Goal: Task Accomplishment & Management: Manage account settings

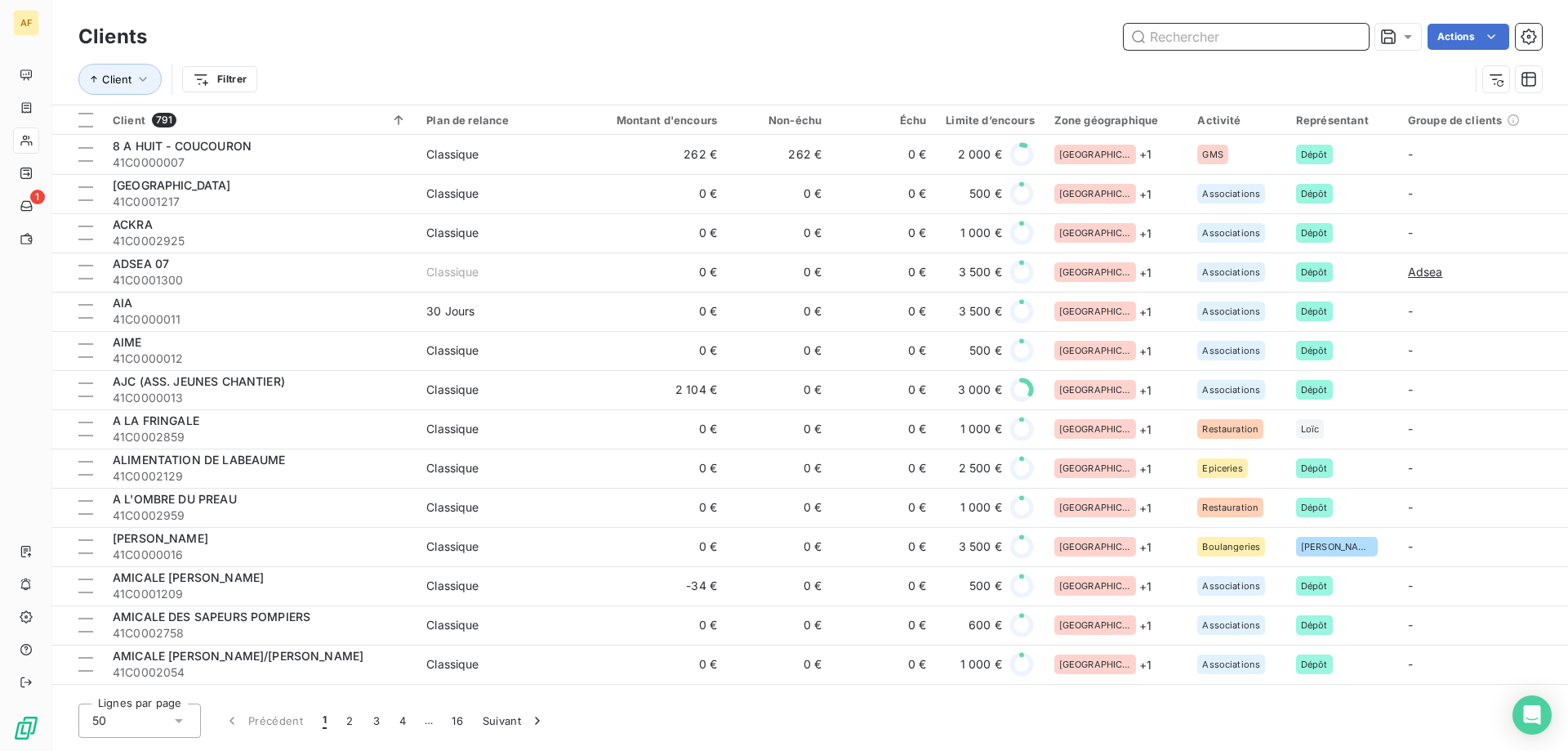
click at [1202, 36] on input "text" at bounding box center [1246, 36] width 245 height 26
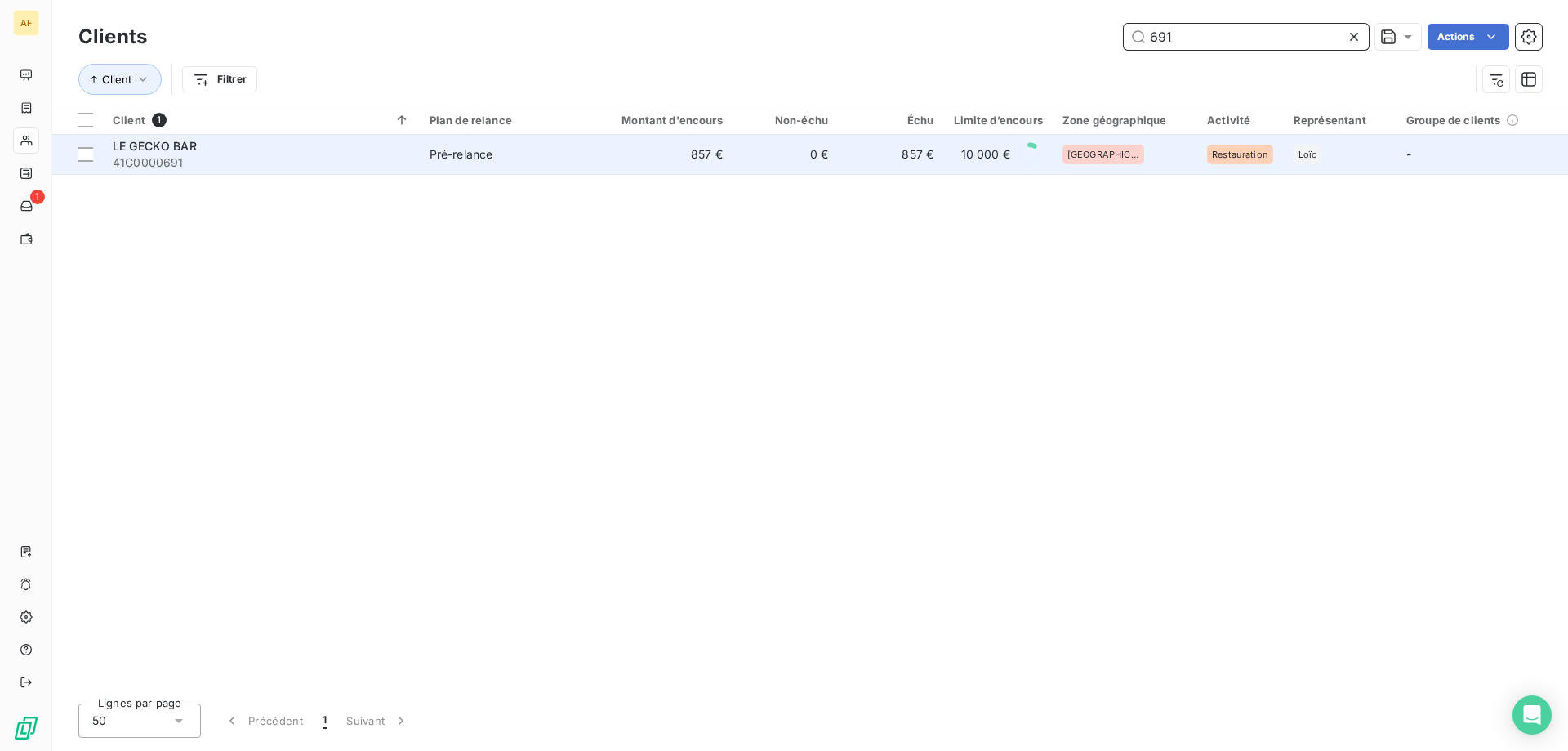
type input "691"
click at [924, 165] on td "857 €" at bounding box center [890, 154] width 106 height 39
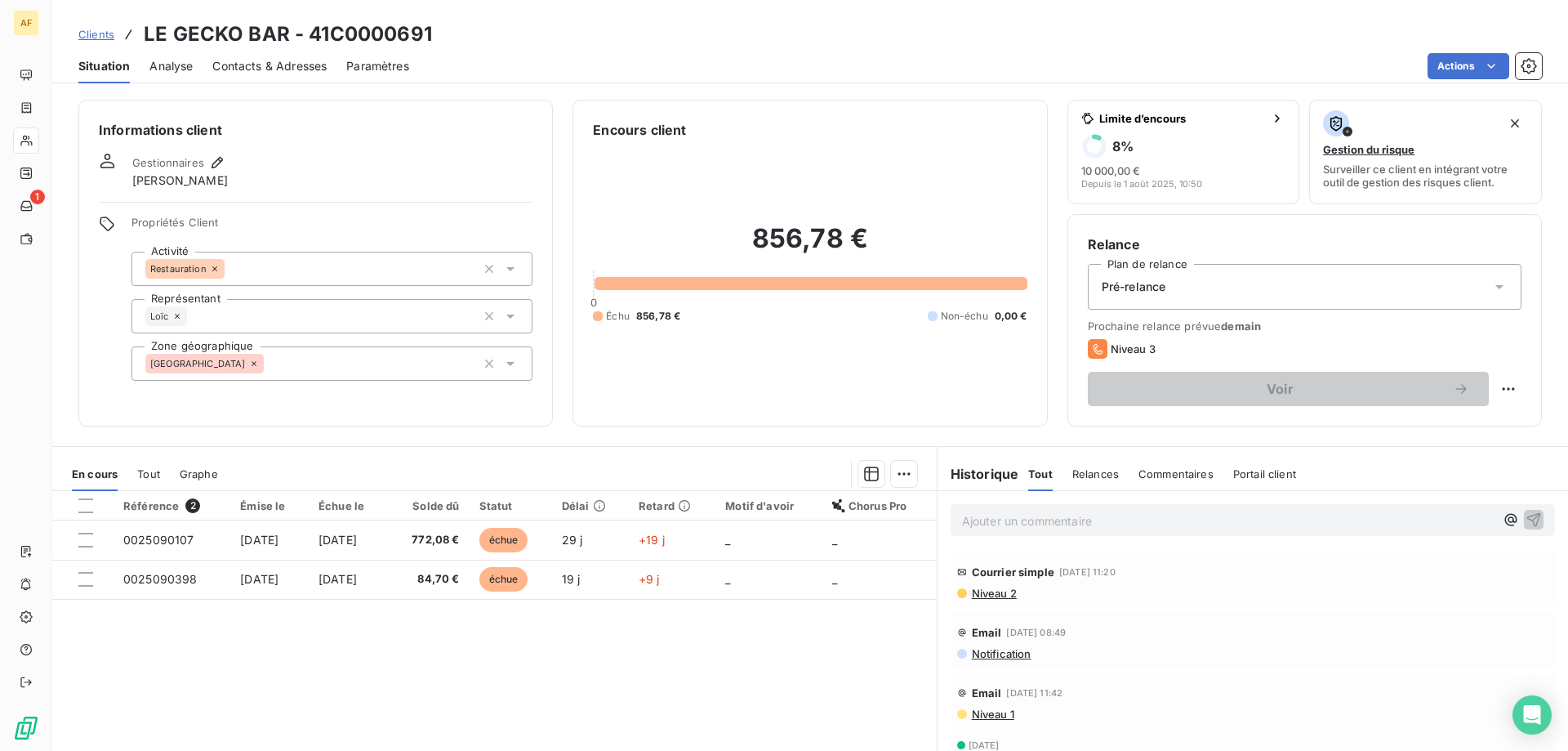
click at [979, 593] on span "Niveau 2" at bounding box center [994, 593] width 47 height 13
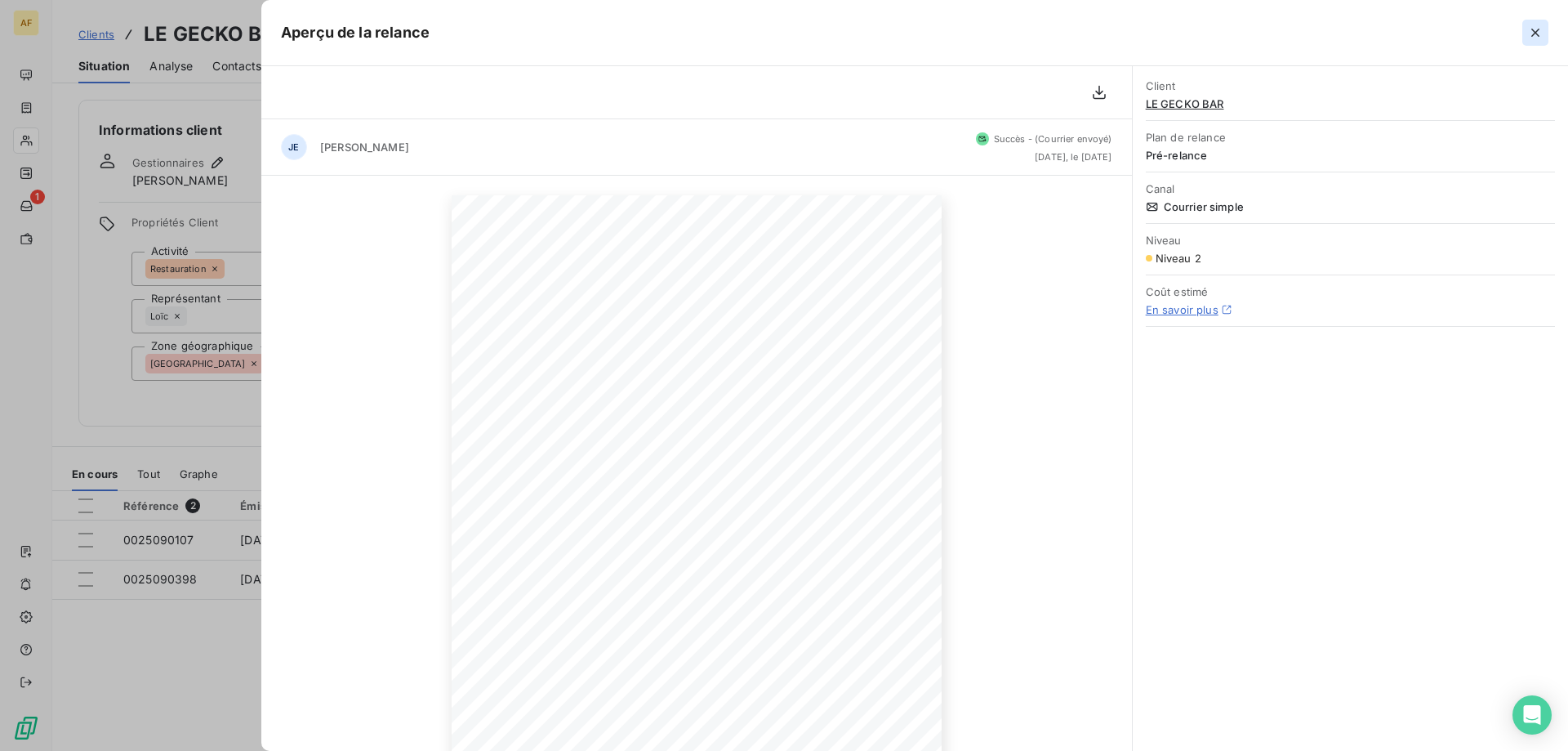
click at [1533, 35] on icon "button" at bounding box center [1534, 33] width 8 height 8
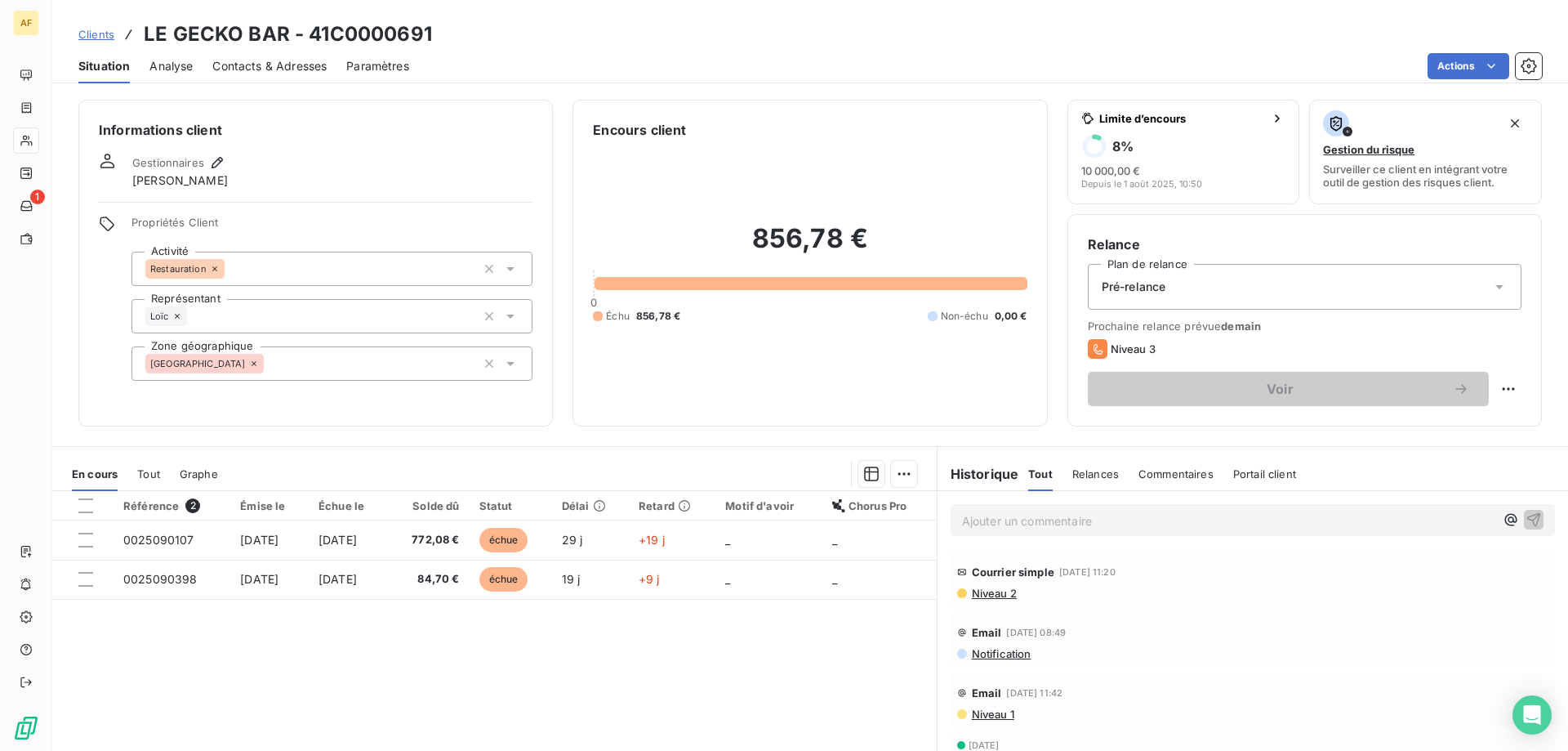
click at [1418, 296] on div "Pré-relance" at bounding box center [1305, 286] width 433 height 46
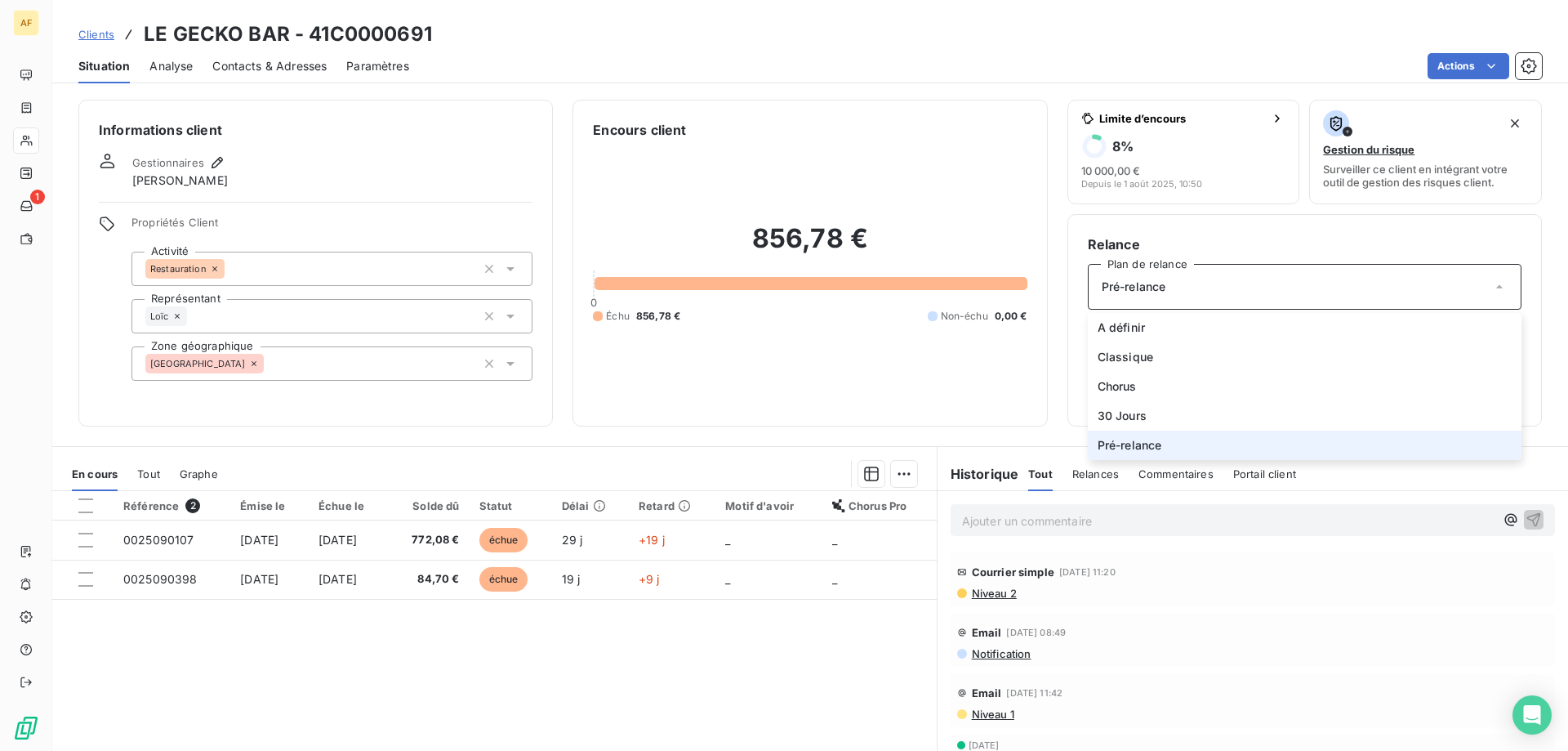
click at [1418, 296] on div "Pré-relance" at bounding box center [1305, 286] width 433 height 46
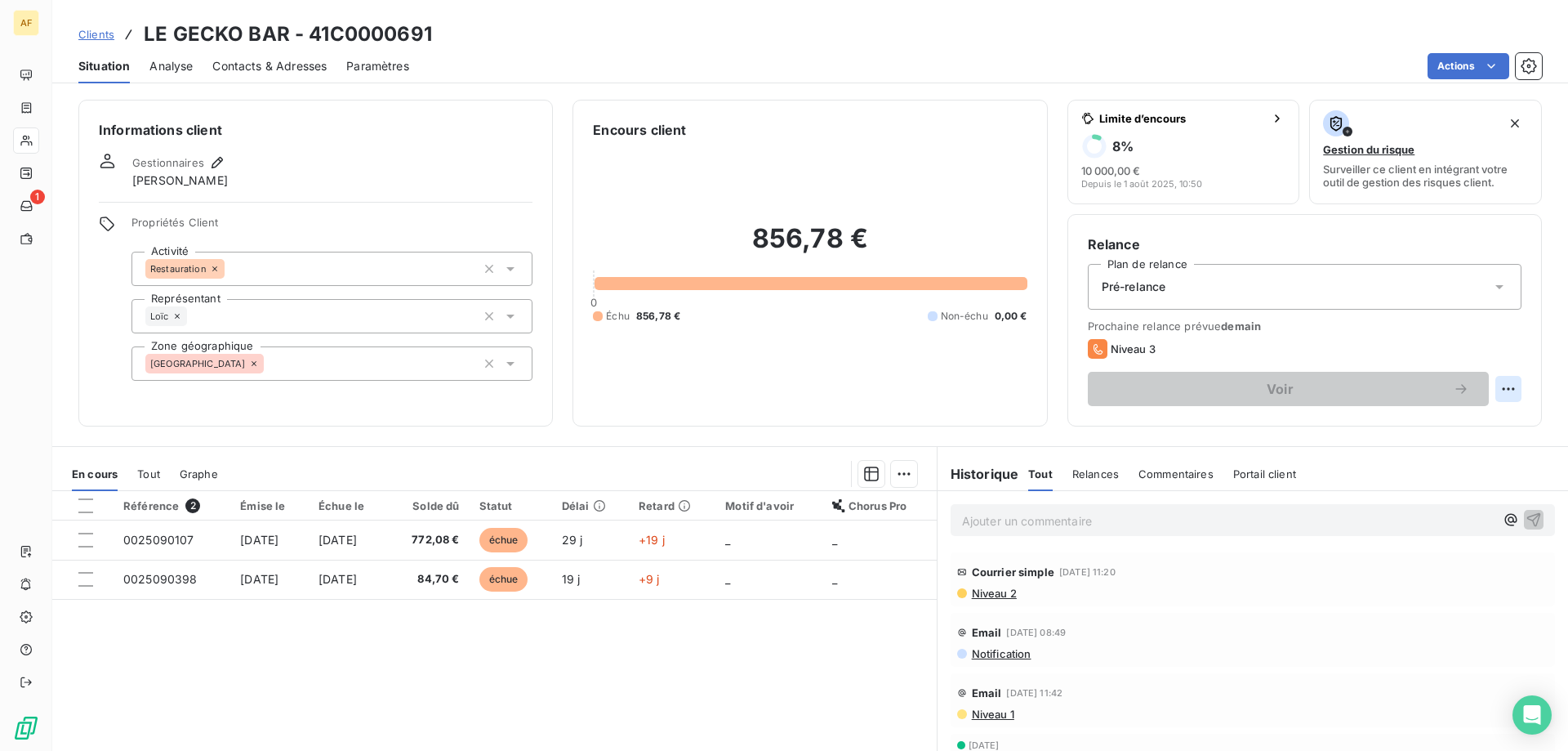
click at [1488, 392] on html "AF 1 Clients LE GECKO BAR - 41C0000691 Situation Analyse Contacts & Adresses Pa…" at bounding box center [784, 376] width 1568 height 751
click at [1448, 425] on div "Replanifier cette action" at bounding box center [1430, 425] width 147 height 26
select select "9"
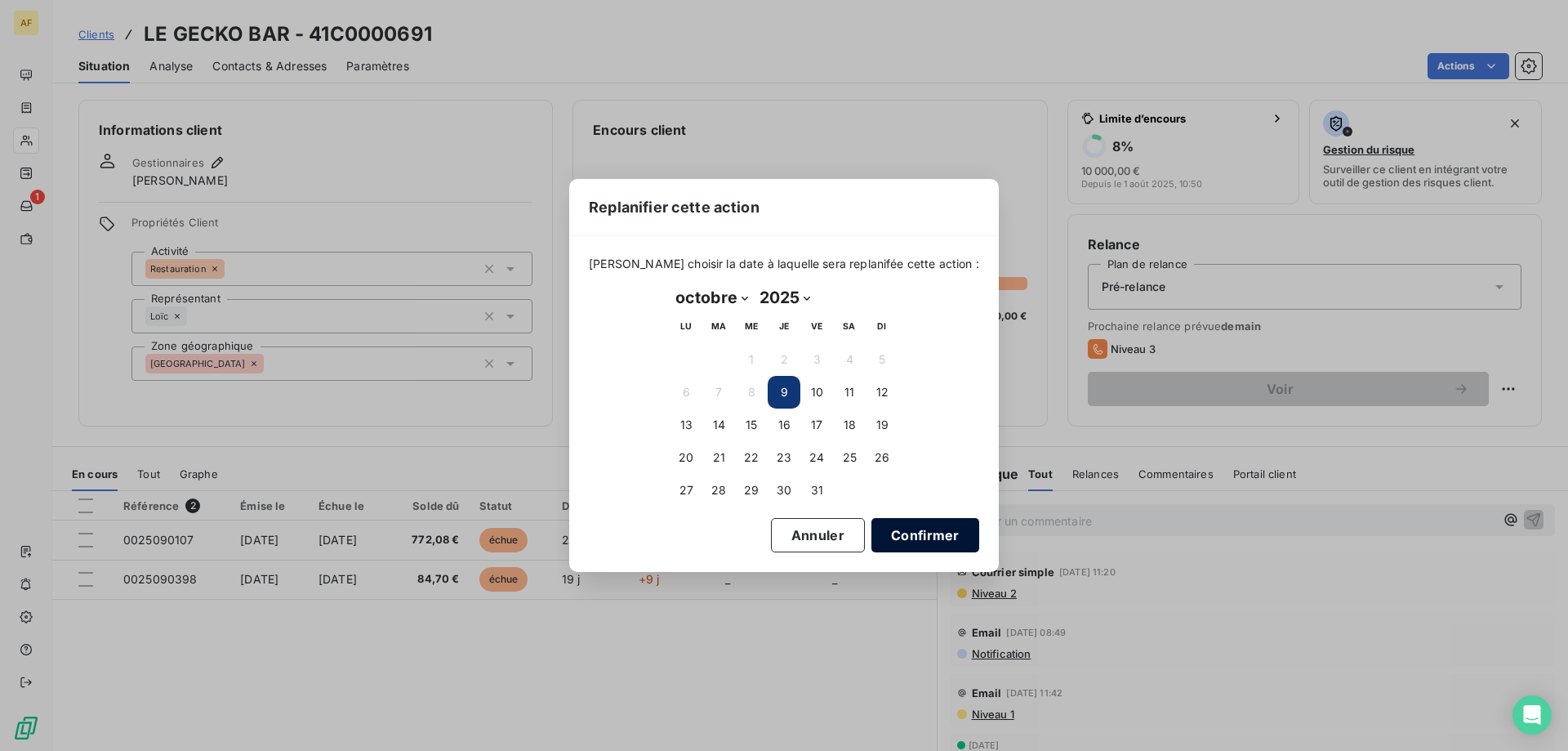
click at [898, 532] on button "Confirmer" at bounding box center [925, 534] width 107 height 35
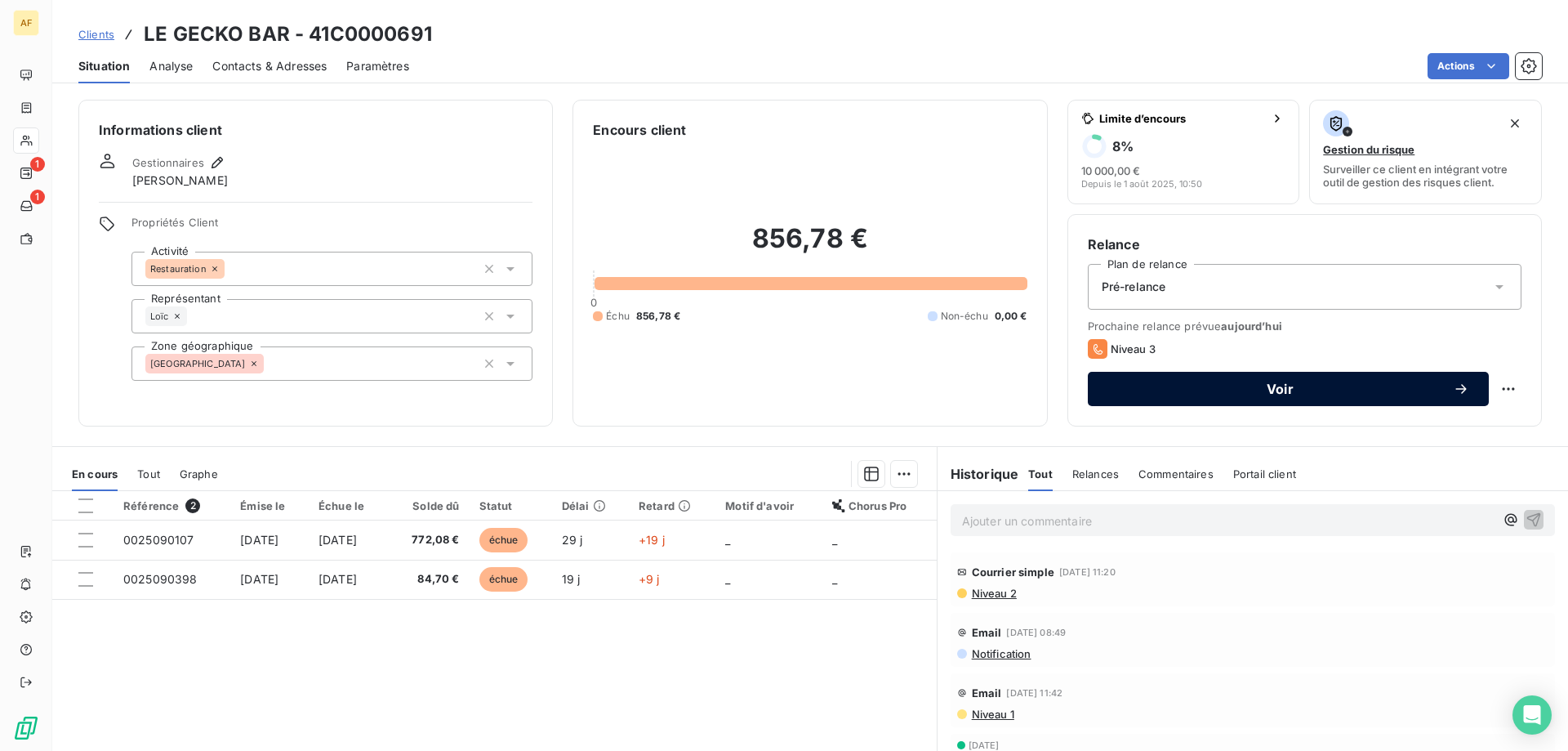
click at [1322, 392] on span "Voir" at bounding box center [1280, 389] width 346 height 13
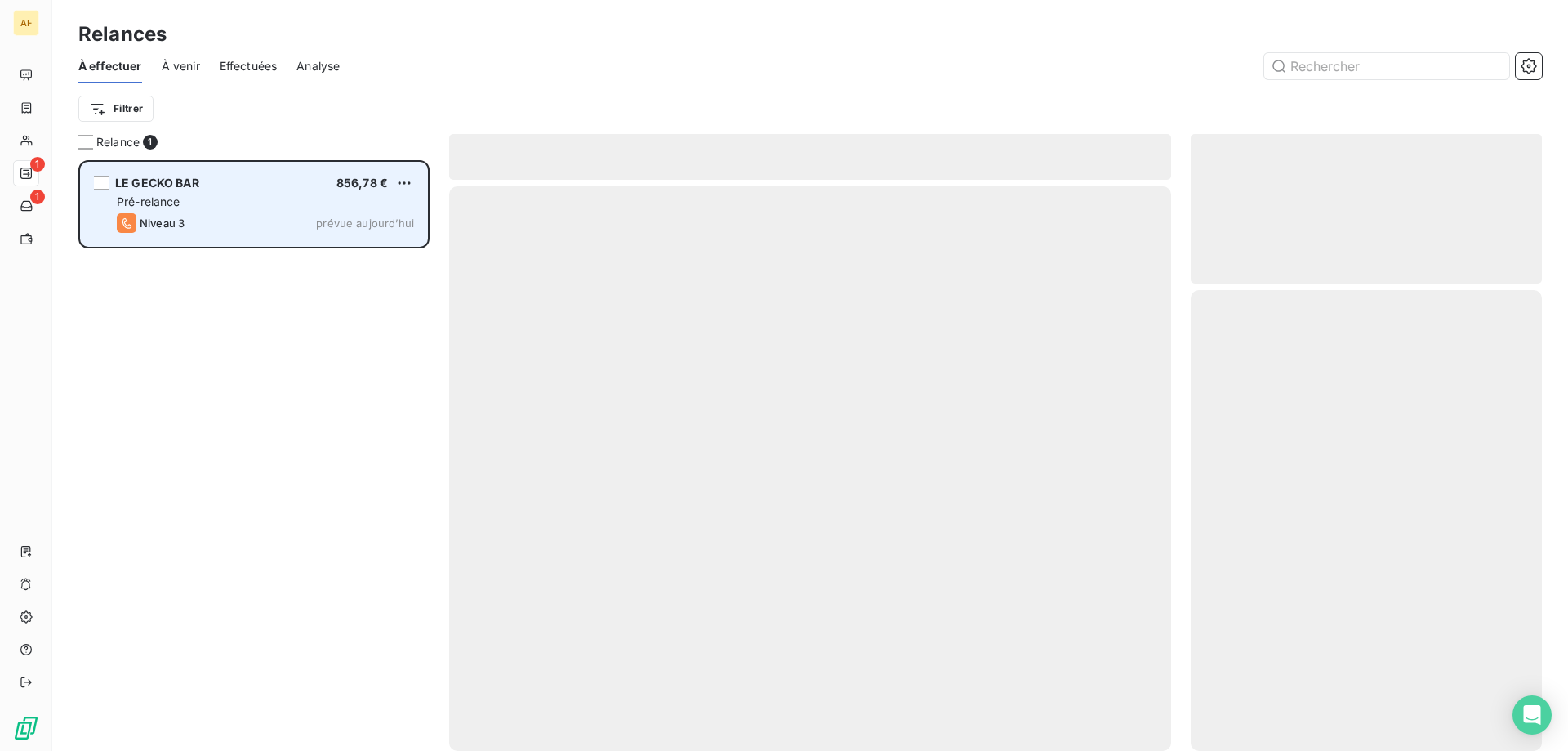
scroll to position [578, 339]
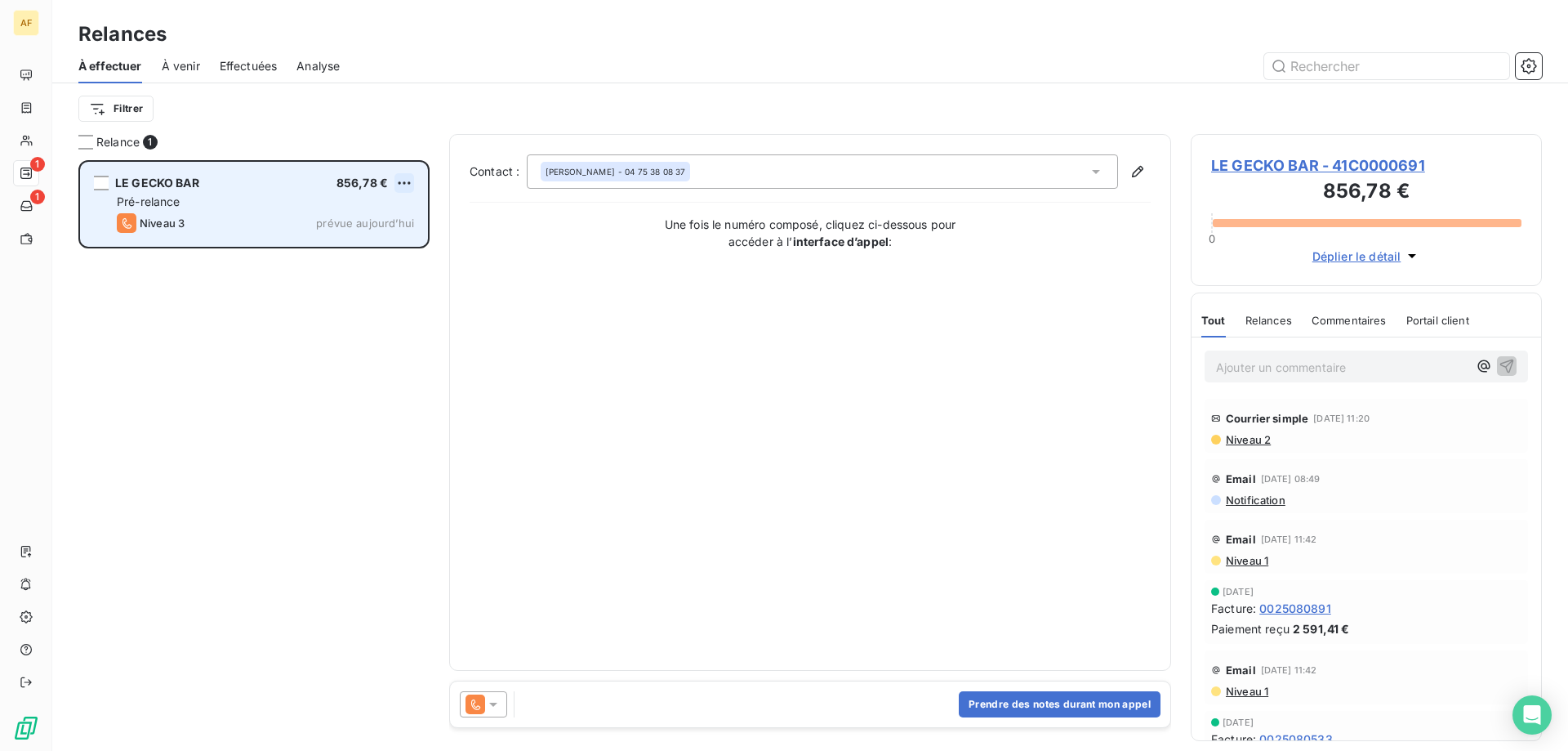
click at [400, 181] on html "AF 1 1 Relances À effectuer À venir Effectuées Analyse Filtrer Relance 1 LE GEC…" at bounding box center [784, 376] width 1568 height 751
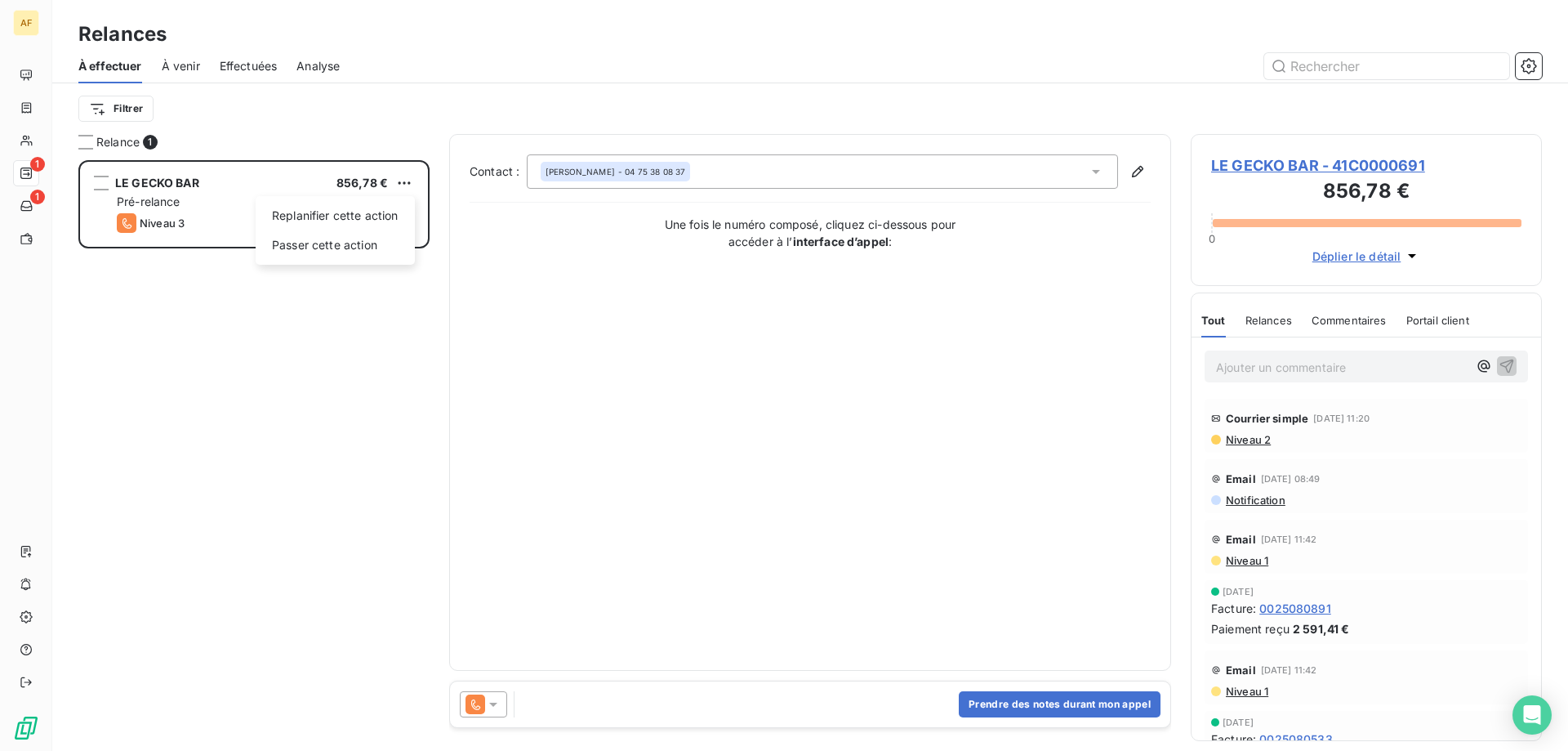
click at [367, 337] on html "AF 1 1 Relances À effectuer À venir Effectuées Analyse Filtrer Relance 1 LE GEC…" at bounding box center [784, 376] width 1568 height 751
click at [1094, 701] on button "Prendre des notes durant mon appel" at bounding box center [1060, 704] width 202 height 26
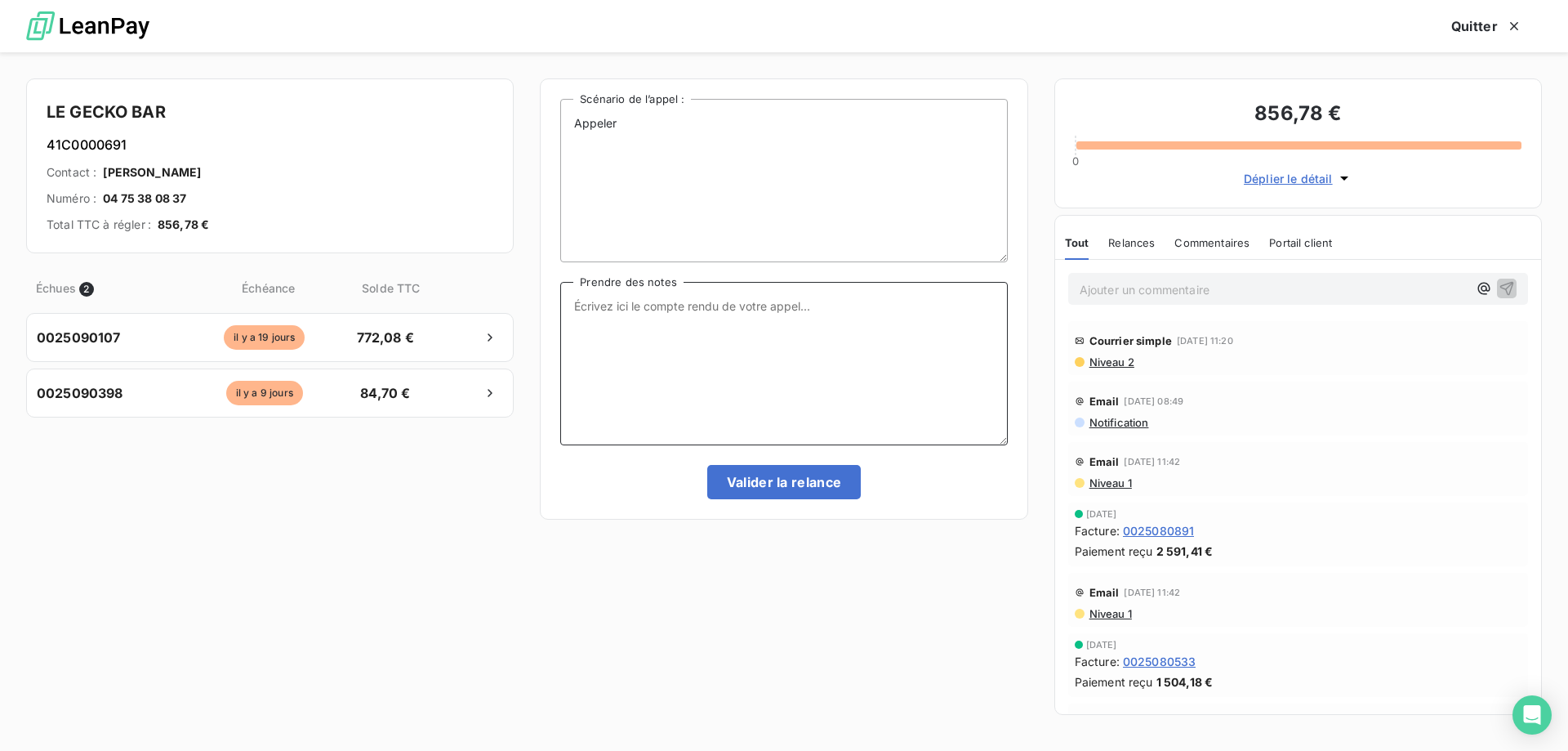
click at [775, 344] on textarea "Prendre des notes" at bounding box center [784, 363] width 446 height 163
type textarea "j"
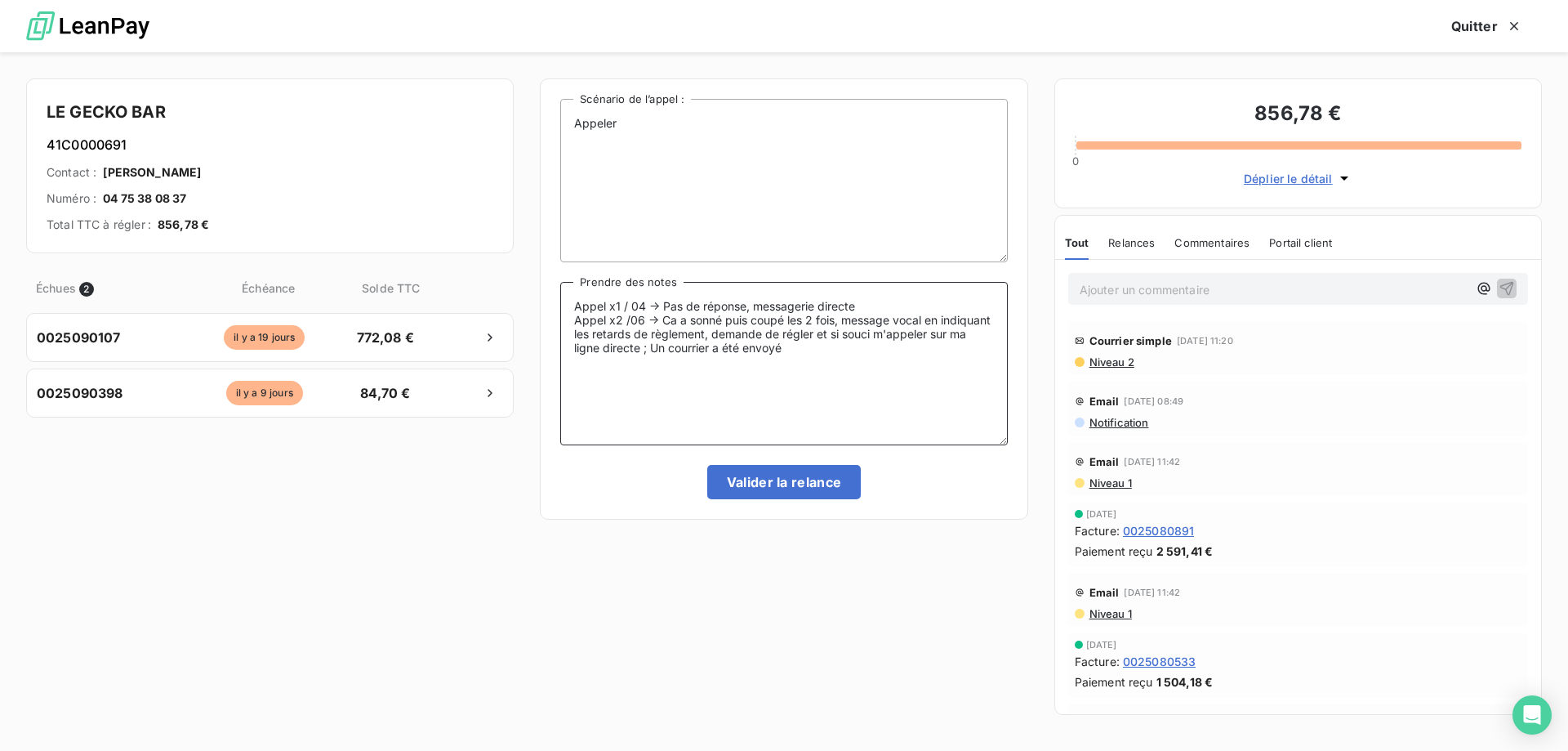
type textarea "Appel x1 / 04 -> Pas de réponse, messagerie directe Appel x2 /06 -> Ca a sonné …"
click at [814, 480] on button "Valider la relance" at bounding box center [784, 482] width 154 height 35
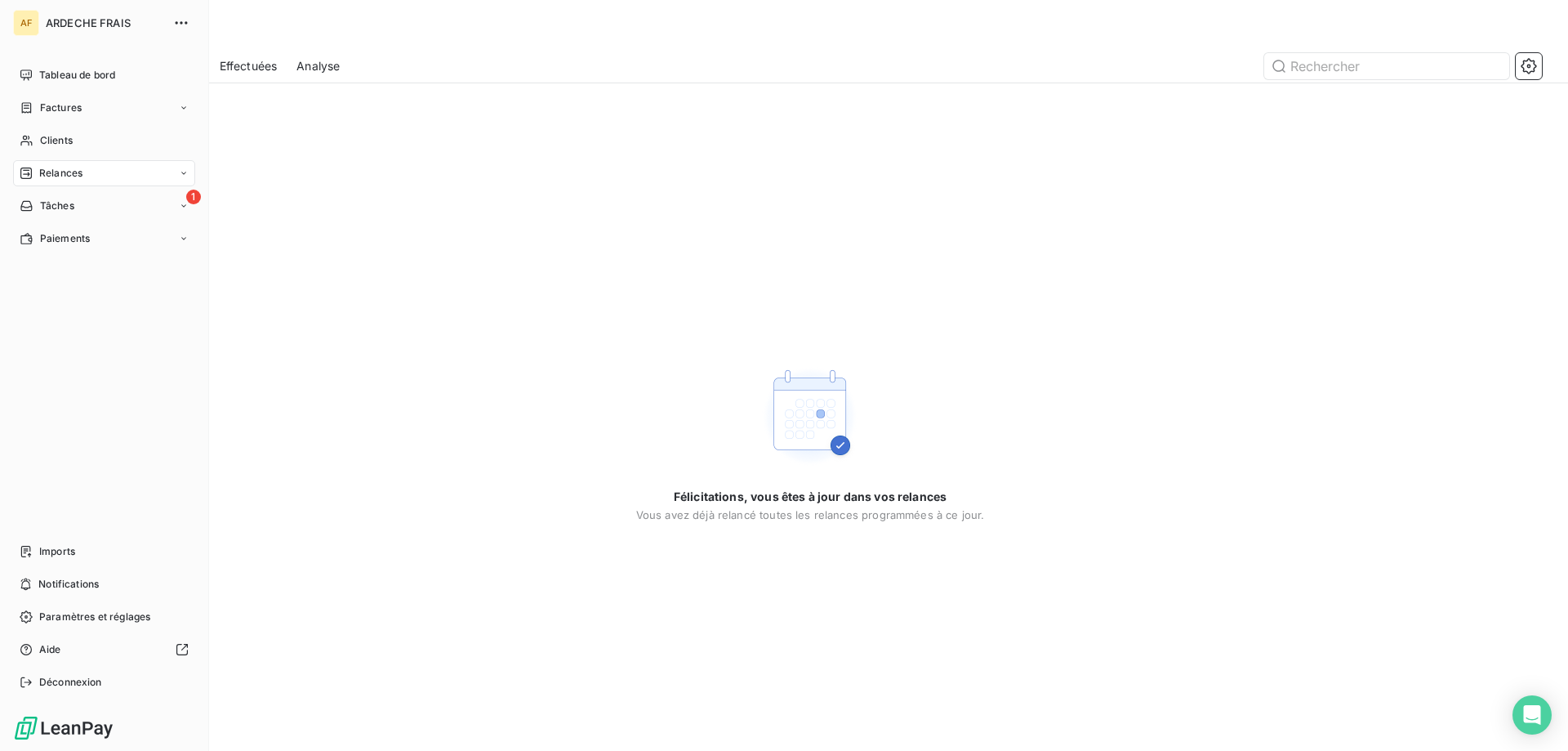
click at [12, 135] on div "AF ARDECHE FRAIS Tableau de bord Factures Clients Relances 1 Tâches Paiements I…" at bounding box center [105, 376] width 209 height 751
click at [34, 147] on div "Clients" at bounding box center [104, 140] width 182 height 26
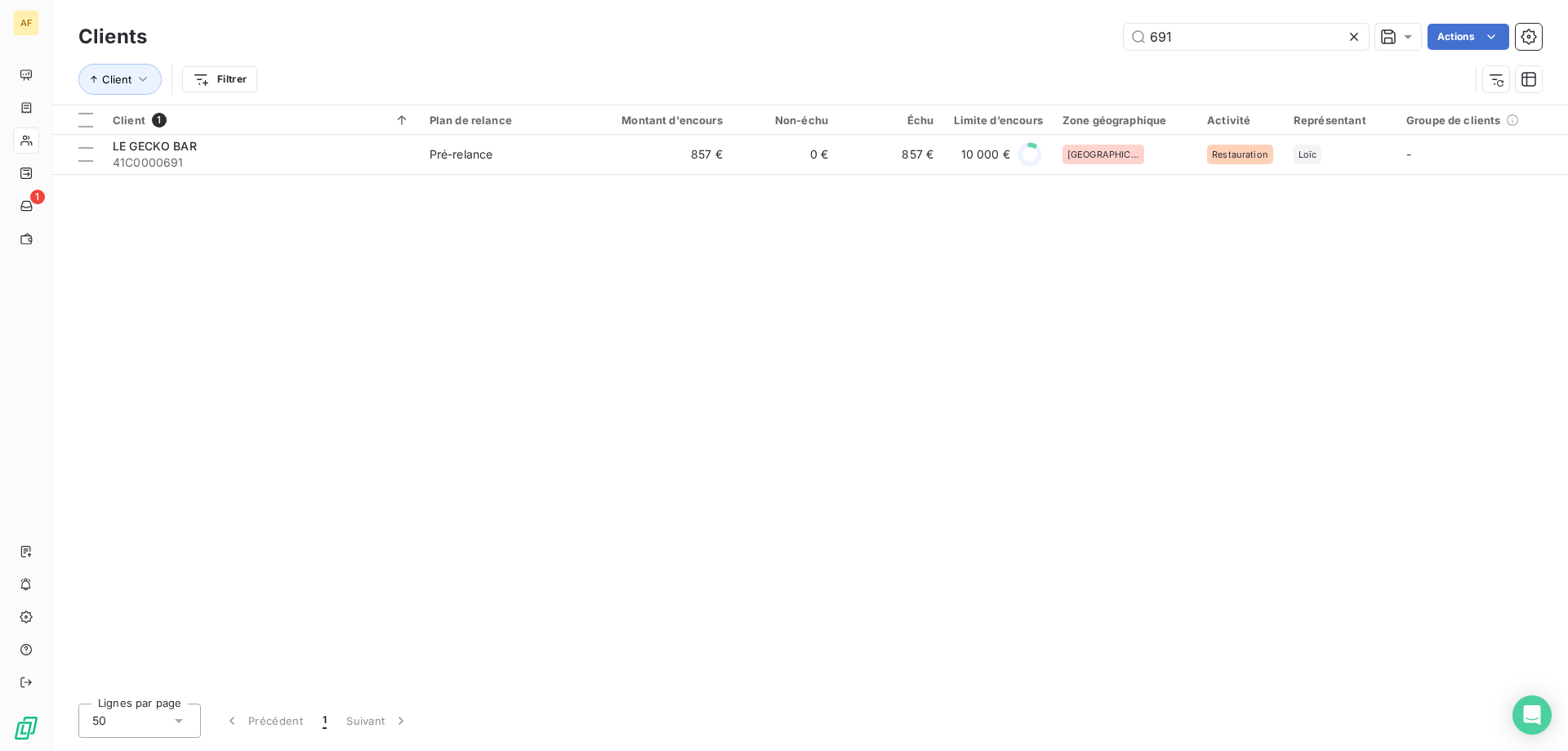
drag, startPoint x: 1186, startPoint y: 35, endPoint x: 828, endPoint y: 7, distance: 359.1
click at [859, 11] on div "Clients 691 Actions Client Filtrer" at bounding box center [810, 52] width 1516 height 105
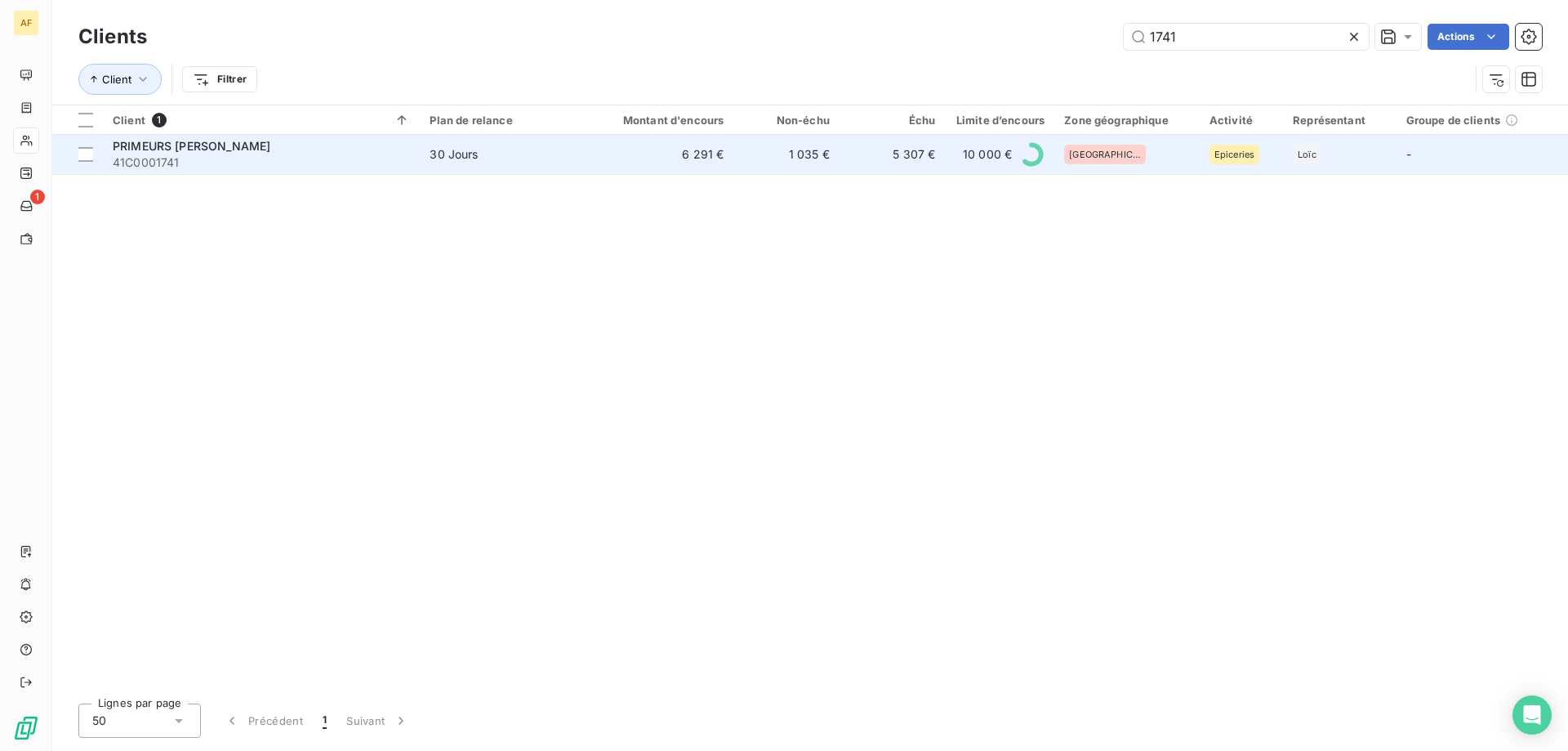
type input "1741"
click at [868, 160] on td "5 307 €" at bounding box center [892, 154] width 106 height 39
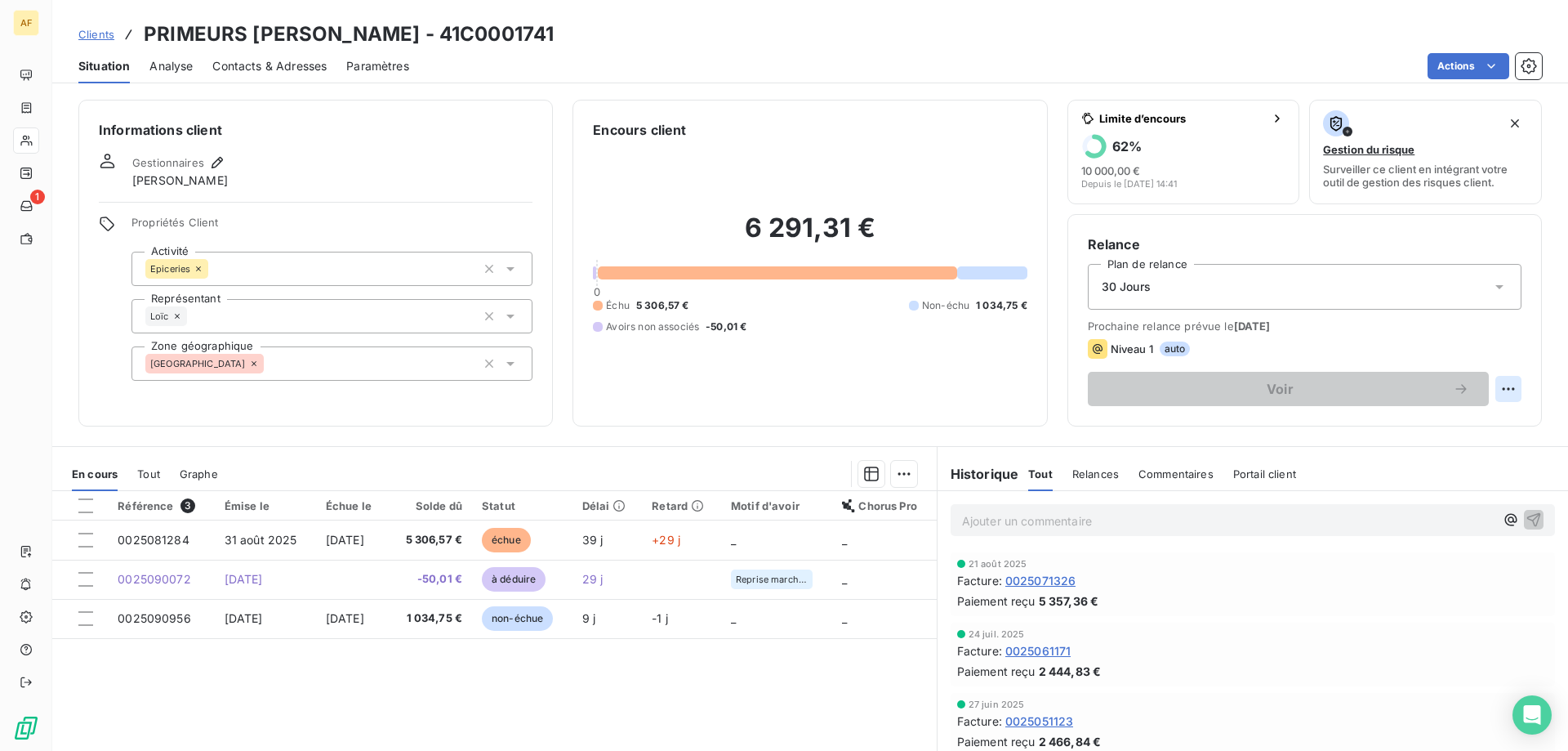
click at [1497, 387] on html "AF 1 Clients PRIMEURS JEAN - 41C0001741 Situation Analyse Contacts & Adresses P…" at bounding box center [784, 376] width 1568 height 751
click at [1396, 429] on div "Replanifier cette action" at bounding box center [1430, 425] width 147 height 26
select select "9"
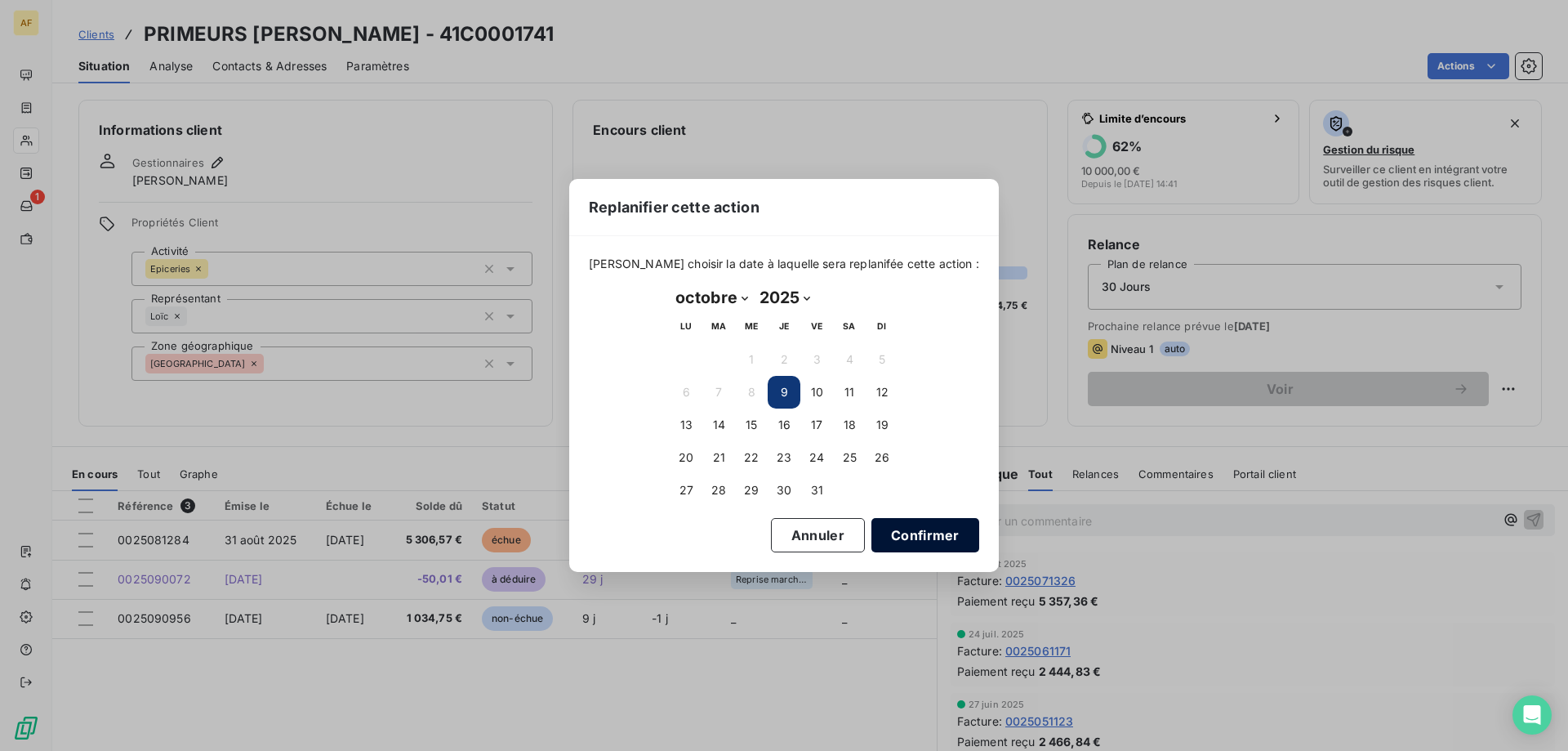
click at [879, 543] on button "Confirmer" at bounding box center [925, 534] width 107 height 35
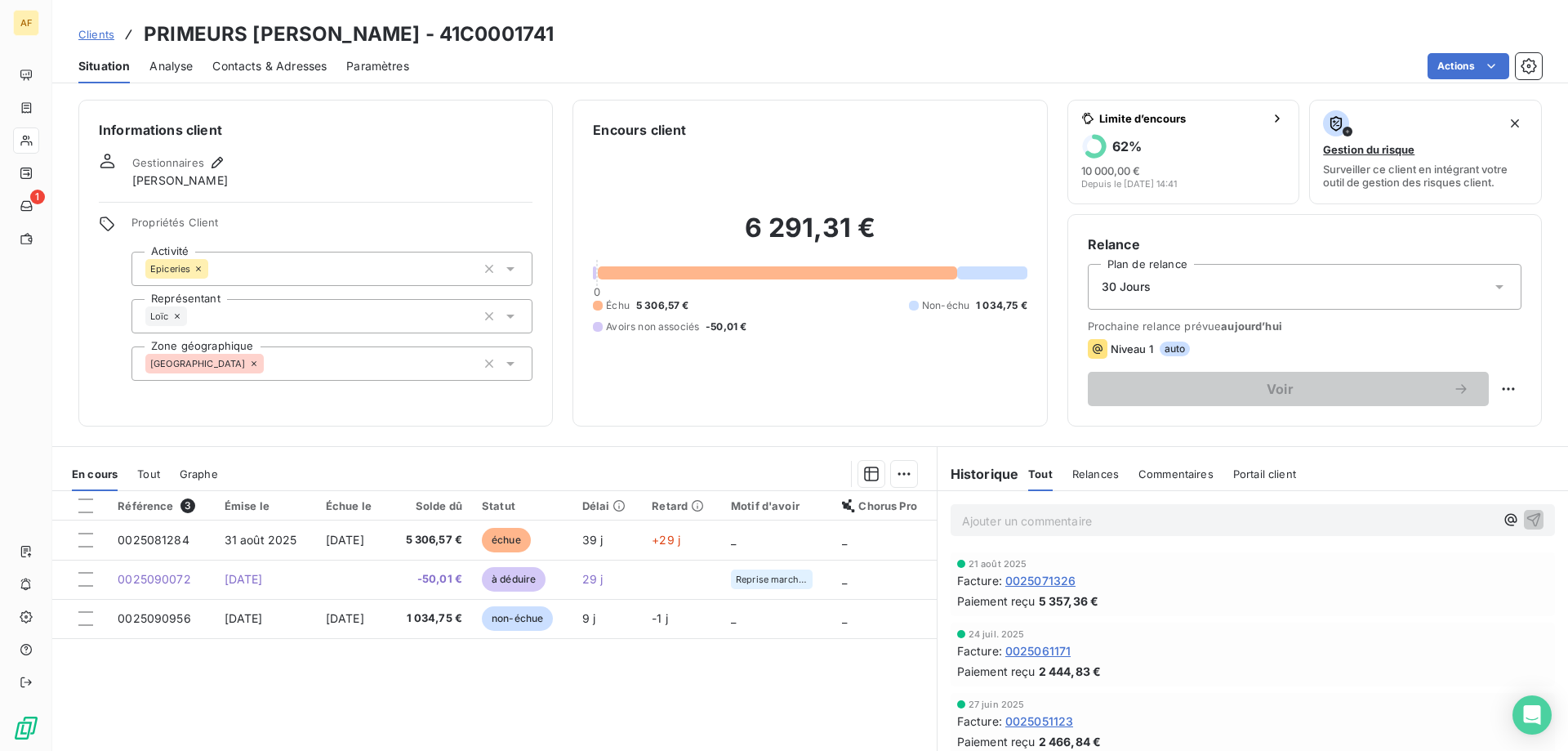
click at [107, 35] on span "Clients" at bounding box center [96, 35] width 35 height 13
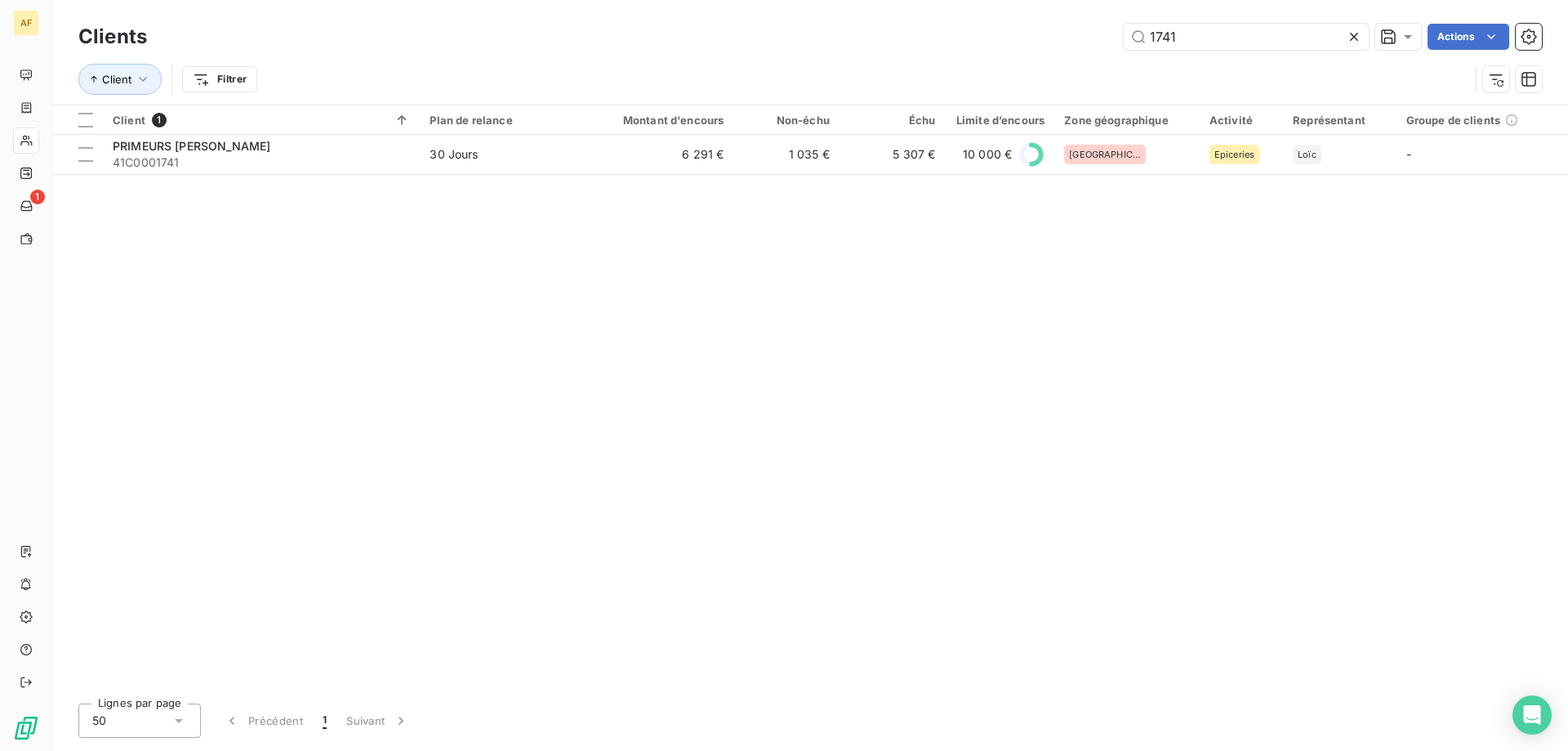
drag, startPoint x: 1206, startPoint y: 36, endPoint x: 836, endPoint y: 32, distance: 370.0
click at [836, 32] on div "1741 Actions" at bounding box center [854, 36] width 1375 height 26
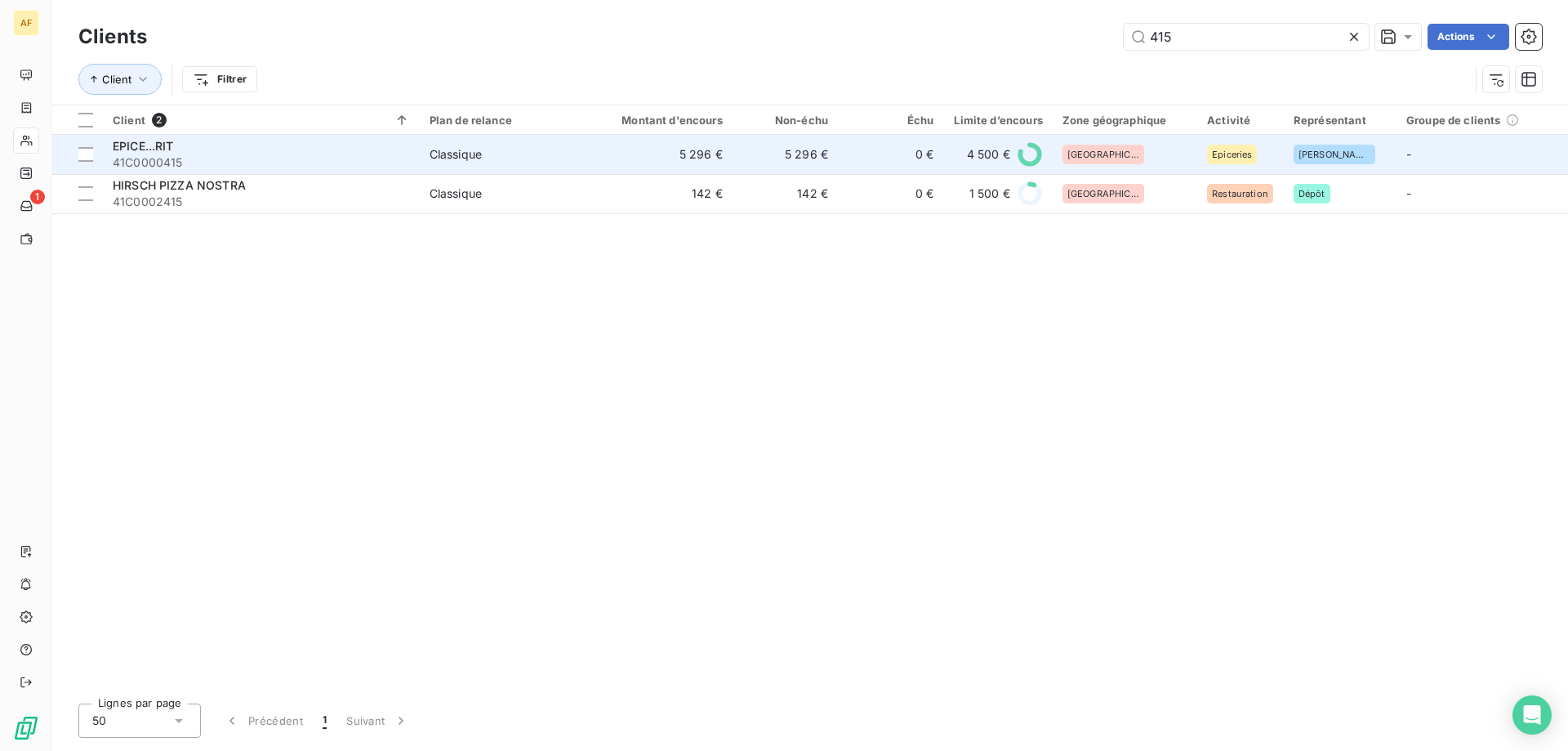
type input "415"
click at [686, 161] on td "5 296 €" at bounding box center [661, 154] width 141 height 39
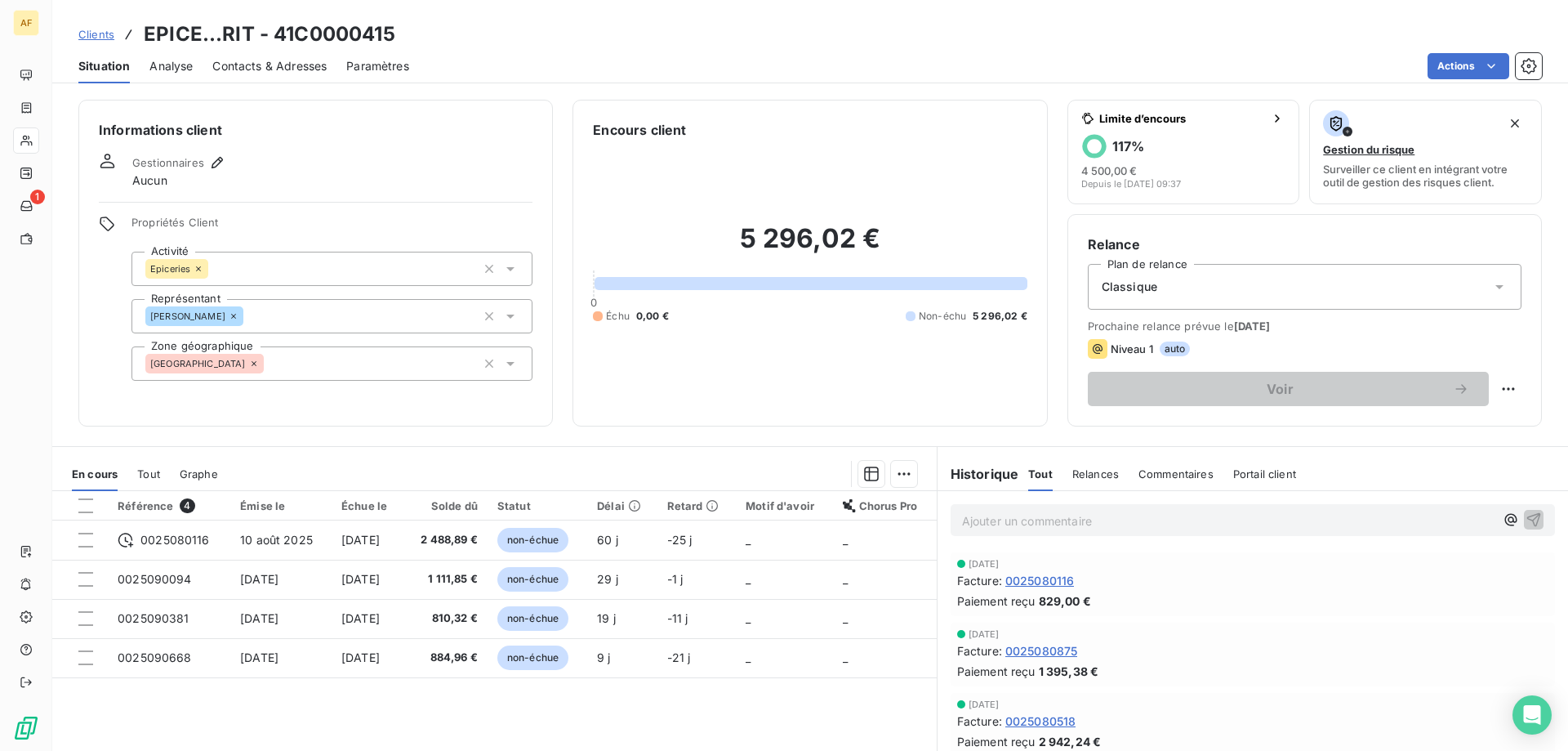
click at [101, 30] on span "Clients" at bounding box center [96, 35] width 35 height 13
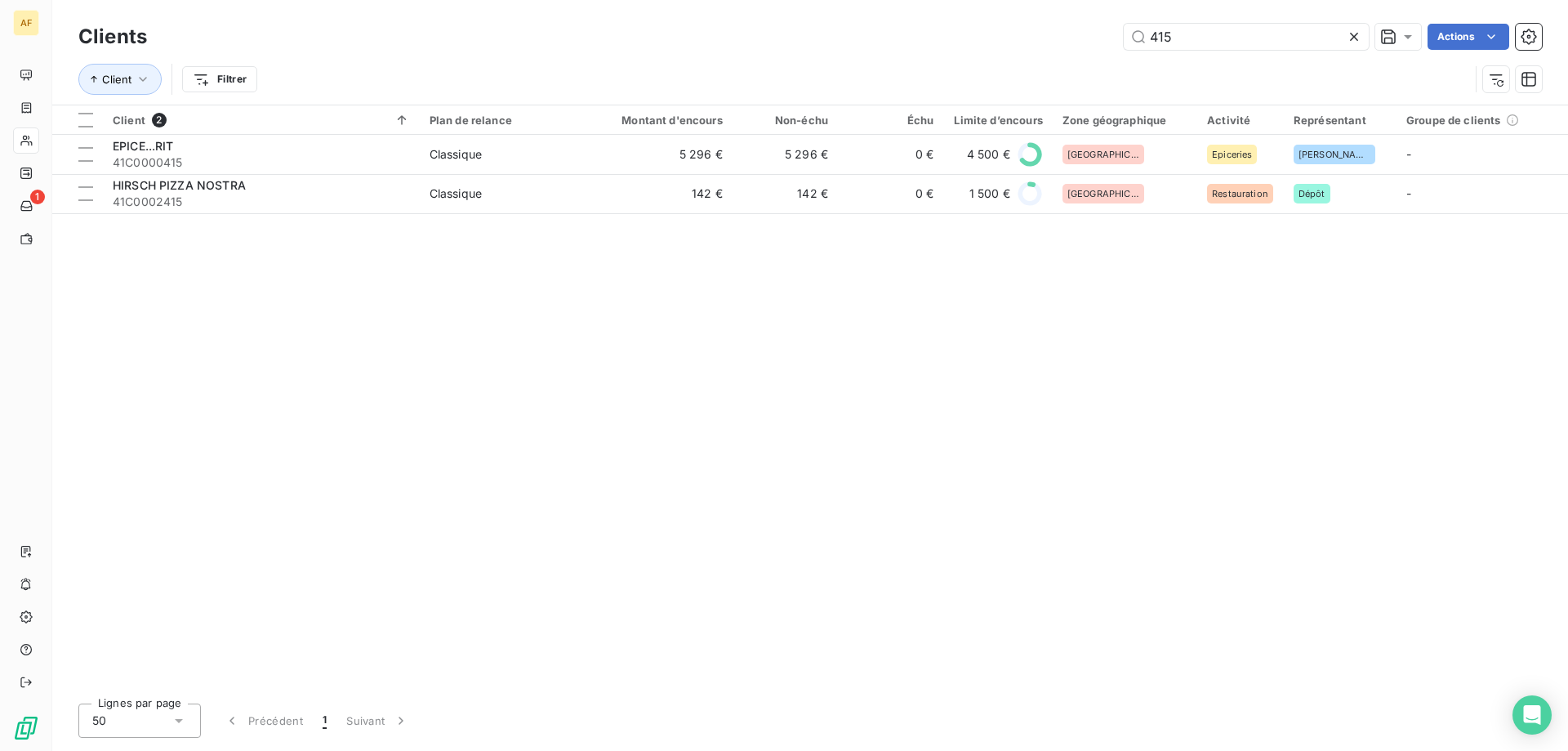
drag, startPoint x: 1219, startPoint y: 33, endPoint x: 836, endPoint y: 34, distance: 383.0
click at [842, 34] on div "415 Actions" at bounding box center [854, 36] width 1375 height 26
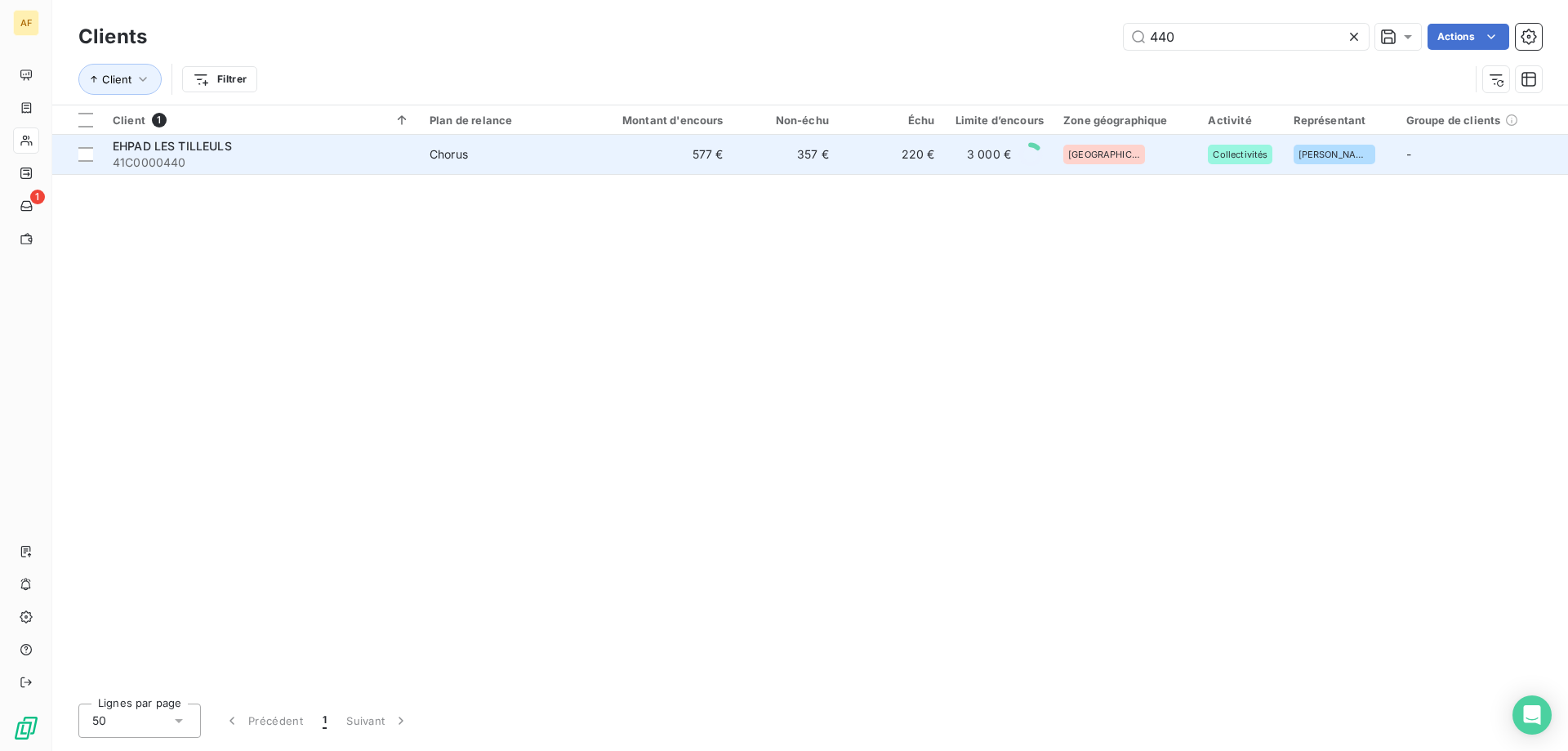
type input "440"
click at [839, 169] on td "220 €" at bounding box center [891, 154] width 106 height 39
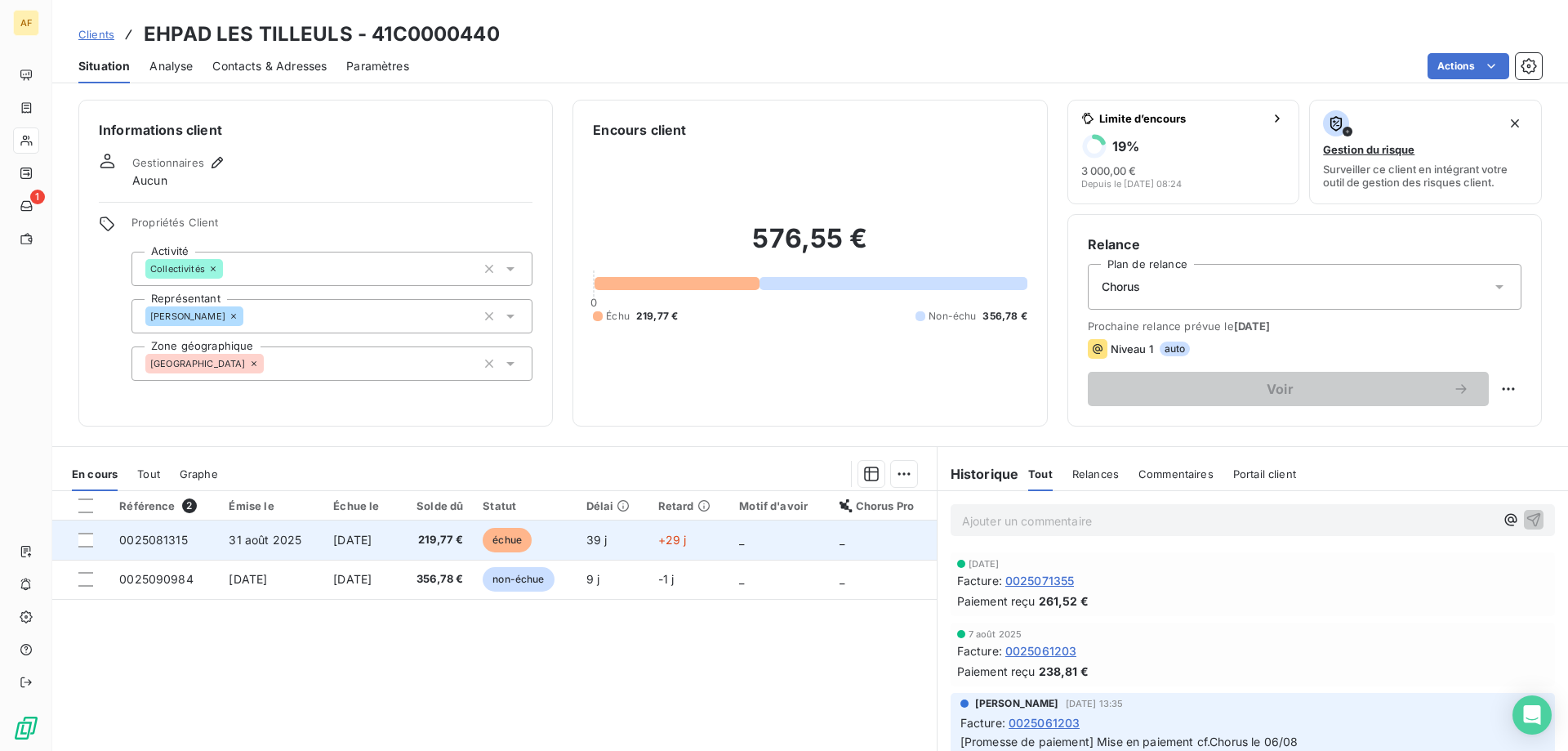
click at [382, 549] on td "[DATE]" at bounding box center [360, 540] width 75 height 39
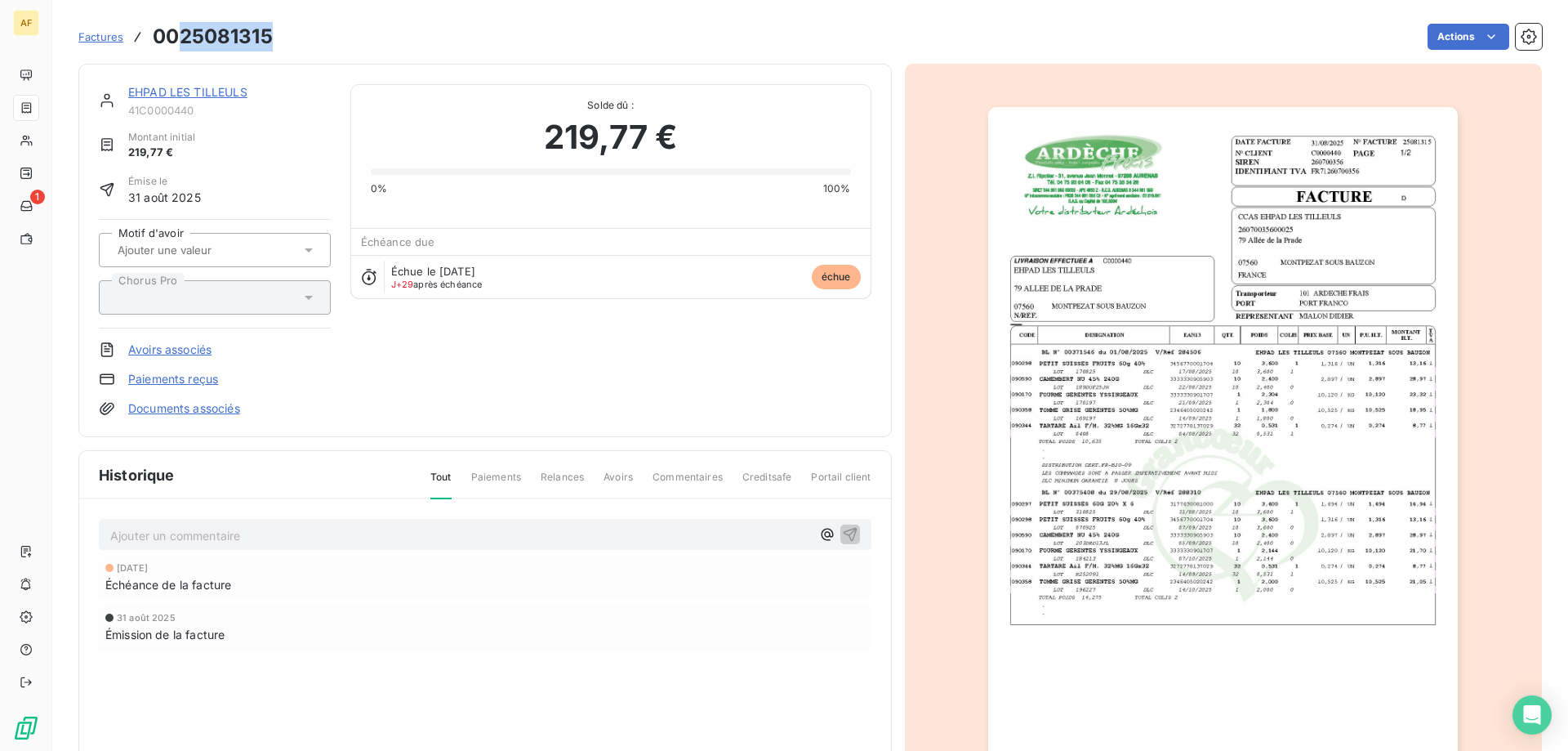
drag, startPoint x: 178, startPoint y: 35, endPoint x: 279, endPoint y: 36, distance: 101.0
click at [279, 36] on div "Factures 0025081315 Actions" at bounding box center [810, 36] width 1463 height 35
copy h3 "25081315"
click at [140, 92] on link "EHPAD LES TILLEULS" at bounding box center [188, 92] width 120 height 14
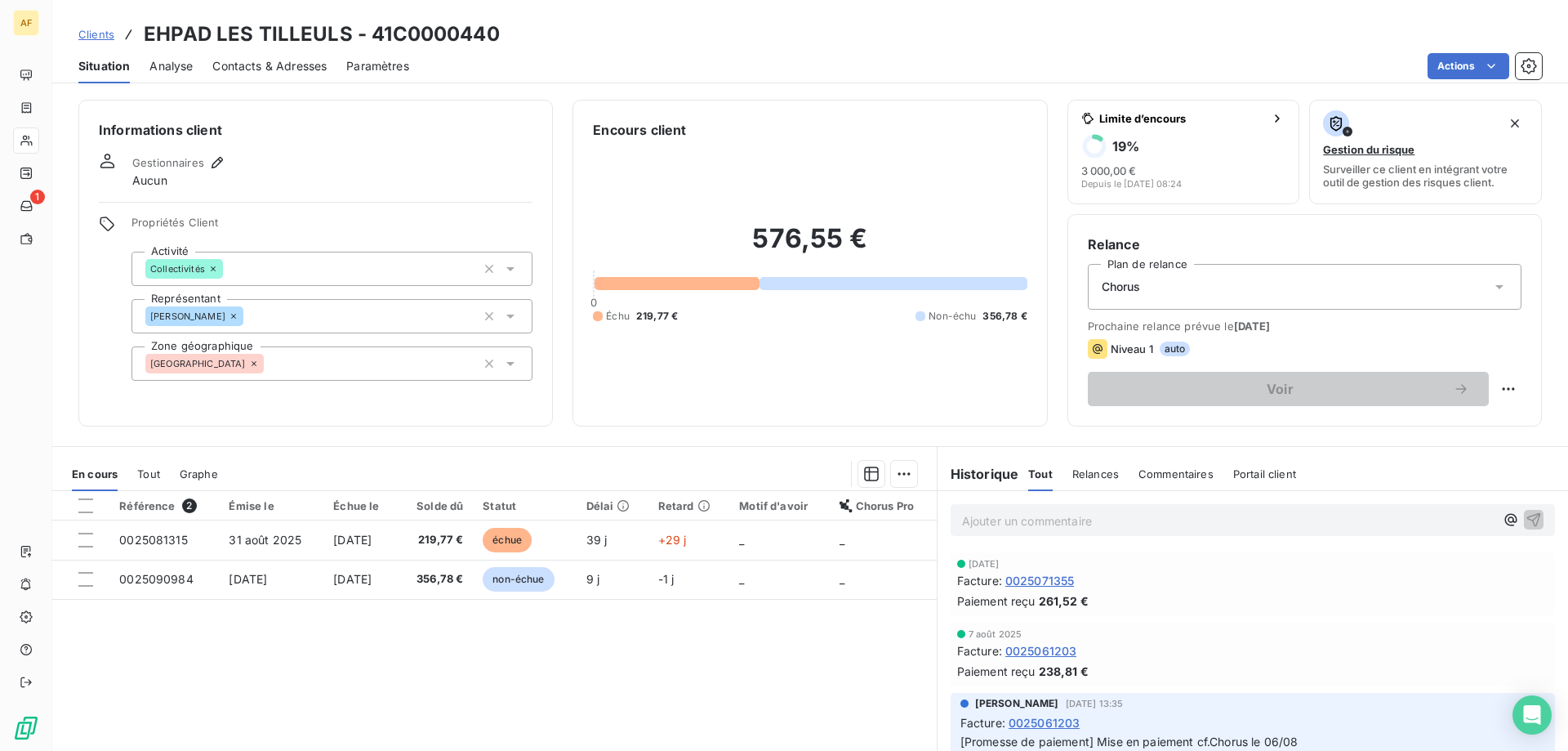
click at [88, 30] on span "Clients" at bounding box center [96, 35] width 35 height 13
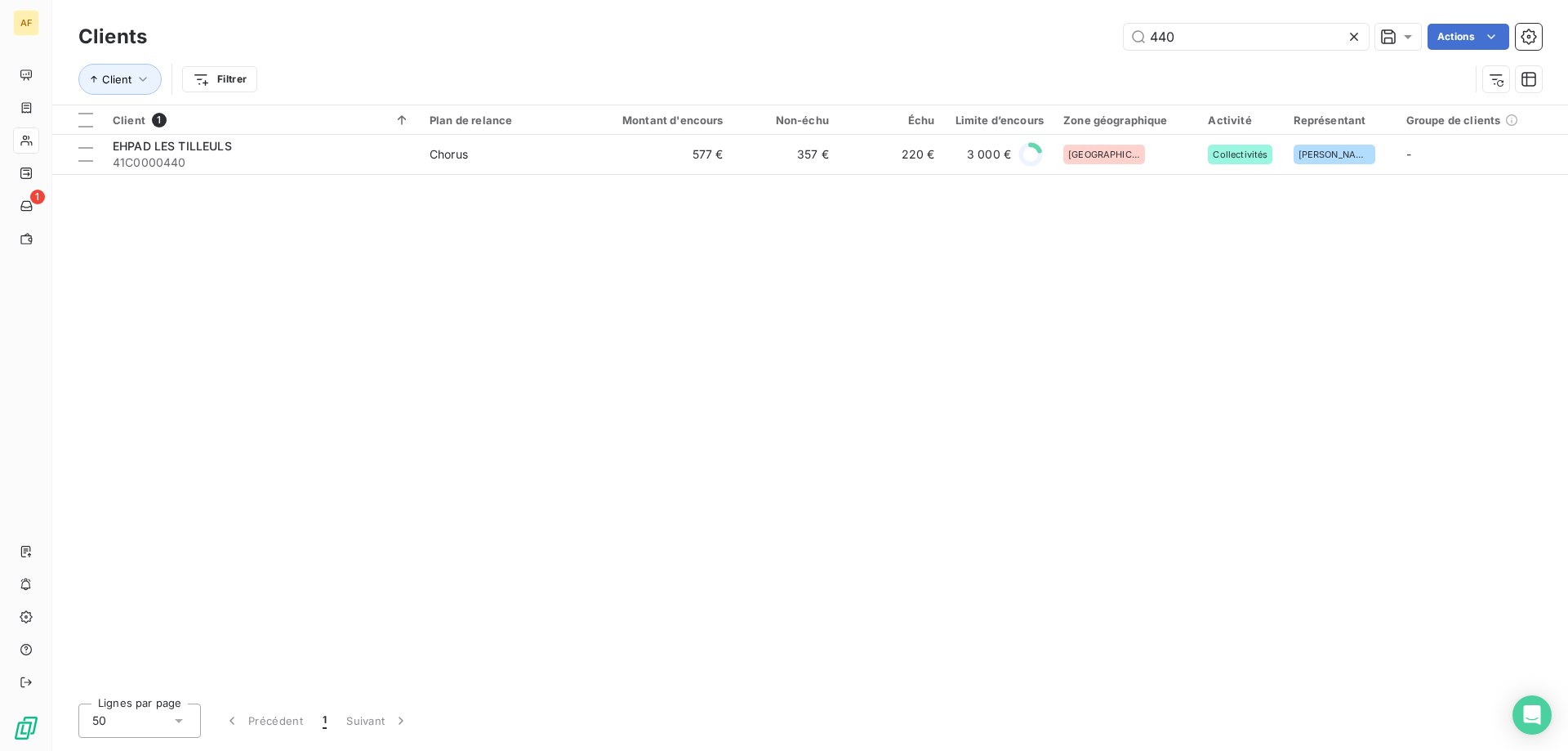
drag, startPoint x: 1182, startPoint y: 33, endPoint x: 706, endPoint y: 72, distance: 477.6
click at [823, 56] on div "Clients 440 Actions Client Filtrer" at bounding box center [810, 62] width 1463 height 85
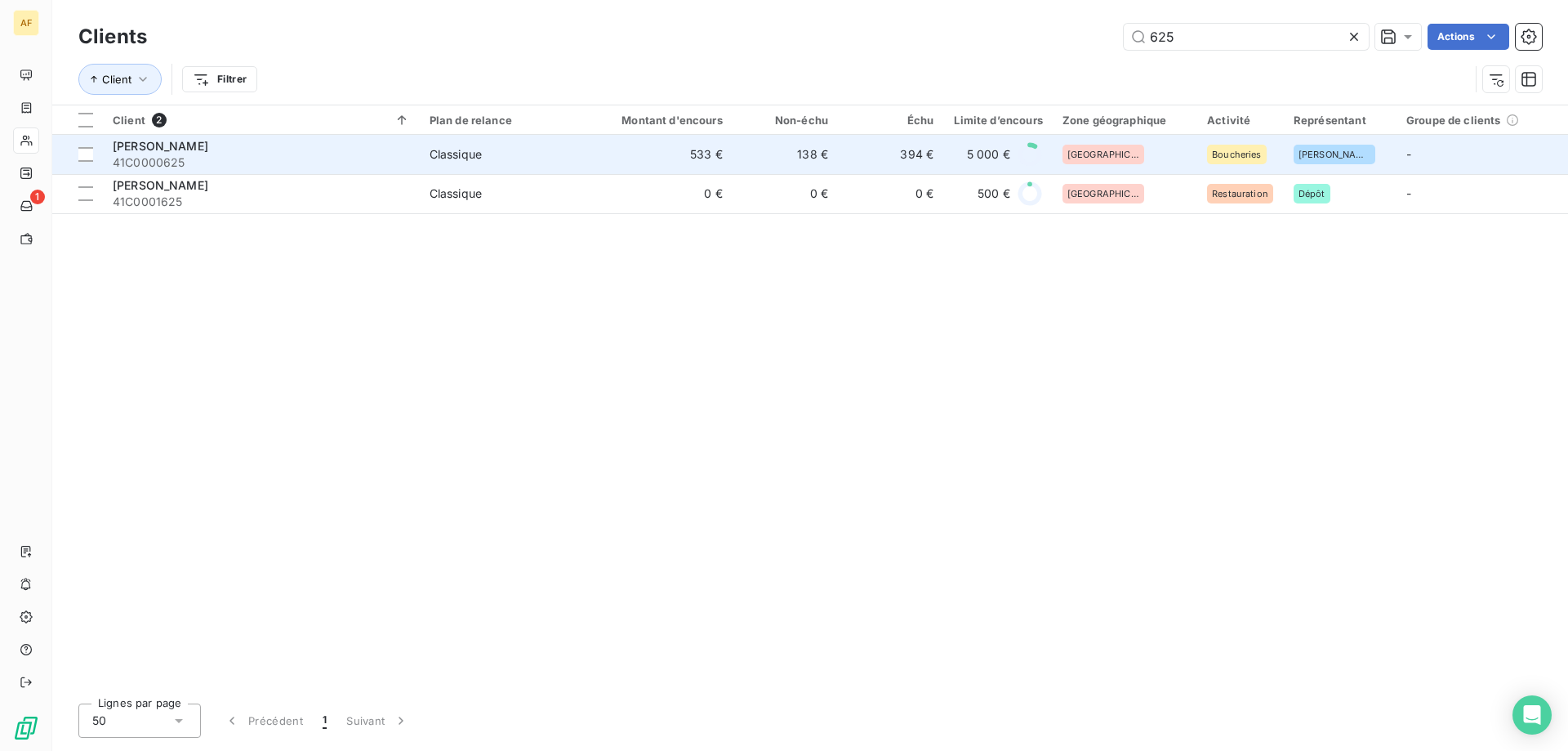
type input "625"
click at [367, 163] on span "41C0000625" at bounding box center [261, 162] width 297 height 16
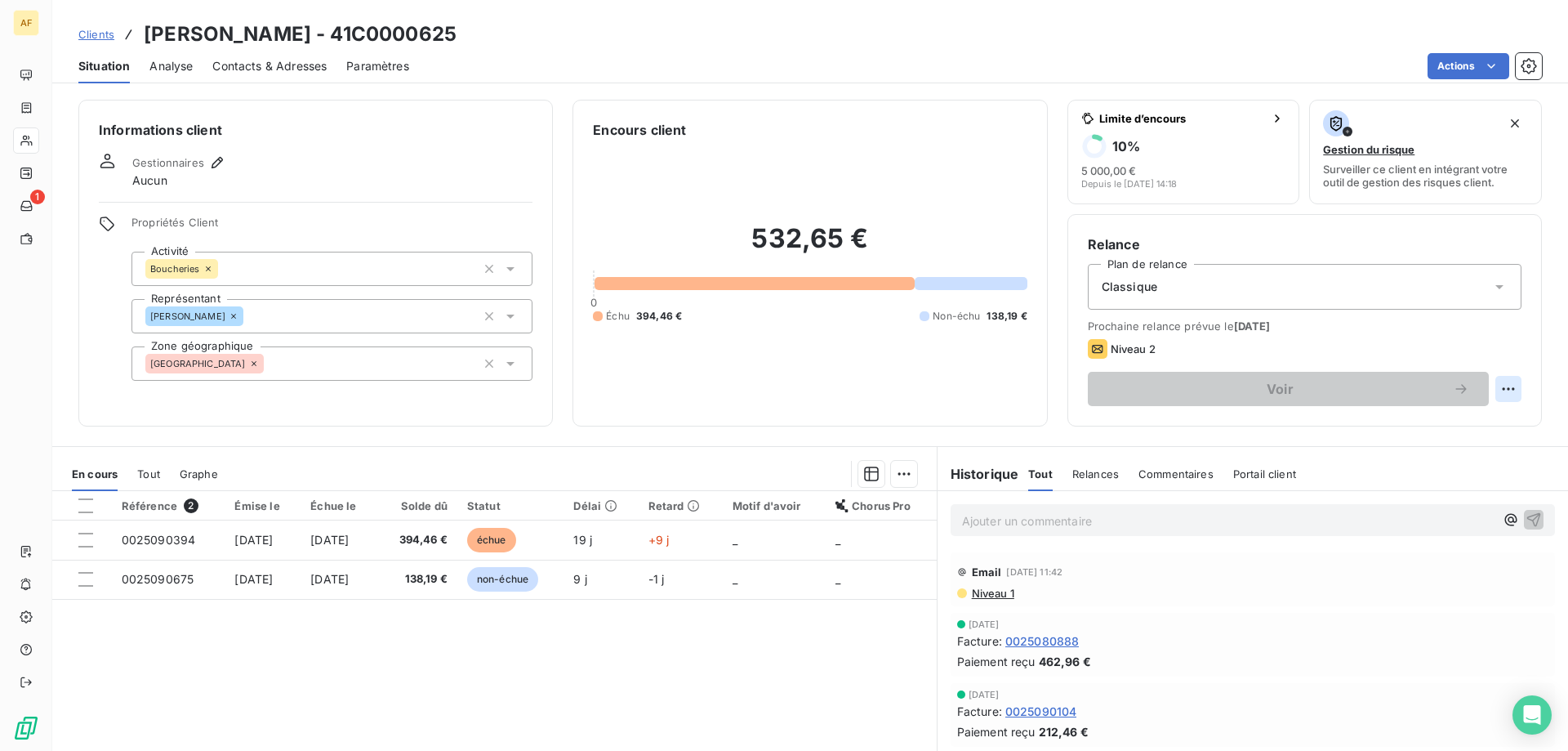
click at [1502, 391] on html "AF 1 Clients LAFONT BOUCHERIE - 41C0000625 Situation Analyse Contacts & Adresse…" at bounding box center [784, 376] width 1568 height 751
click at [1414, 419] on div "Replanifier cette action" at bounding box center [1430, 425] width 147 height 26
select select "9"
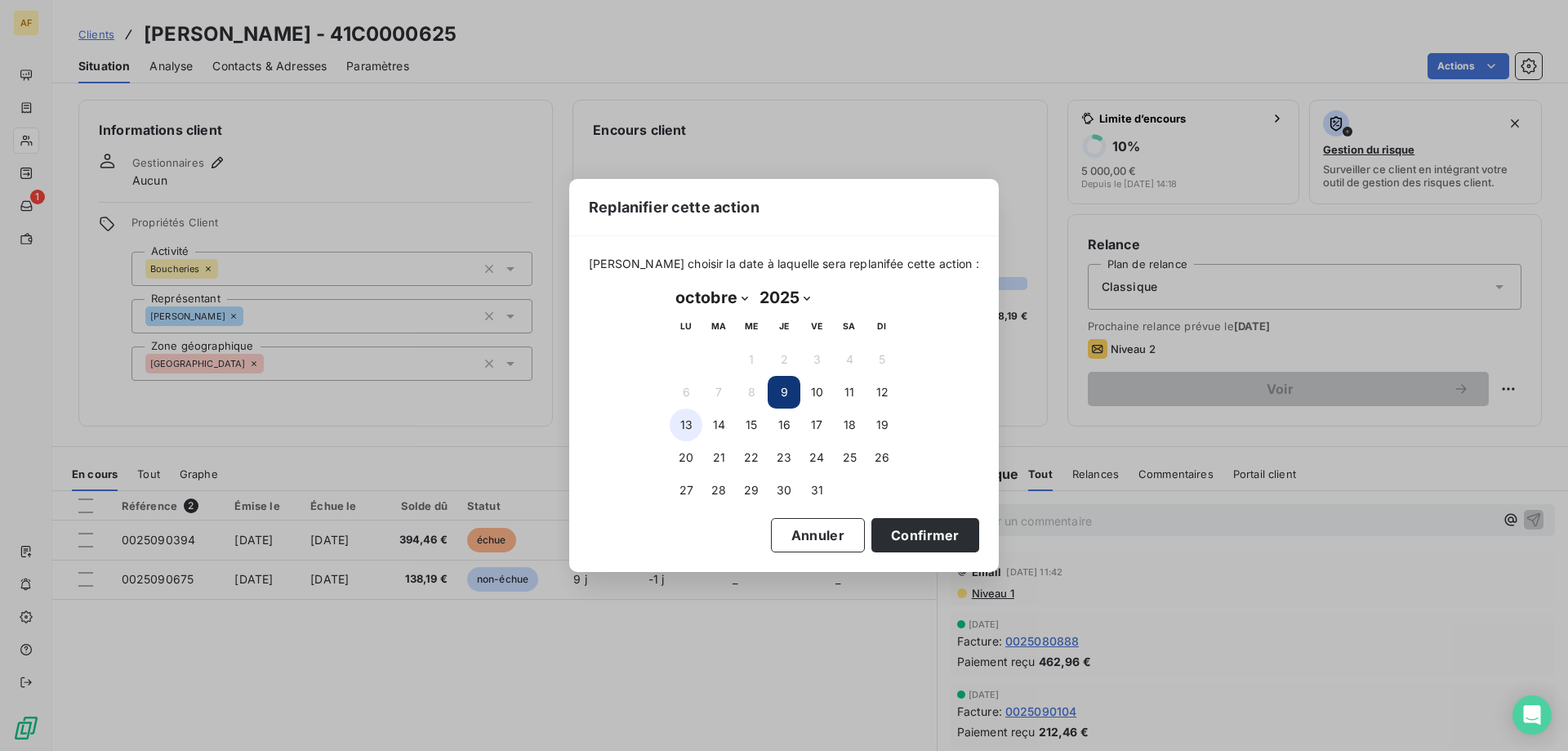
click at [685, 425] on button "13" at bounding box center [685, 424] width 33 height 33
click at [889, 532] on button "Confirmer" at bounding box center [925, 534] width 107 height 35
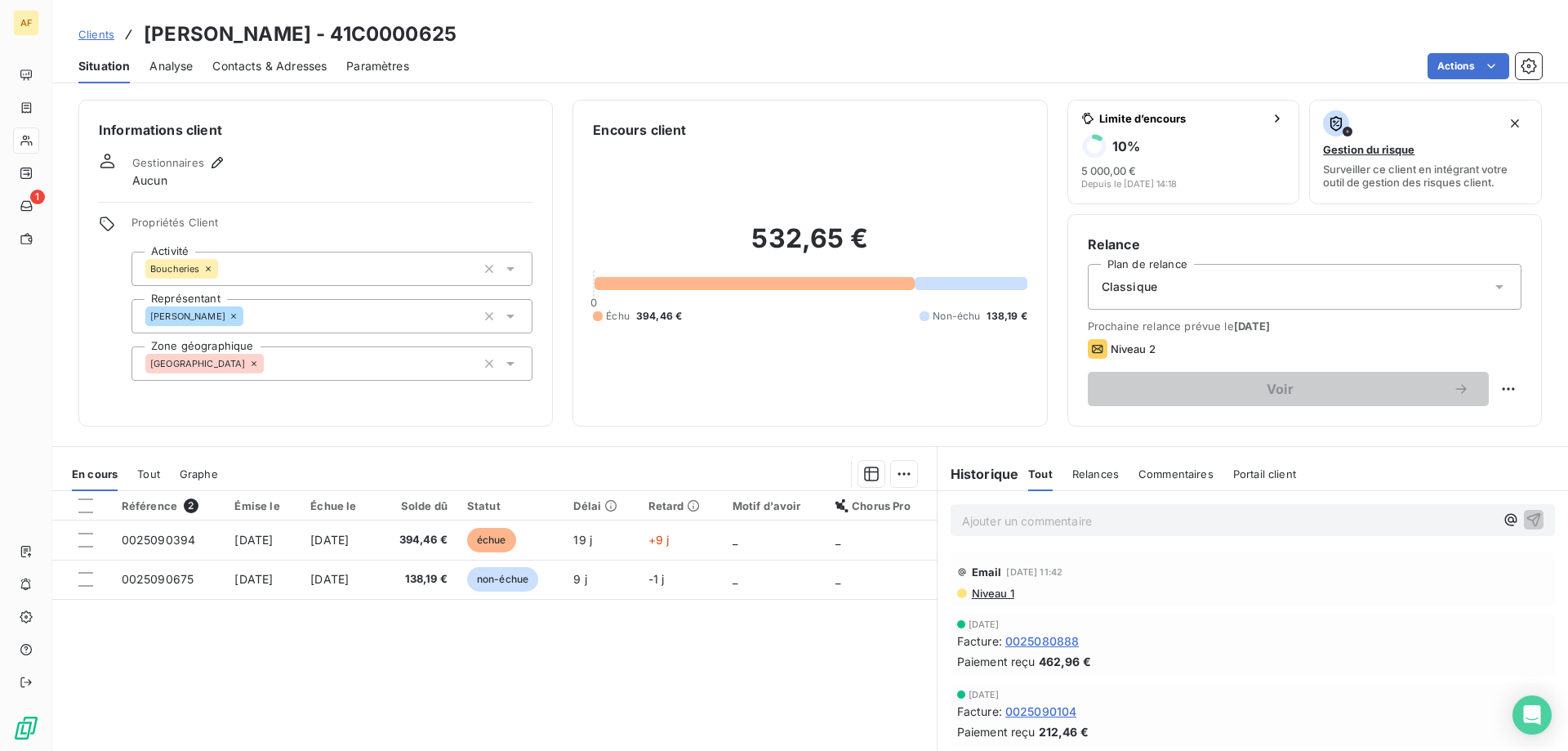
click at [93, 36] on span "Clients" at bounding box center [96, 35] width 35 height 13
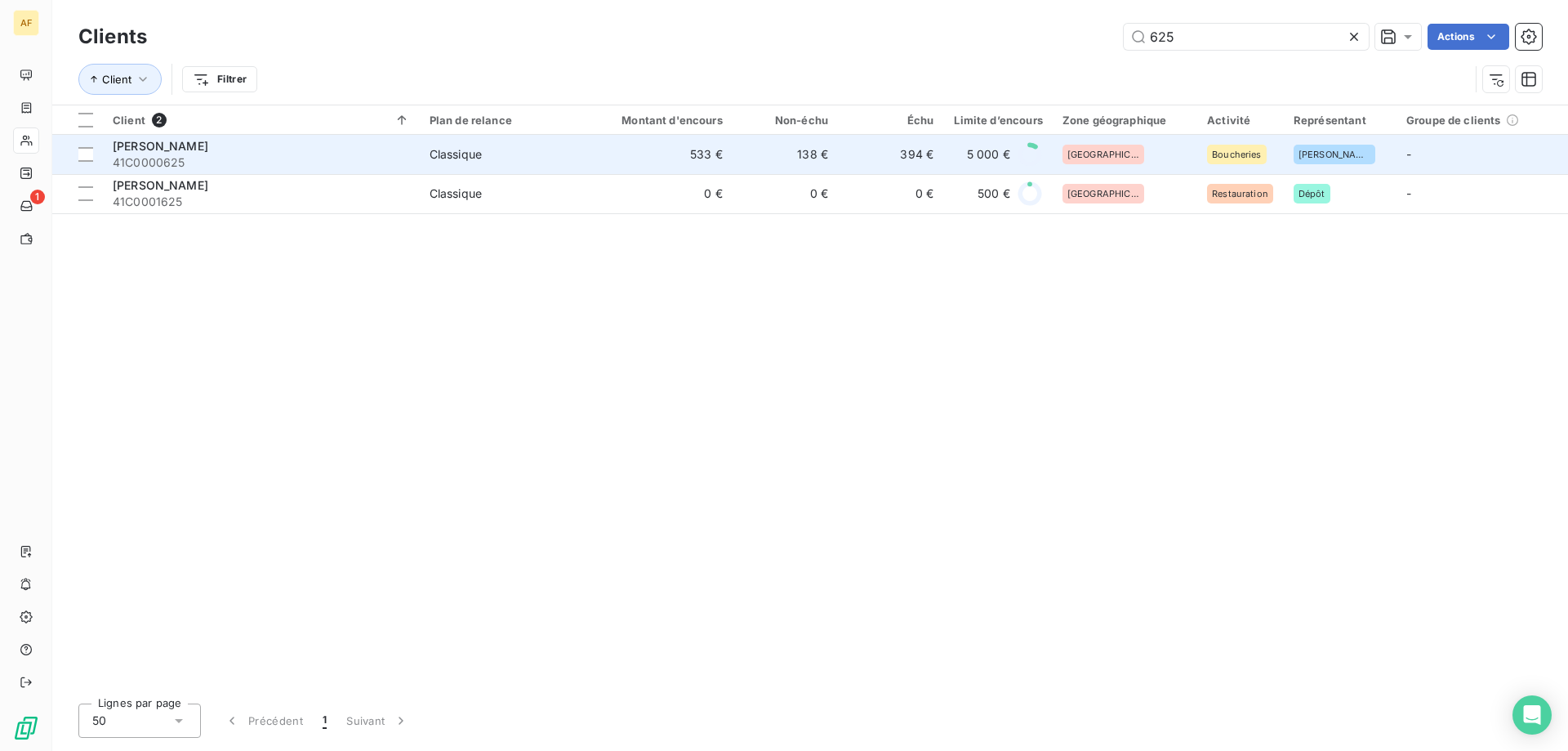
click at [638, 148] on td "533 €" at bounding box center [661, 154] width 141 height 39
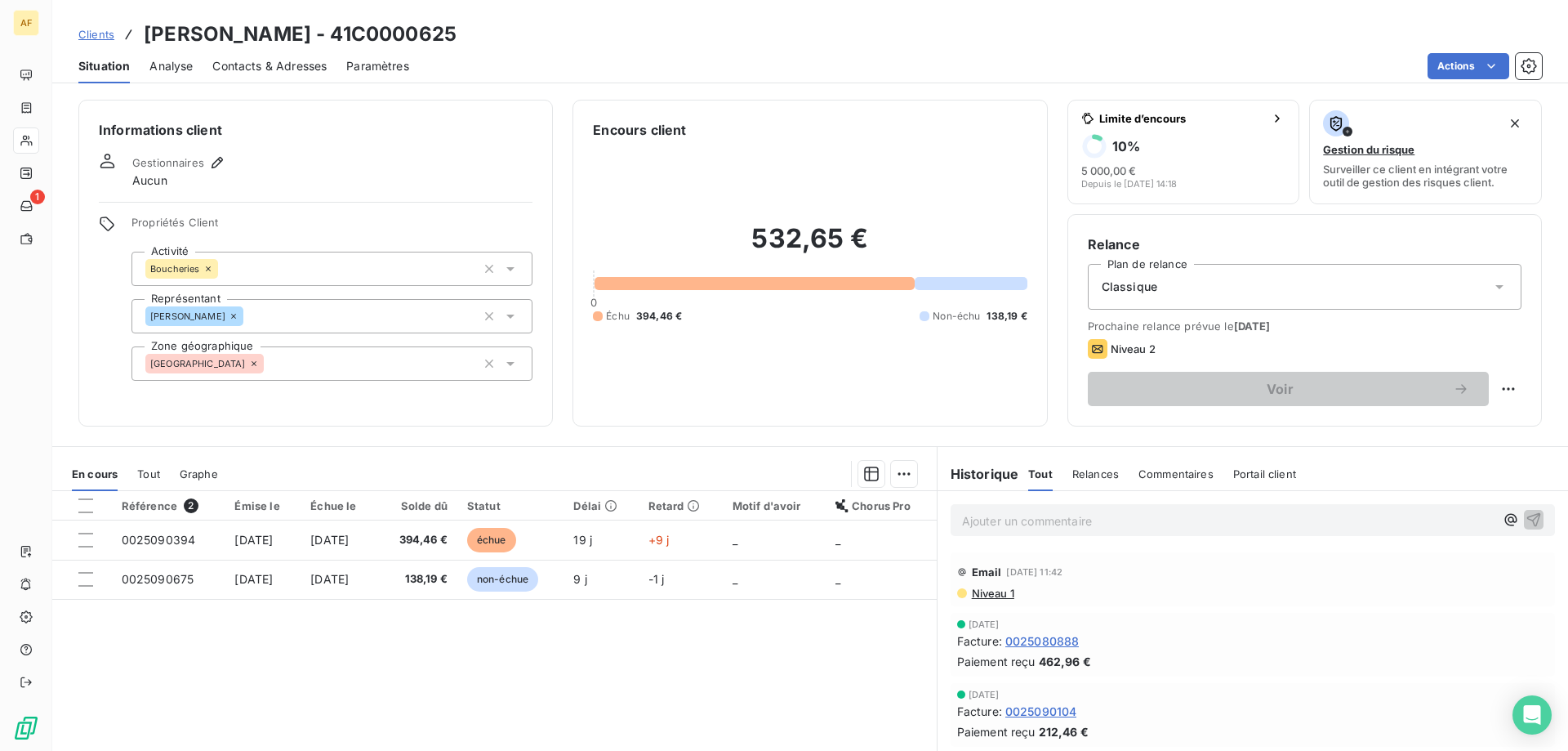
click at [111, 35] on span "Clients" at bounding box center [96, 35] width 35 height 13
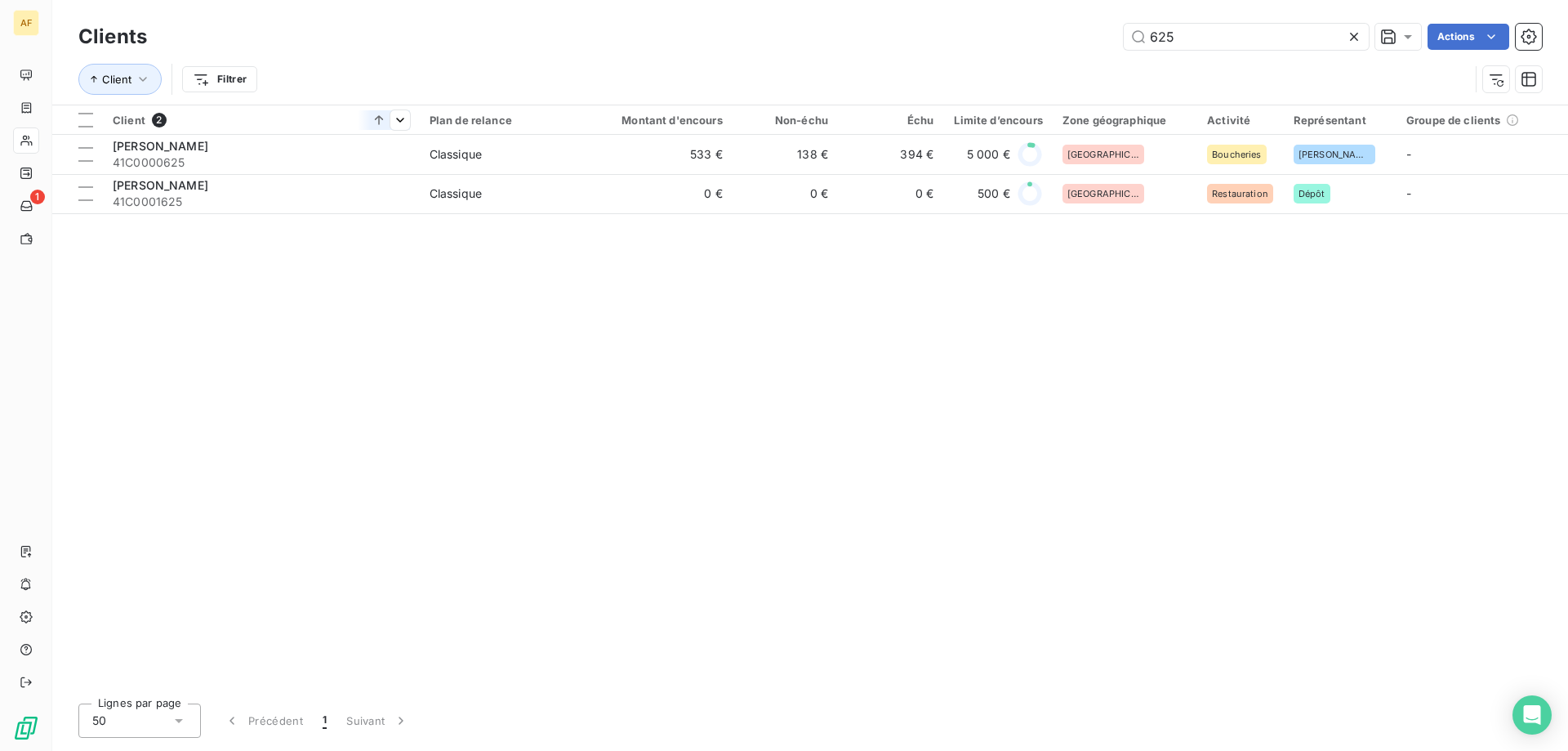
drag, startPoint x: 1257, startPoint y: 34, endPoint x: 307, endPoint y: 133, distance: 955.1
click at [446, 121] on div "Clients 625 Actions Client Filtrer Client 2 Plan de relance Montant d'encours N…" at bounding box center [810, 376] width 1516 height 751
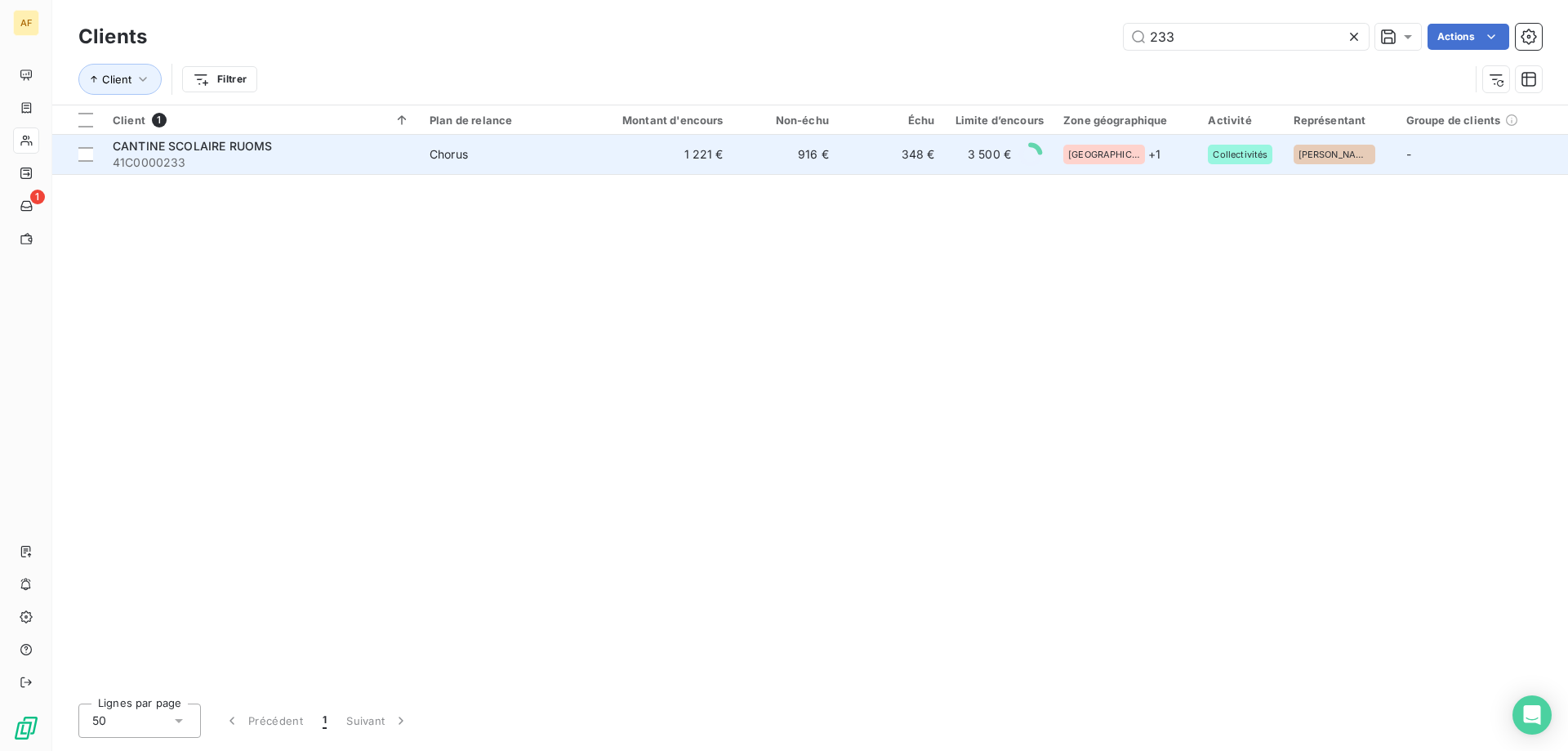
type input "233"
click at [329, 159] on span "41C0000233" at bounding box center [261, 162] width 297 height 16
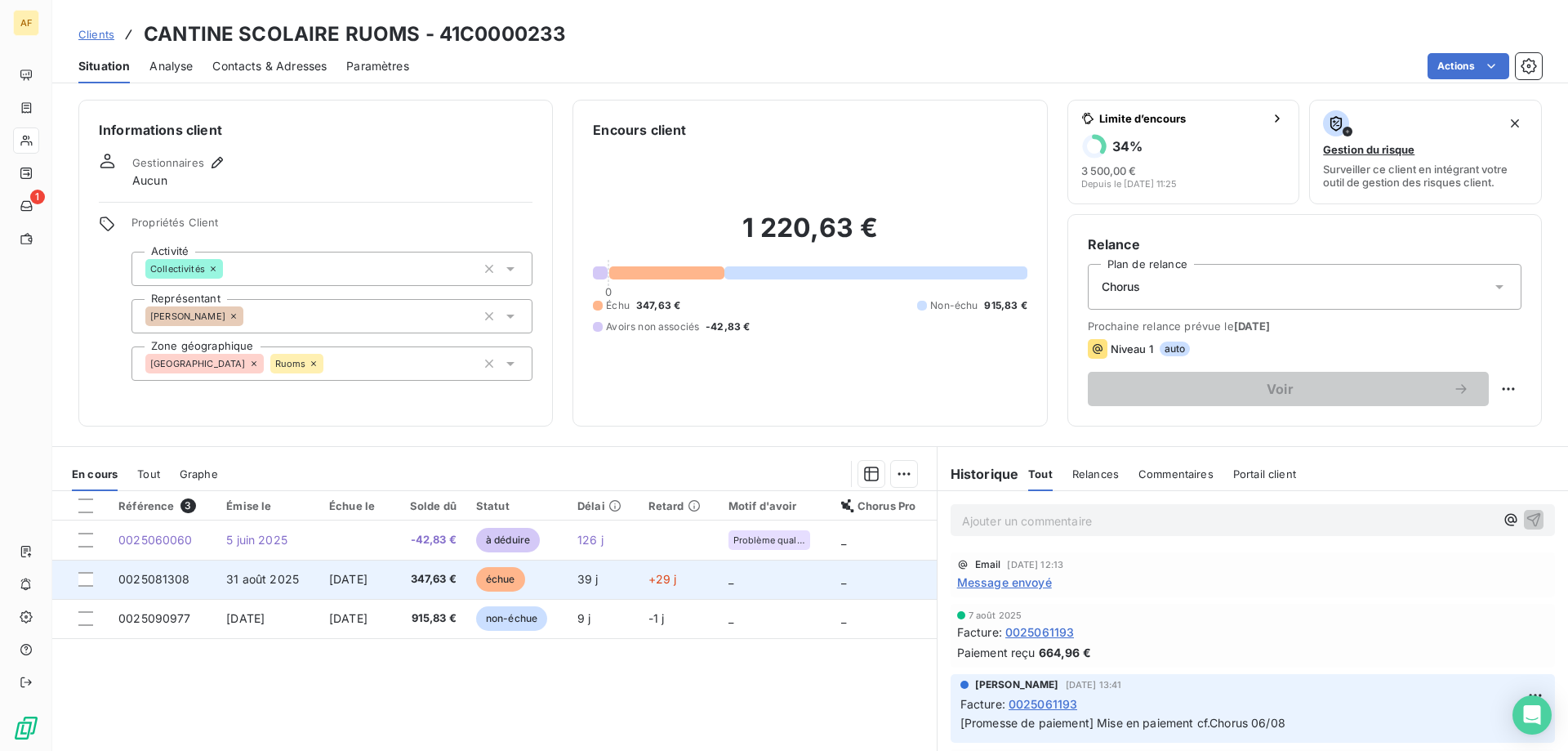
click at [367, 579] on span "[DATE]" at bounding box center [347, 578] width 38 height 14
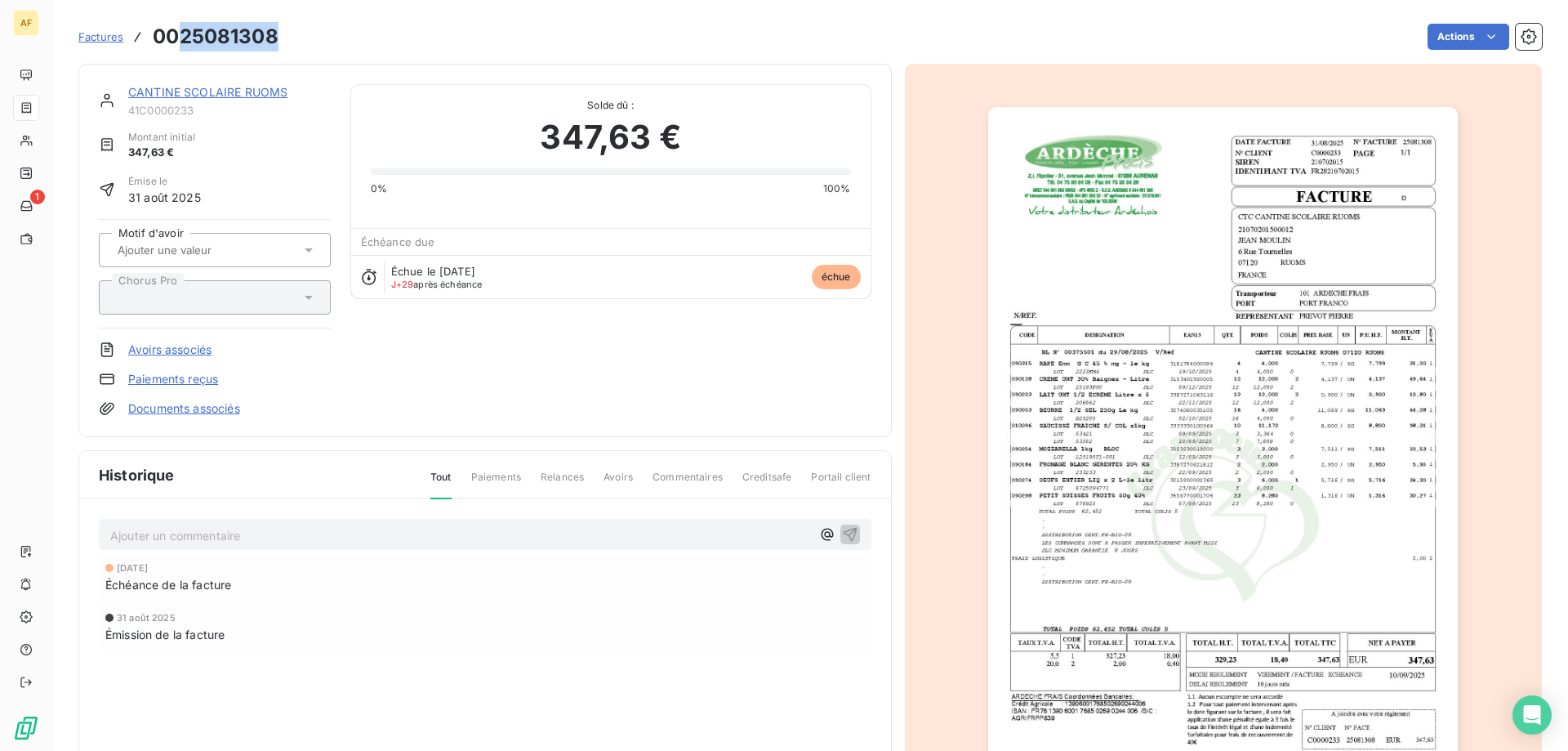
drag, startPoint x: 177, startPoint y: 37, endPoint x: 276, endPoint y: 40, distance: 99.0
click at [276, 40] on h3 "0025081308" at bounding box center [216, 36] width 126 height 29
copy h3 "25081308"
click at [102, 38] on span "Factures" at bounding box center [101, 36] width 45 height 13
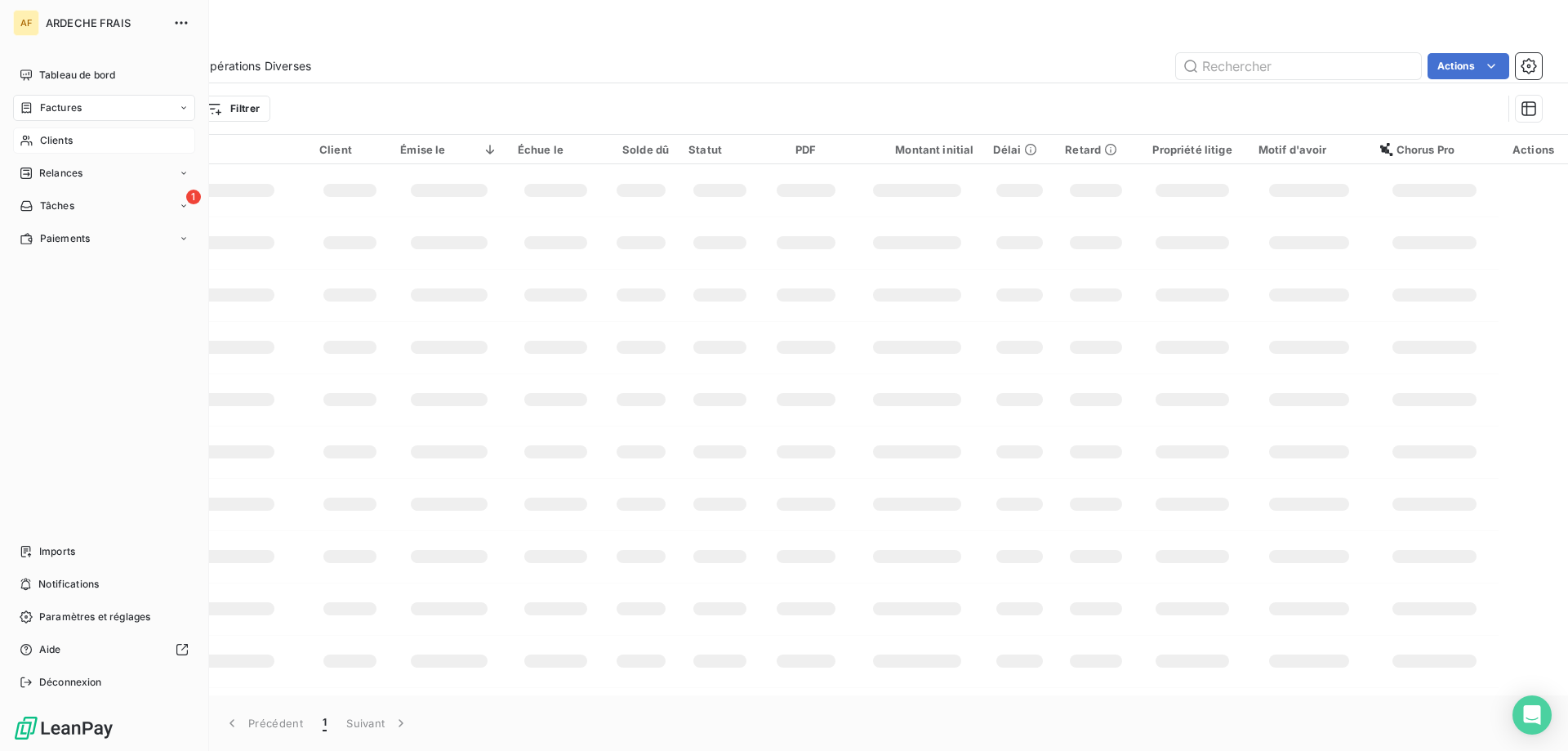
click at [56, 132] on div "Clients" at bounding box center [104, 140] width 182 height 26
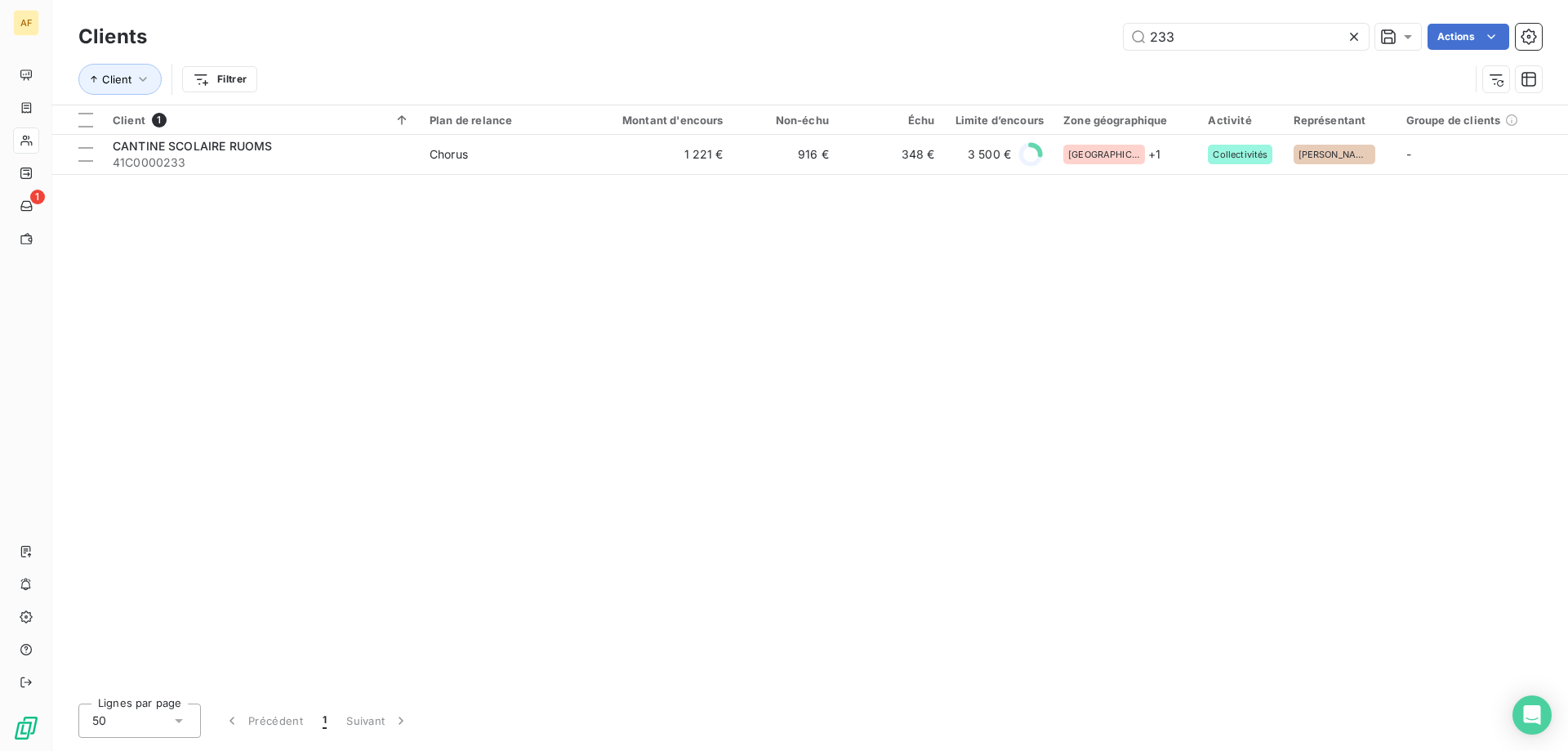
drag, startPoint x: 1211, startPoint y: 40, endPoint x: 657, endPoint y: 54, distance: 554.2
click at [731, 44] on div "233 Actions" at bounding box center [854, 36] width 1375 height 26
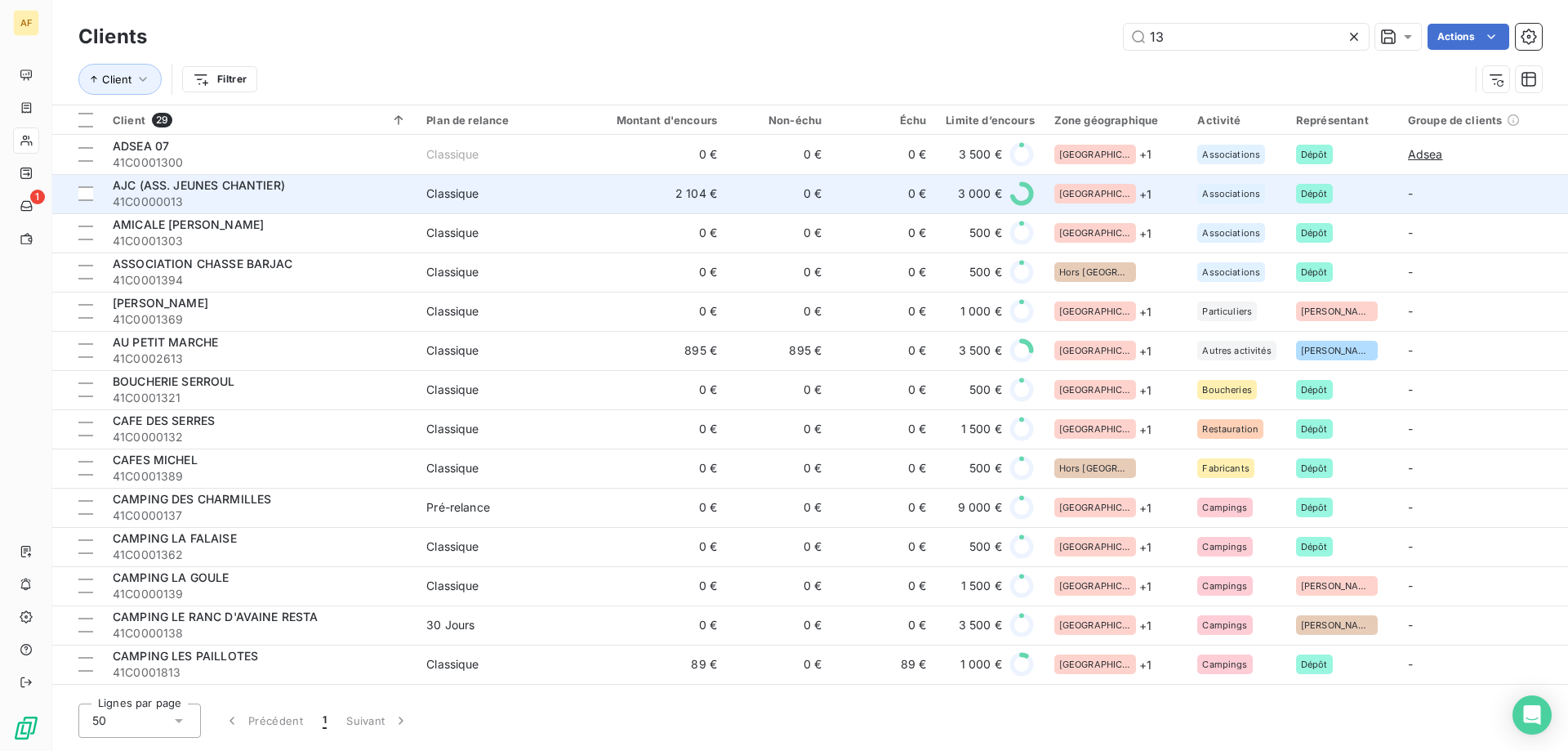
type input "13"
click at [315, 198] on span "41C0000013" at bounding box center [260, 201] width 294 height 16
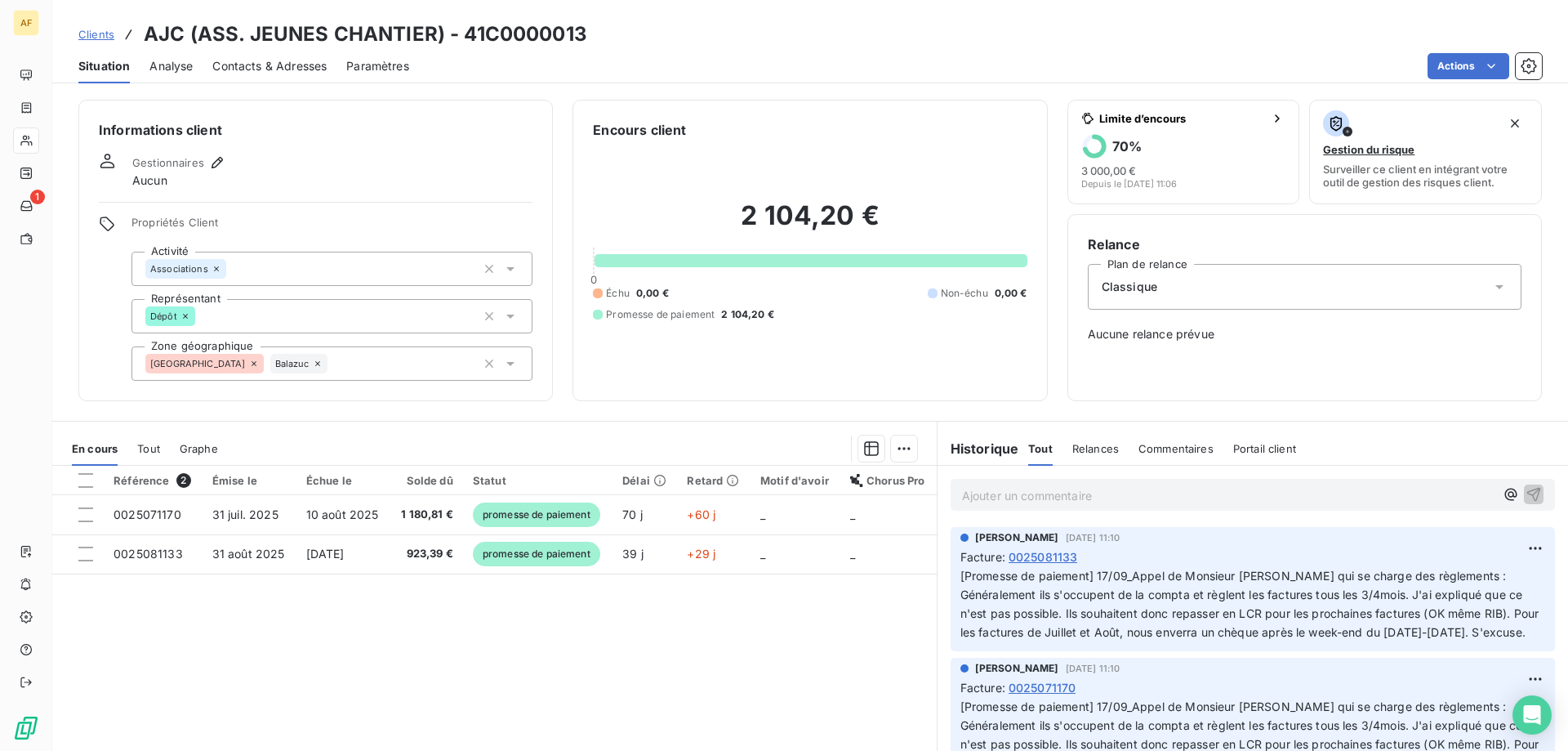
click at [179, 75] on div "Analyse" at bounding box center [171, 65] width 43 height 35
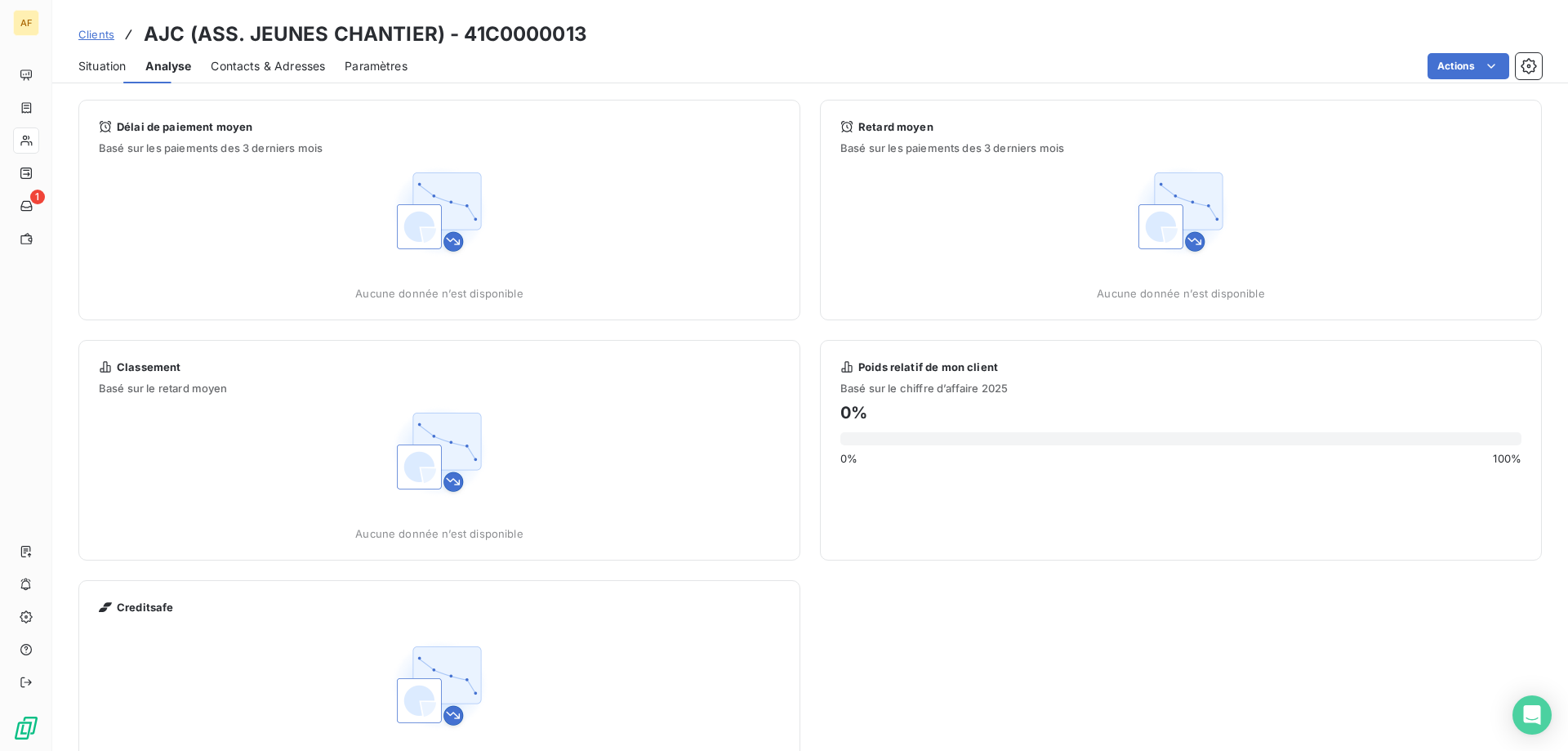
click at [272, 68] on span "Contacts & Adresses" at bounding box center [268, 65] width 114 height 16
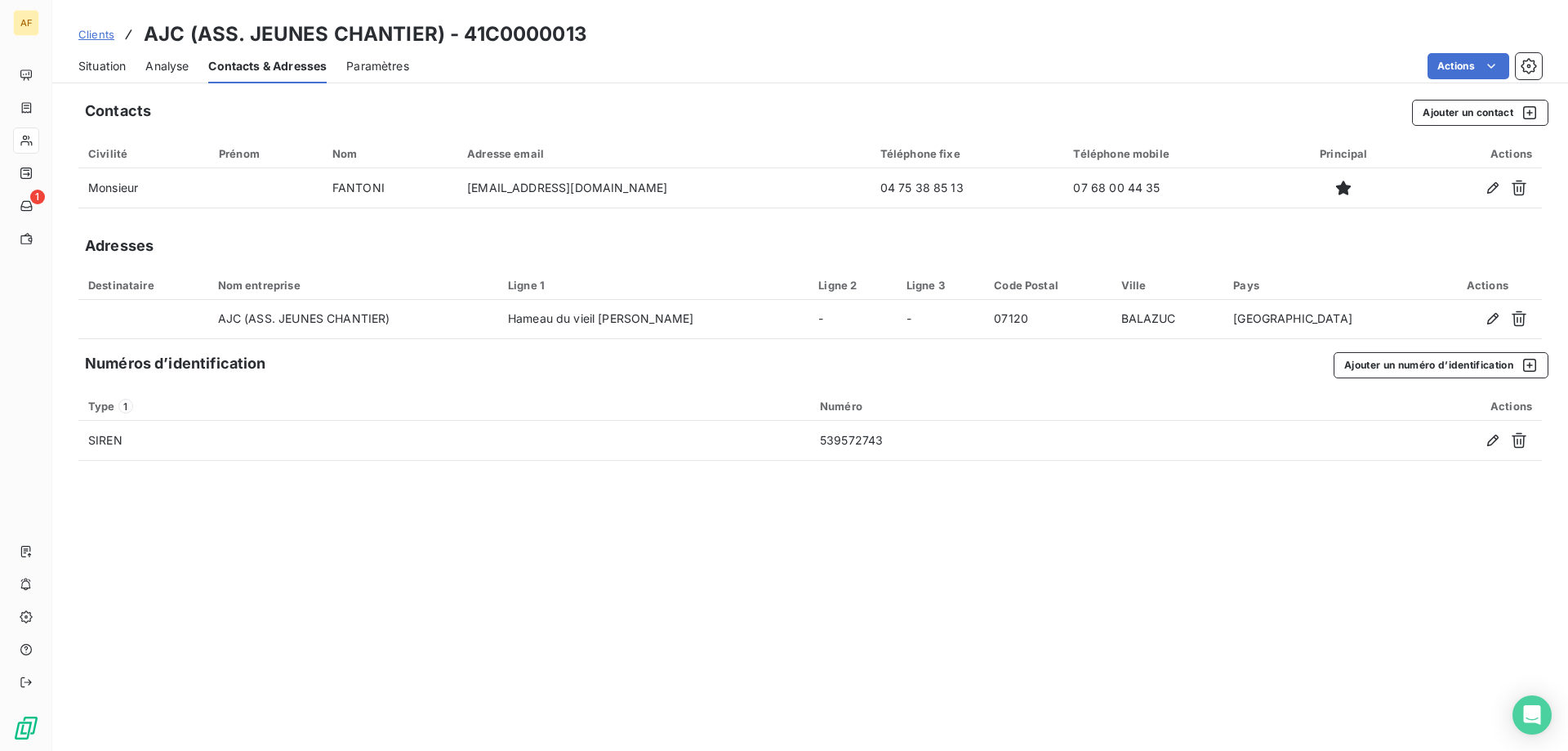
click at [119, 71] on span "Situation" at bounding box center [102, 65] width 48 height 16
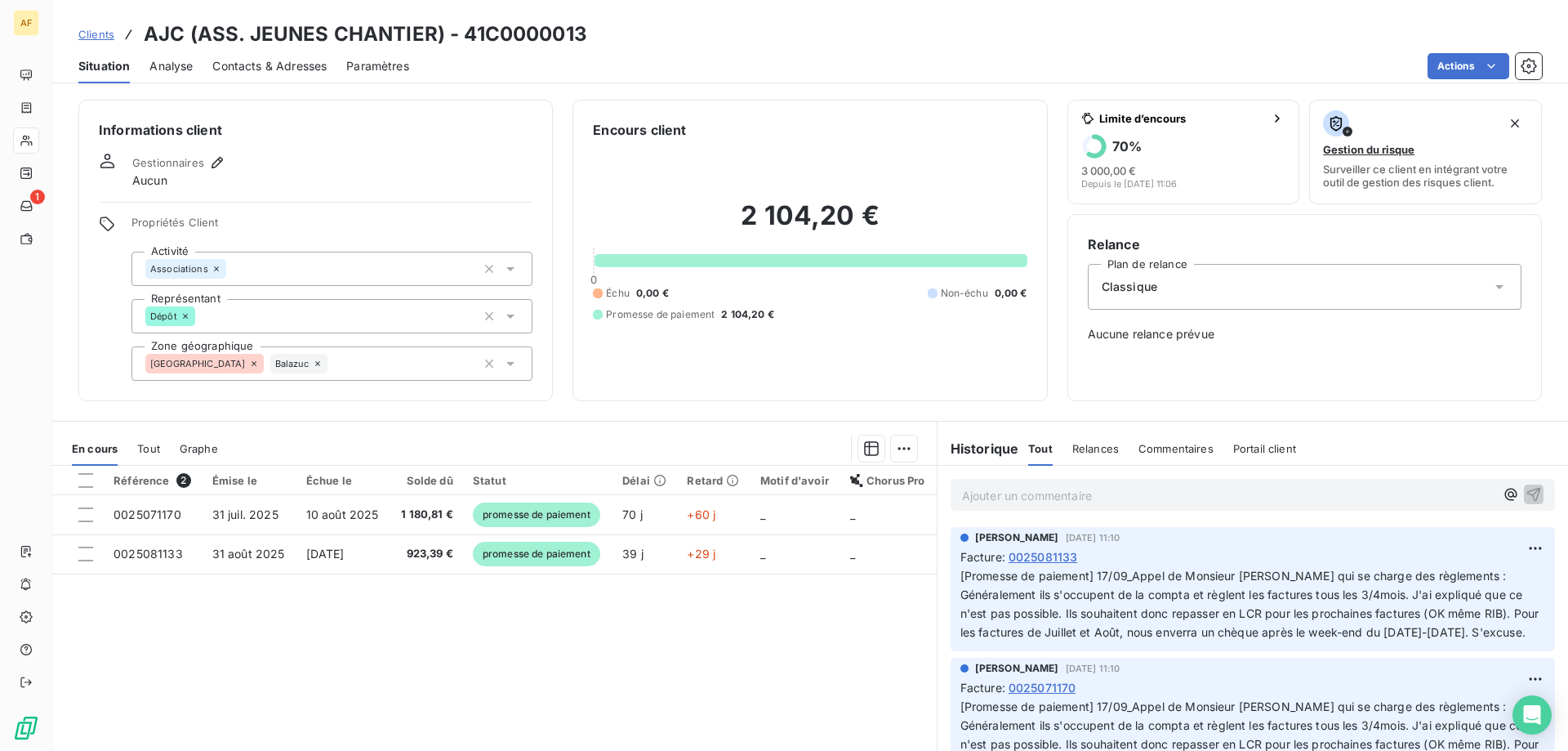
click at [283, 64] on span "Contacts & Adresses" at bounding box center [269, 65] width 114 height 16
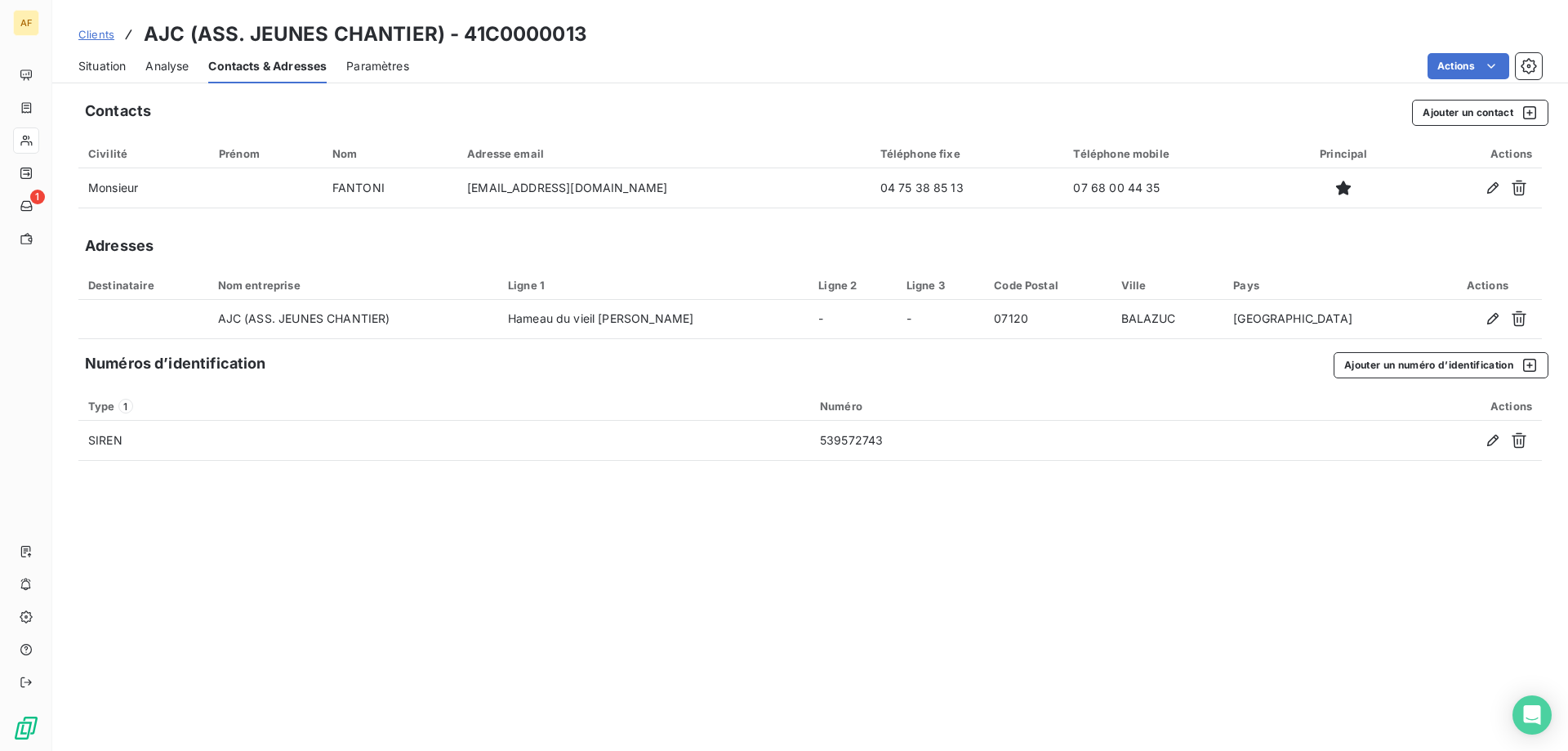
click at [91, 75] on div "Situation" at bounding box center [102, 65] width 48 height 35
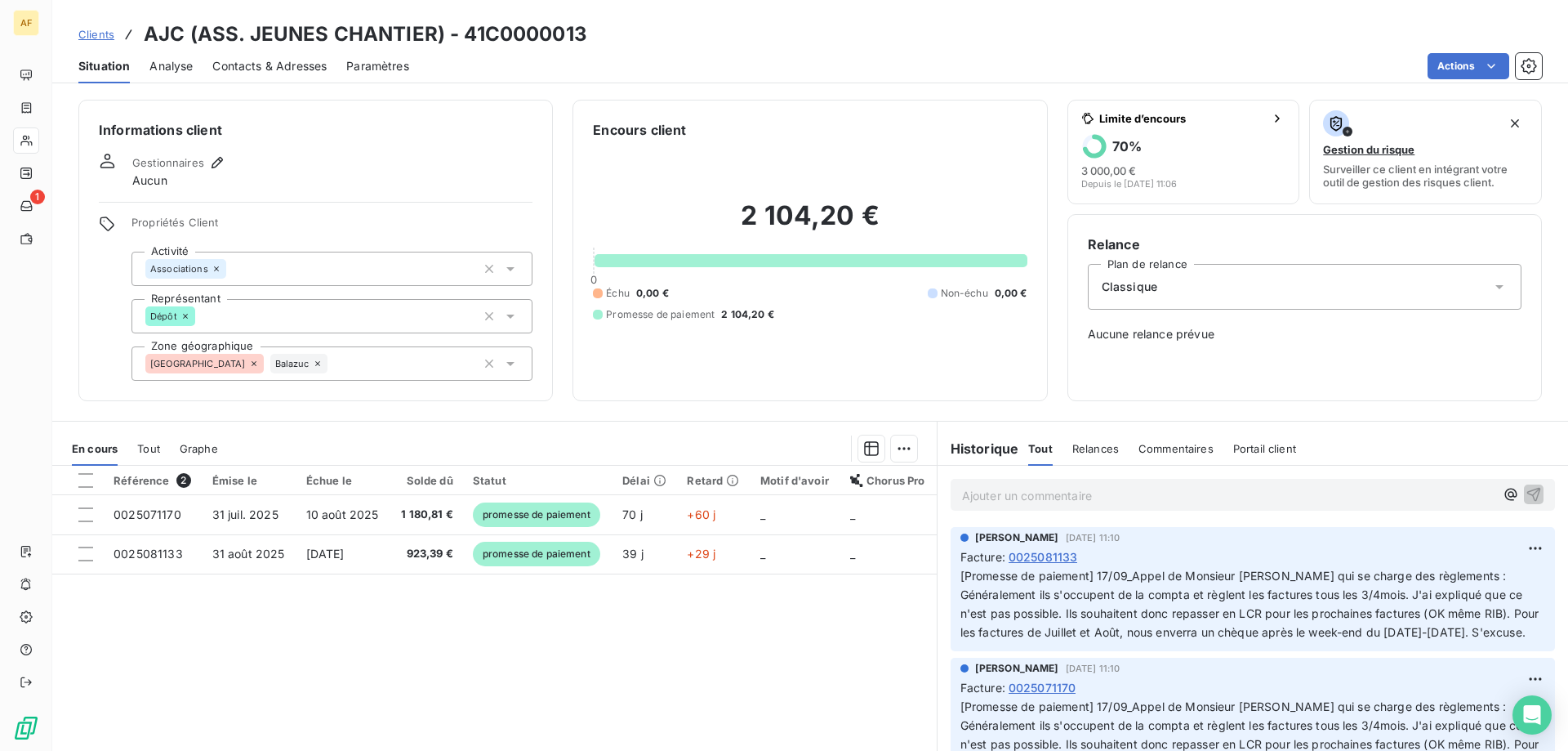
click at [223, 68] on span "Contacts & Adresses" at bounding box center [269, 65] width 114 height 16
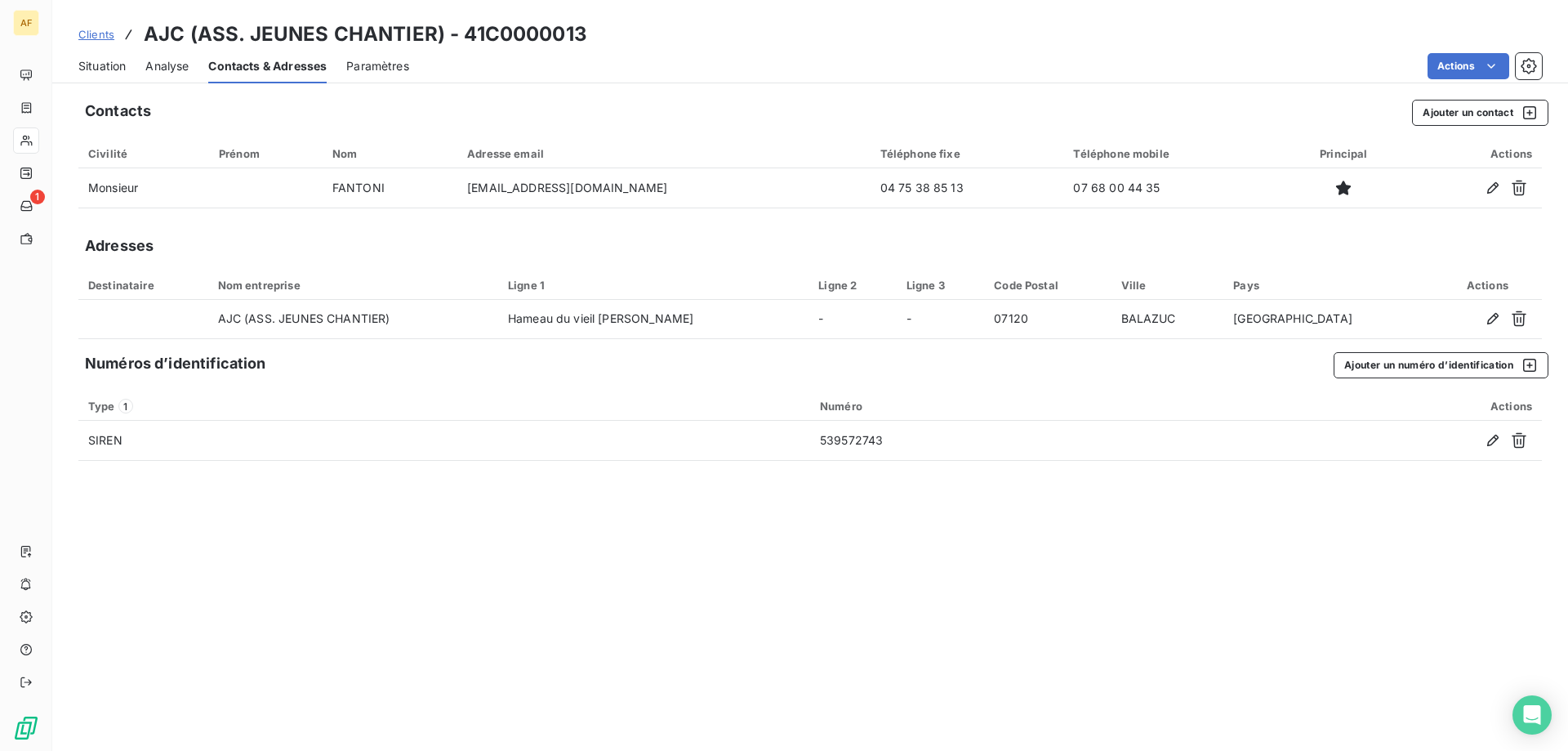
click at [117, 68] on span "Situation" at bounding box center [102, 65] width 48 height 16
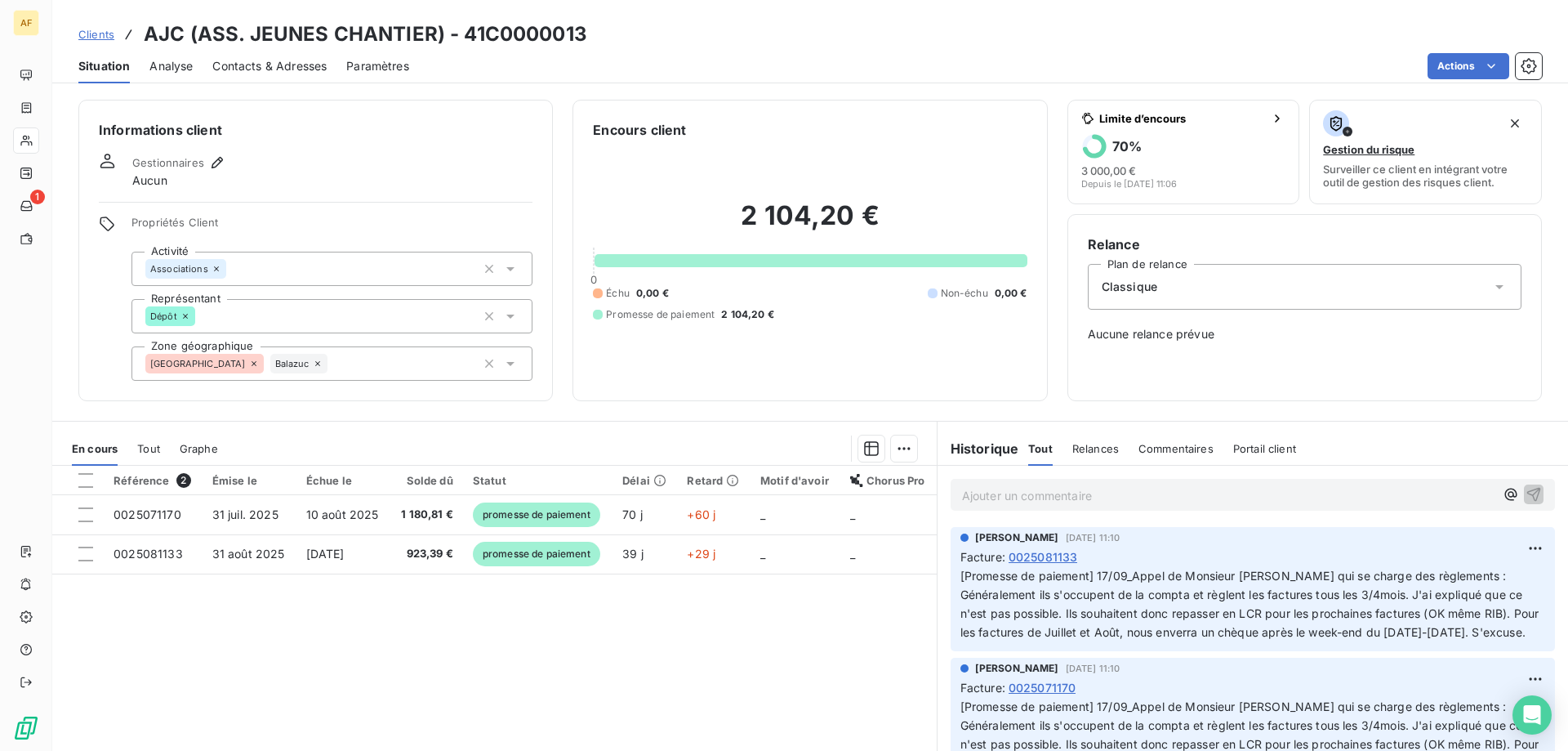
click at [103, 35] on span "Clients" at bounding box center [96, 35] width 35 height 13
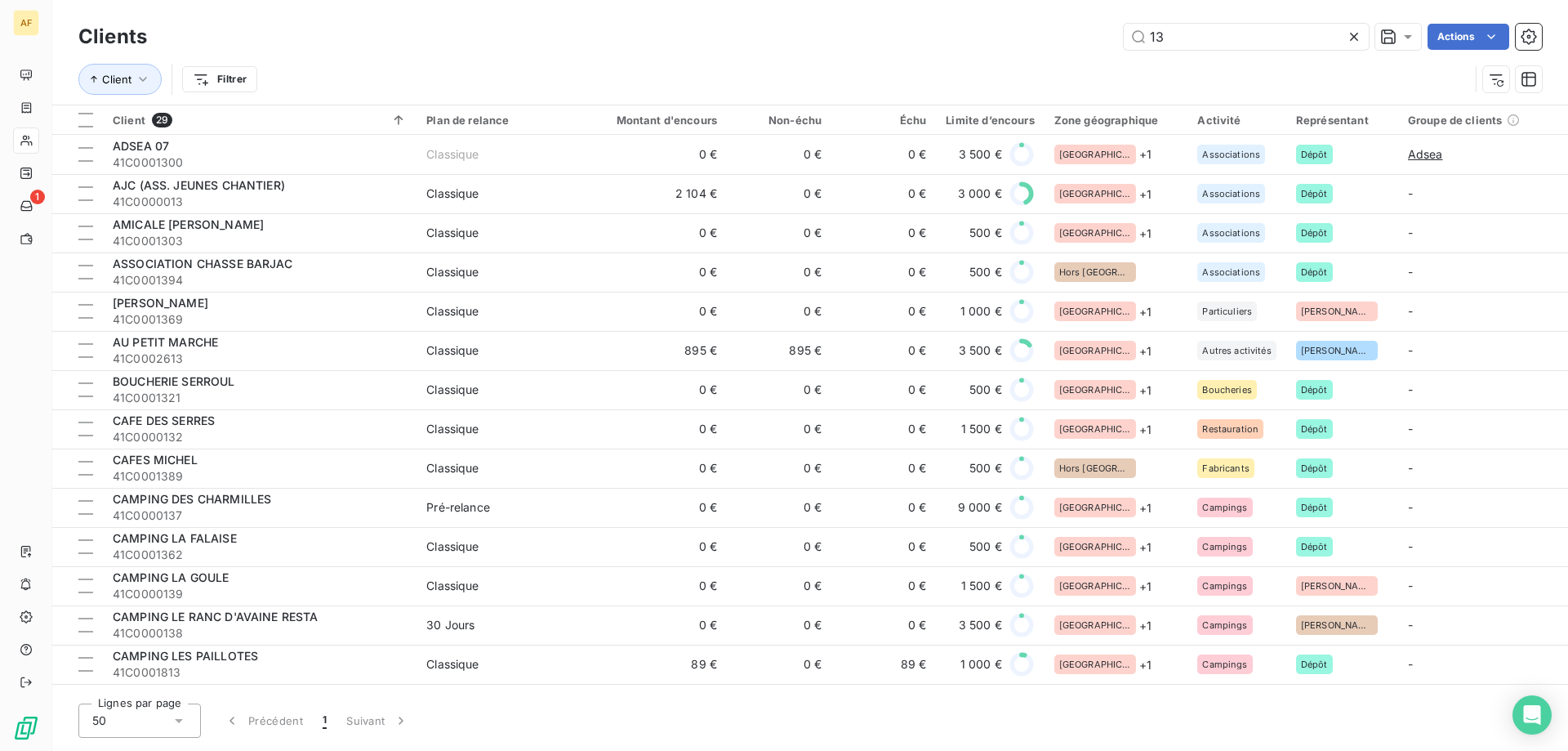
drag, startPoint x: 1184, startPoint y: 40, endPoint x: 719, endPoint y: 35, distance: 465.0
click at [719, 35] on div "13 Actions" at bounding box center [854, 36] width 1375 height 26
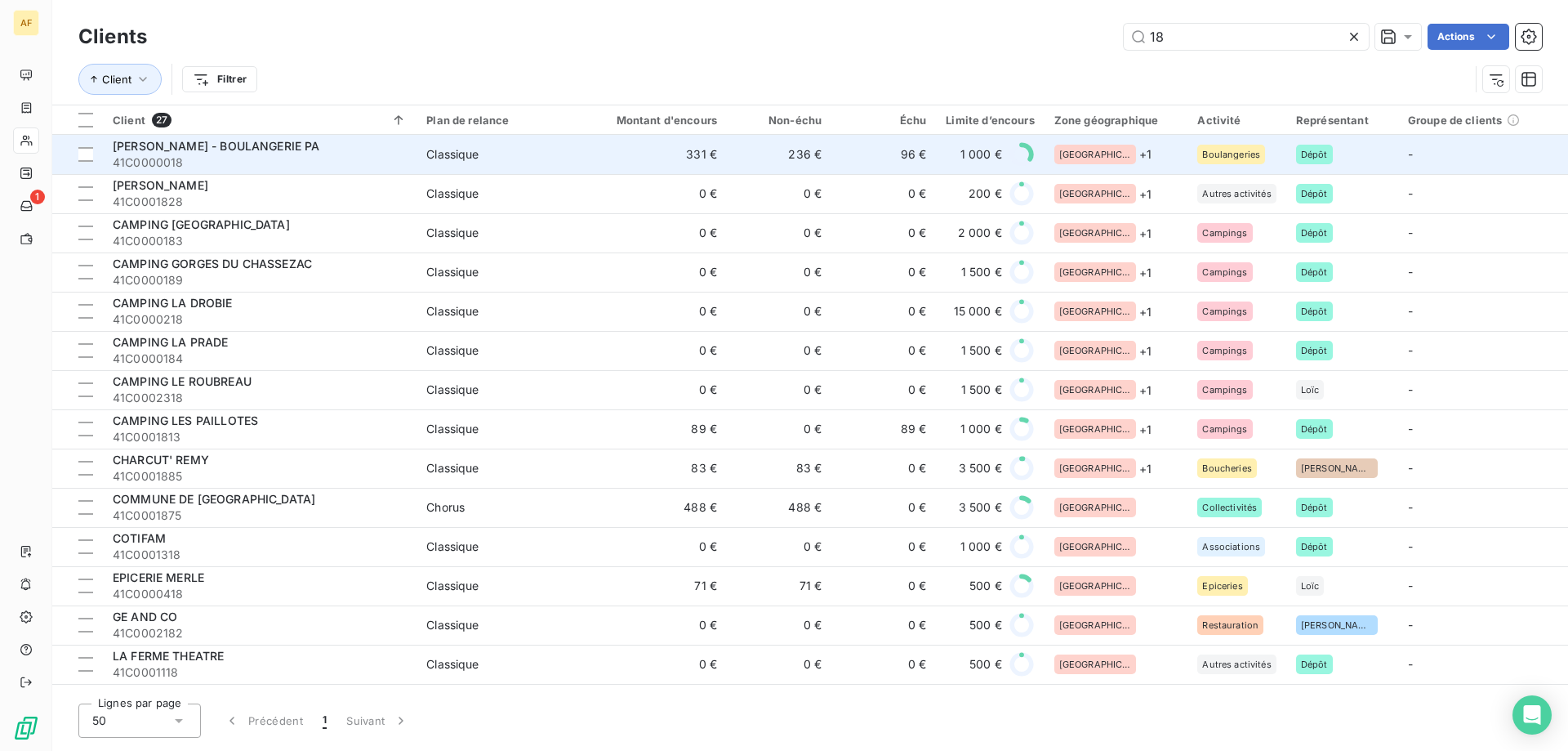
type input "18"
click at [575, 158] on span "Classique" at bounding box center [501, 154] width 150 height 16
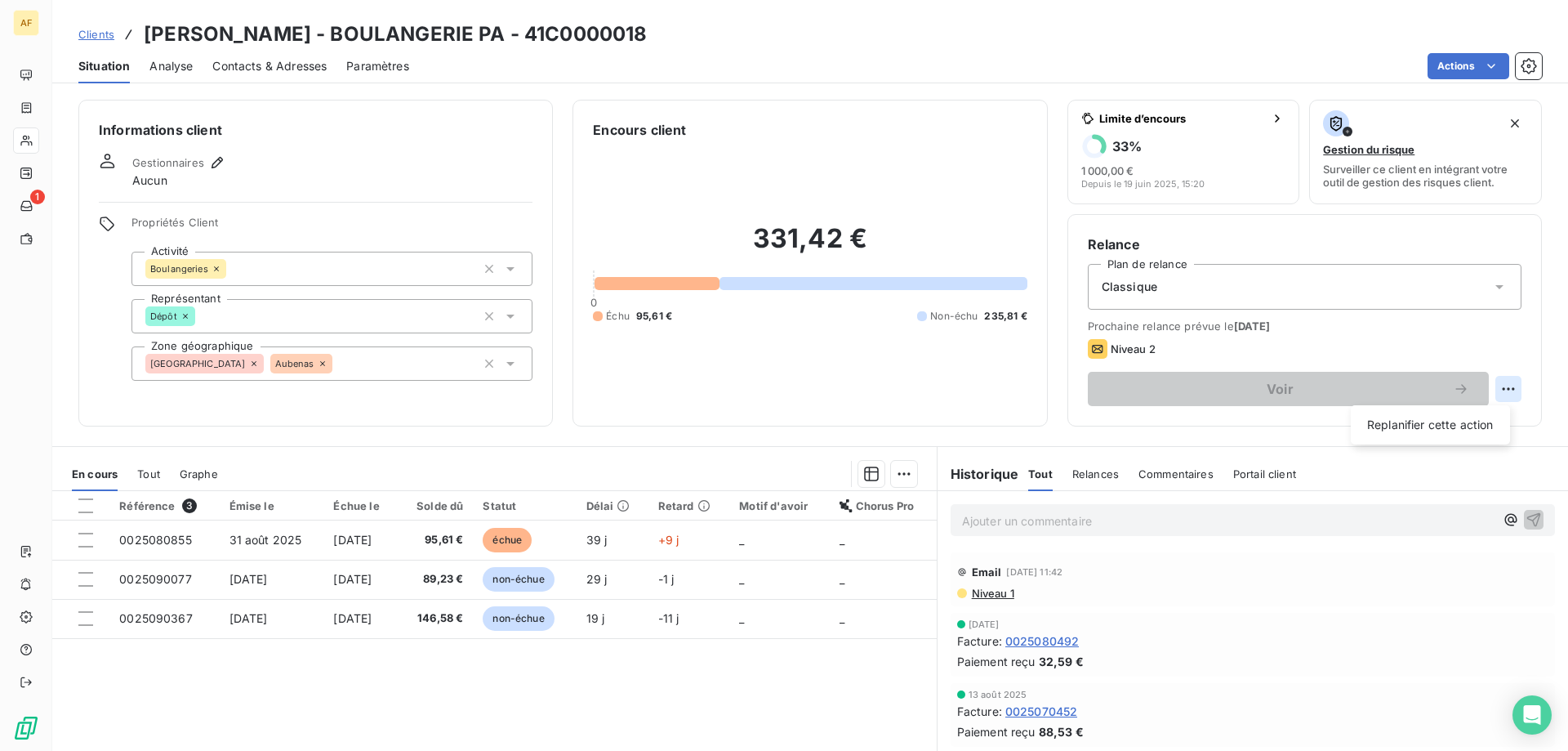
click at [1487, 389] on html "AF 1 Clients [PERSON_NAME] - BOULANGERIE [GEOGRAPHIC_DATA] - 41C0000018 Situati…" at bounding box center [784, 376] width 1568 height 751
click at [1437, 416] on div "Replanifier cette action" at bounding box center [1430, 425] width 147 height 26
select select "9"
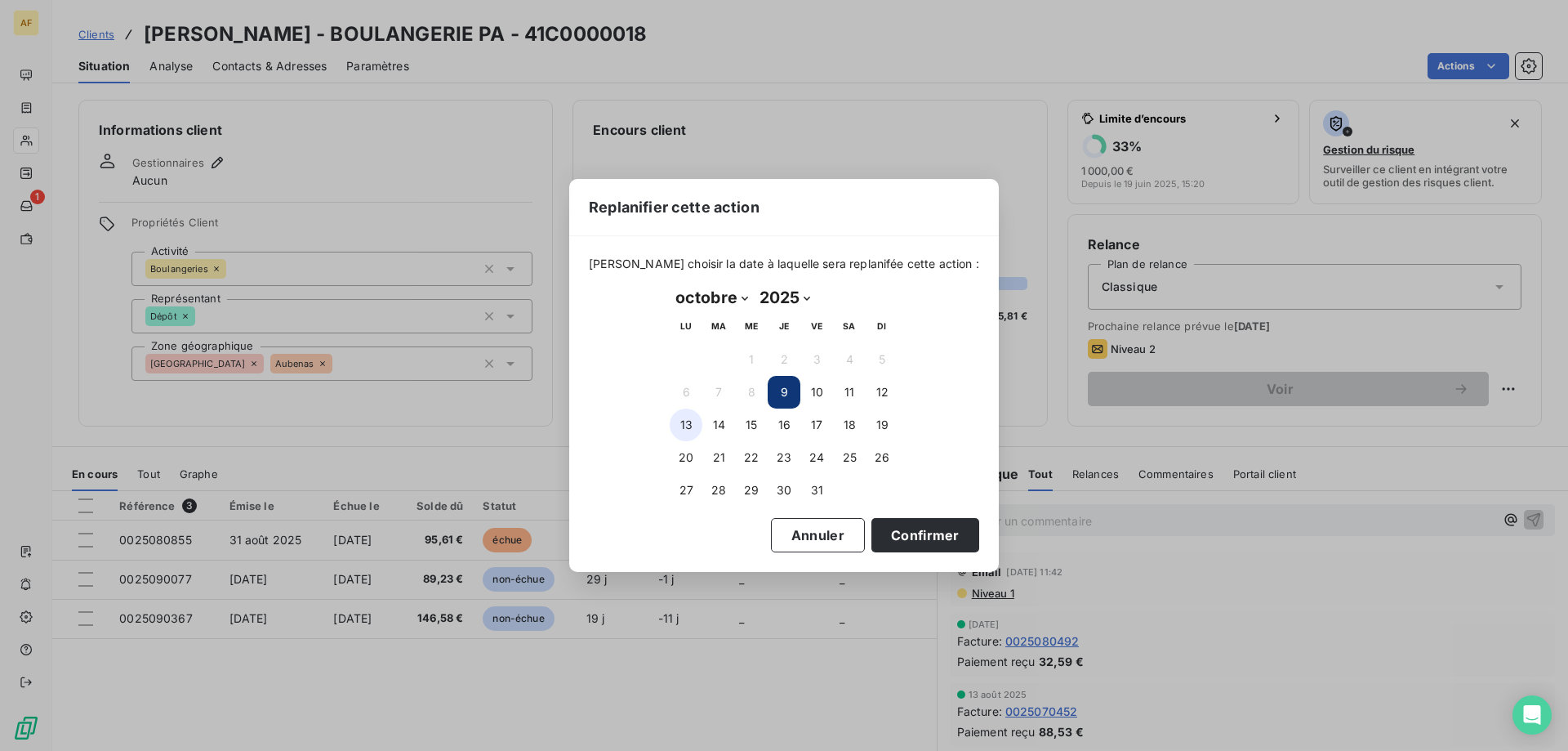
click at [689, 426] on button "13" at bounding box center [685, 424] width 33 height 33
click at [910, 530] on button "Confirmer" at bounding box center [925, 534] width 107 height 35
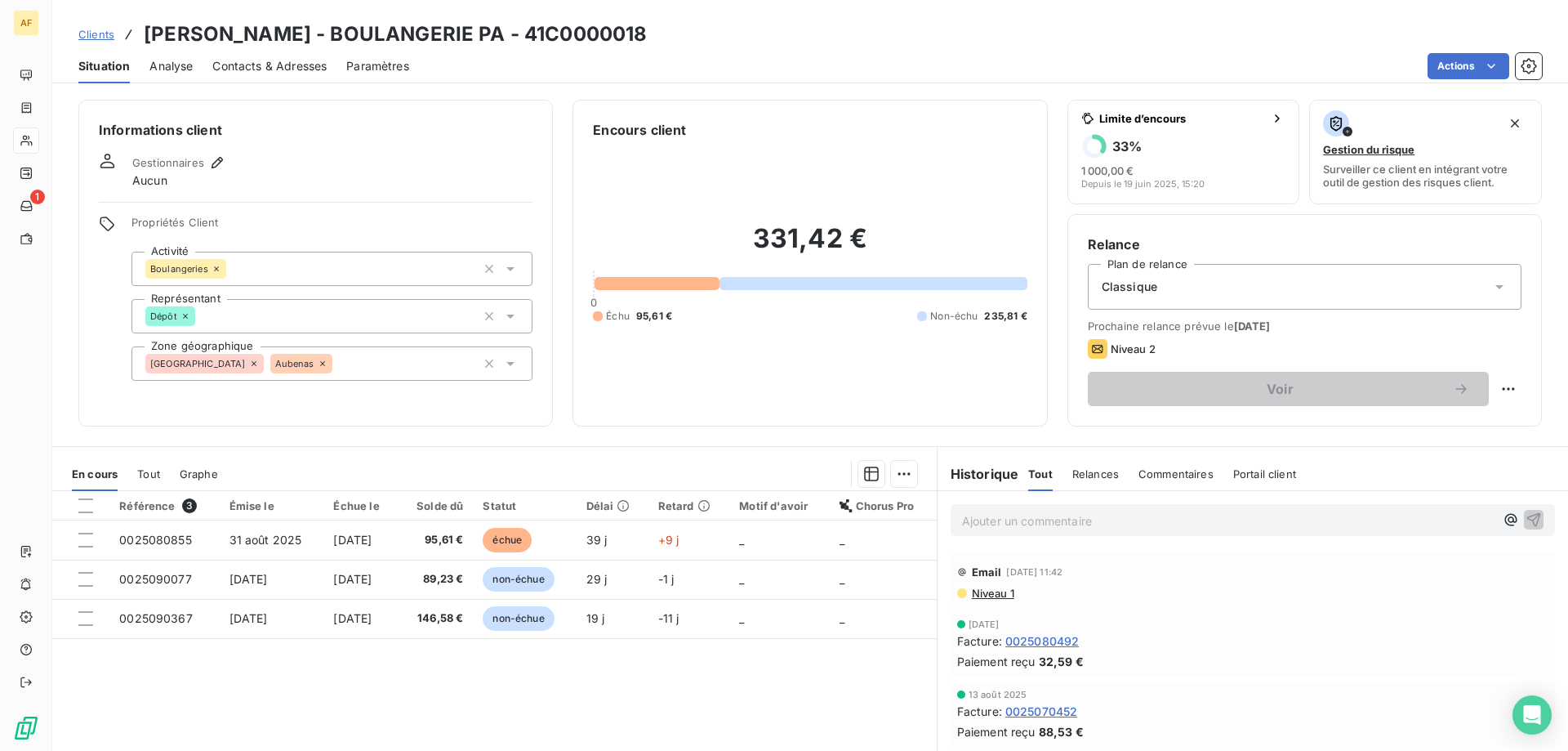
click at [90, 28] on span "Clients" at bounding box center [96, 35] width 35 height 13
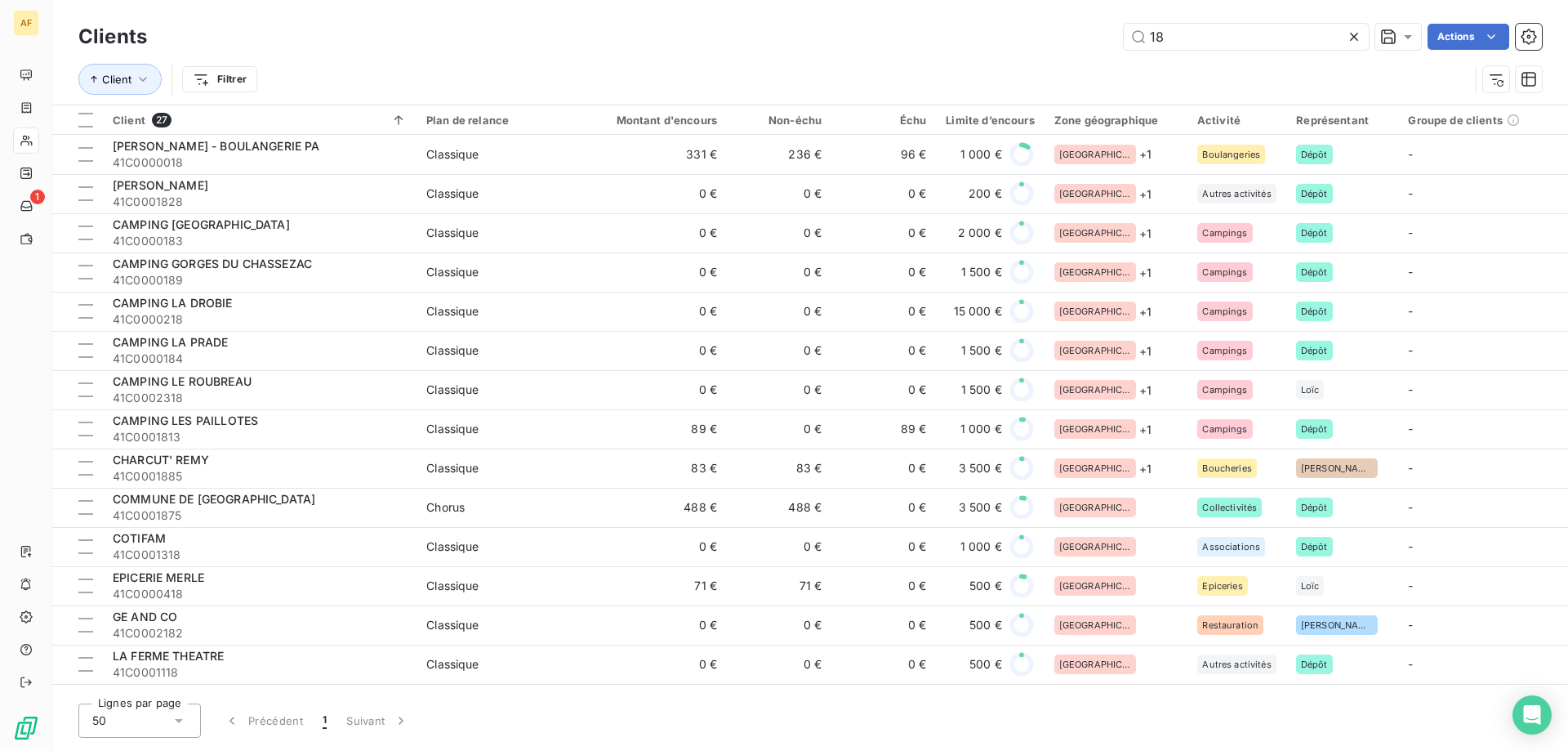
drag, startPoint x: 1193, startPoint y: 35, endPoint x: 852, endPoint y: 29, distance: 341.1
click at [852, 29] on div "18 Actions" at bounding box center [854, 36] width 1375 height 26
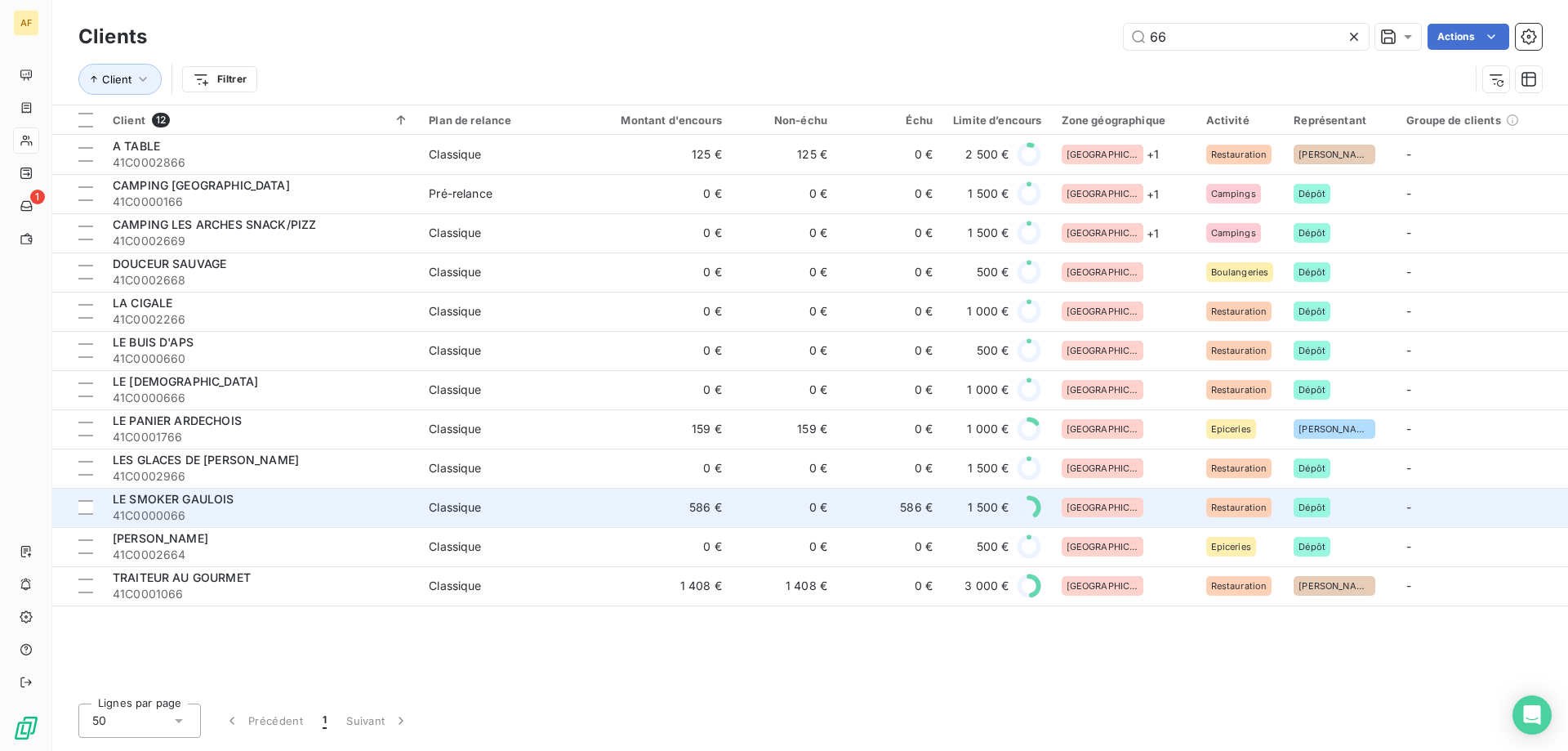
type input "66"
click at [499, 490] on td "Classique" at bounding box center [505, 507] width 172 height 39
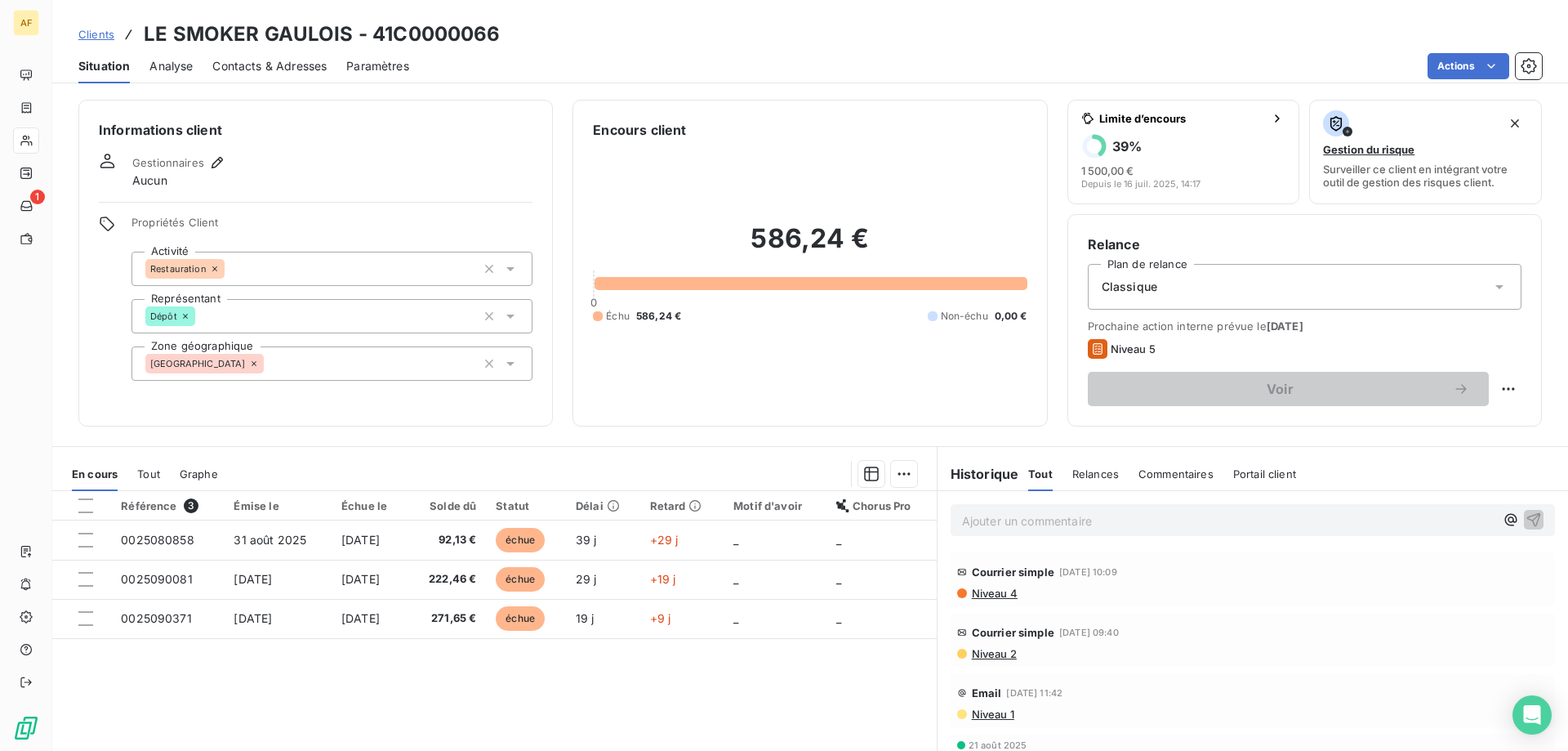
click at [102, 38] on span "Clients" at bounding box center [96, 35] width 35 height 13
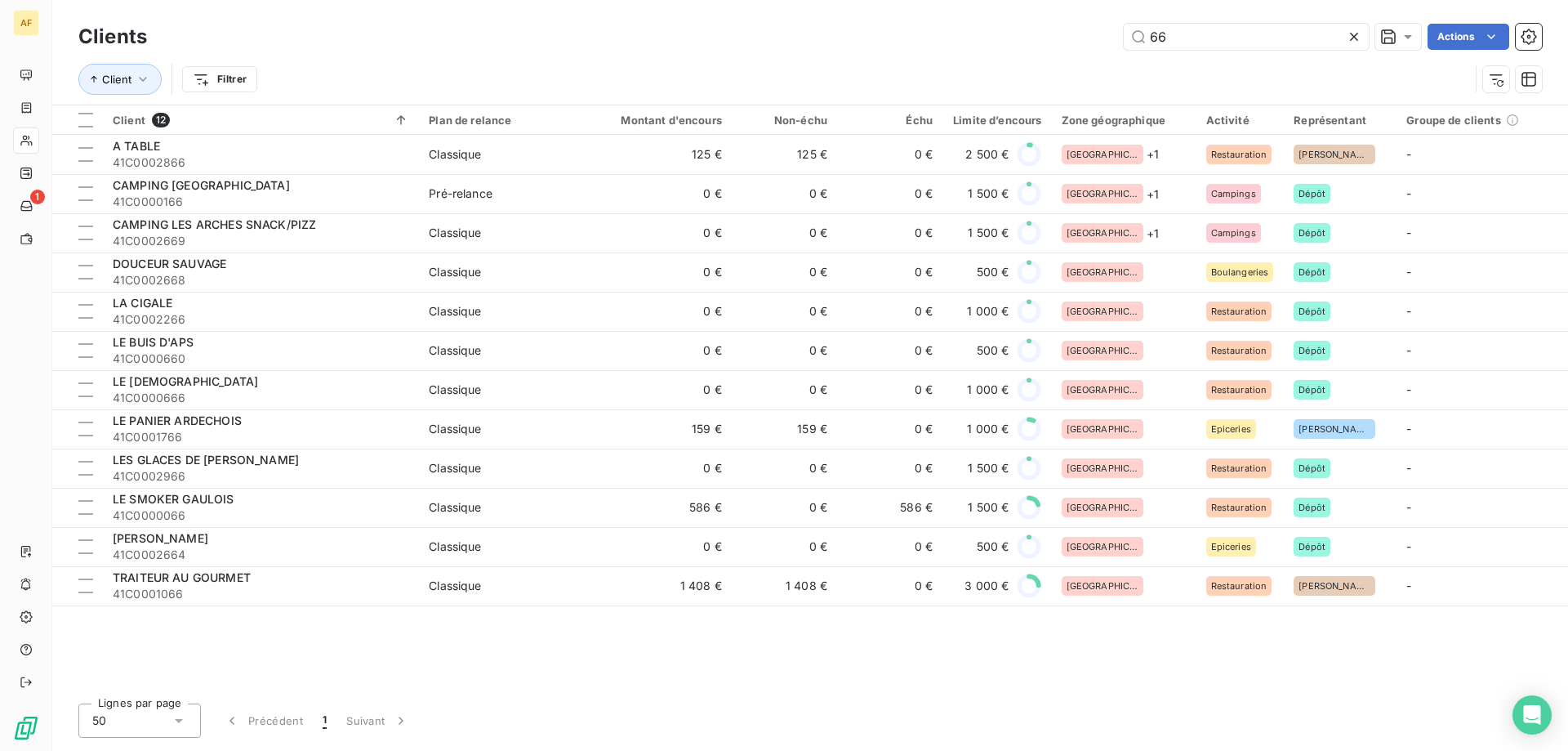
drag, startPoint x: 1190, startPoint y: 41, endPoint x: 921, endPoint y: 35, distance: 269.1
click at [928, 37] on div "66 Actions" at bounding box center [854, 36] width 1375 height 26
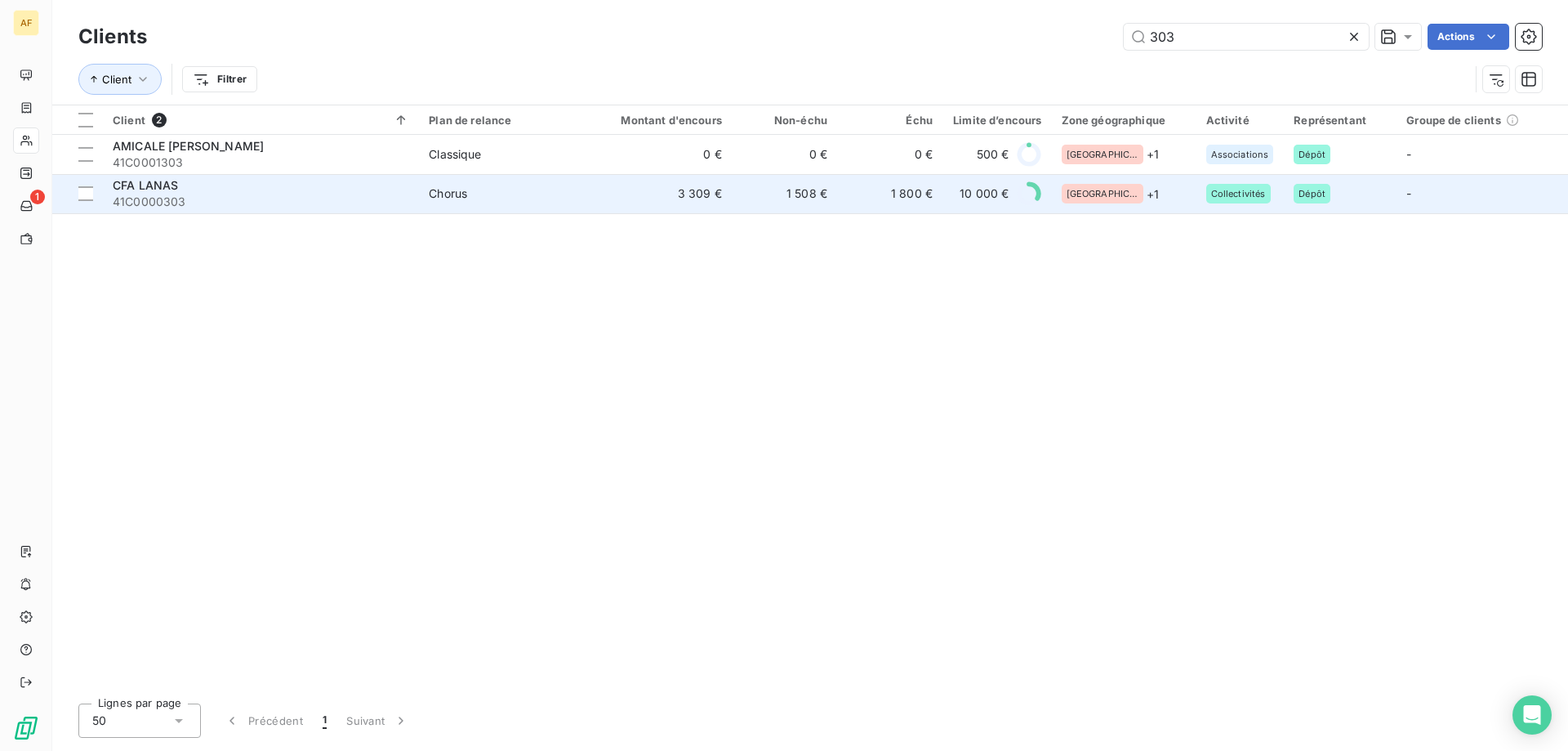
type input "303"
click at [697, 211] on td "3 309 €" at bounding box center [660, 193] width 141 height 39
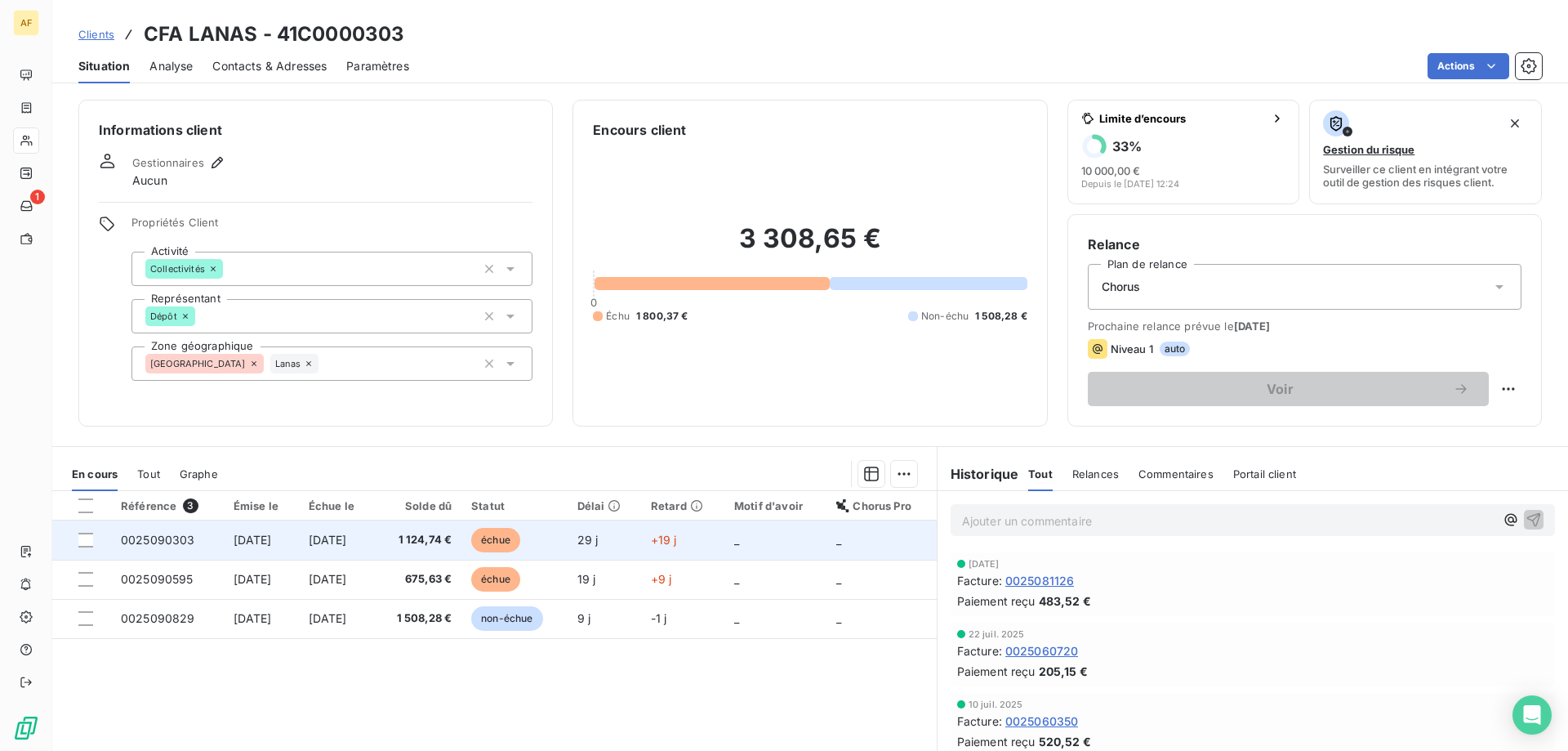
click at [364, 549] on td "[DATE]" at bounding box center [336, 540] width 76 height 39
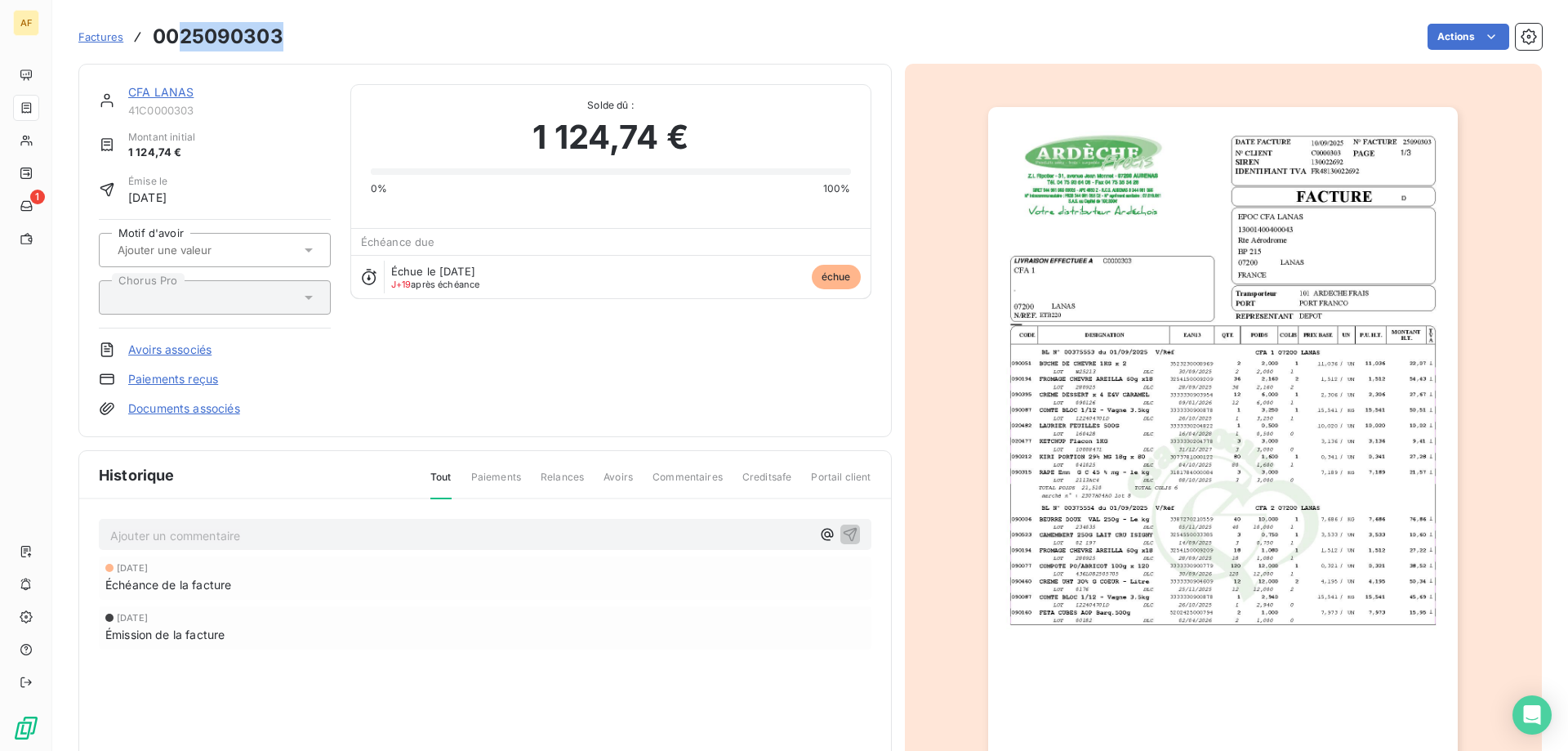
drag, startPoint x: 180, startPoint y: 35, endPoint x: 285, endPoint y: 35, distance: 105.0
click at [285, 36] on div "Factures 0025090303 Actions" at bounding box center [810, 36] width 1463 height 35
copy h3 "25090303"
click at [152, 97] on link "CFA LANAS" at bounding box center [161, 92] width 65 height 14
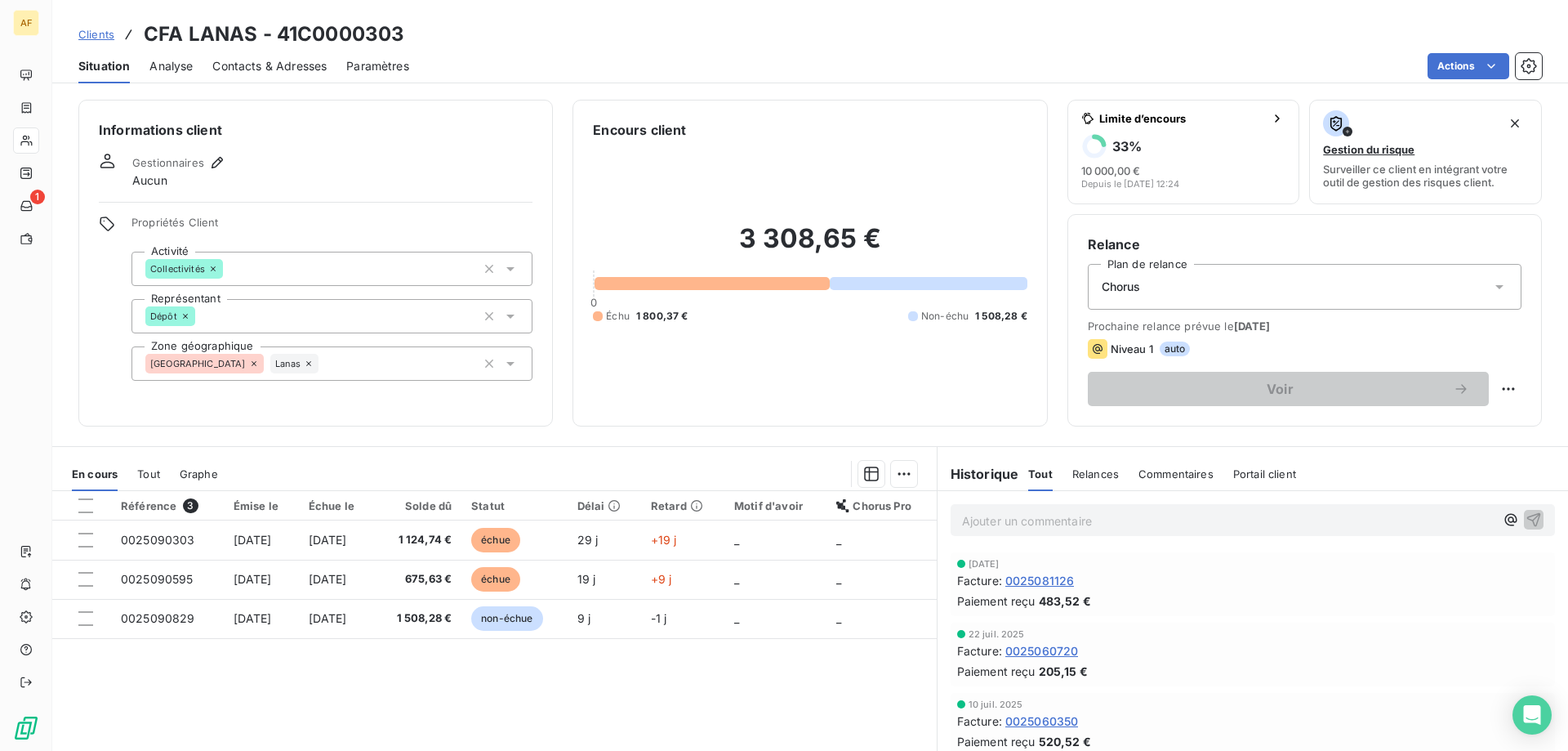
click at [107, 36] on span "Clients" at bounding box center [96, 35] width 35 height 13
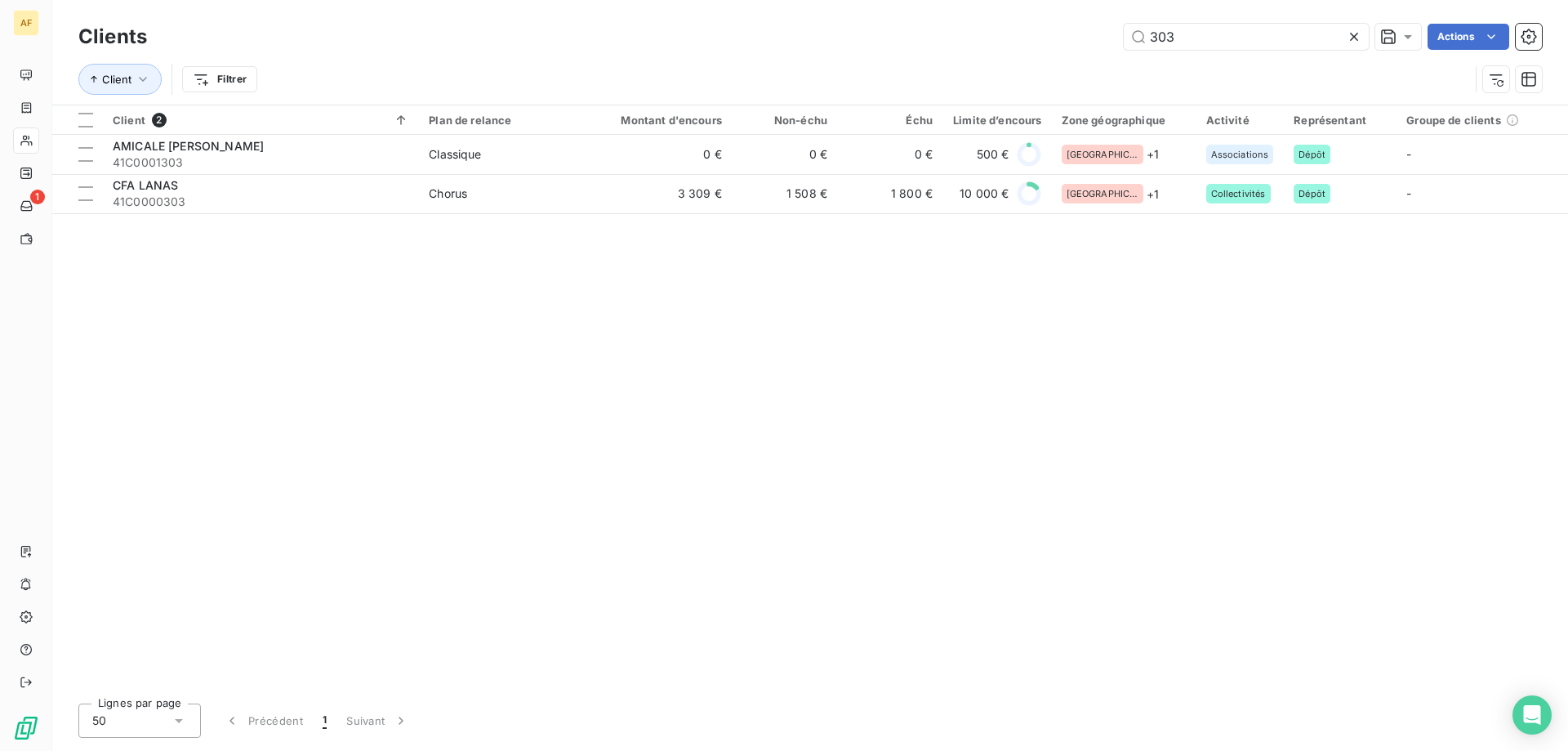
drag, startPoint x: 1161, startPoint y: 35, endPoint x: 522, endPoint y: 66, distance: 639.8
click at [528, 67] on div "Clients 303 Actions Client Filtrer" at bounding box center [810, 62] width 1463 height 85
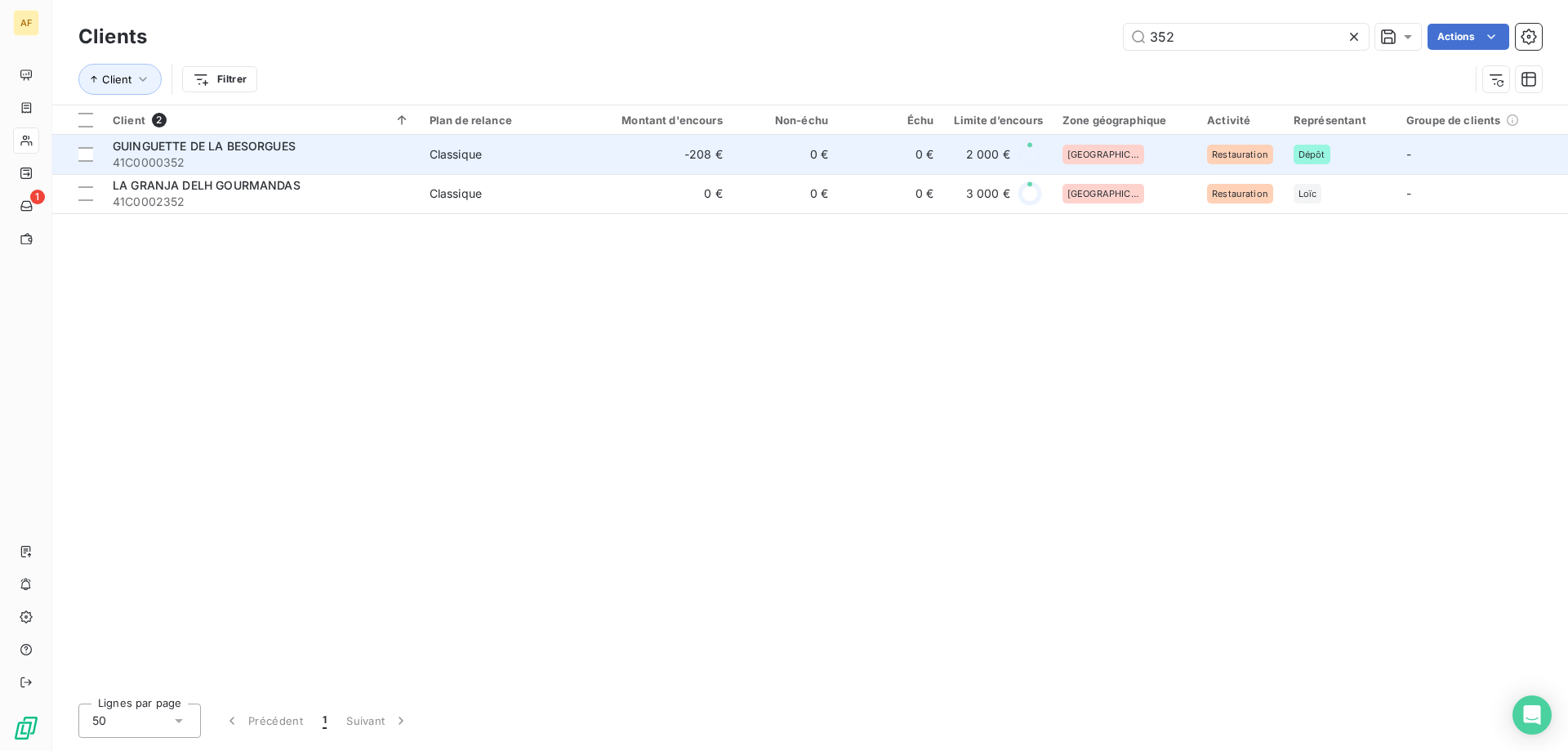
type input "352"
click at [561, 172] on td "Classique" at bounding box center [505, 154] width 172 height 39
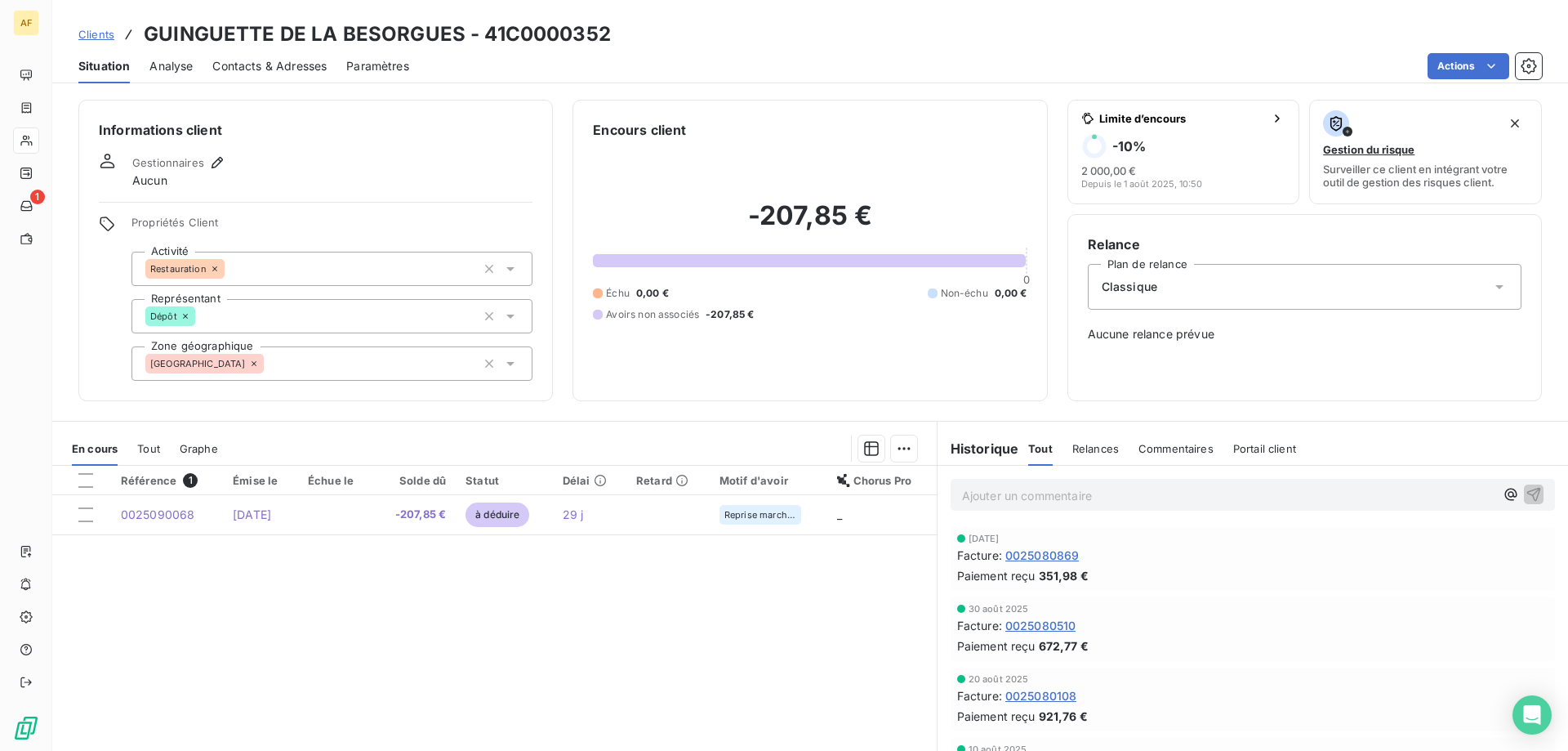
click at [101, 35] on span "Clients" at bounding box center [96, 35] width 35 height 13
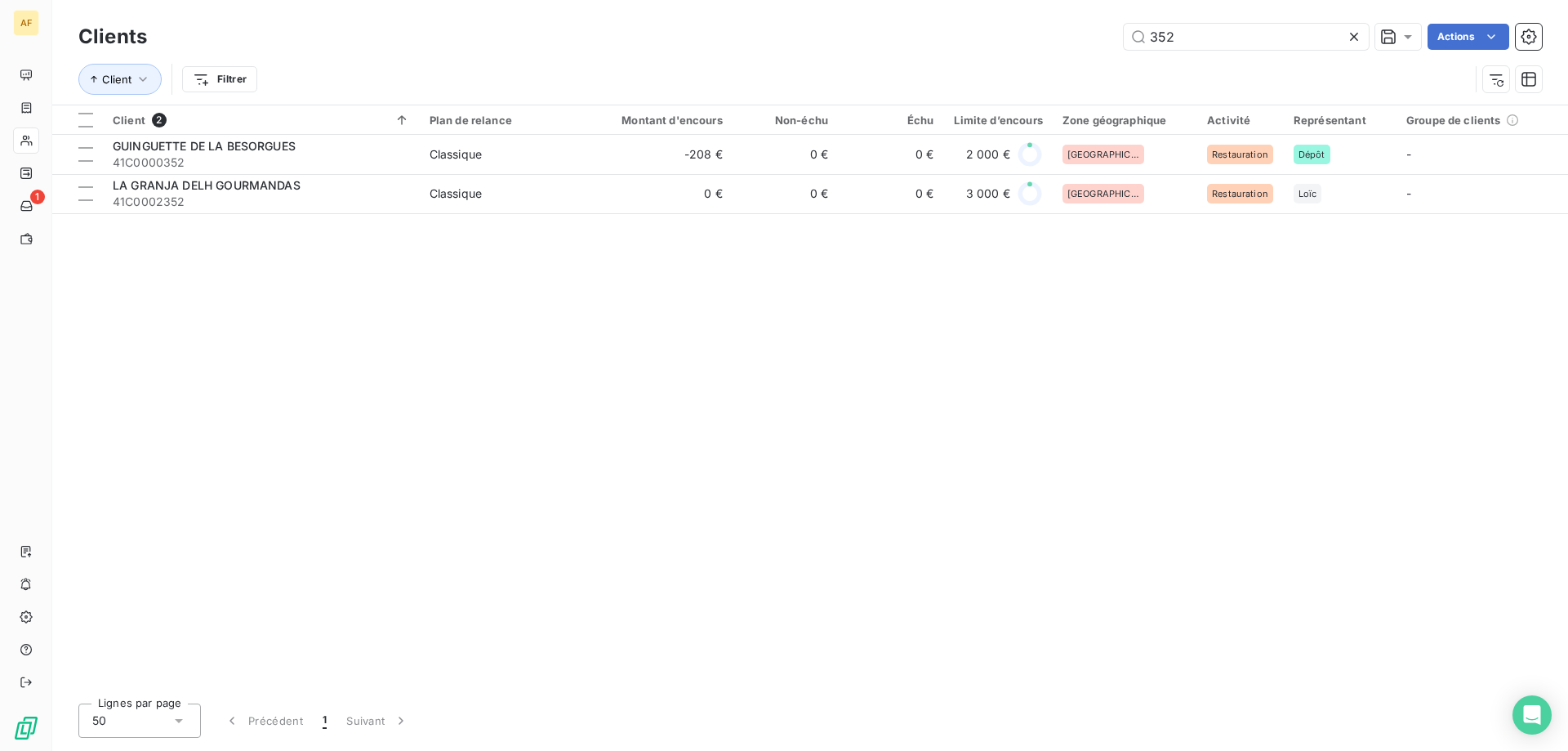
drag, startPoint x: 1193, startPoint y: 35, endPoint x: 784, endPoint y: 29, distance: 409.0
click at [867, 27] on div "352 Actions" at bounding box center [854, 36] width 1375 height 26
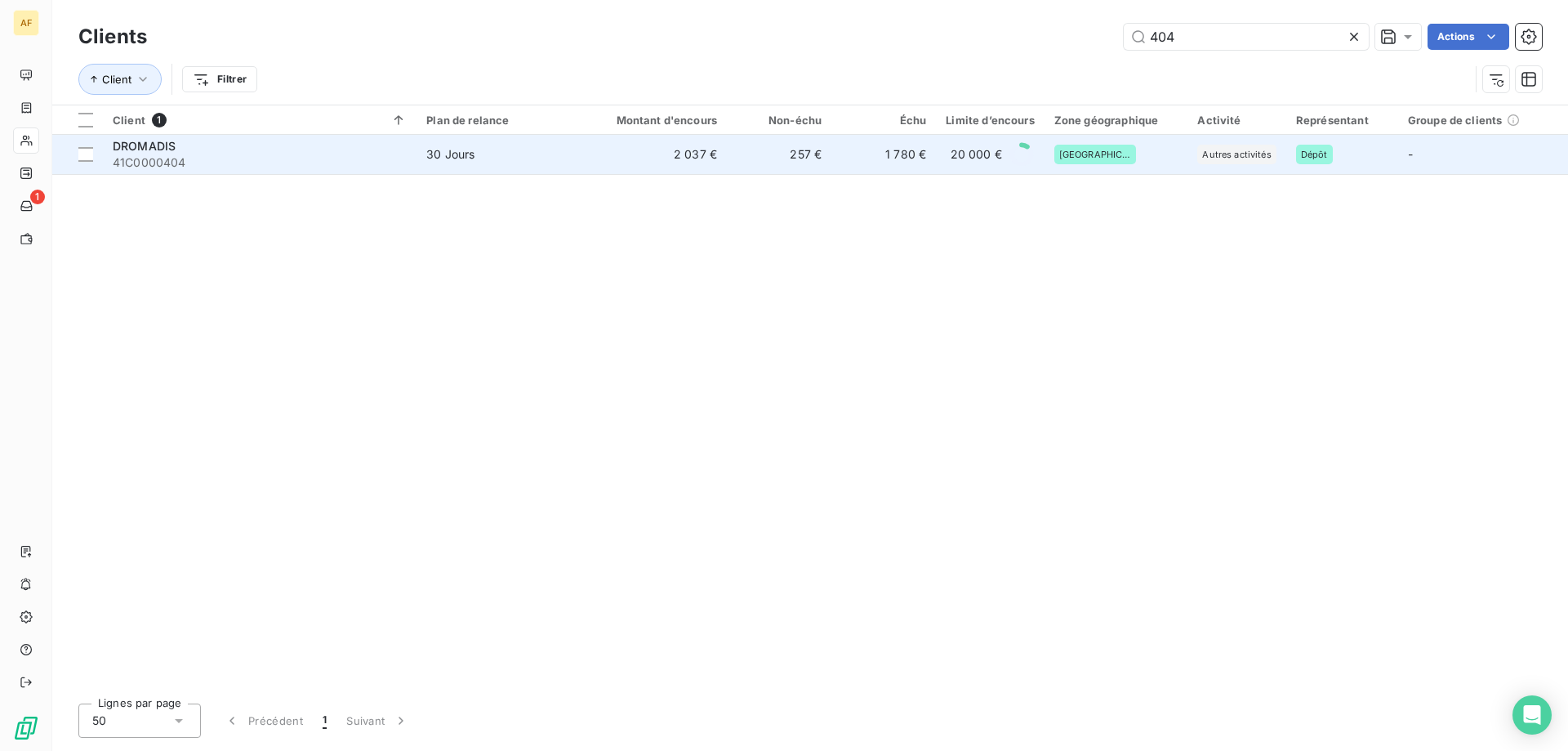
type input "404"
click at [736, 165] on td "257 €" at bounding box center [779, 154] width 105 height 39
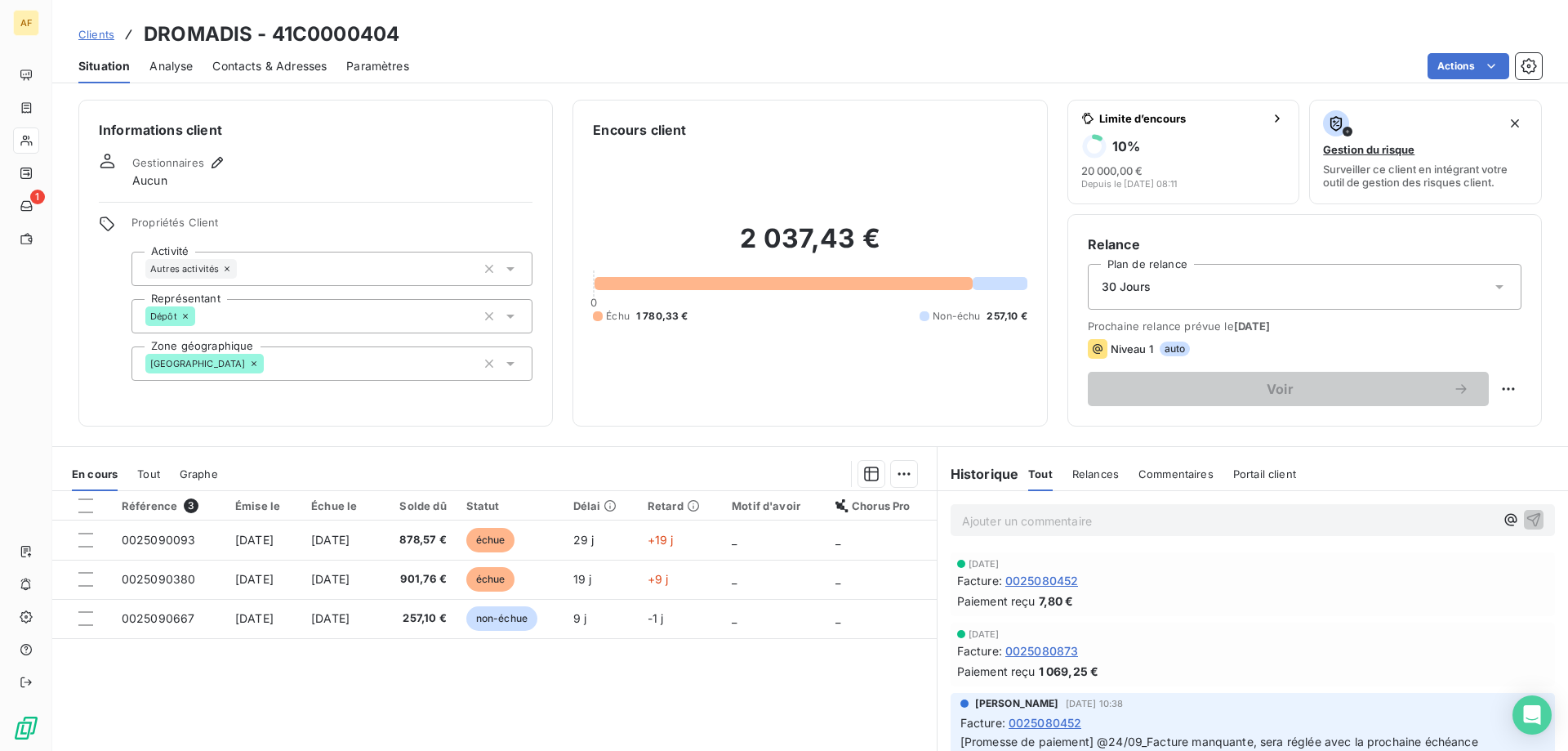
click at [106, 29] on span "Clients" at bounding box center [96, 35] width 35 height 13
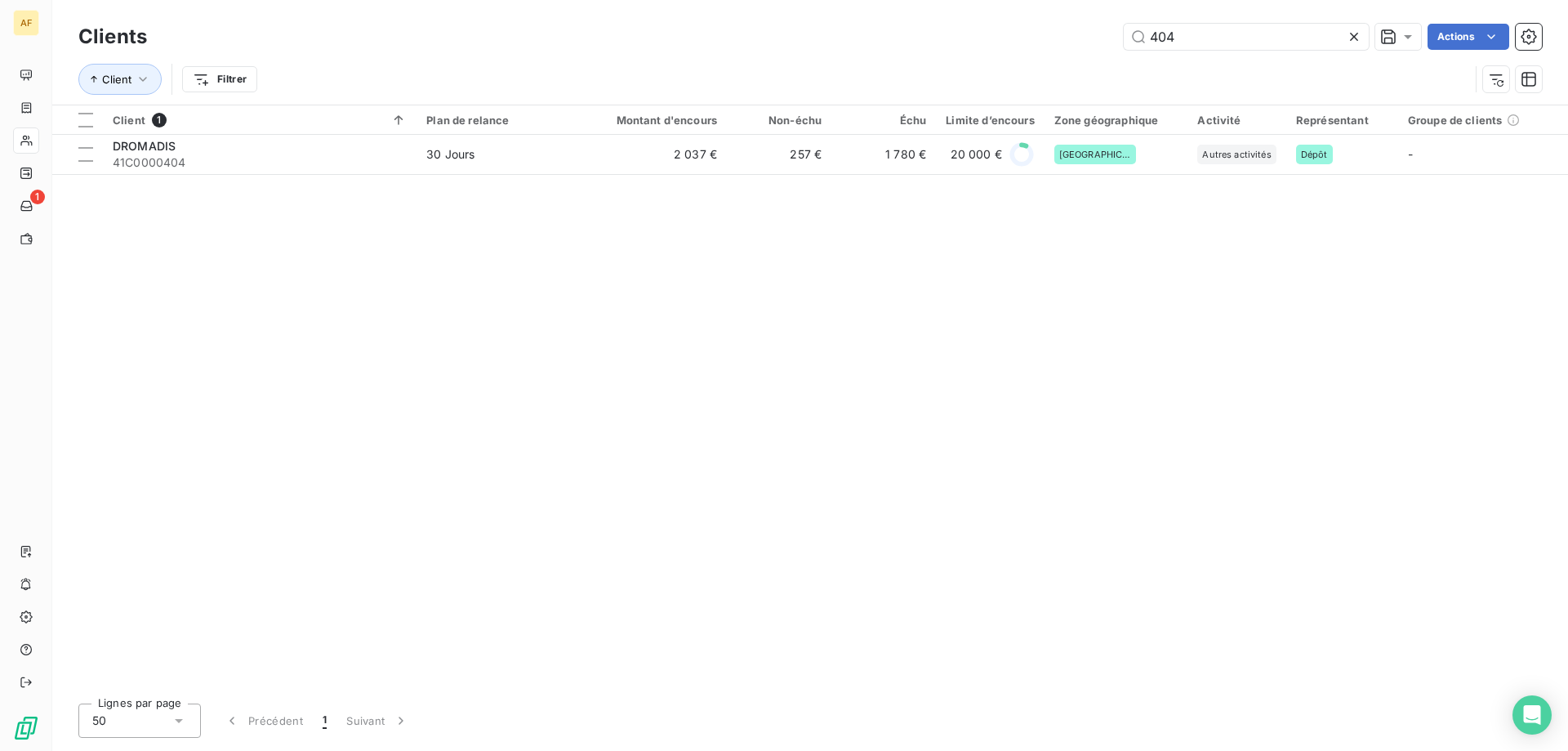
drag, startPoint x: 1194, startPoint y: 34, endPoint x: 735, endPoint y: 24, distance: 459.1
click at [784, 24] on div "404 Actions" at bounding box center [854, 36] width 1375 height 26
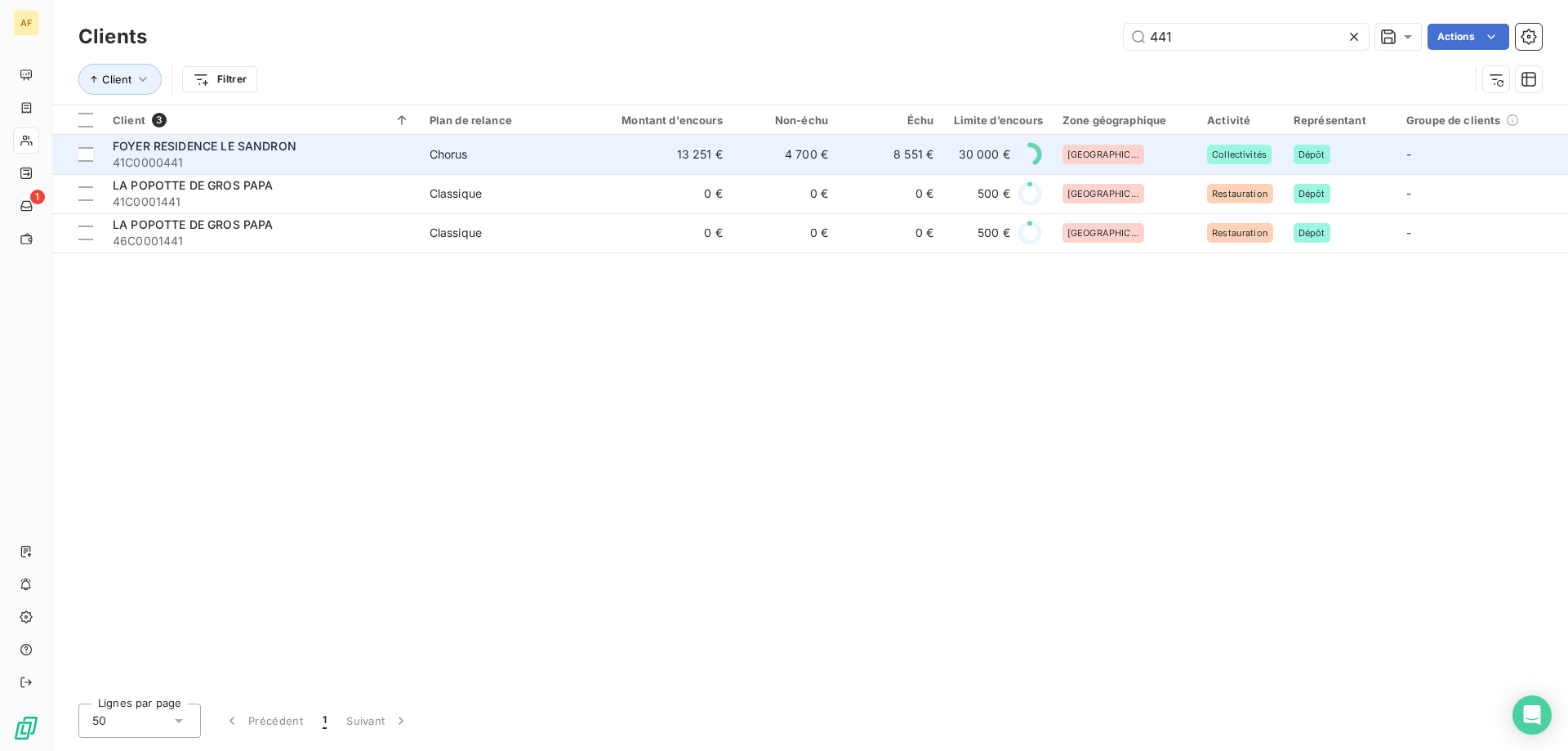
type input "441"
click at [690, 148] on td "13 251 €" at bounding box center [661, 154] width 141 height 39
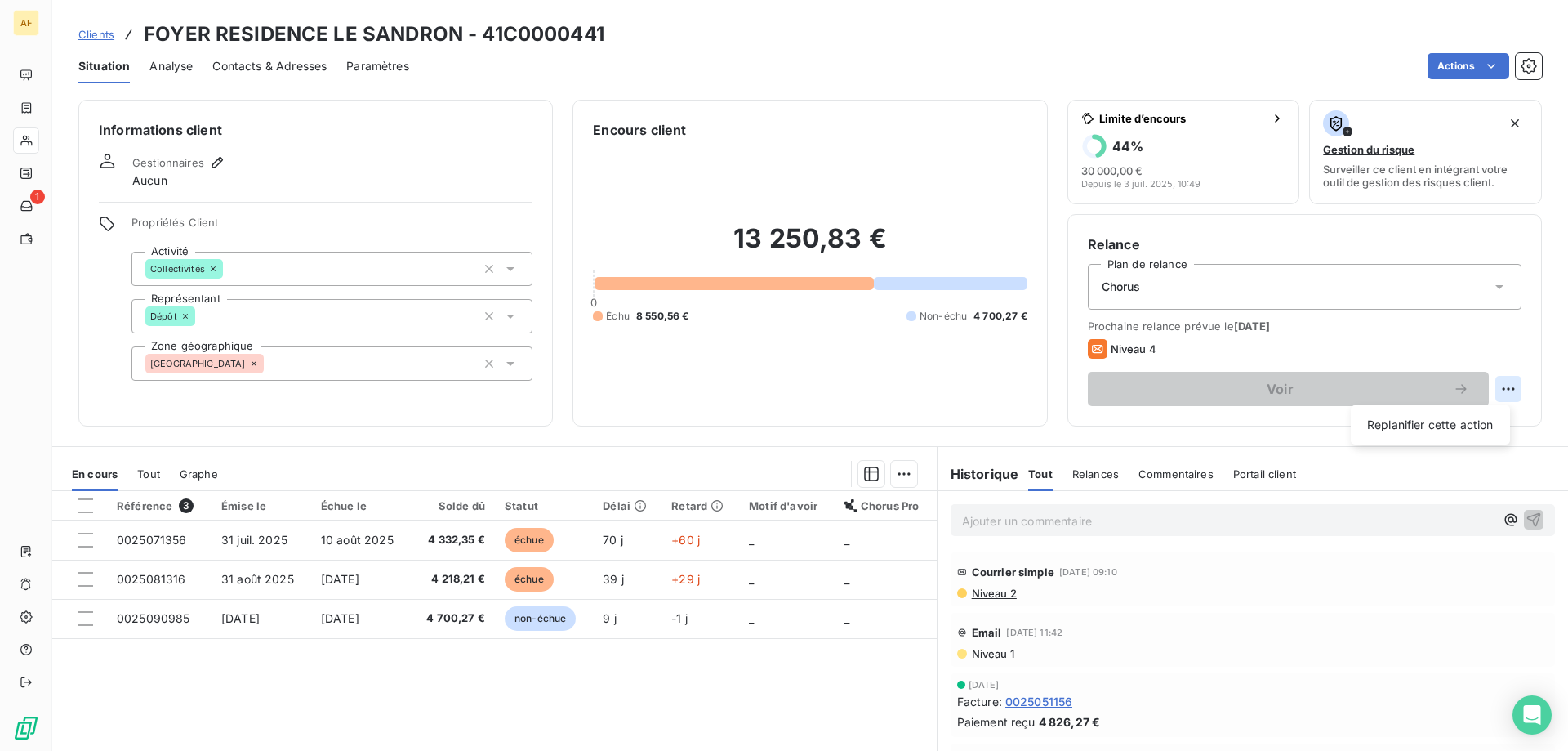
click at [1506, 388] on html "AF 1 Clients FOYER RESIDENCE LE SANDRON - 41C0000441 Situation Analyse Contacts…" at bounding box center [784, 376] width 1568 height 751
click at [1445, 431] on div "Replanifier cette action" at bounding box center [1430, 425] width 147 height 26
select select "9"
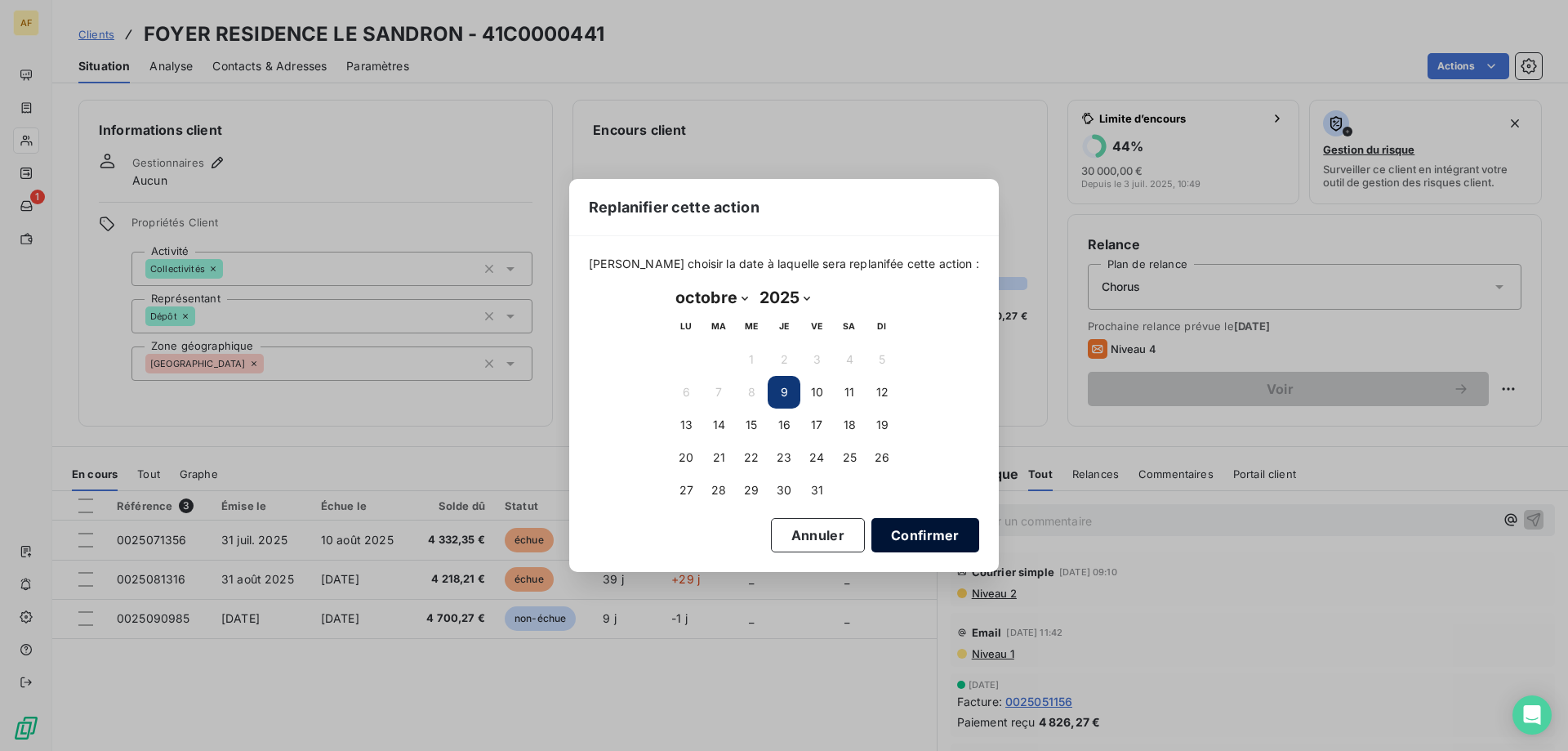
click at [926, 536] on button "Confirmer" at bounding box center [925, 534] width 107 height 35
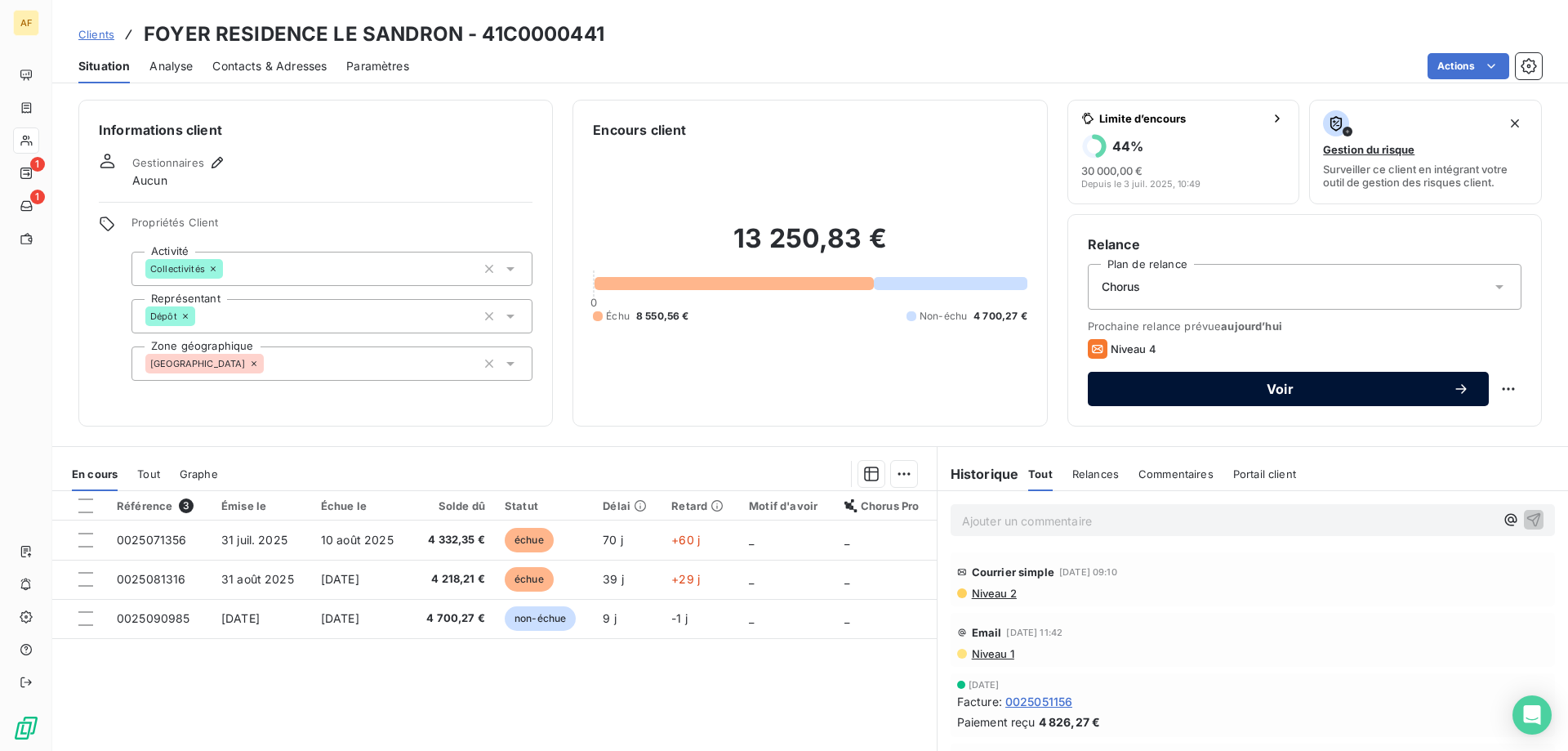
click at [1262, 400] on button "Voir" at bounding box center [1288, 389] width 401 height 35
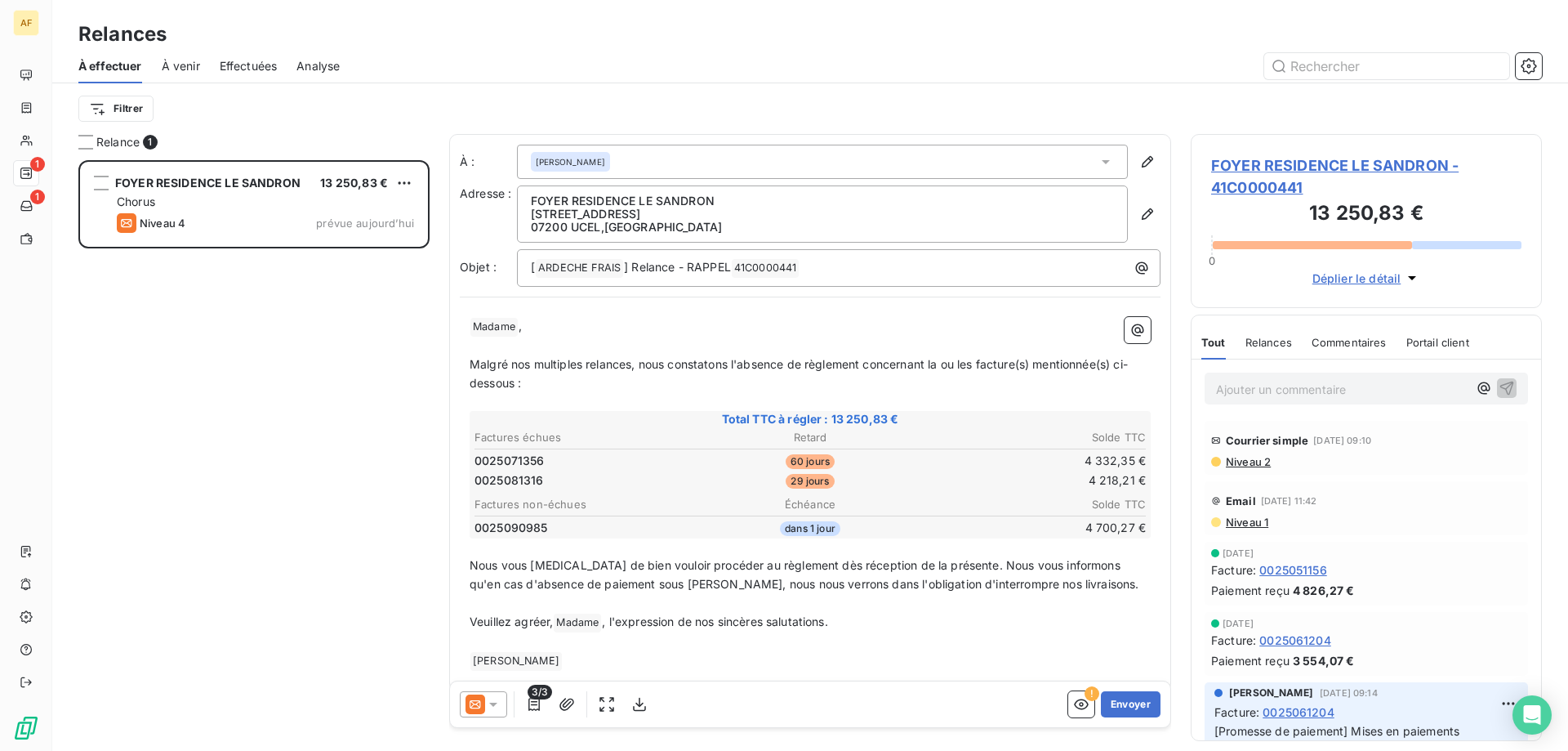
scroll to position [18, 0]
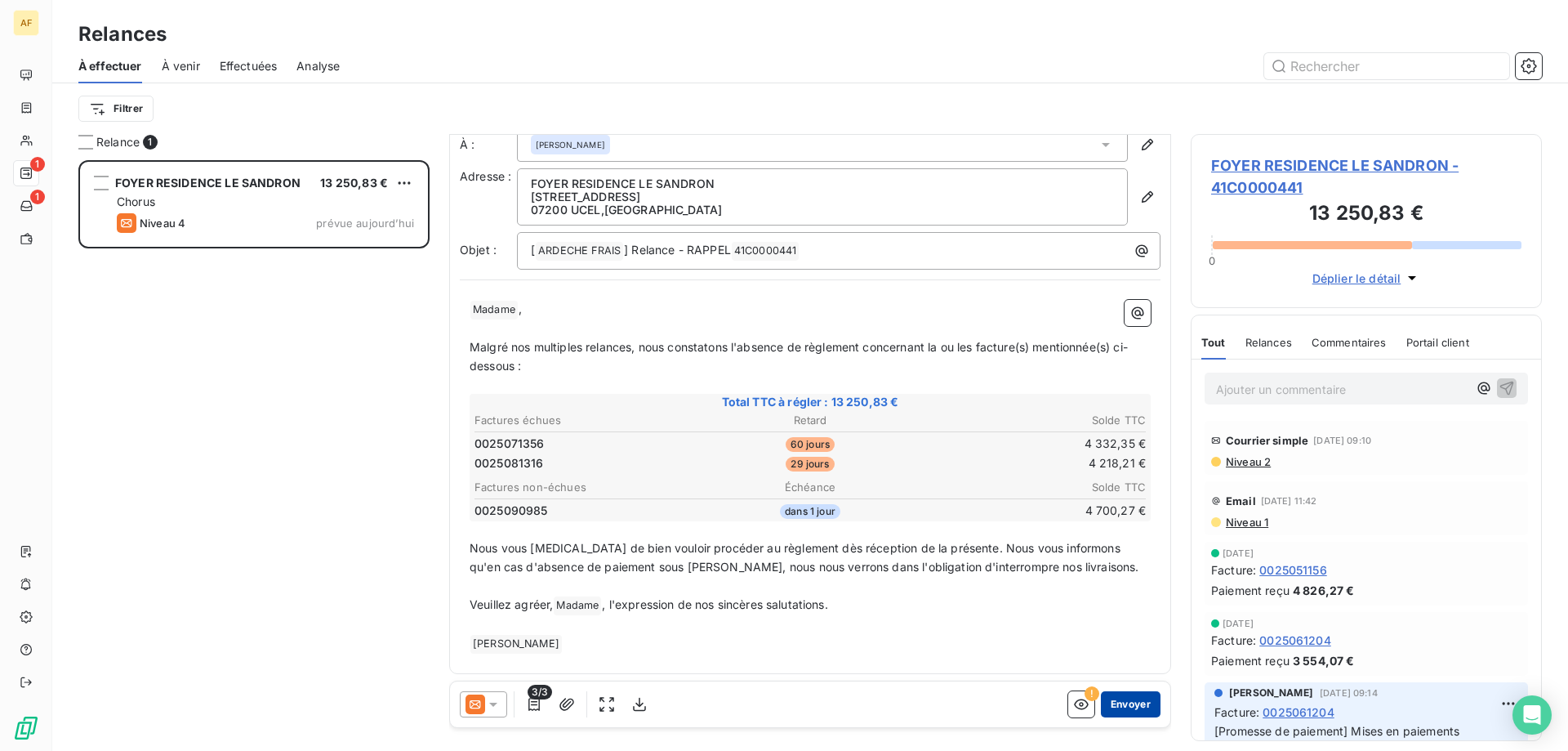
click at [1110, 706] on button "Envoyer" at bounding box center [1131, 704] width 60 height 26
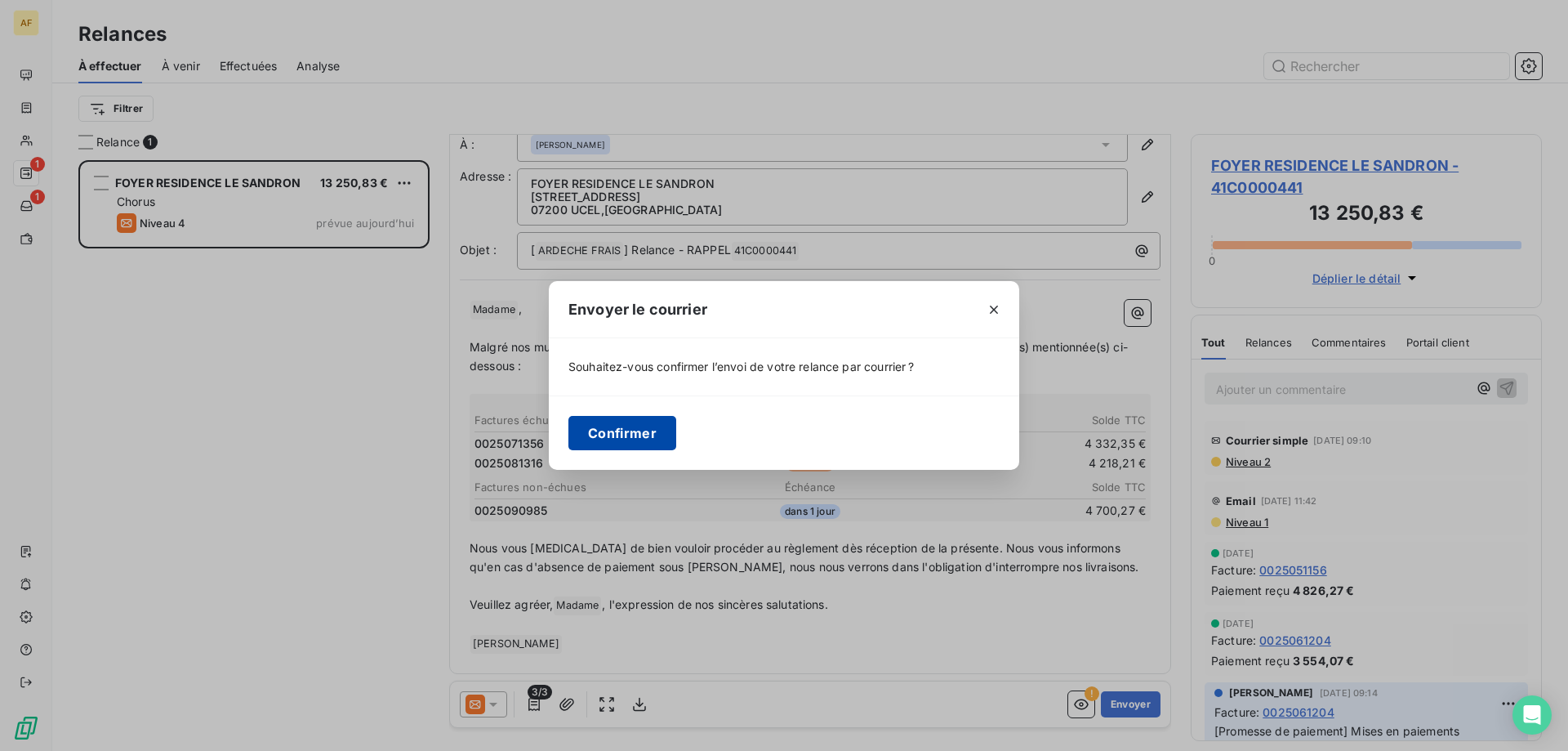
click at [661, 436] on button "Confirmer" at bounding box center [622, 432] width 107 height 35
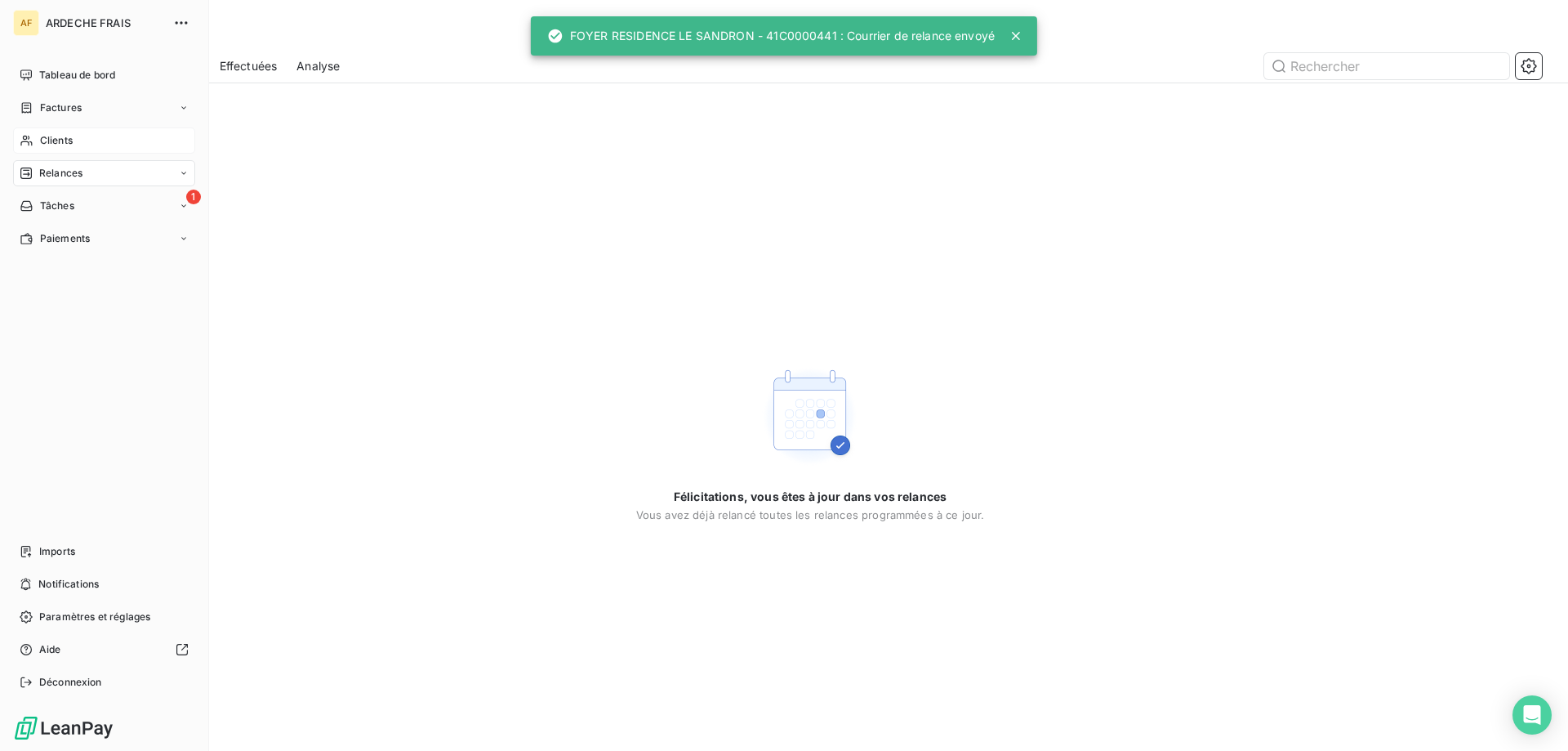
click at [27, 136] on icon at bounding box center [26, 140] width 14 height 13
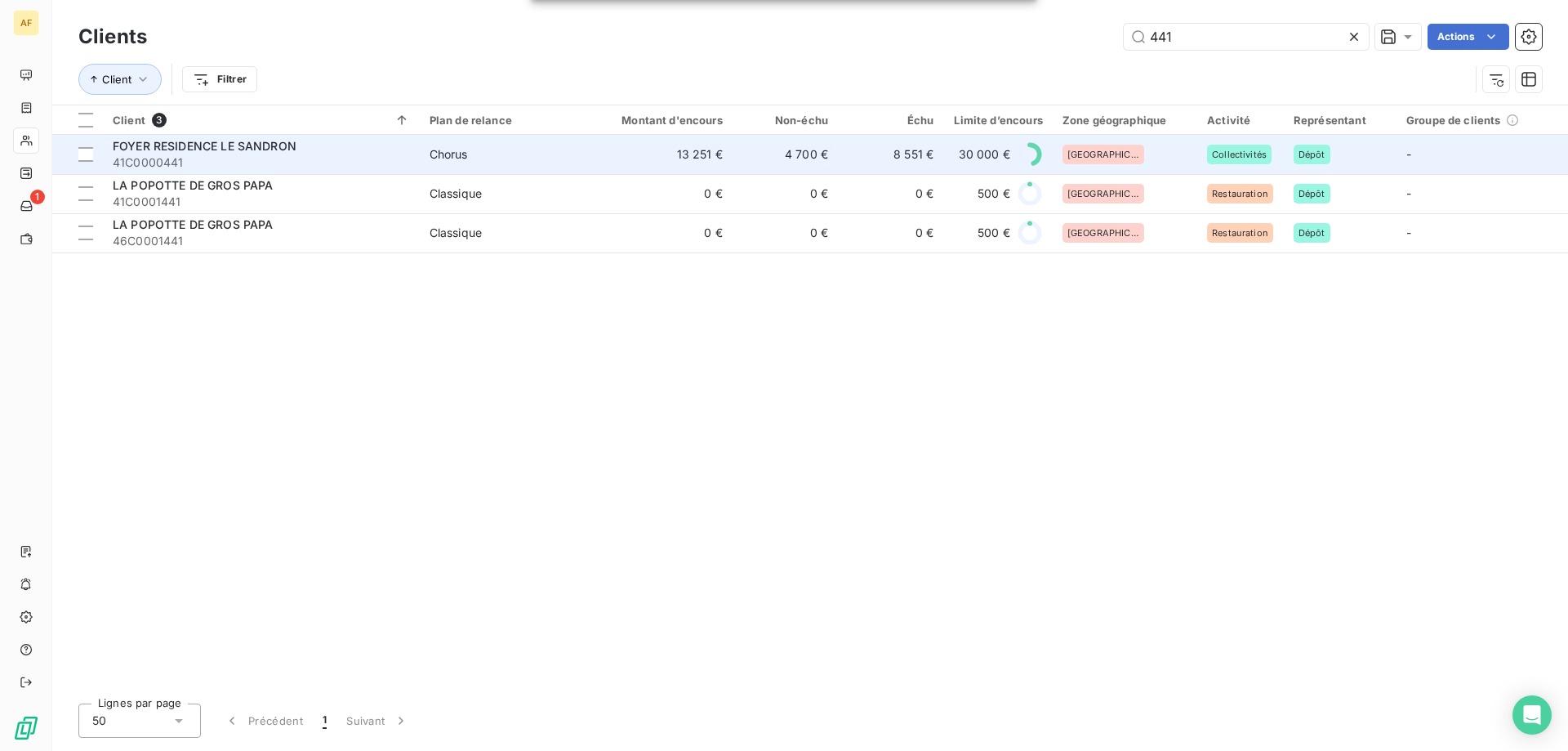
click at [559, 163] on td "Chorus" at bounding box center [505, 154] width 172 height 39
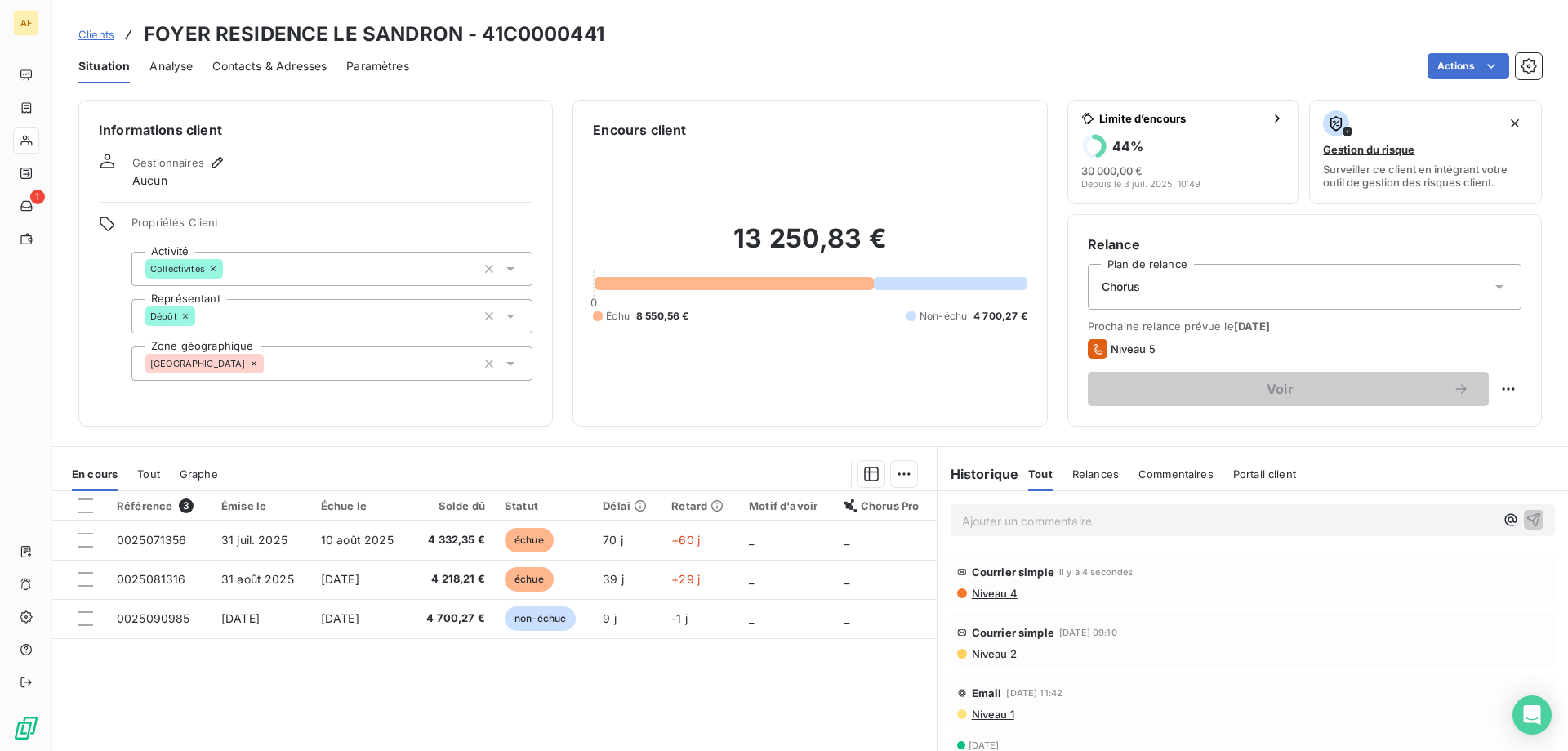
click at [106, 31] on span "Clients" at bounding box center [96, 35] width 35 height 13
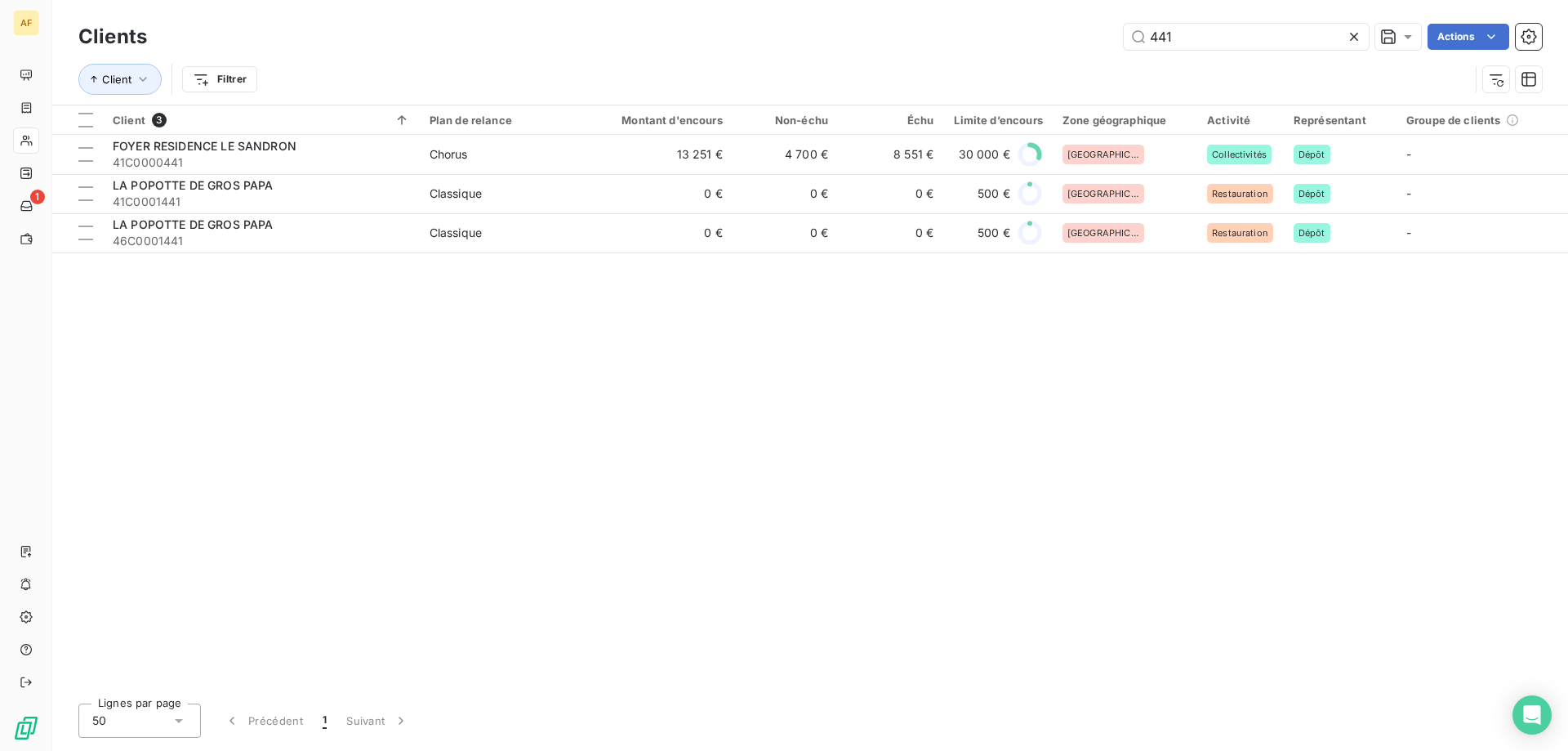
drag, startPoint x: 1217, startPoint y: 35, endPoint x: 654, endPoint y: 40, distance: 563.0
click at [670, 36] on div "441 Actions" at bounding box center [854, 36] width 1375 height 26
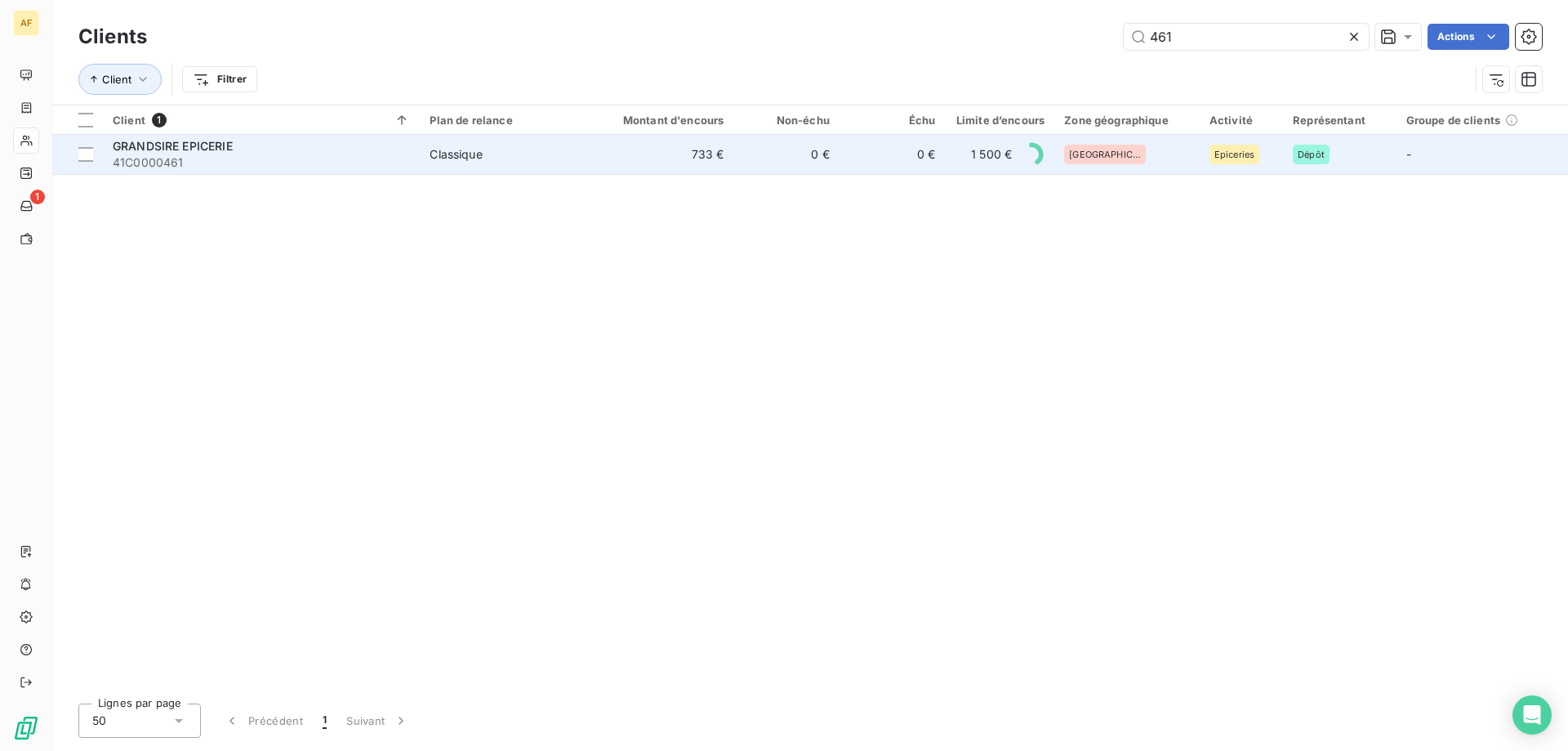
type input "461"
click at [601, 160] on td "733 €" at bounding box center [663, 154] width 142 height 39
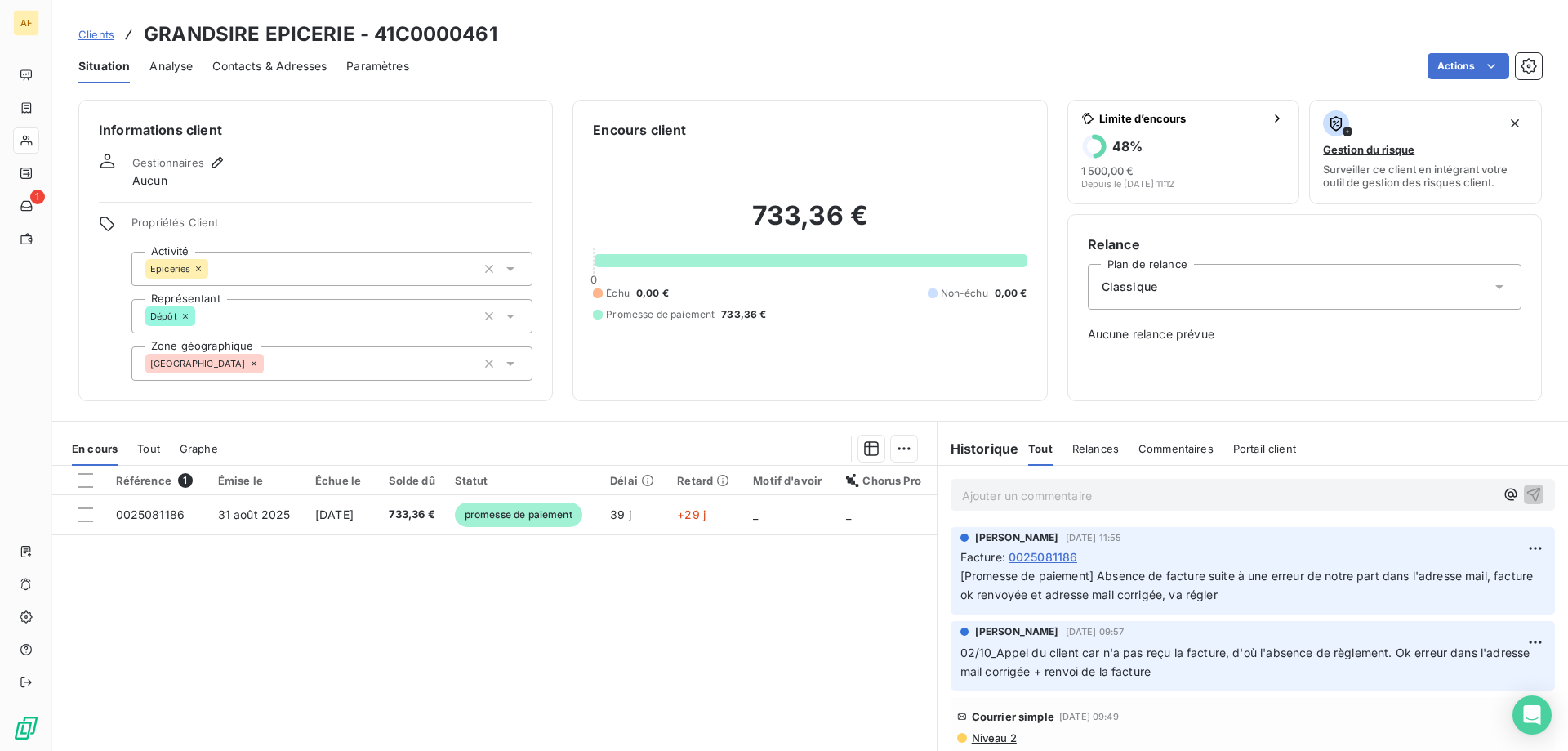
click at [88, 35] on span "Clients" at bounding box center [96, 35] width 35 height 13
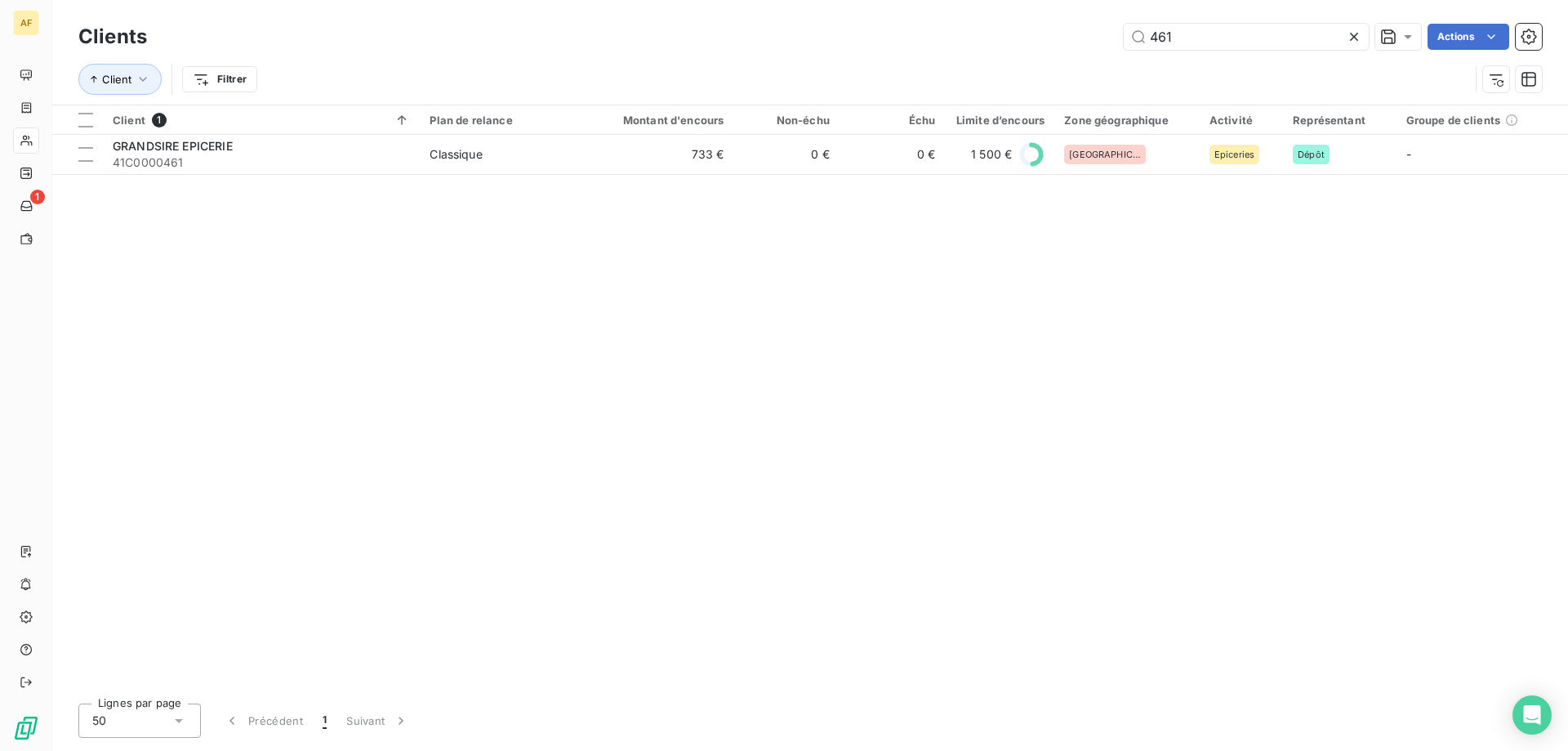
drag, startPoint x: 1193, startPoint y: 47, endPoint x: 891, endPoint y: 35, distance: 302.2
click at [891, 35] on div "461 Actions" at bounding box center [854, 36] width 1375 height 26
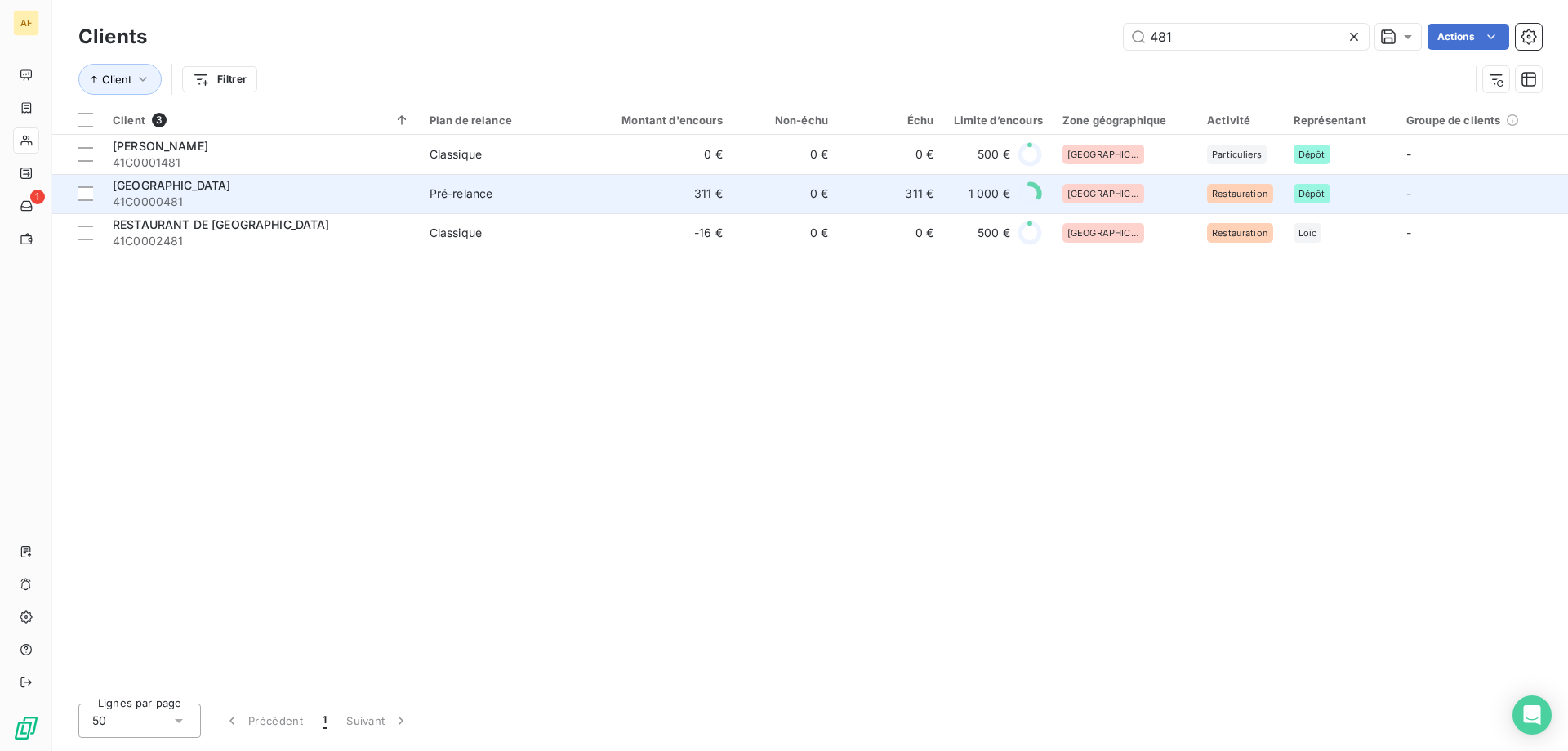
type input "481"
click at [421, 195] on td "Pré-relance" at bounding box center [505, 193] width 172 height 39
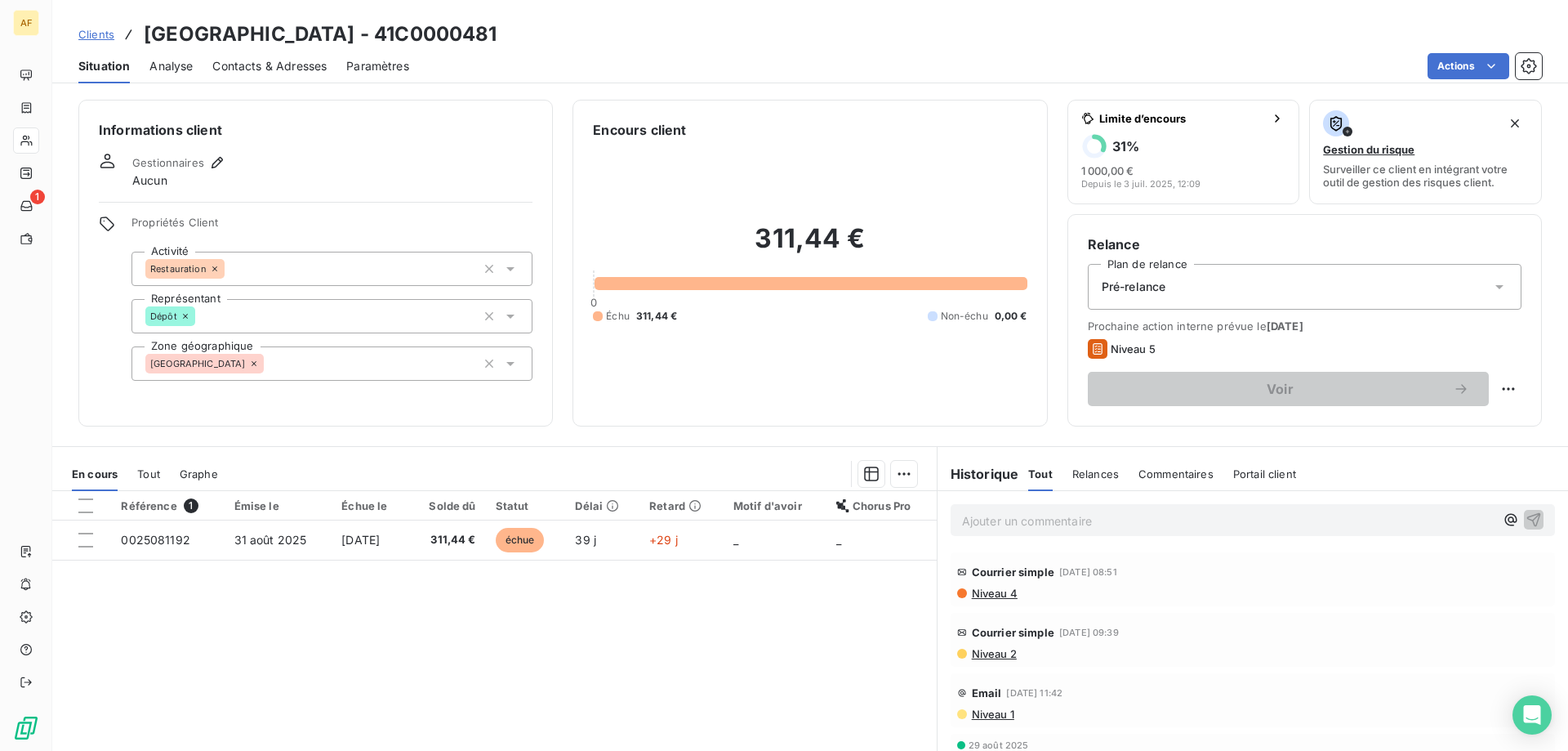
click at [99, 34] on span "Clients" at bounding box center [96, 35] width 35 height 13
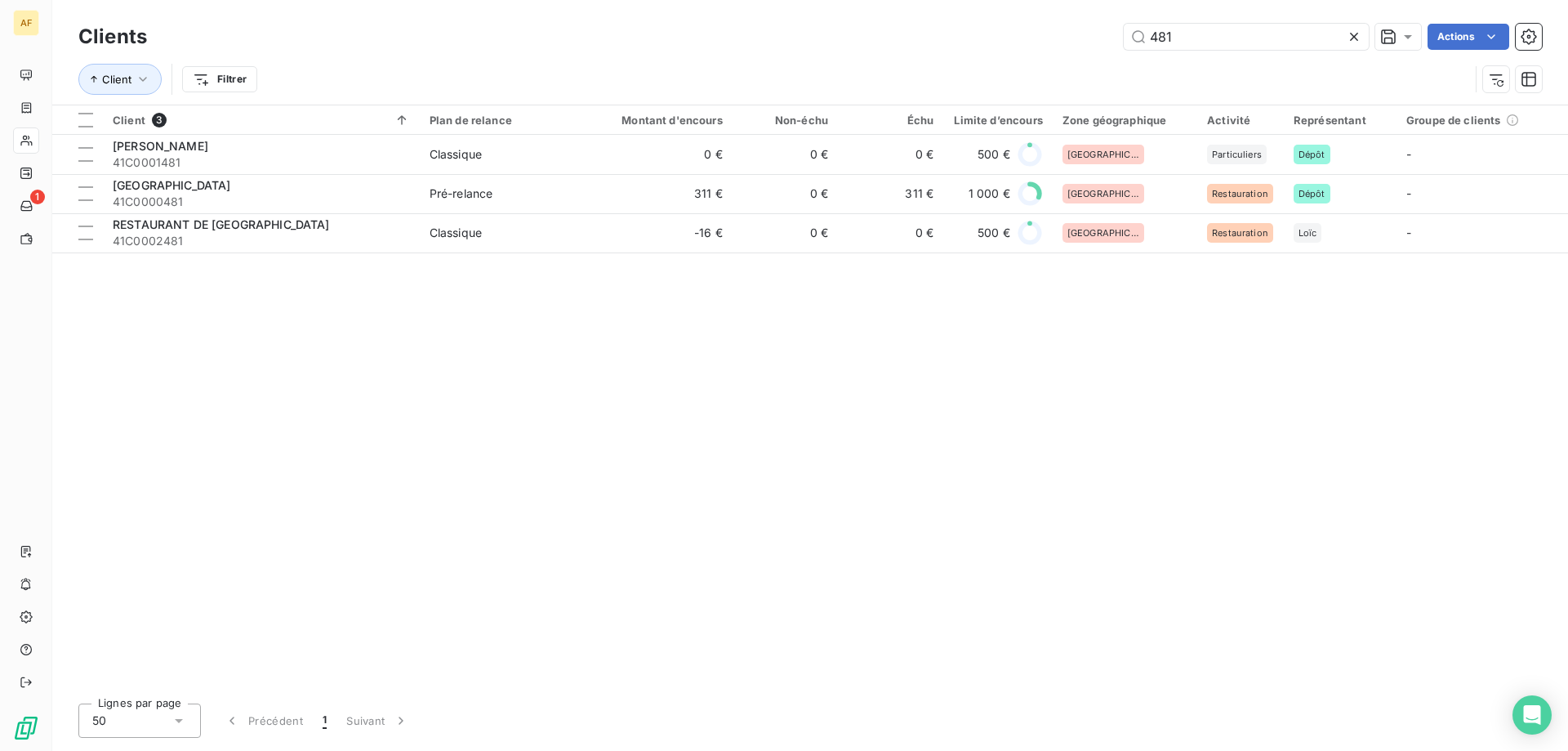
drag, startPoint x: 815, startPoint y: 64, endPoint x: 585, endPoint y: 58, distance: 230.1
click at [662, 68] on div "Clients 481 Actions Client Filtrer" at bounding box center [810, 62] width 1463 height 85
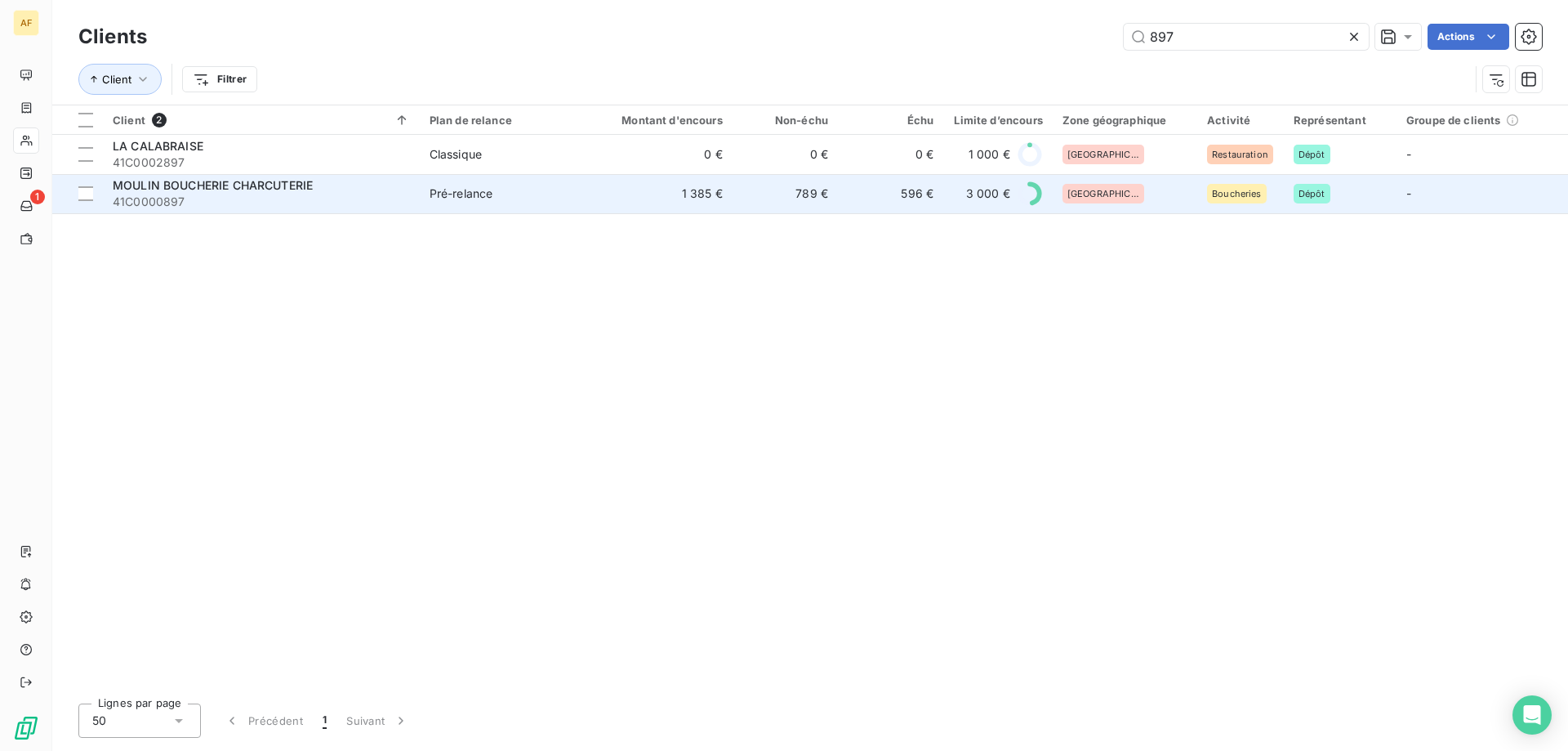
type input "897"
click at [552, 202] on td "Pré-relance" at bounding box center [505, 193] width 172 height 39
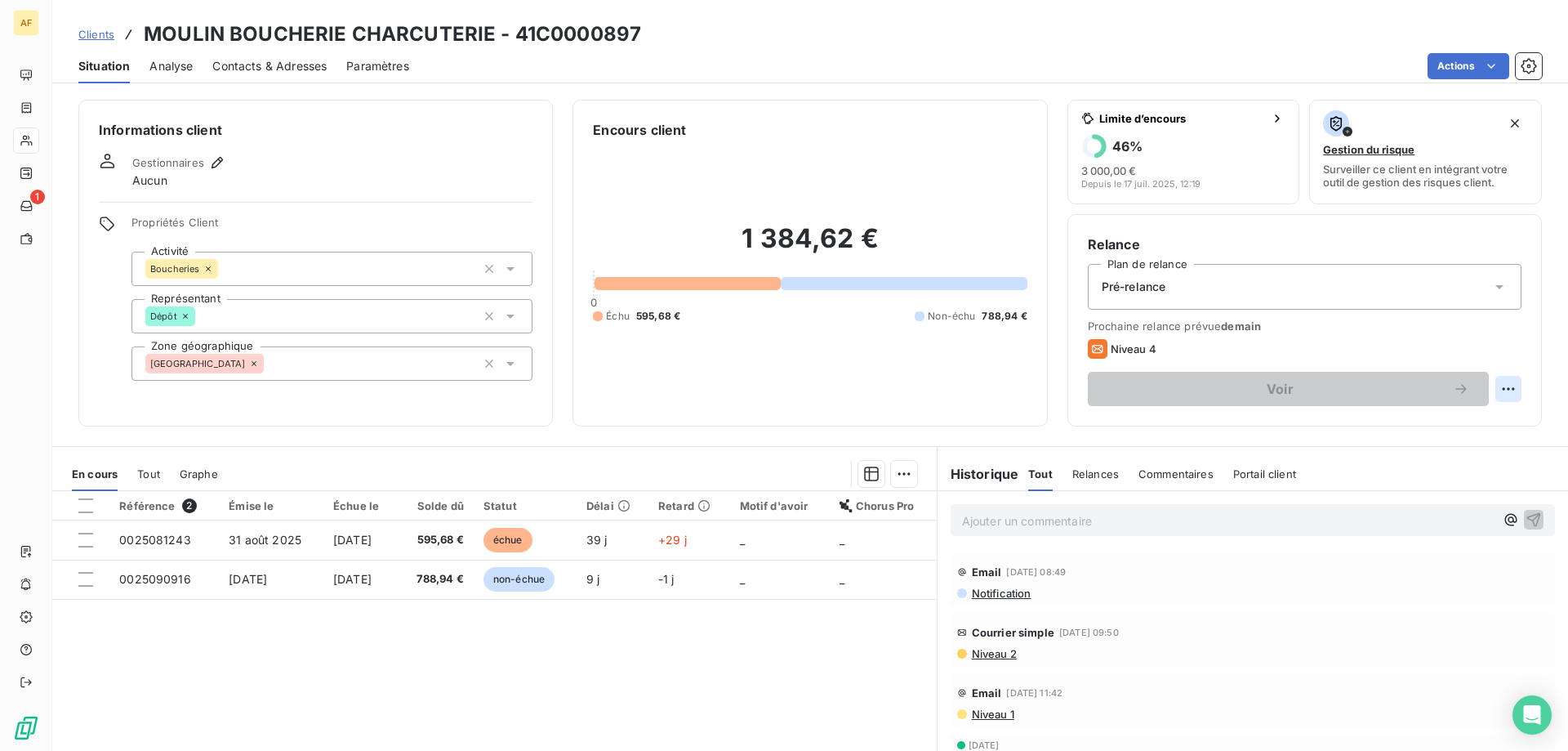
click at [1490, 392] on html "AF 1 Clients MOULIN BOUCHERIE CHARCUTERIE - 41C0000897 Situation Analyse Contac…" at bounding box center [784, 376] width 1568 height 751
click at [1407, 426] on div "Replanifier cette action" at bounding box center [1430, 425] width 147 height 26
select select "9"
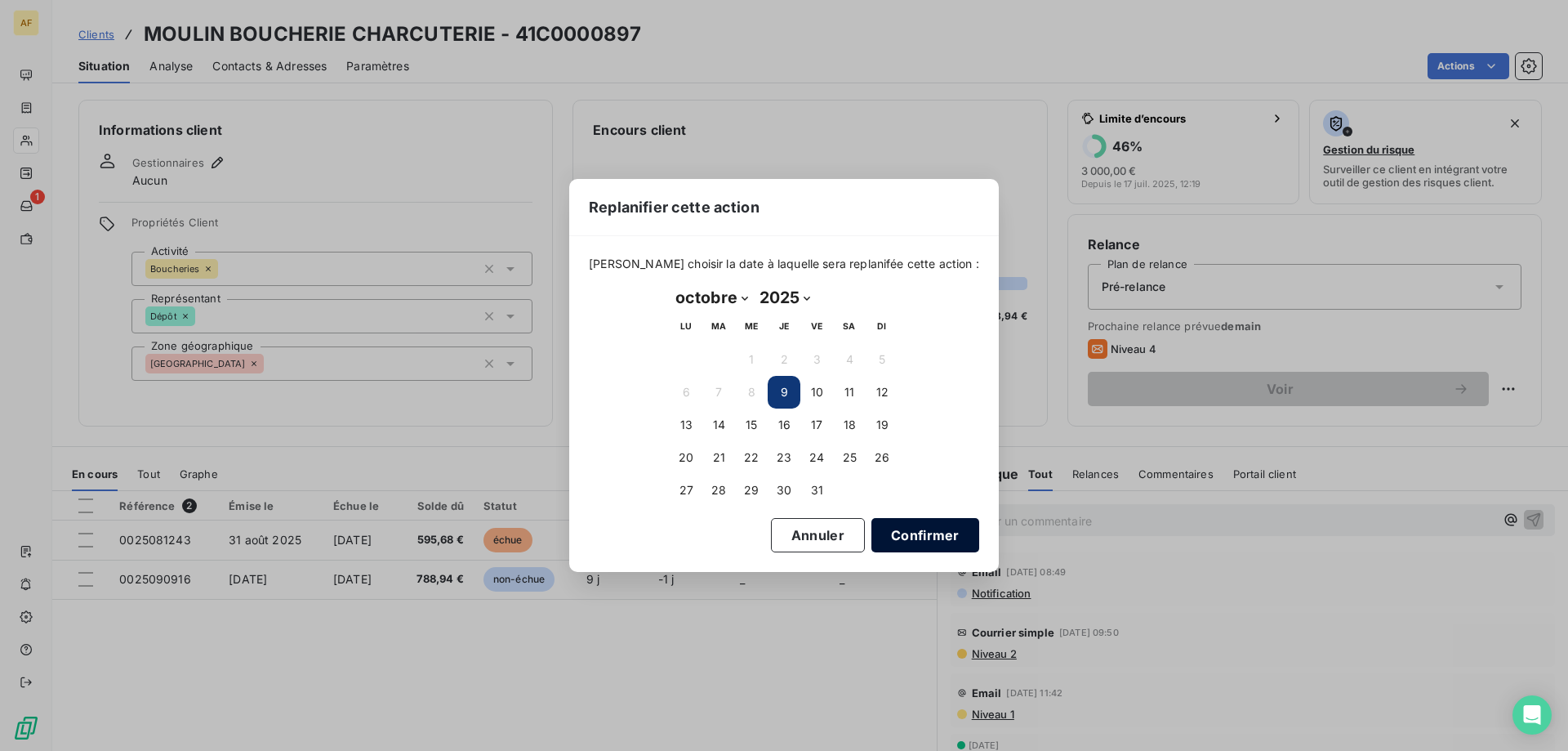
click at [881, 531] on button "Confirmer" at bounding box center [925, 534] width 107 height 35
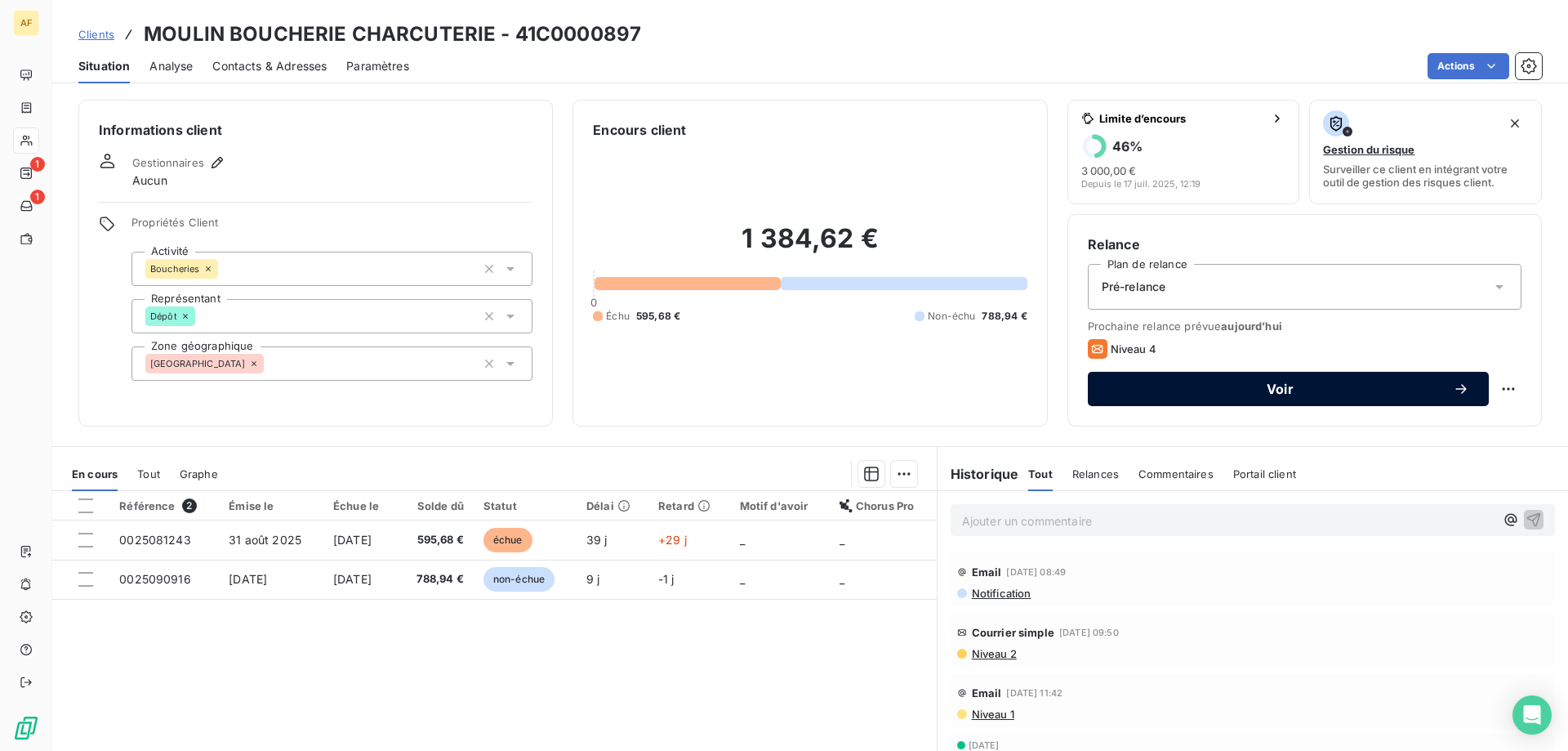
click at [1349, 381] on div "Voir" at bounding box center [1288, 388] width 361 height 16
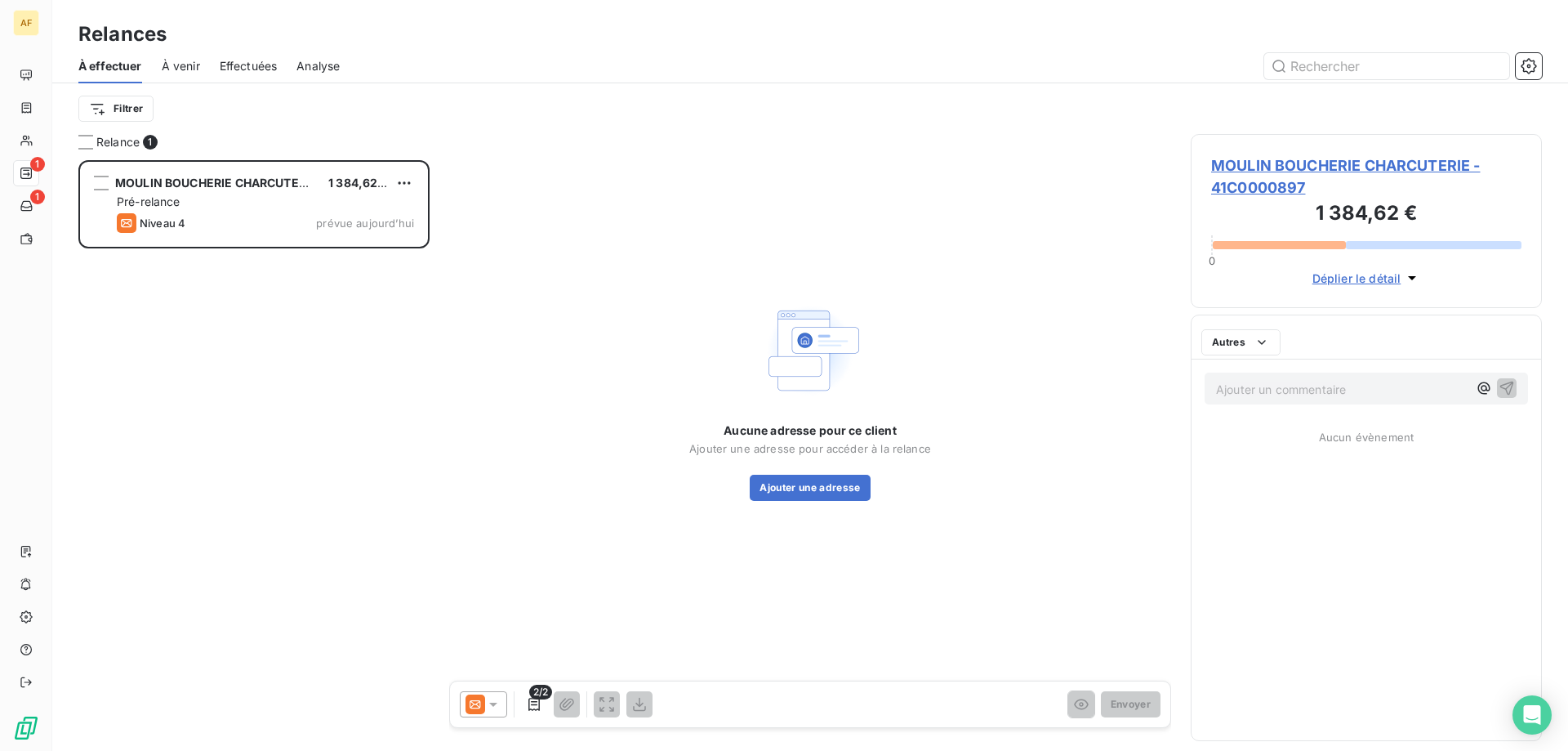
scroll to position [578, 339]
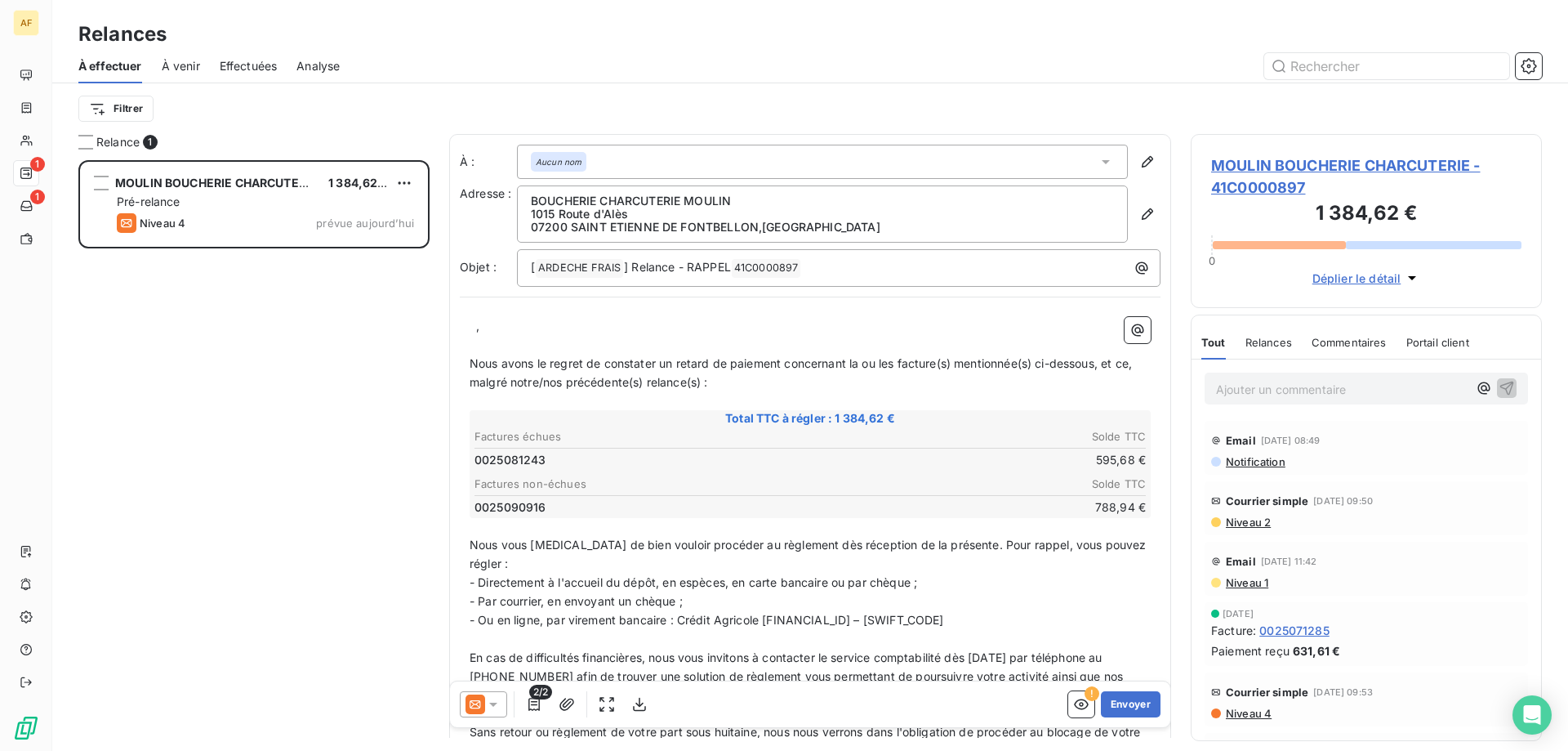
click at [602, 159] on div "Aucun nom" at bounding box center [822, 162] width 611 height 35
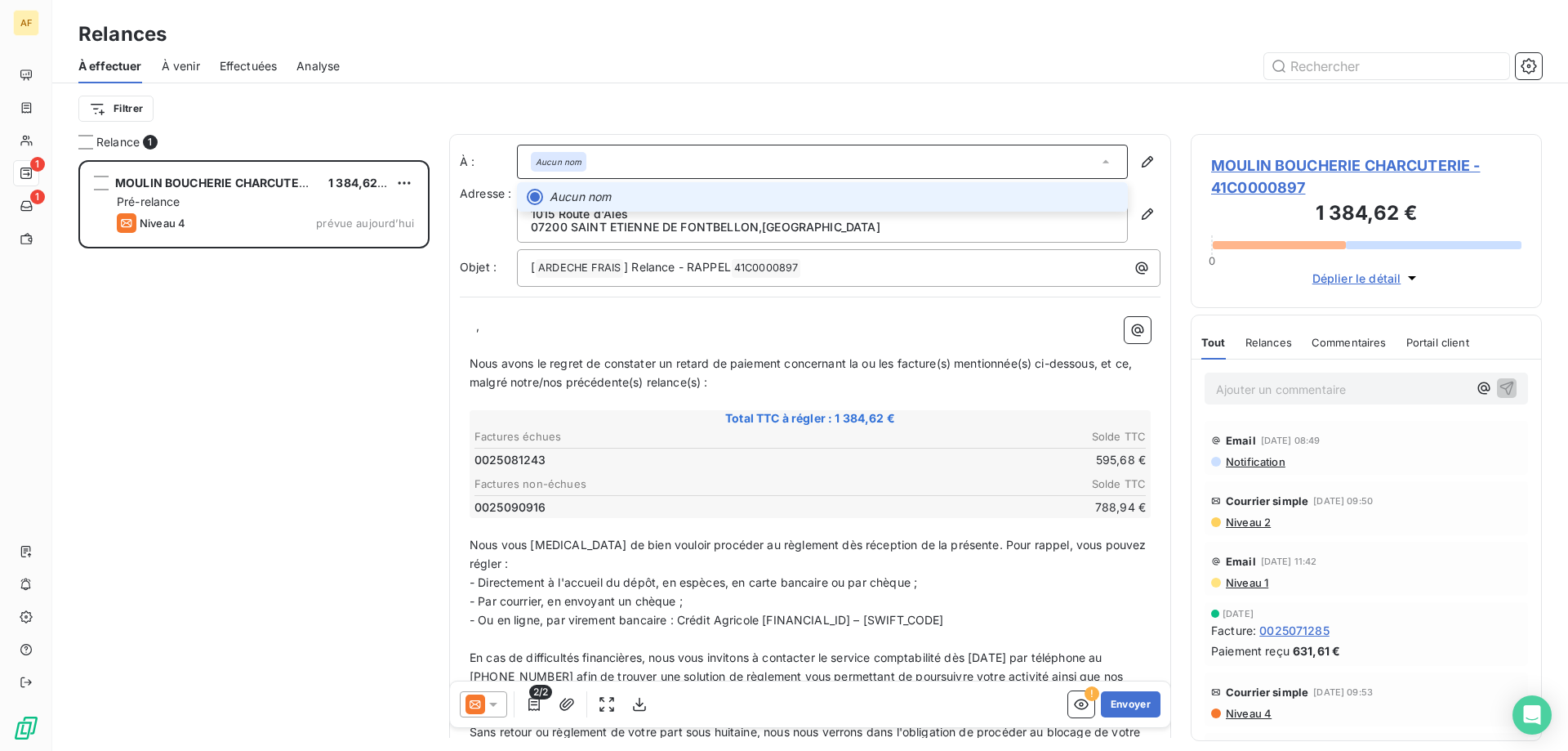
click at [604, 193] on em "Aucun nom" at bounding box center [580, 196] width 62 height 16
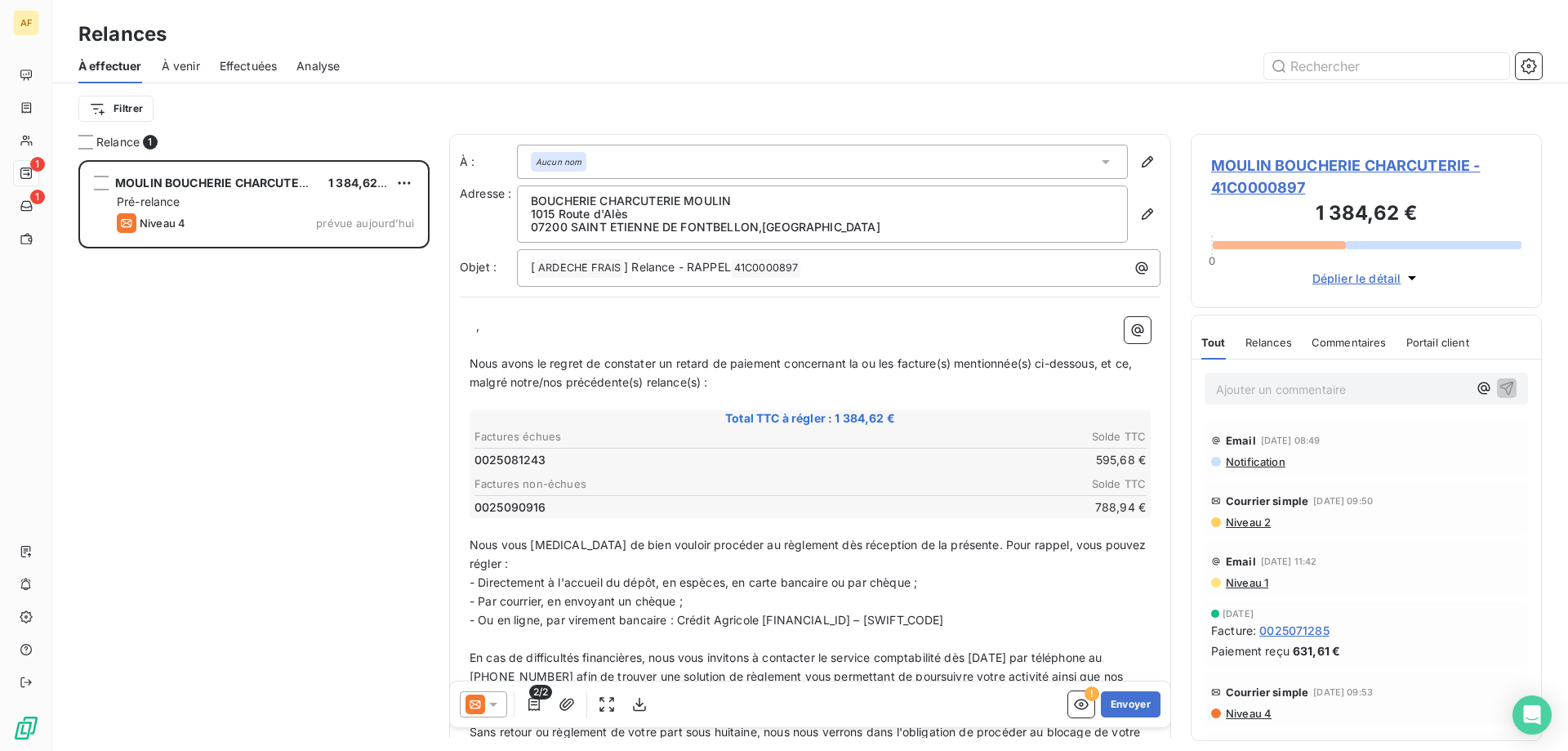
click at [475, 339] on p "﻿" at bounding box center [810, 345] width 681 height 19
click at [470, 327] on p "﻿ ﻿ ," at bounding box center [810, 326] width 681 height 19
click at [579, 327] on p "Madame, Monsieur ﻿ ," at bounding box center [810, 326] width 681 height 19
click at [580, 325] on p "Madame, Monsieur ﻿ ," at bounding box center [810, 326] width 681 height 19
click at [582, 327] on span "," at bounding box center [582, 325] width 3 height 14
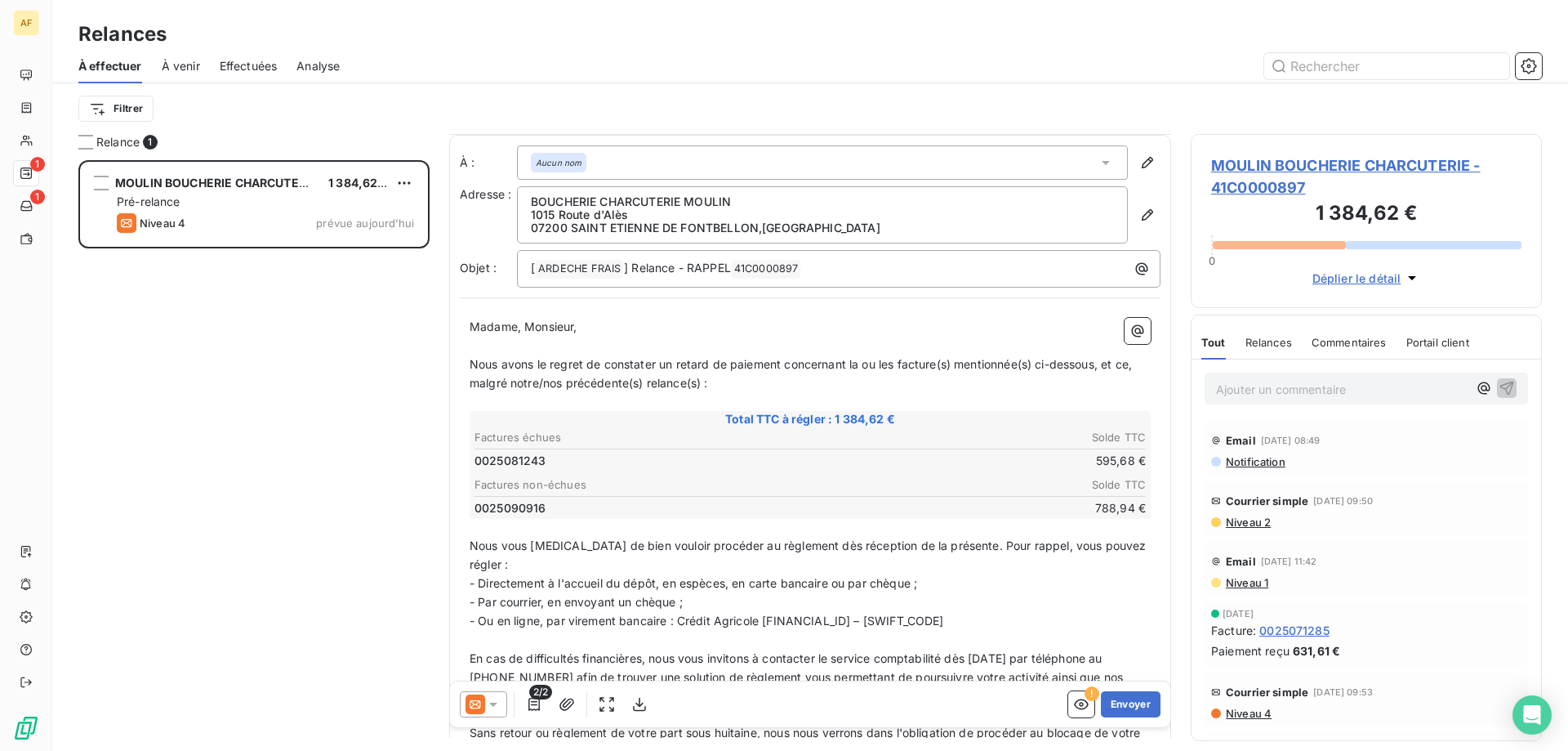
scroll to position [165, 0]
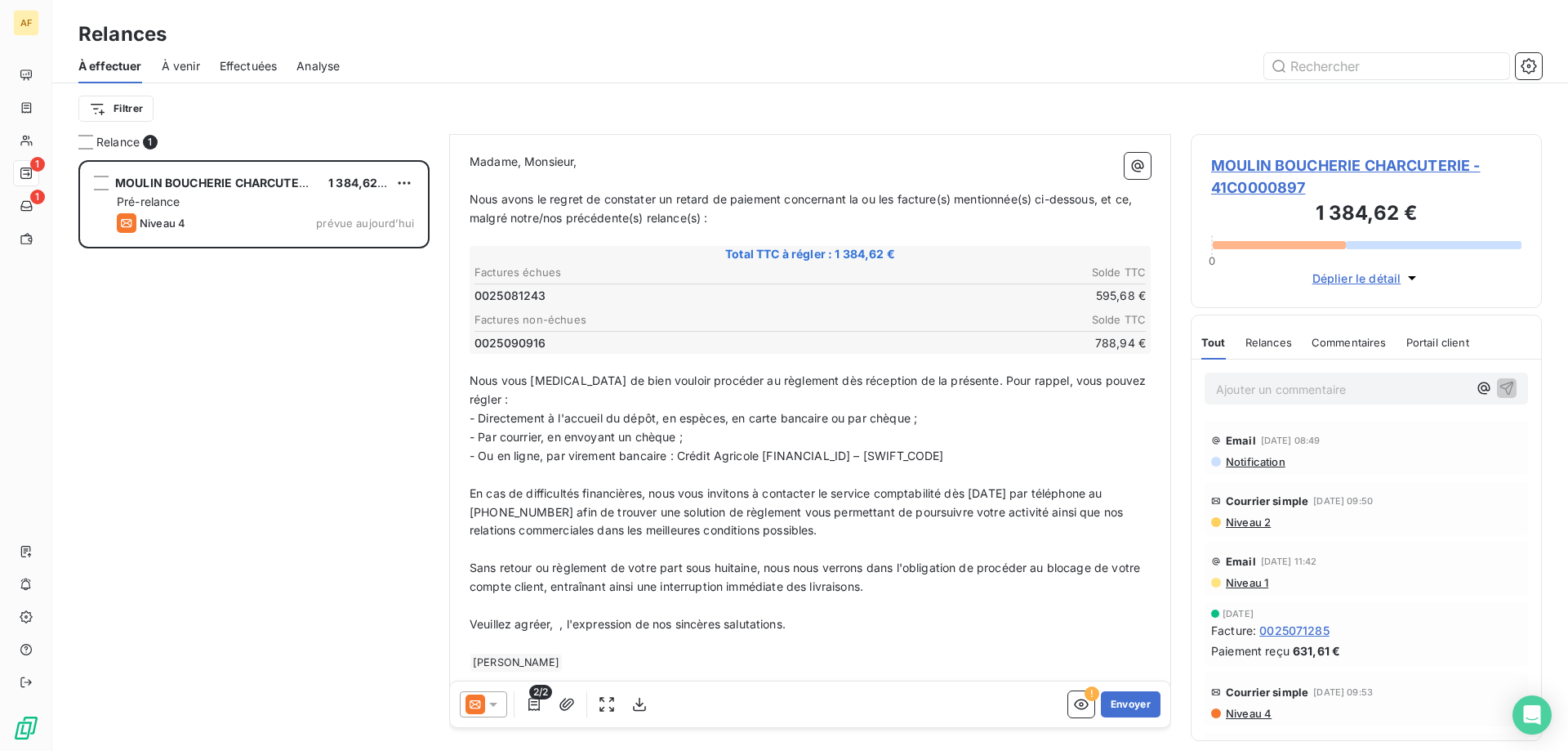
click at [558, 615] on p "Veuillez agréer, ﻿ , l'expression de nos sincères salutations." at bounding box center [810, 624] width 681 height 19
click at [1139, 712] on button "Envoyer" at bounding box center [1131, 704] width 60 height 26
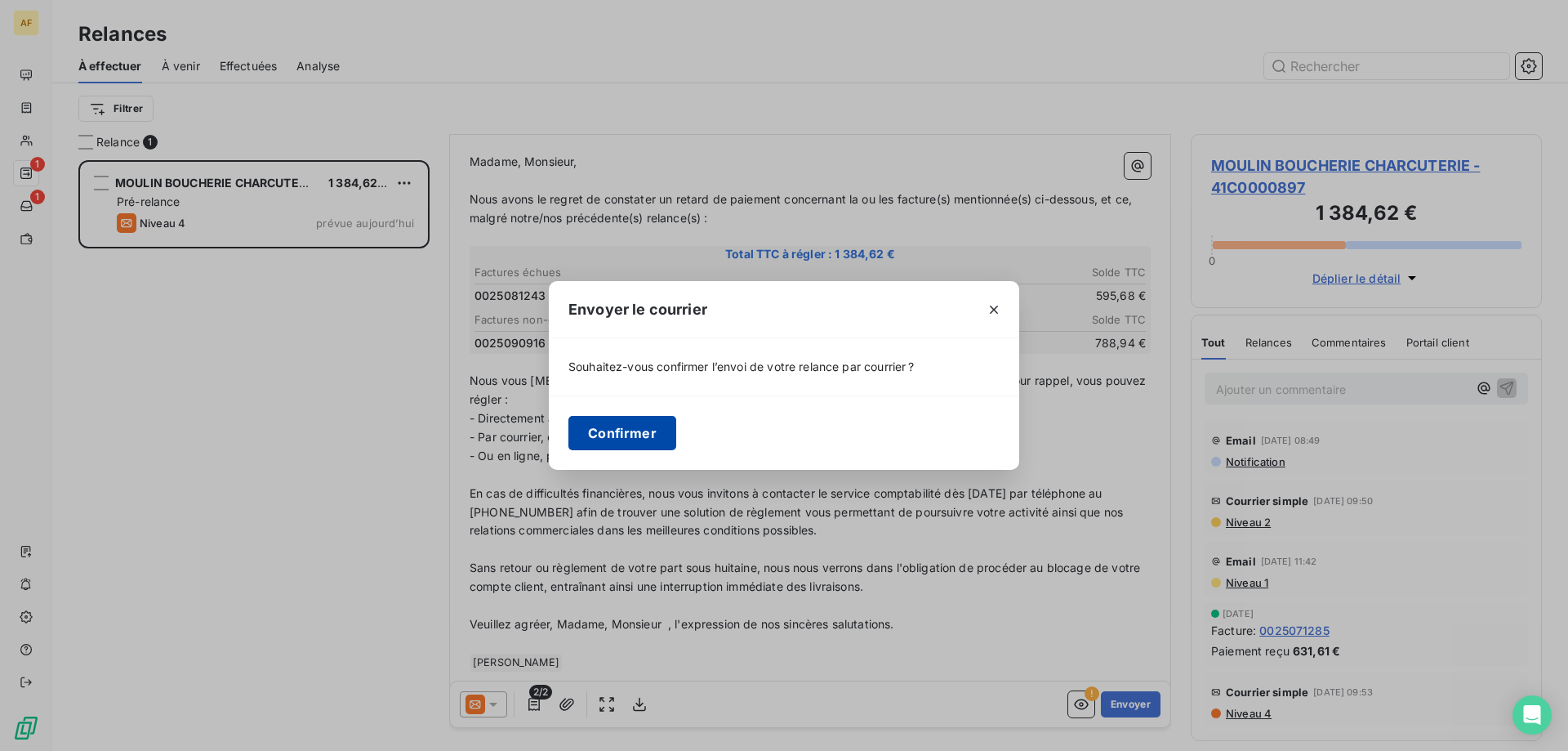
click at [614, 439] on button "Confirmer" at bounding box center [622, 432] width 107 height 35
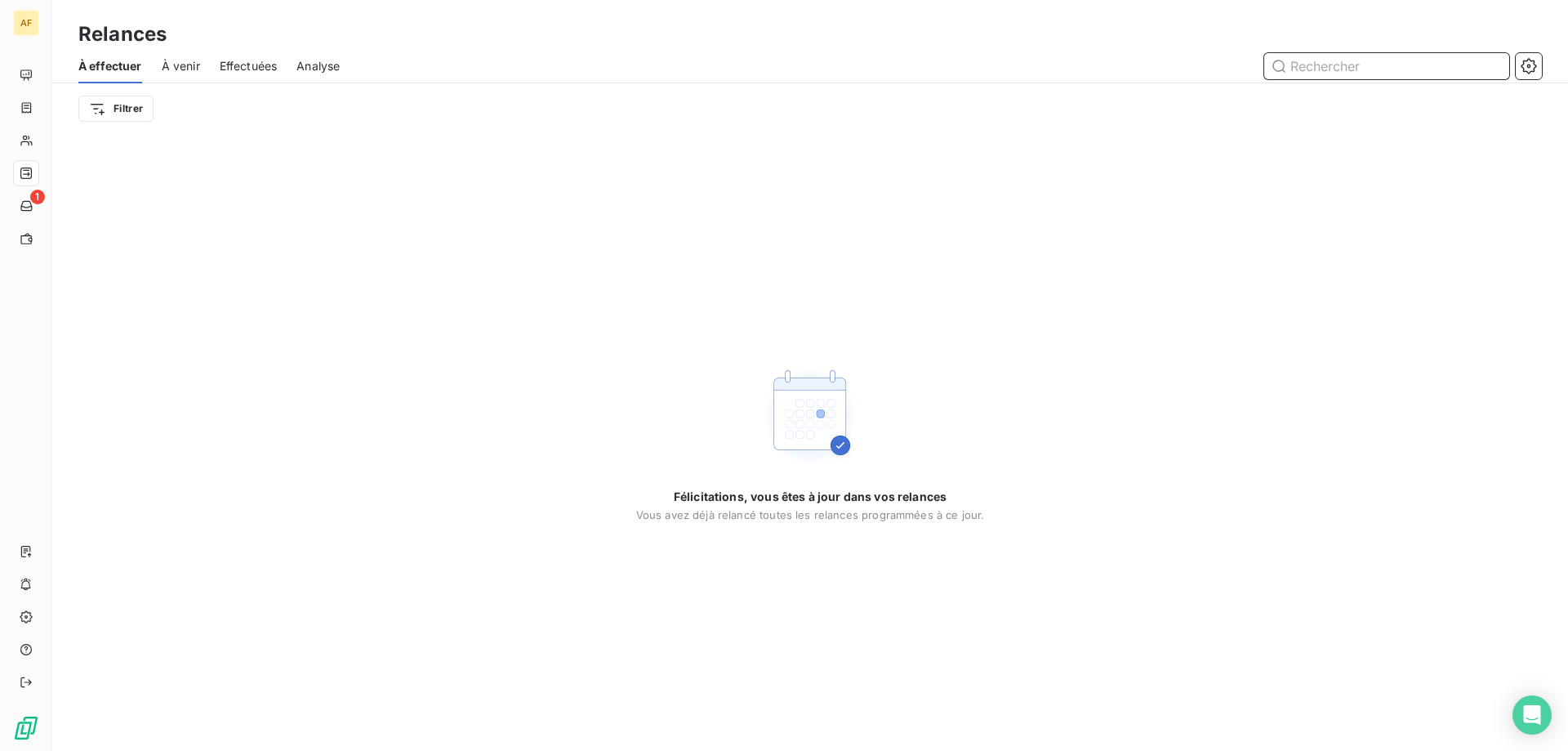
click at [189, 55] on div "À venir" at bounding box center [180, 65] width 38 height 35
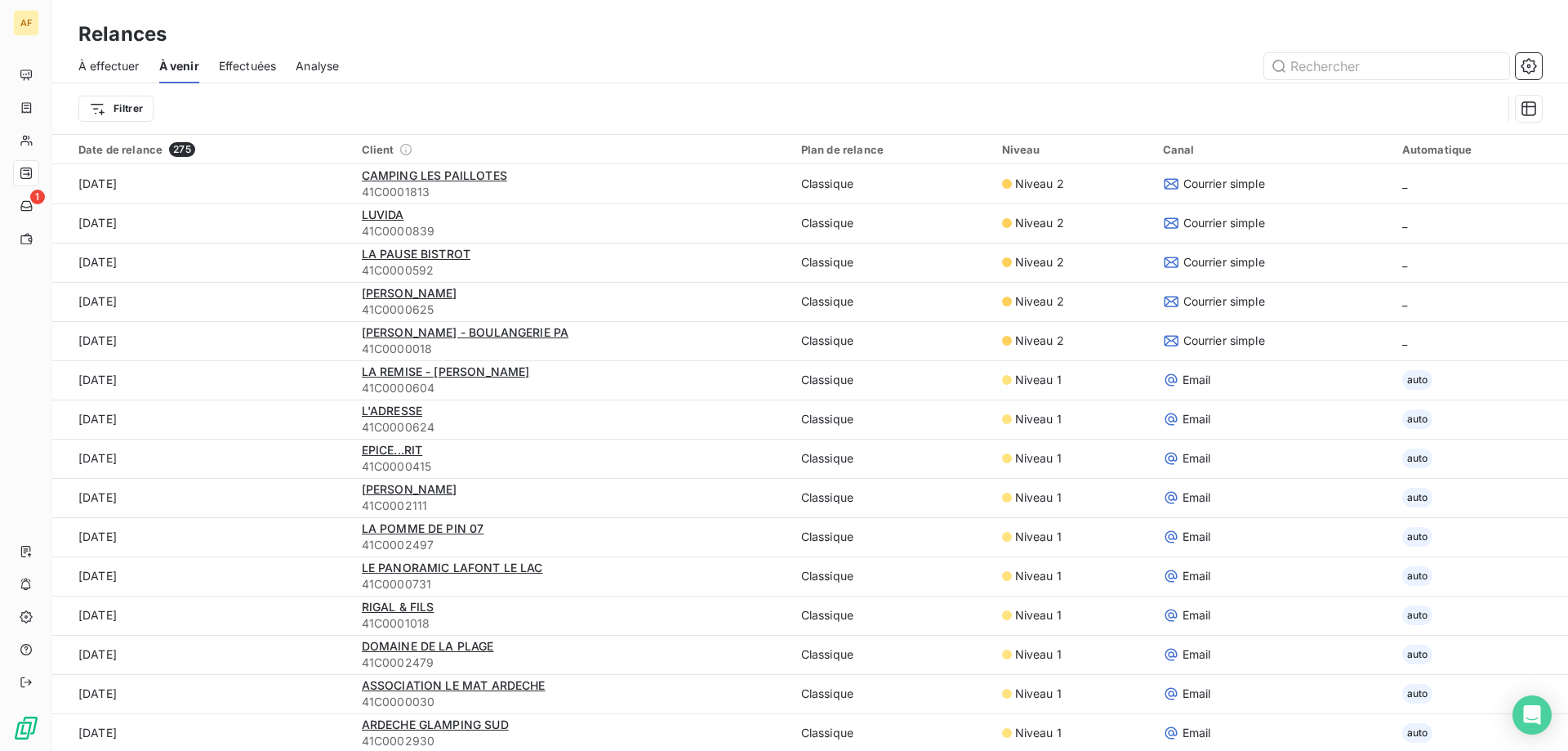
click at [245, 63] on span "Effectuées" at bounding box center [247, 65] width 58 height 16
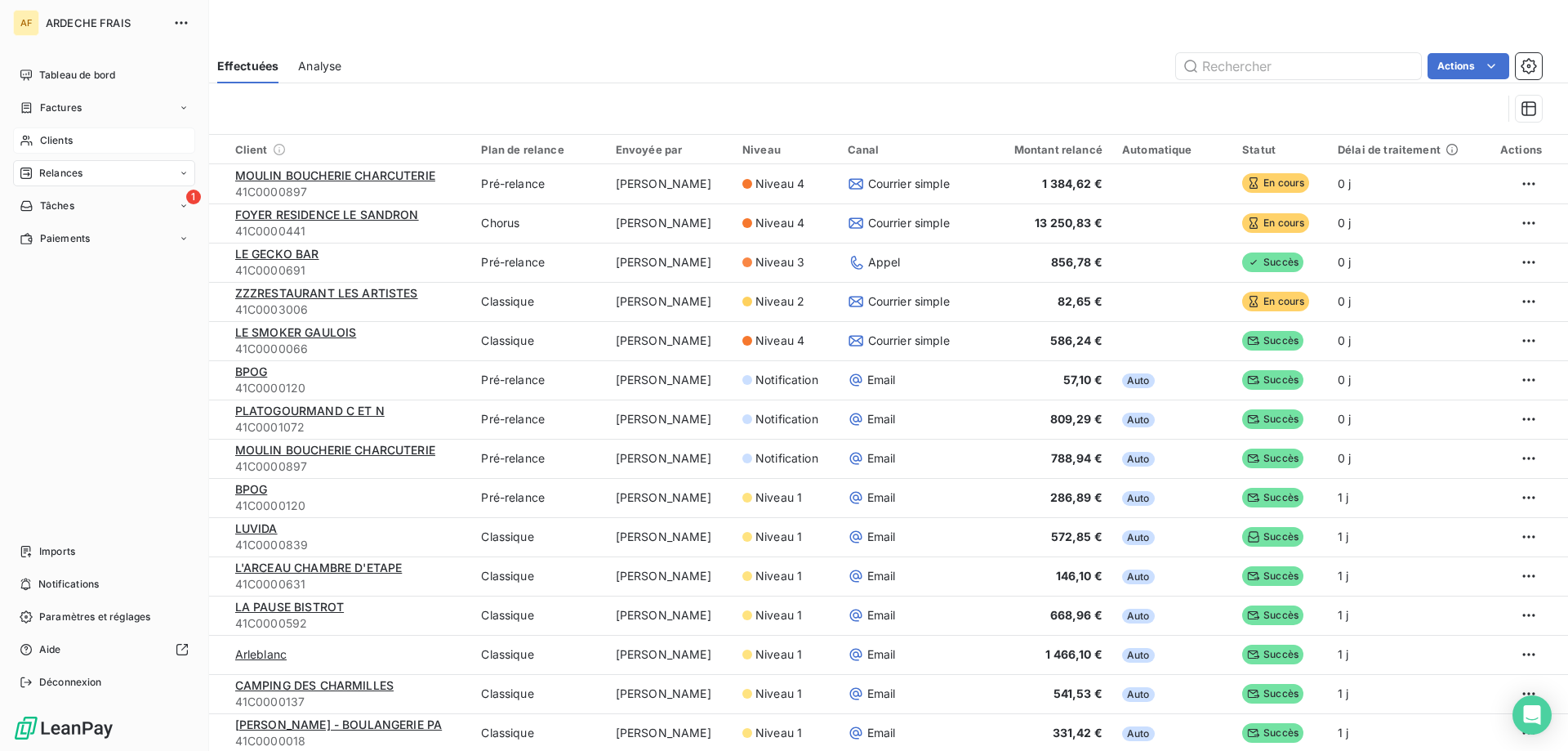
click at [13, 136] on div "Clients" at bounding box center [104, 140] width 182 height 26
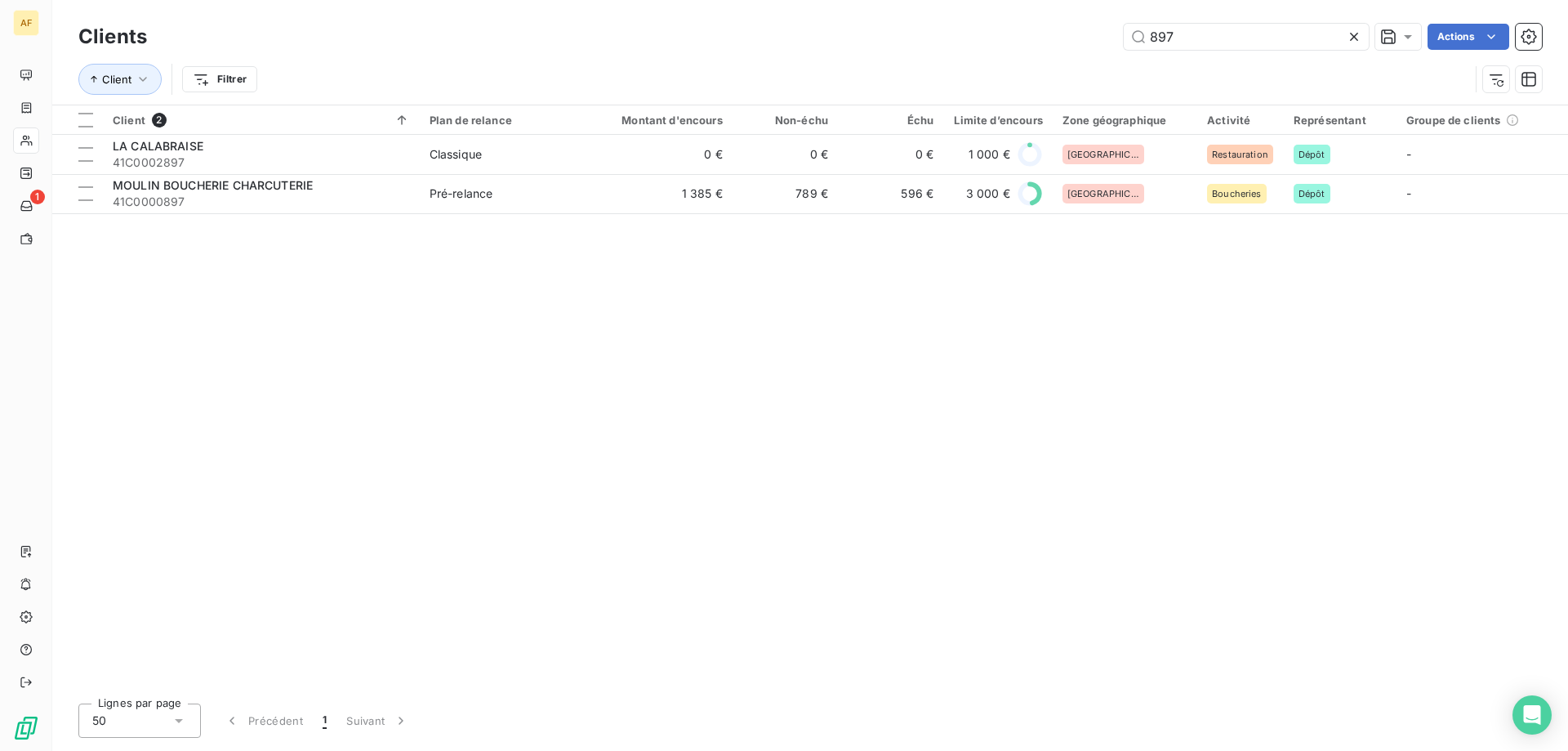
drag, startPoint x: 1207, startPoint y: 38, endPoint x: 565, endPoint y: 51, distance: 642.1
click at [584, 51] on div "Clients 897 Actions" at bounding box center [810, 36] width 1463 height 35
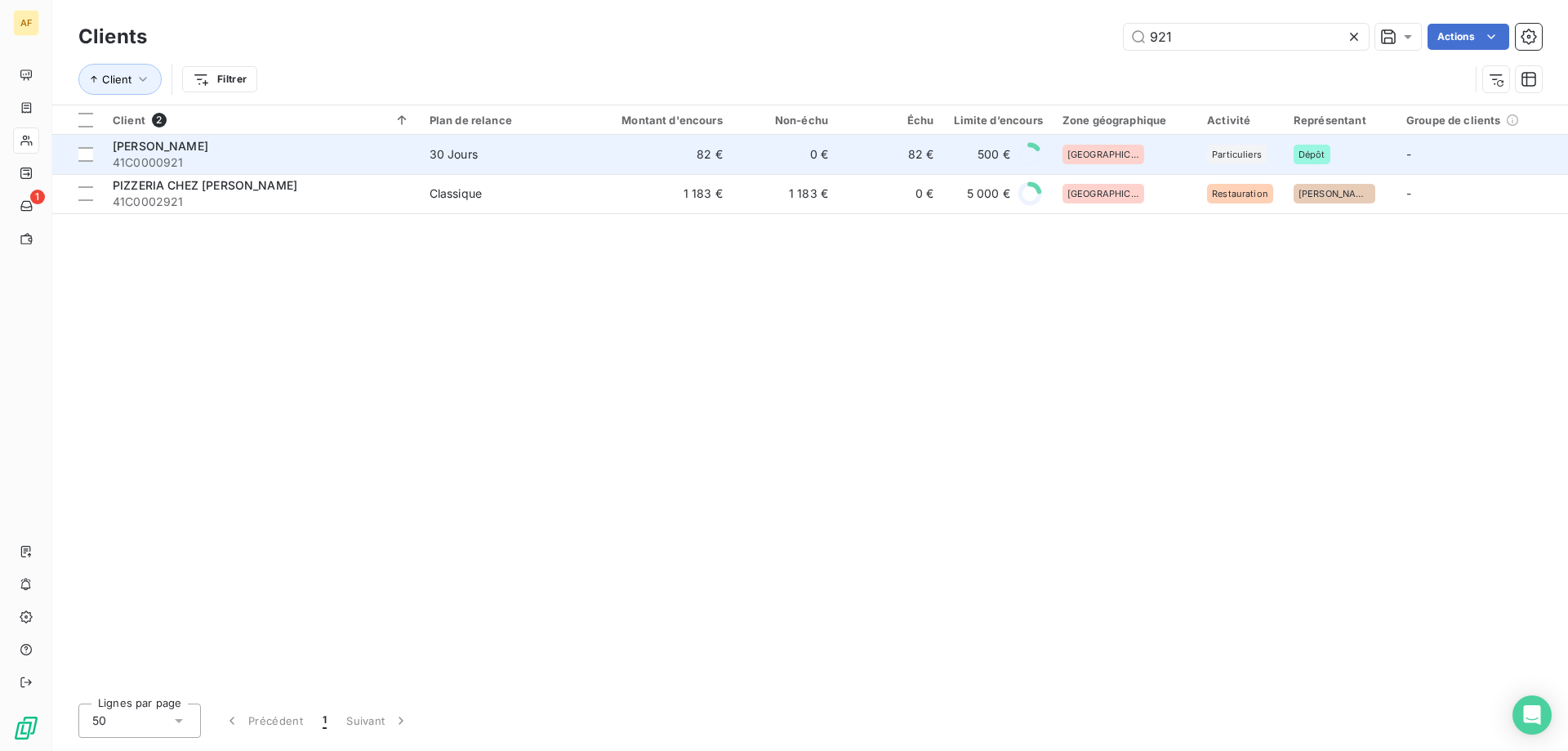
type input "921"
click at [413, 166] on td "LHORENS FANNY 41C0000921" at bounding box center [261, 154] width 317 height 39
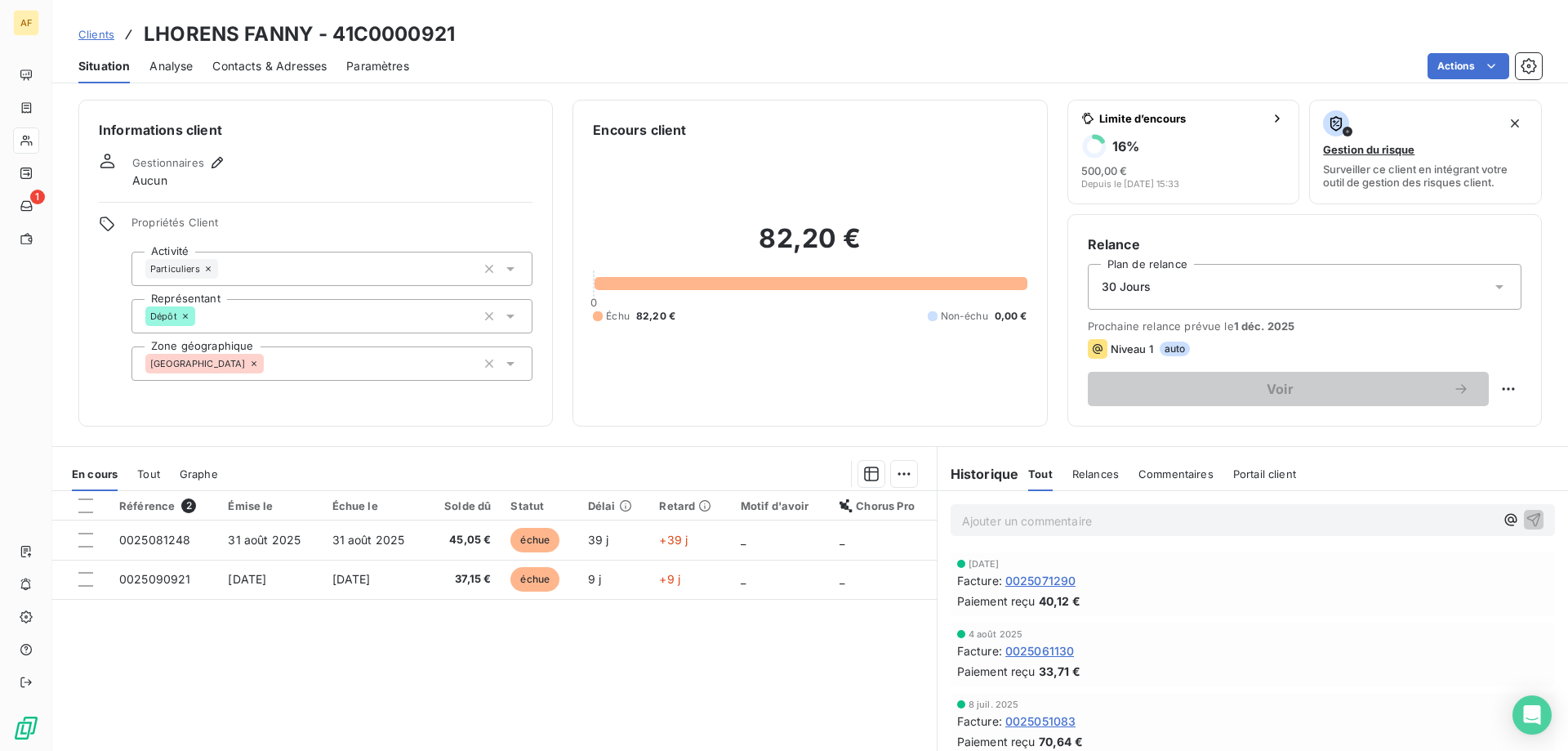
click at [90, 35] on span "Clients" at bounding box center [96, 35] width 35 height 13
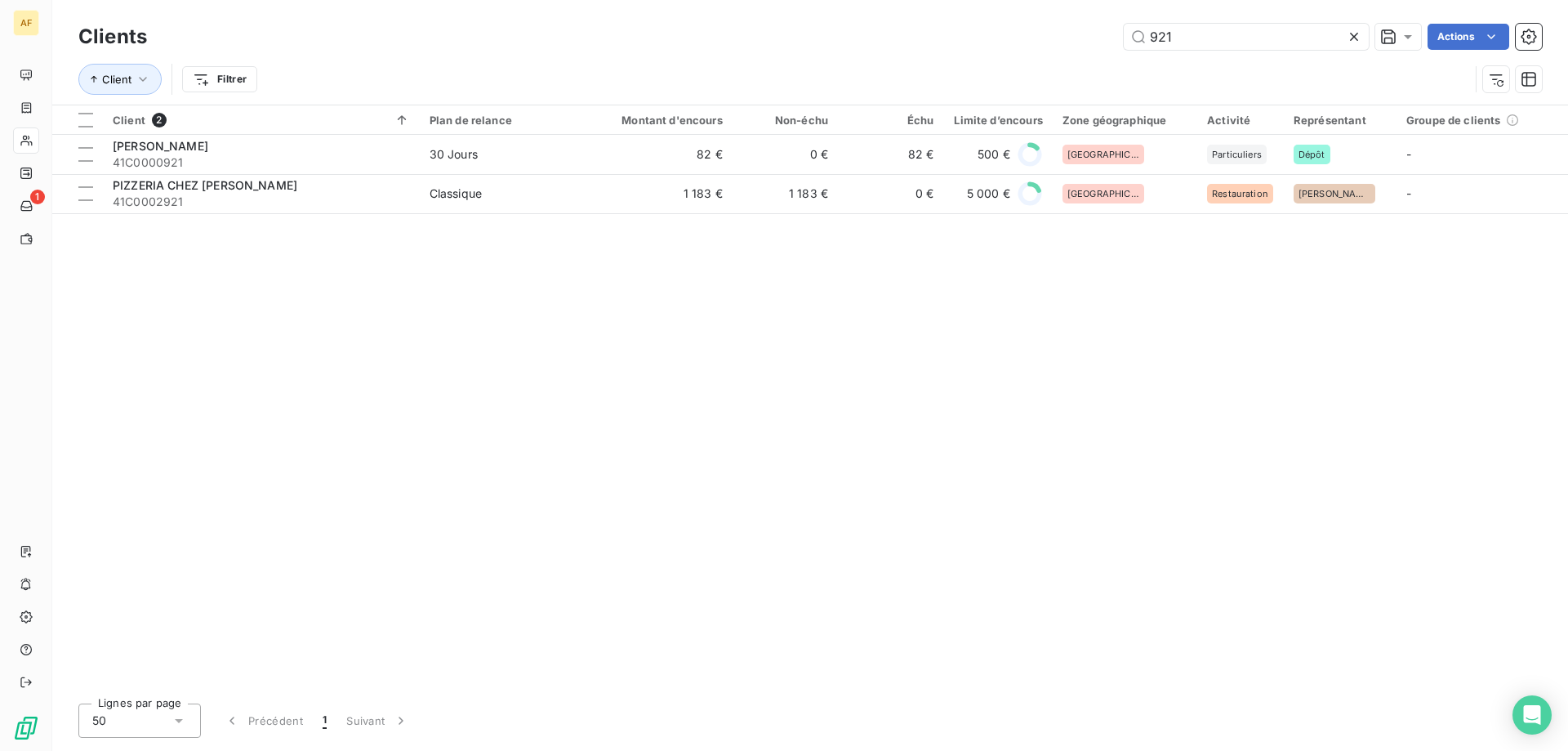
drag, startPoint x: 1200, startPoint y: 42, endPoint x: 713, endPoint y: 3, distance: 488.6
click at [713, 3] on div "Clients 921 Actions Client Filtrer" at bounding box center [810, 52] width 1516 height 105
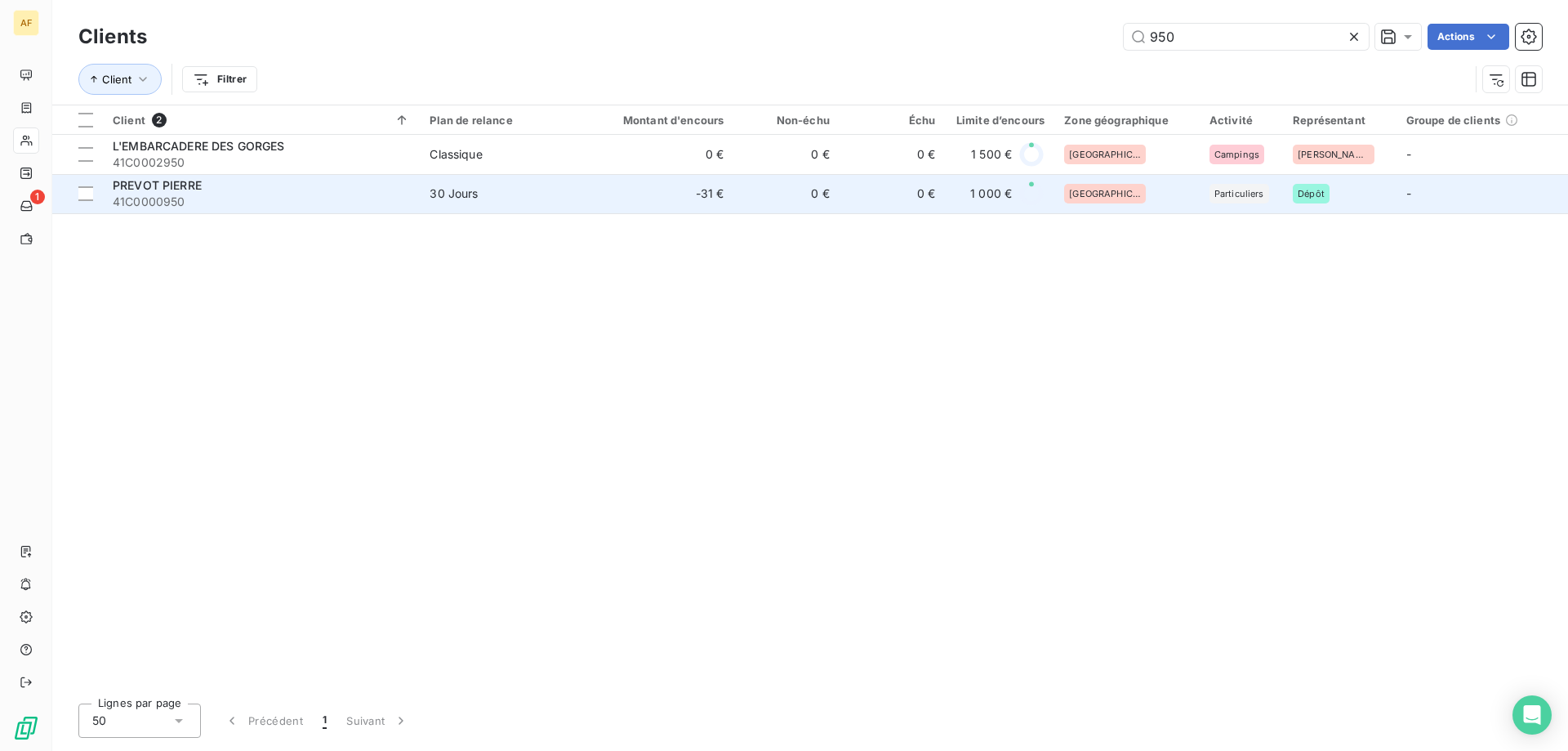
type input "950"
click at [620, 198] on td "-31 €" at bounding box center [663, 193] width 142 height 39
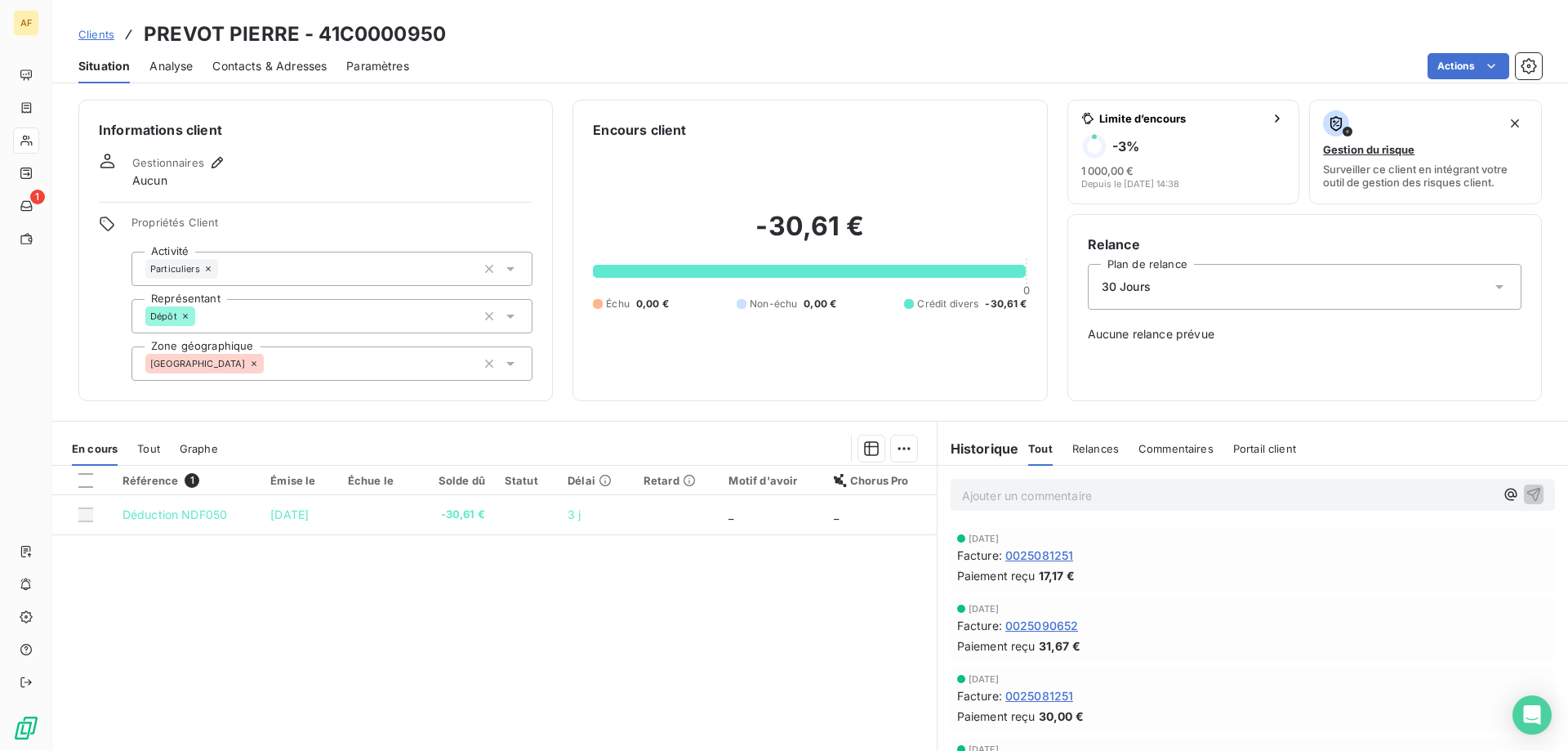
click at [96, 32] on span "Clients" at bounding box center [96, 35] width 35 height 13
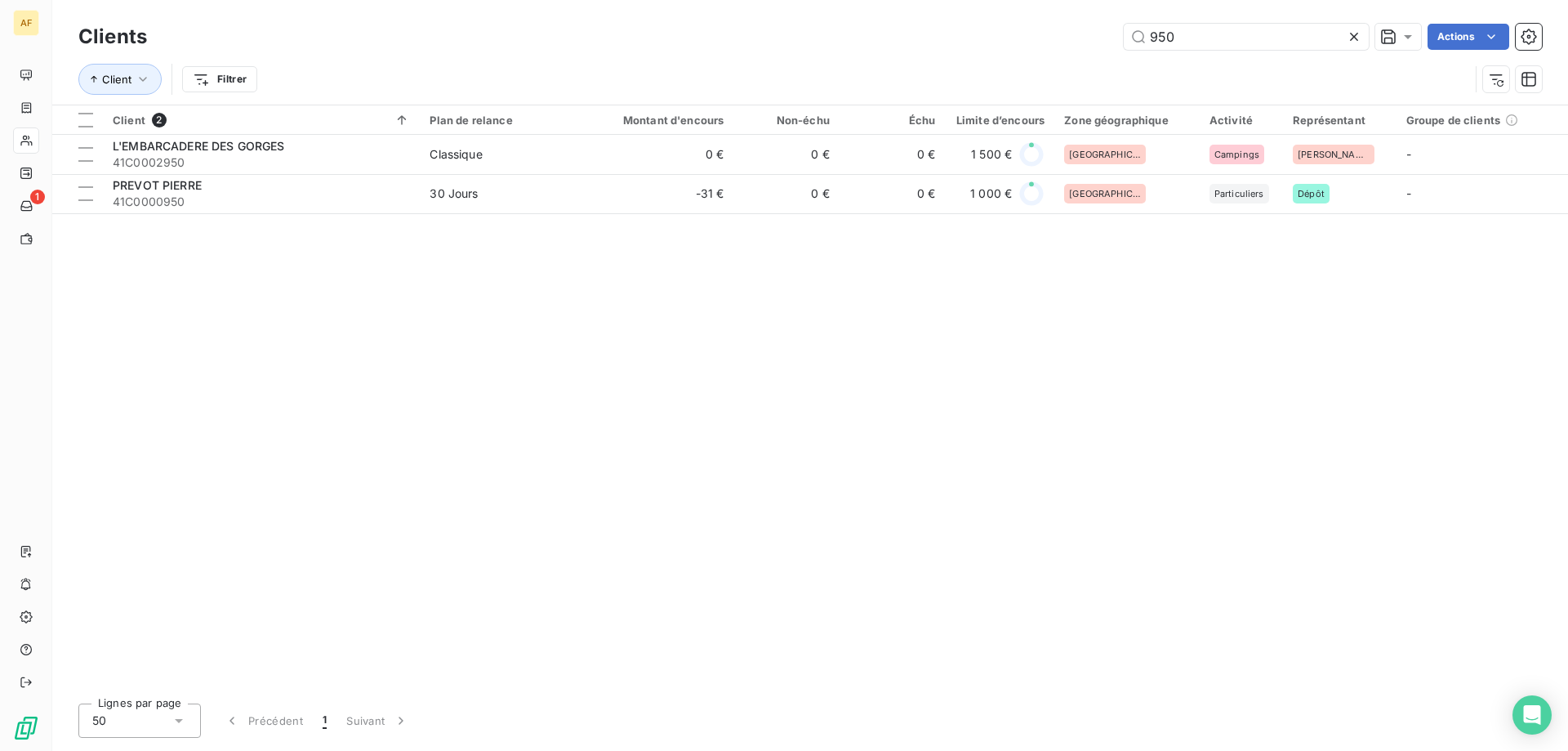
drag, startPoint x: 1212, startPoint y: 37, endPoint x: 635, endPoint y: 40, distance: 577.0
click at [654, 39] on div "950 Actions" at bounding box center [854, 36] width 1375 height 26
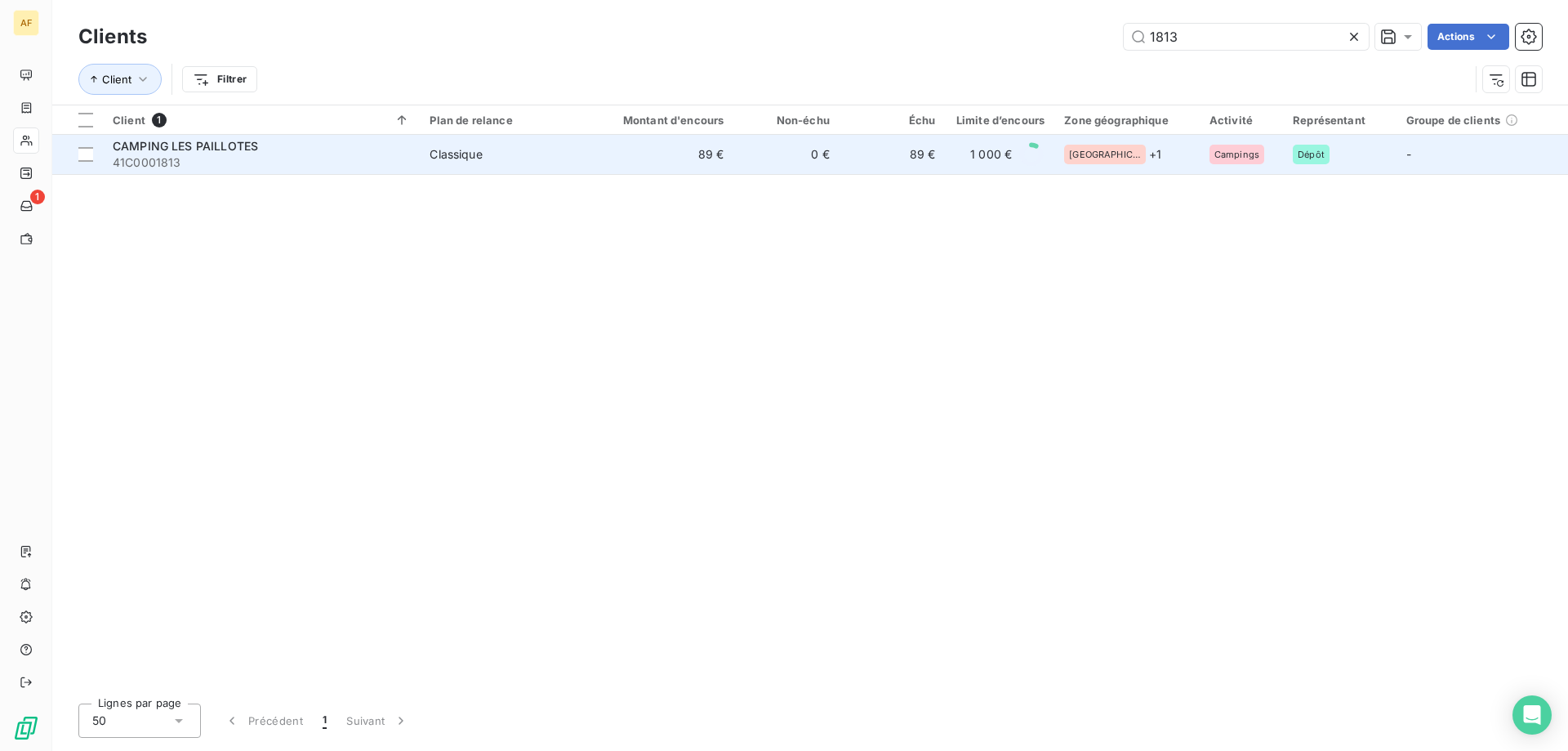
type input "1813"
click at [598, 166] on td "89 €" at bounding box center [663, 154] width 142 height 39
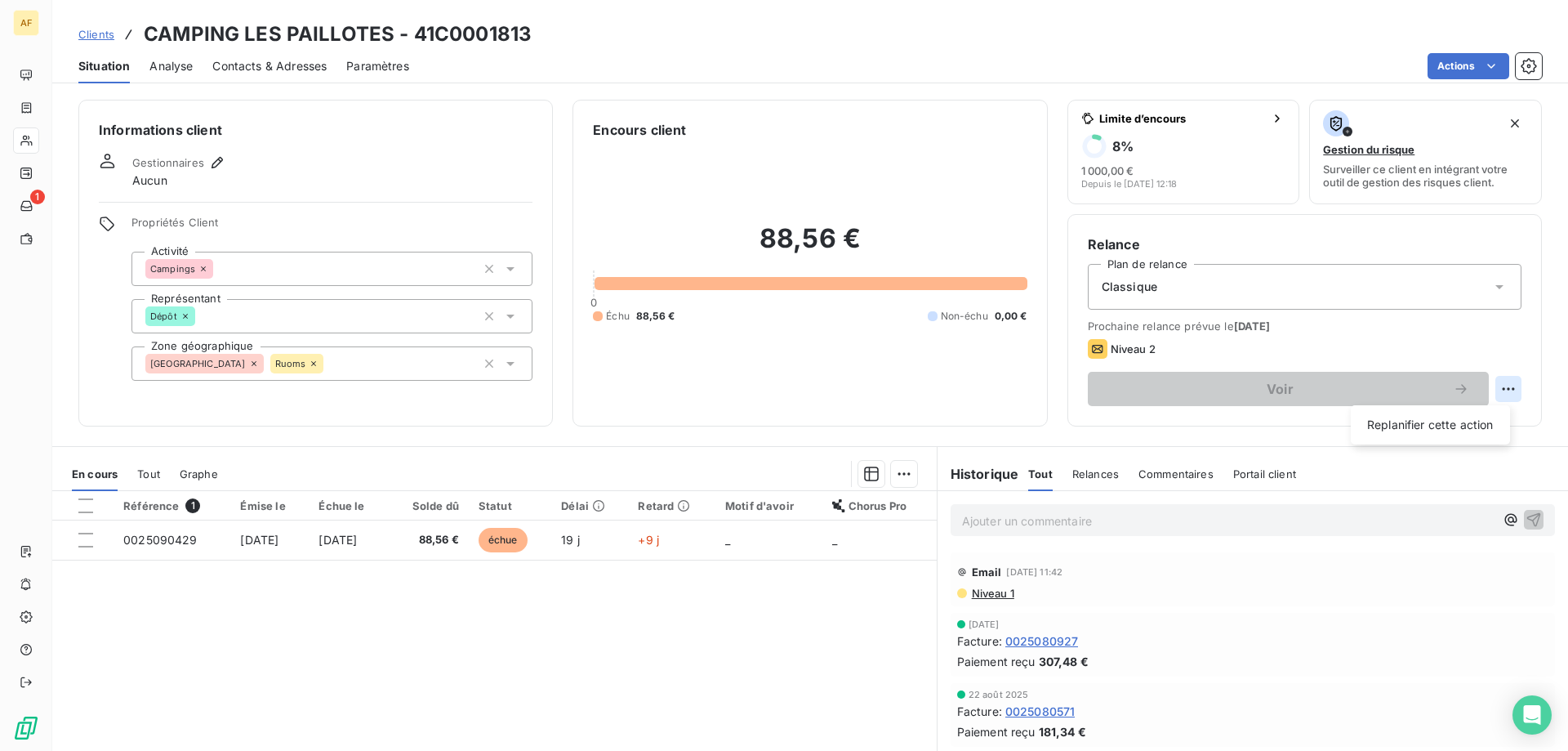
click at [1499, 387] on html "AF 1 Clients CAMPING LES PAILLOTES - 41C0001813 Situation Analyse Contacts & Ad…" at bounding box center [784, 376] width 1568 height 751
click at [1417, 433] on div "Replanifier cette action" at bounding box center [1430, 425] width 147 height 26
select select "9"
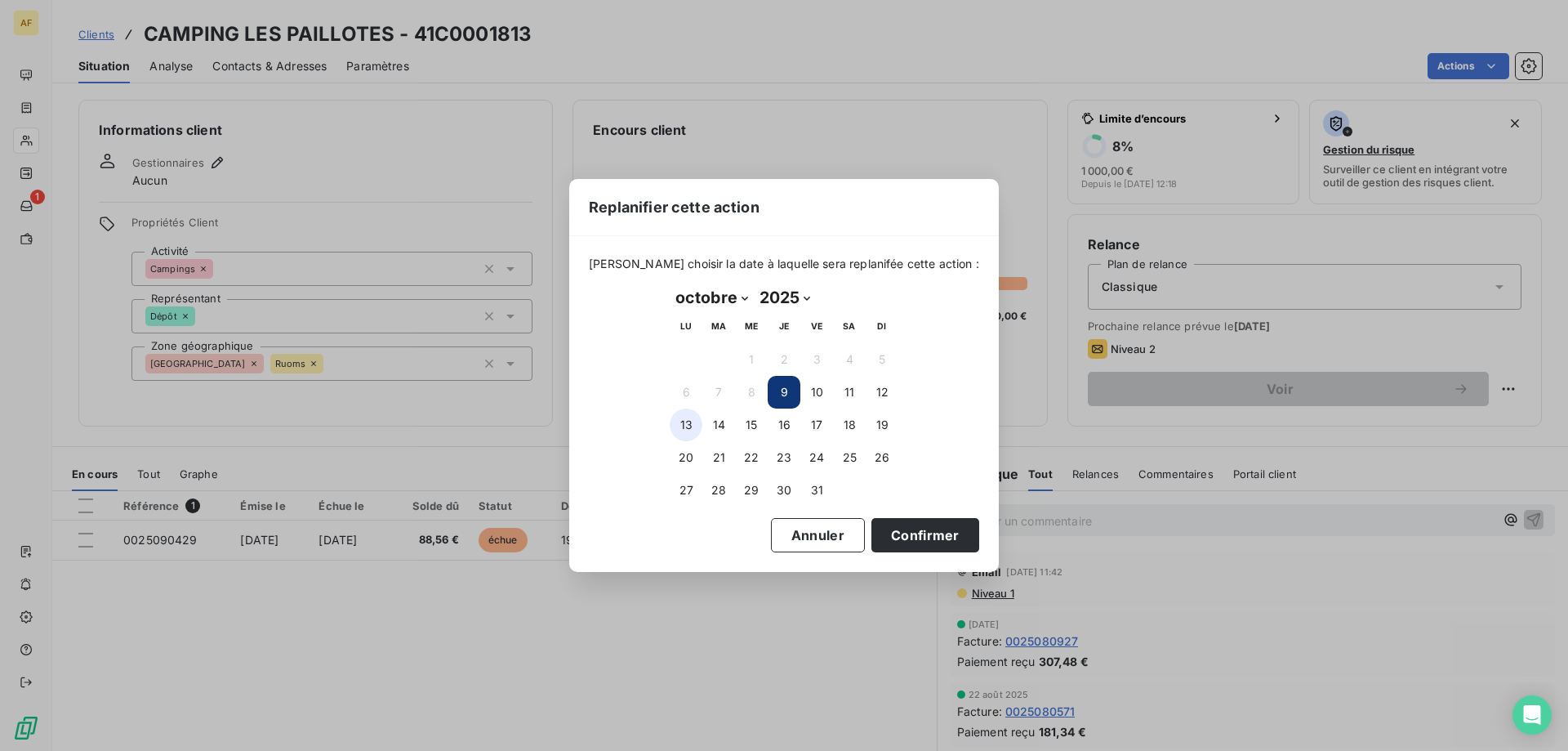
click at [689, 426] on button "13" at bounding box center [685, 424] width 33 height 33
click at [915, 538] on button "Confirmer" at bounding box center [925, 534] width 107 height 35
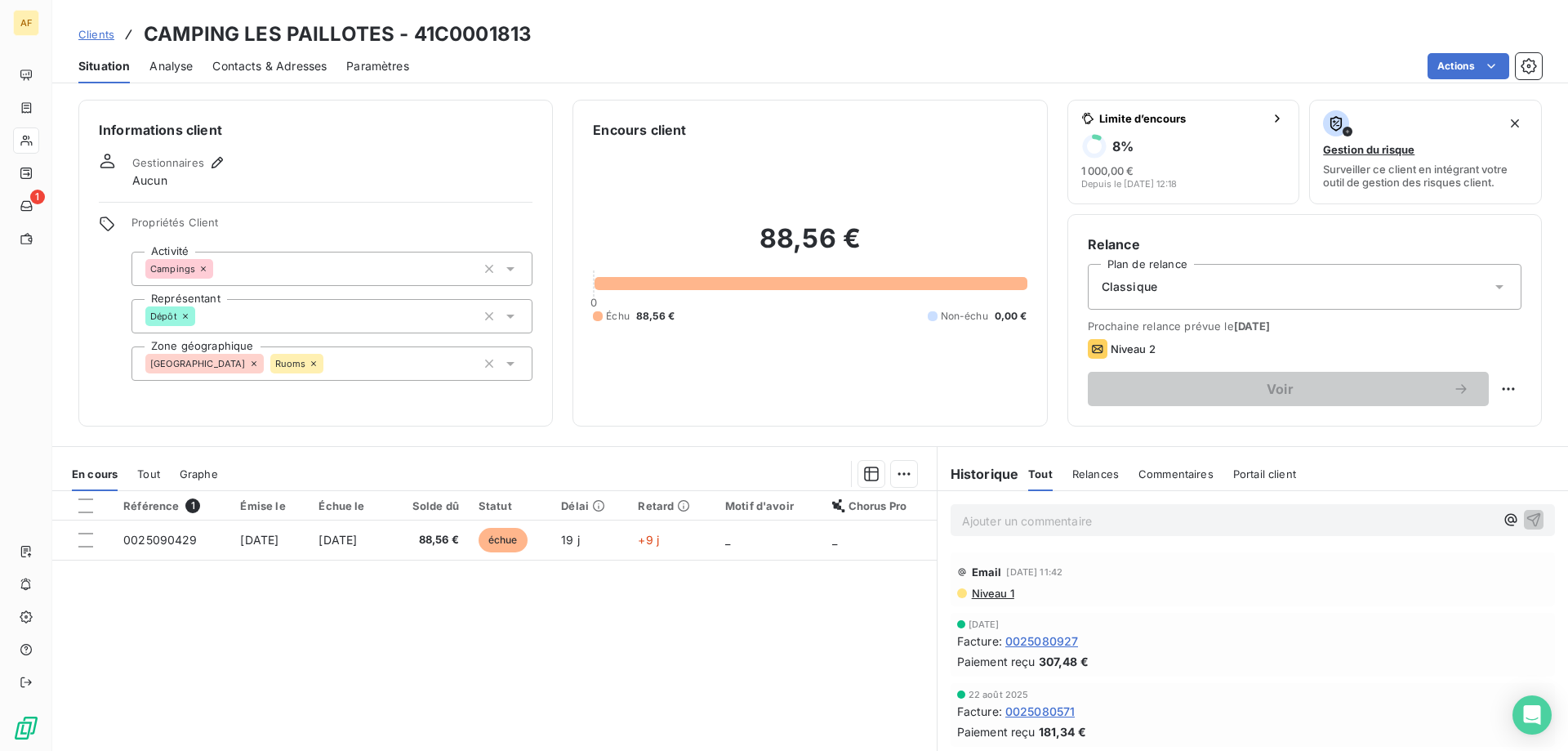
click at [101, 30] on span "Clients" at bounding box center [96, 35] width 35 height 13
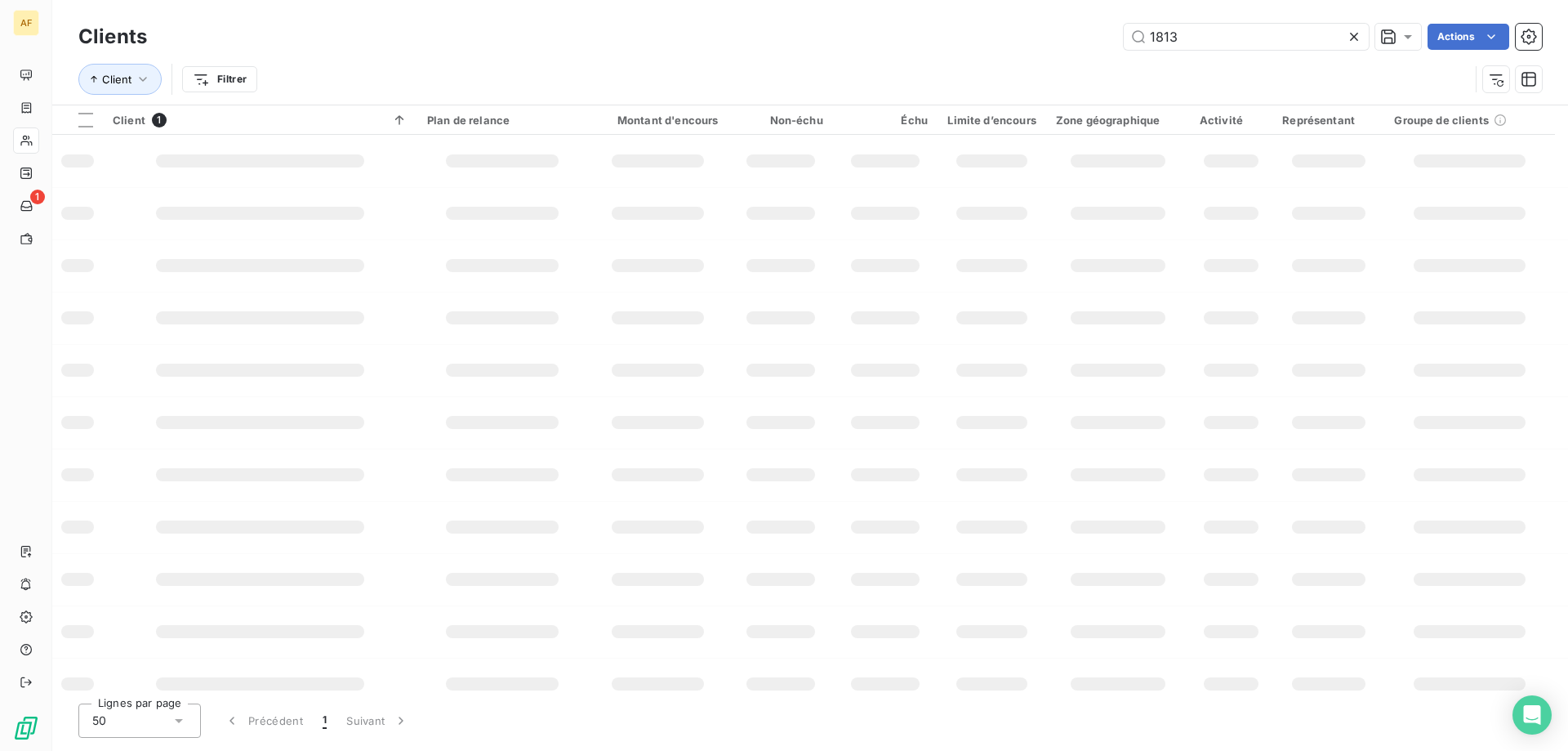
drag, startPoint x: 1194, startPoint y: 35, endPoint x: 387, endPoint y: 50, distance: 807.1
click at [507, 51] on div "Clients 1813 Actions" at bounding box center [810, 36] width 1463 height 35
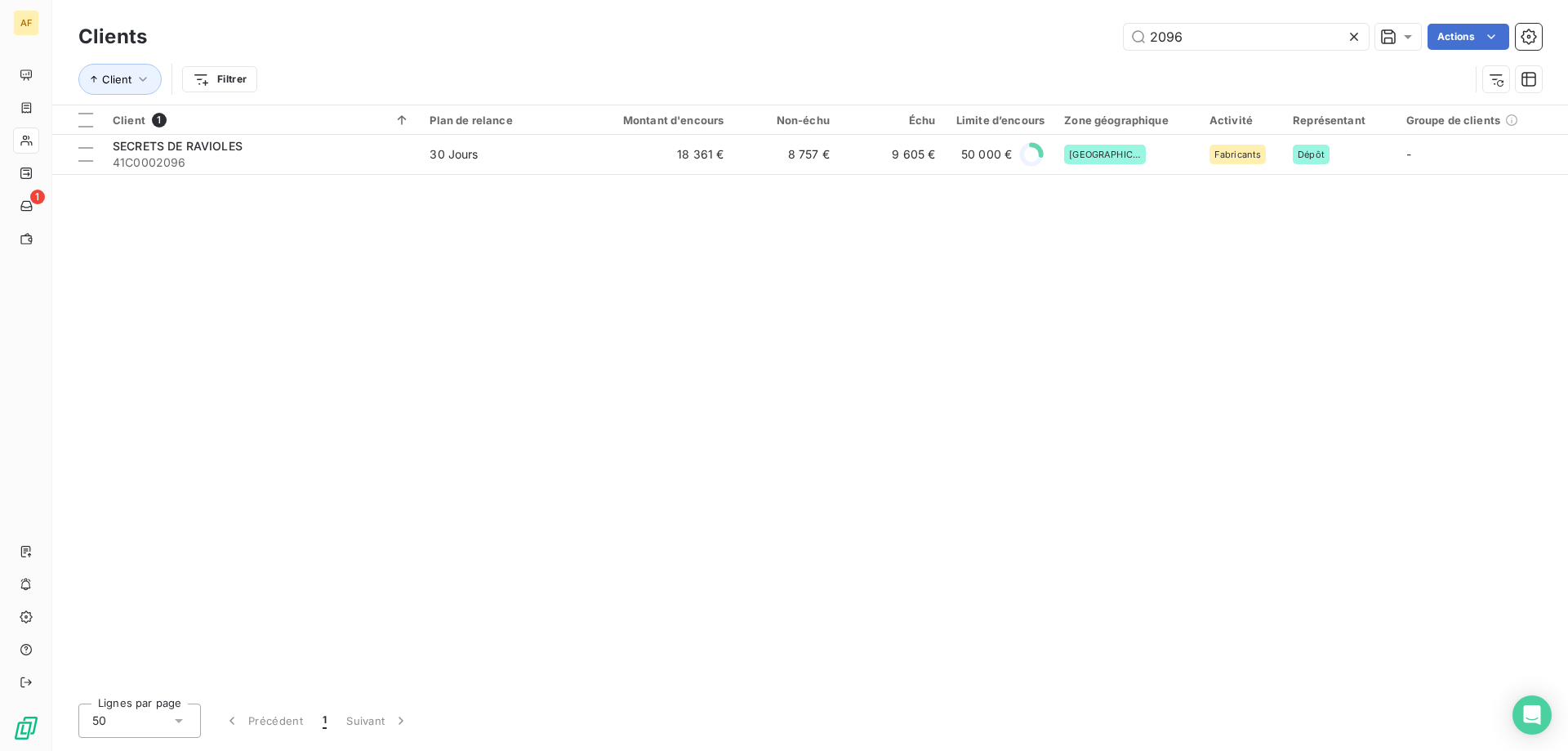
type input "2096"
click at [416, 150] on td "SECRETS DE RAVIOLES 41C0002096" at bounding box center [261, 154] width 317 height 39
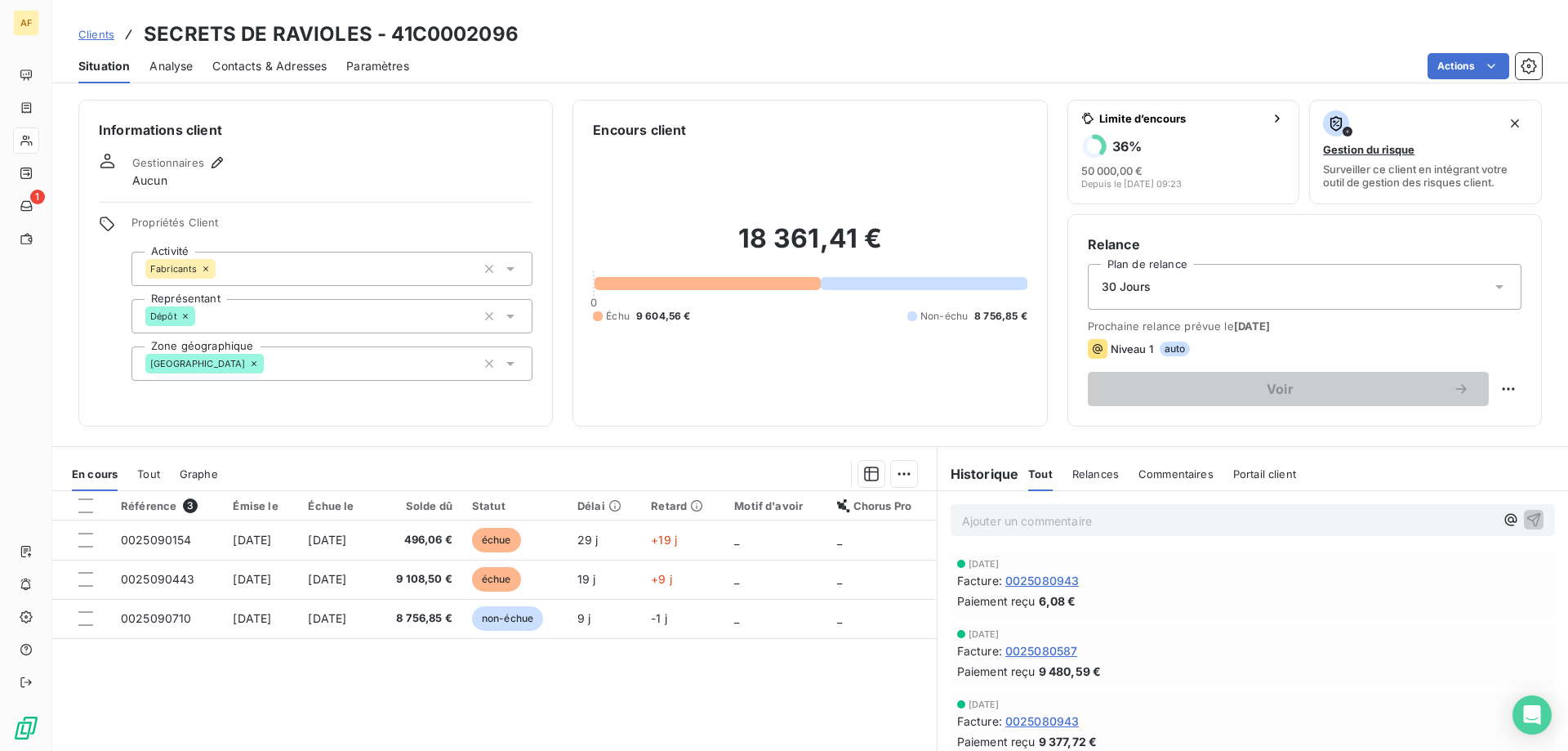
click at [91, 34] on span "Clients" at bounding box center [96, 35] width 35 height 13
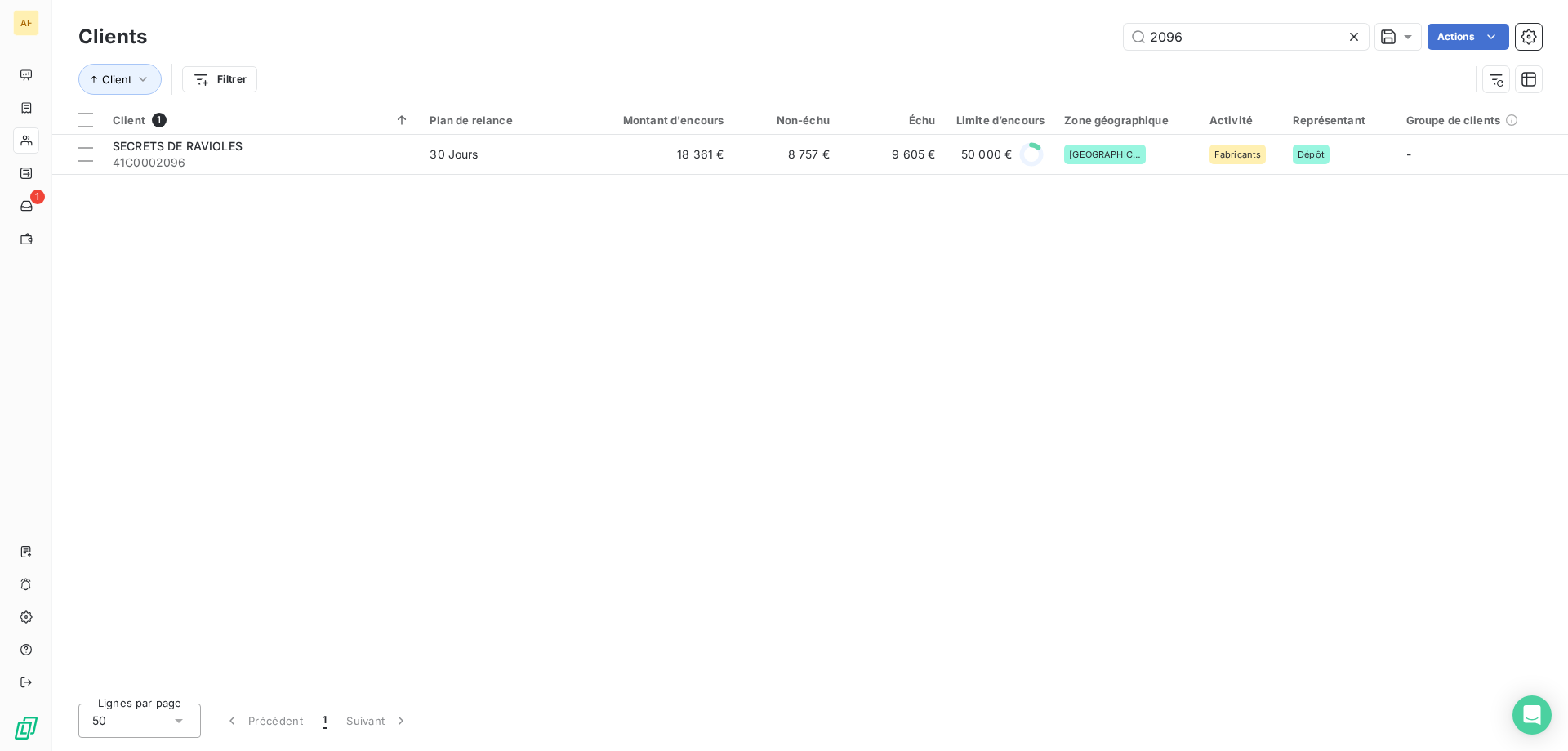
drag, startPoint x: 1211, startPoint y: 37, endPoint x: 715, endPoint y: 55, distance: 496.3
click at [754, 54] on div "Clients 2096 Actions Client Filtrer" at bounding box center [810, 62] width 1463 height 85
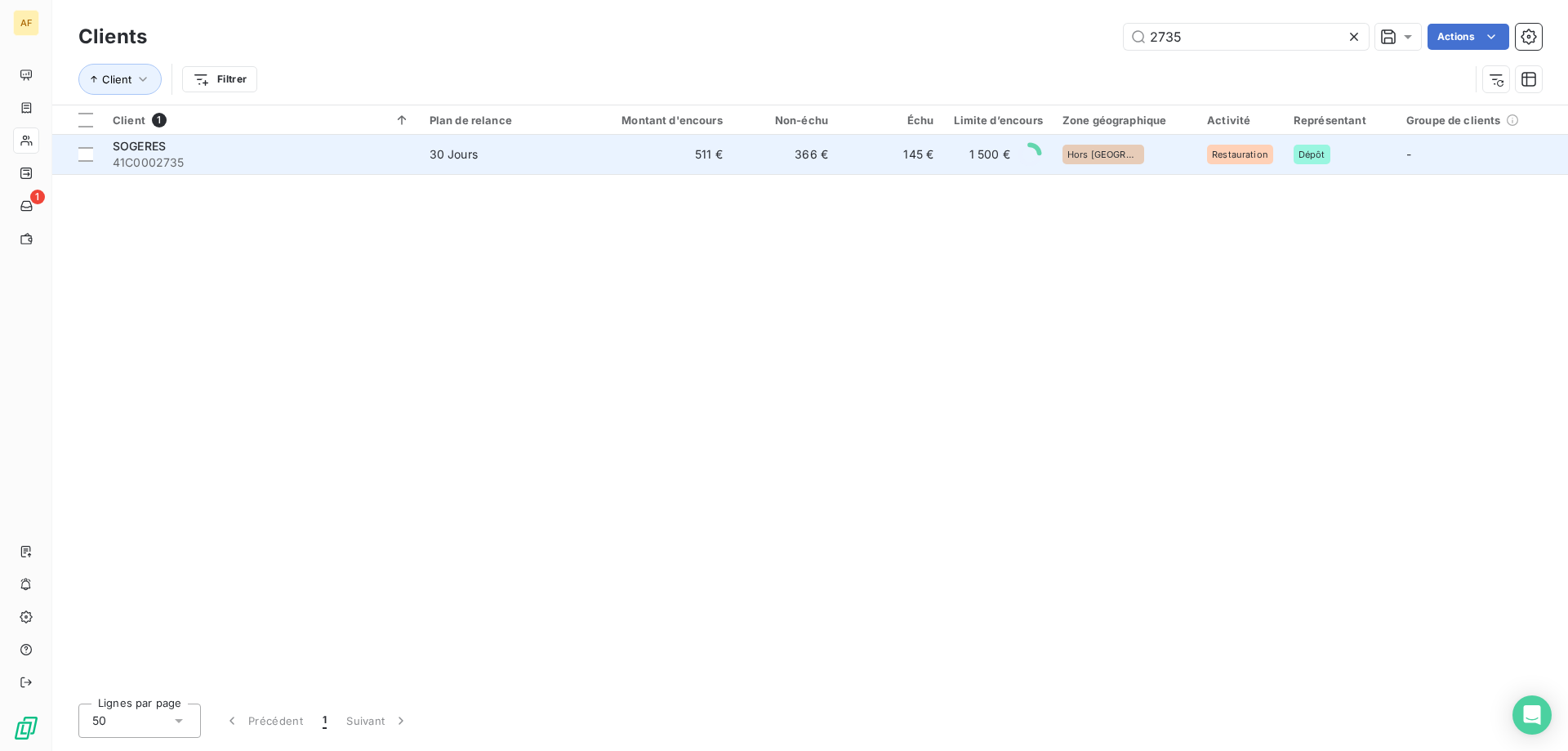
type input "2735"
click at [558, 172] on td "30 Jours" at bounding box center [505, 154] width 172 height 39
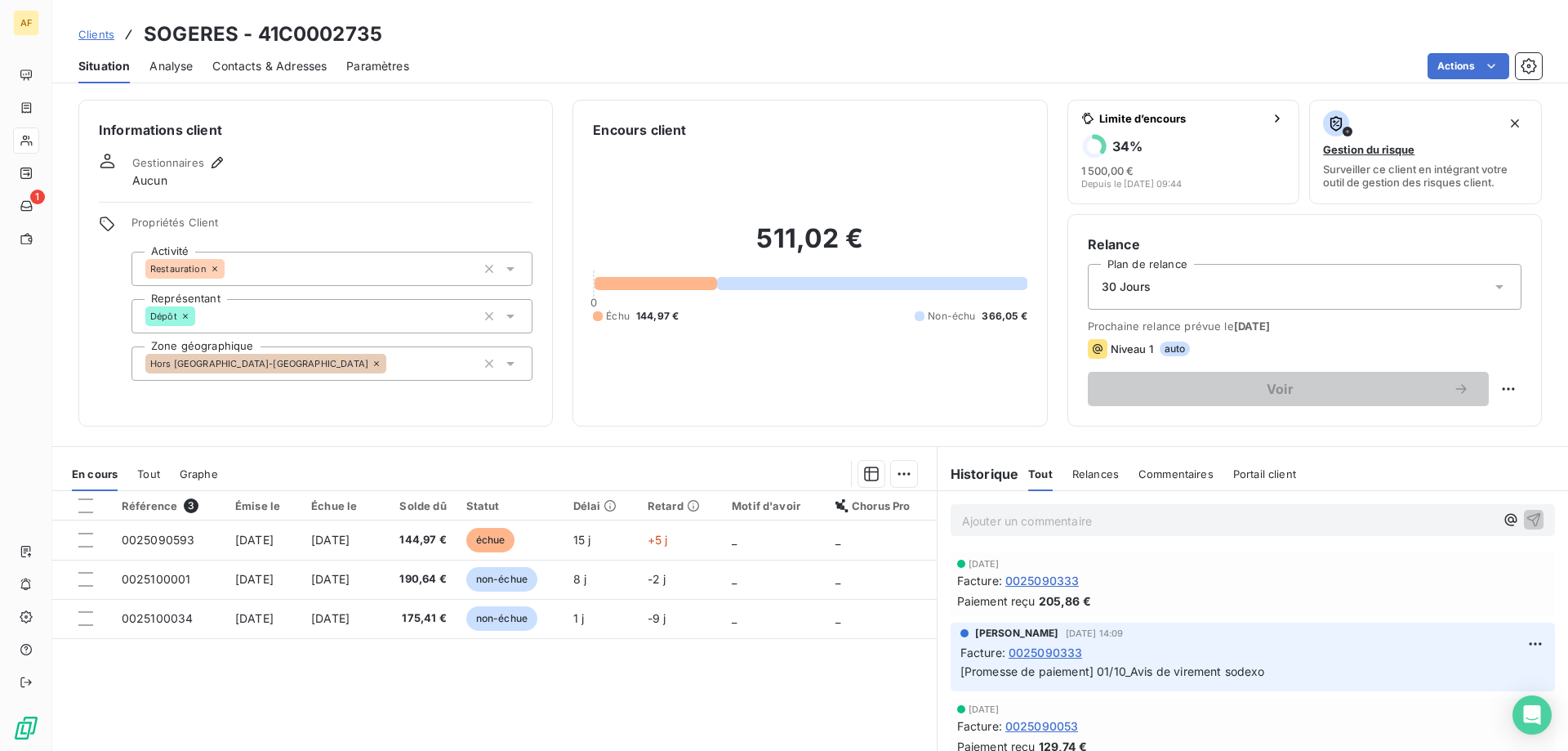
click at [100, 39] on span "Clients" at bounding box center [96, 35] width 35 height 13
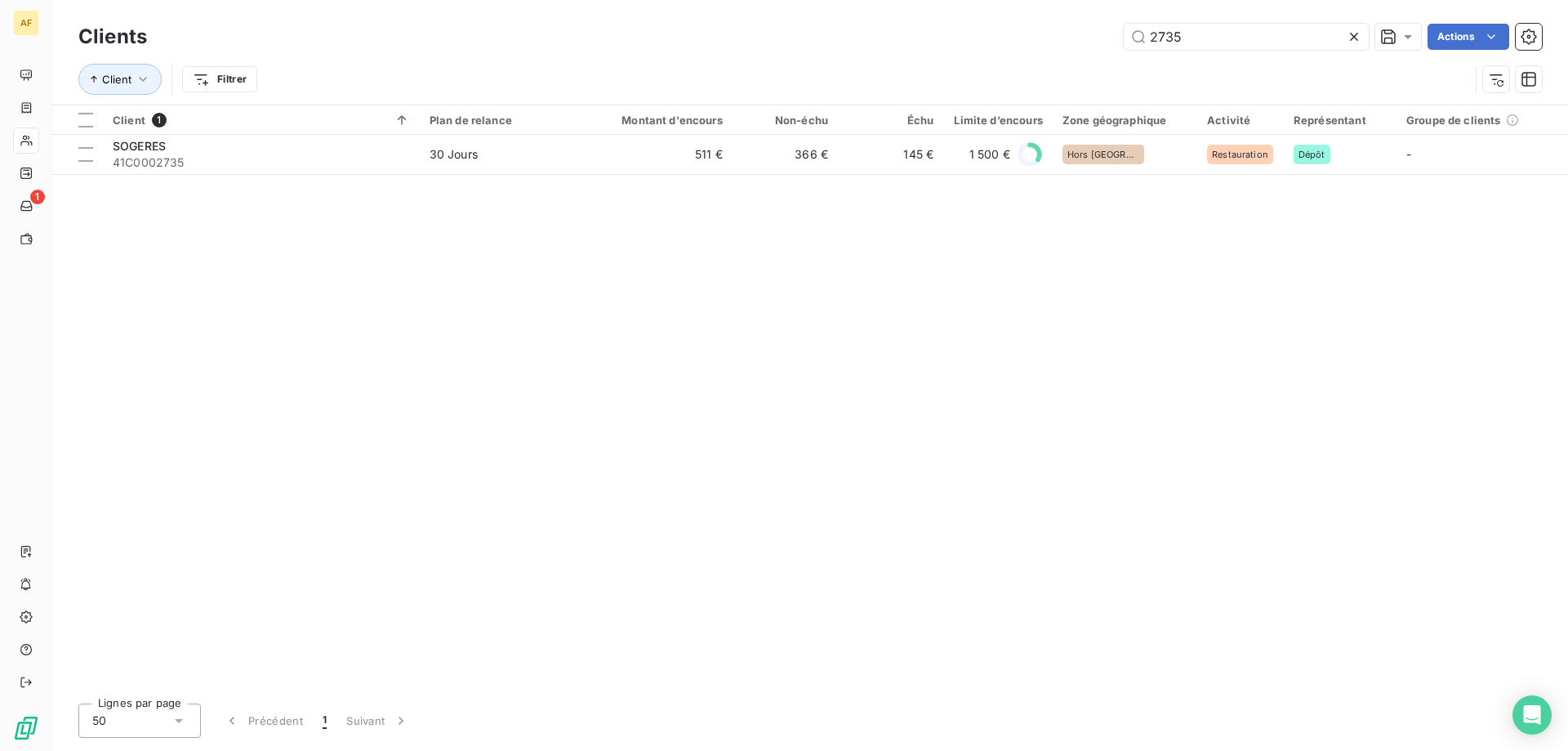
drag, startPoint x: 1209, startPoint y: 42, endPoint x: 735, endPoint y: 2, distance: 475.7
click at [735, 2] on div "Clients 2735 Actions Client Filtrer" at bounding box center [810, 52] width 1516 height 105
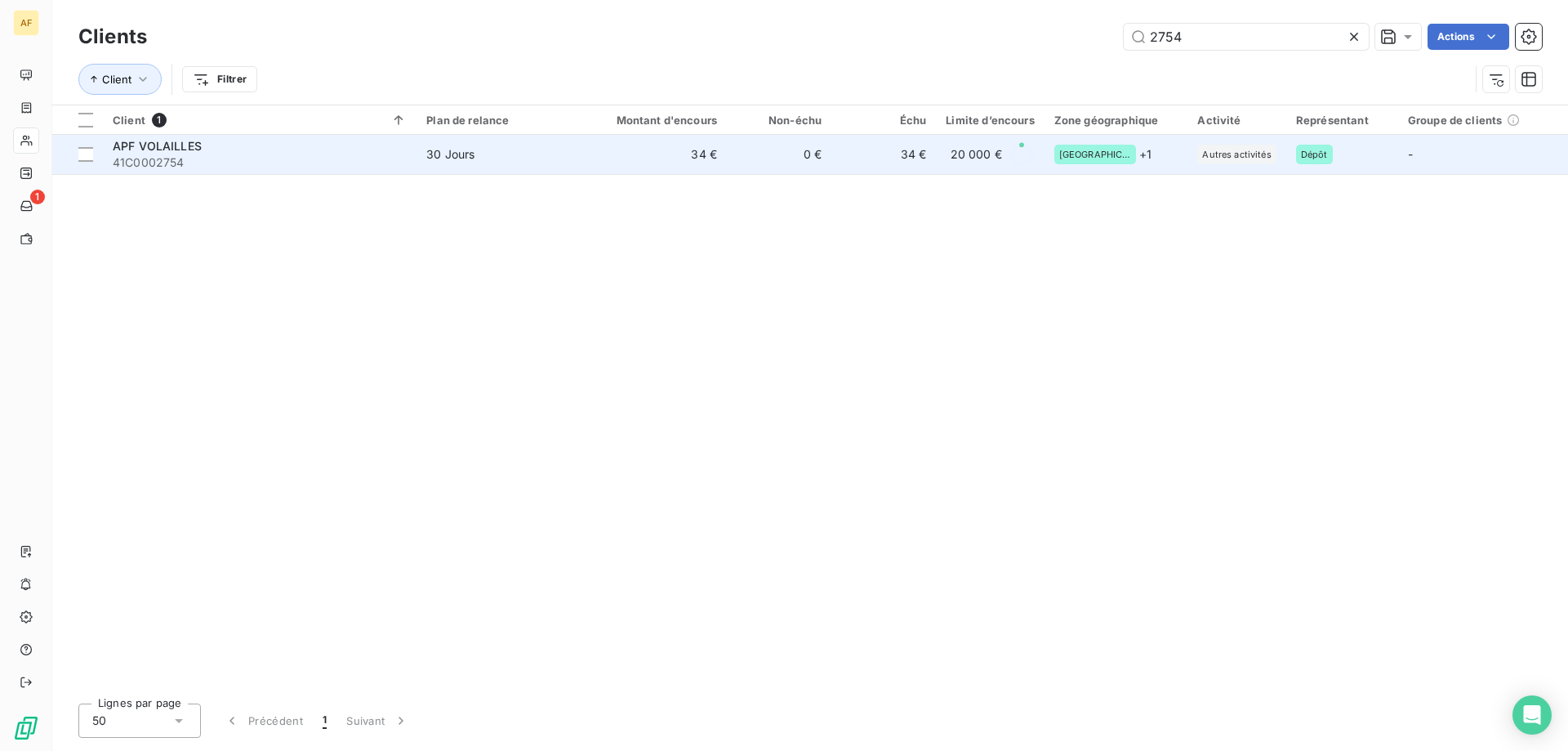
type input "2754"
click at [675, 151] on td "34 €" at bounding box center [657, 154] width 140 height 39
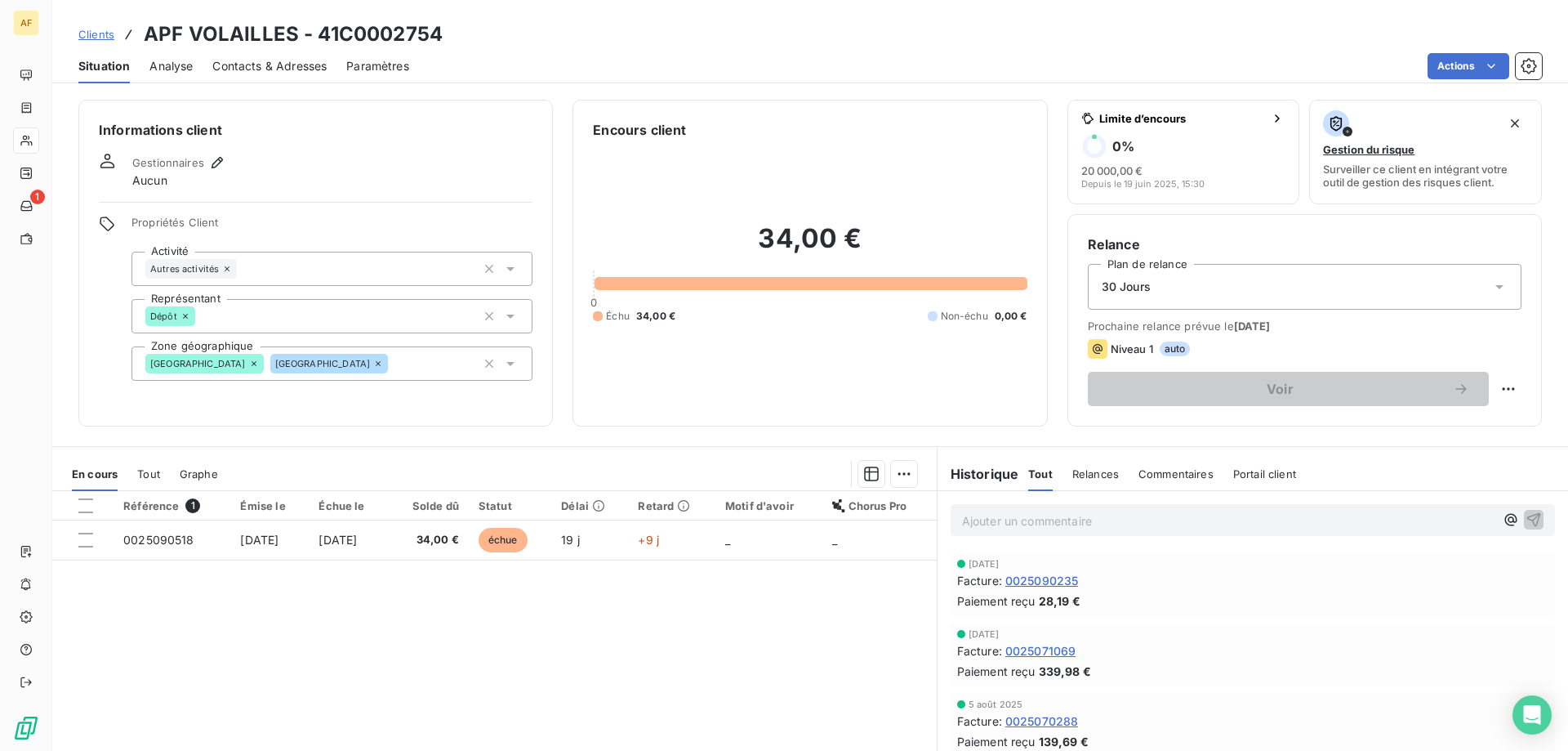
click at [106, 29] on span "Clients" at bounding box center [96, 35] width 35 height 13
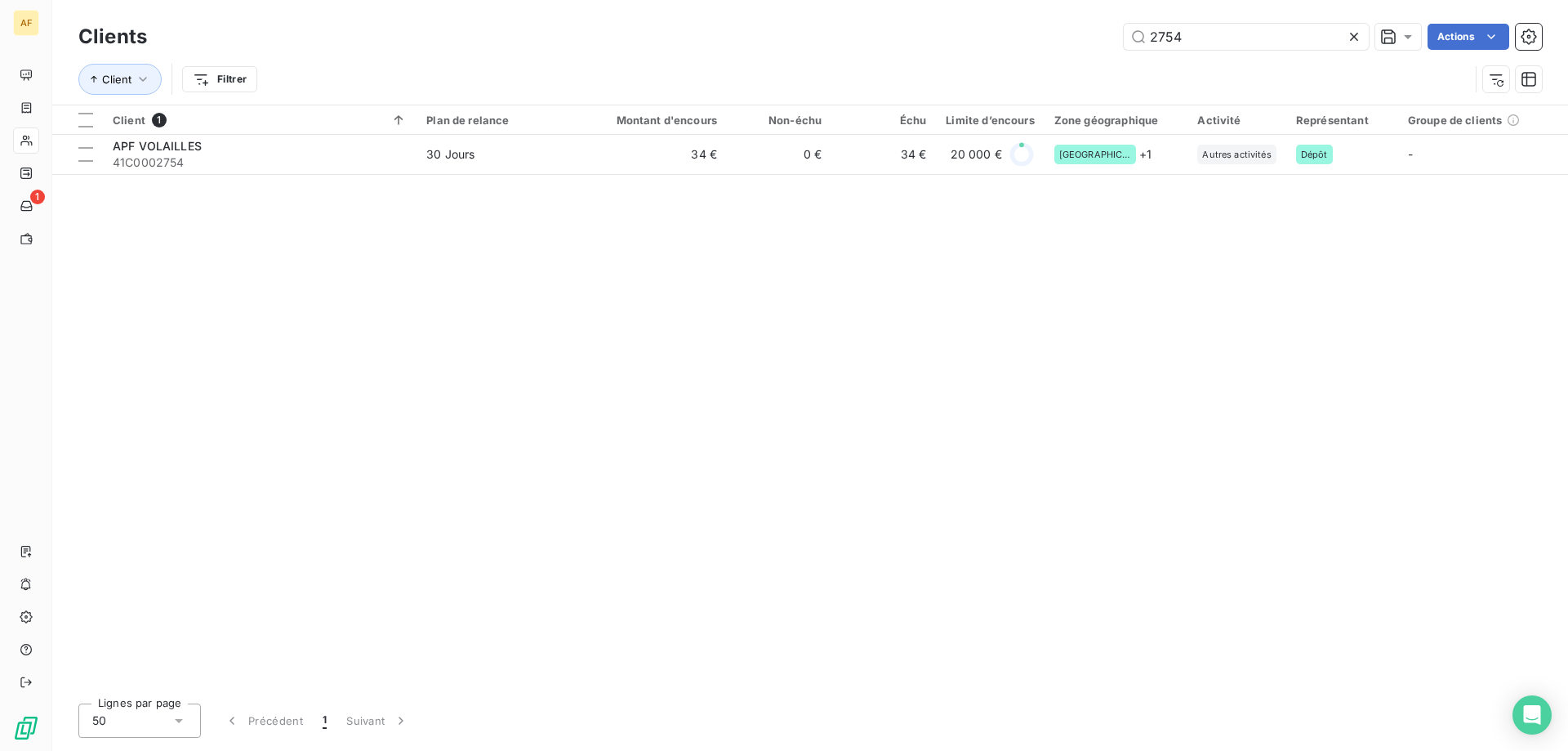
drag, startPoint x: 1211, startPoint y: 37, endPoint x: 651, endPoint y: 31, distance: 560.0
click at [660, 31] on div "2754 Actions" at bounding box center [854, 36] width 1375 height 26
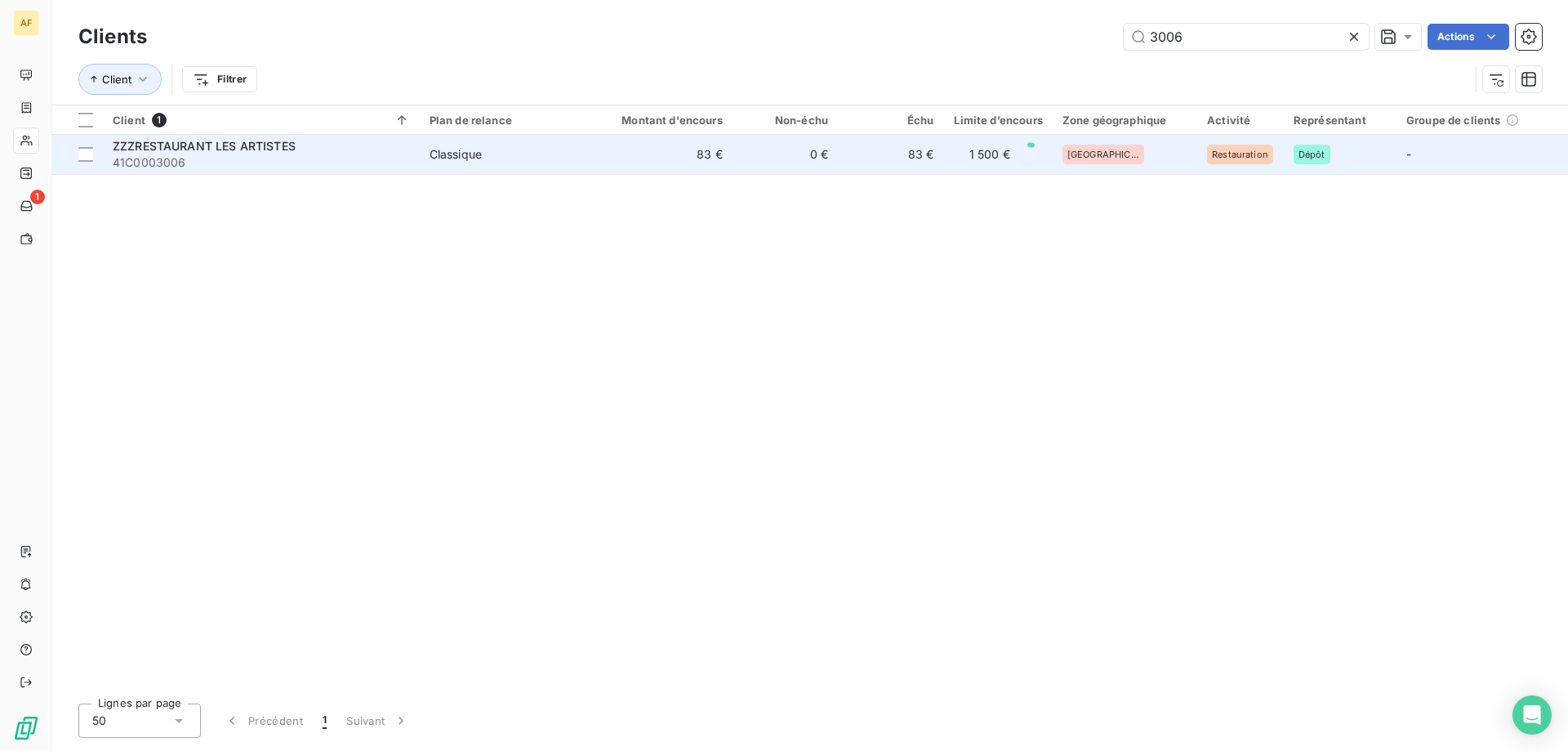
type input "3006"
click at [663, 164] on td "83 €" at bounding box center [661, 154] width 141 height 39
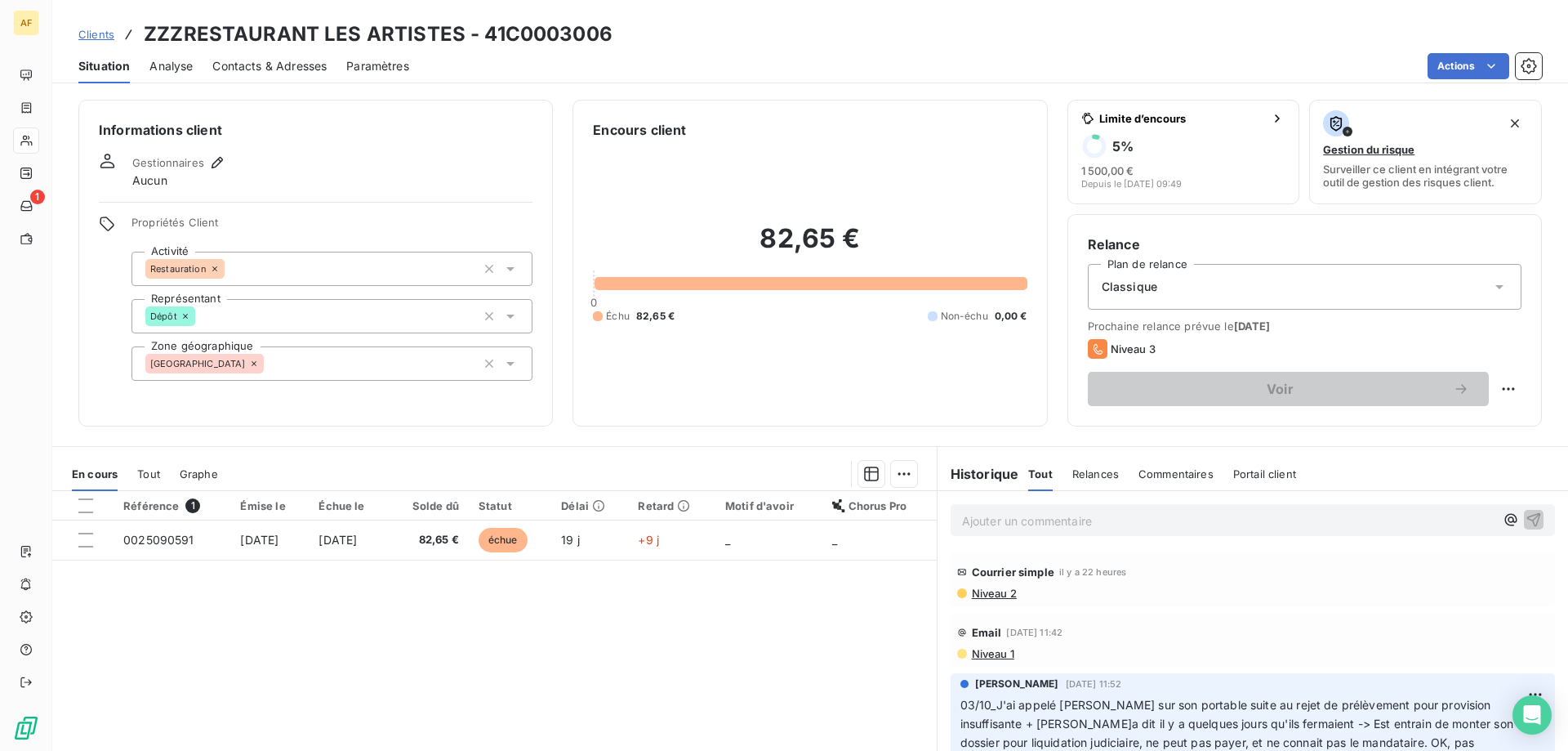
click at [94, 31] on span "Clients" at bounding box center [96, 35] width 35 height 13
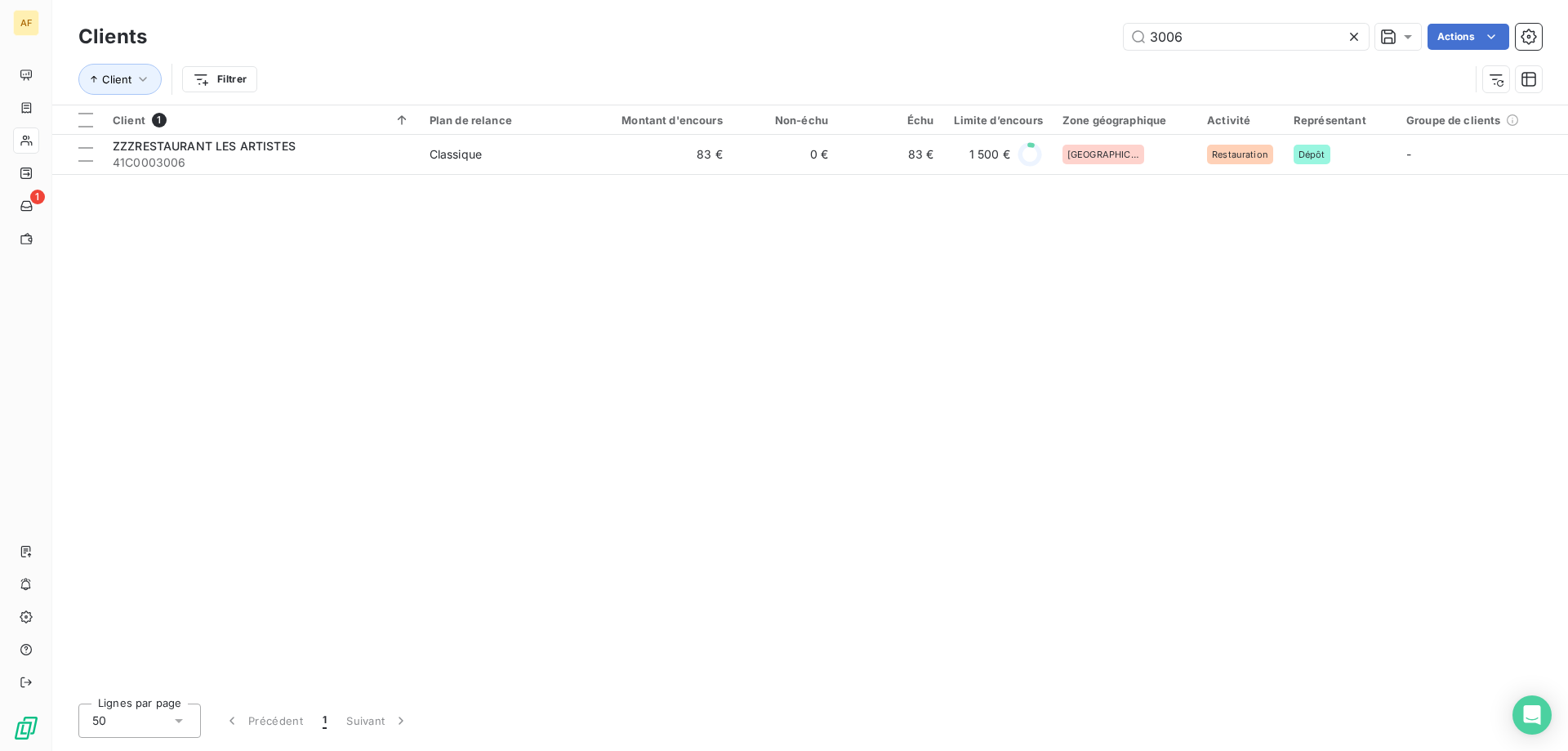
drag, startPoint x: 1041, startPoint y: 37, endPoint x: 463, endPoint y: 99, distance: 581.3
click at [472, 97] on div "Clients 3006 Actions Client Filtrer" at bounding box center [810, 62] width 1463 height 85
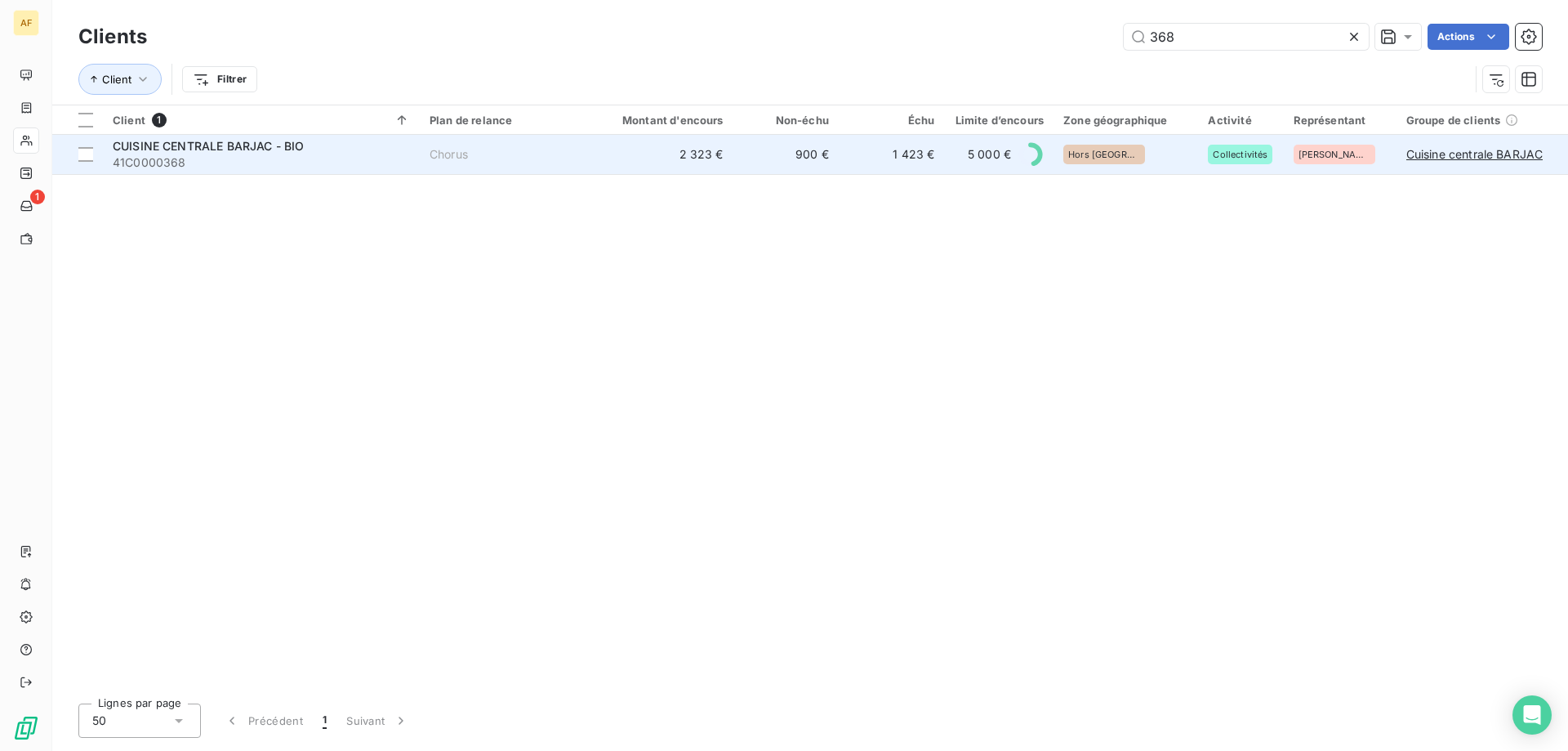
type input "368"
click at [381, 165] on span "41C0000368" at bounding box center [261, 162] width 297 height 16
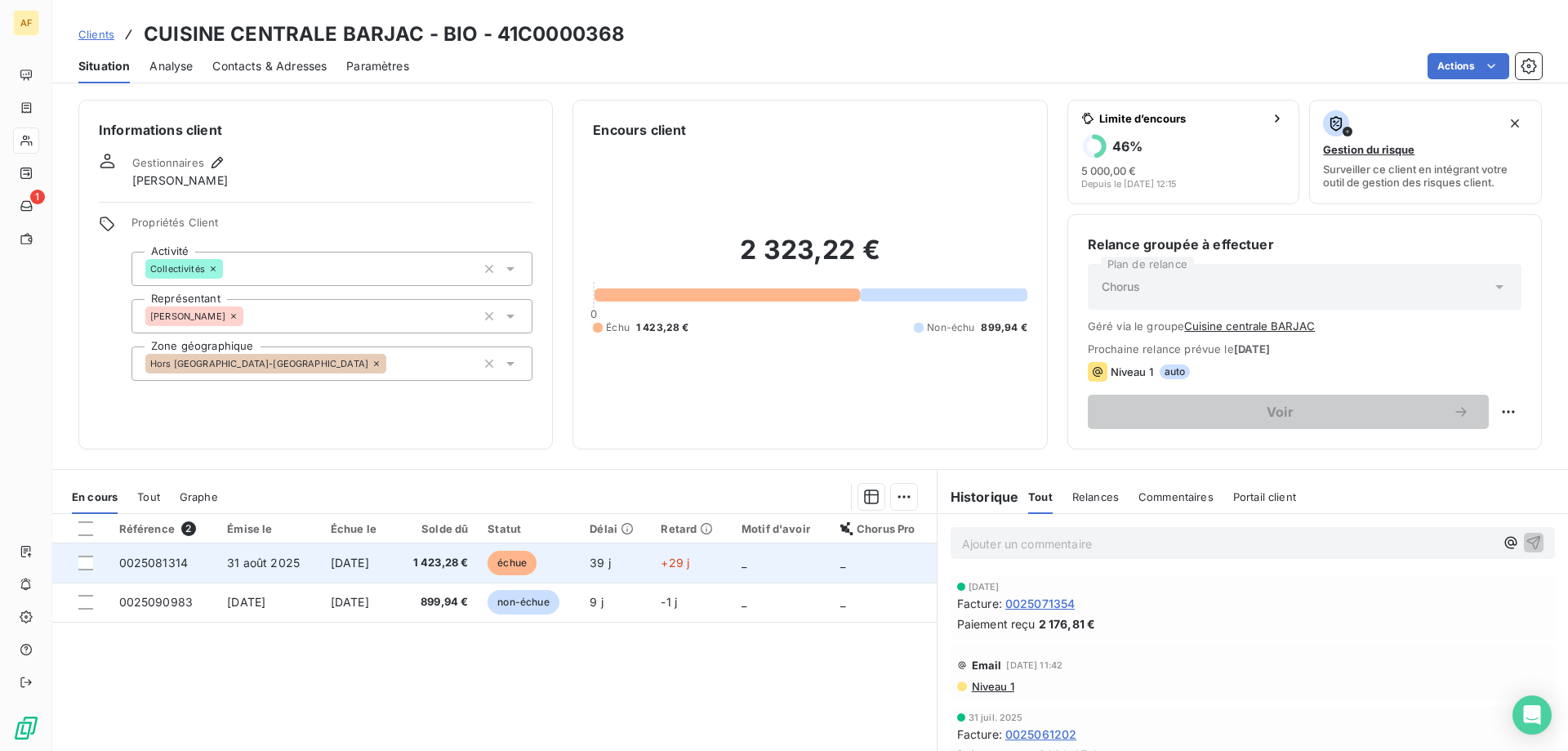
click at [373, 552] on td "[DATE]" at bounding box center [358, 562] width 74 height 39
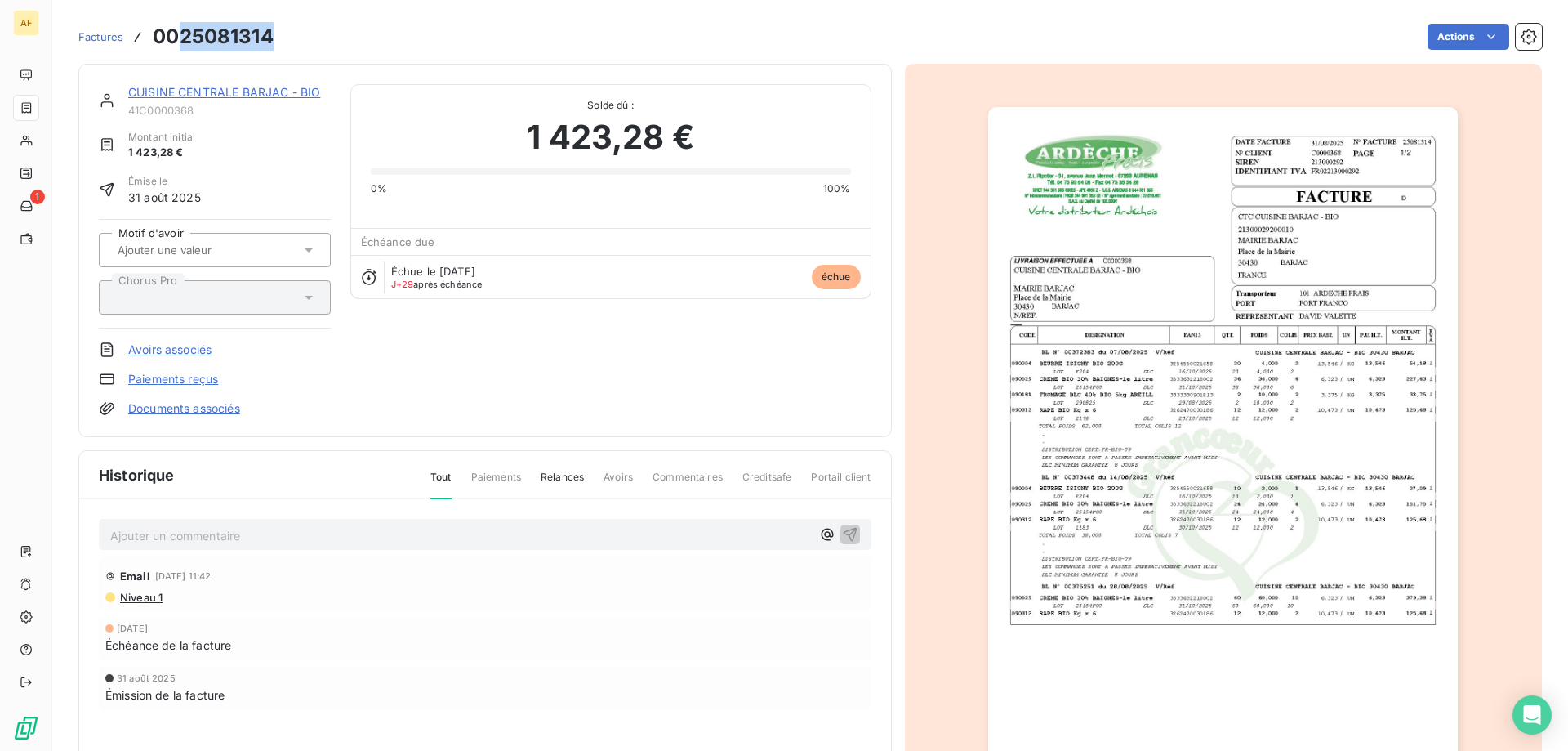
drag, startPoint x: 179, startPoint y: 34, endPoint x: 274, endPoint y: 37, distance: 95.0
click at [274, 37] on div "Factures 0025081314 Actions" at bounding box center [810, 36] width 1463 height 35
copy h3 "25081314"
click at [174, 91] on link "CUISINE CENTRALE BARJAC - BIO" at bounding box center [223, 92] width 191 height 14
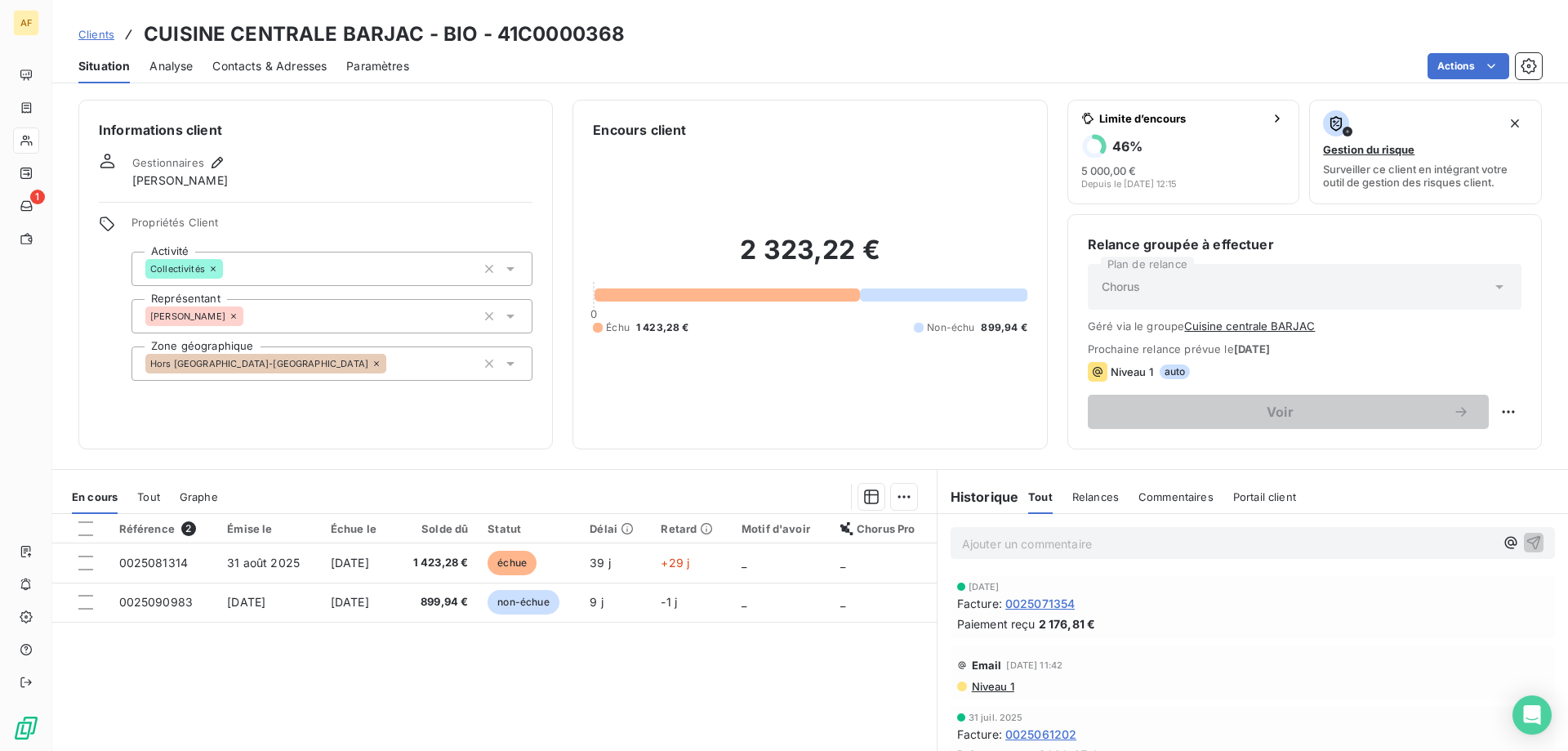
click at [102, 35] on span "Clients" at bounding box center [96, 35] width 35 height 13
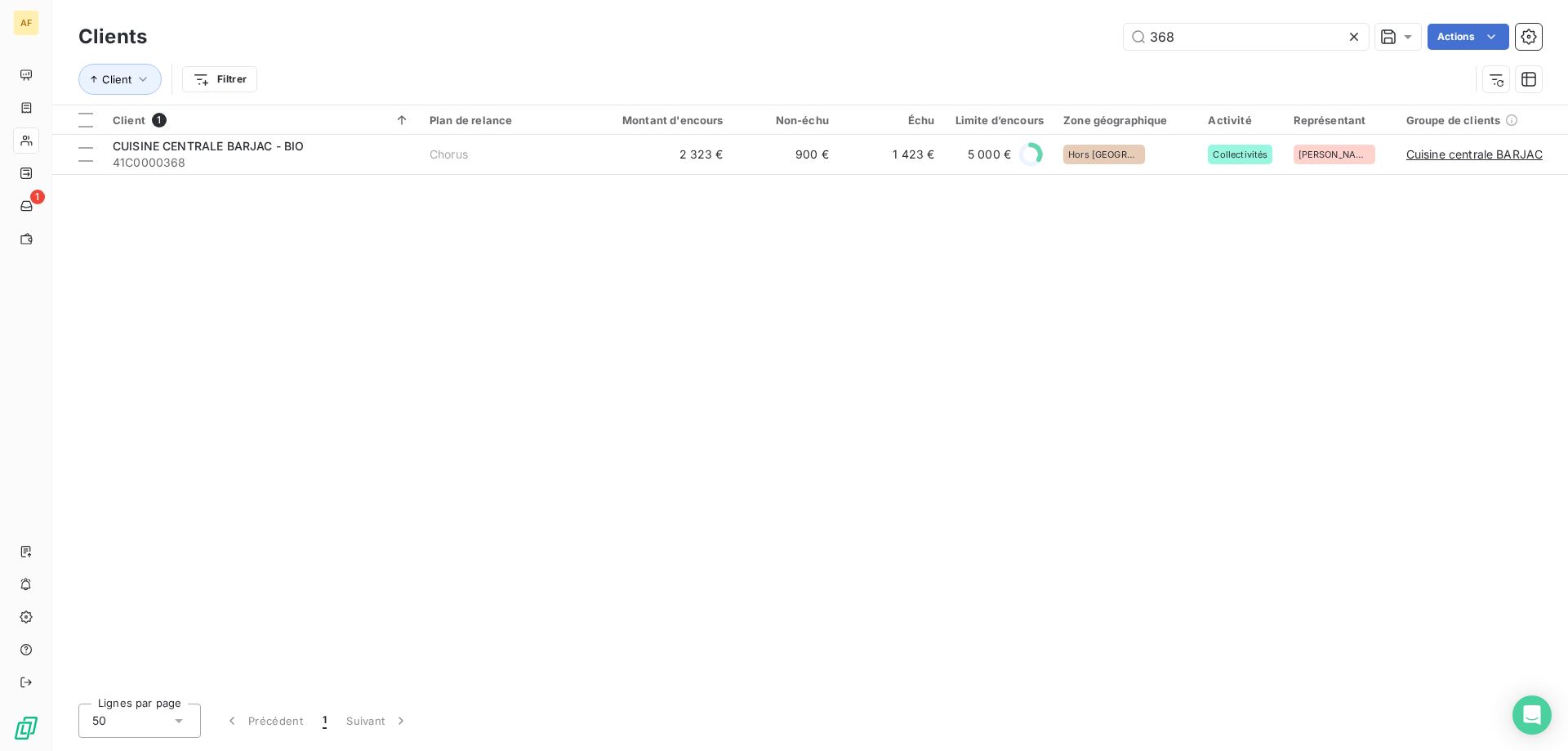
drag, startPoint x: 1274, startPoint y: 41, endPoint x: 553, endPoint y: 72, distance: 721.7
click at [566, 72] on div "Clients 368 Actions Client Filtrer" at bounding box center [810, 62] width 1463 height 85
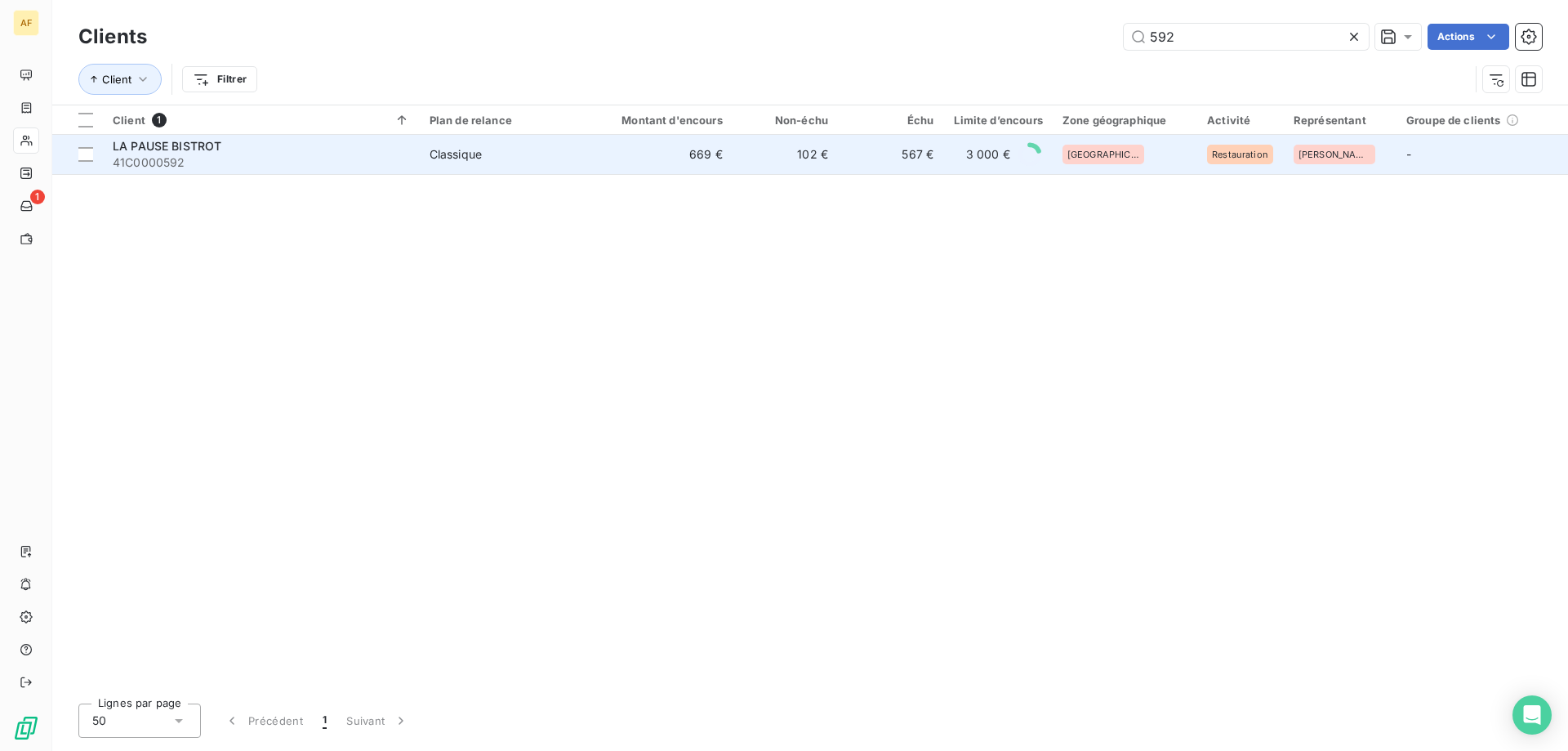
type input "592"
click at [548, 160] on span "Classique" at bounding box center [505, 154] width 152 height 16
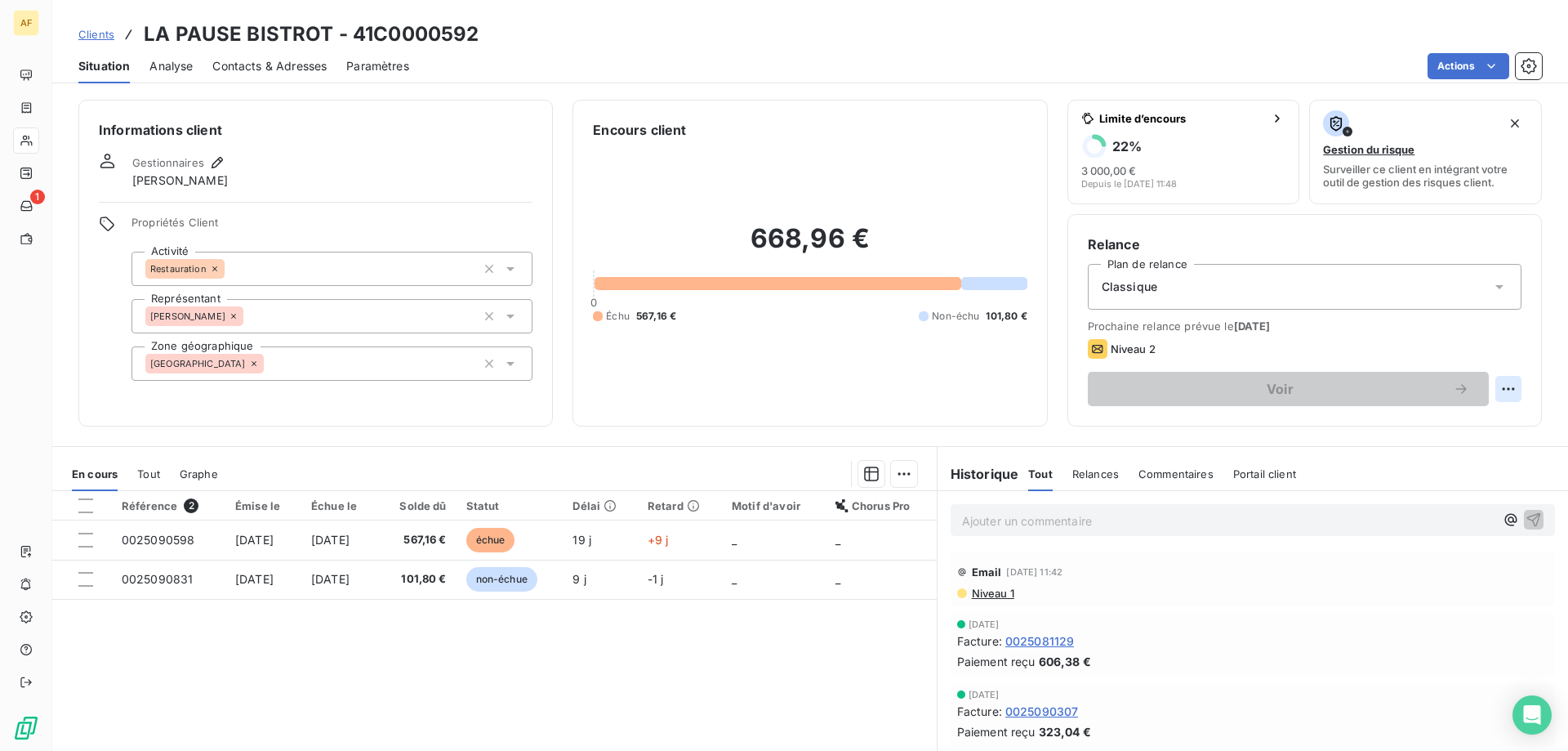
click at [1502, 393] on html "AF 1 Clients LA PAUSE BISTROT - 41C0000592 Situation Analyse Contacts & Adresse…" at bounding box center [784, 376] width 1568 height 751
click at [1447, 423] on div "Replanifier cette action" at bounding box center [1430, 425] width 147 height 26
select select "9"
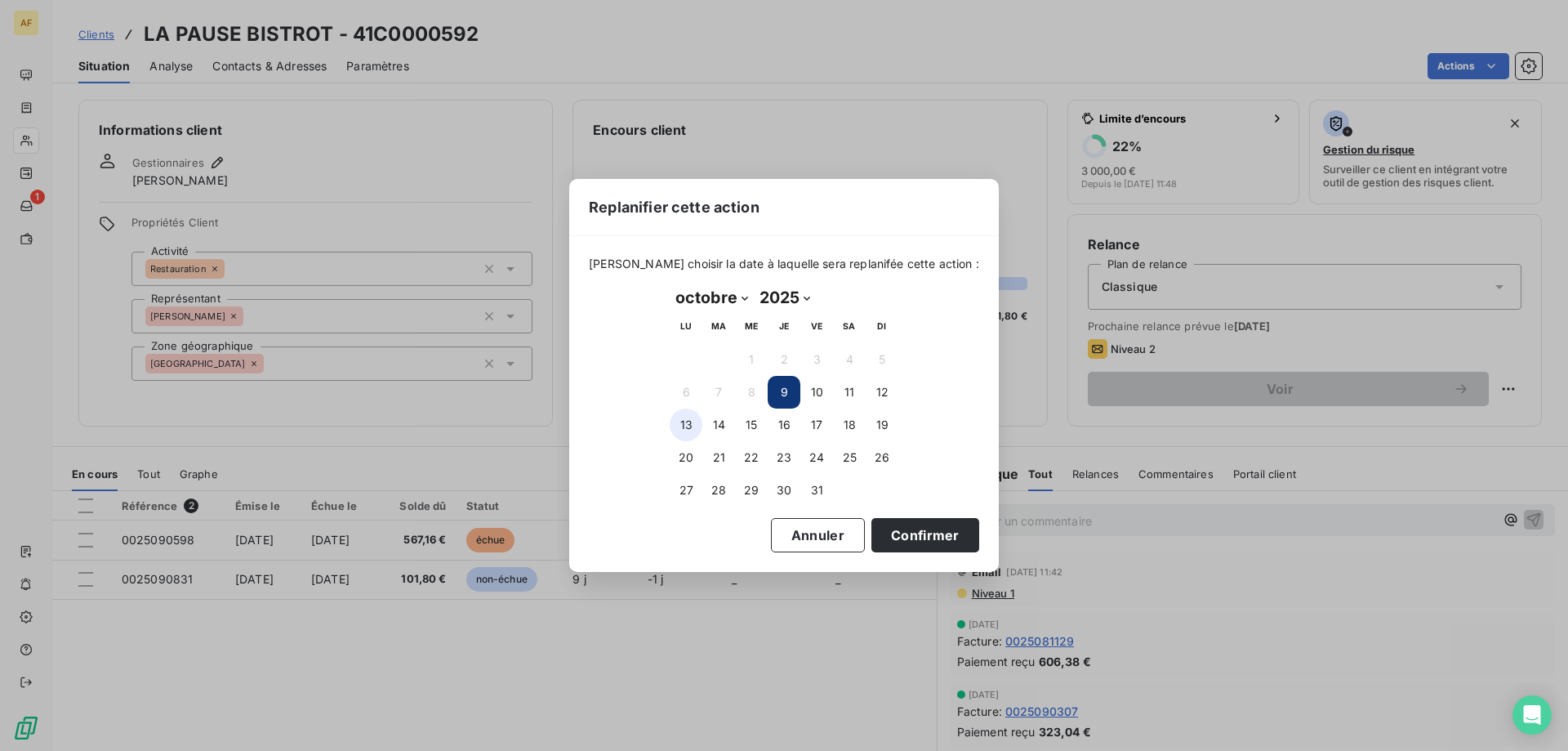
click at [673, 432] on button "13" at bounding box center [685, 424] width 33 height 33
click at [958, 544] on div "[PERSON_NAME] choisir la date à laquelle sera replanifée cette action : [DATE] …" at bounding box center [784, 404] width 430 height 335
click at [941, 539] on button "Confirmer" at bounding box center [925, 534] width 107 height 35
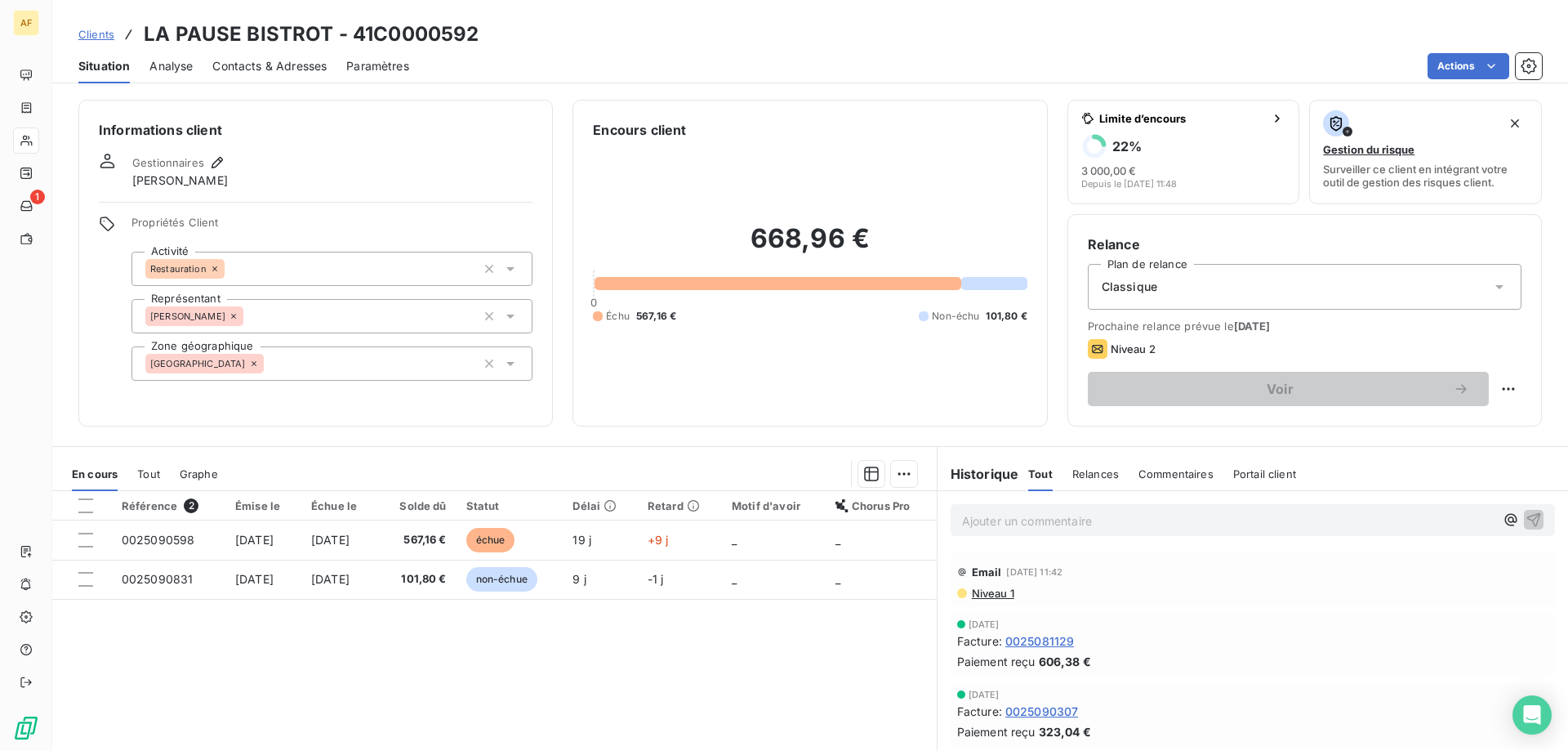
click at [104, 44] on div "Clients LA PAUSE BISTROT - 41C0000592" at bounding box center [278, 34] width 400 height 29
click at [104, 39] on span "Clients" at bounding box center [96, 35] width 35 height 13
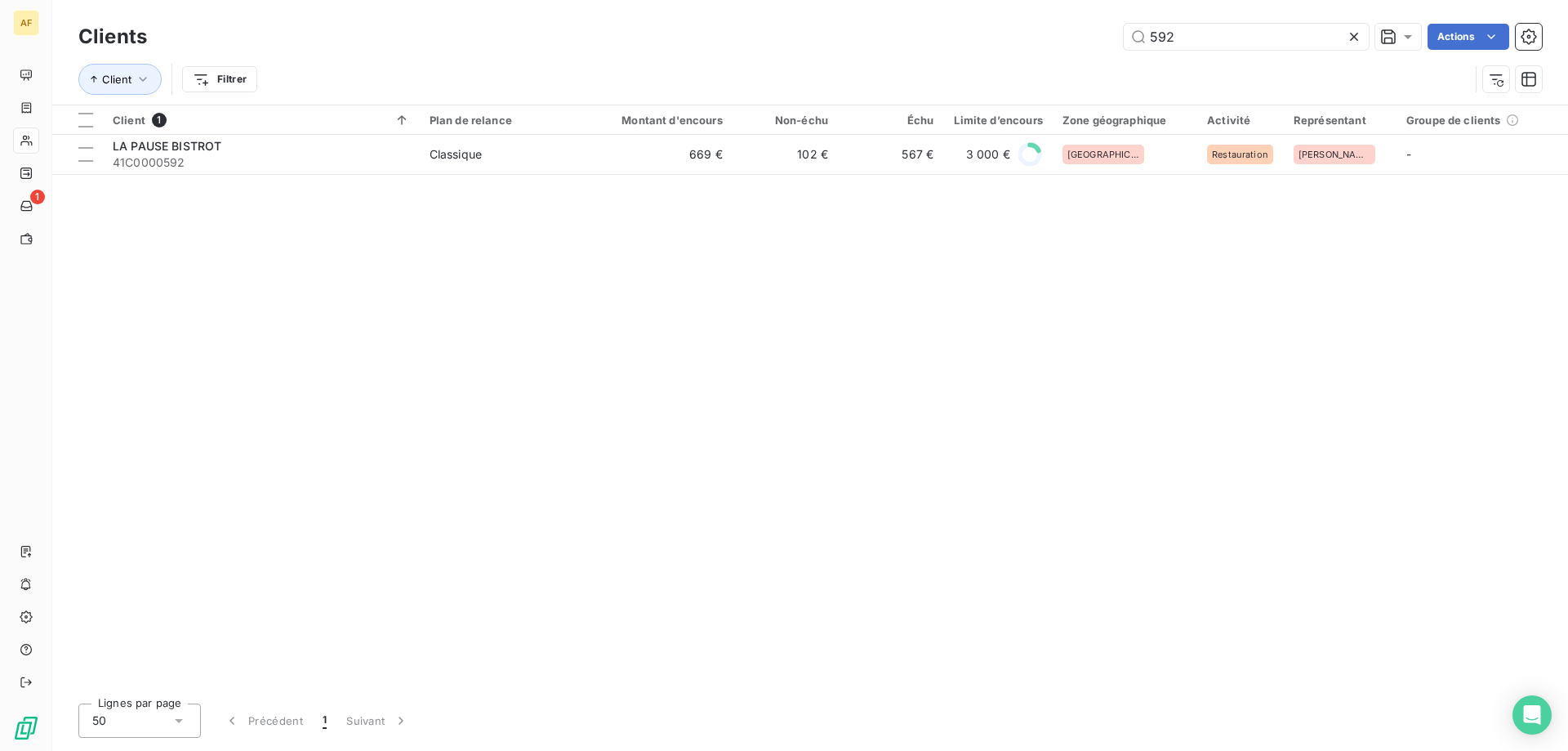
drag, startPoint x: 1189, startPoint y: 35, endPoint x: 589, endPoint y: 42, distance: 600.0
click at [642, 41] on div "592 Actions" at bounding box center [854, 36] width 1375 height 26
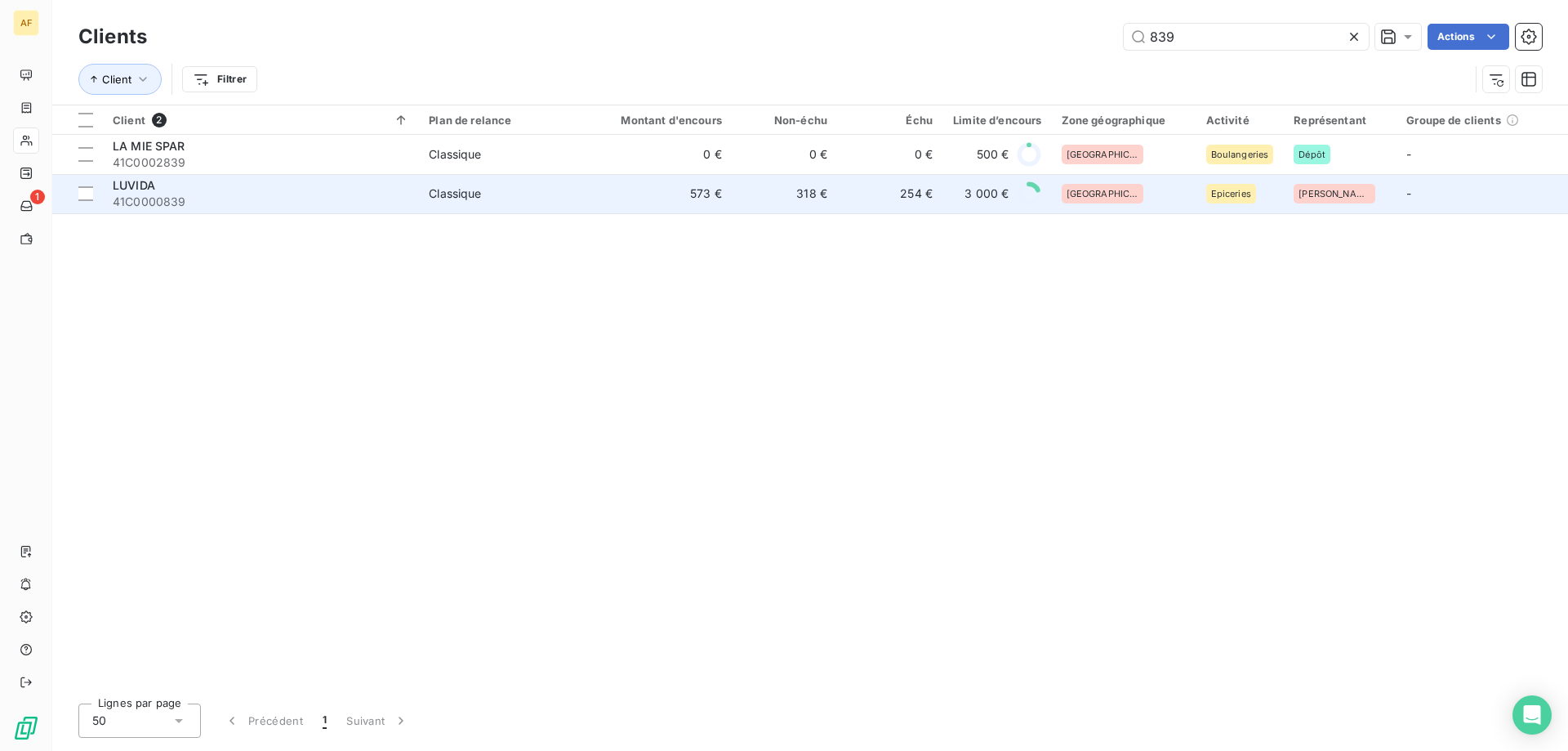
type input "839"
click at [540, 204] on td "Classique" at bounding box center [505, 193] width 172 height 39
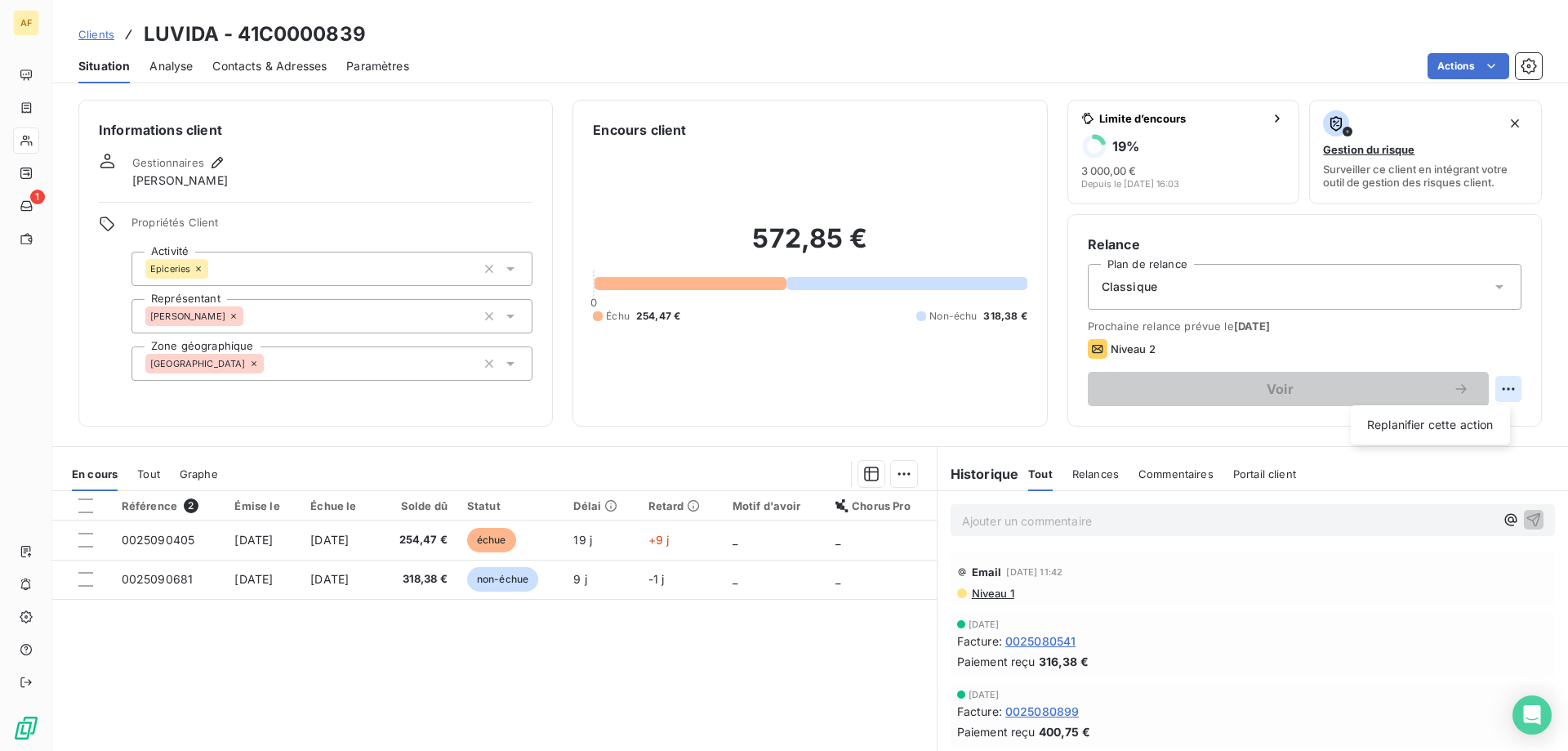
click at [1498, 390] on html "AF 1 Clients LUVIDA - 41C0000839 Situation Analyse Contacts & Adresses Paramètr…" at bounding box center [784, 376] width 1568 height 751
click at [1442, 418] on div "Replanifier cette action" at bounding box center [1430, 425] width 147 height 26
select select "9"
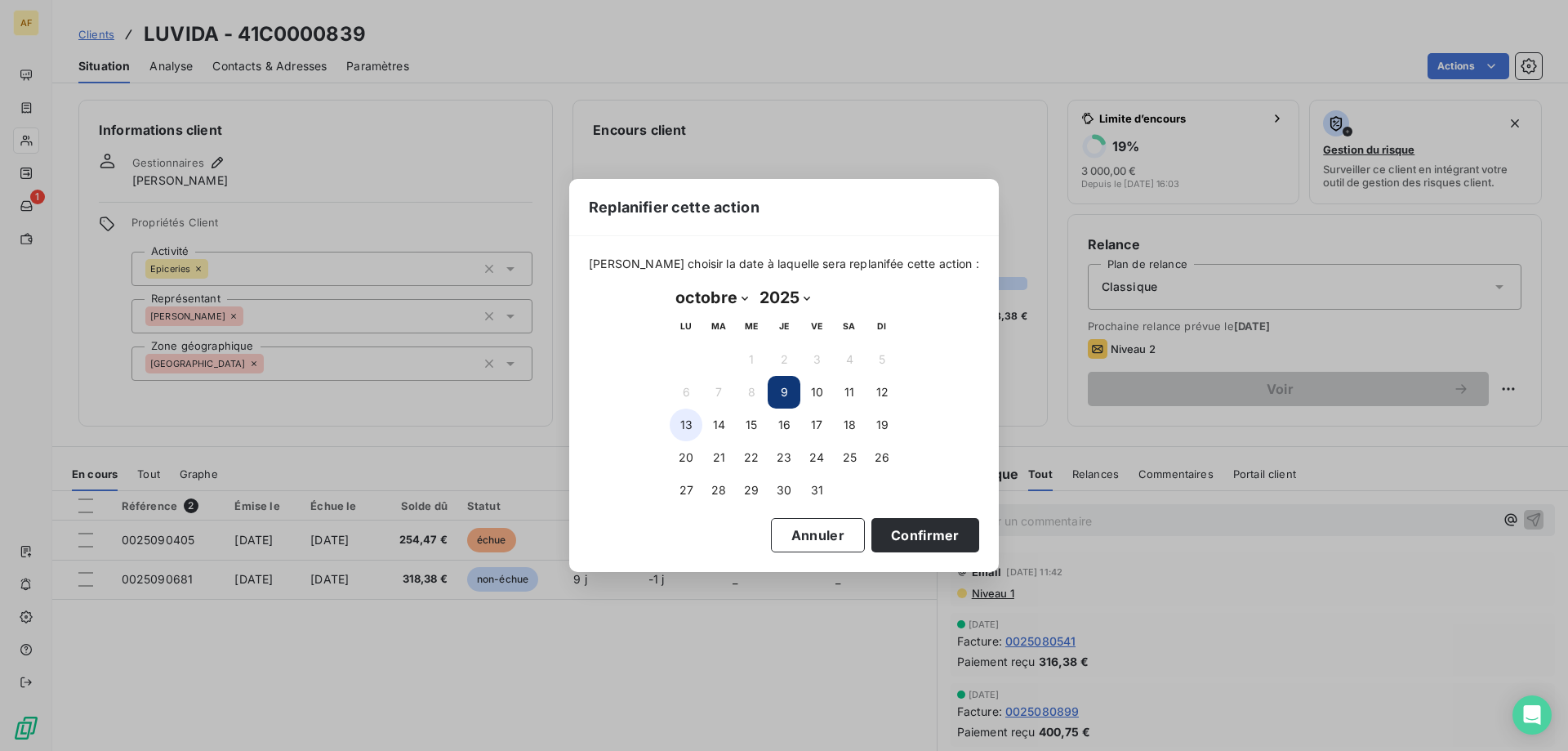
click at [692, 423] on button "13" at bounding box center [685, 424] width 33 height 33
click at [892, 529] on button "Confirmer" at bounding box center [925, 534] width 107 height 35
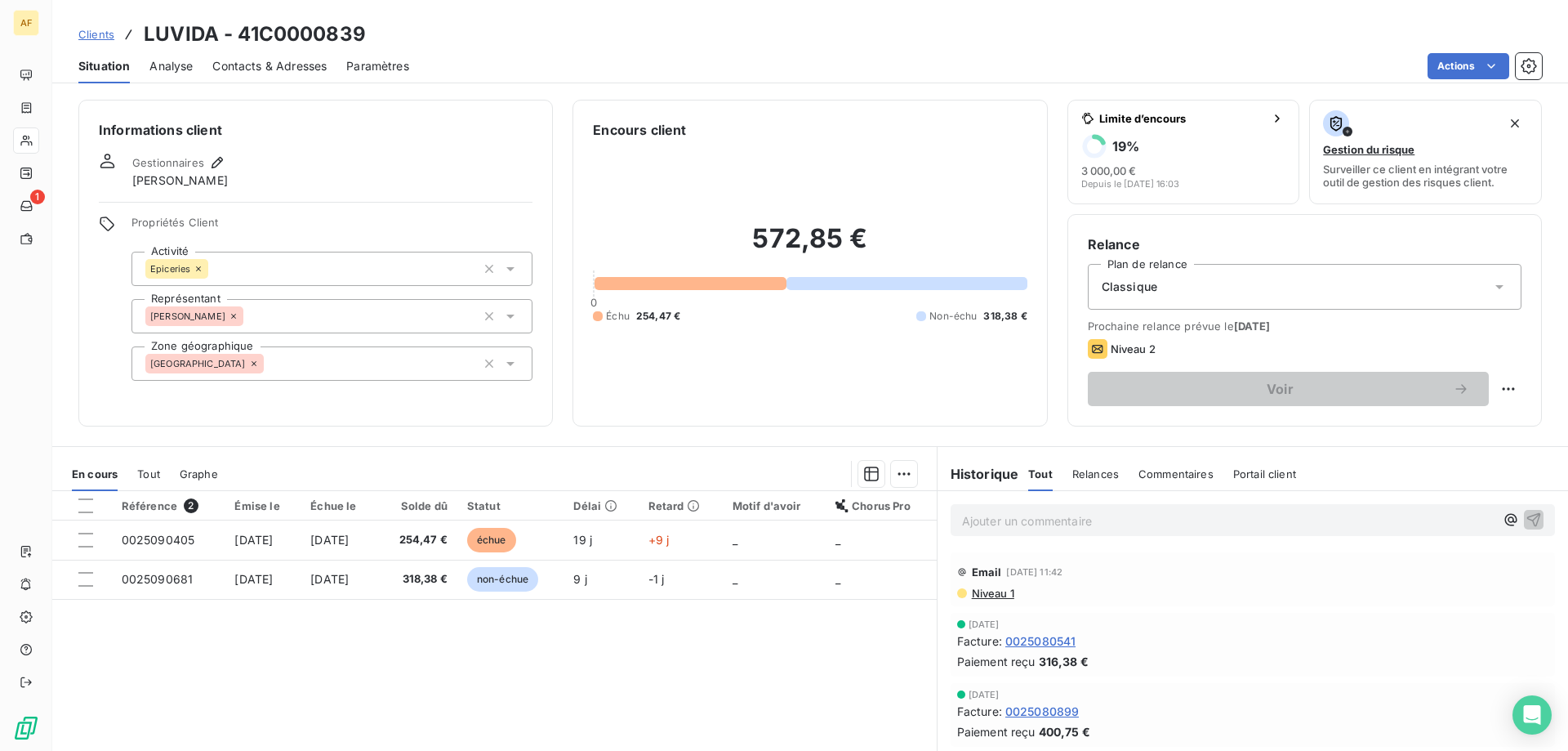
click at [103, 40] on span "Clients" at bounding box center [96, 35] width 35 height 13
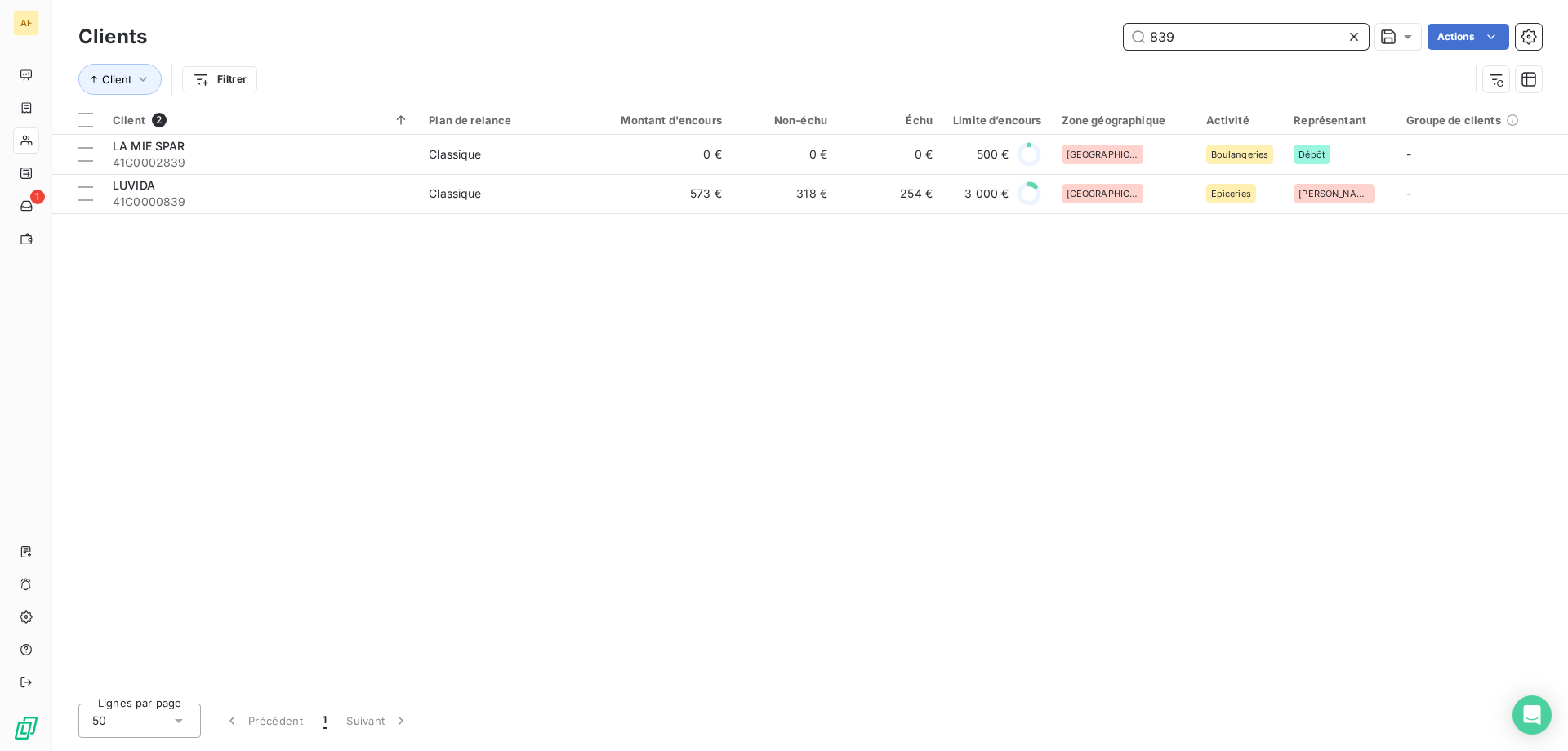
drag, startPoint x: 1198, startPoint y: 35, endPoint x: 647, endPoint y: 62, distance: 551.7
click at [647, 62] on div "Clients 839 Actions Client Filtrer" at bounding box center [810, 62] width 1463 height 85
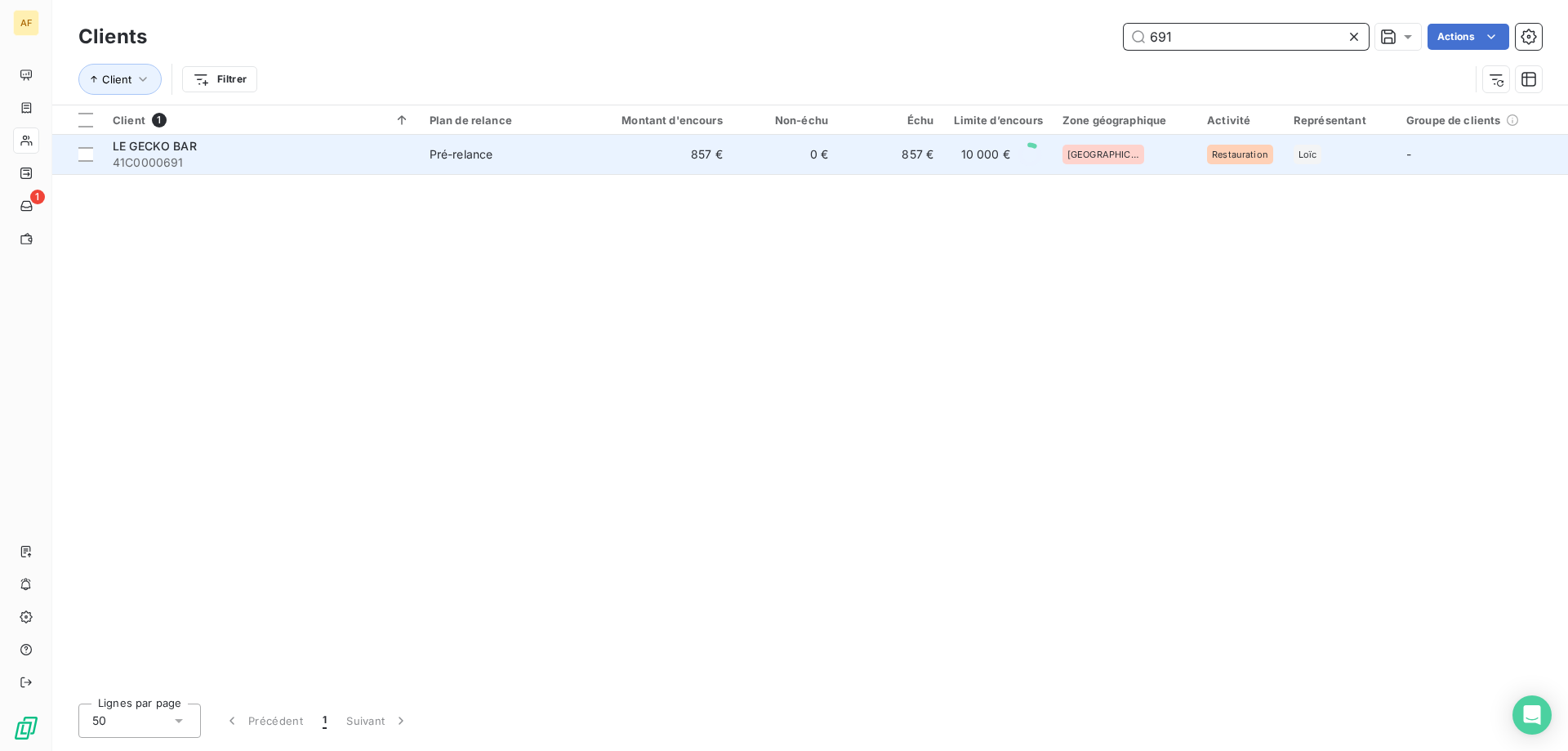
type input "691"
click at [574, 142] on td "Pré-relance" at bounding box center [505, 154] width 172 height 39
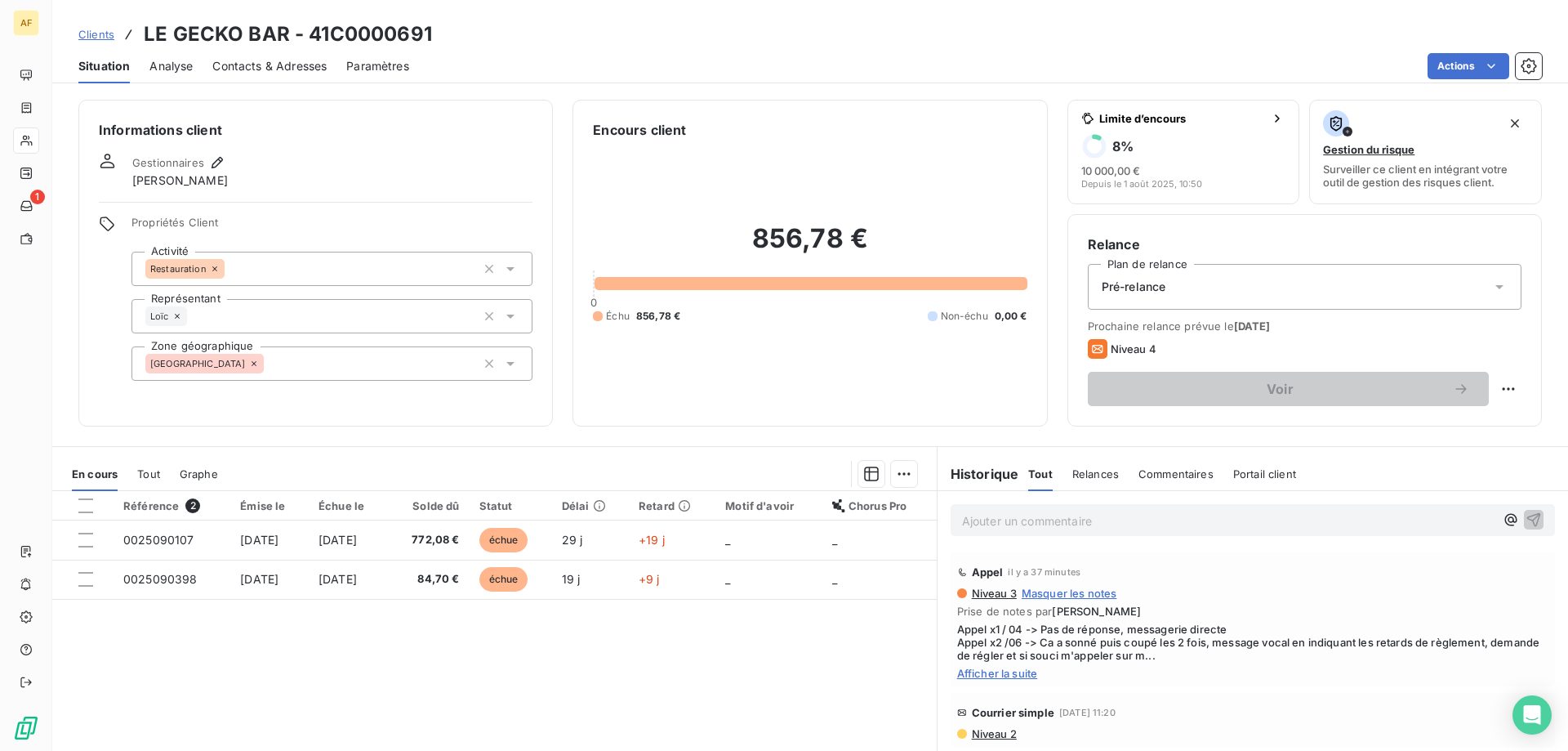
click at [1008, 674] on span "Afficher la suite" at bounding box center [1252, 673] width 591 height 13
click at [1017, 511] on p "Ajouter un commentaire ﻿" at bounding box center [1228, 520] width 532 height 21
drag, startPoint x: 1028, startPoint y: 523, endPoint x: 595, endPoint y: 517, distance: 433.0
click at [595, 517] on div "En cours Tout Graphe Référence 2 Émise le Échue le Solde dû Statut Délai Retard…" at bounding box center [810, 649] width 1516 height 408
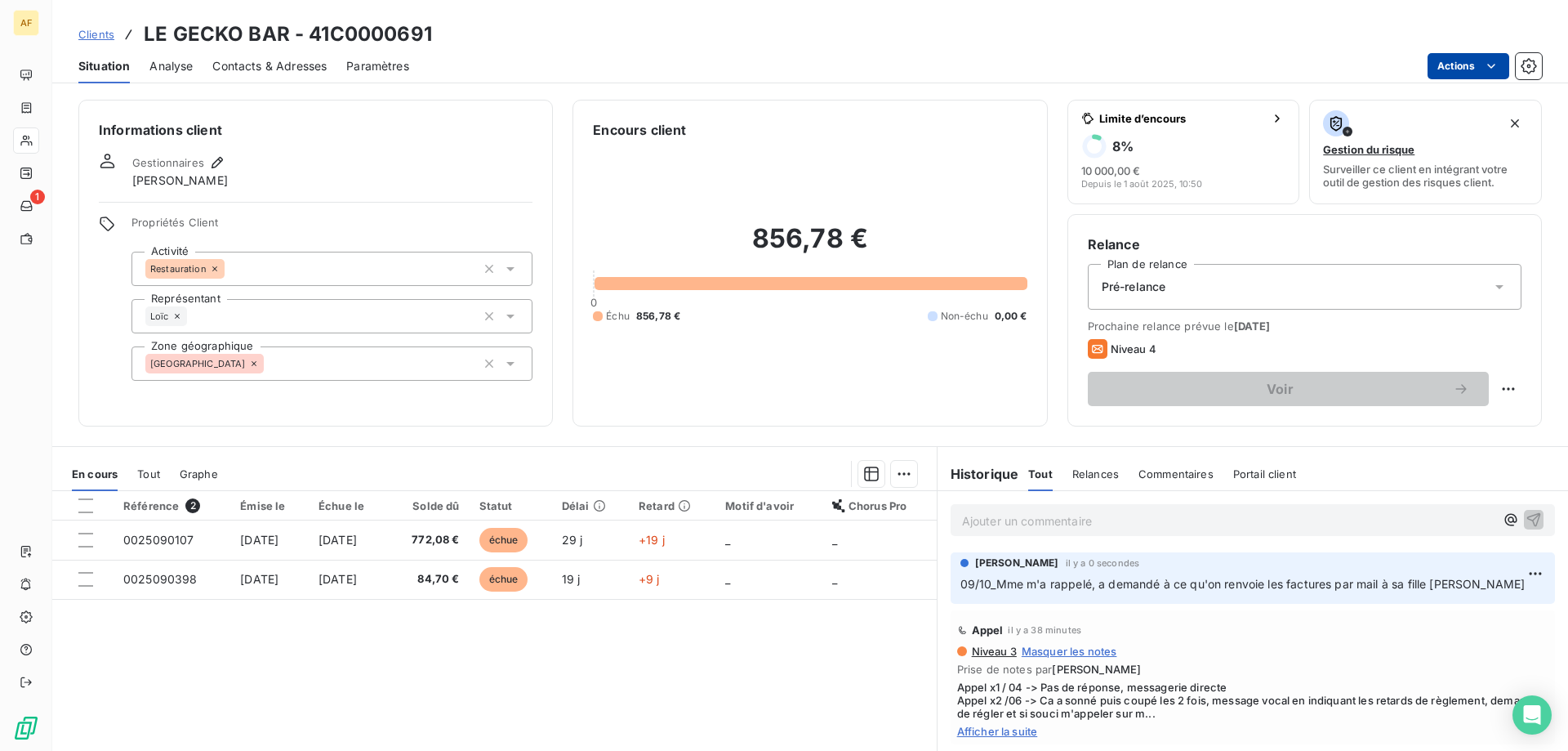
click at [1437, 68] on html "AF 1 Clients LE GECKO BAR - 41C0000691 Situation Analyse Contacts & Adresses Pa…" at bounding box center [784, 376] width 1568 height 751
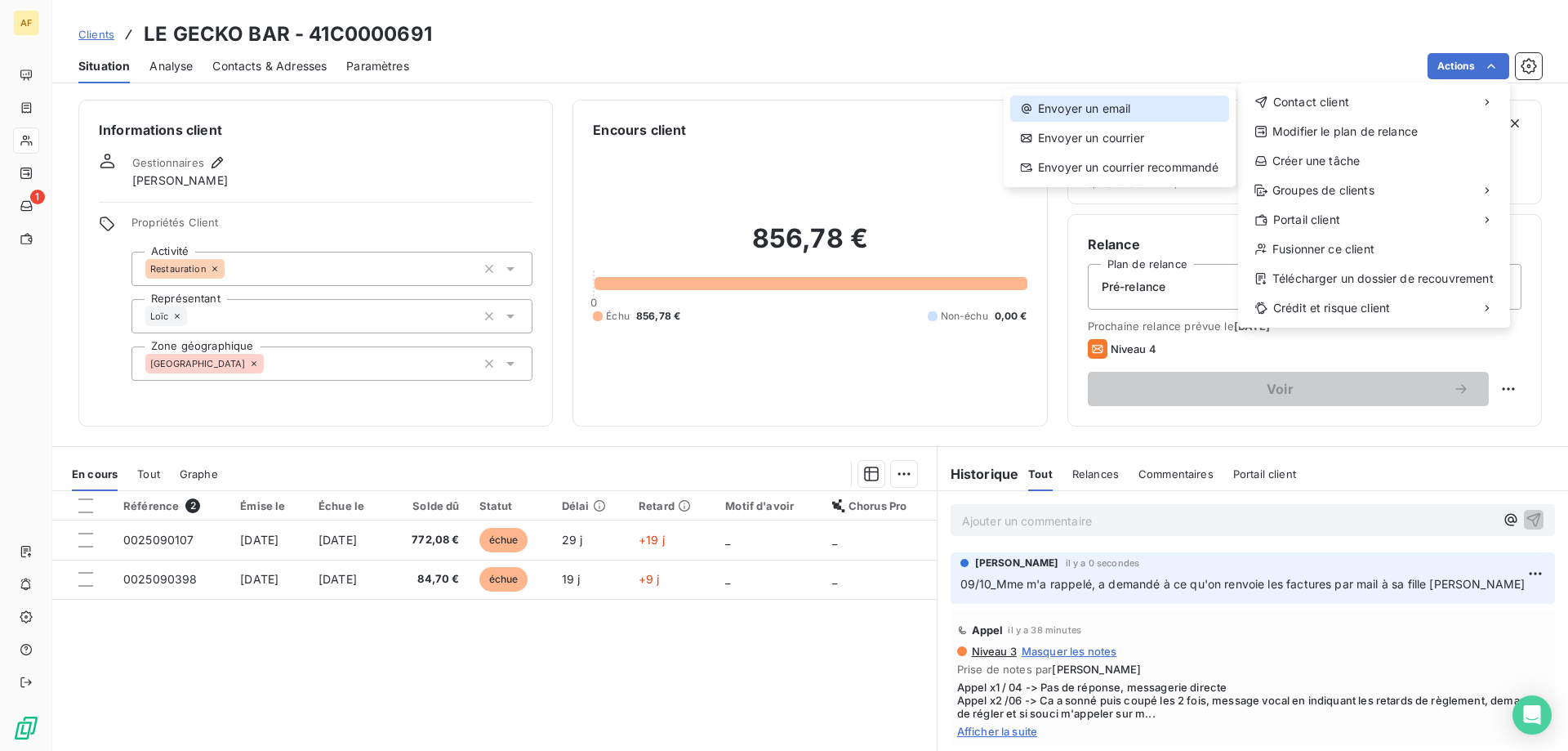
click at [1154, 108] on div "Envoyer un email" at bounding box center [1120, 108] width 219 height 26
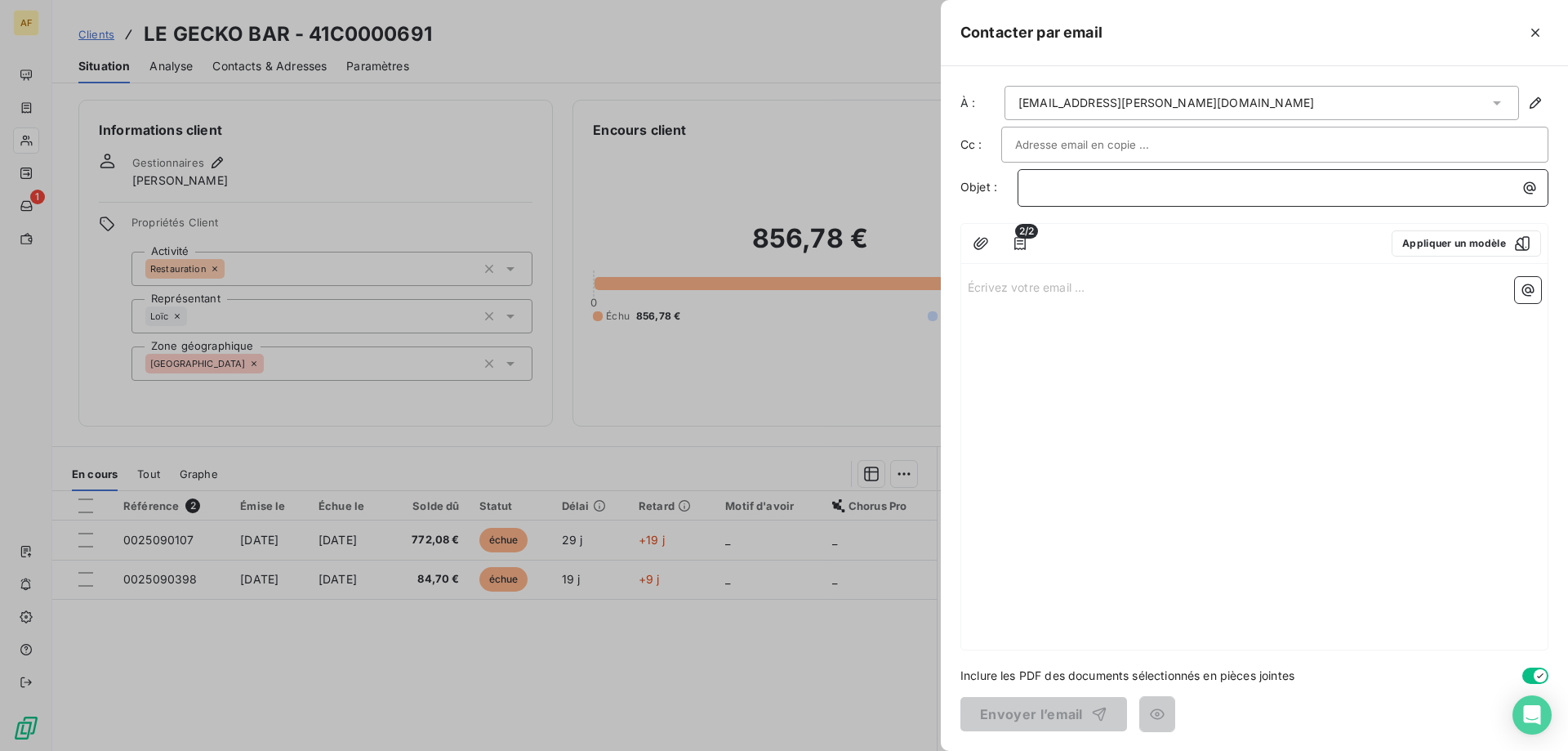
click at [1128, 185] on p "﻿" at bounding box center [1286, 188] width 511 height 19
click at [1026, 285] on p "Écrivez votre email ... ﻿" at bounding box center [1254, 286] width 573 height 19
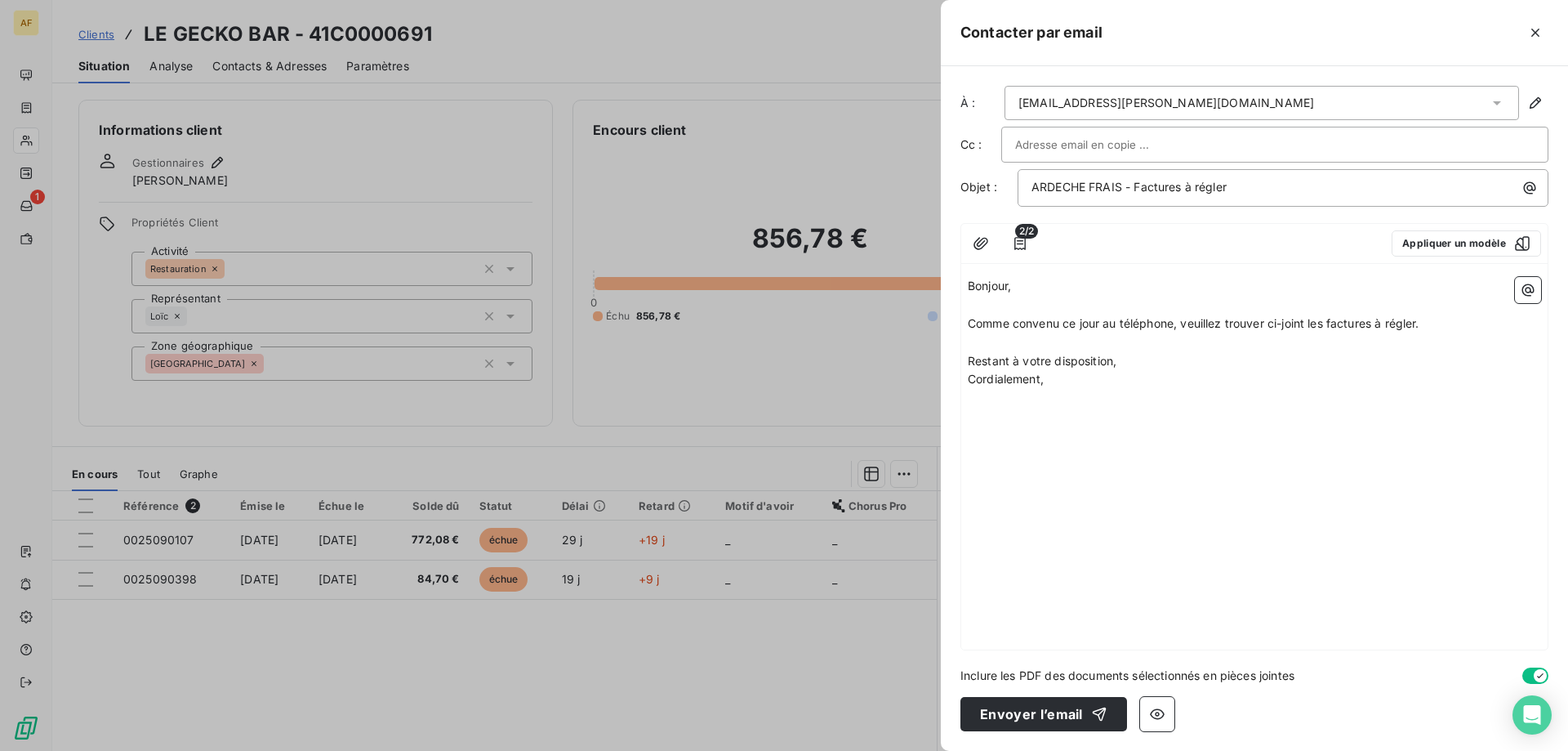
click at [1522, 295] on icon "button" at bounding box center [1527, 290] width 16 height 16
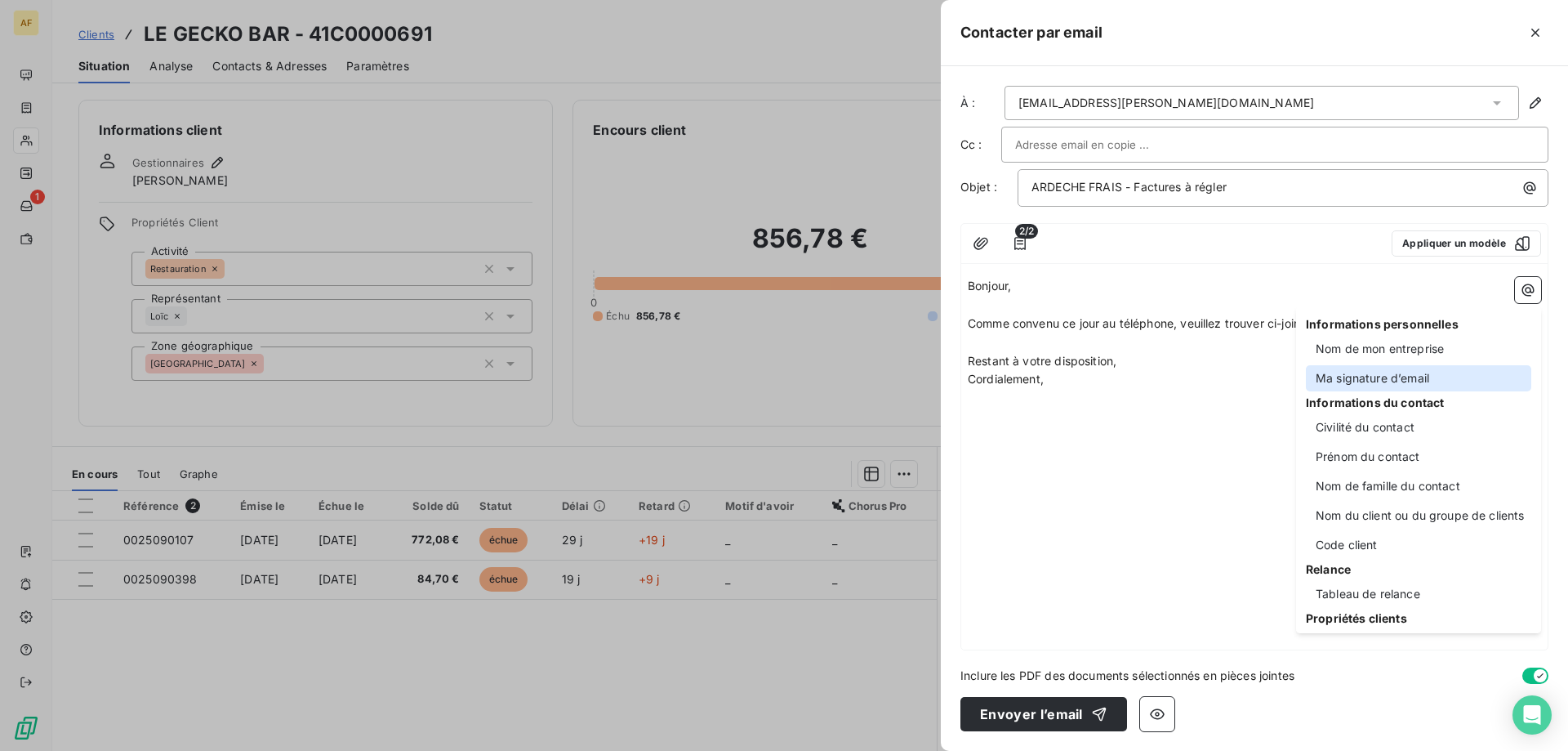
click at [1381, 375] on div "Ma signature d’email" at bounding box center [1418, 378] width 225 height 26
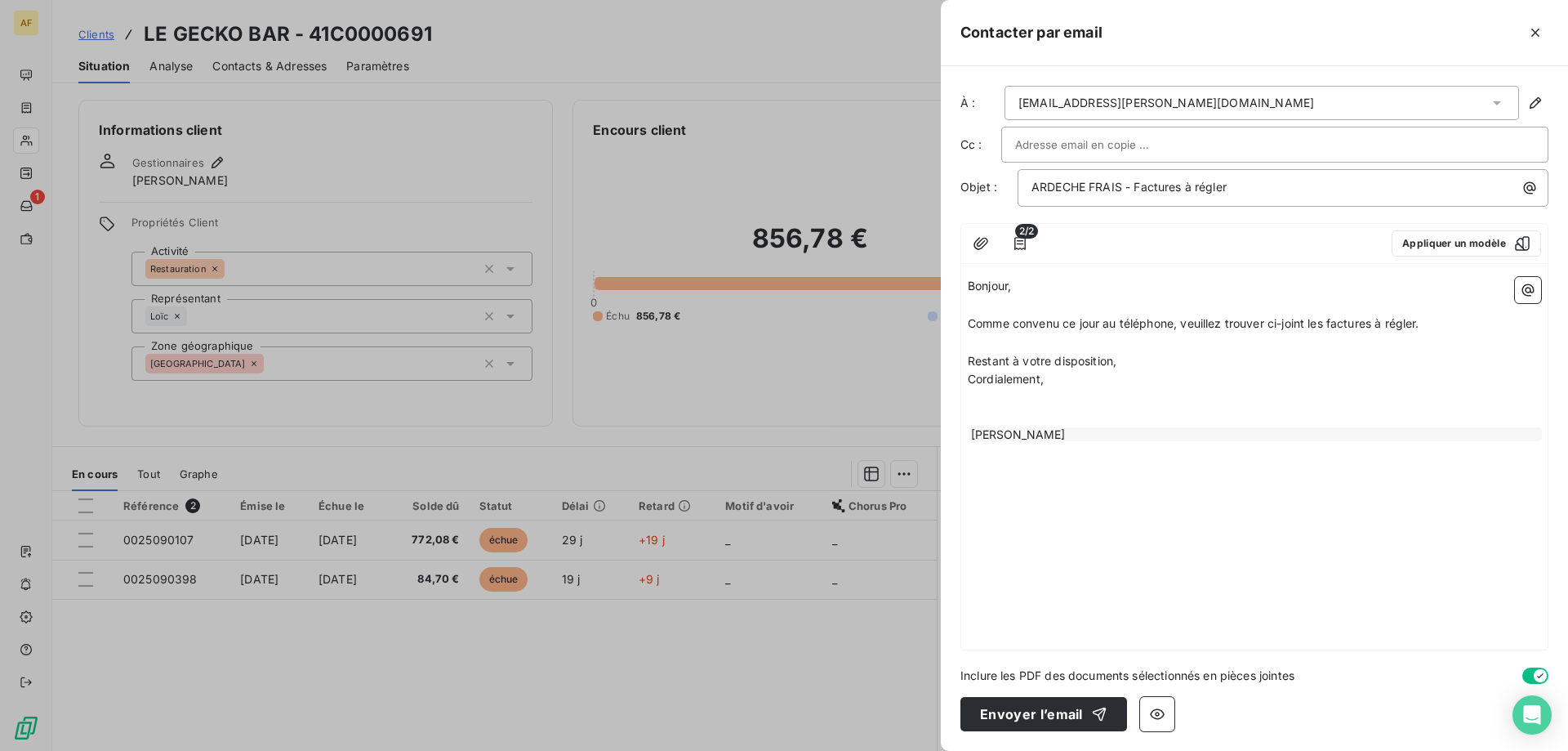
click at [1088, 406] on p "﻿" at bounding box center [1254, 398] width 573 height 19
click at [1157, 718] on icon "button" at bounding box center [1157, 714] width 15 height 10
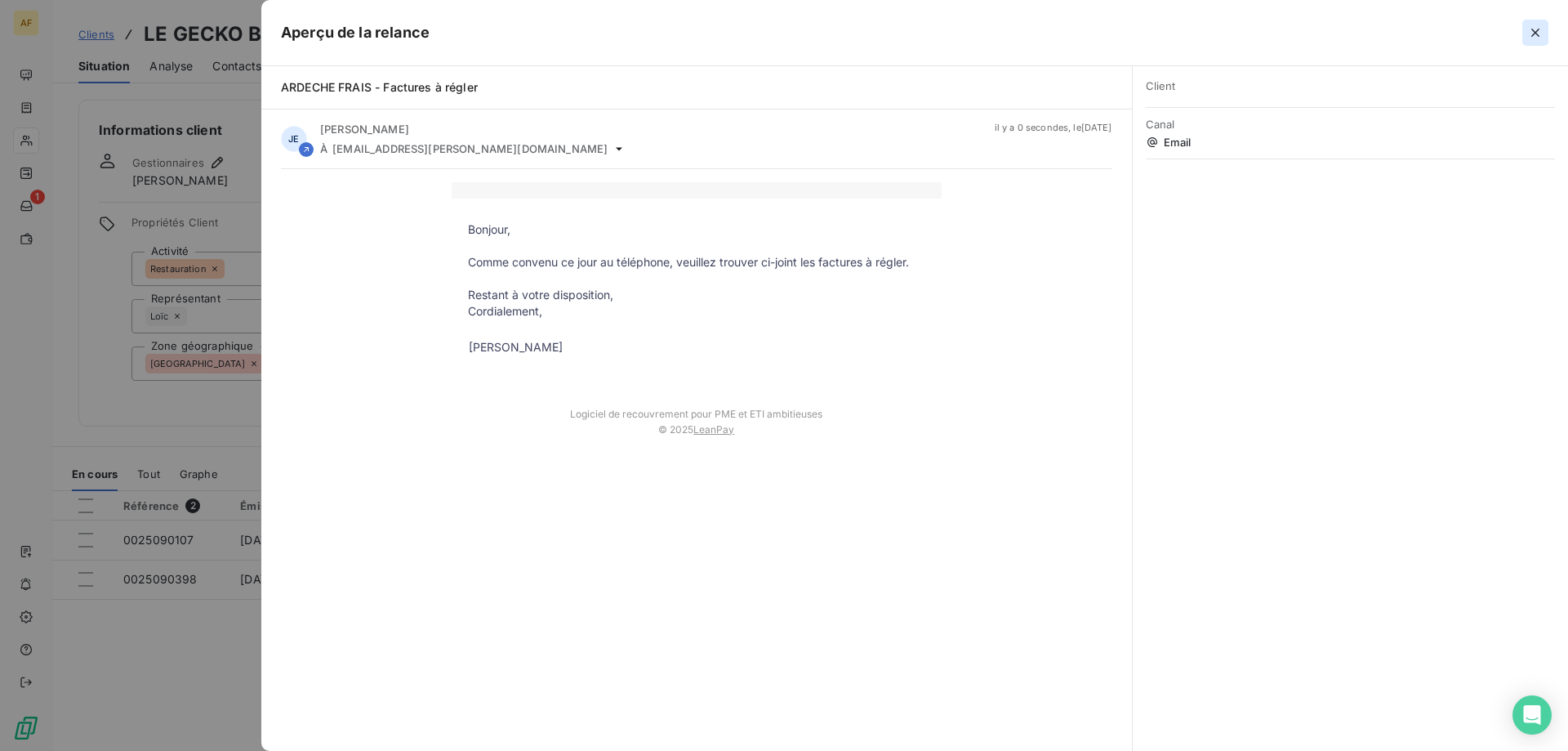
click at [1541, 37] on icon "button" at bounding box center [1534, 32] width 16 height 16
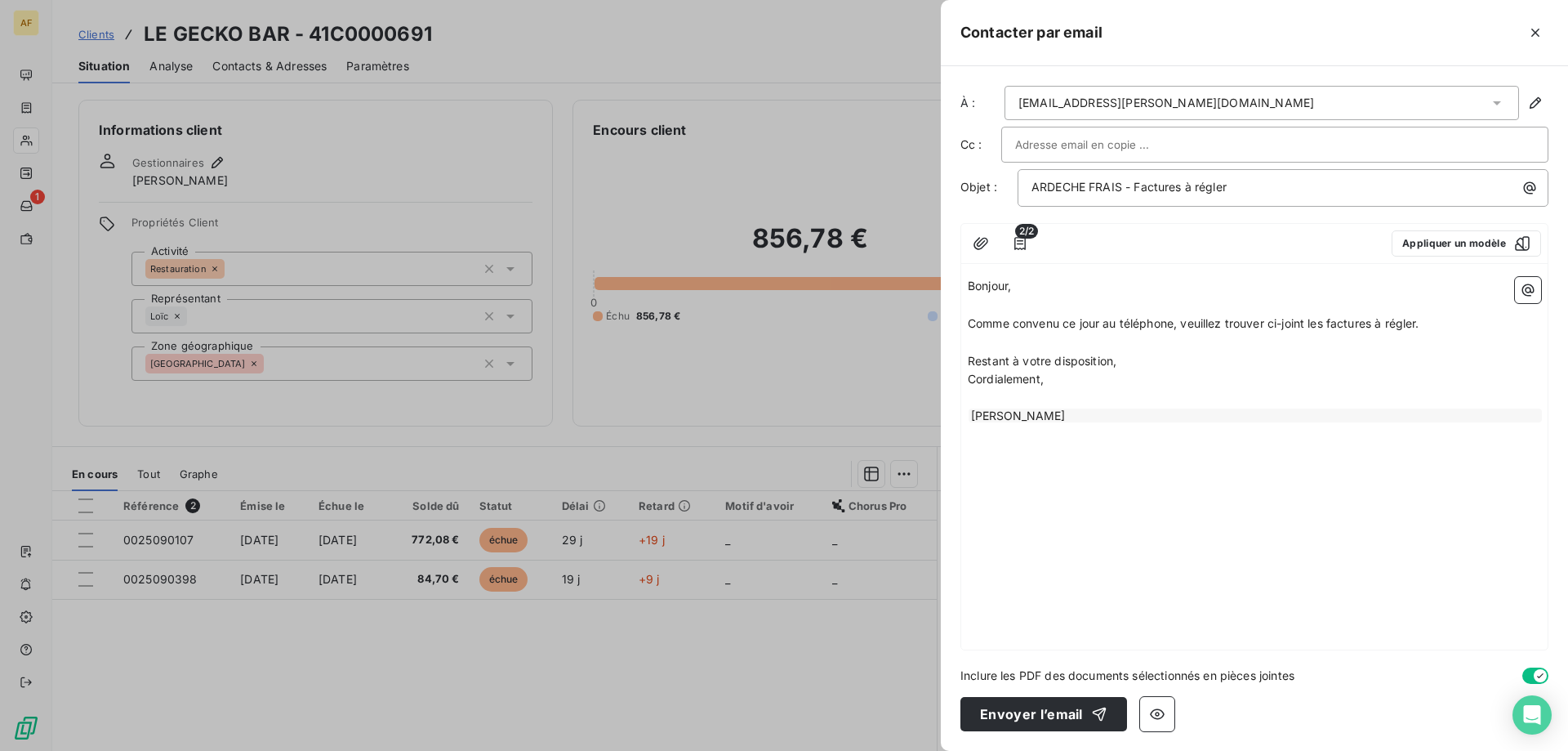
click at [1287, 379] on p "Cordialement," at bounding box center [1254, 379] width 573 height 19
click at [1030, 244] on button "button" at bounding box center [1020, 244] width 26 height 26
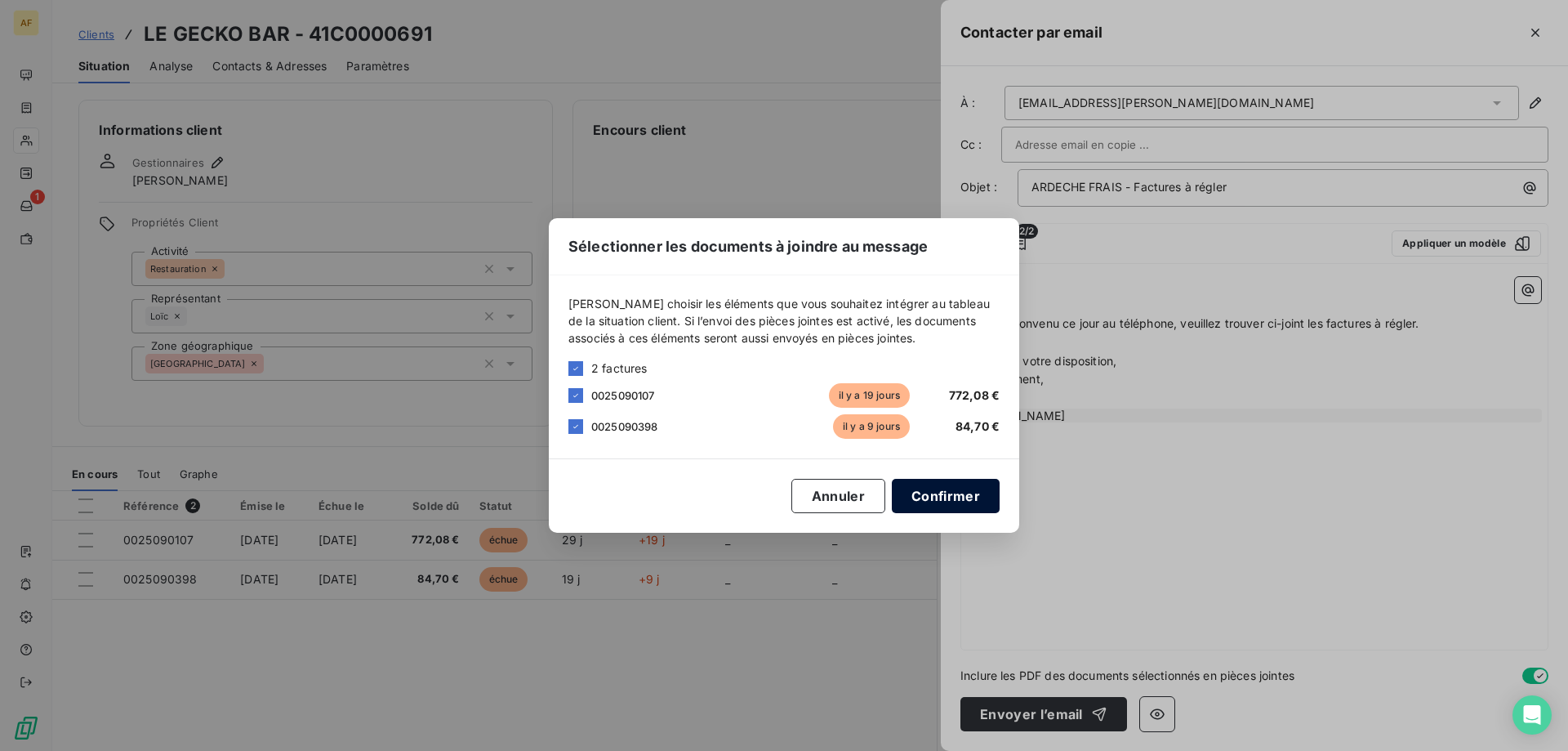
click at [965, 488] on button "Confirmer" at bounding box center [945, 495] width 107 height 35
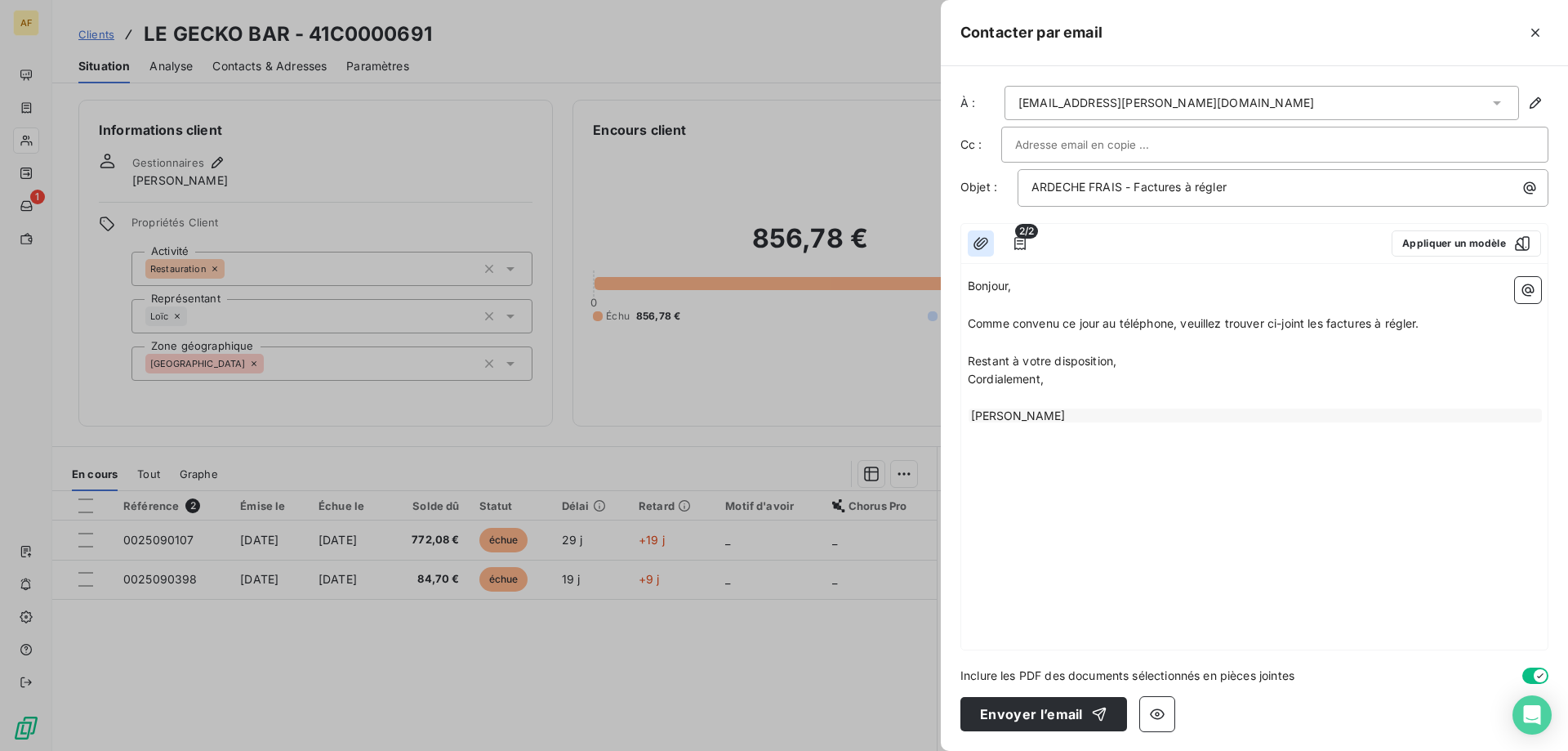
click at [973, 248] on icon "button" at bounding box center [980, 243] width 16 height 16
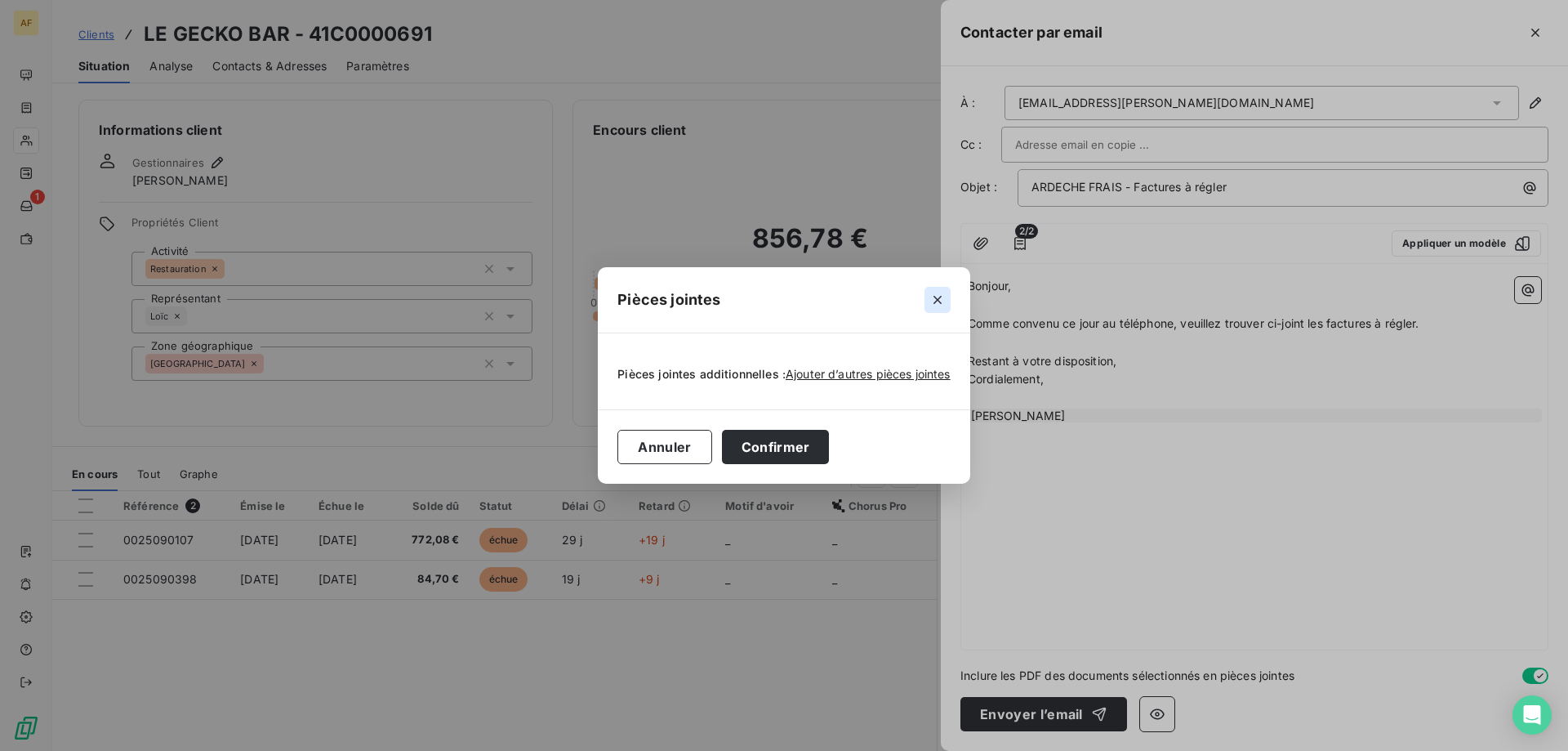
click at [935, 300] on icon "button" at bounding box center [937, 299] width 16 height 16
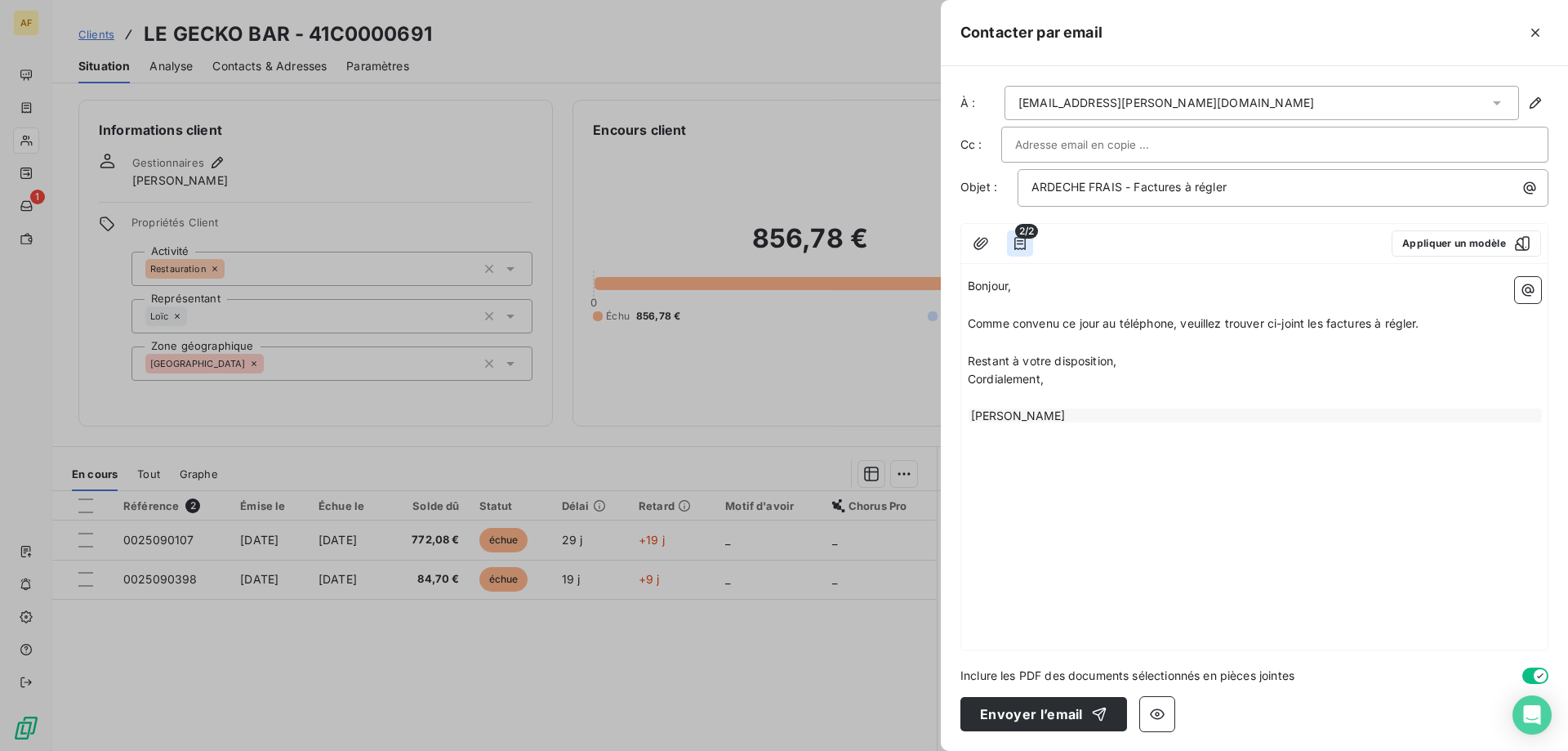
click at [1012, 248] on icon "button" at bounding box center [1019, 243] width 16 height 16
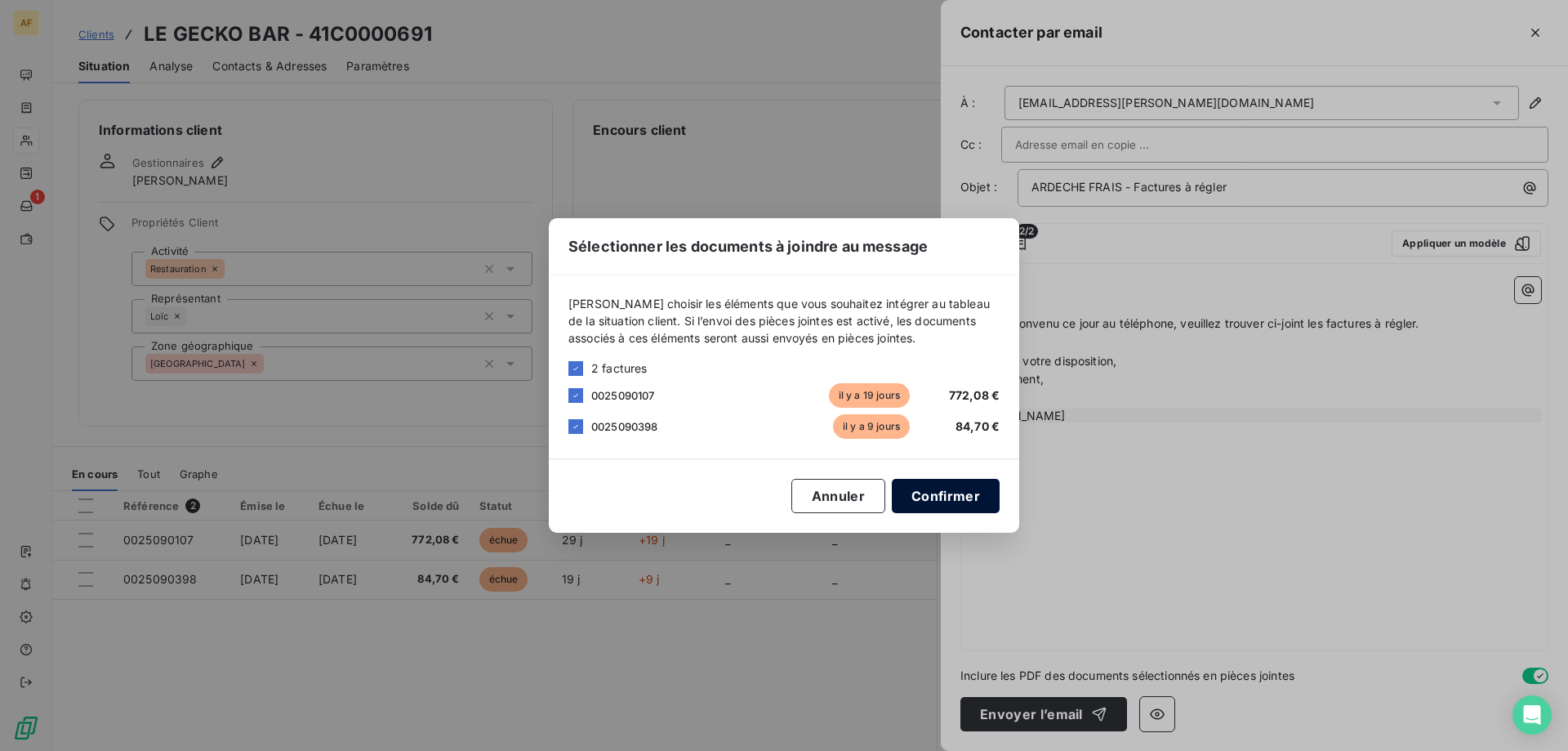
click at [973, 498] on button "Confirmer" at bounding box center [945, 495] width 107 height 35
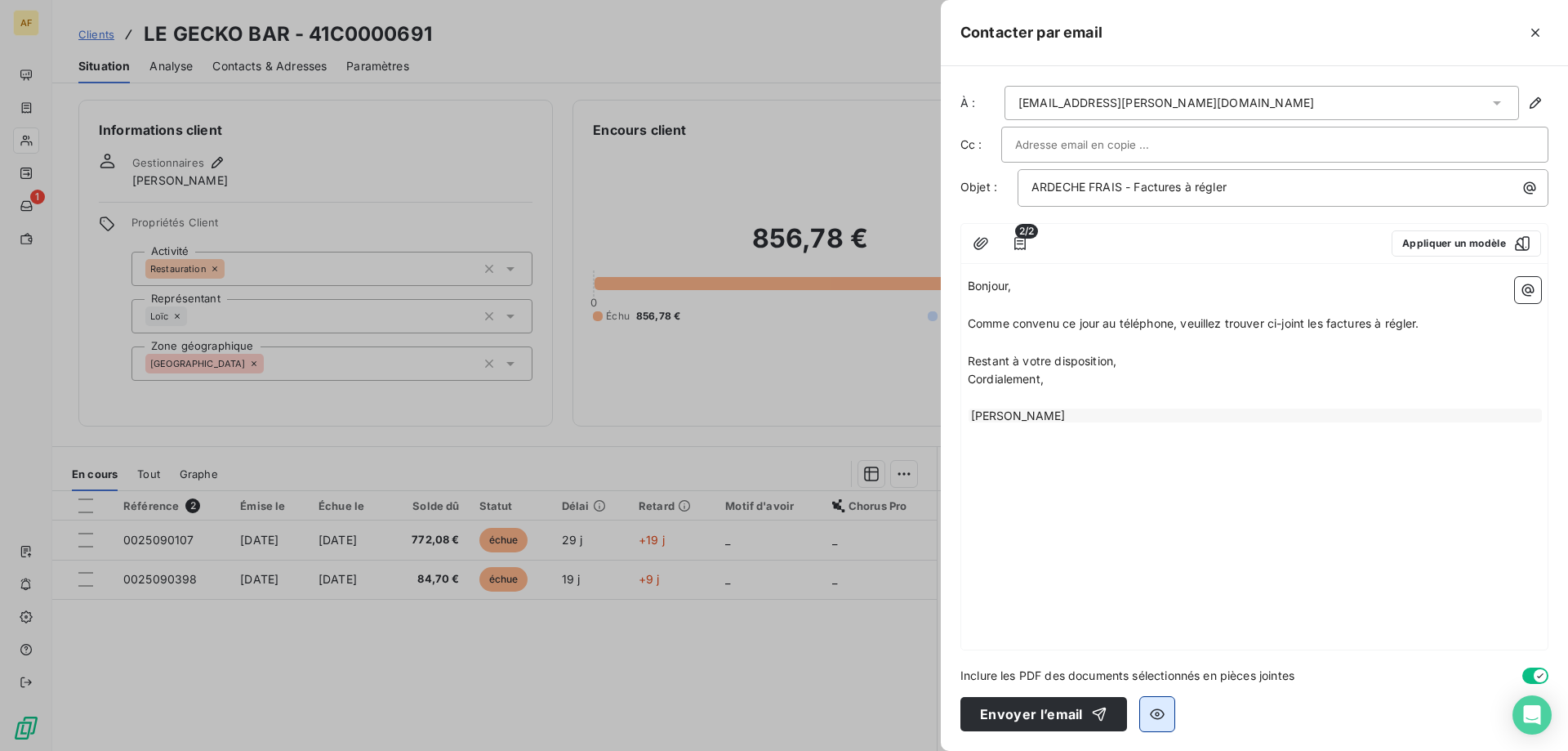
click at [1161, 717] on icon "button" at bounding box center [1156, 713] width 16 height 16
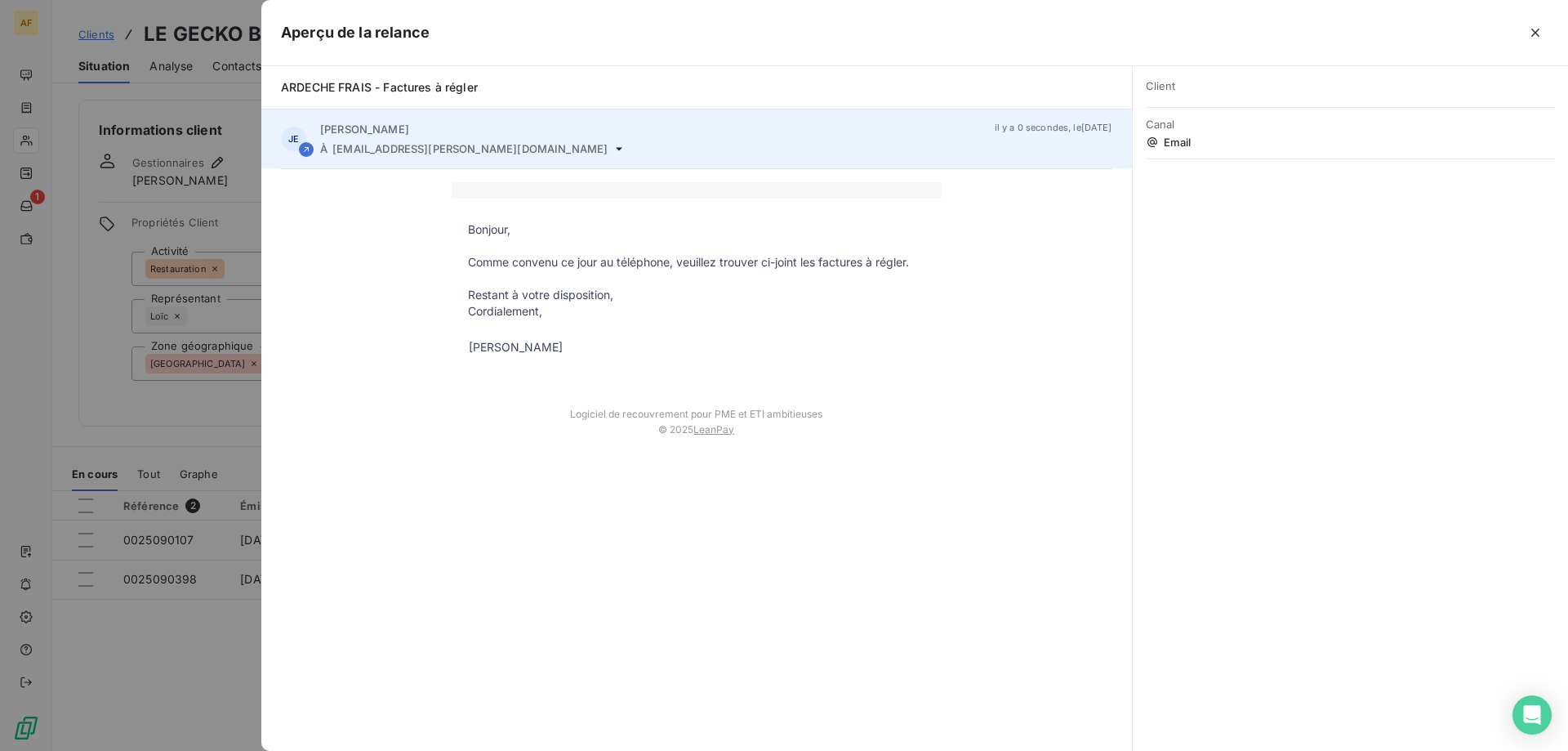
click at [472, 146] on span "[EMAIL_ADDRESS][PERSON_NAME][DOMAIN_NAME]" at bounding box center [470, 149] width 275 height 13
click at [483, 152] on div "À [EMAIL_ADDRESS][PERSON_NAME][DOMAIN_NAME]" at bounding box center [651, 149] width 661 height 13
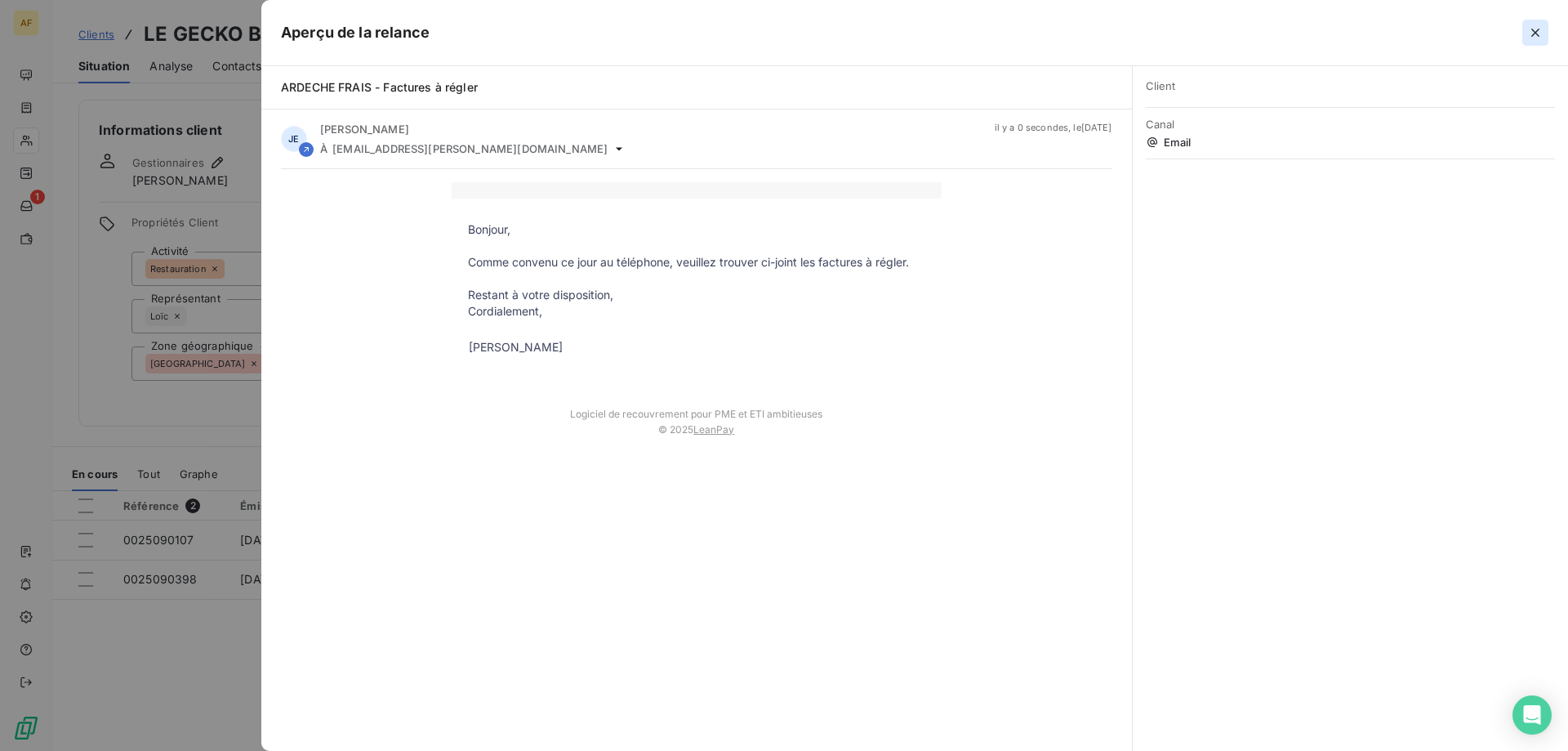
click at [1531, 35] on icon "button" at bounding box center [1534, 32] width 16 height 16
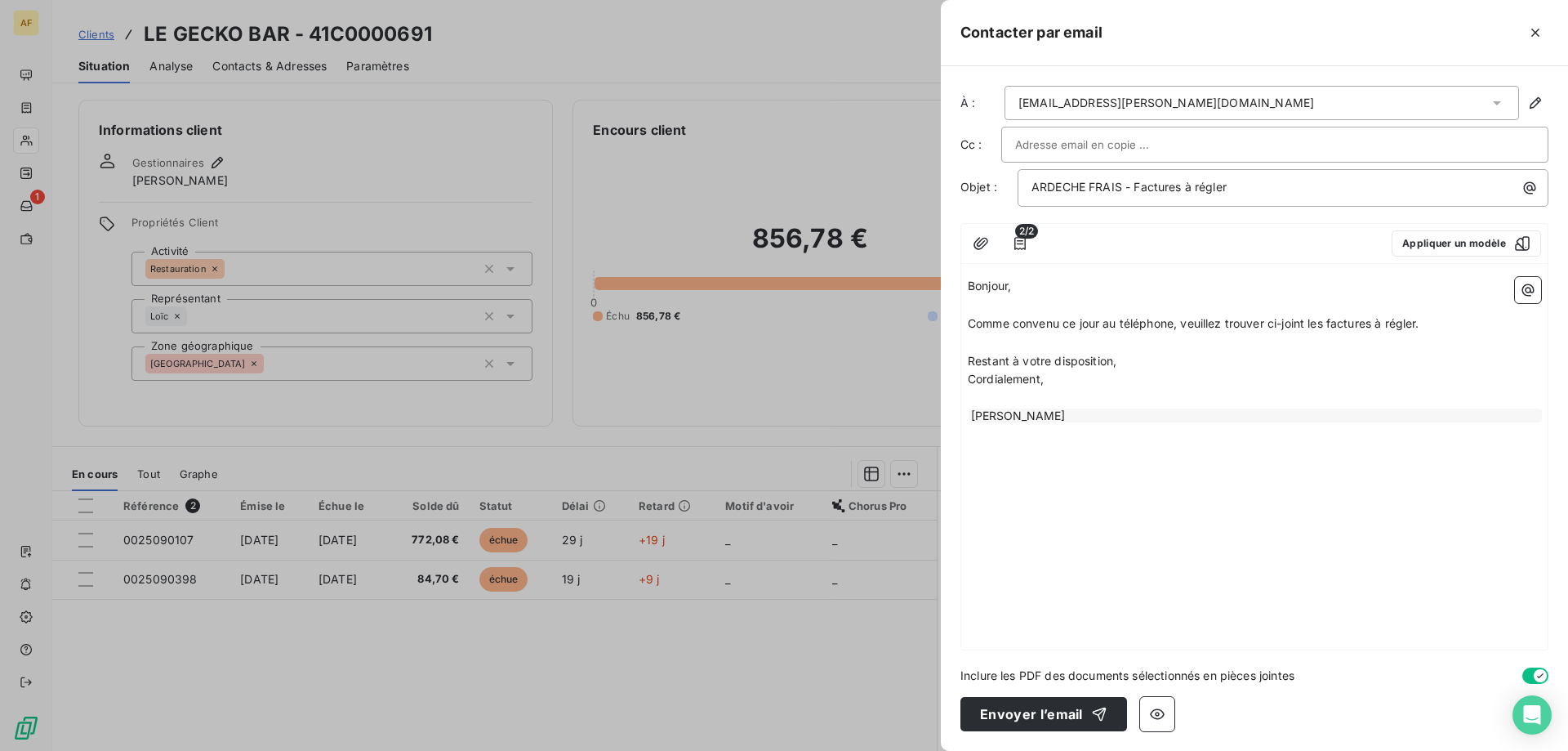
click at [1349, 342] on p "﻿" at bounding box center [1254, 343] width 573 height 19
click at [1084, 712] on div "button" at bounding box center [1095, 713] width 24 height 16
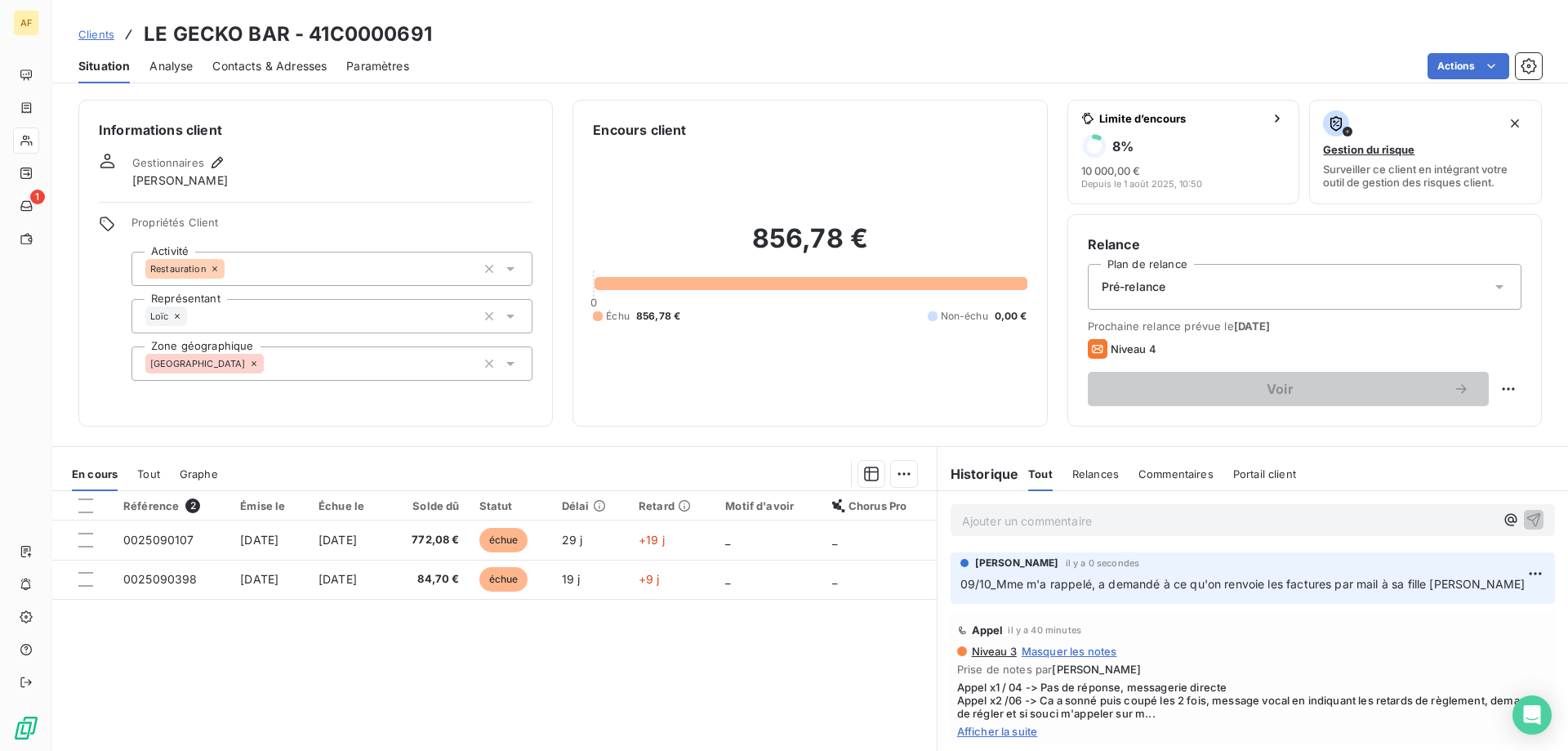
click at [1091, 487] on div "Relances" at bounding box center [1095, 474] width 47 height 35
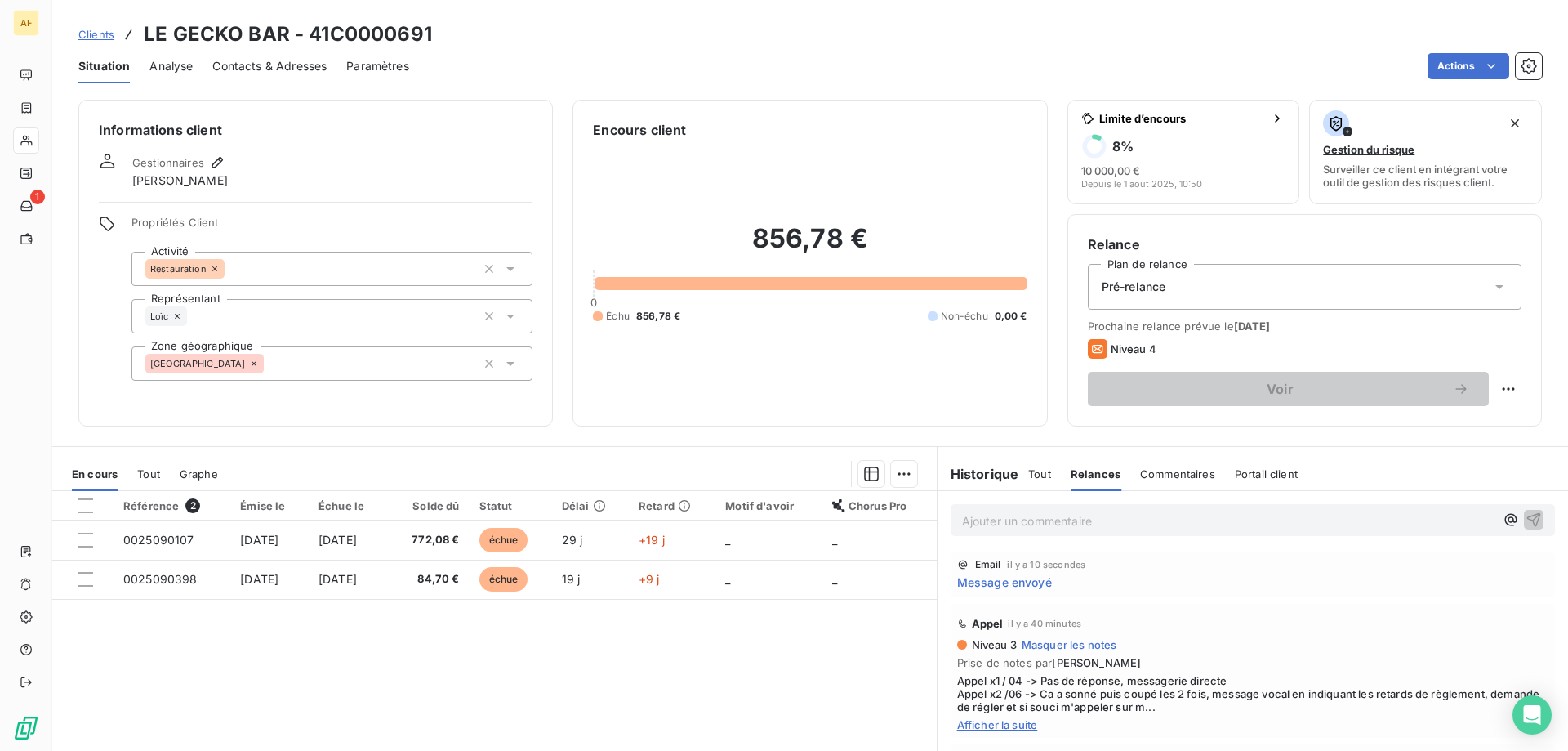
click at [1047, 485] on div "Tout Relances Commentaires Portail client" at bounding box center [1163, 474] width 270 height 35
click at [1030, 485] on div "Tout" at bounding box center [1039, 474] width 22 height 35
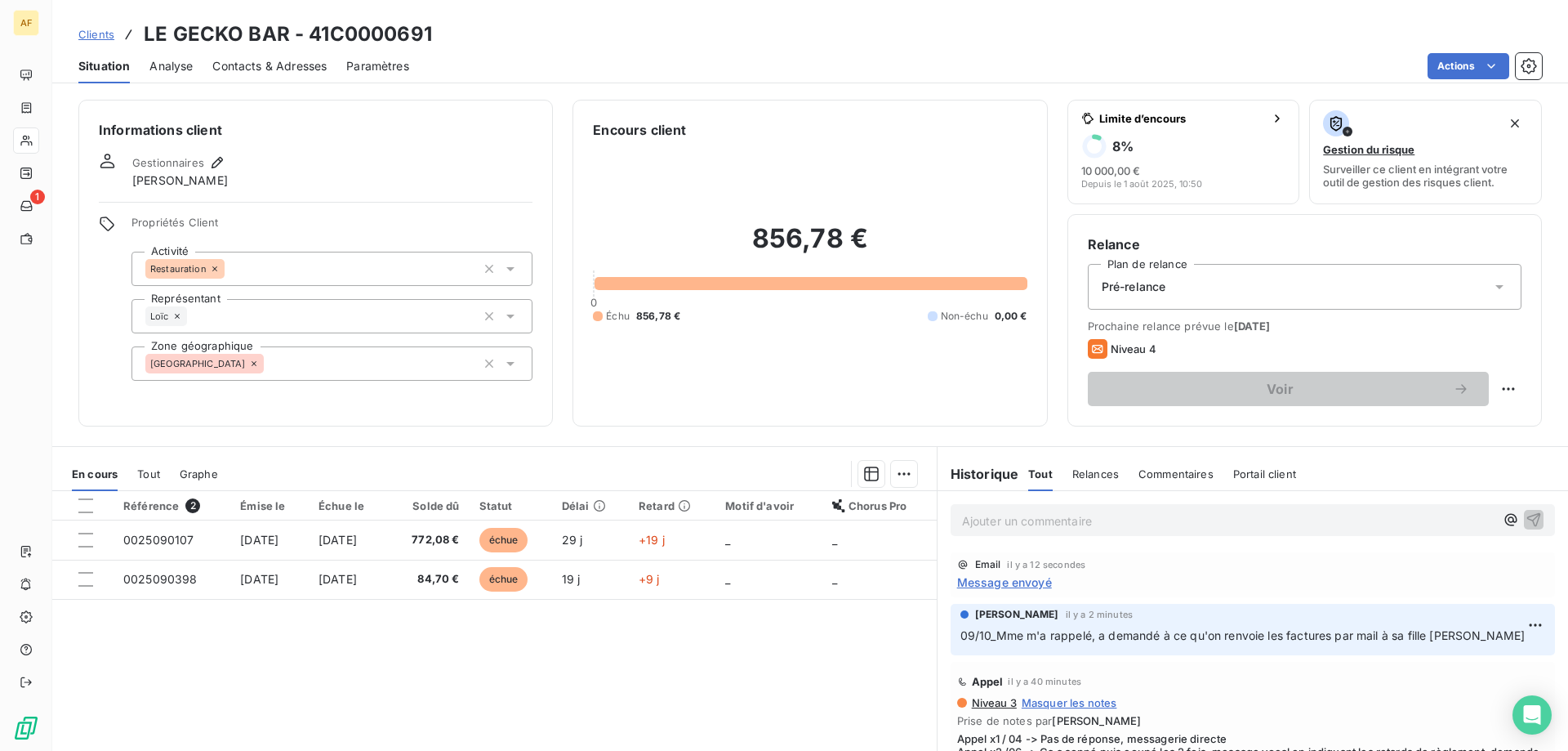
click at [1012, 583] on span "Message envoyé" at bounding box center [1004, 582] width 94 height 17
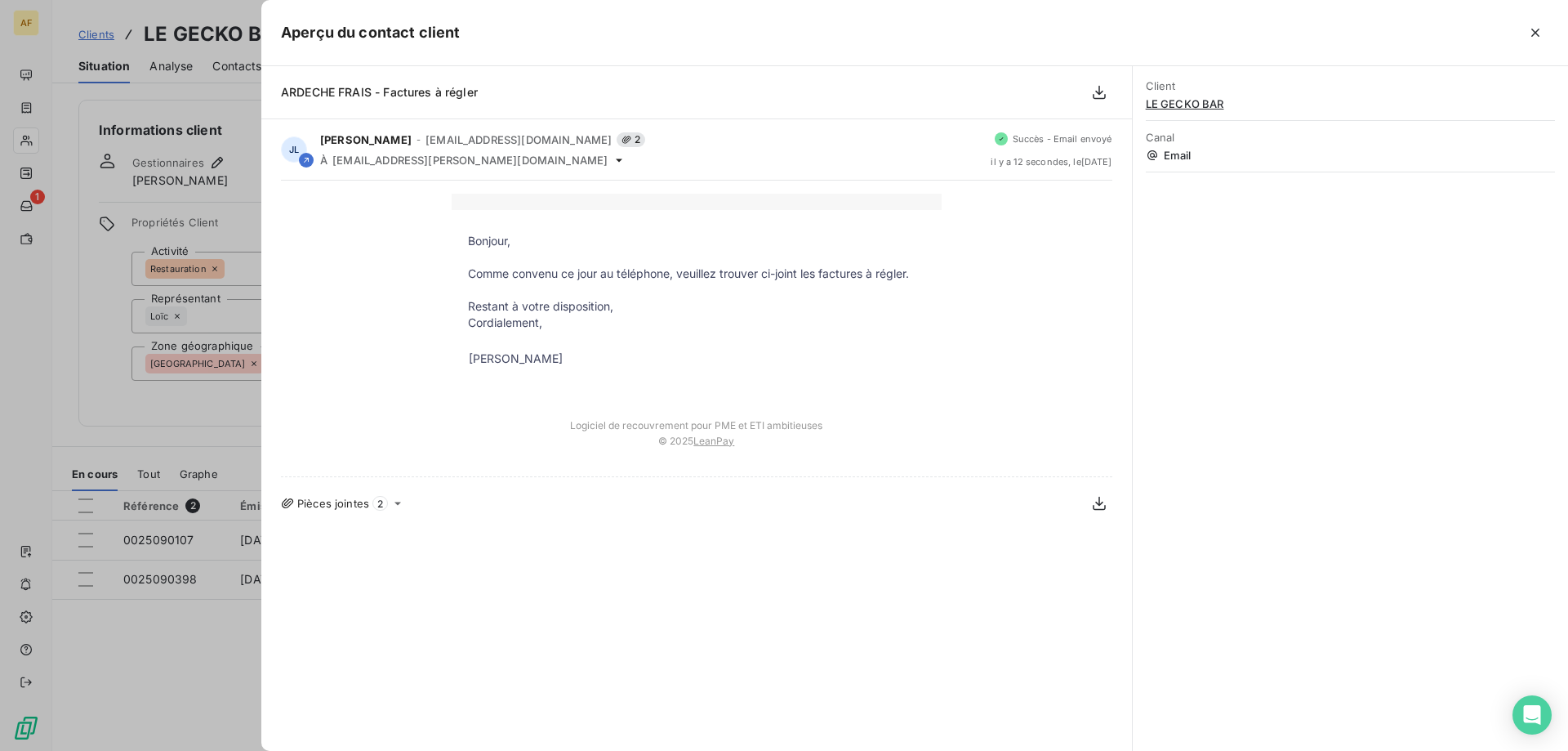
click at [388, 504] on div "Pièces jointes 2" at bounding box center [697, 503] width 831 height 26
click at [392, 504] on icon at bounding box center [398, 503] width 13 height 13
click at [1537, 31] on icon "button" at bounding box center [1534, 33] width 8 height 8
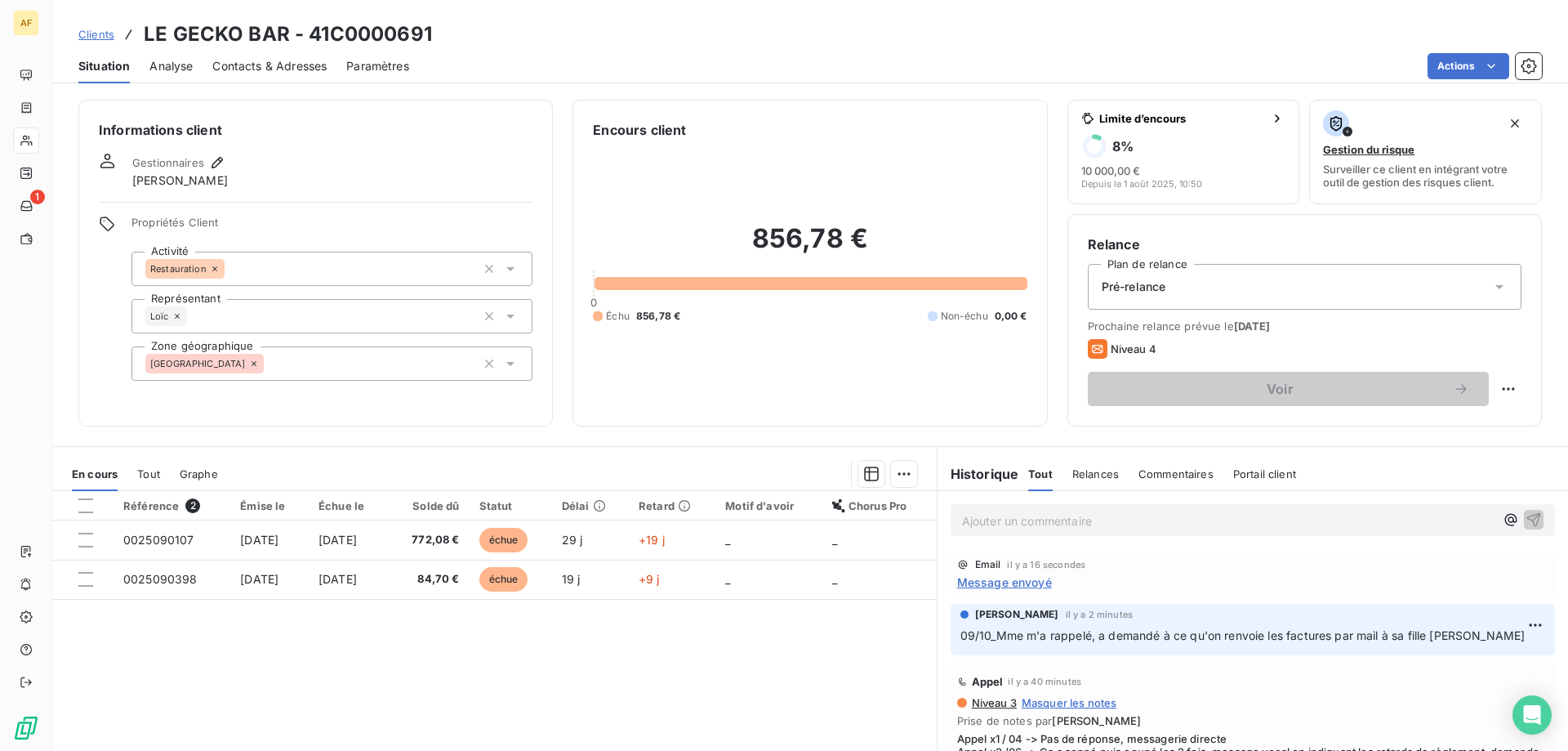
click at [101, 36] on span "Clients" at bounding box center [96, 35] width 35 height 13
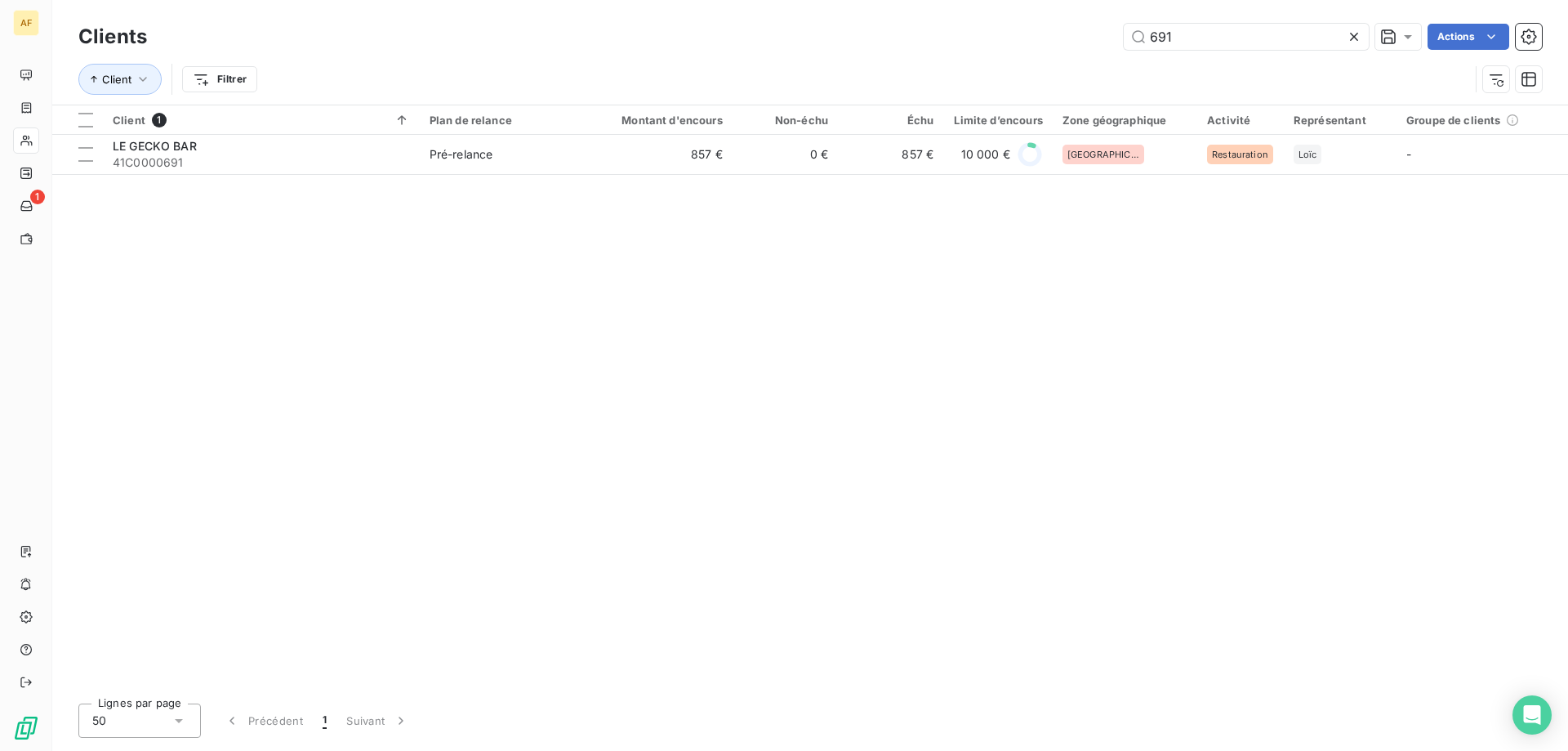
click at [1356, 40] on icon at bounding box center [1353, 36] width 8 height 8
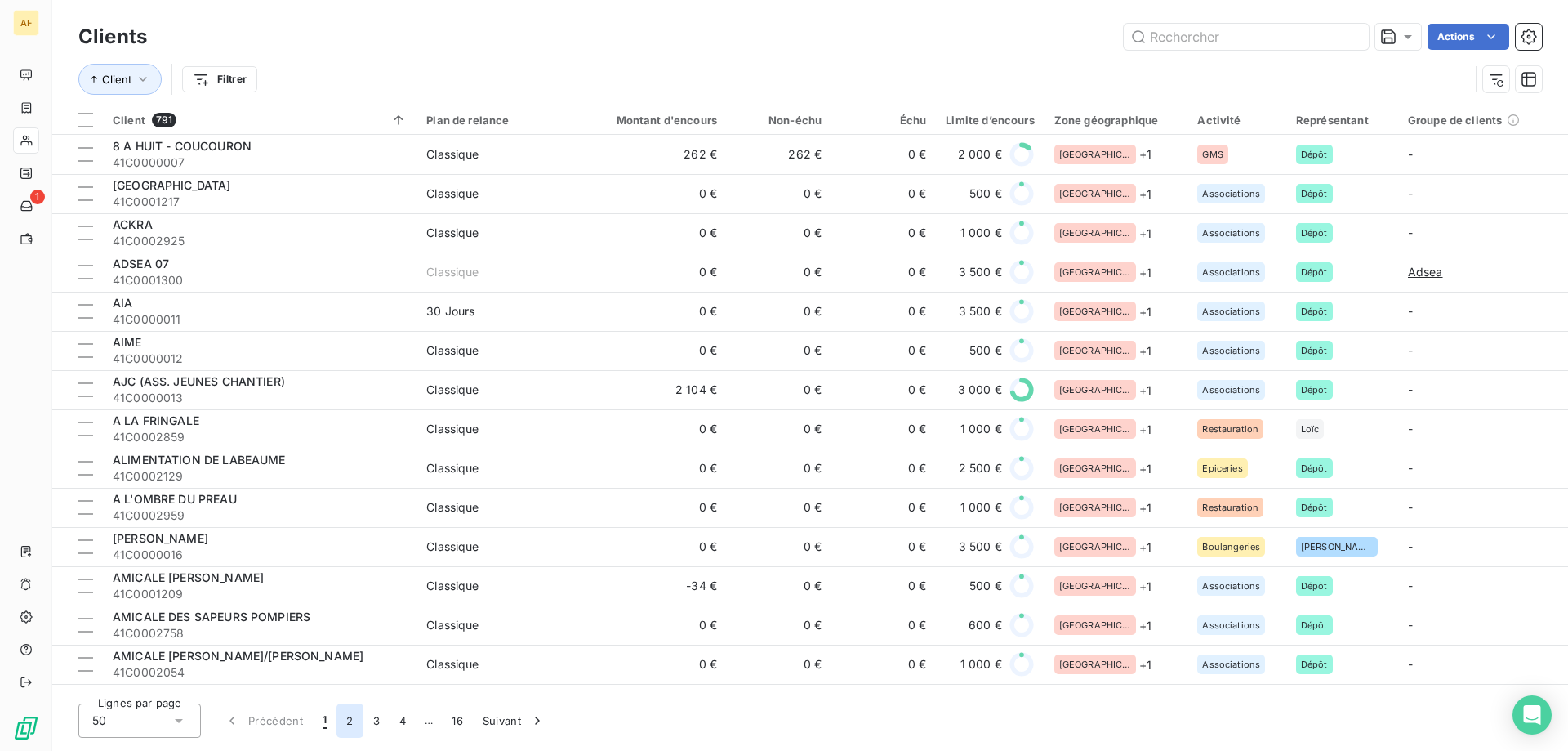
click at [348, 720] on button "2" at bounding box center [349, 720] width 26 height 35
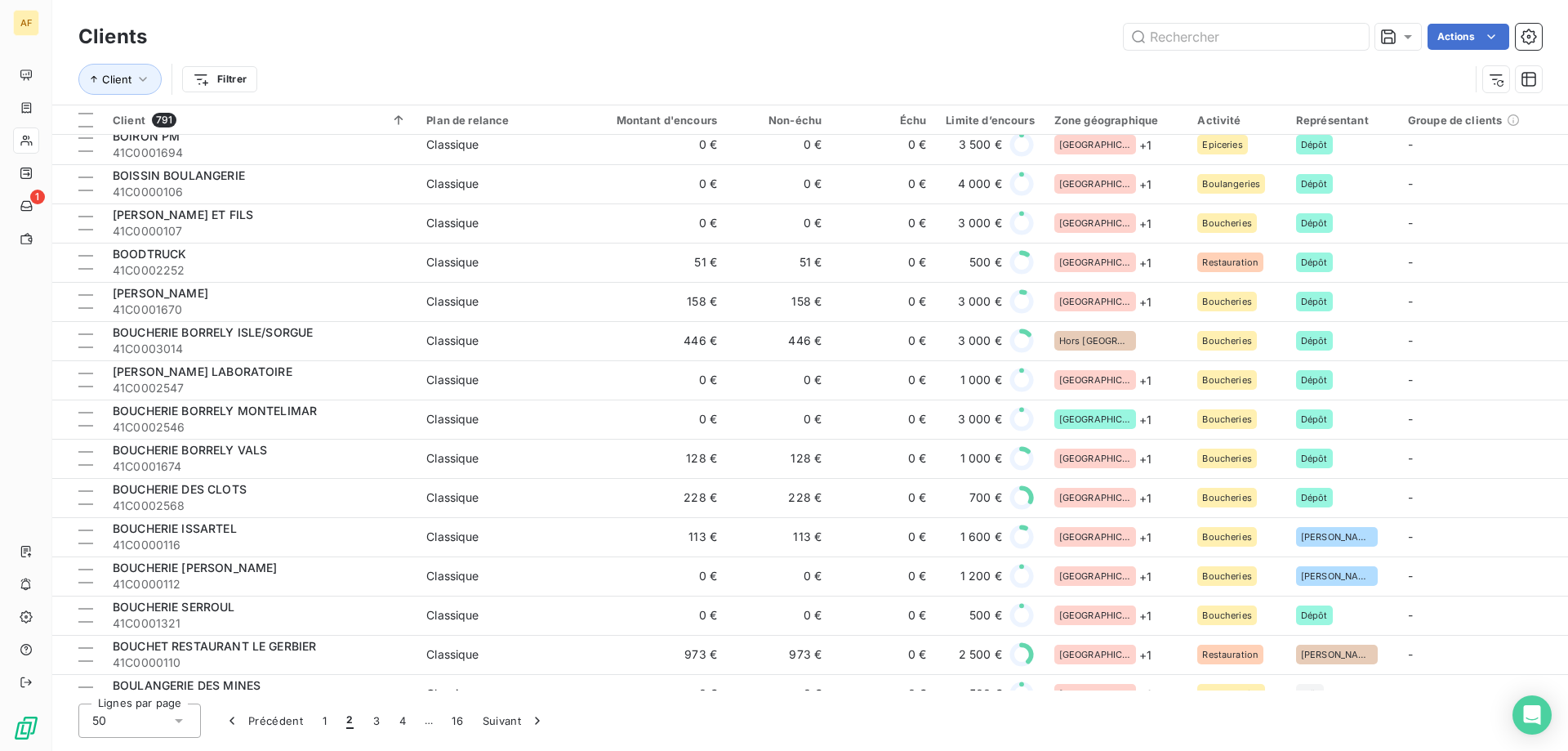
scroll to position [1412, 0]
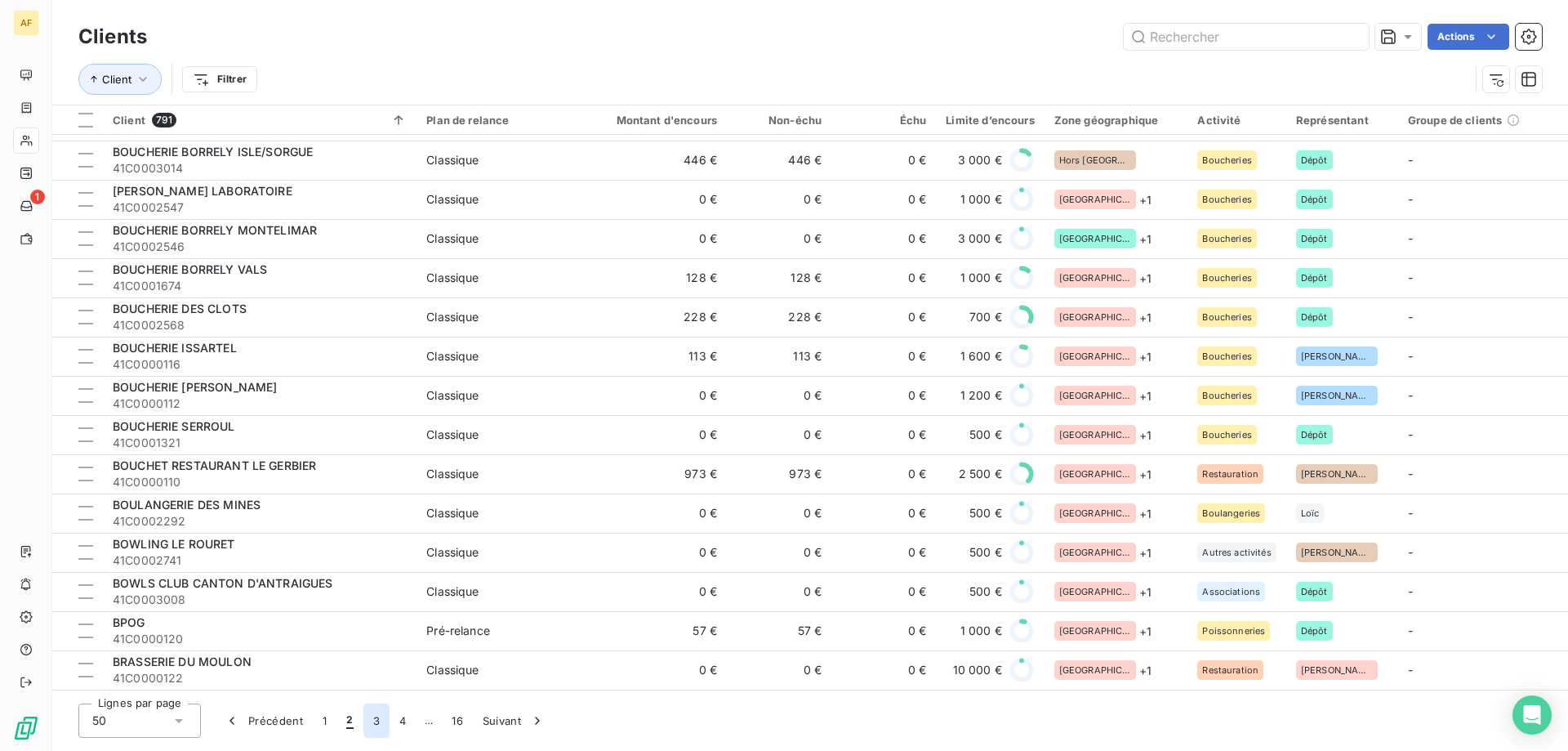
click at [368, 721] on button "3" at bounding box center [376, 720] width 26 height 35
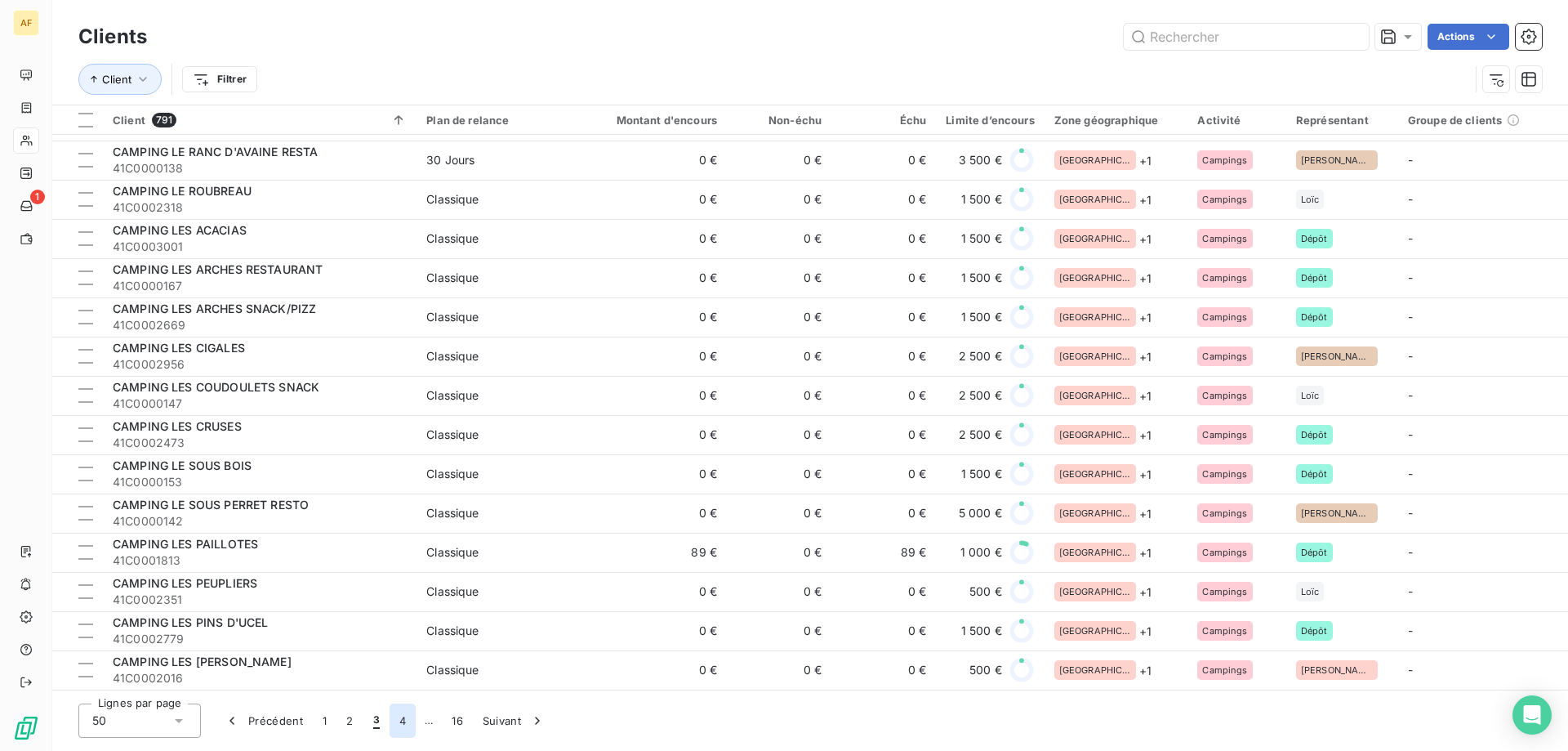
click at [399, 725] on button "4" at bounding box center [403, 720] width 26 height 35
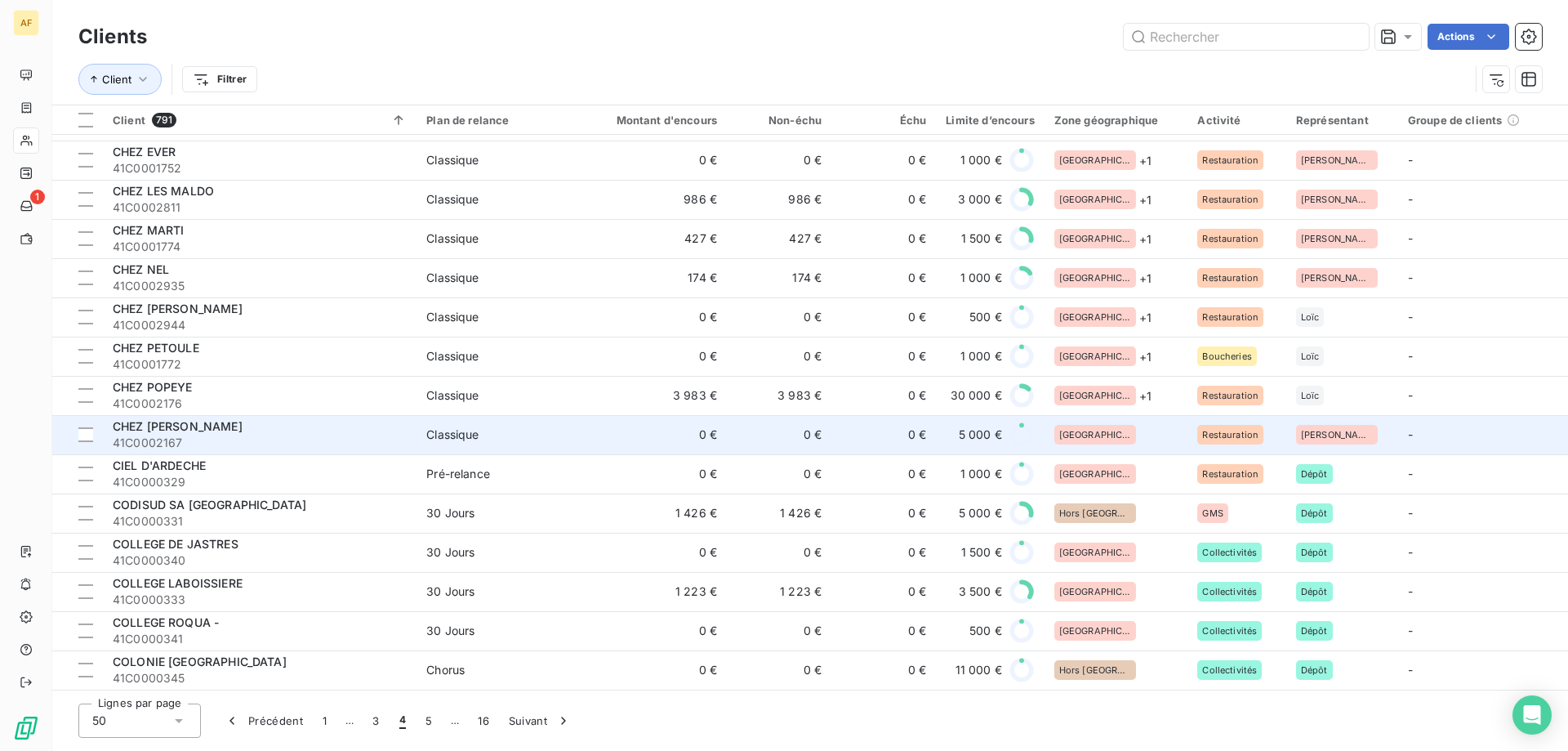
click at [1137, 435] on div "[GEOGRAPHIC_DATA]" at bounding box center [1116, 434] width 124 height 20
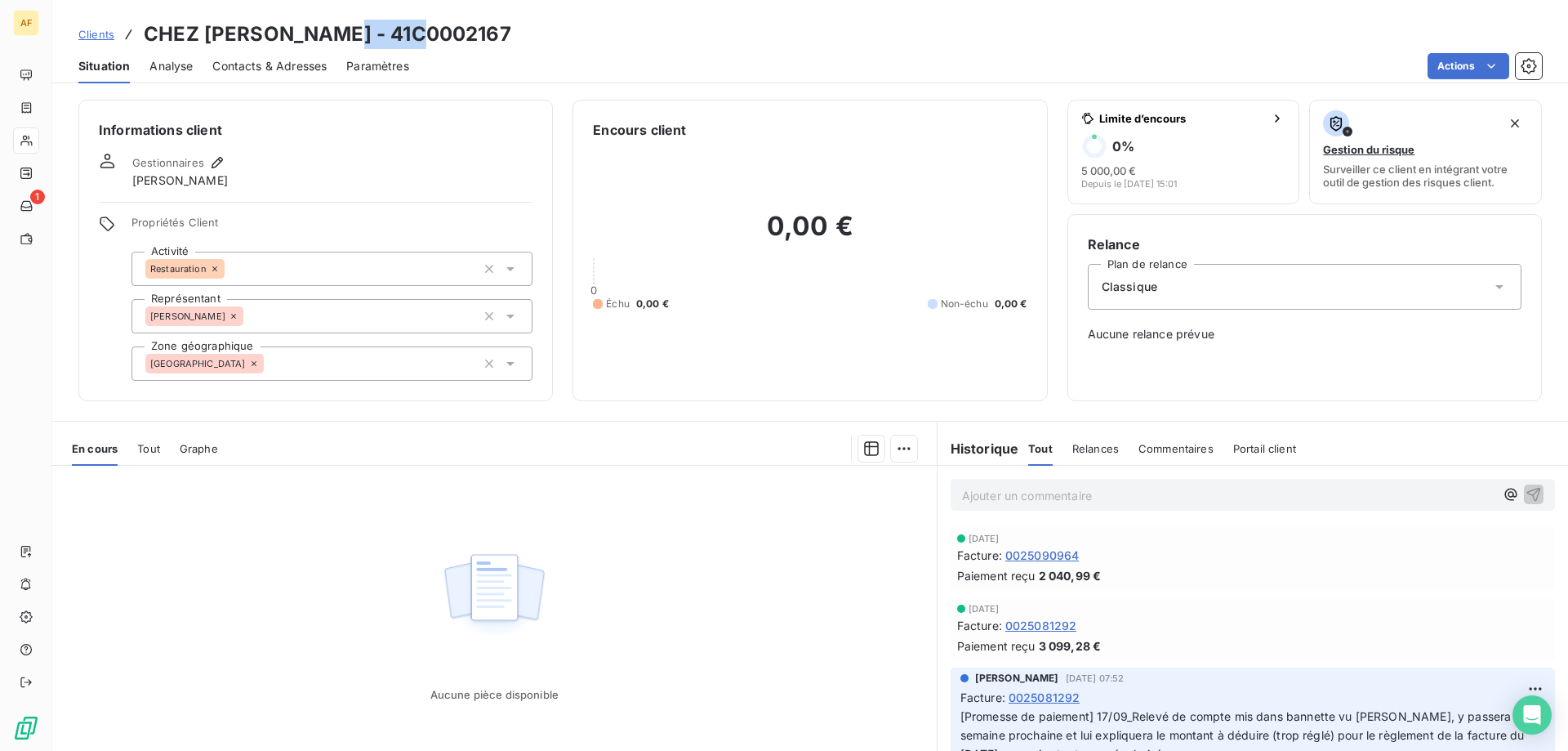
drag, startPoint x: 333, startPoint y: 38, endPoint x: 424, endPoint y: 33, distance: 91.1
click at [424, 33] on h3 "CHEZ [PERSON_NAME] - 41C0002167" at bounding box center [327, 34] width 367 height 29
click at [371, 35] on h3 "CHEZ [PERSON_NAME] - 41C0002167" at bounding box center [327, 34] width 367 height 29
drag, startPoint x: 333, startPoint y: 32, endPoint x: 433, endPoint y: 33, distance: 100.0
click at [433, 33] on div "Clients CHEZ [PERSON_NAME] - 41C0002167" at bounding box center [810, 34] width 1516 height 29
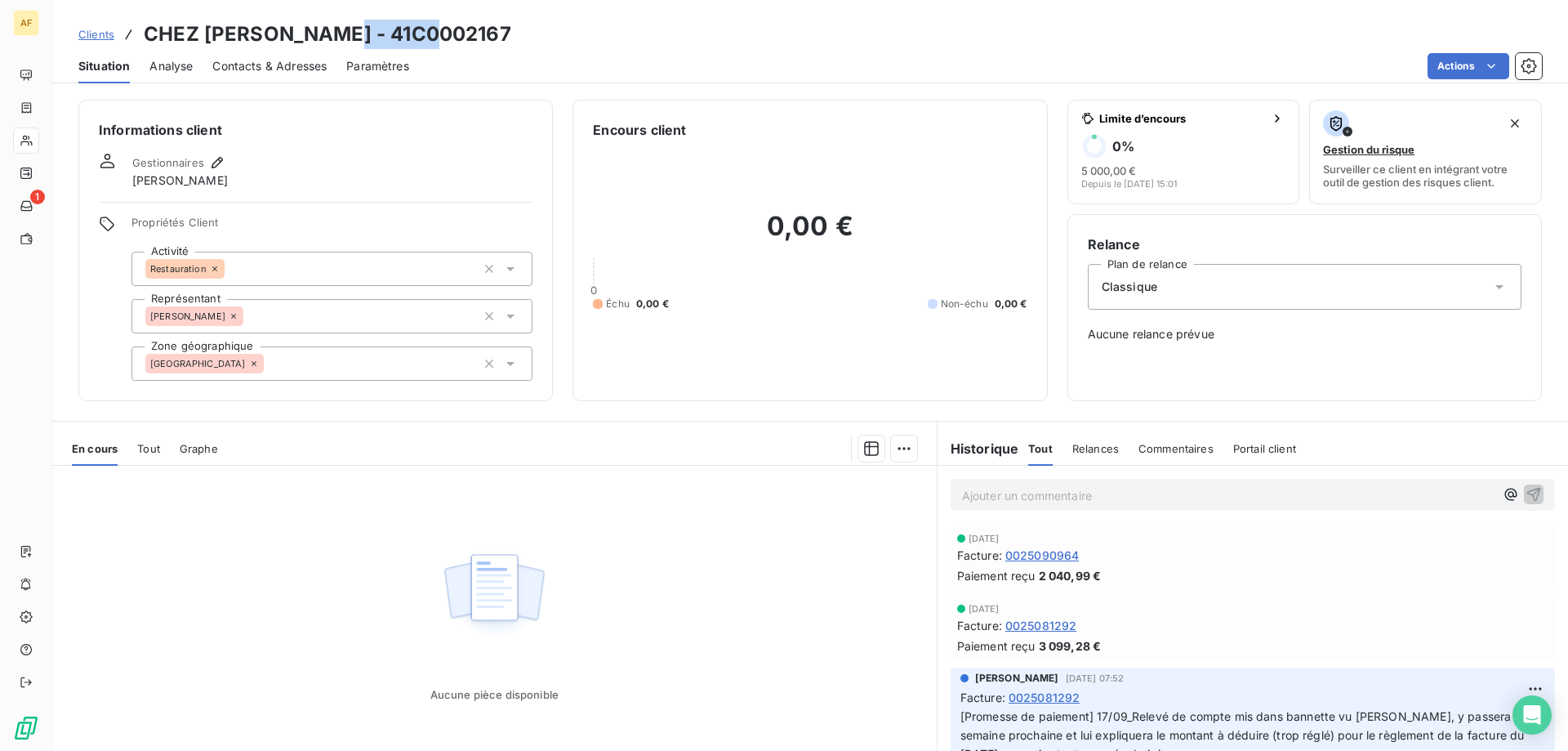
copy h3 "C0002167"
click at [354, 337] on div "Propriétés Client Activité Restauration Représentant David Zone géographique [G…" at bounding box center [332, 298] width 401 height 165
click at [339, 363] on div "[GEOGRAPHIC_DATA]" at bounding box center [332, 363] width 401 height 35
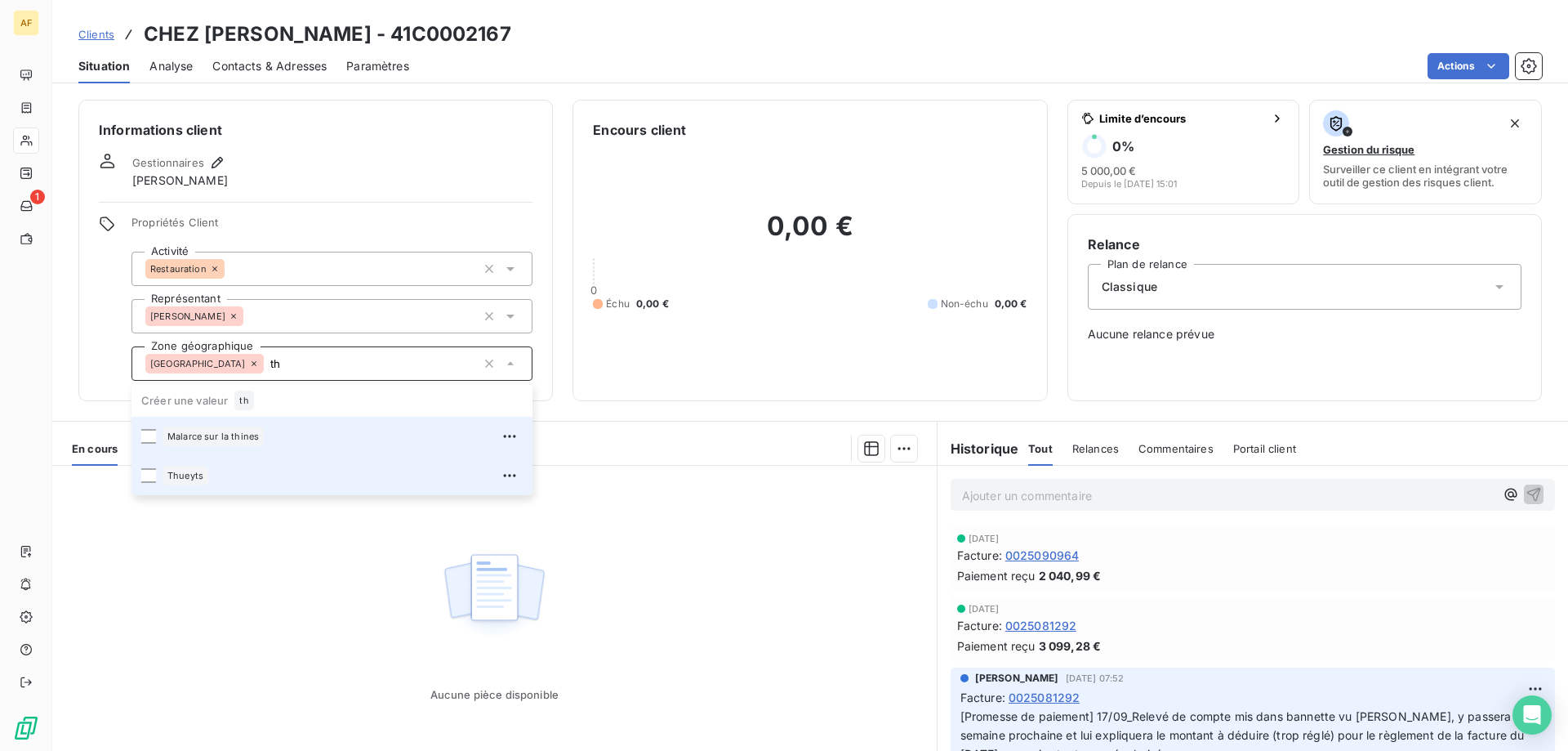
click at [286, 466] on div "Thueyts" at bounding box center [343, 475] width 360 height 26
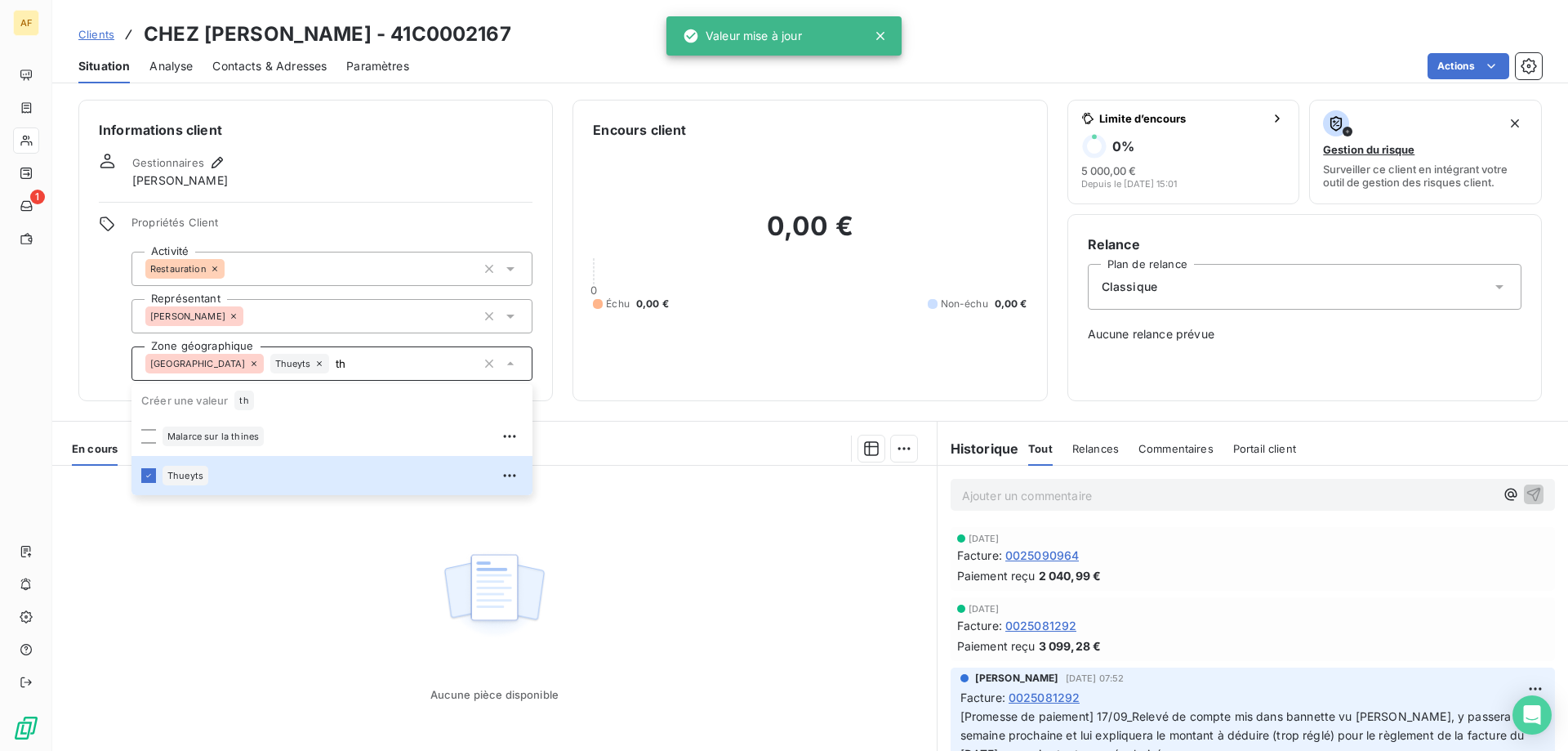
type input "th"
click at [303, 575] on div "Aucune pièce disponible" at bounding box center [494, 622] width 884 height 315
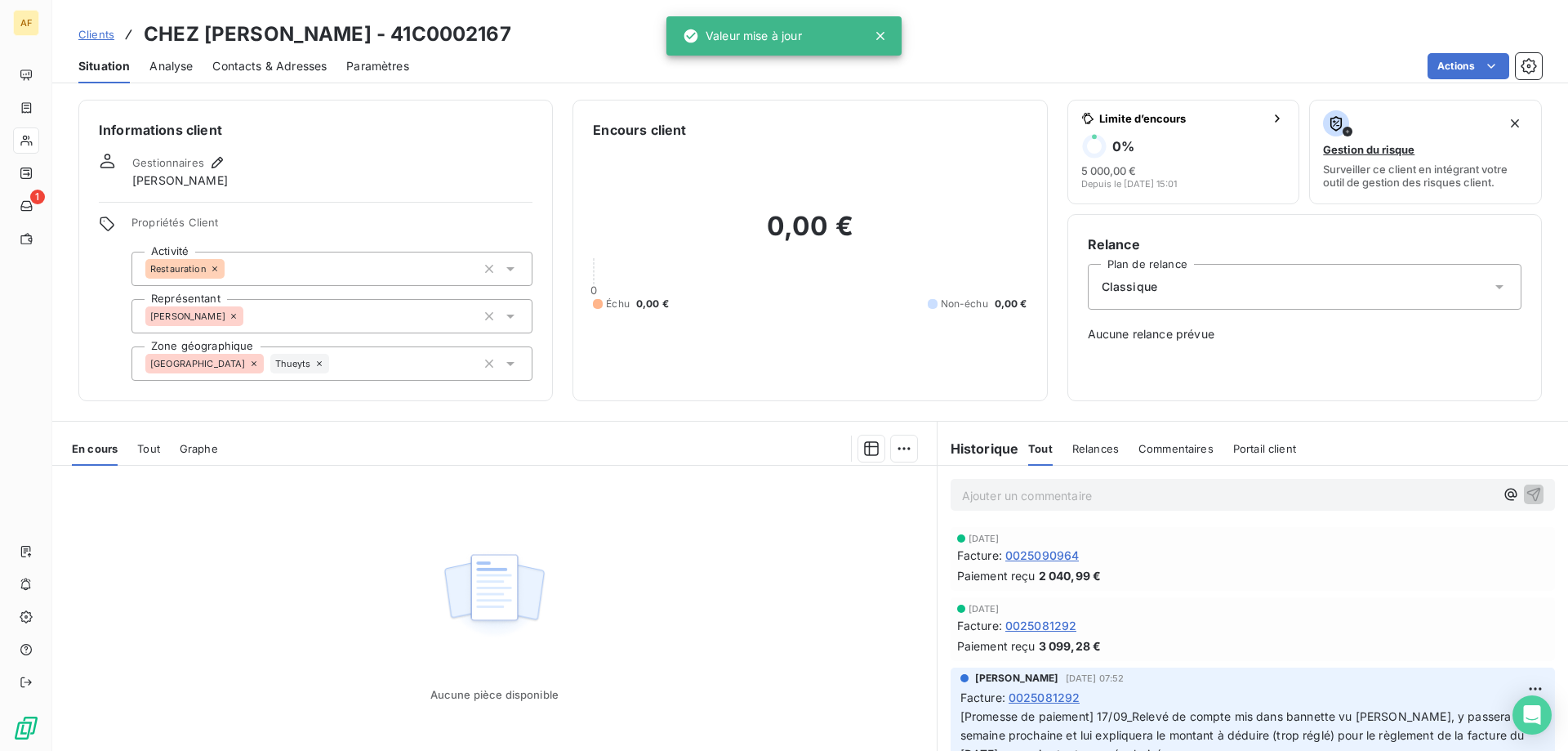
click at [100, 28] on span "Clients" at bounding box center [96, 35] width 35 height 13
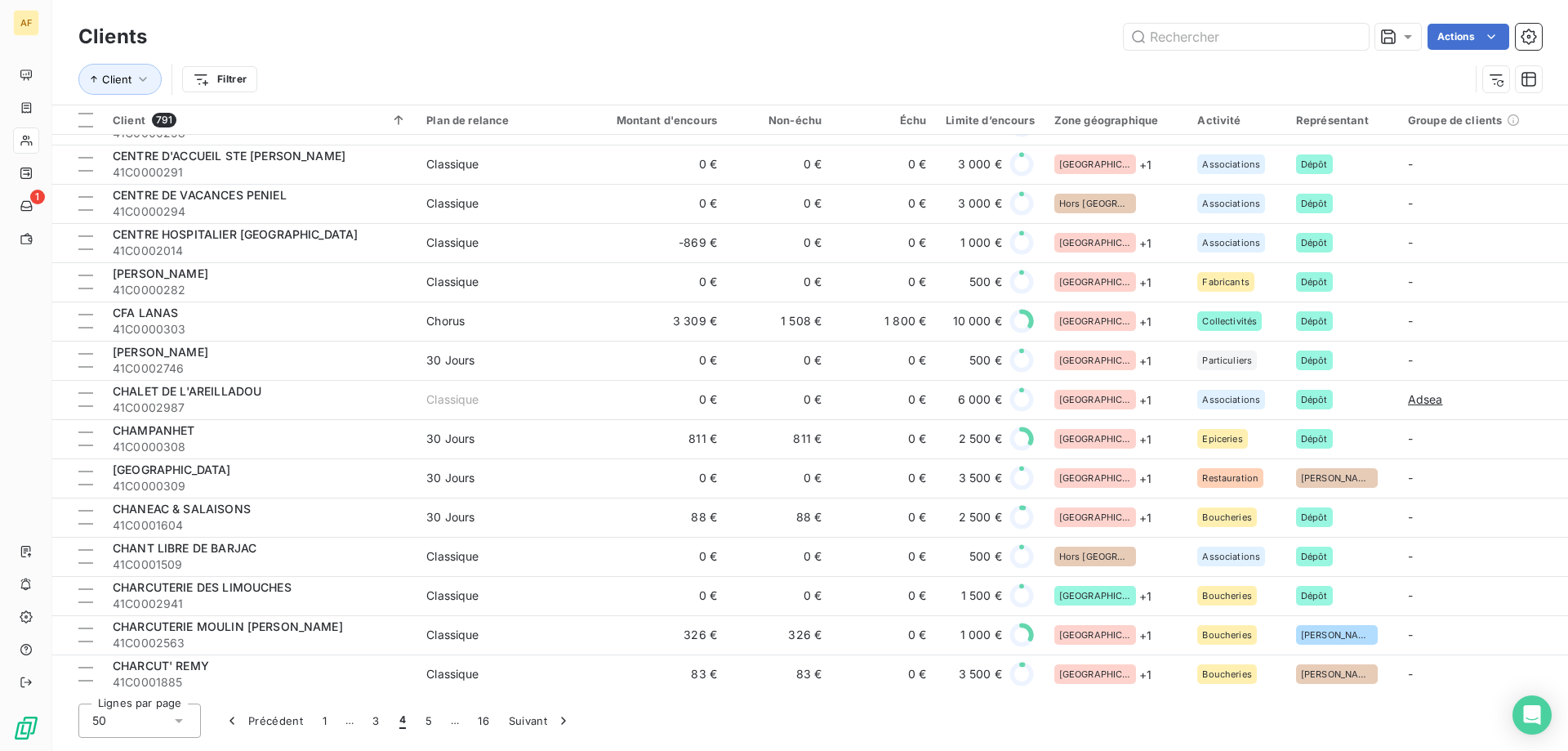
scroll to position [1412, 0]
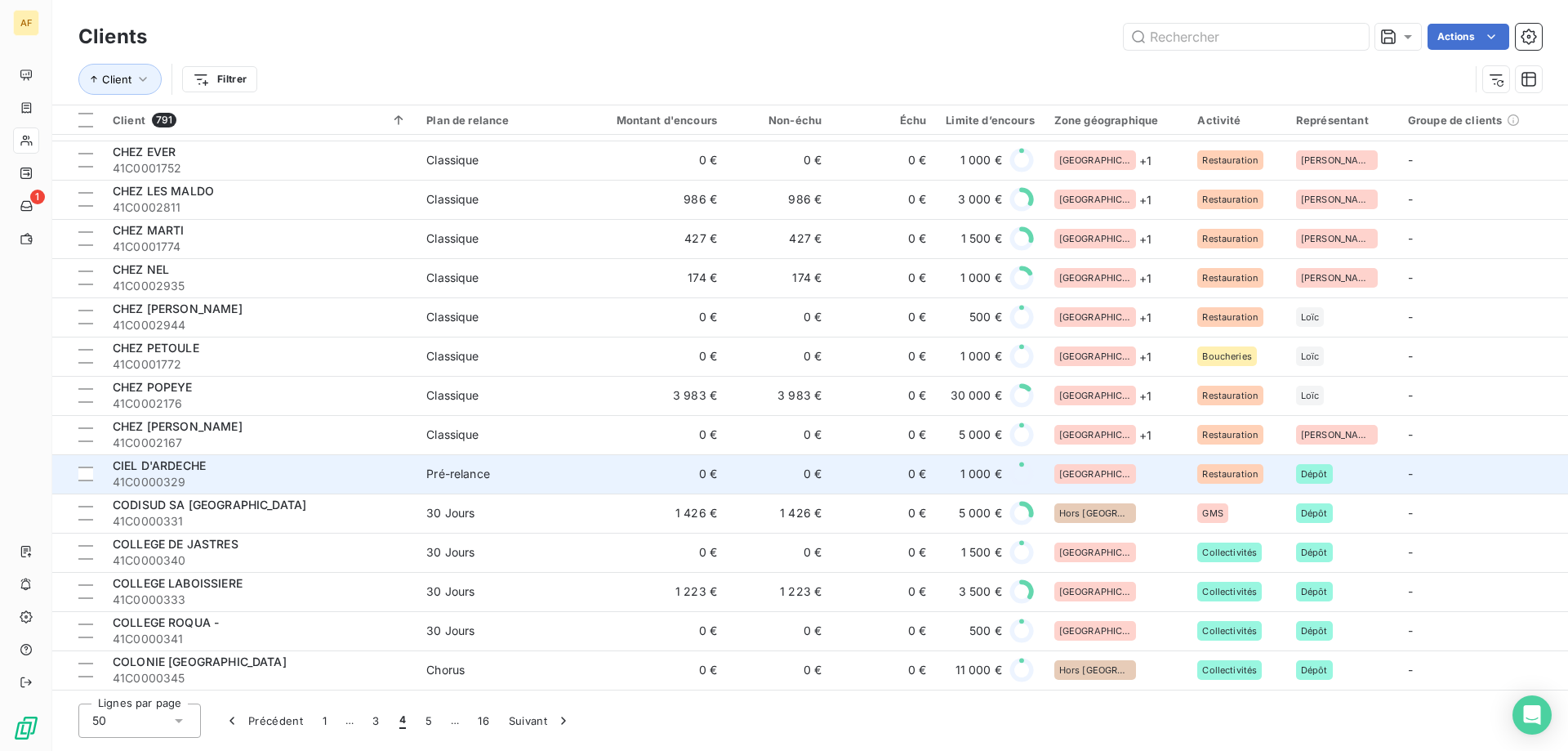
click at [1119, 473] on div "[GEOGRAPHIC_DATA]" at bounding box center [1116, 474] width 124 height 20
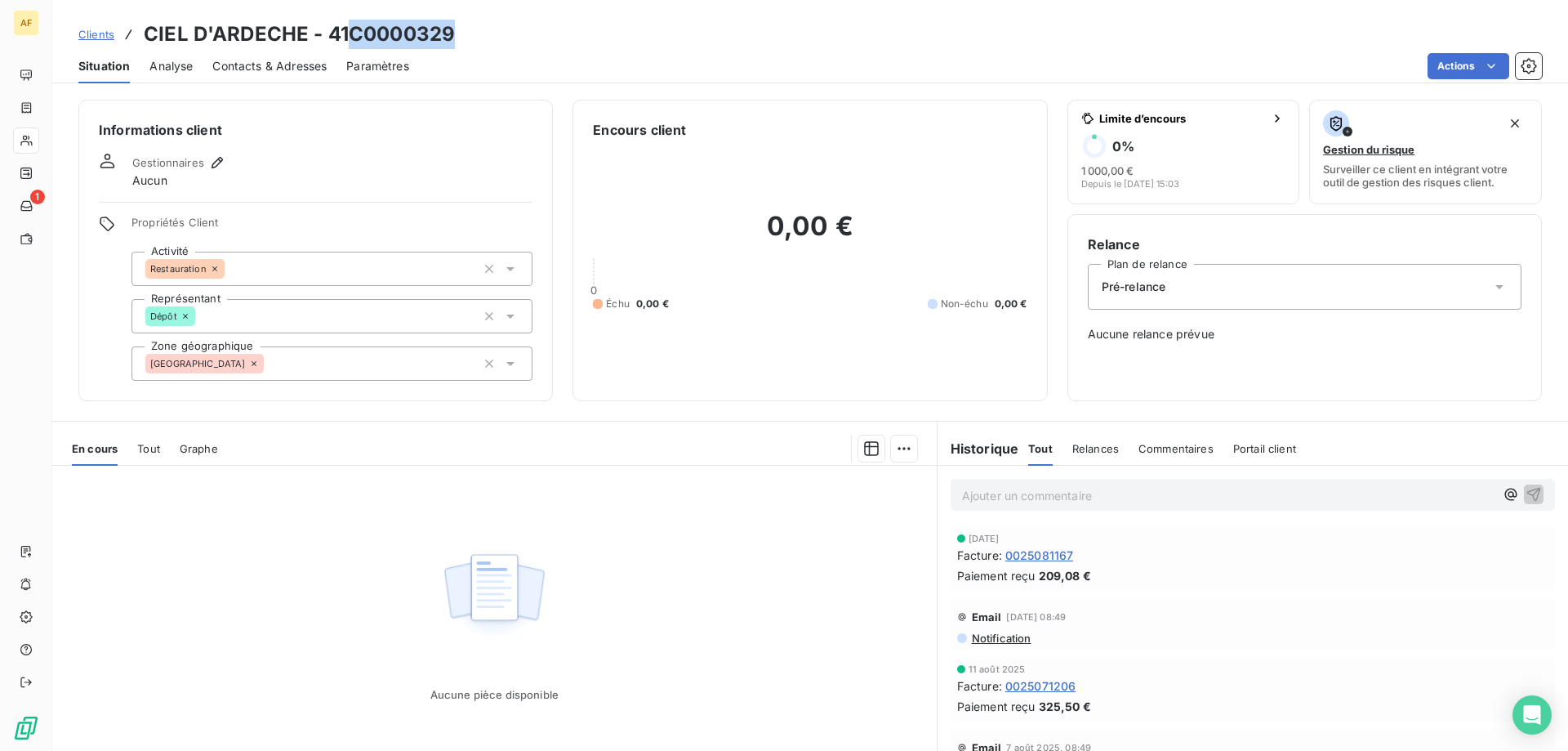
drag, startPoint x: 352, startPoint y: 29, endPoint x: 492, endPoint y: 31, distance: 140.0
click at [492, 31] on div "Clients CIEL D'ARDECHE - 41C0000329" at bounding box center [810, 34] width 1516 height 29
copy h3 "C0000329"
click at [391, 368] on div "[GEOGRAPHIC_DATA]" at bounding box center [332, 363] width 401 height 35
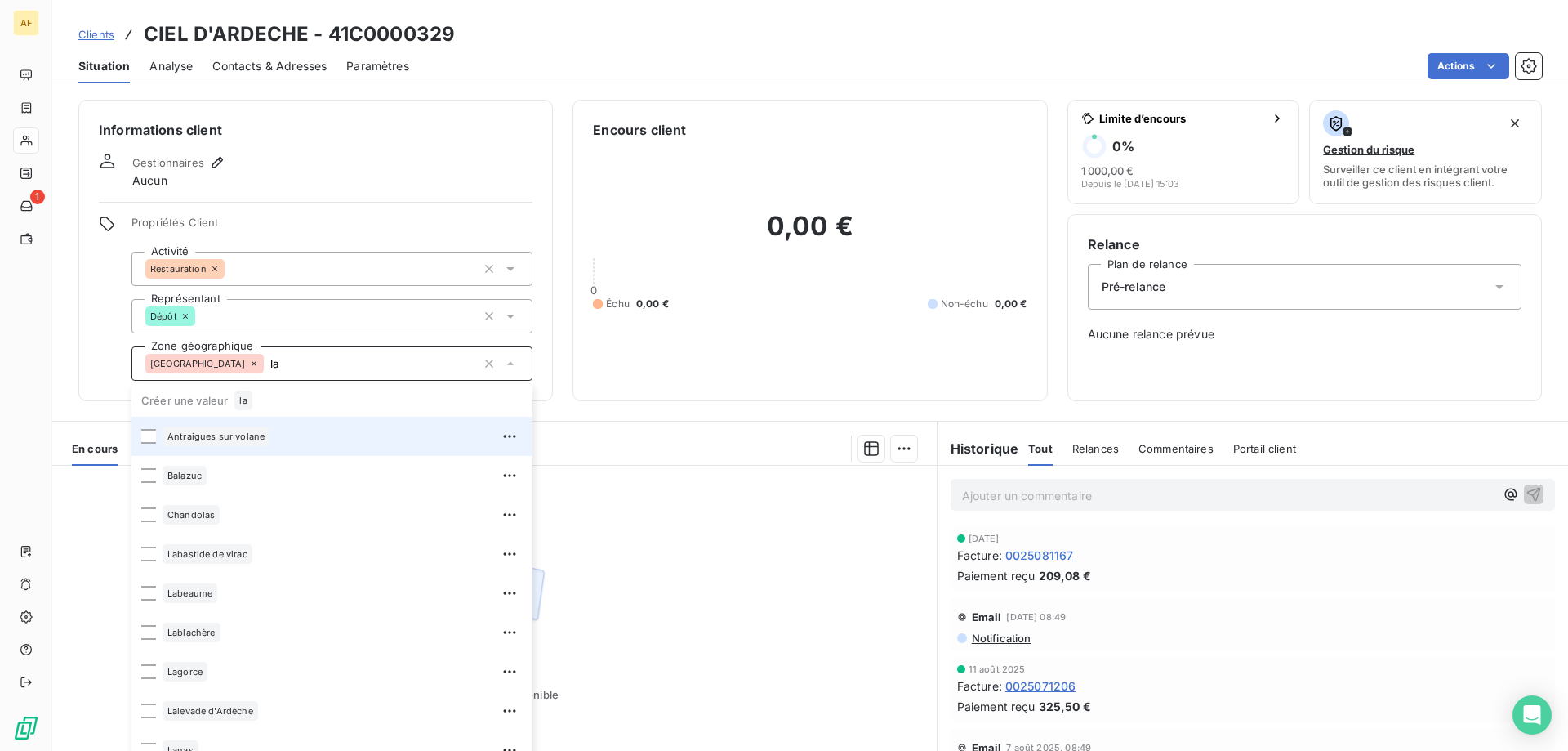
type input "l"
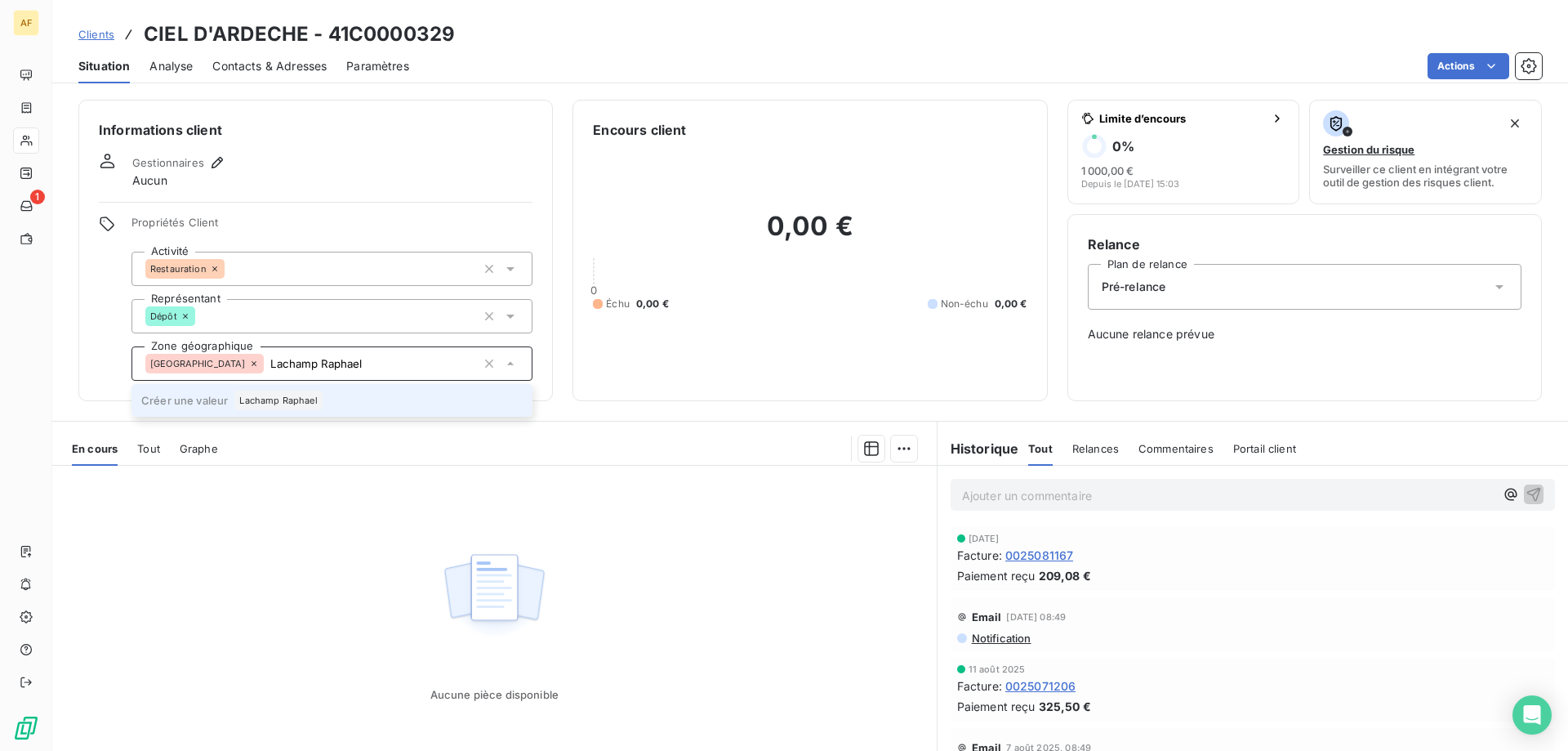
click at [280, 399] on span "Lachamp Raphael" at bounding box center [277, 400] width 78 height 9
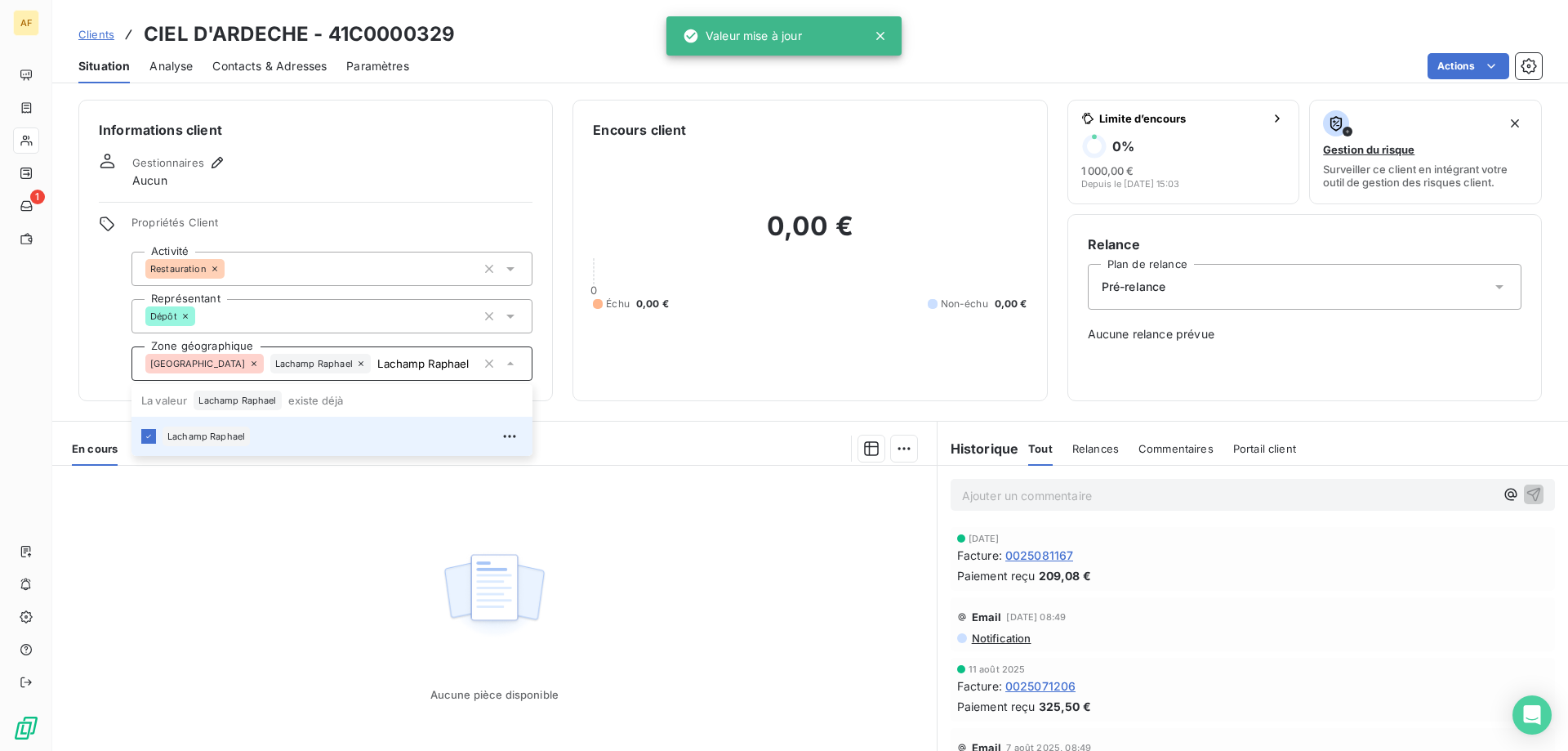
click at [347, 595] on div "Aucune pièce disponible" at bounding box center [494, 622] width 884 height 315
type input "Lachamp Raphael"
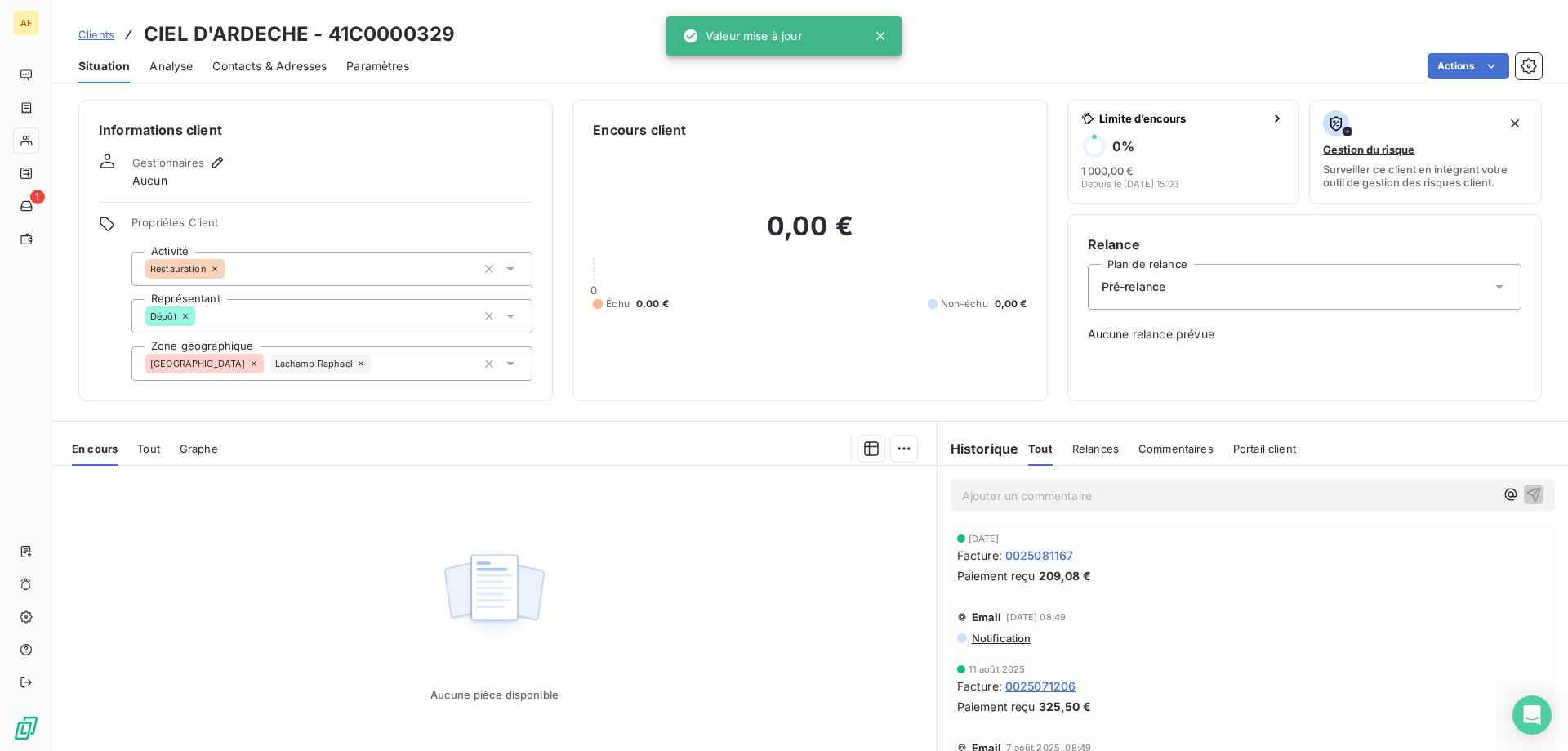
click at [107, 29] on span "Clients" at bounding box center [96, 35] width 35 height 13
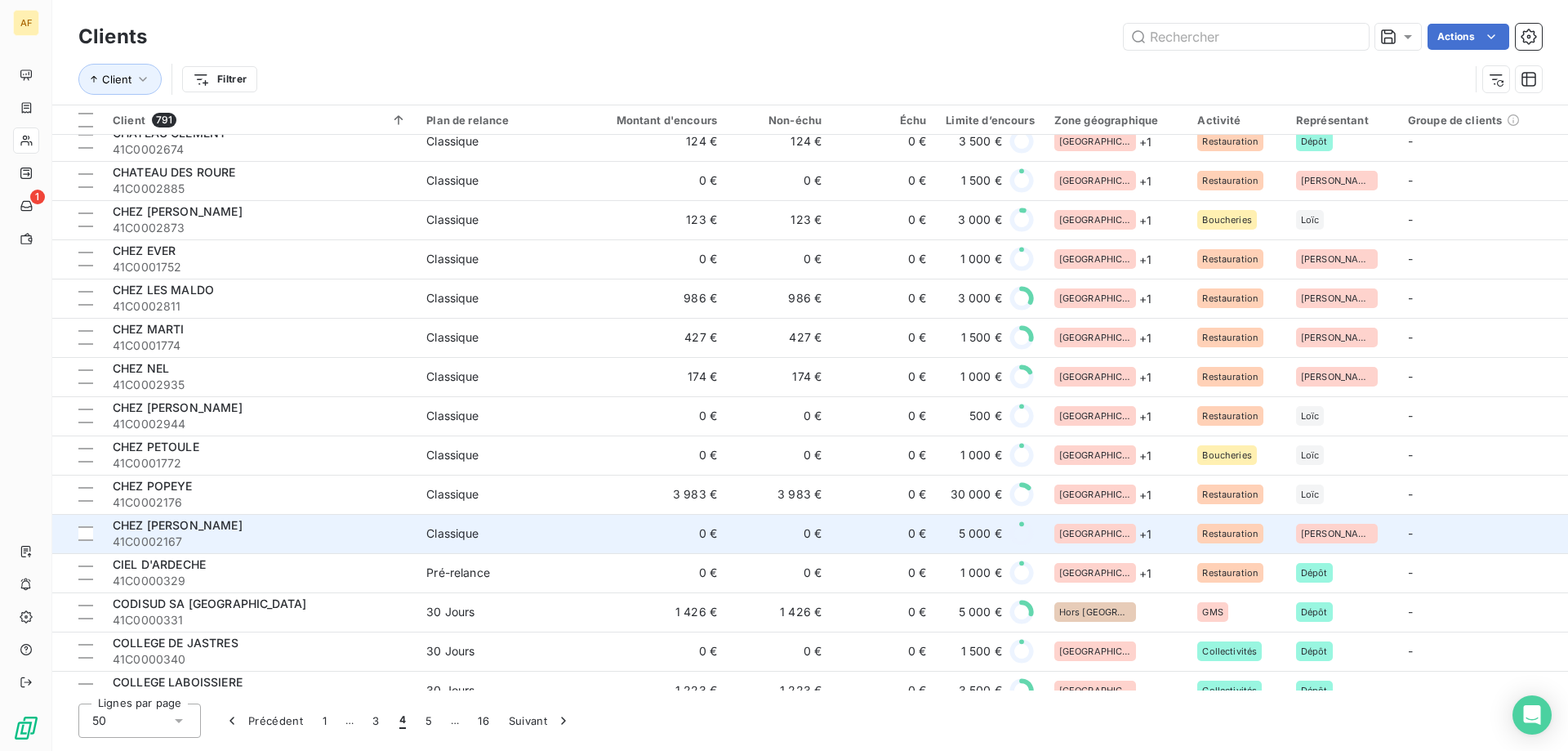
scroll to position [1412, 0]
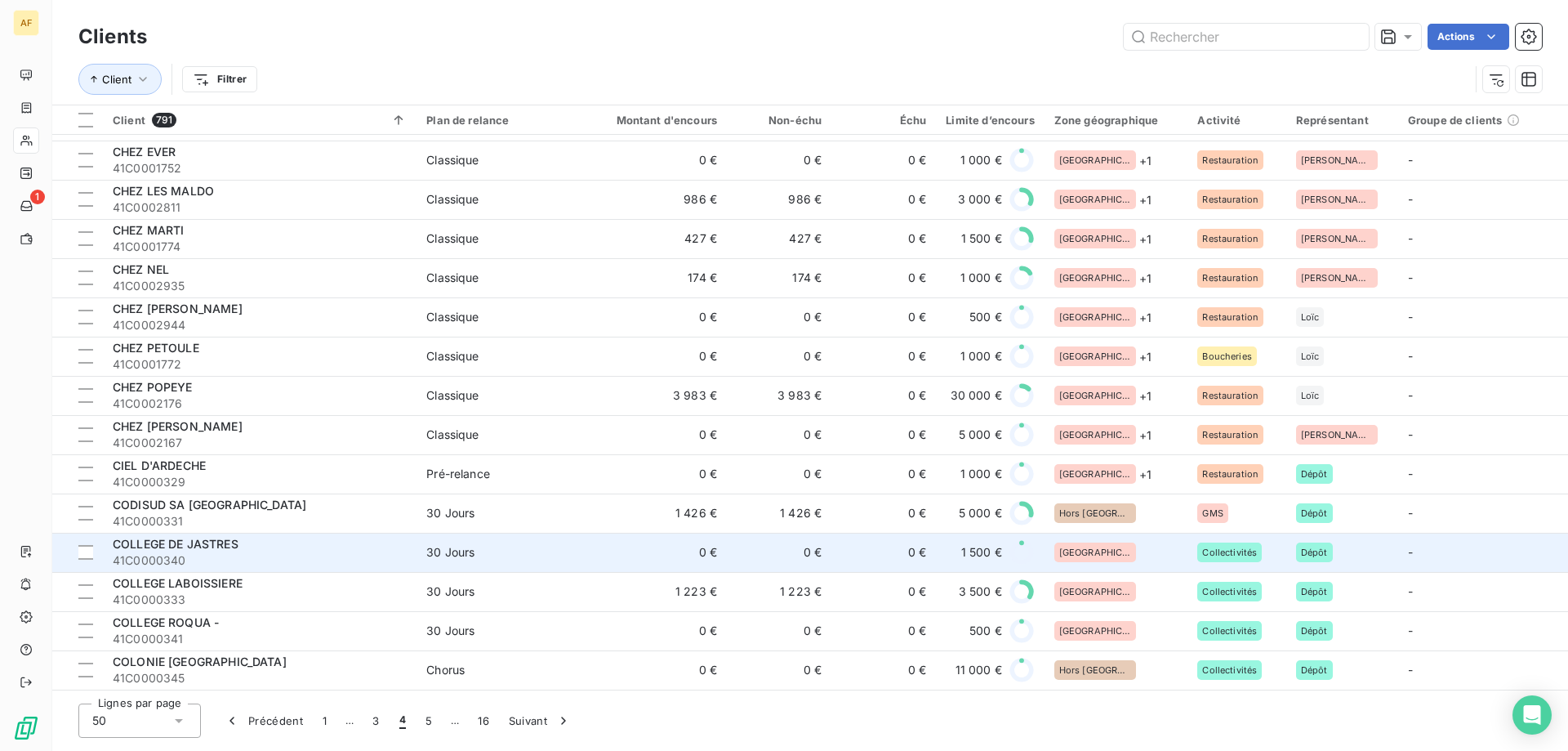
click at [1122, 543] on div "[GEOGRAPHIC_DATA]" at bounding box center [1116, 552] width 124 height 20
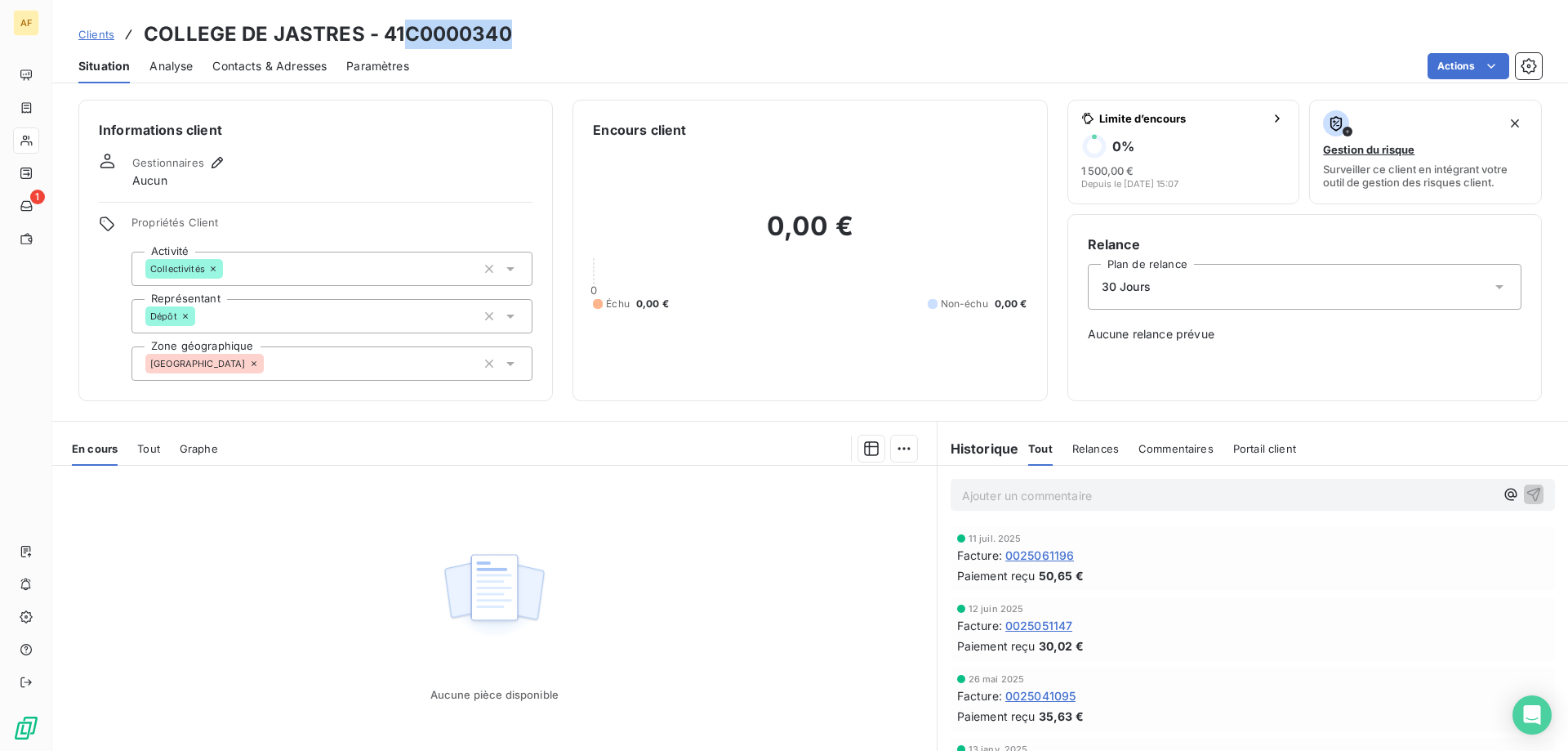
drag, startPoint x: 407, startPoint y: 31, endPoint x: 508, endPoint y: 35, distance: 101.1
click at [508, 35] on h3 "COLLEGE DE JASTRES - 41C0000340" at bounding box center [328, 34] width 368 height 29
copy h3 "C0000340"
click at [396, 361] on div "[GEOGRAPHIC_DATA]" at bounding box center [332, 363] width 401 height 35
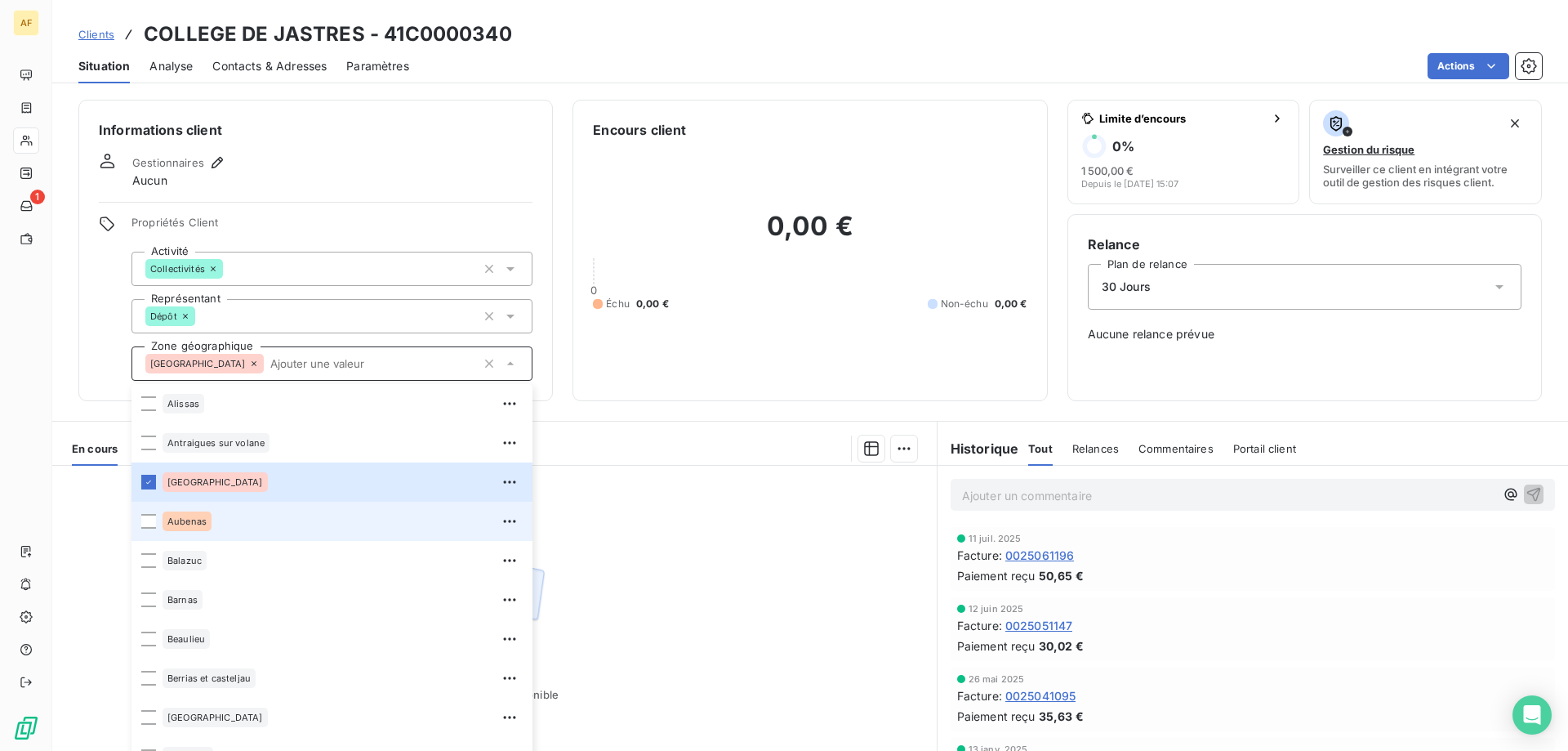
click at [203, 524] on span "Aubenas" at bounding box center [187, 521] width 39 height 9
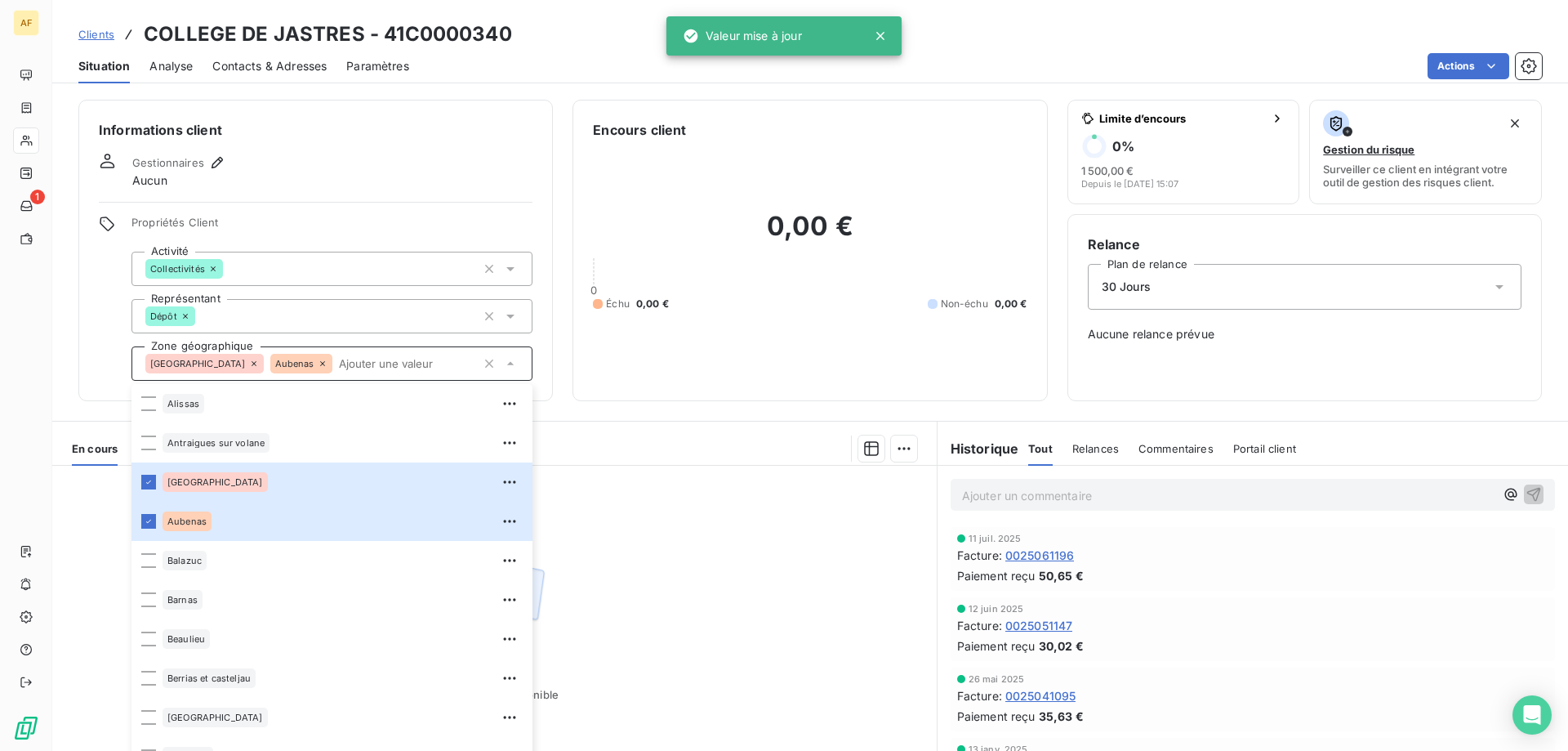
click at [664, 523] on div "Aucune pièce disponible" at bounding box center [494, 622] width 884 height 315
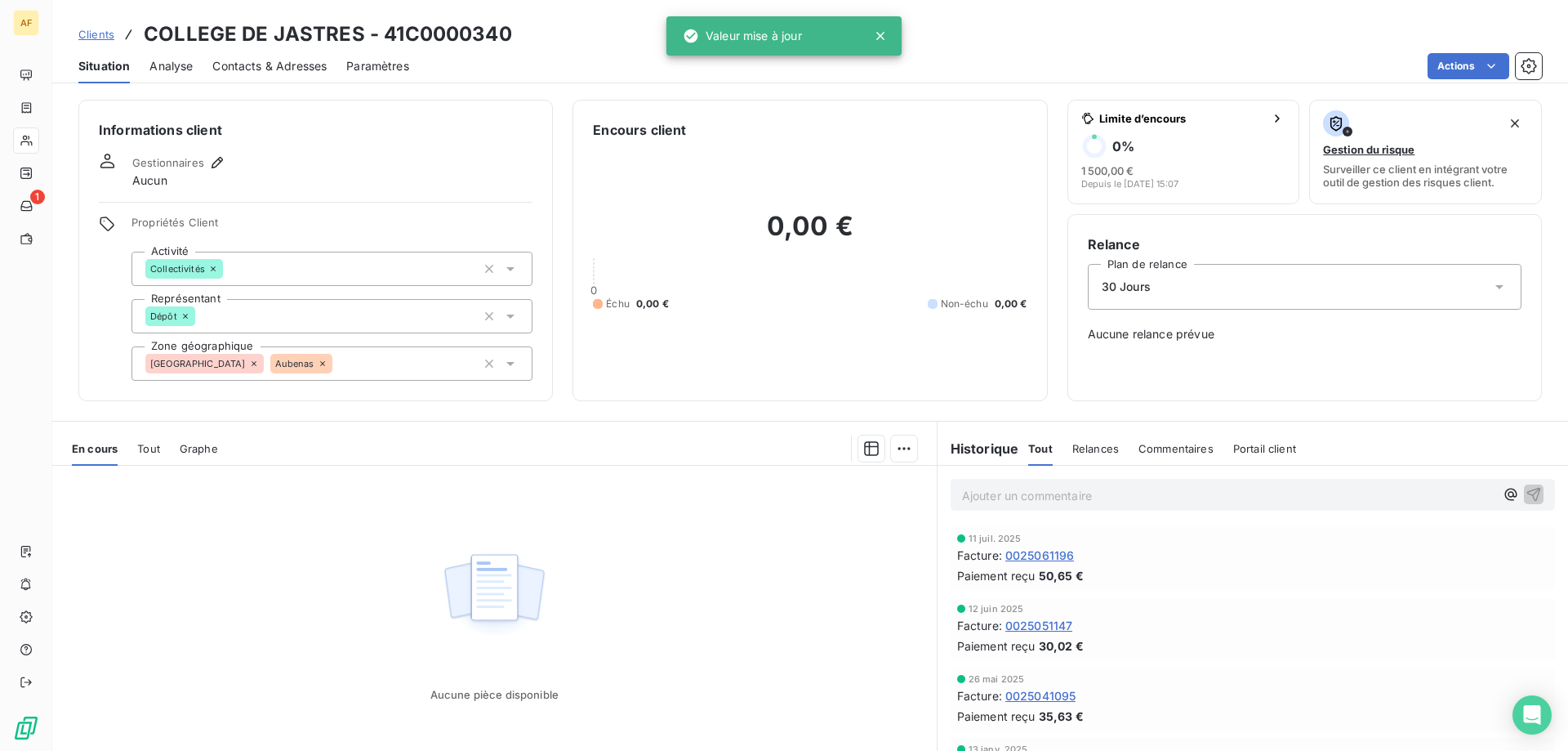
click at [108, 31] on span "Clients" at bounding box center [96, 35] width 35 height 13
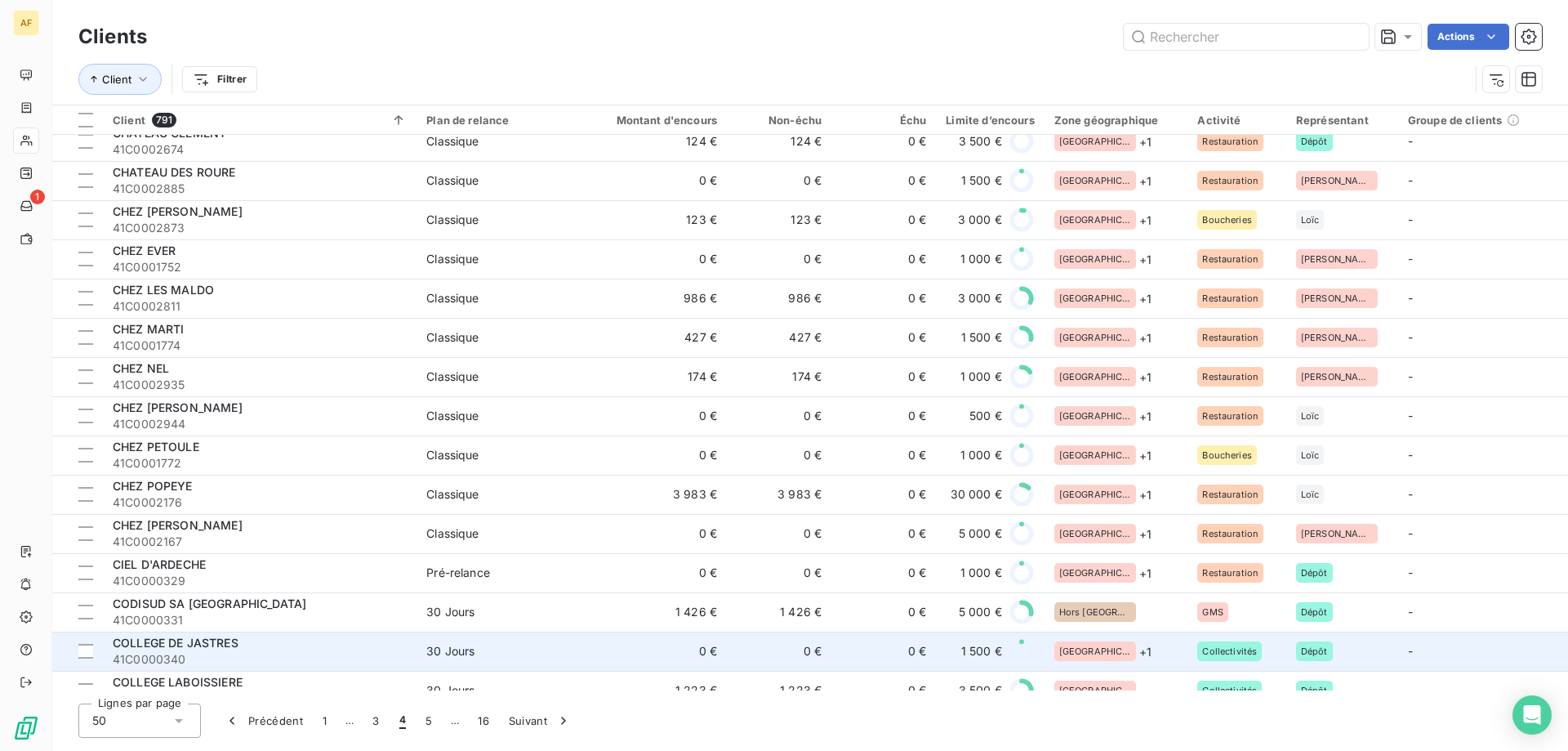
scroll to position [1412, 0]
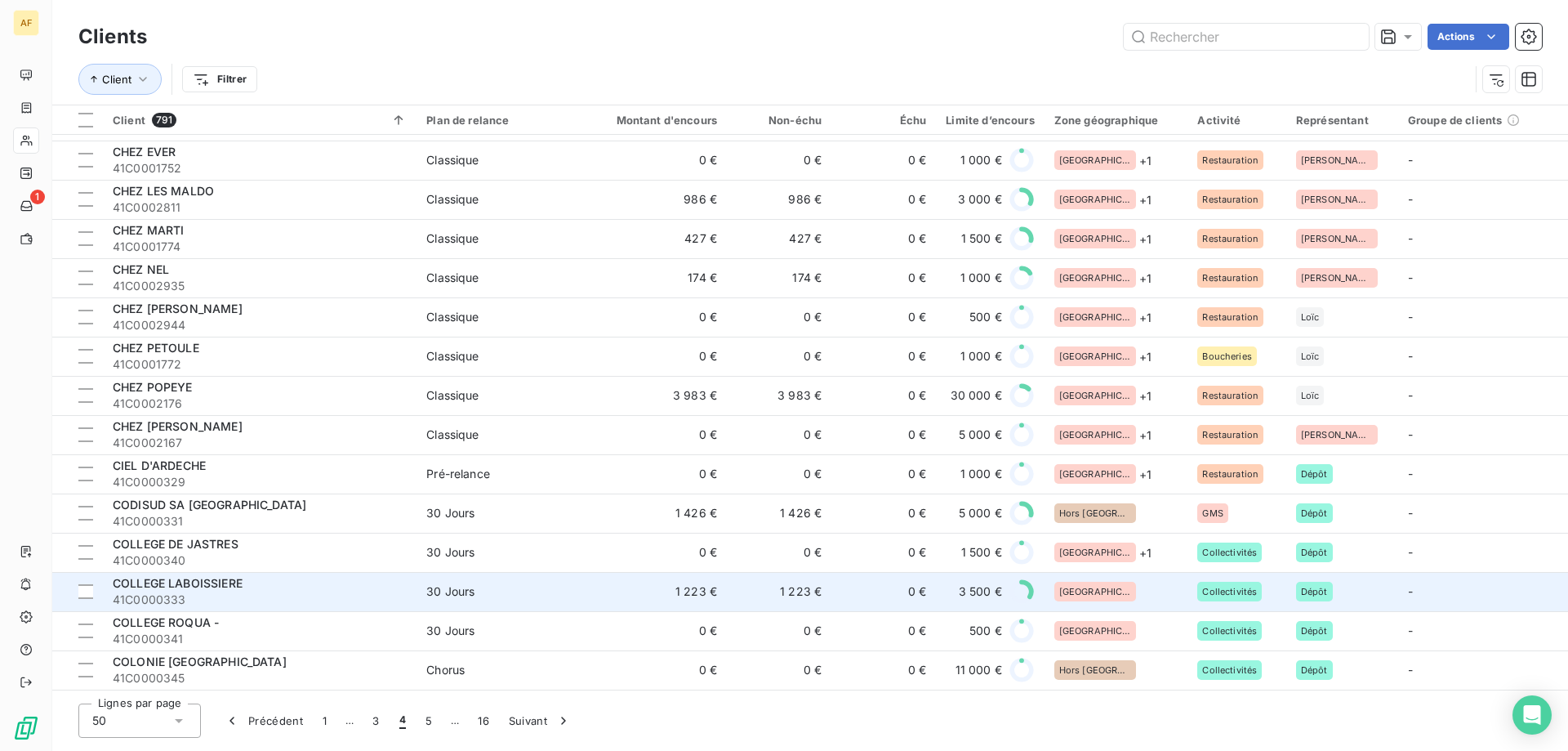
click at [1132, 582] on div "[GEOGRAPHIC_DATA]" at bounding box center [1116, 591] width 124 height 20
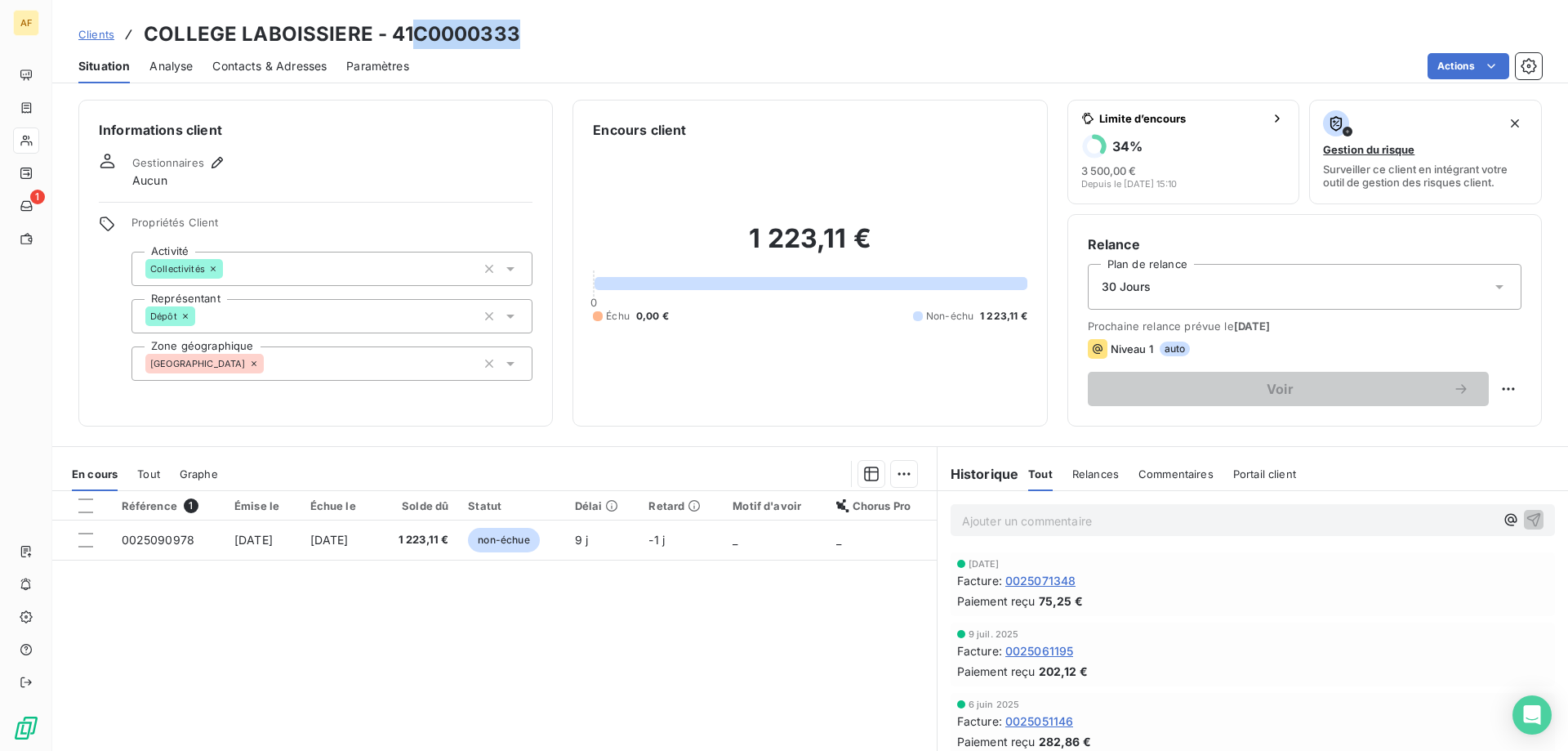
drag, startPoint x: 412, startPoint y: 31, endPoint x: 516, endPoint y: 34, distance: 104.0
click at [516, 34] on h3 "COLLEGE LABOISSIERE - 41C0000333" at bounding box center [332, 34] width 376 height 29
copy h3 "C0000333"
click at [431, 362] on div "[GEOGRAPHIC_DATA]" at bounding box center [332, 363] width 401 height 35
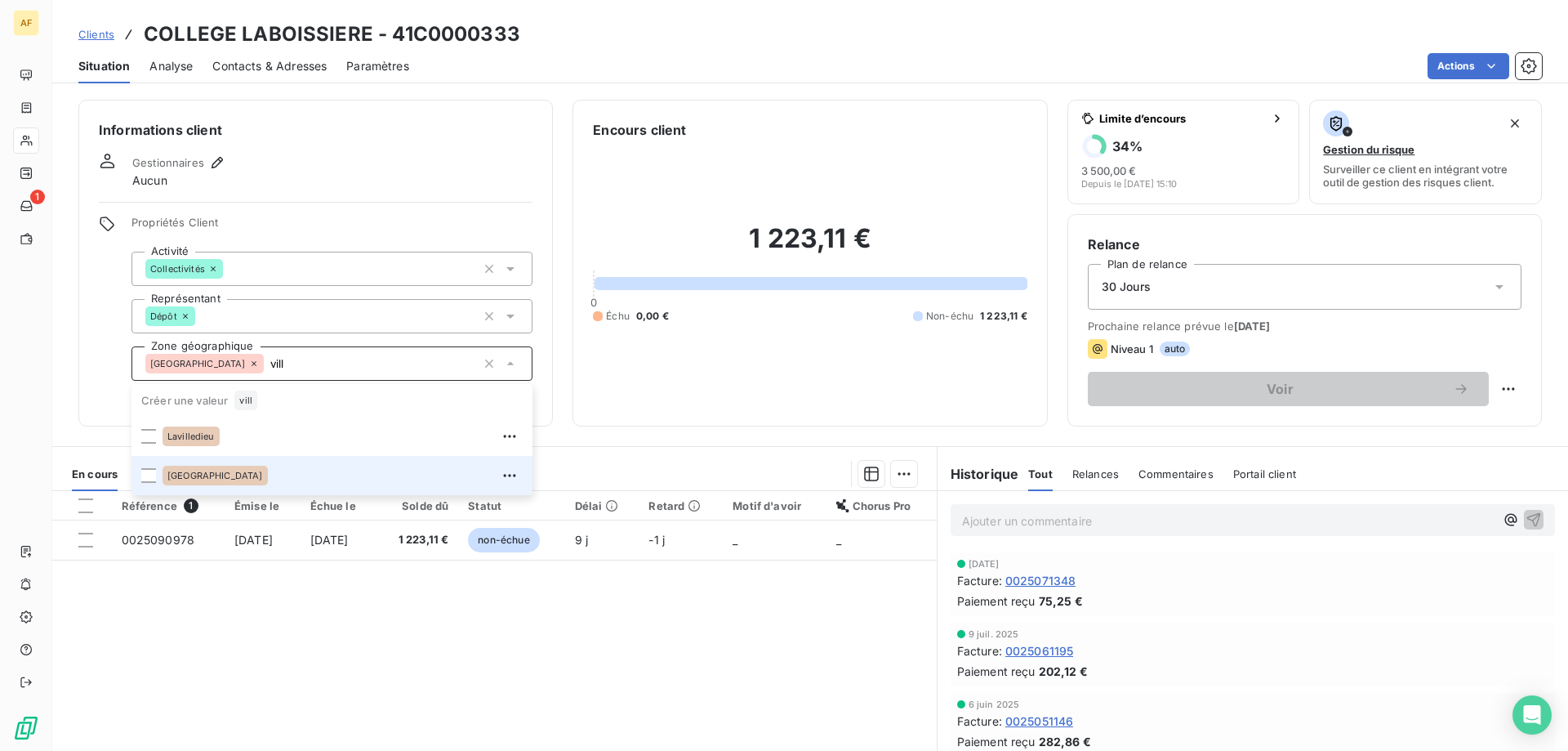
click at [324, 473] on div "[GEOGRAPHIC_DATA]" at bounding box center [343, 475] width 360 height 26
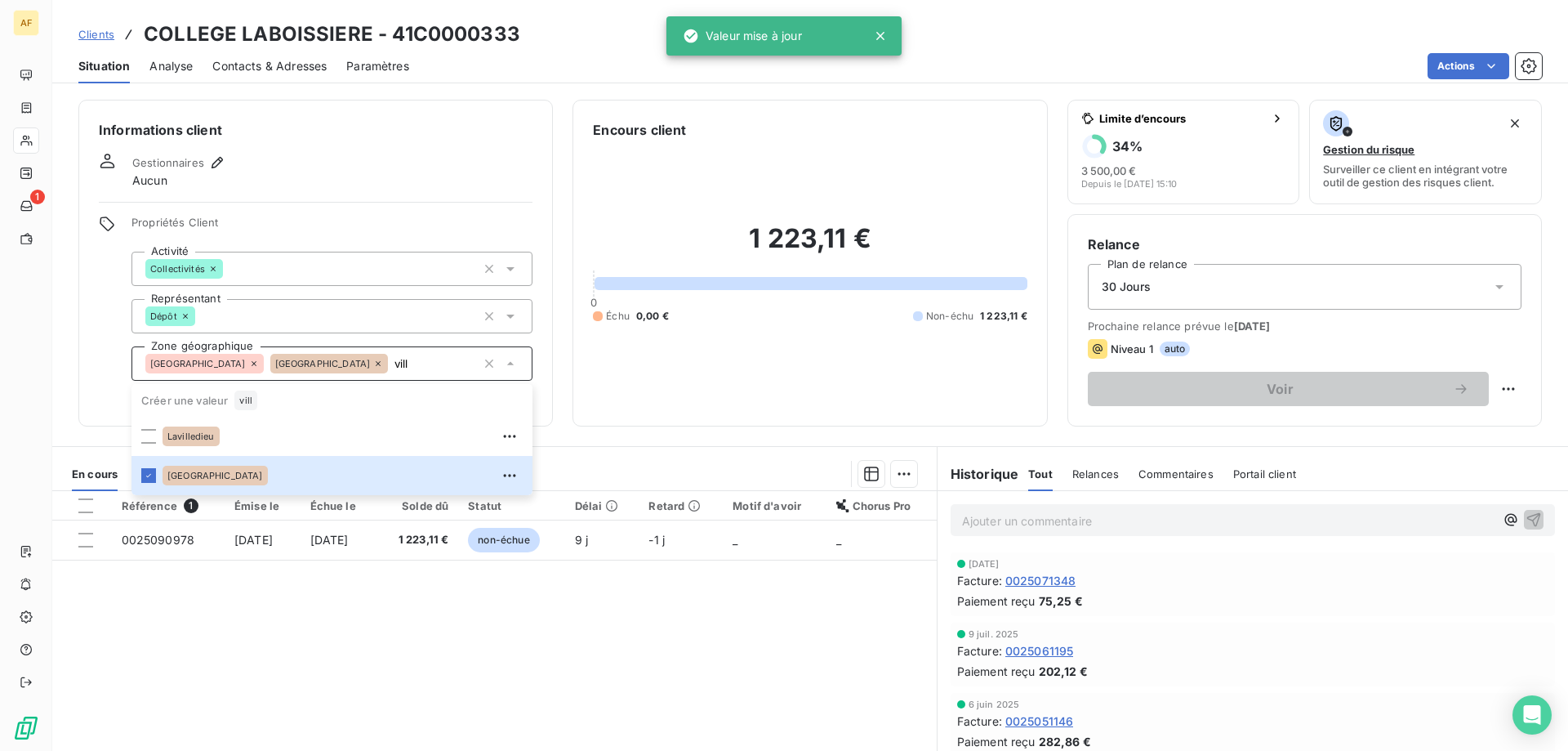
type input "vill"
click at [291, 622] on div "Référence 1 Émise le Échue le Solde dû Statut Délai Retard Motif d'avoir Chorus…" at bounding box center [494, 648] width 884 height 315
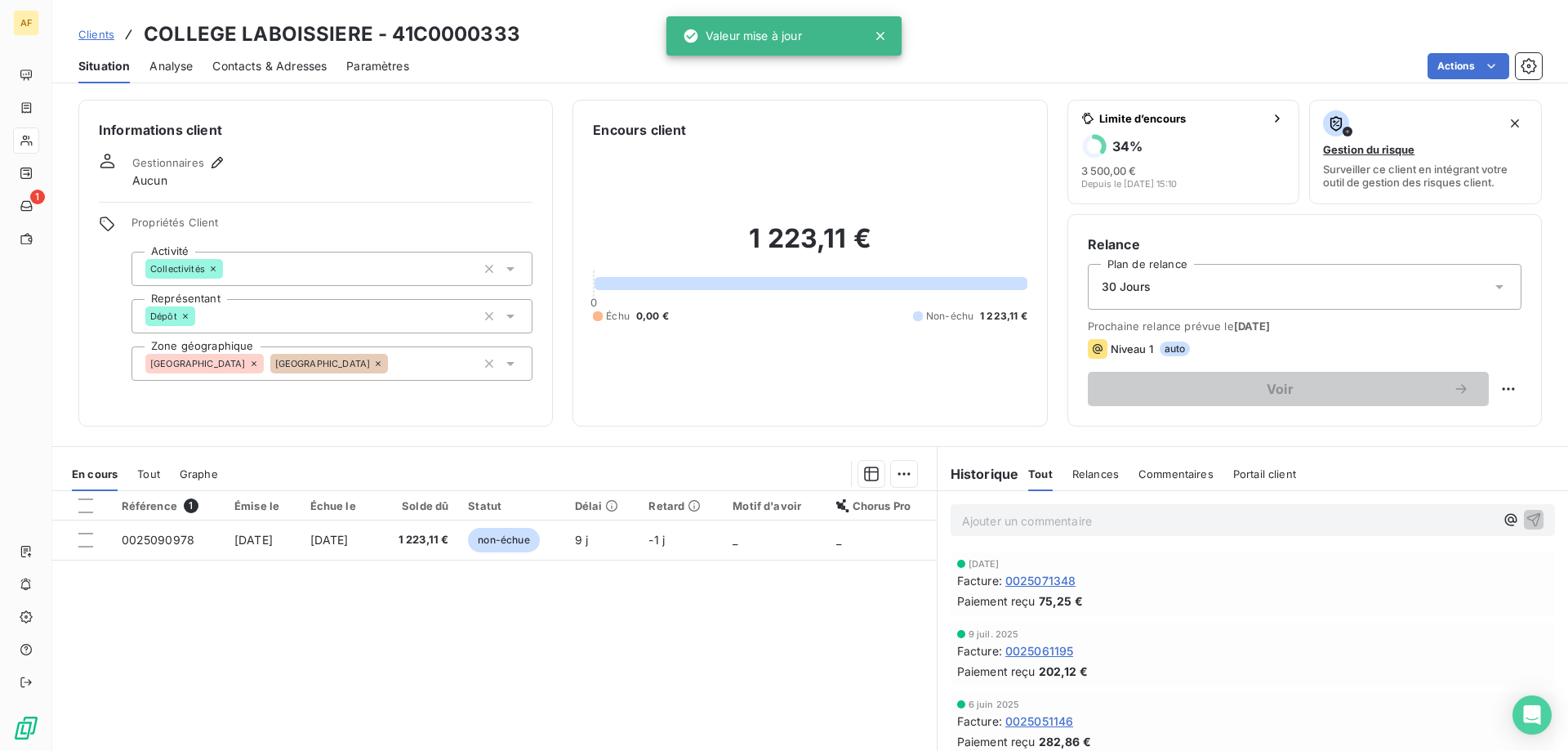
click at [98, 28] on span "Clients" at bounding box center [96, 35] width 35 height 13
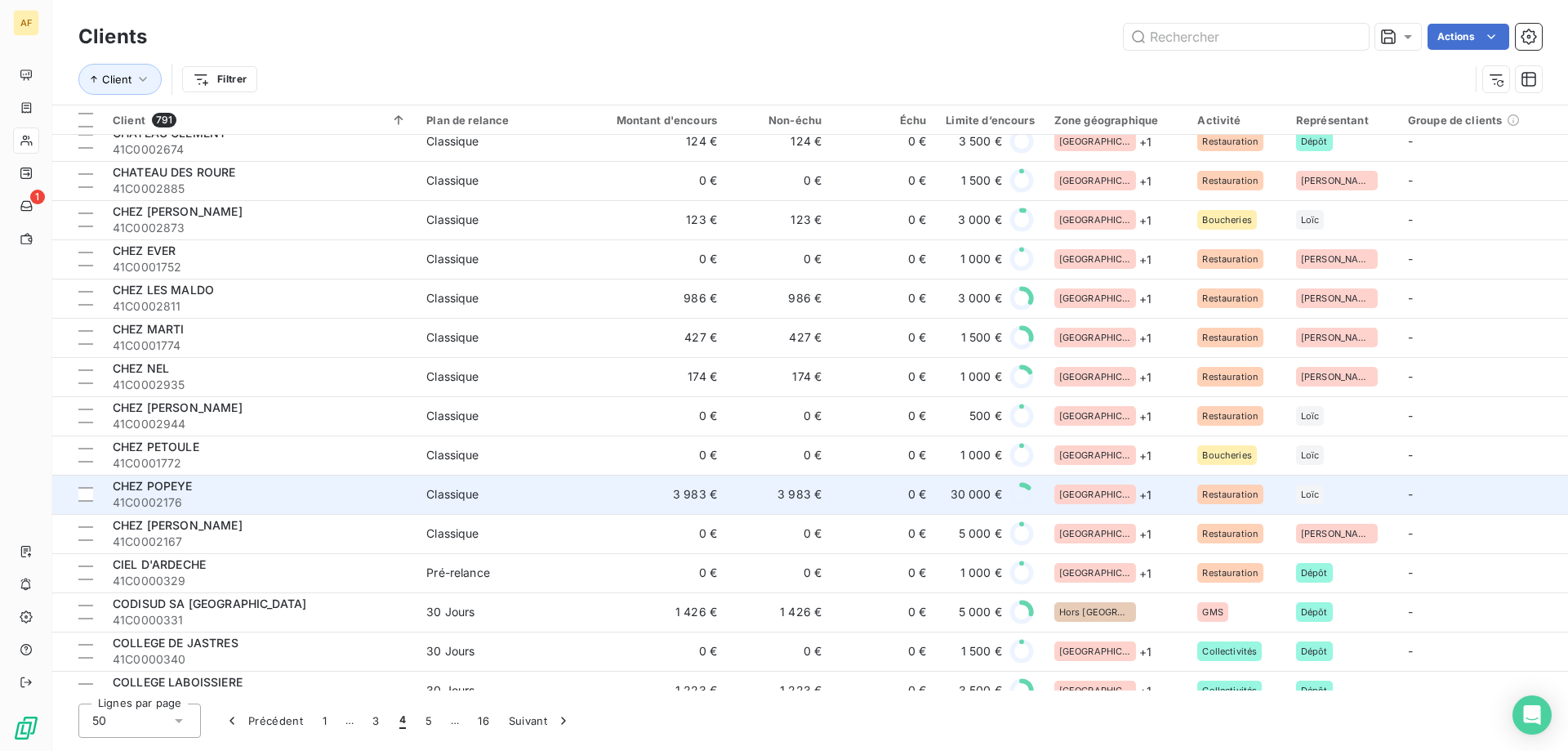
scroll to position [1412, 0]
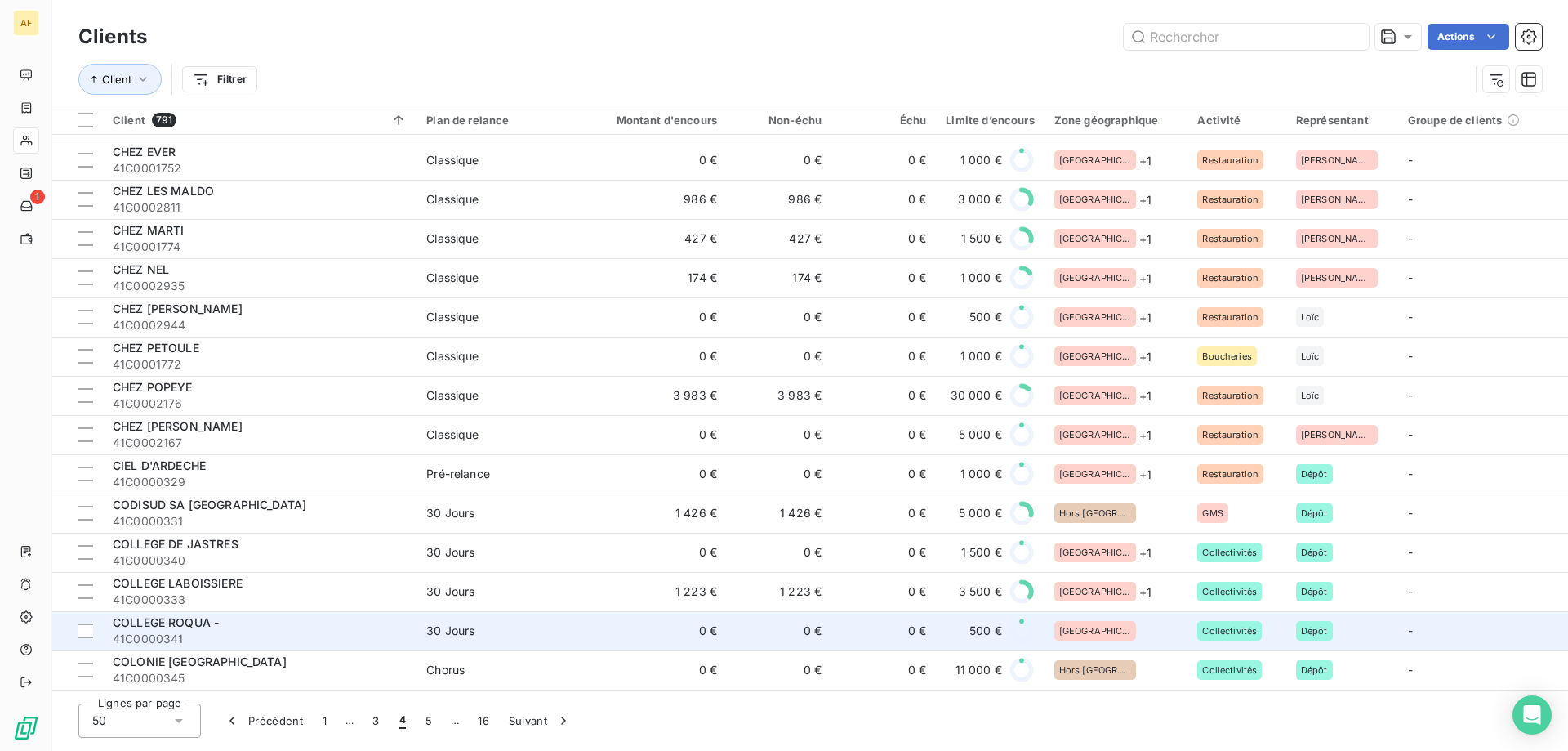
click at [1114, 622] on div "[GEOGRAPHIC_DATA]" at bounding box center [1116, 631] width 124 height 20
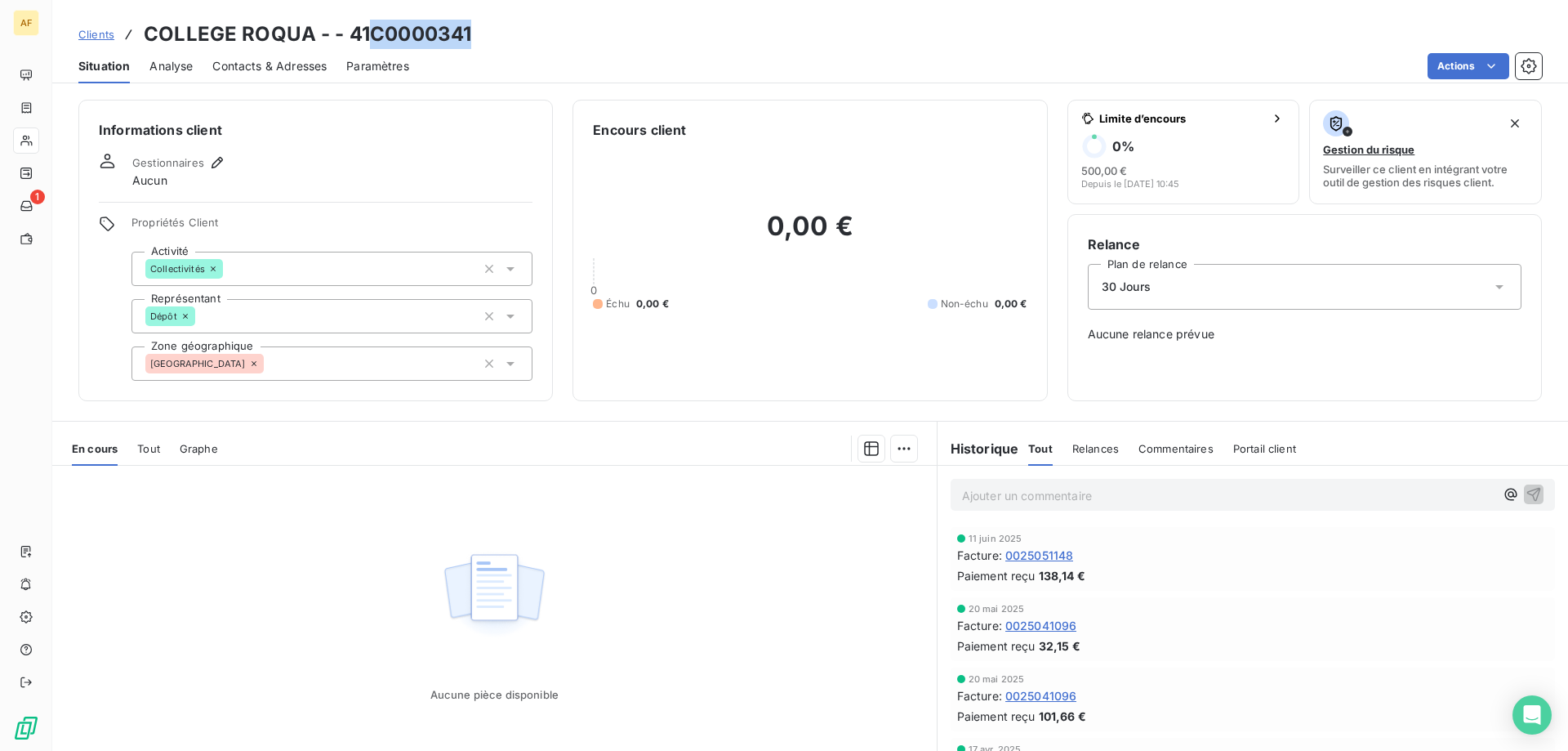
drag, startPoint x: 376, startPoint y: 33, endPoint x: 471, endPoint y: 39, distance: 95.2
click at [471, 39] on h3 "COLLEGE ROQUA - - 41C0000341" at bounding box center [307, 34] width 328 height 29
copy h3 "C0000341"
click at [818, 737] on div "Aucune pièce disponible" at bounding box center [494, 622] width 884 height 315
click at [296, 359] on div "[GEOGRAPHIC_DATA]" at bounding box center [332, 363] width 401 height 35
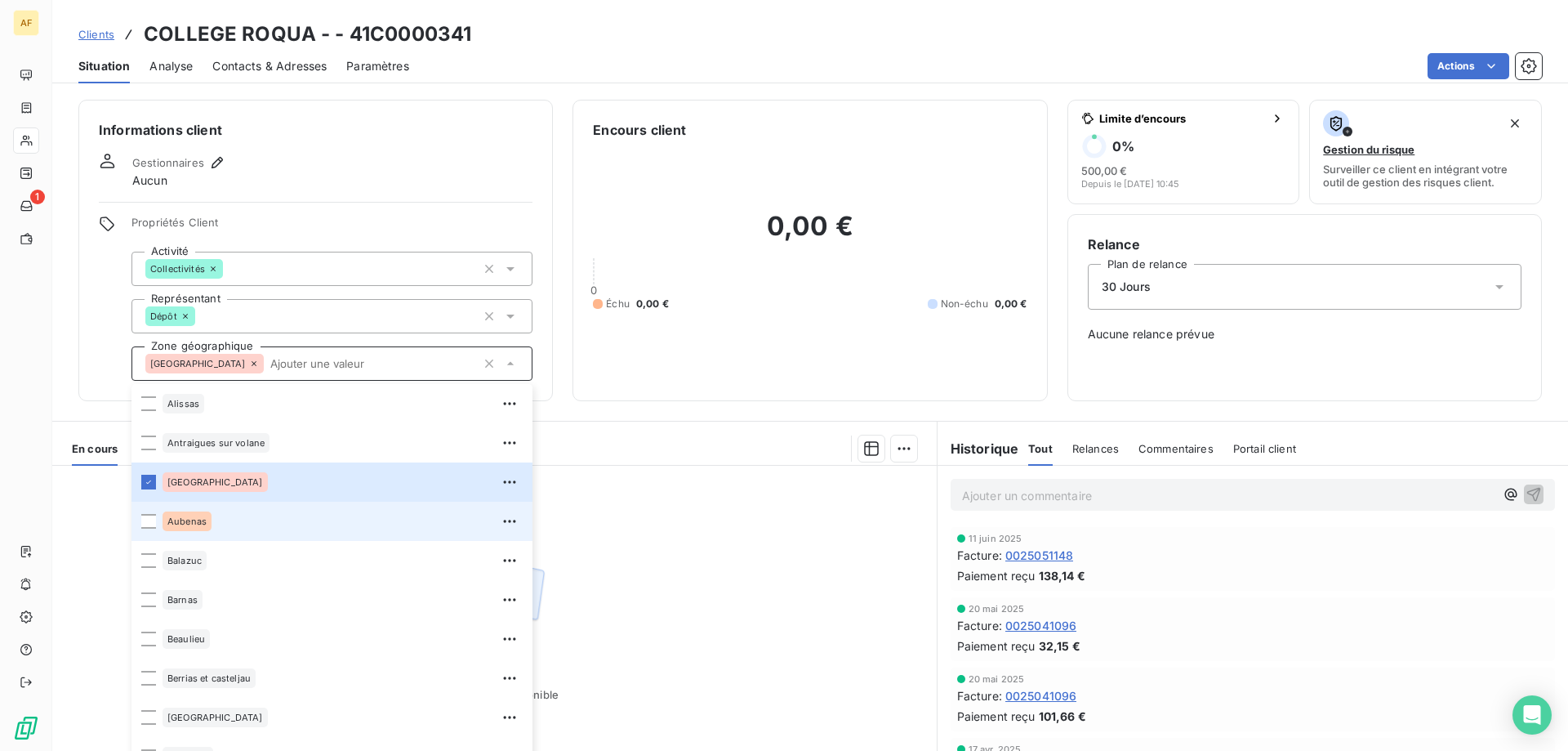
click at [230, 531] on div "Aubenas" at bounding box center [343, 521] width 360 height 26
click at [711, 517] on div "Aucune pièce disponible" at bounding box center [494, 622] width 884 height 315
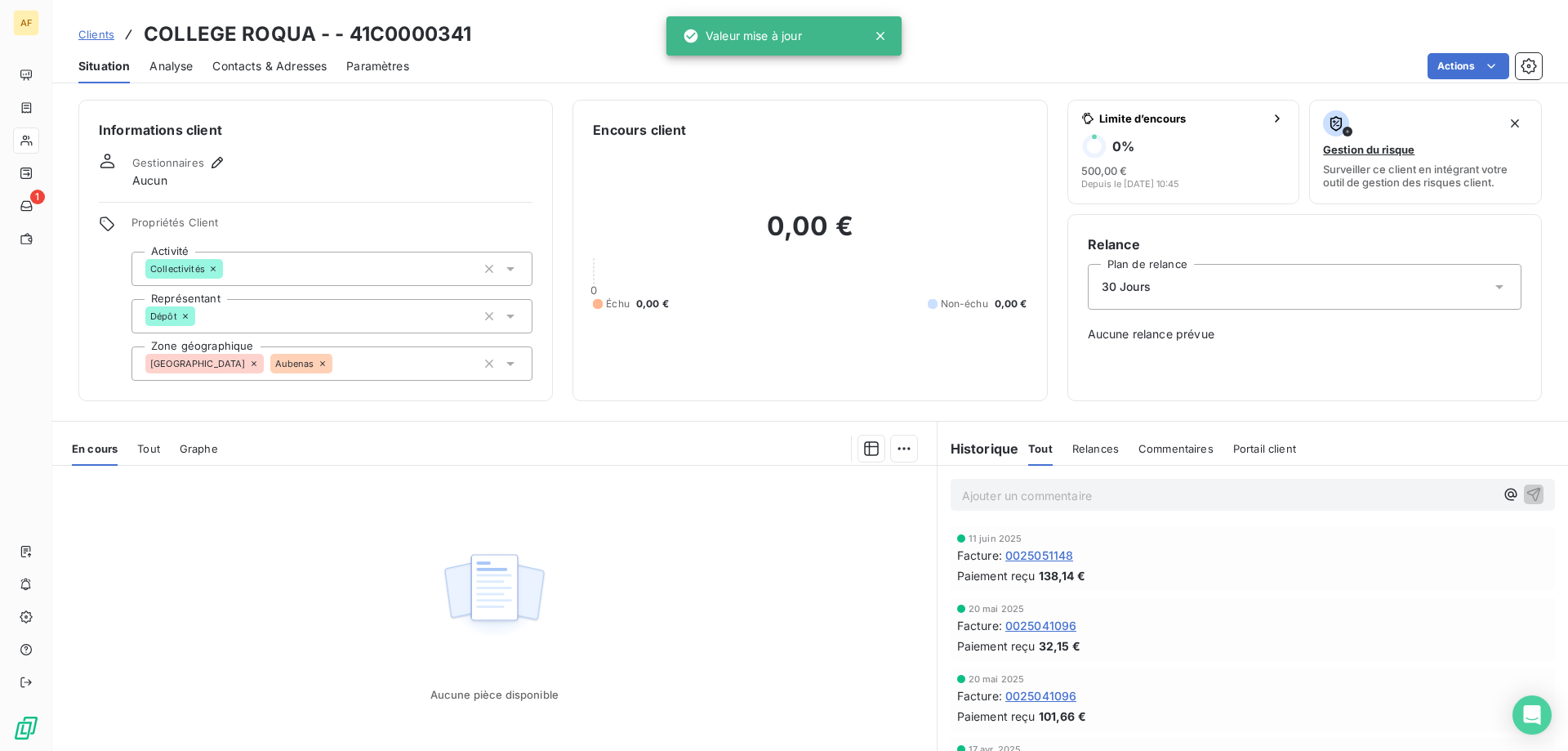
click at [101, 29] on span "Clients" at bounding box center [96, 35] width 35 height 13
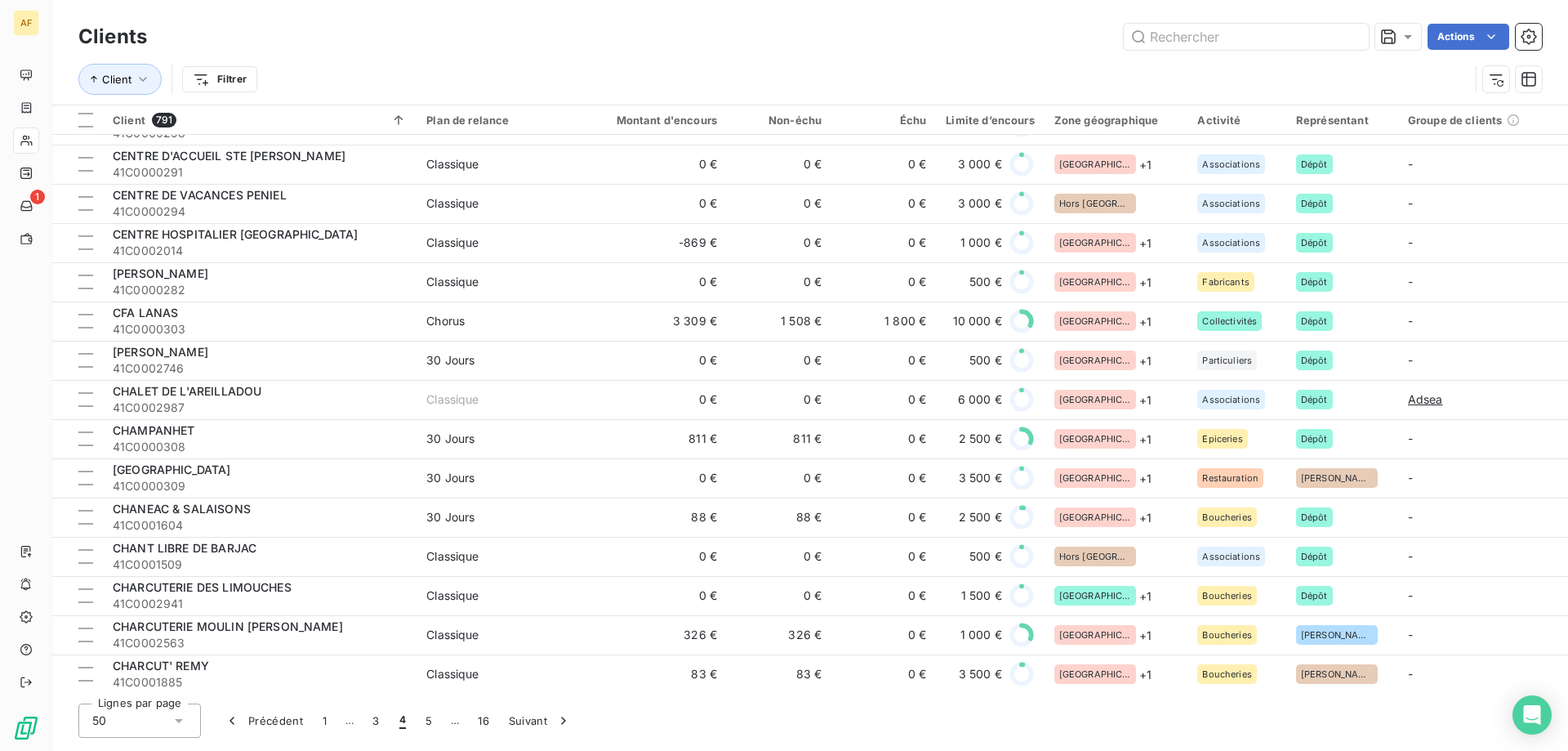
scroll to position [1412, 0]
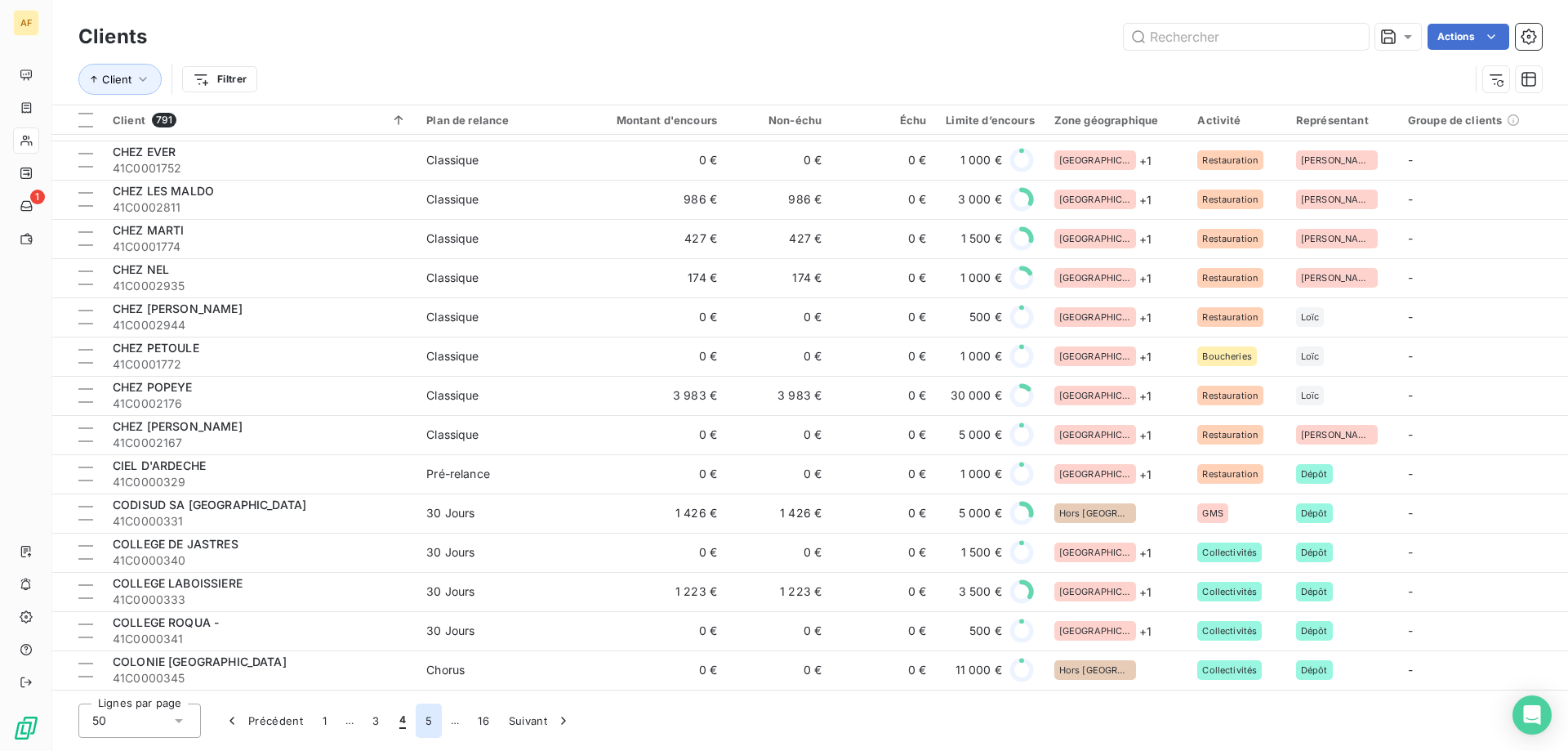
click at [435, 723] on button "5" at bounding box center [429, 720] width 26 height 35
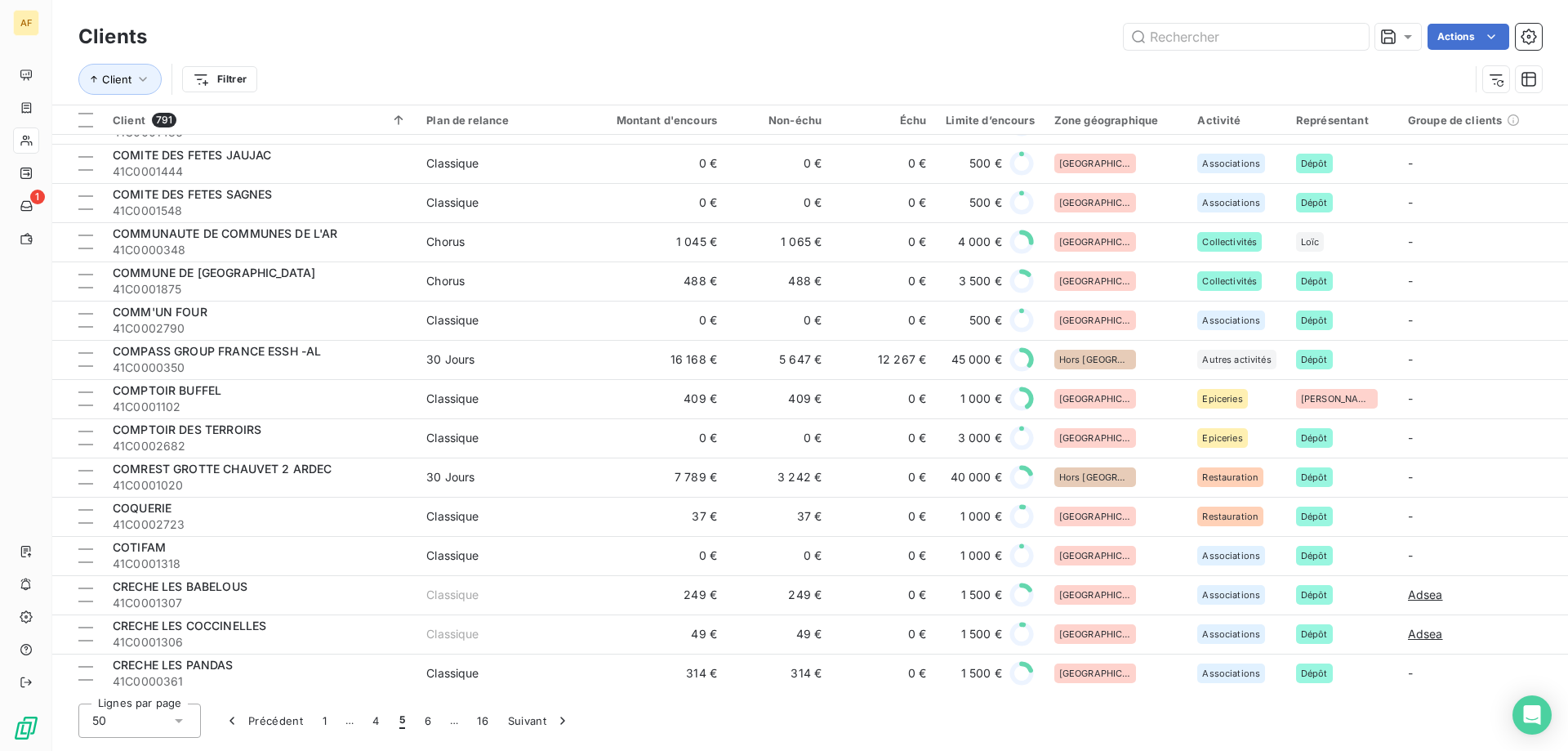
scroll to position [0, 0]
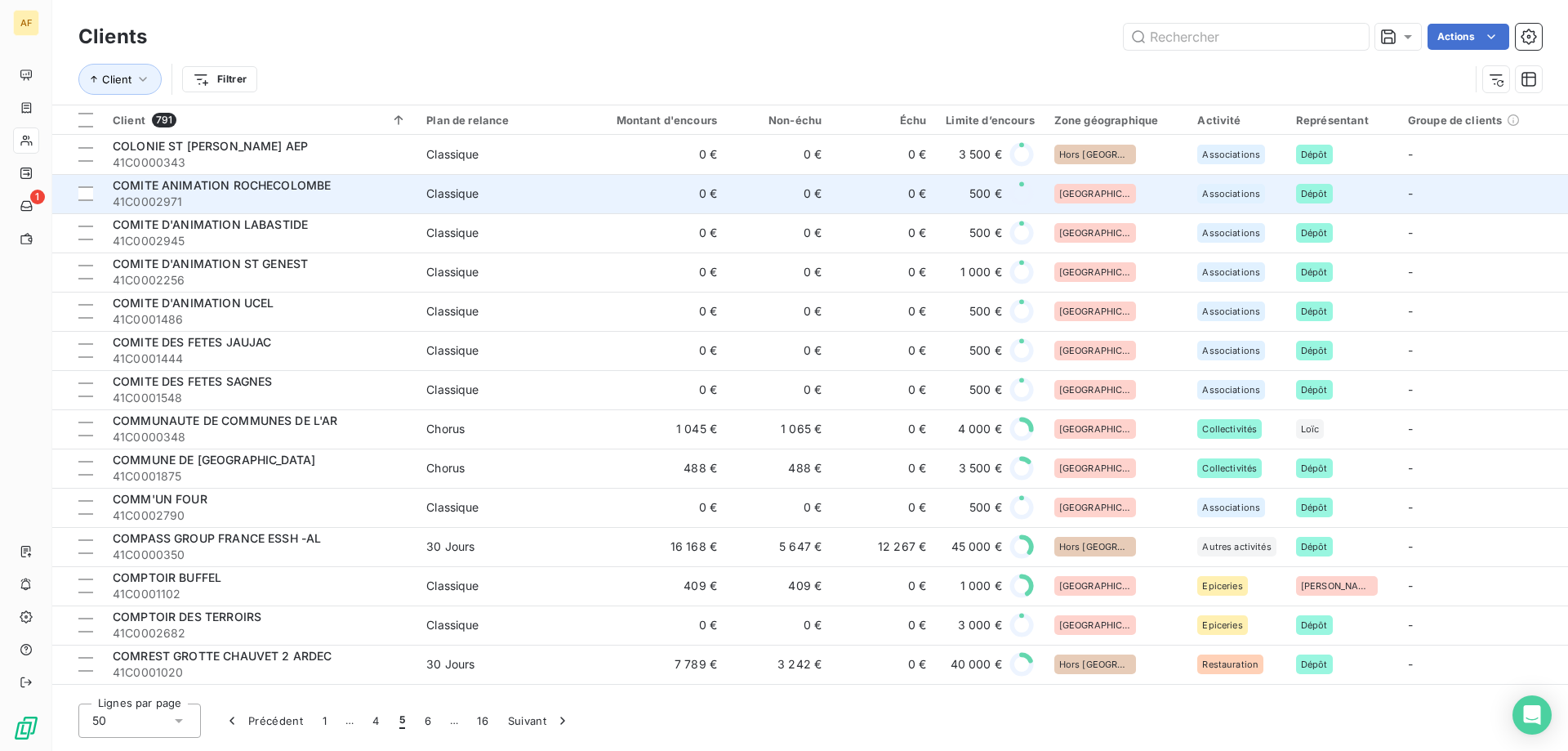
click at [1136, 191] on div "[GEOGRAPHIC_DATA]" at bounding box center [1116, 193] width 124 height 20
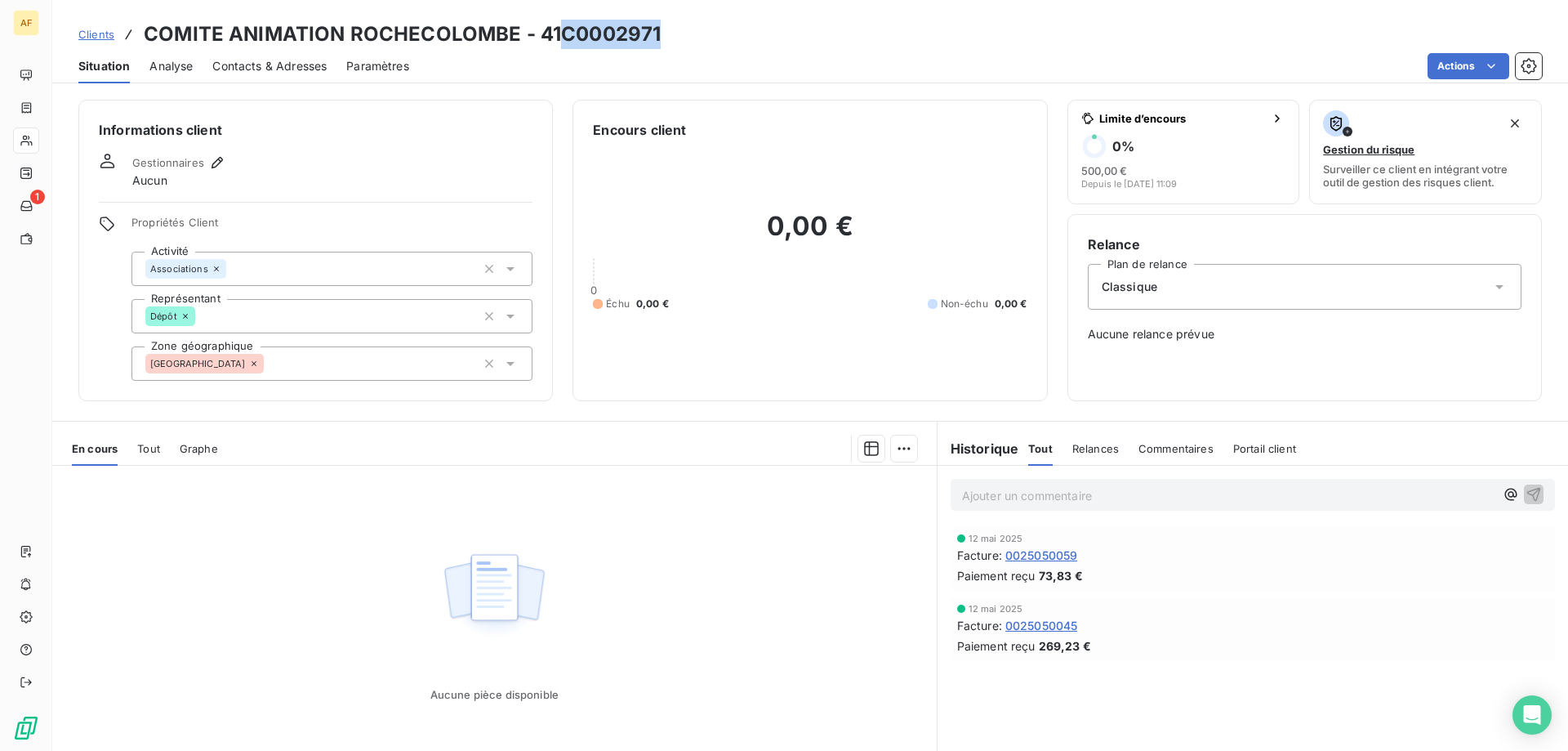
drag, startPoint x: 566, startPoint y: 33, endPoint x: 660, endPoint y: 35, distance: 94.0
click at [660, 35] on h3 "COMITE ANIMATION ROCHECOLOMBE - 41C0002971" at bounding box center [402, 34] width 516 height 29
copy h3 "C0002971"
click at [343, 361] on div "[GEOGRAPHIC_DATA]" at bounding box center [332, 363] width 401 height 35
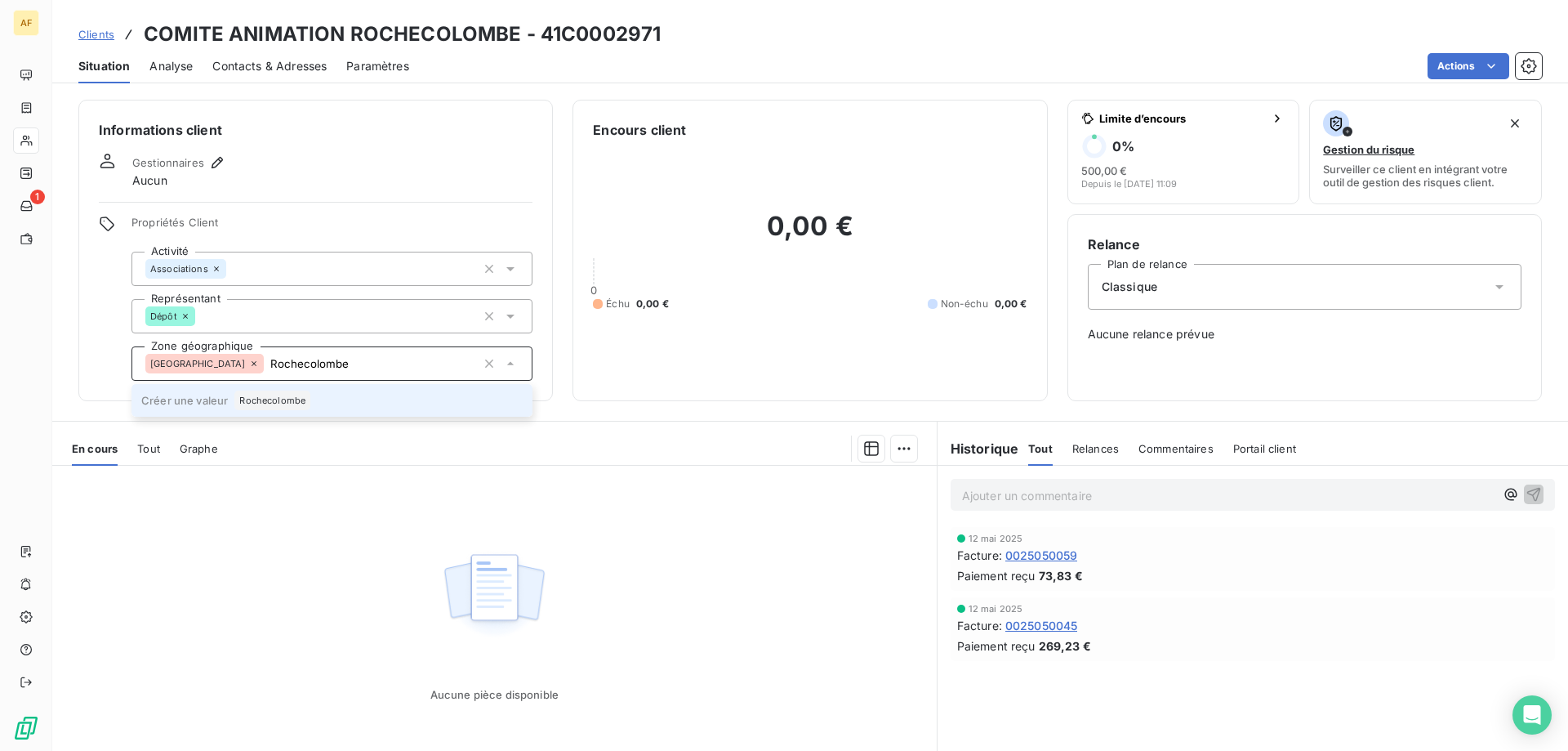
click at [290, 402] on span "Rochecolombe" at bounding box center [272, 400] width 66 height 9
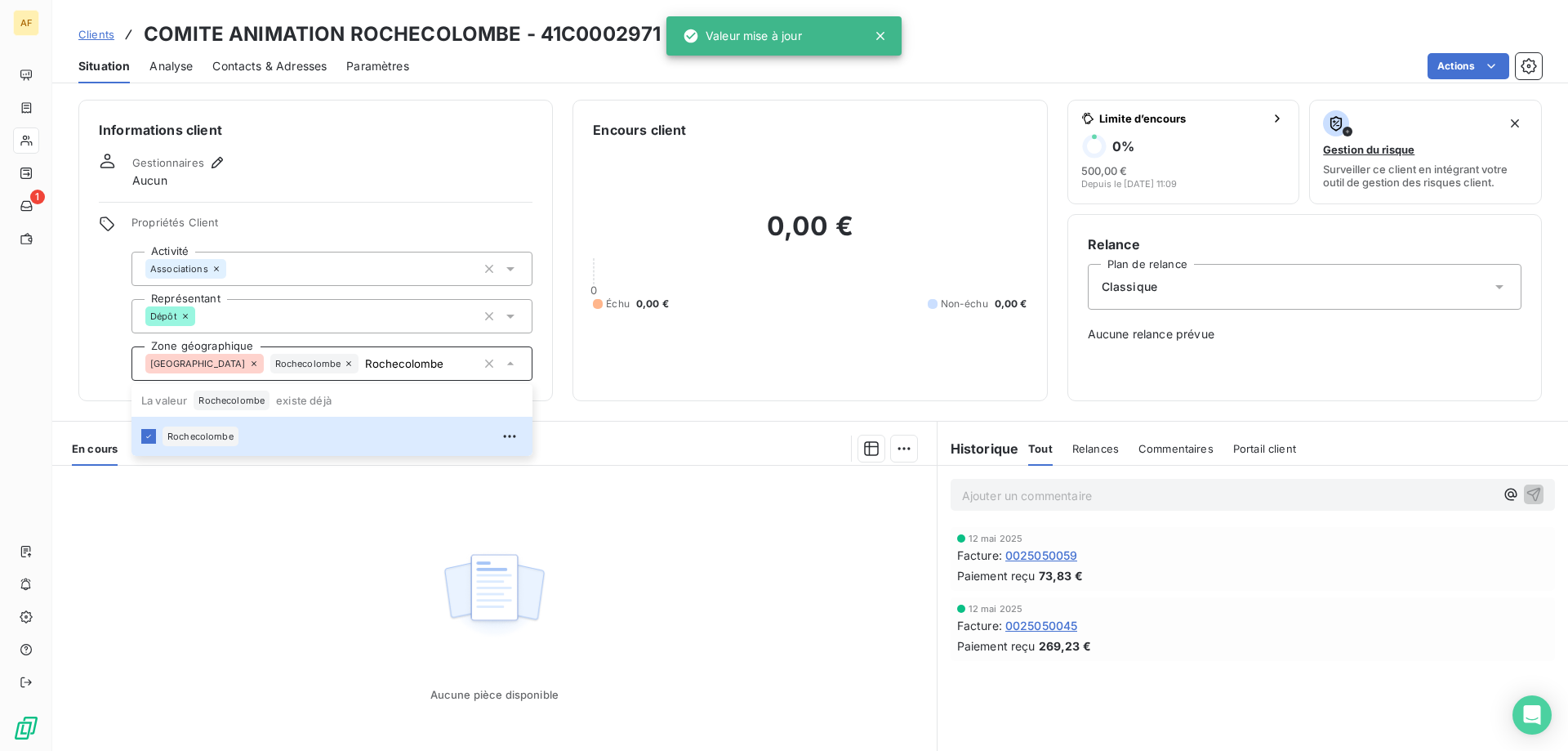
click at [363, 588] on div "Aucune pièce disponible" at bounding box center [494, 622] width 884 height 315
type input "Rochecolombe"
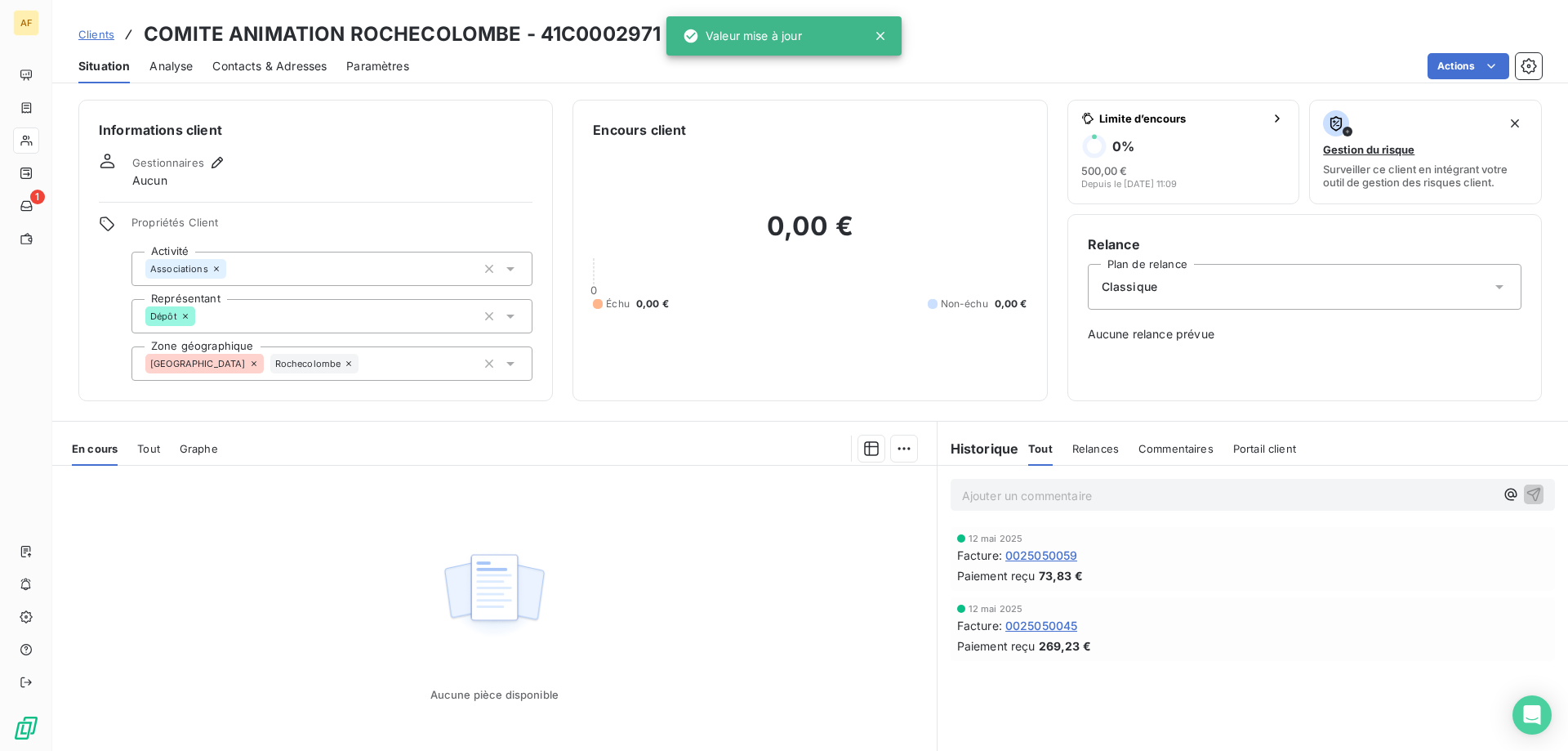
click at [94, 32] on span "Clients" at bounding box center [96, 35] width 35 height 13
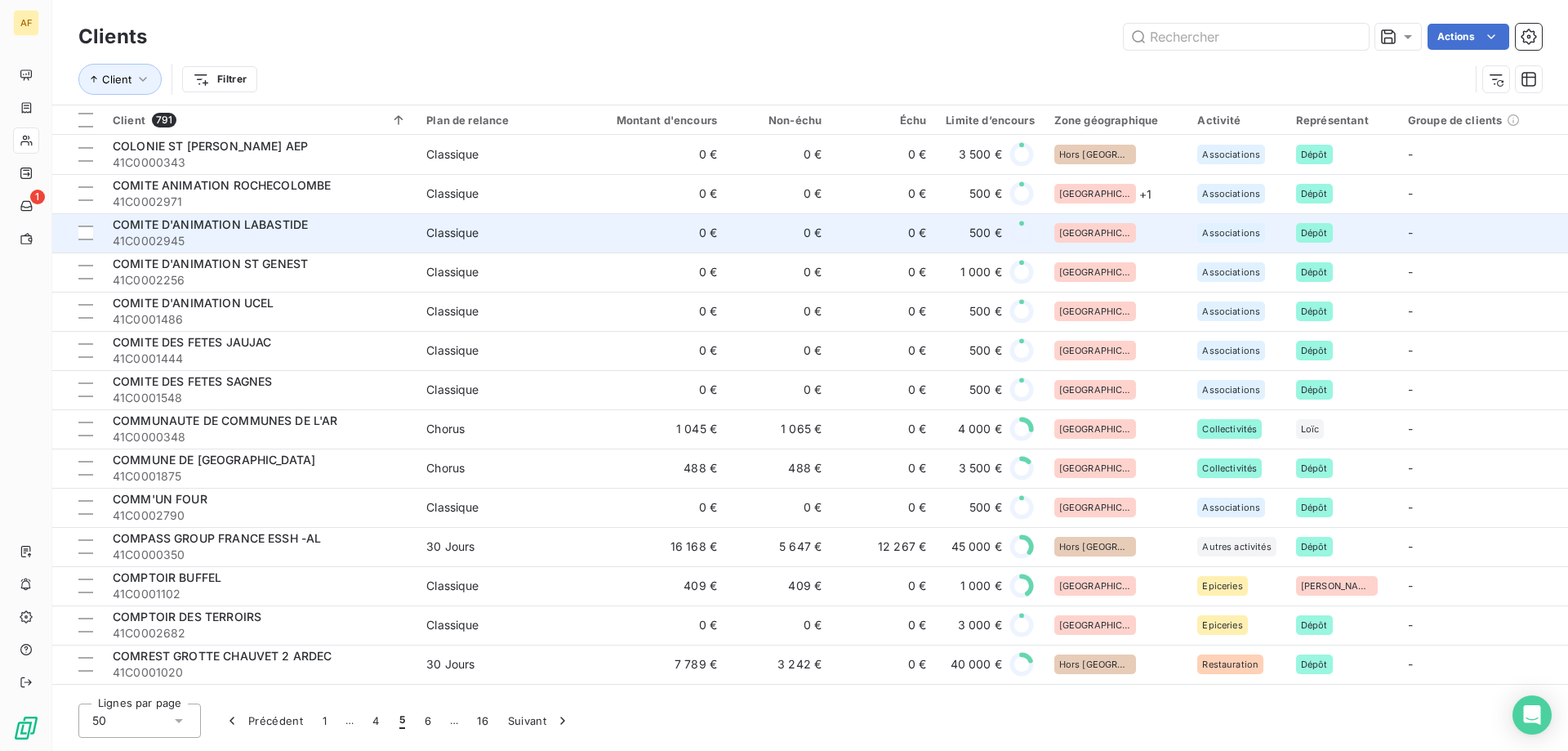
click at [1069, 237] on div "[GEOGRAPHIC_DATA]" at bounding box center [1095, 233] width 81 height 20
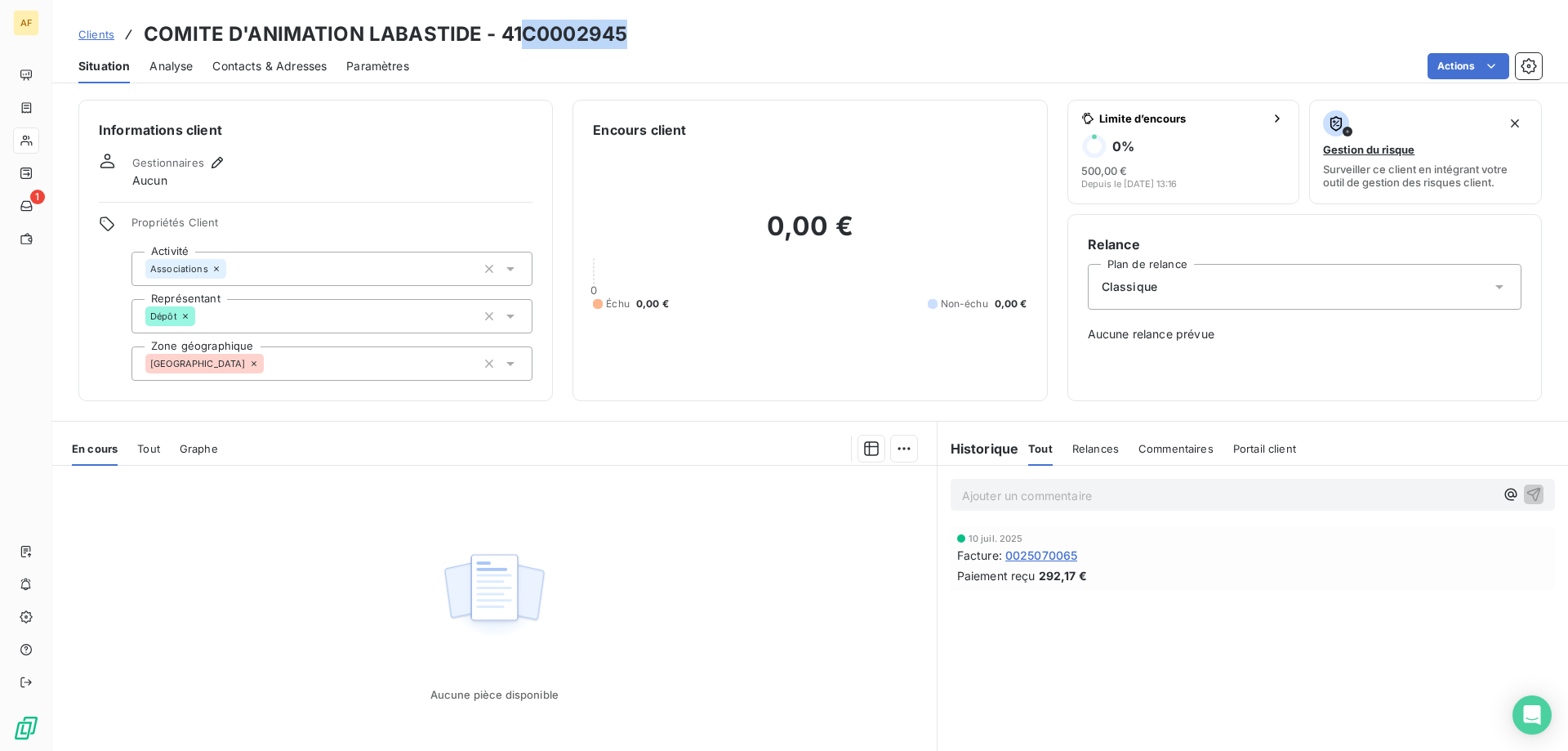
drag, startPoint x: 521, startPoint y: 39, endPoint x: 628, endPoint y: 35, distance: 107.1
click at [628, 35] on div "Clients COMITE D'ANIMATION LABASTIDE - 41C0002945" at bounding box center [810, 34] width 1516 height 29
click at [413, 357] on div "[GEOGRAPHIC_DATA]" at bounding box center [332, 363] width 401 height 35
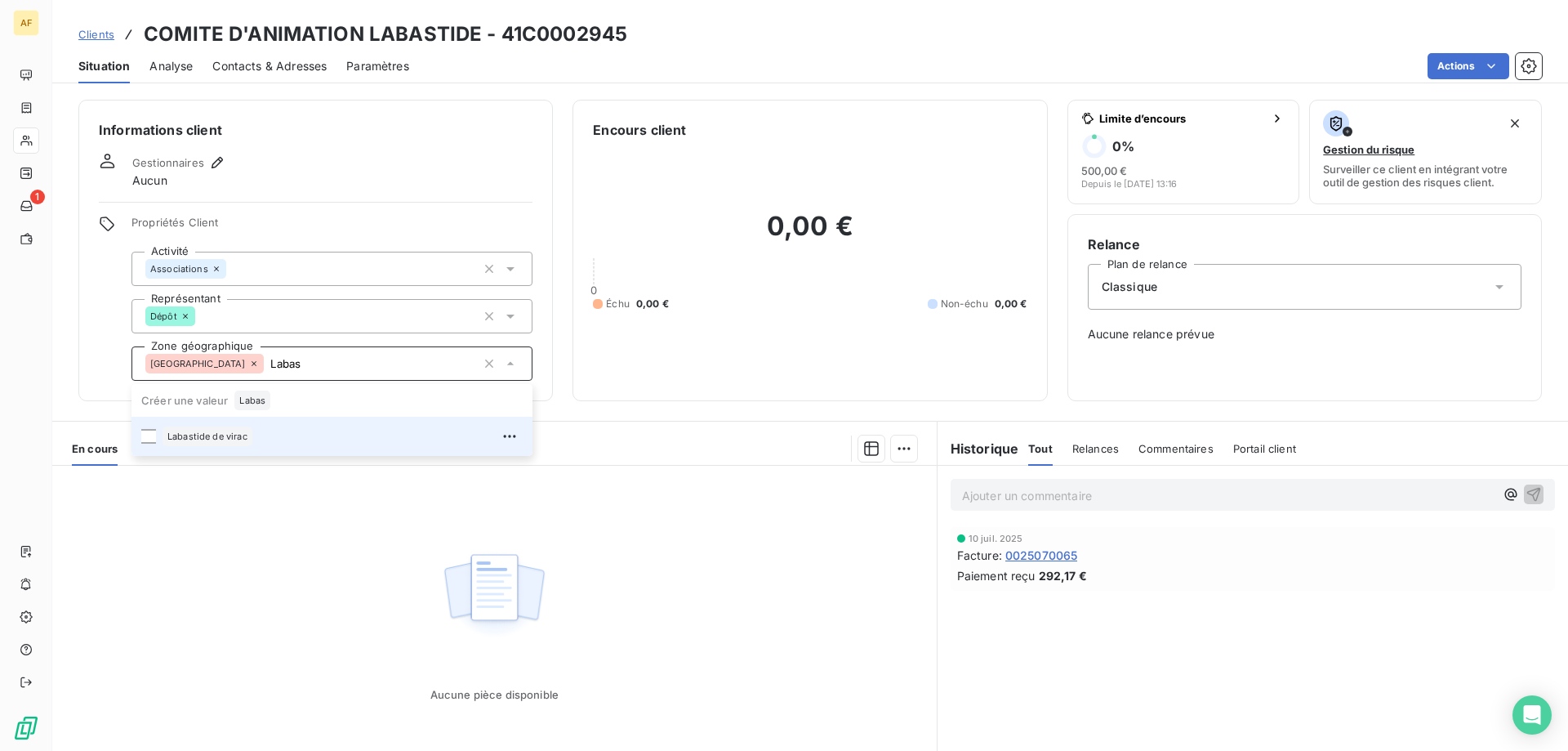
click at [362, 431] on div "Labastide de virac" at bounding box center [343, 436] width 360 height 26
type input "Labas"
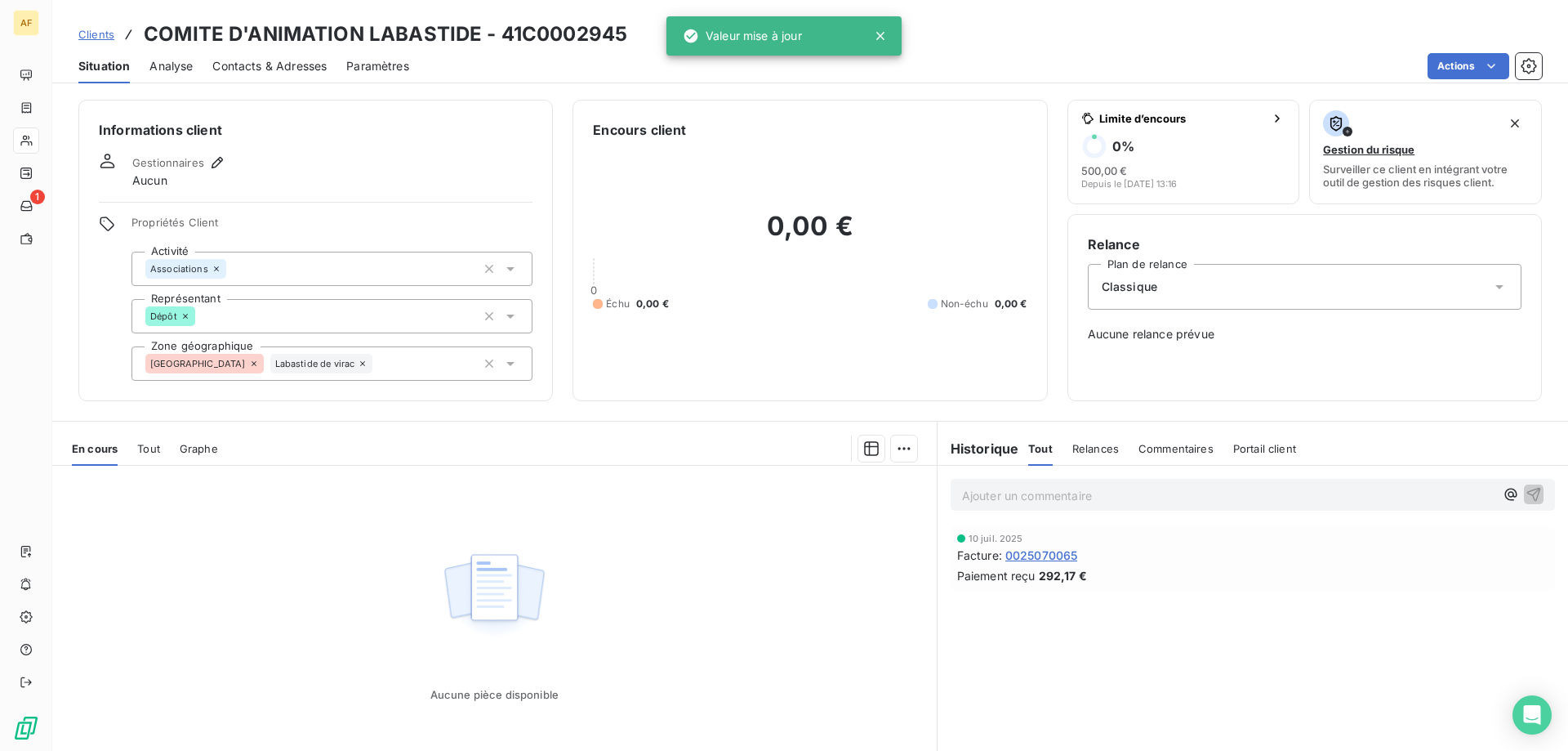
click at [303, 532] on div "Aucune pièce disponible" at bounding box center [494, 622] width 884 height 315
click at [101, 37] on span "Clients" at bounding box center [96, 35] width 35 height 13
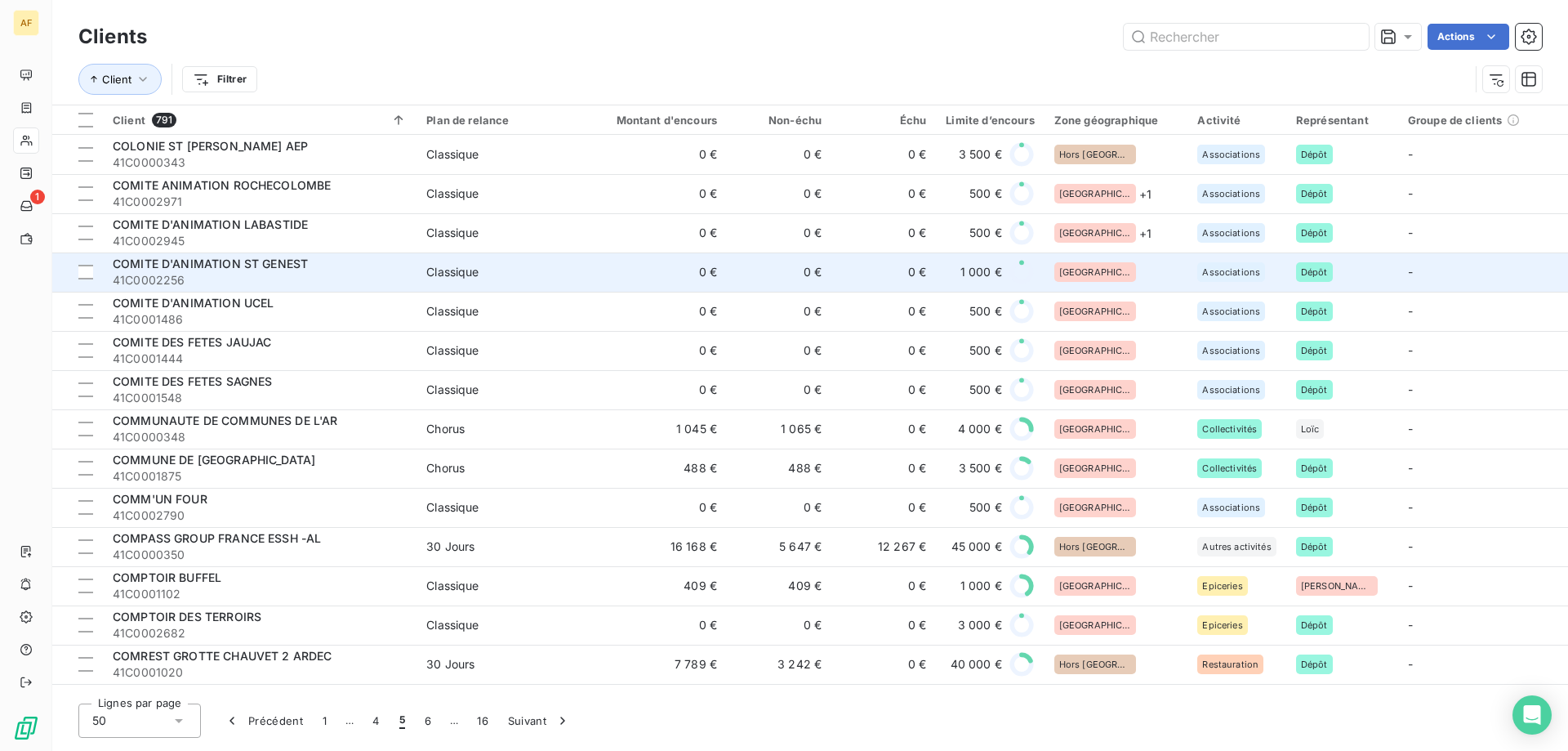
click at [1142, 275] on div "[GEOGRAPHIC_DATA]" at bounding box center [1116, 272] width 124 height 20
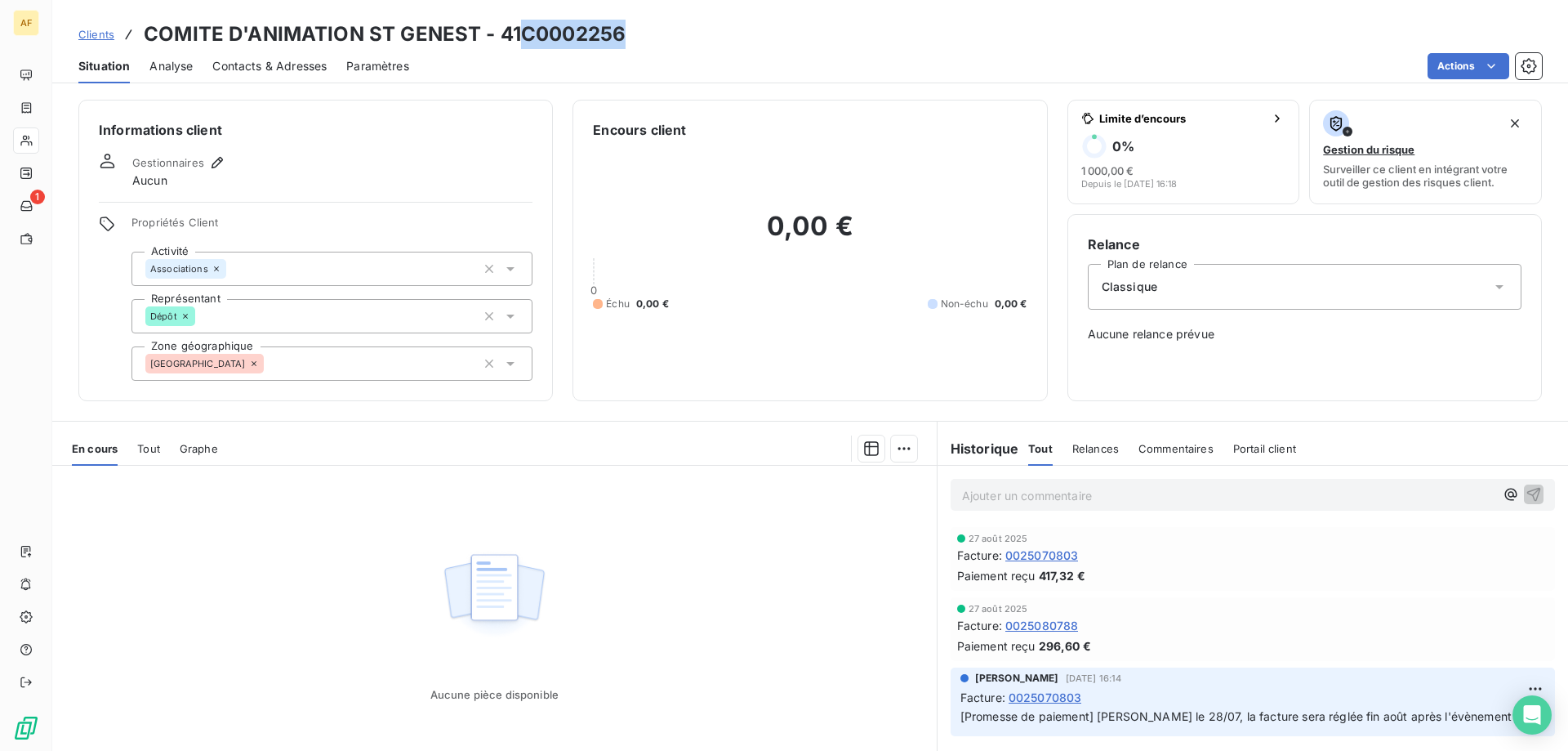
drag, startPoint x: 526, startPoint y: 30, endPoint x: 629, endPoint y: 35, distance: 103.1
click at [629, 35] on div "Clients COMITE D'ANIMATION ST GENEST - 41C0002256" at bounding box center [810, 34] width 1516 height 29
click at [356, 379] on div "[GEOGRAPHIC_DATA]" at bounding box center [332, 363] width 401 height 35
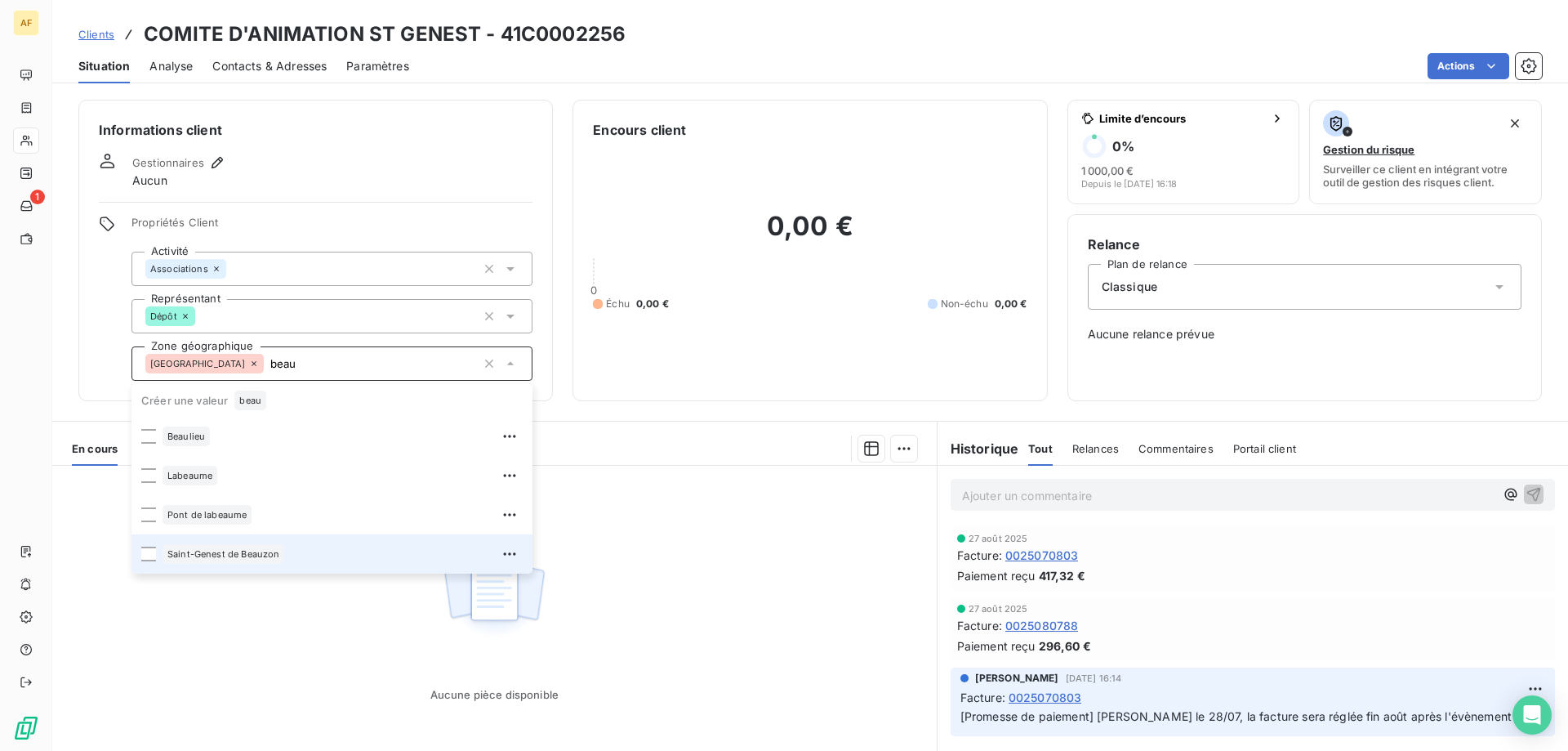
click at [264, 549] on span "Saint-Genest de Beauzon" at bounding box center [223, 554] width 112 height 9
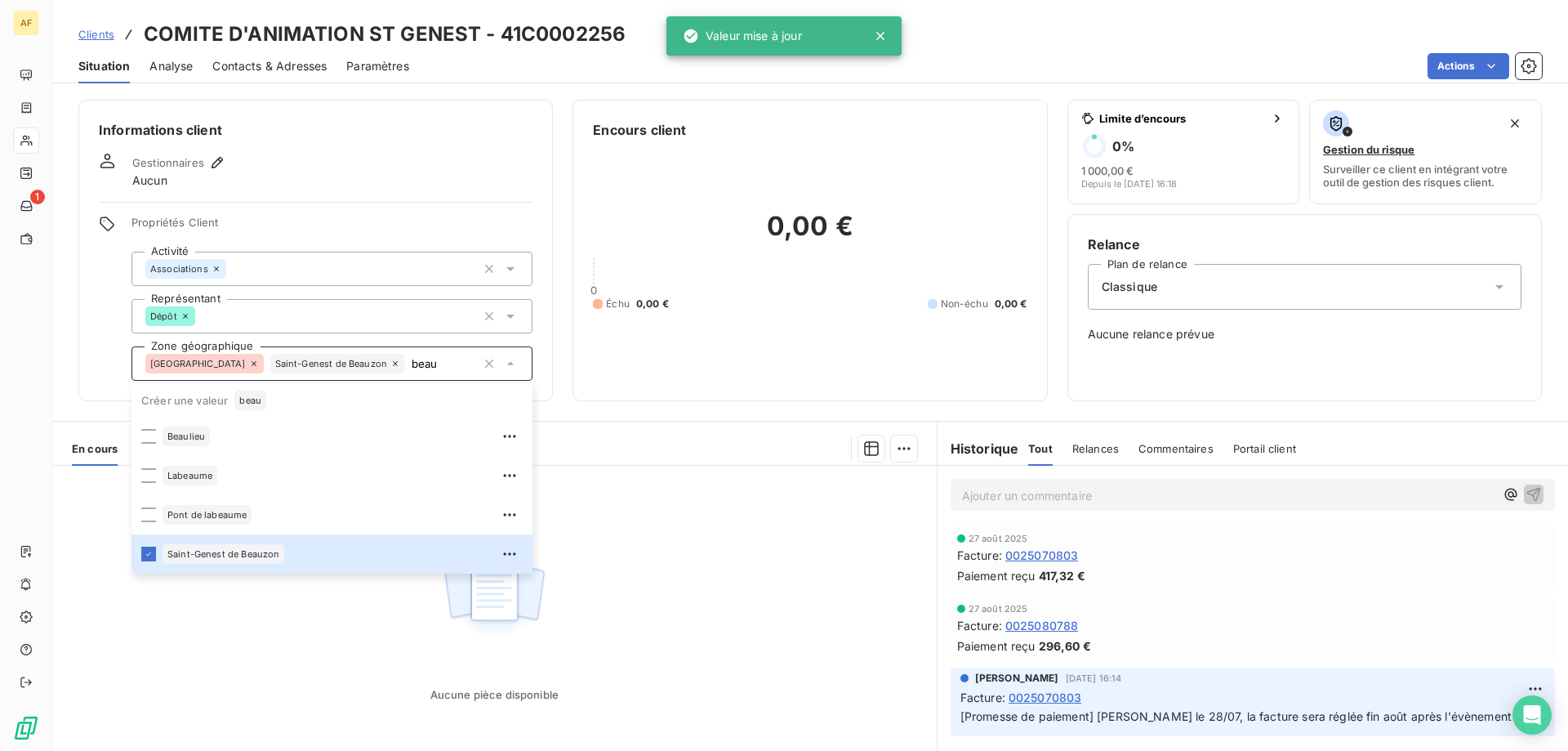
type input "beau"
click at [270, 660] on div "Aucune pièce disponible" at bounding box center [494, 622] width 884 height 315
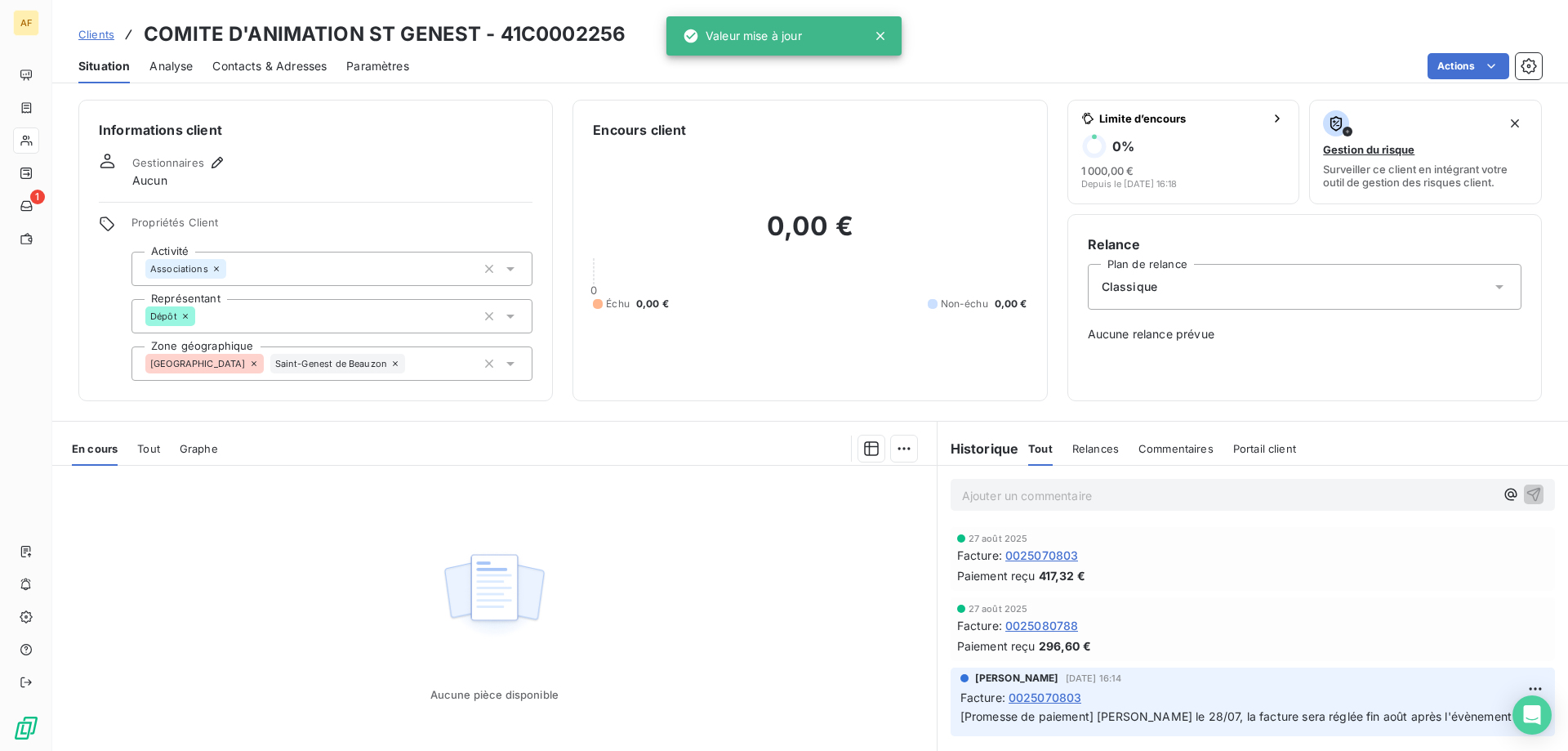
click at [106, 33] on span "Clients" at bounding box center [96, 35] width 35 height 13
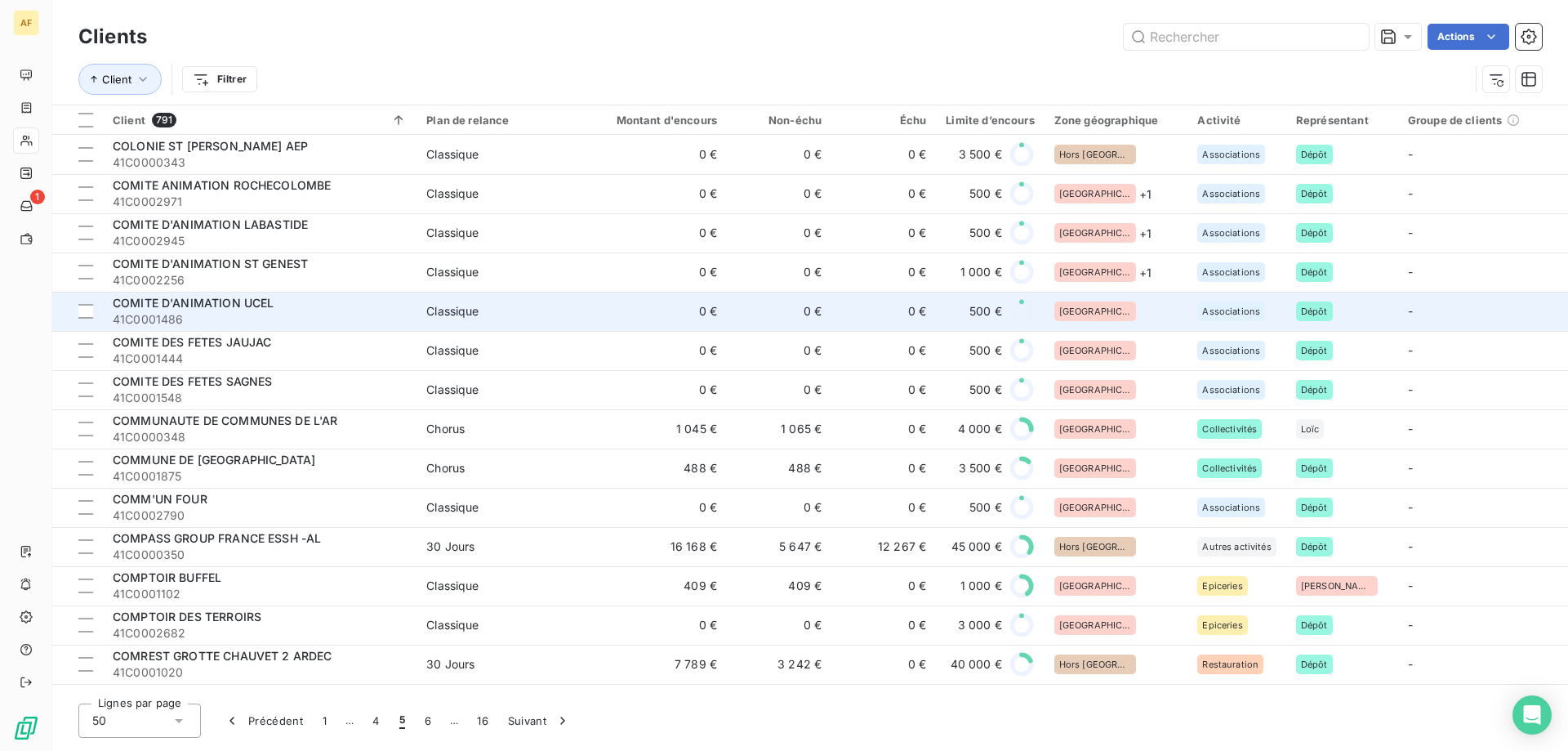
click at [1131, 309] on div "[GEOGRAPHIC_DATA]" at bounding box center [1116, 311] width 124 height 20
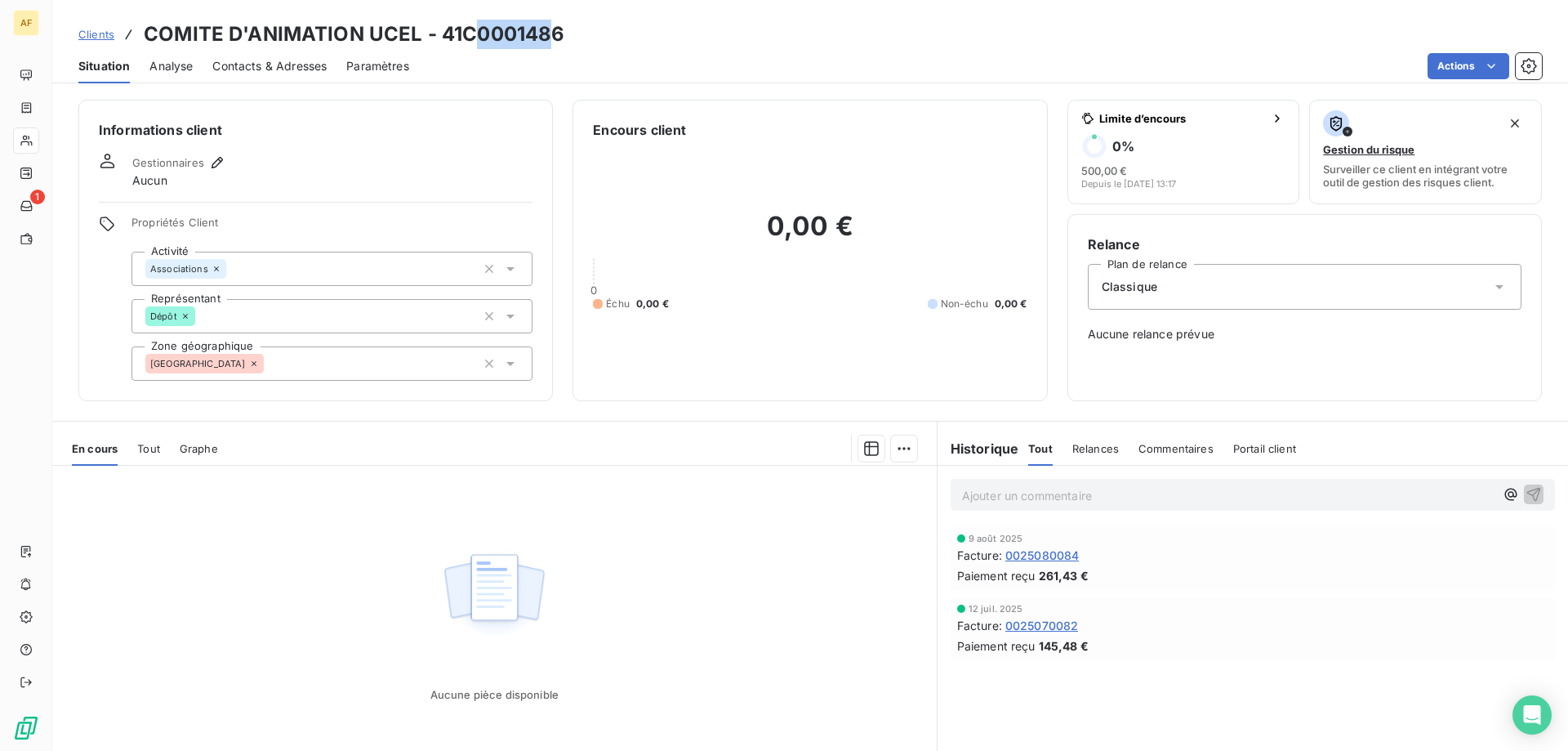
drag, startPoint x: 471, startPoint y: 29, endPoint x: 539, endPoint y: 40, distance: 68.9
click at [553, 40] on h3 "COMITE D'ANIMATION UCEL - 41C0001486" at bounding box center [354, 34] width 420 height 29
click at [459, 35] on h3 "COMITE D'ANIMATION UCEL - 41C0001486" at bounding box center [354, 34] width 420 height 29
drag, startPoint x: 463, startPoint y: 29, endPoint x: 575, endPoint y: 35, distance: 112.2
click at [575, 35] on div "Clients COMITE D'ANIMATION UCEL - 41C0001486" at bounding box center [810, 34] width 1516 height 29
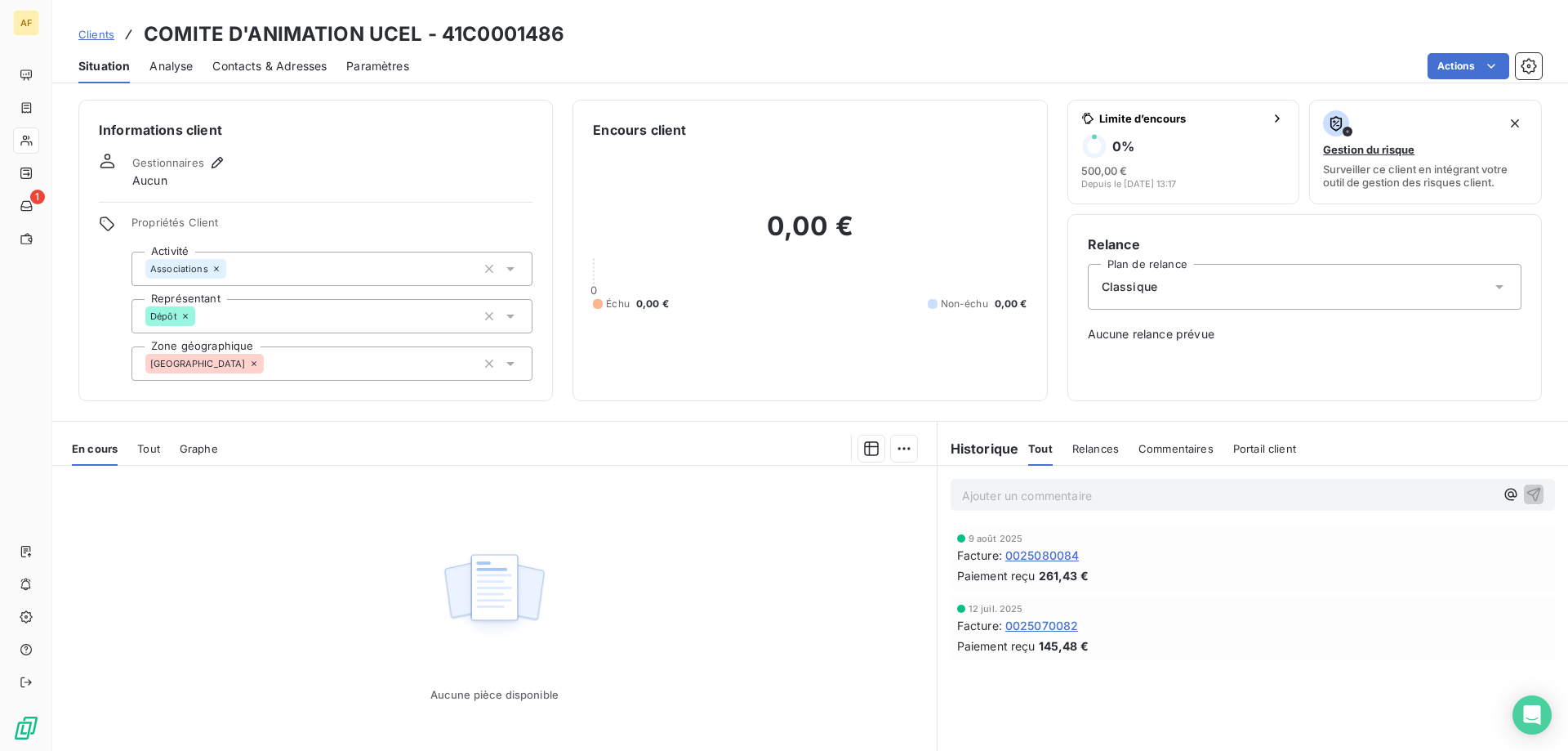
click at [373, 369] on div "[GEOGRAPHIC_DATA]" at bounding box center [332, 363] width 401 height 35
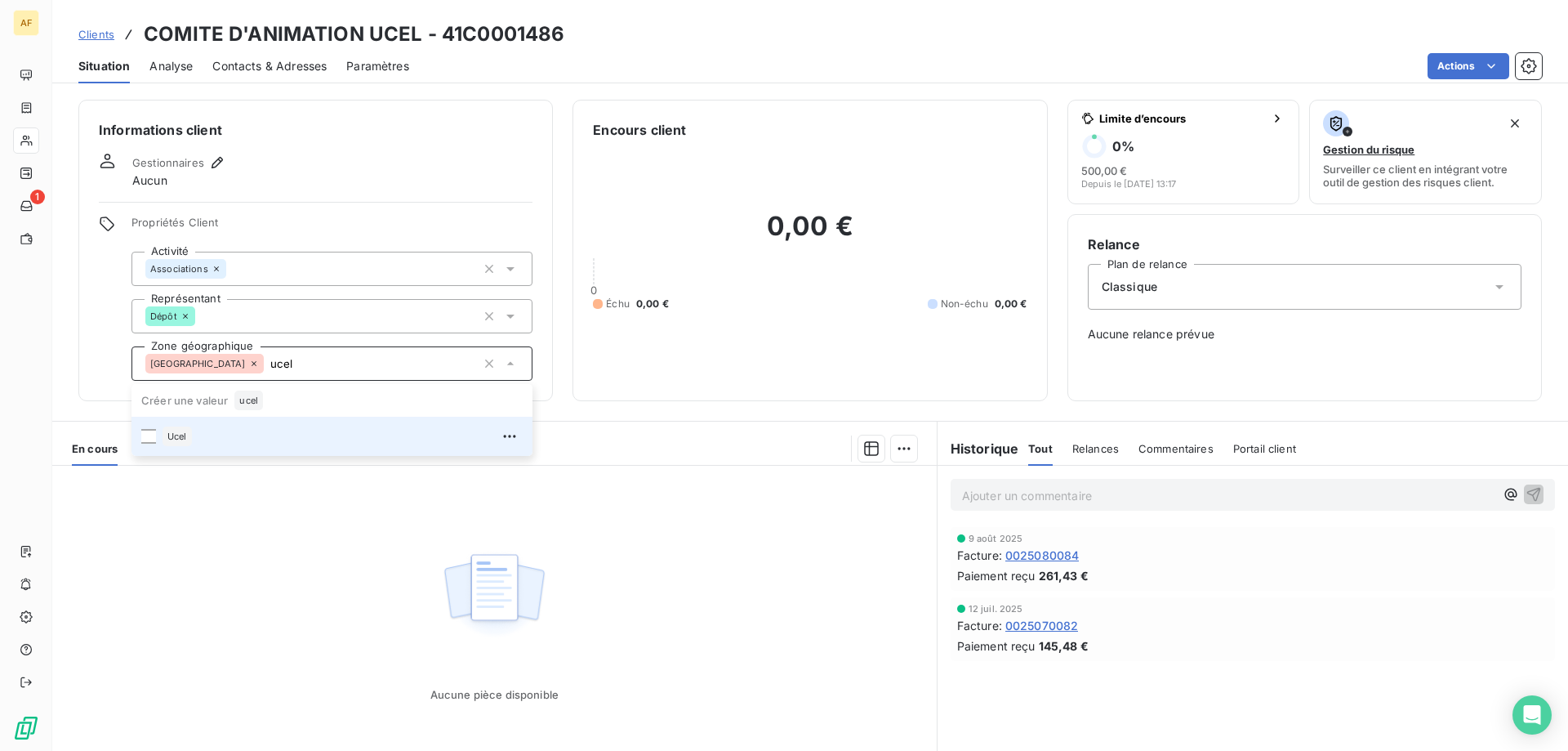
click at [326, 433] on div "Ucel" at bounding box center [343, 436] width 360 height 26
type input "ucel"
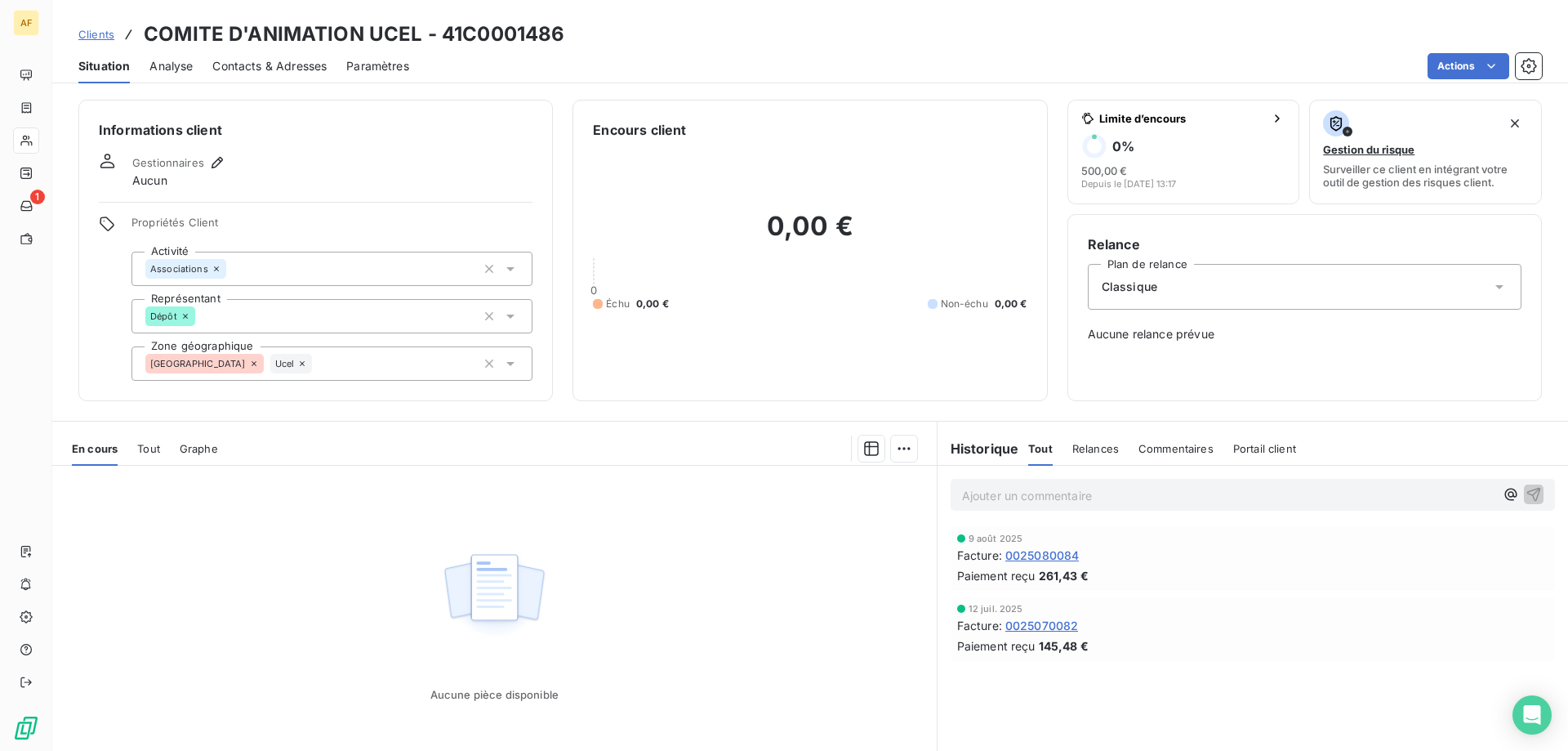
click at [301, 579] on div "Aucune pièce disponible" at bounding box center [494, 622] width 884 height 315
click at [106, 32] on span "Clients" at bounding box center [96, 35] width 35 height 13
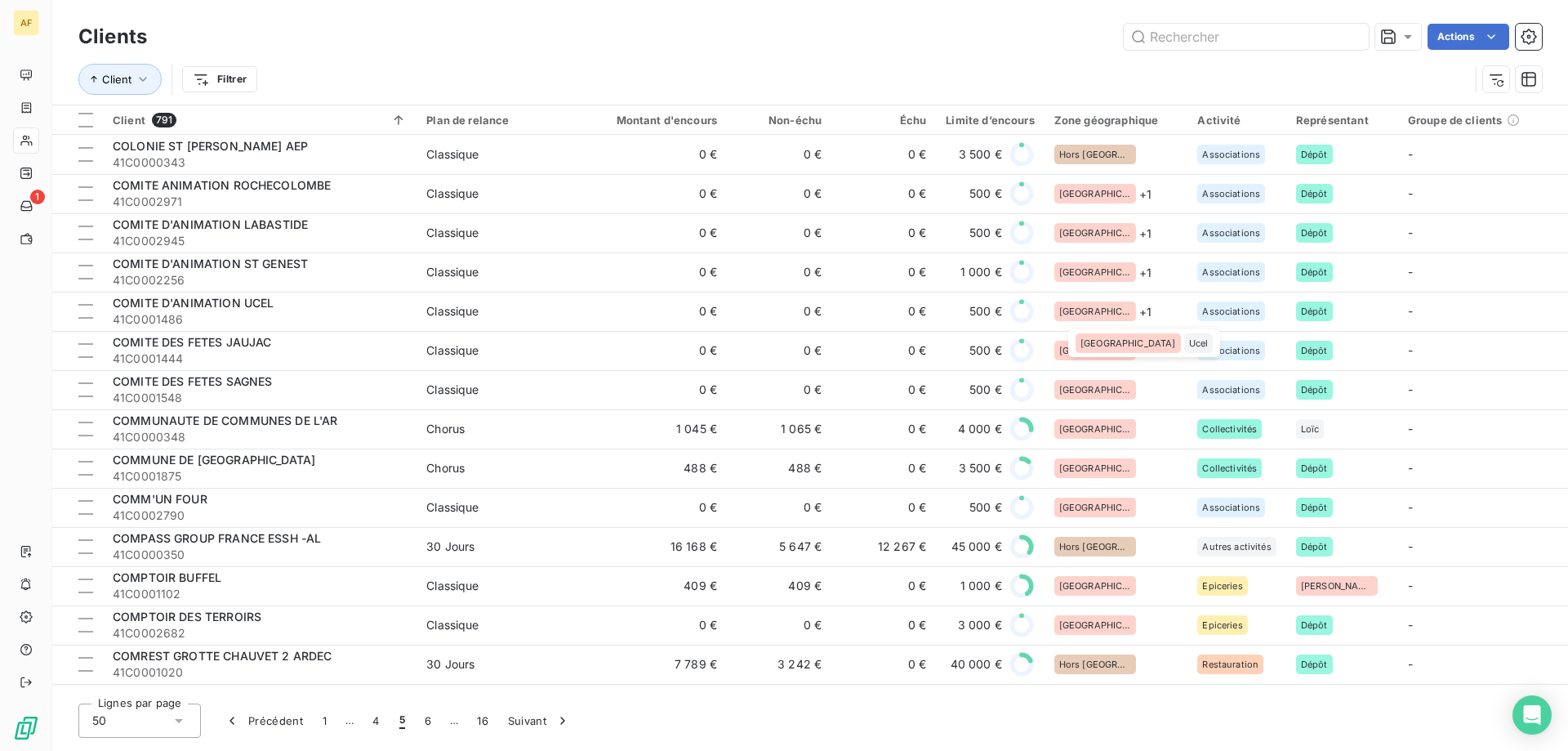
click at [1184, 349] on div "Ucel" at bounding box center [1198, 343] width 29 height 20
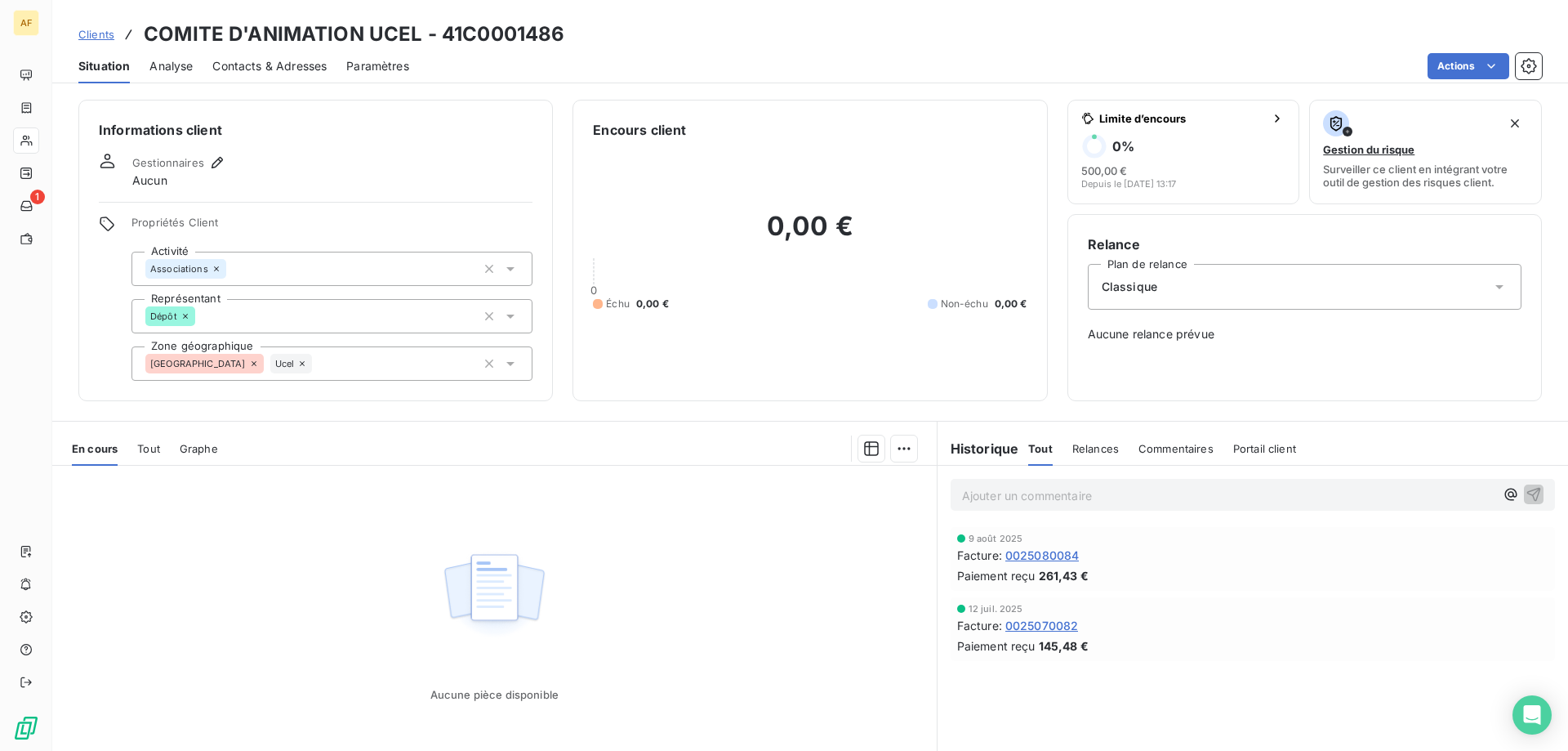
click at [105, 38] on span "Clients" at bounding box center [96, 35] width 35 height 13
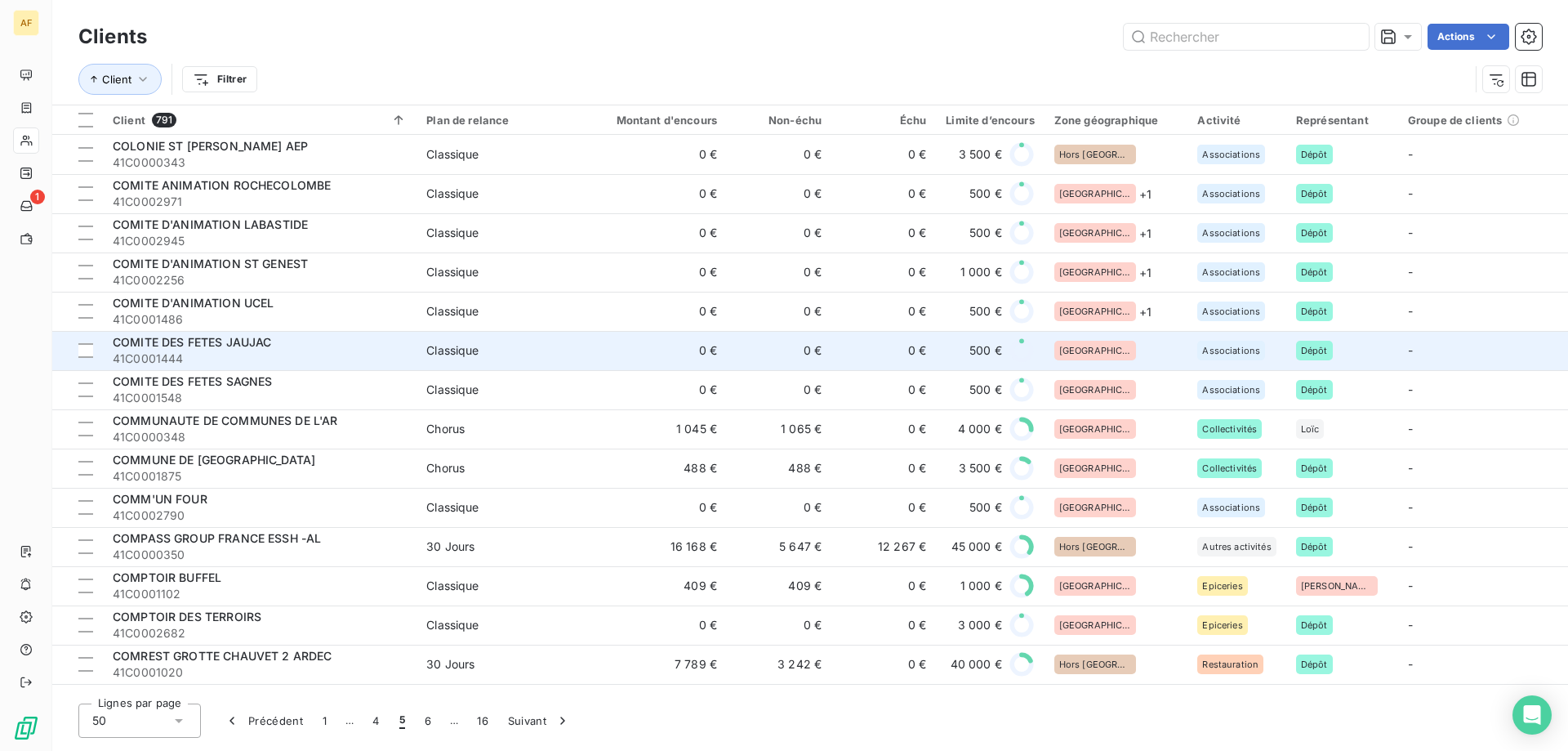
click at [1132, 355] on div "[GEOGRAPHIC_DATA]" at bounding box center [1116, 350] width 124 height 20
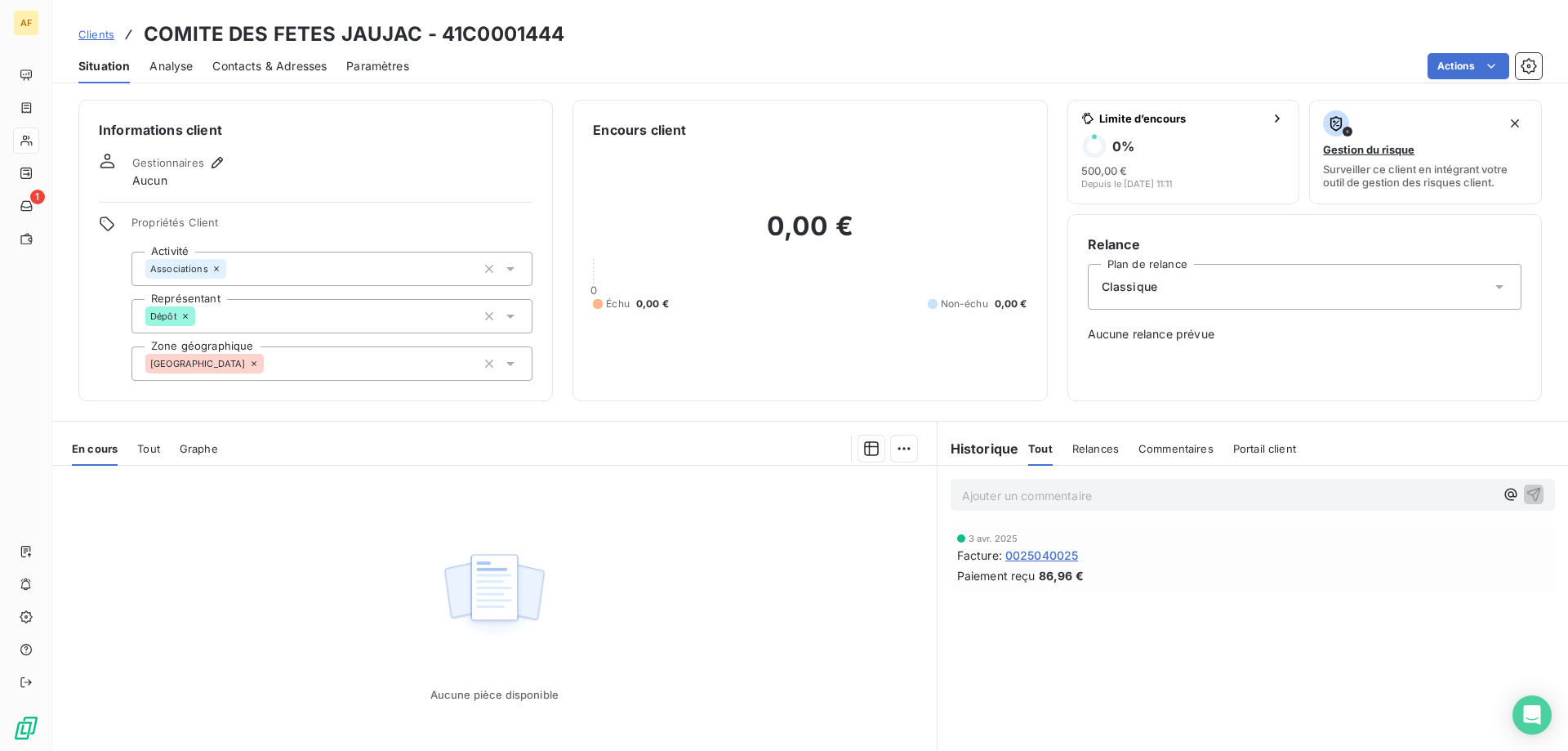
click at [303, 366] on div "[GEOGRAPHIC_DATA]" at bounding box center [332, 363] width 401 height 35
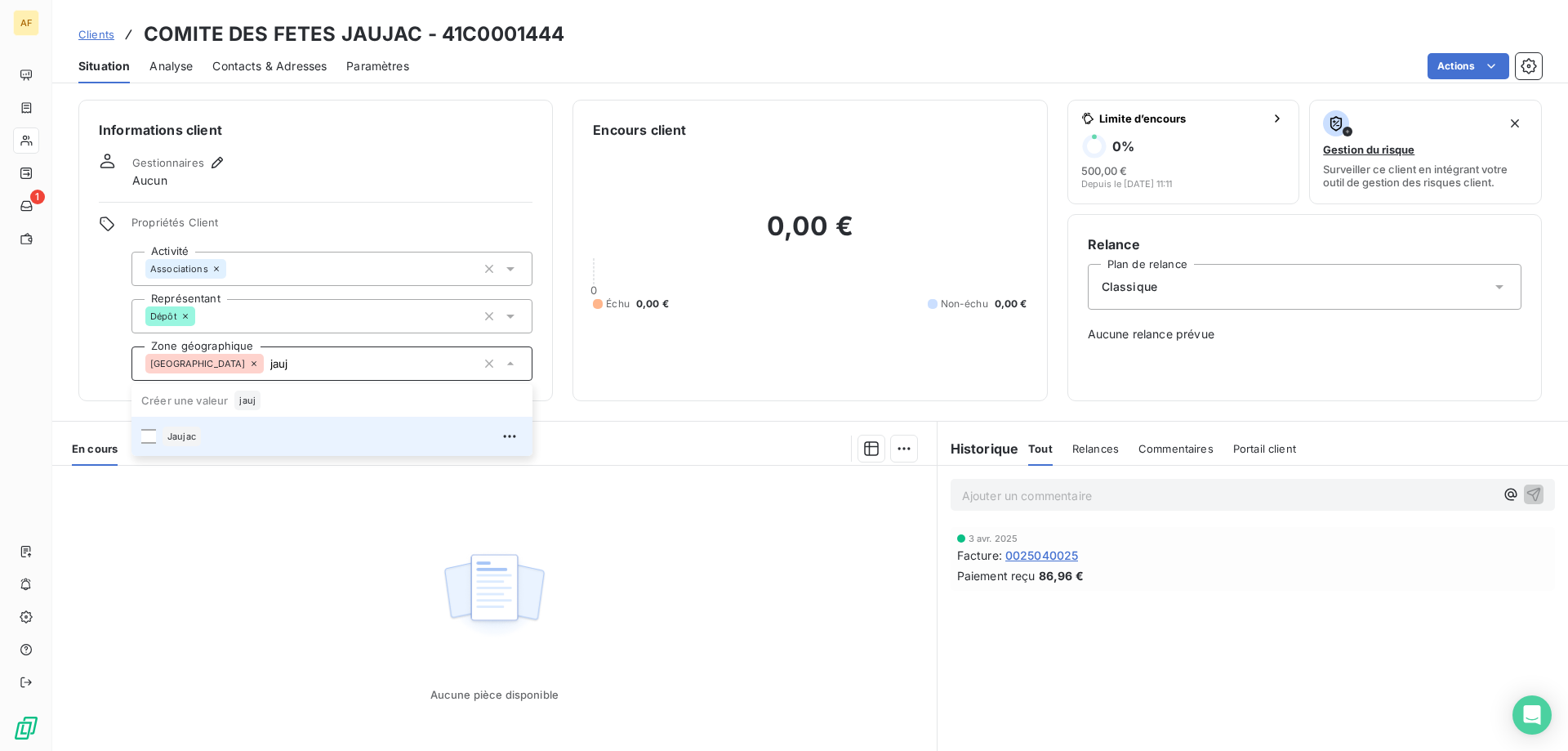
click at [250, 439] on div "Jaujac" at bounding box center [343, 436] width 360 height 26
type input "jauj"
click at [255, 549] on div "Aucune pièce disponible" at bounding box center [494, 622] width 884 height 315
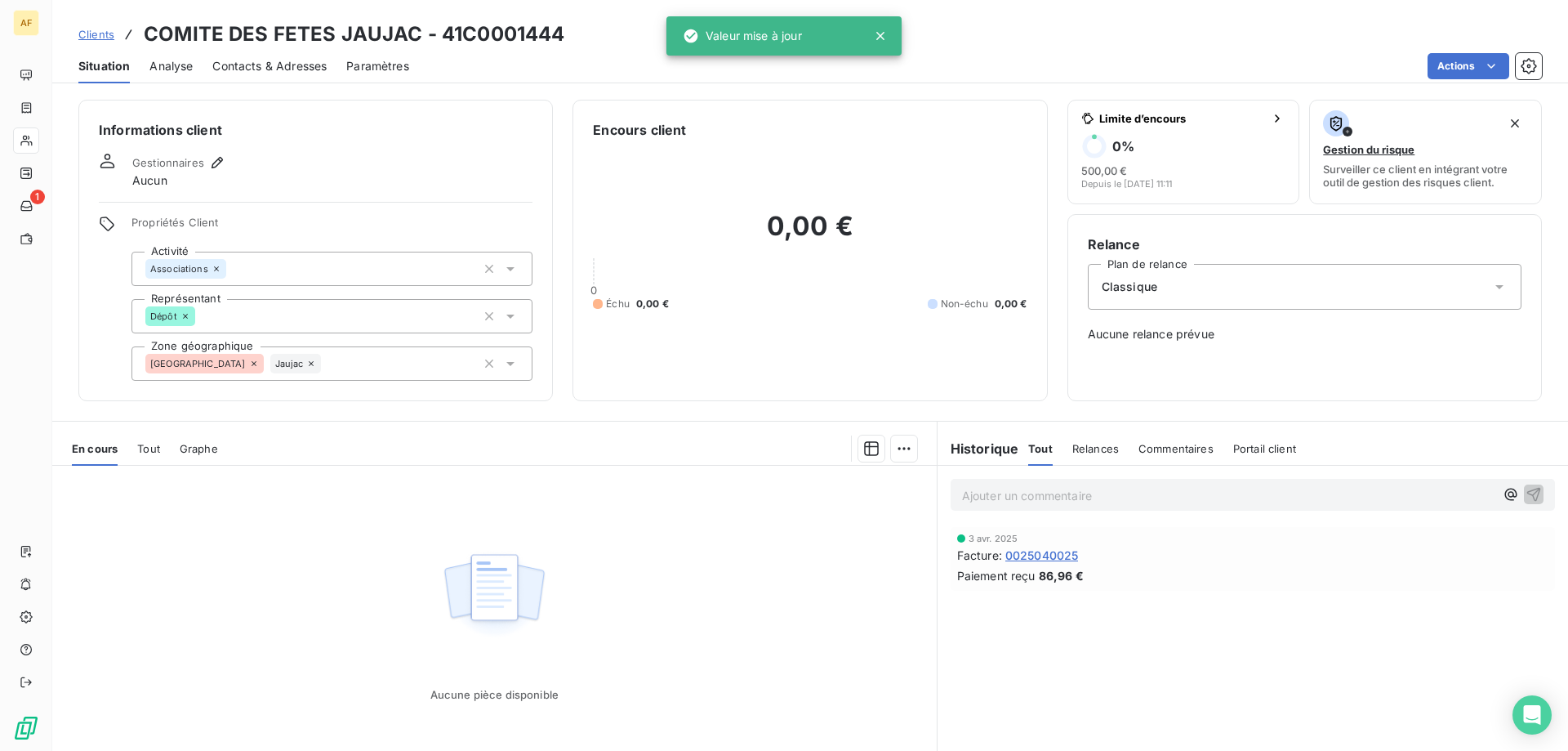
click at [95, 30] on span "Clients" at bounding box center [96, 35] width 35 height 13
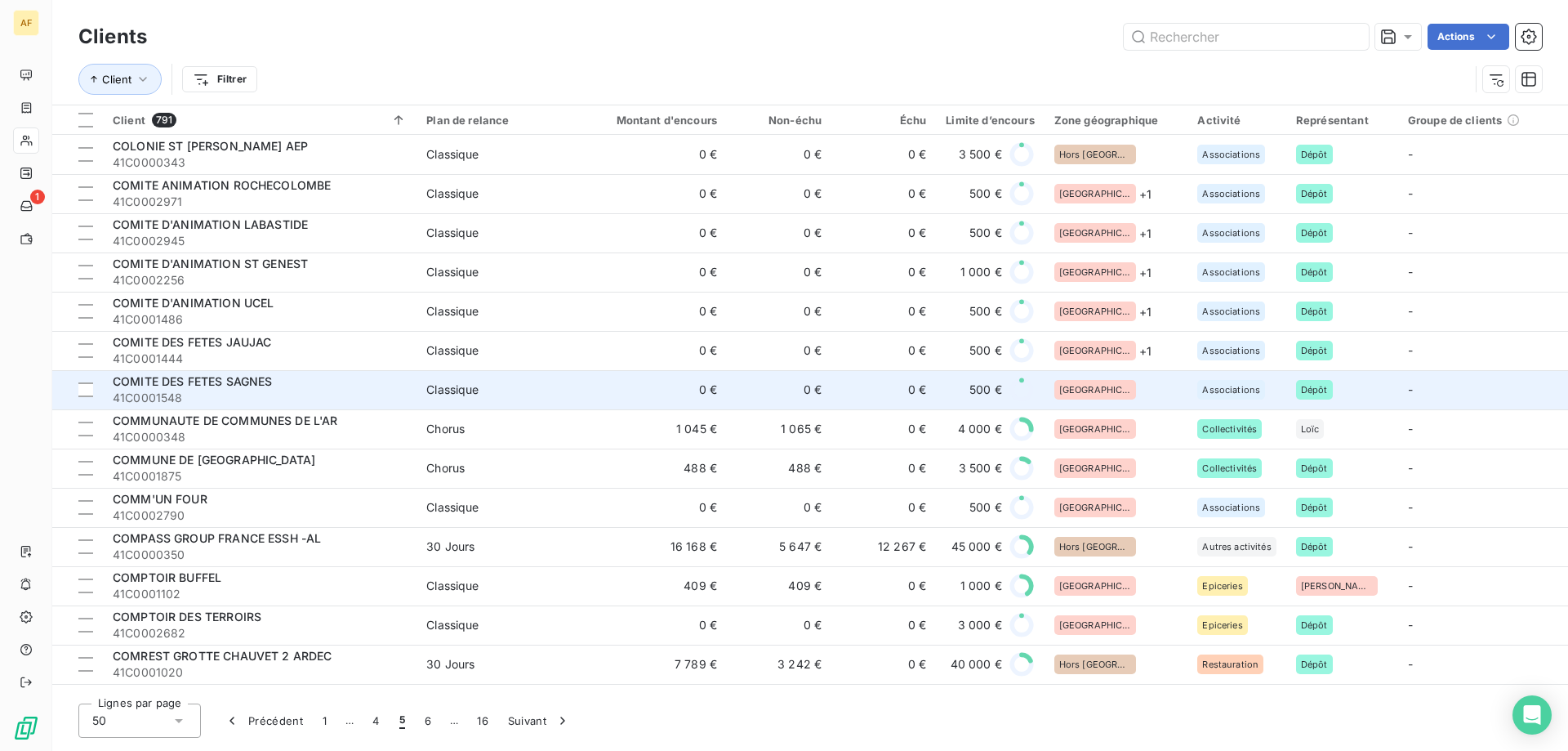
click at [1147, 379] on td "[GEOGRAPHIC_DATA]" at bounding box center [1116, 390] width 144 height 39
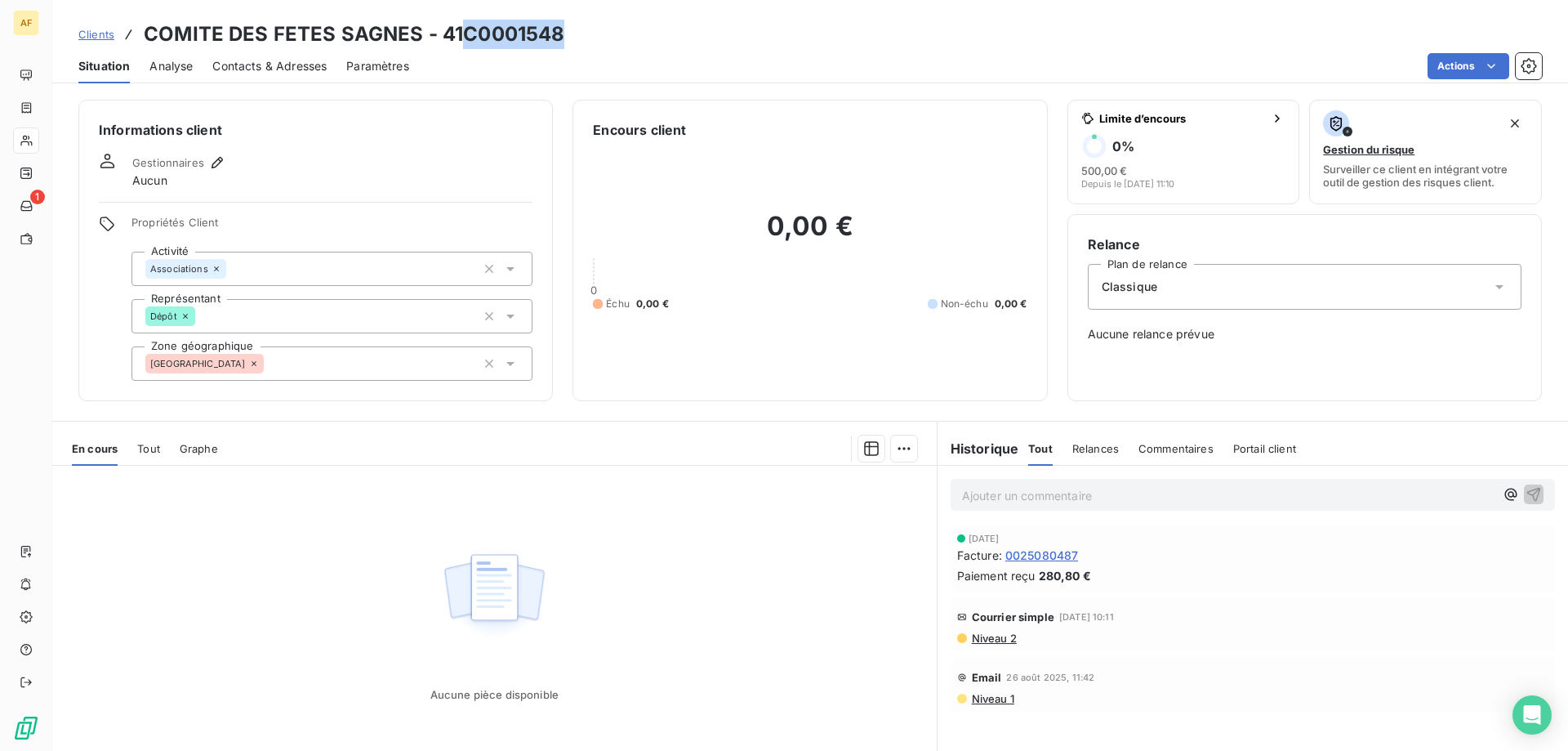
drag, startPoint x: 470, startPoint y: 29, endPoint x: 562, endPoint y: 33, distance: 92.1
click at [562, 33] on h3 "COMITE DES FETES SAGNES - 41C0001548" at bounding box center [354, 34] width 420 height 29
click at [347, 361] on div "[GEOGRAPHIC_DATA]" at bounding box center [332, 363] width 401 height 35
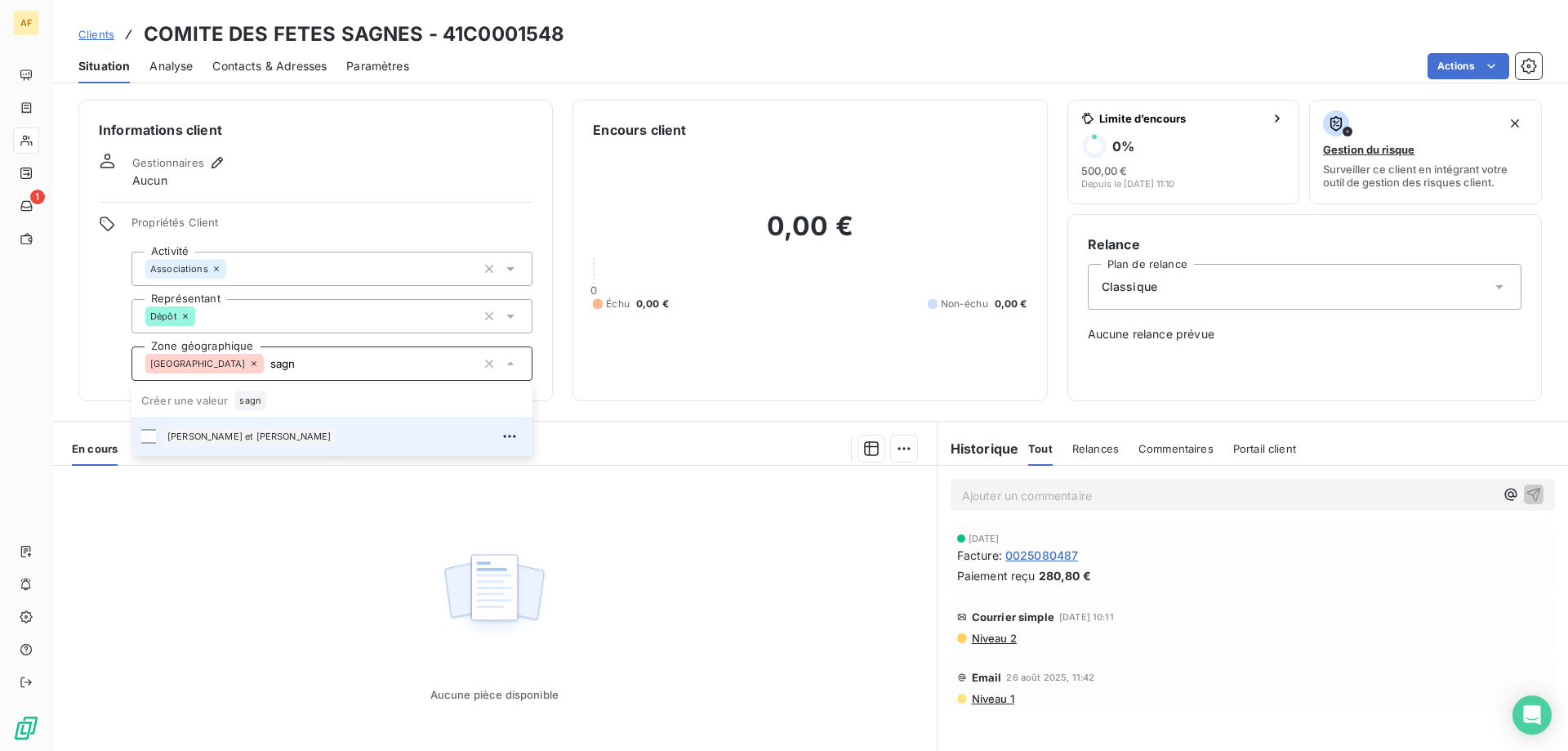
click at [330, 427] on div "[PERSON_NAME] et [PERSON_NAME]" at bounding box center [343, 436] width 360 height 26
type input "sagn"
click at [271, 557] on div "Aucune pièce disponible" at bounding box center [494, 622] width 884 height 315
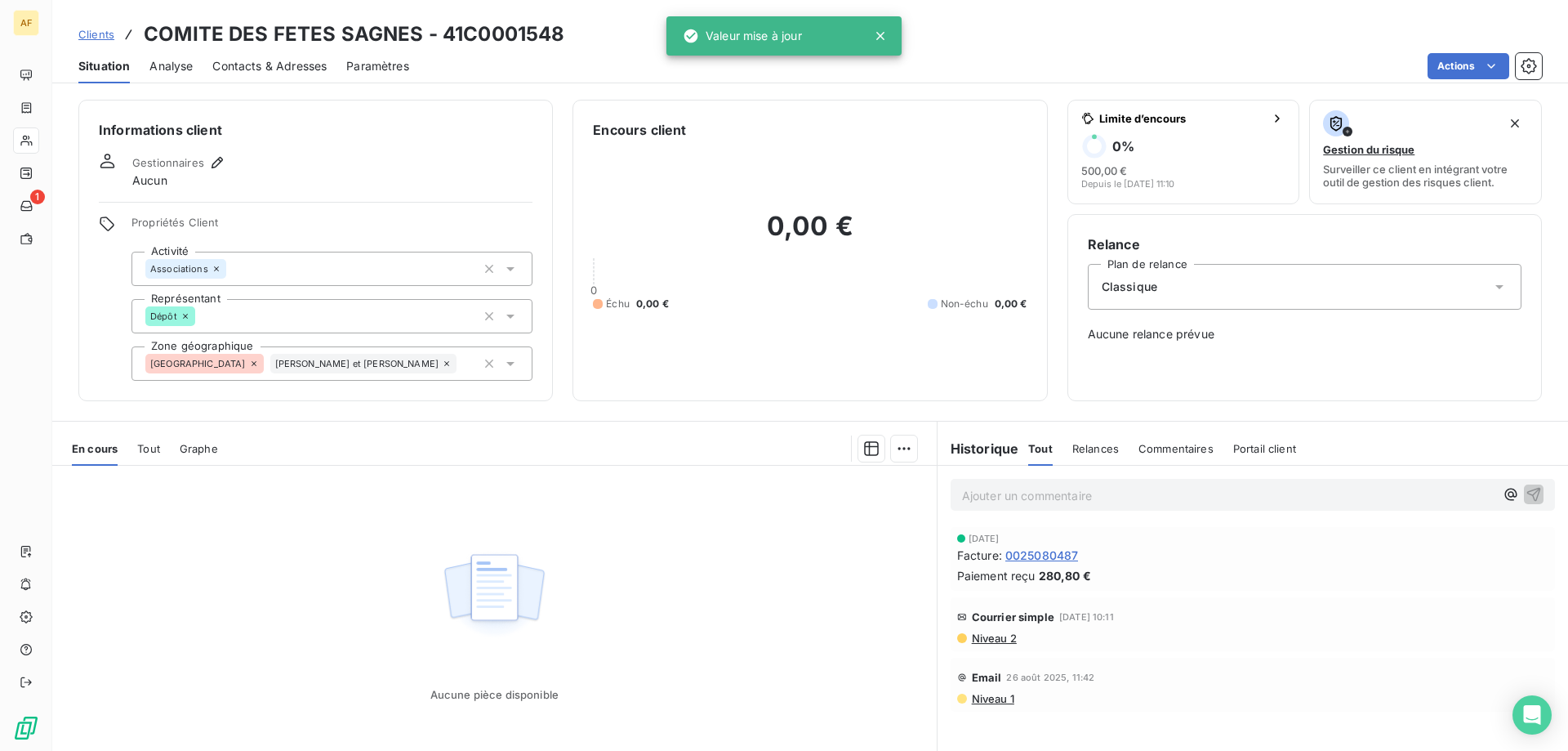
click at [104, 38] on span "Clients" at bounding box center [96, 35] width 35 height 13
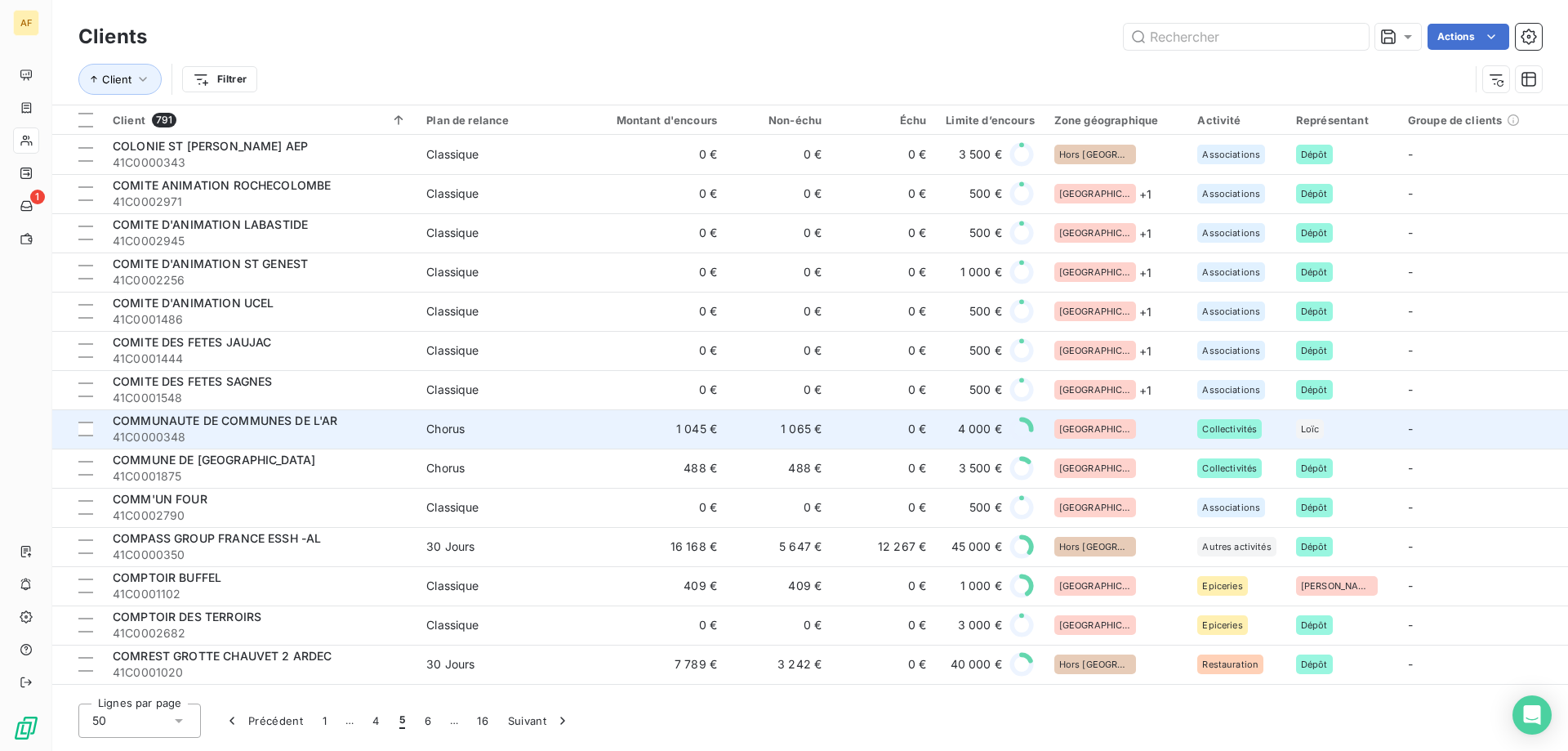
click at [1116, 428] on div "[GEOGRAPHIC_DATA]" at bounding box center [1116, 429] width 124 height 20
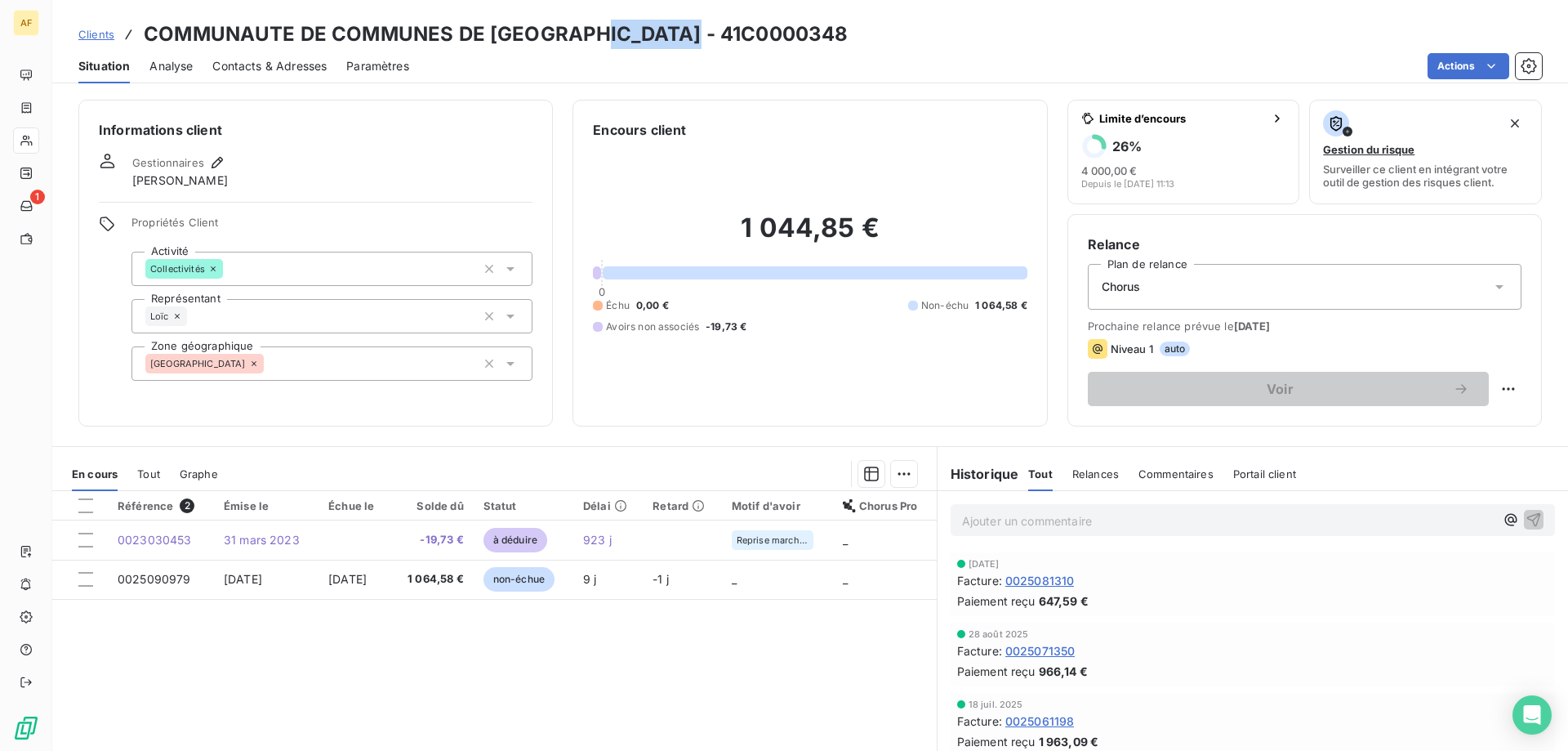
drag, startPoint x: 574, startPoint y: 32, endPoint x: 680, endPoint y: 33, distance: 106.0
click at [680, 33] on div "Clients COMMUNAUTE DE COMMUNES DE L'AR - 41C0000348" at bounding box center [810, 34] width 1516 height 29
click at [404, 372] on div "[GEOGRAPHIC_DATA]" at bounding box center [332, 363] width 401 height 35
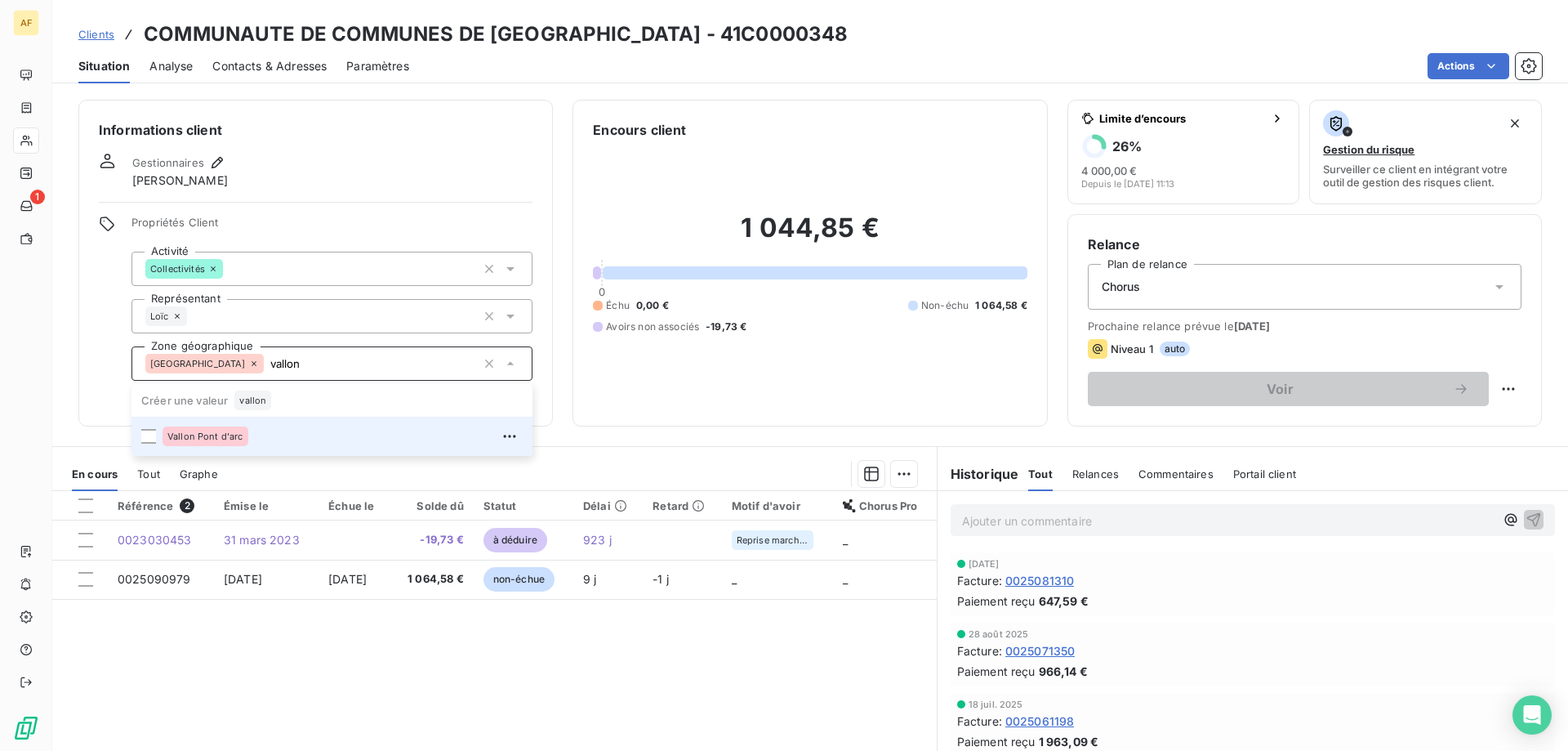
click at [289, 446] on div "Vallon Pont d'arc" at bounding box center [343, 436] width 360 height 26
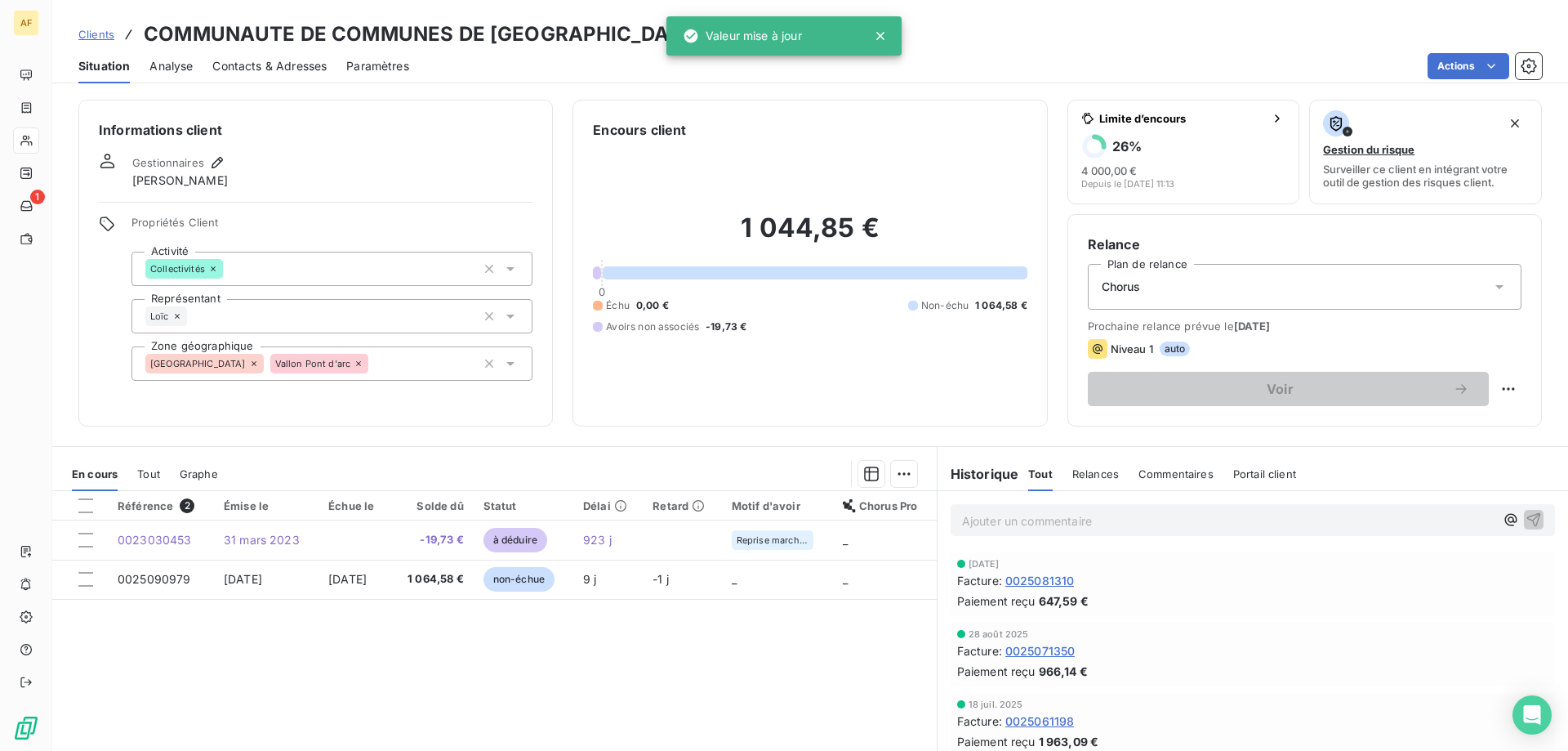
type input "vallon"
click at [194, 666] on div "Référence 2 Émise le Échue le Solde dû Statut Délai Retard Motif d'avoir Chorus…" at bounding box center [494, 648] width 884 height 315
click at [89, 35] on span "Clients" at bounding box center [96, 35] width 35 height 13
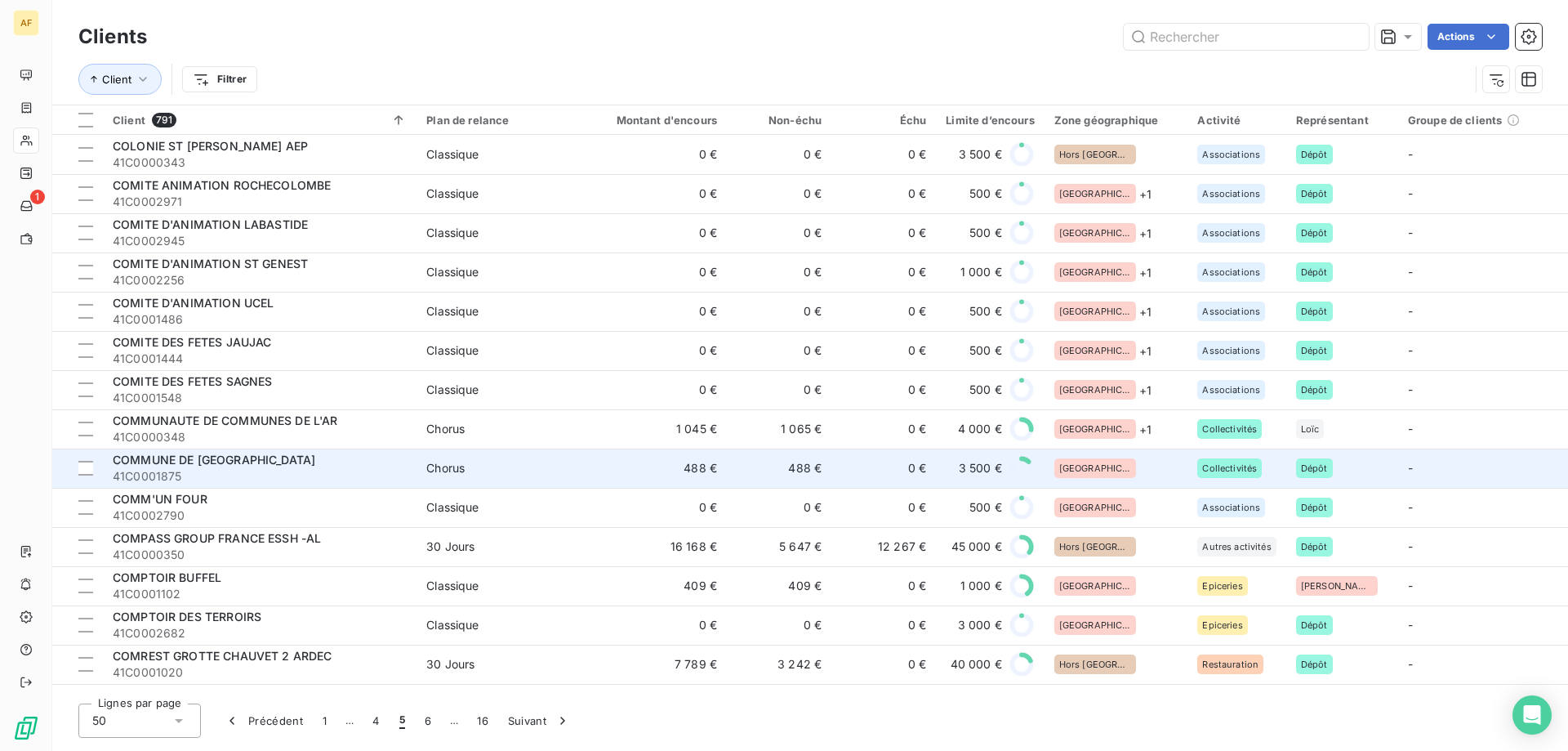
click at [1135, 465] on div "[GEOGRAPHIC_DATA]" at bounding box center [1116, 468] width 124 height 20
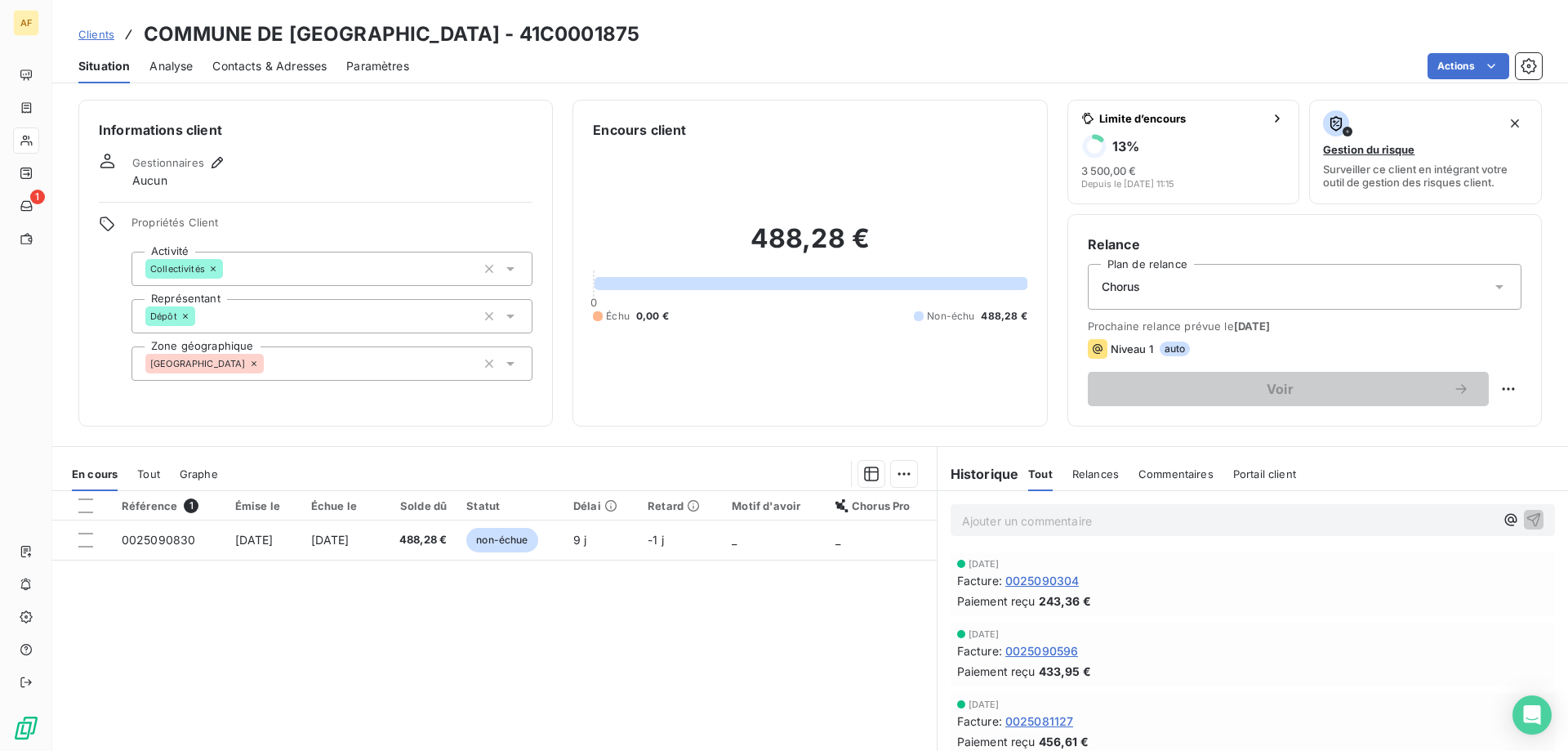
click at [336, 371] on div "[GEOGRAPHIC_DATA]" at bounding box center [332, 363] width 401 height 35
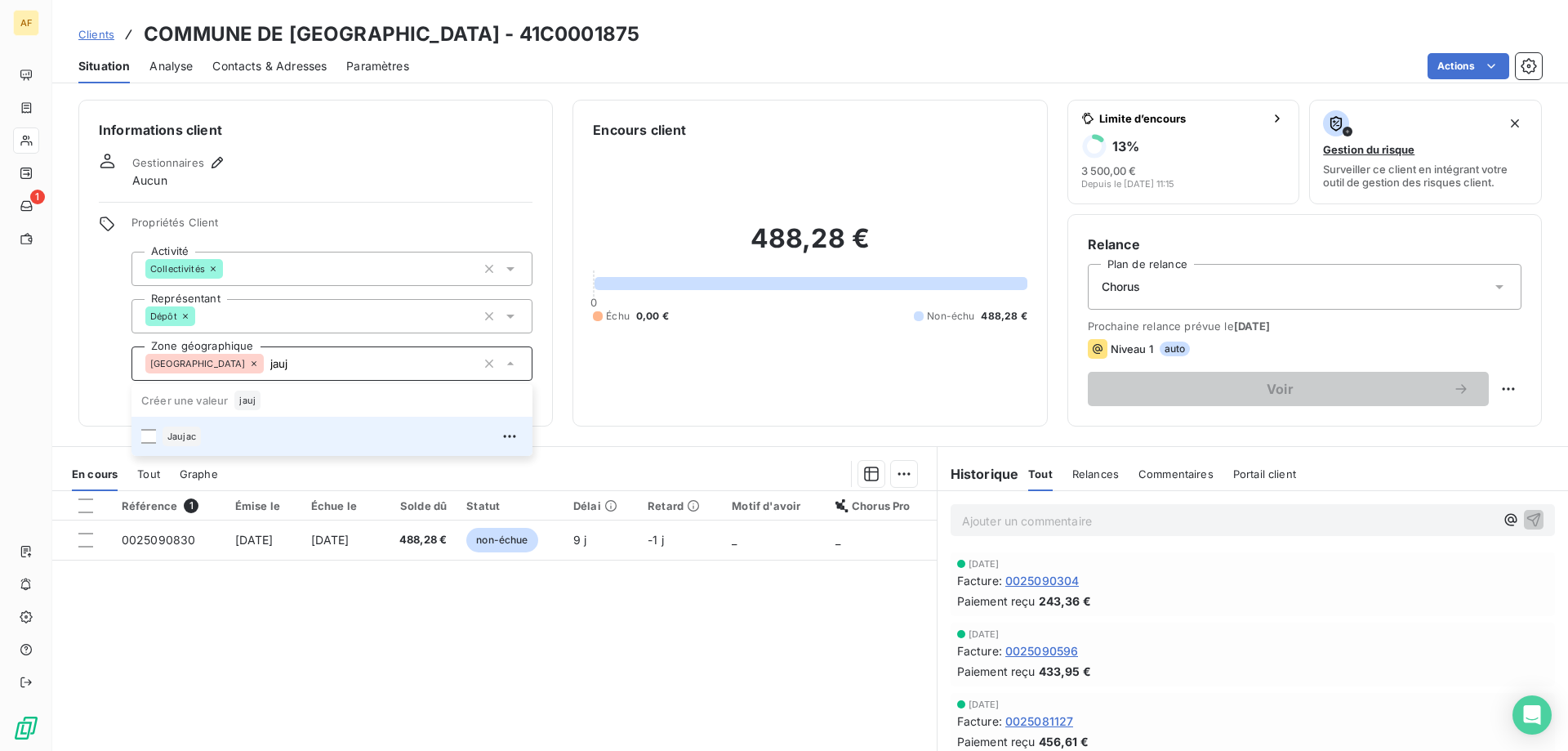
click at [322, 435] on div "Jaujac" at bounding box center [343, 436] width 360 height 26
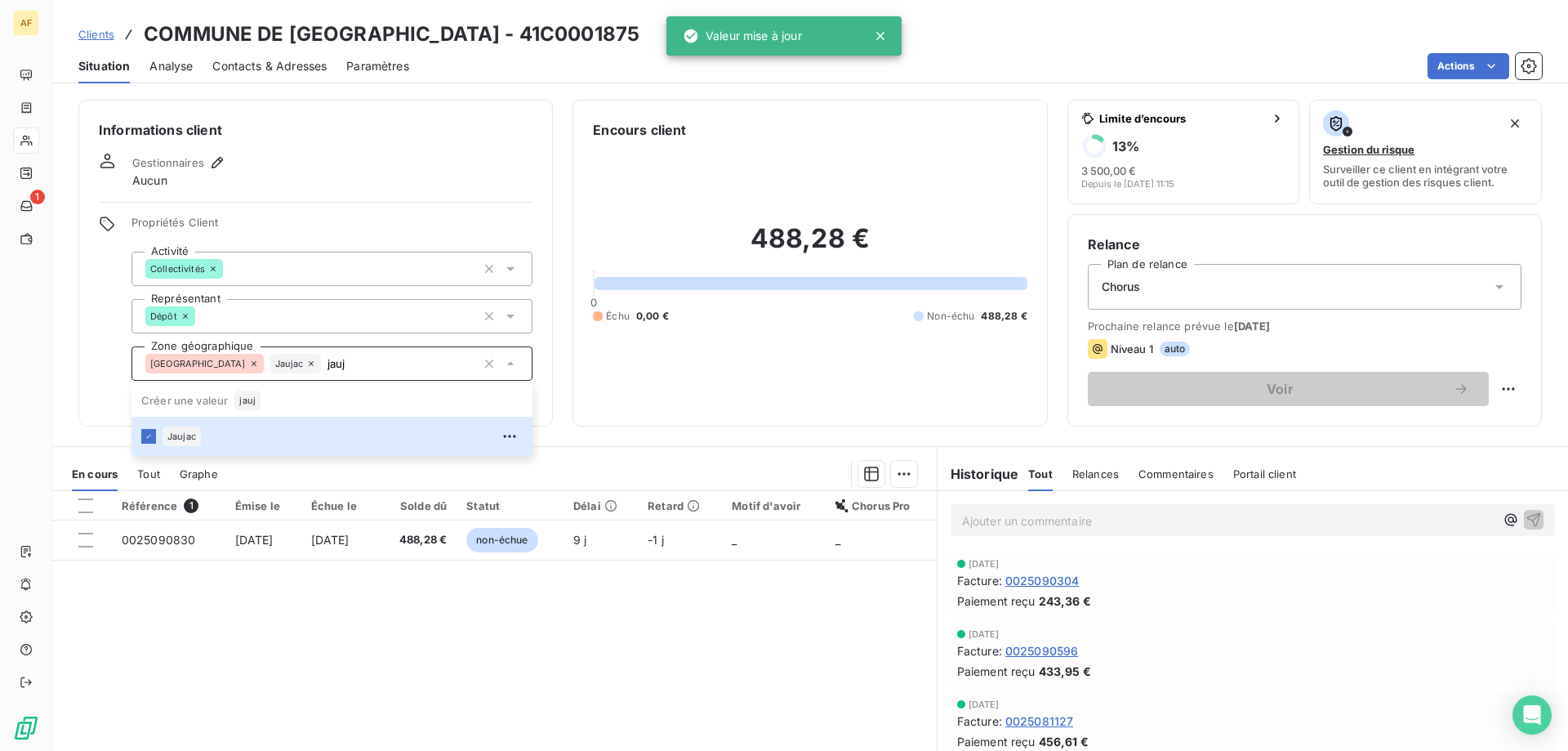
type input "jauj"
click at [305, 655] on div "Référence 1 Émise le Échue le Solde dû Statut Délai Retard Motif d'avoir Chorus…" at bounding box center [494, 648] width 884 height 315
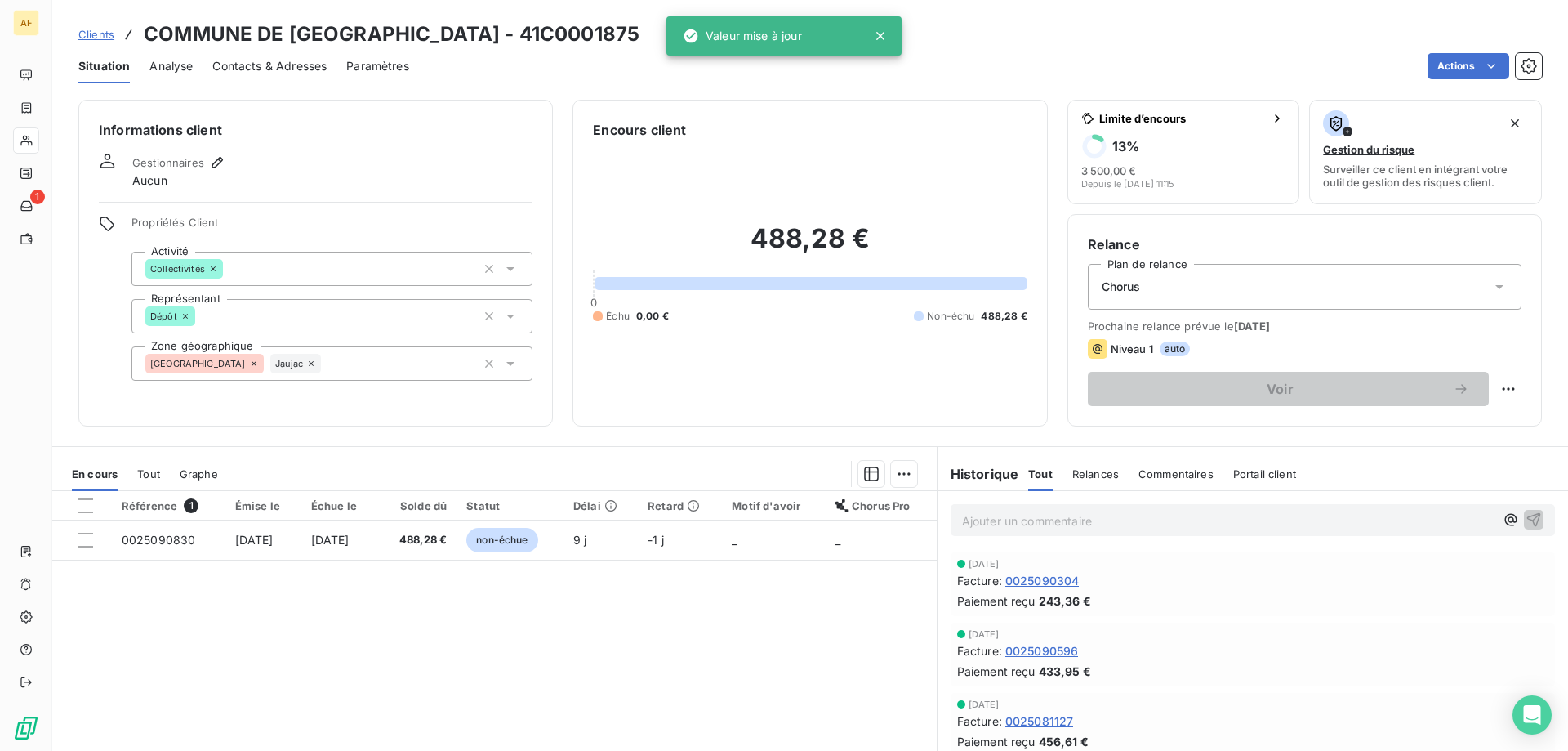
click at [107, 36] on span "Clients" at bounding box center [96, 35] width 35 height 13
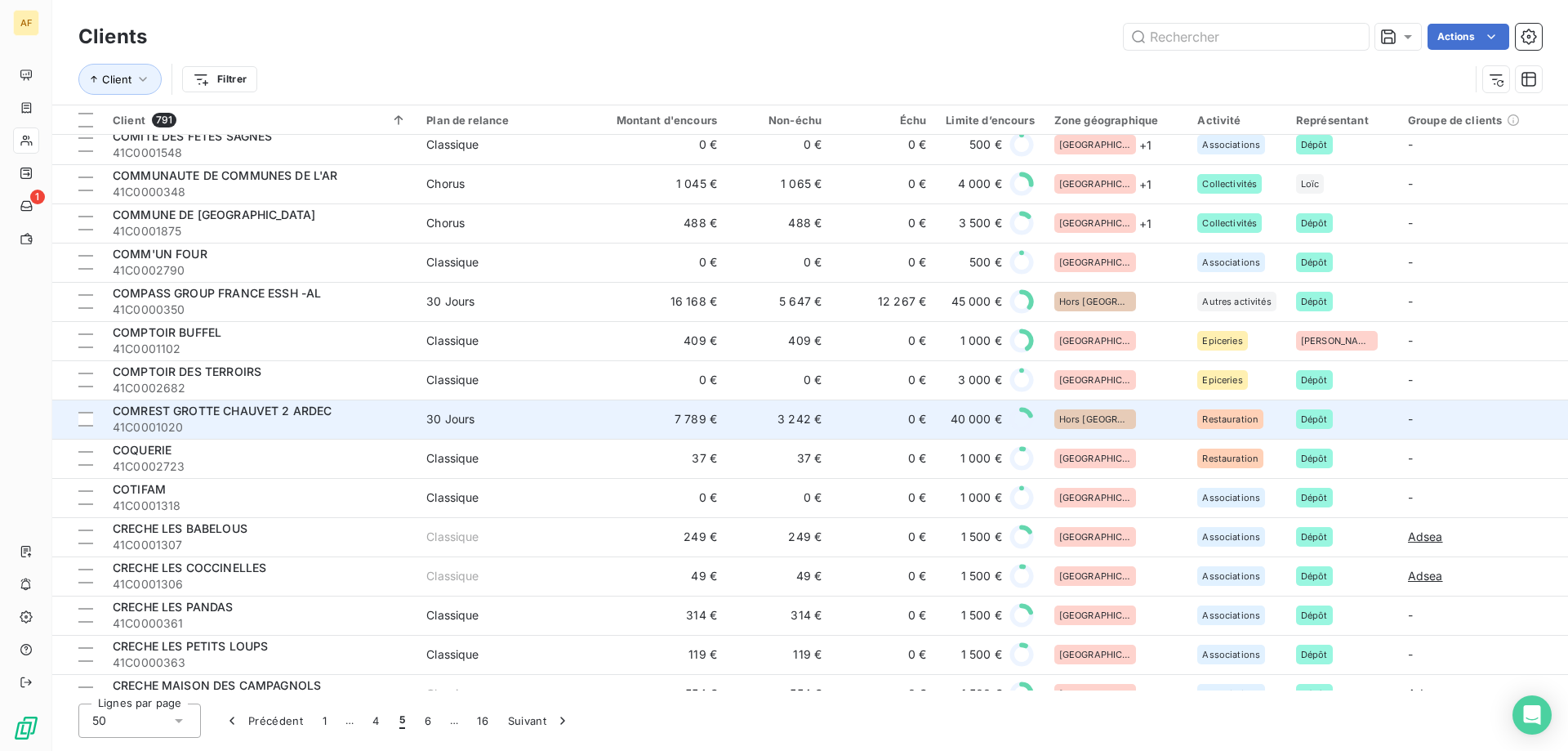
scroll to position [163, 0]
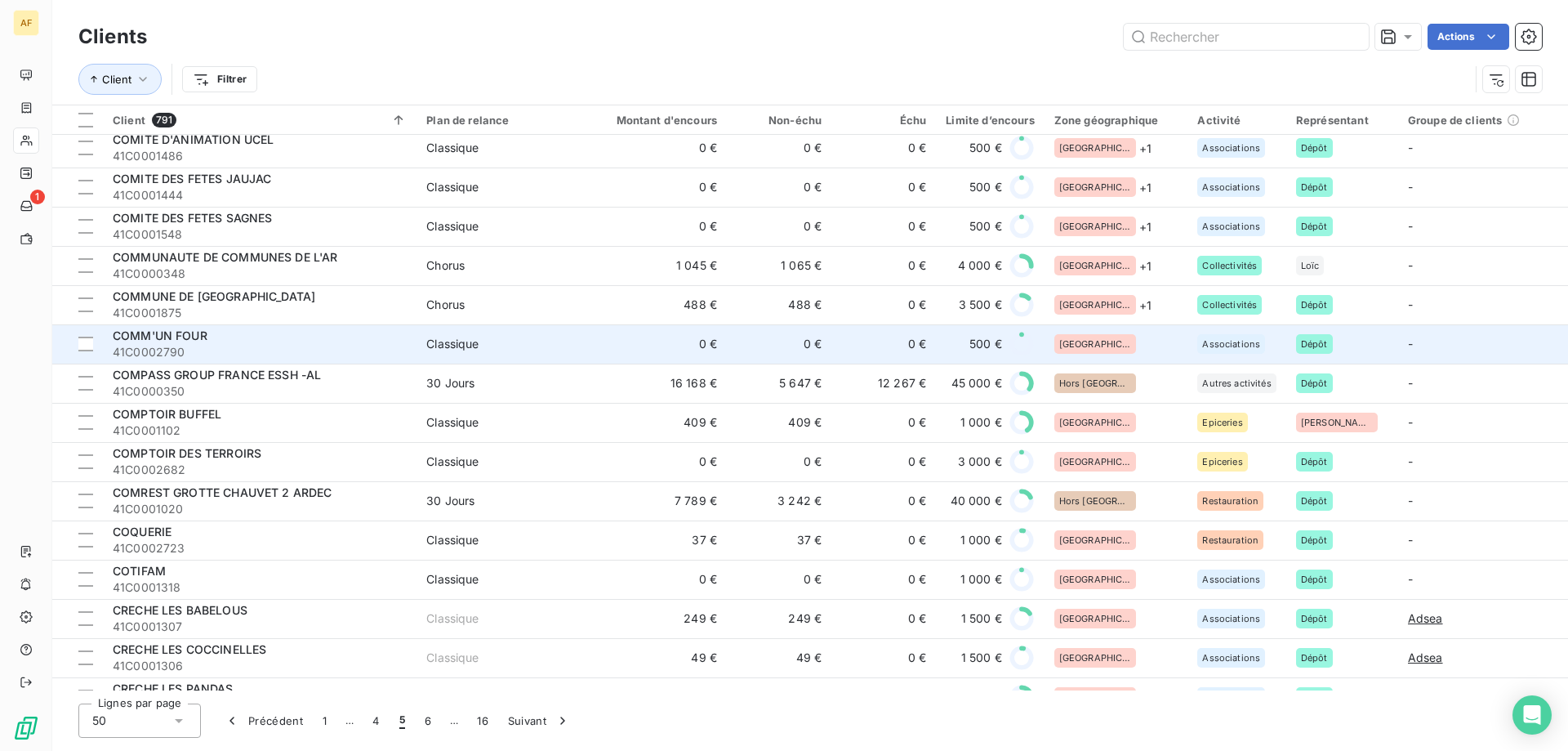
click at [1117, 345] on div "[GEOGRAPHIC_DATA]" at bounding box center [1116, 344] width 124 height 20
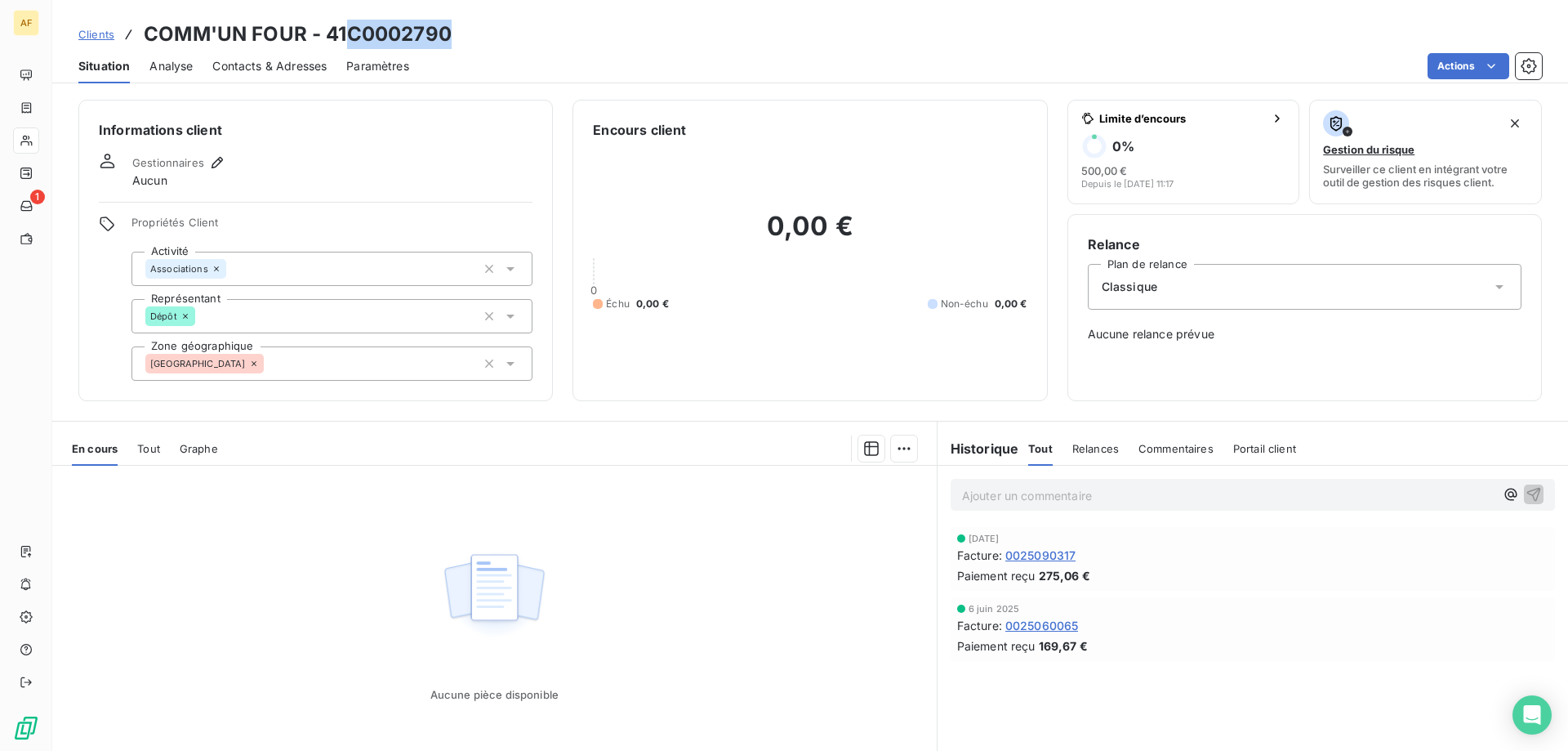
drag, startPoint x: 347, startPoint y: 29, endPoint x: 450, endPoint y: 32, distance: 103.0
click at [450, 32] on h3 "COMM'UN FOUR - 41C0002790" at bounding box center [298, 34] width 308 height 29
click at [295, 377] on div "[GEOGRAPHIC_DATA]" at bounding box center [332, 363] width 401 height 35
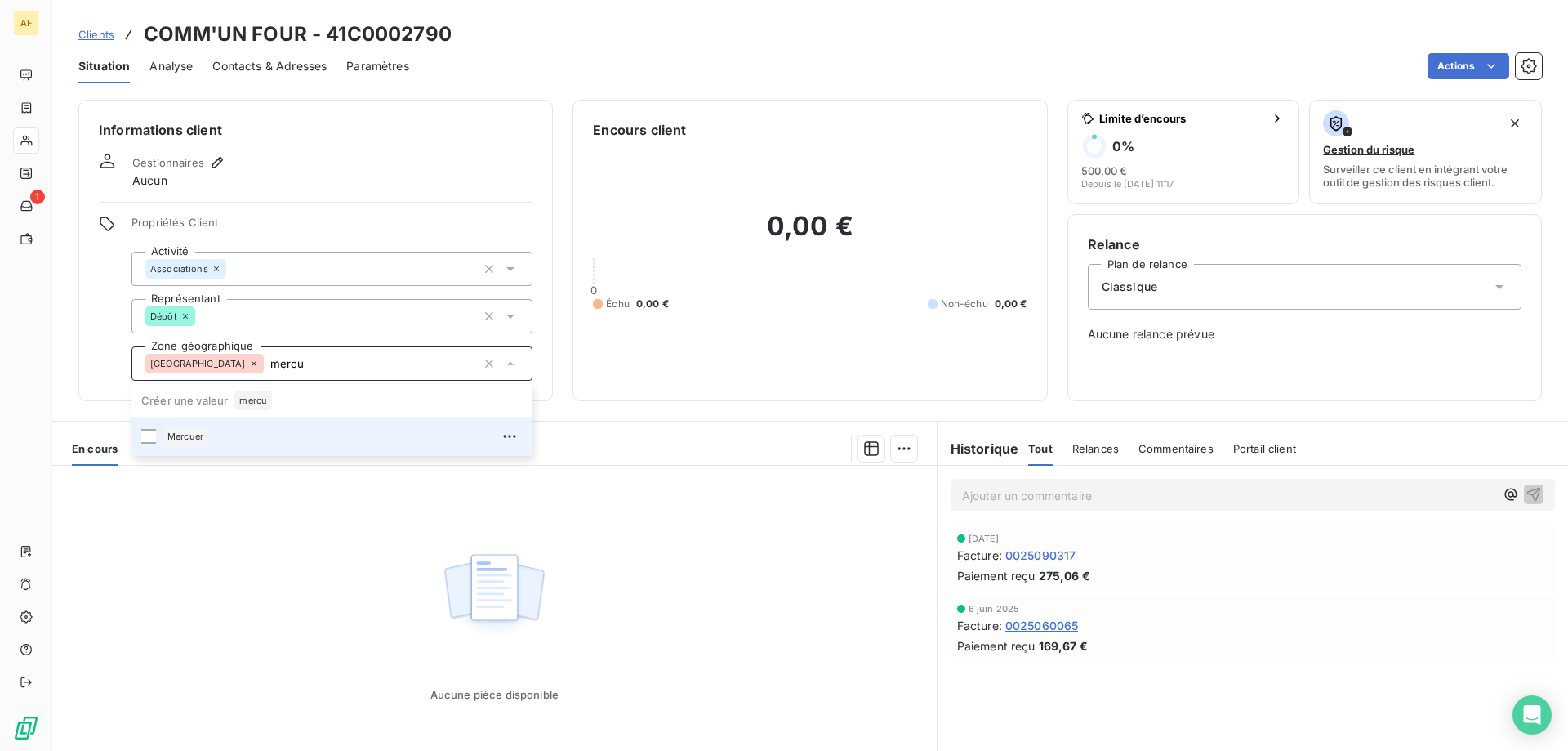
click at [267, 435] on div "Mercuer" at bounding box center [343, 436] width 360 height 26
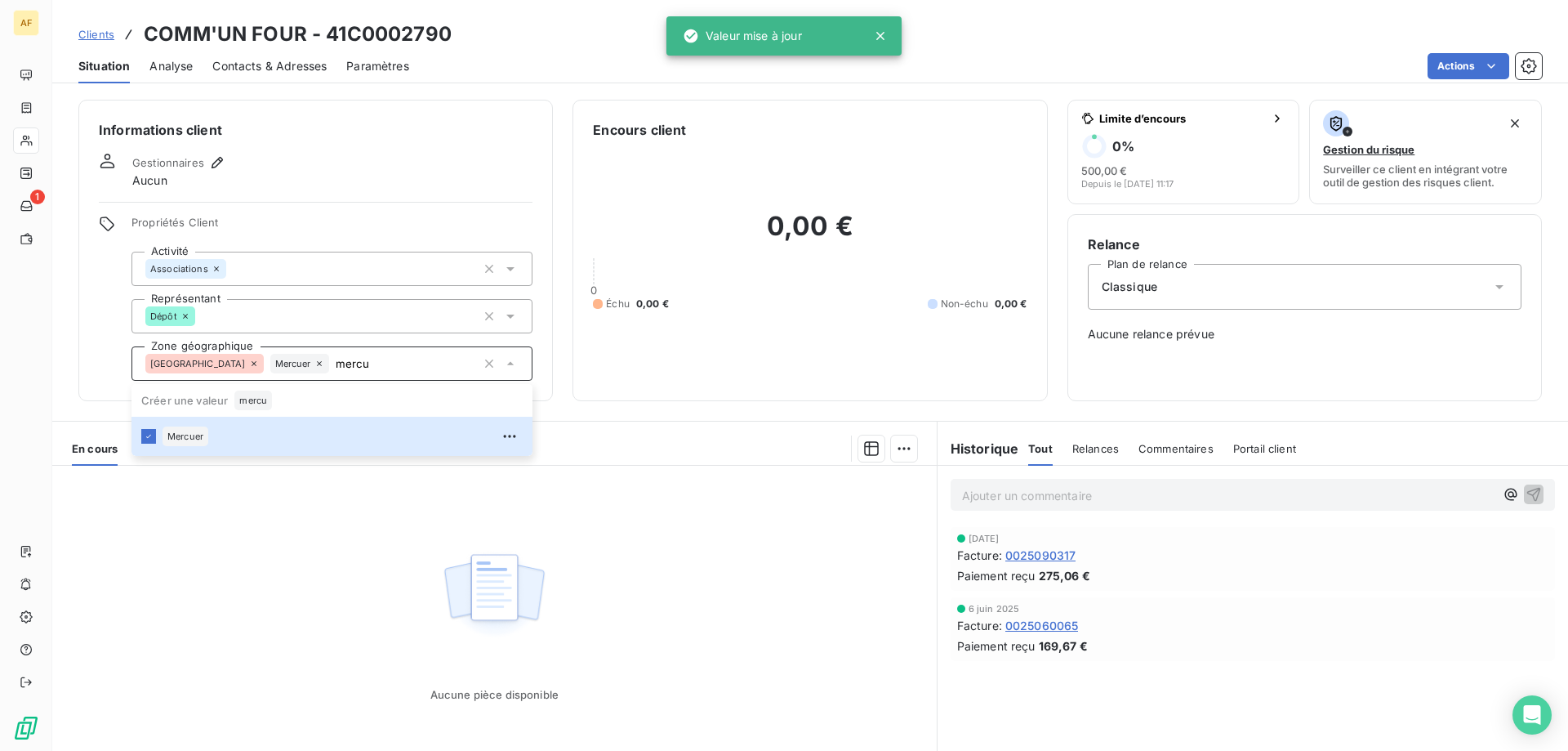
type input "mercu"
click at [274, 549] on div "Aucune pièce disponible" at bounding box center [494, 622] width 884 height 315
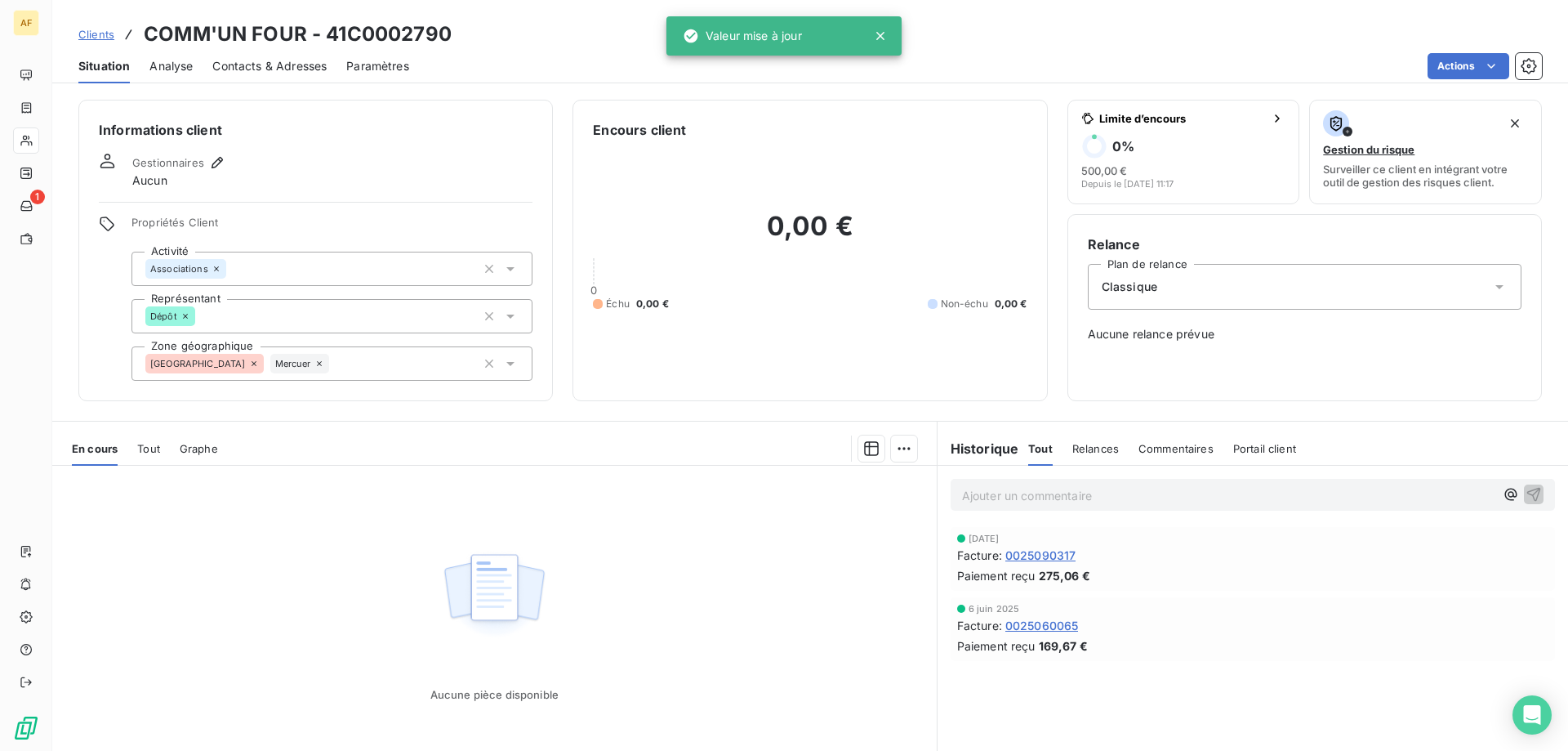
click at [101, 35] on span "Clients" at bounding box center [96, 35] width 35 height 13
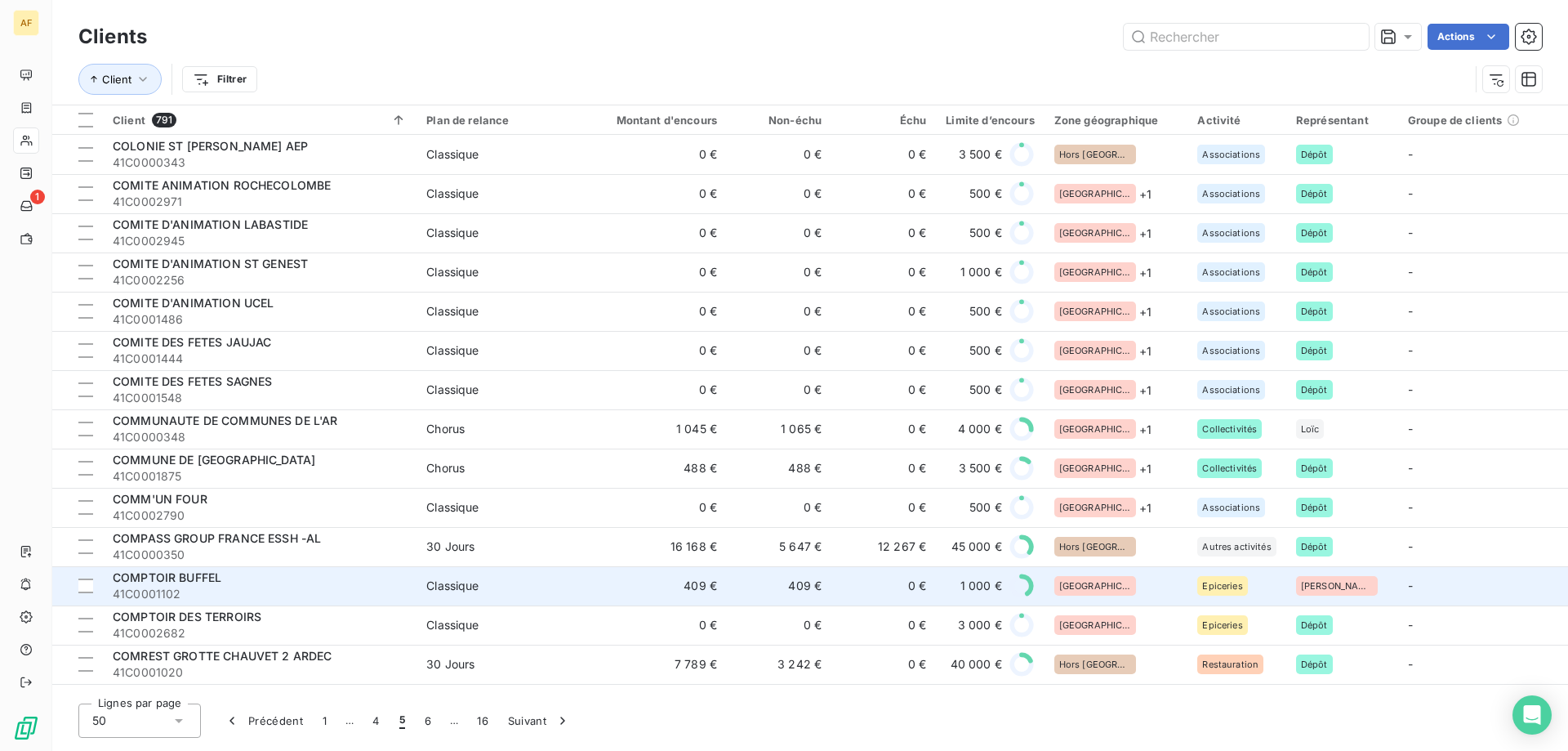
click at [1069, 590] on div "[GEOGRAPHIC_DATA]" at bounding box center [1095, 585] width 81 height 20
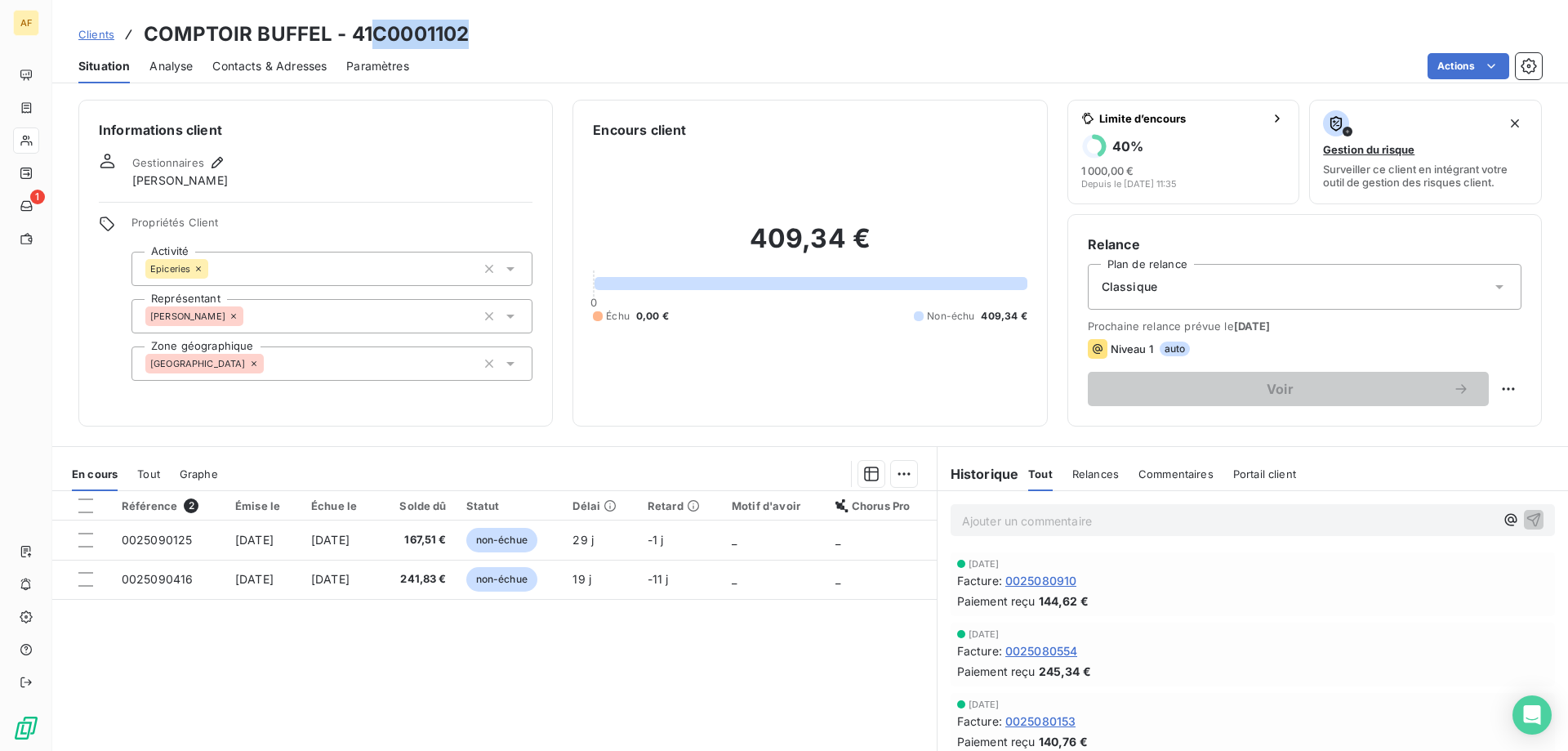
drag, startPoint x: 375, startPoint y: 28, endPoint x: 464, endPoint y: 27, distance: 89.0
click at [464, 27] on h3 "COMPTOIR BUFFEL - 41C0001102" at bounding box center [306, 34] width 325 height 29
click at [368, 354] on div "[GEOGRAPHIC_DATA]" at bounding box center [332, 363] width 401 height 35
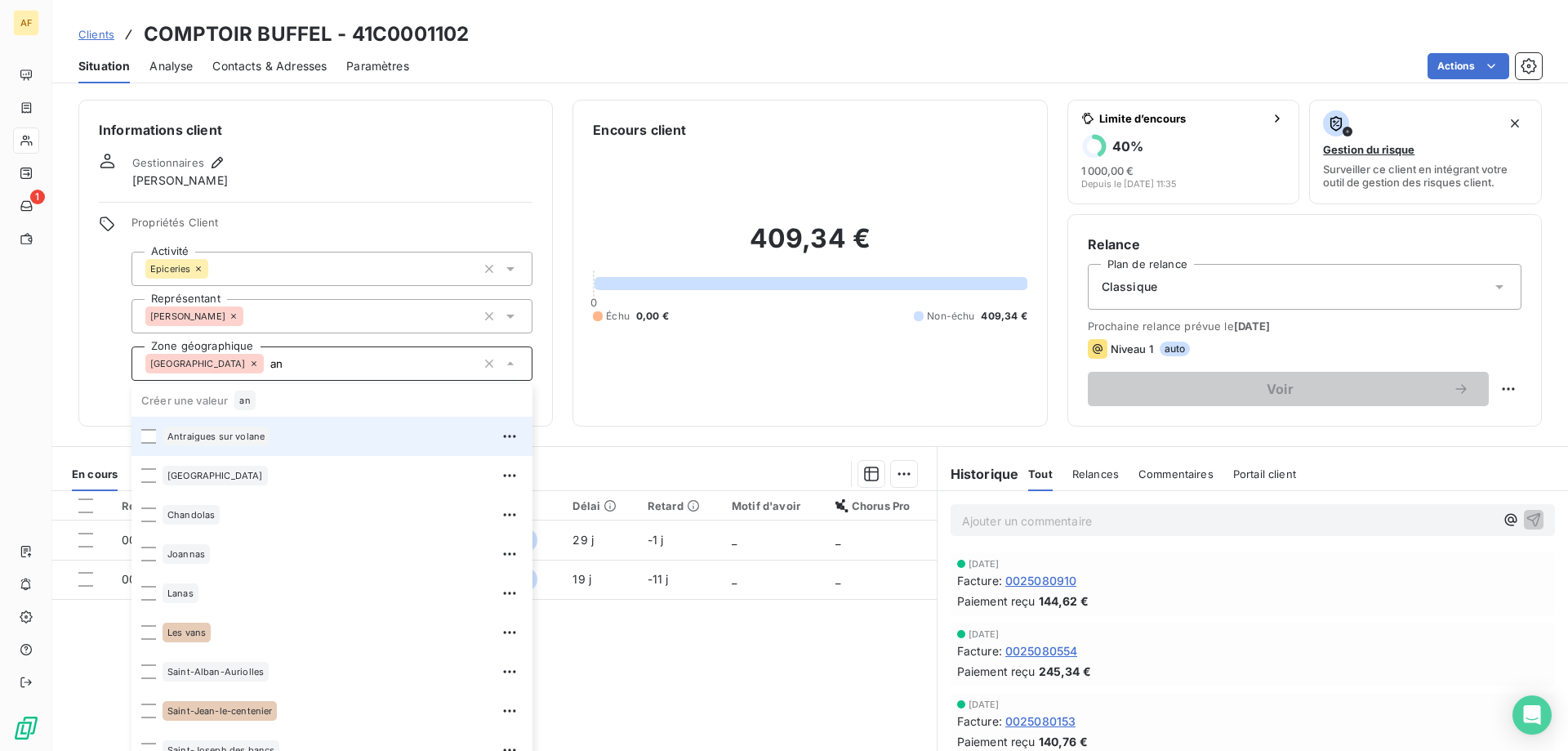
type input "a"
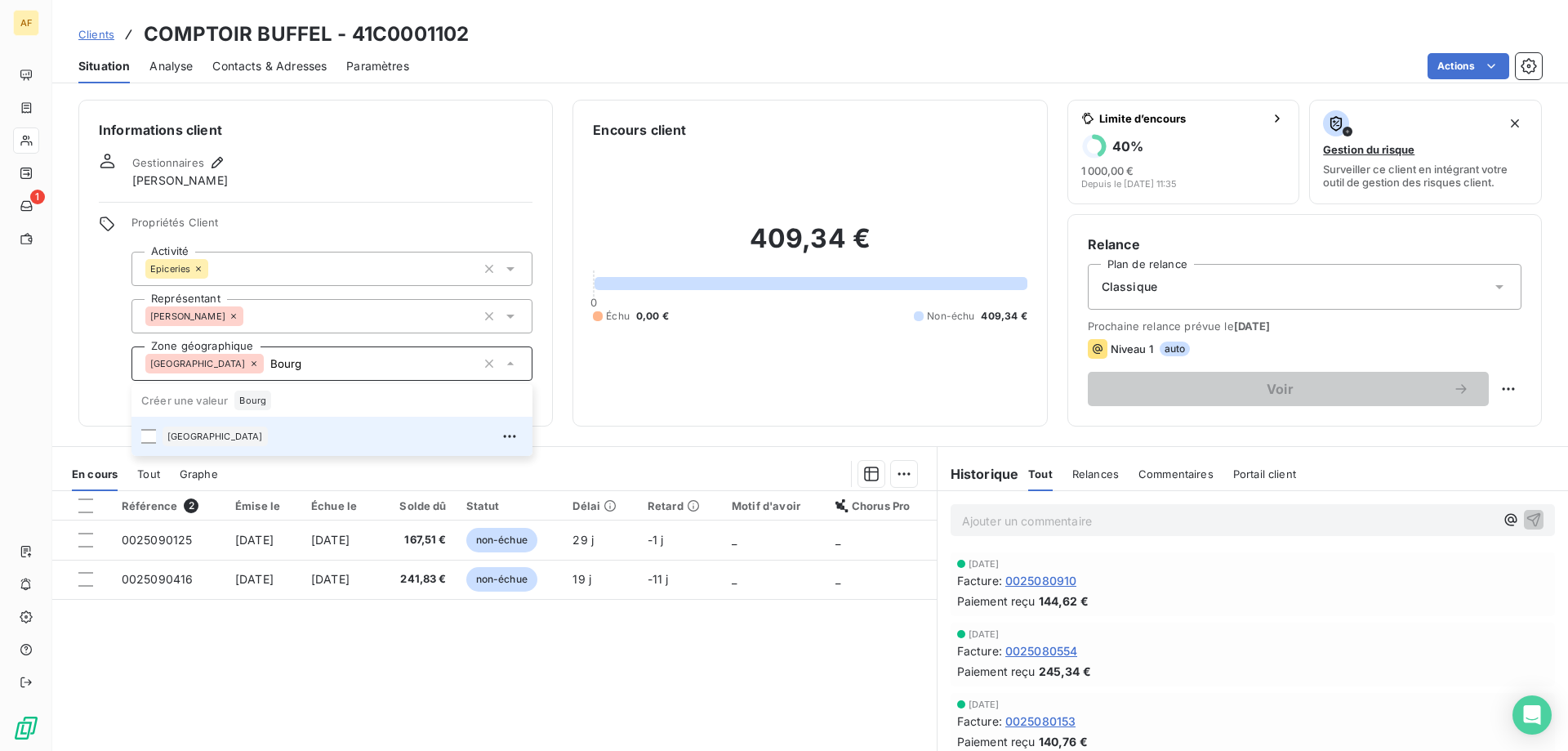
click at [314, 440] on div "[GEOGRAPHIC_DATA]" at bounding box center [343, 436] width 360 height 26
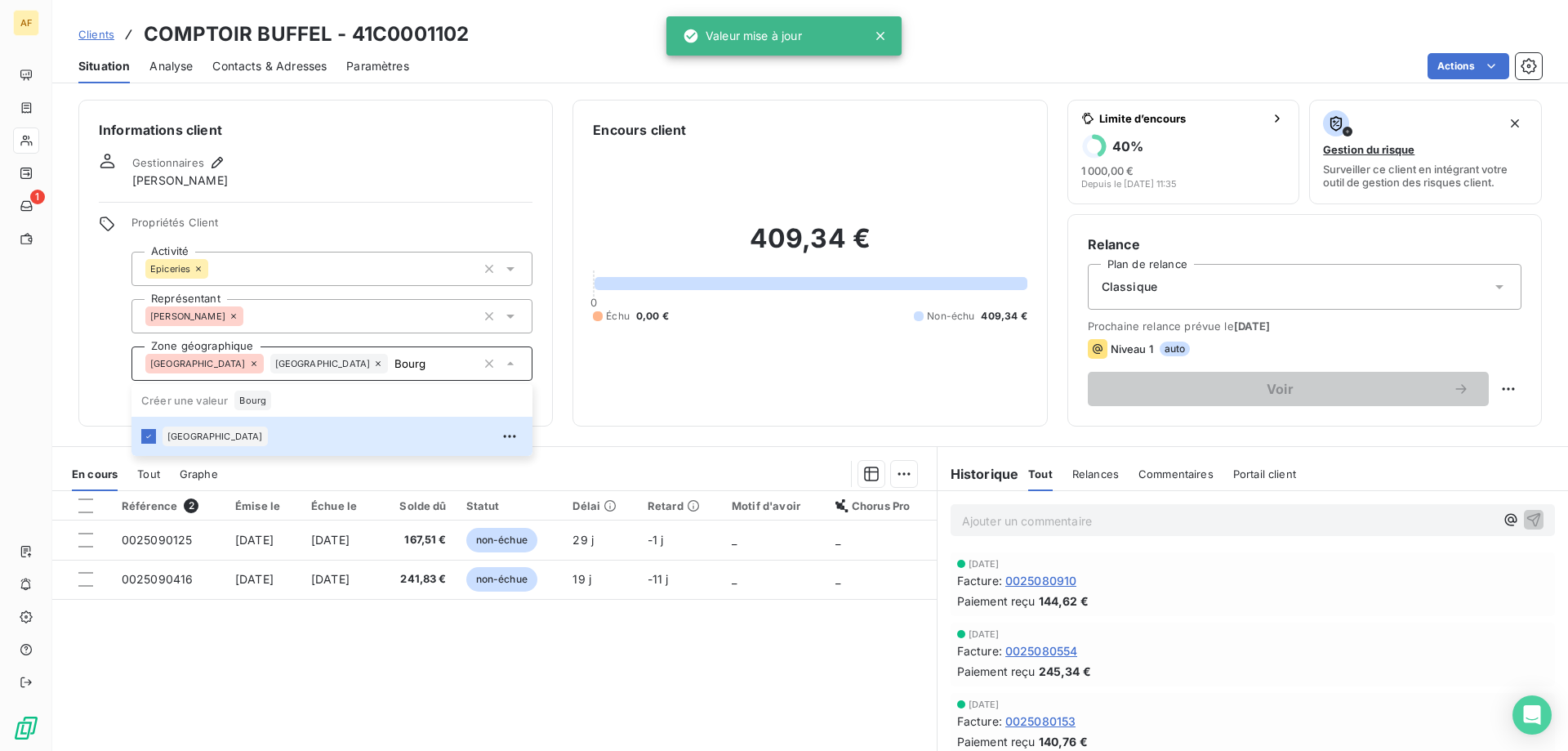
type input "Bourg"
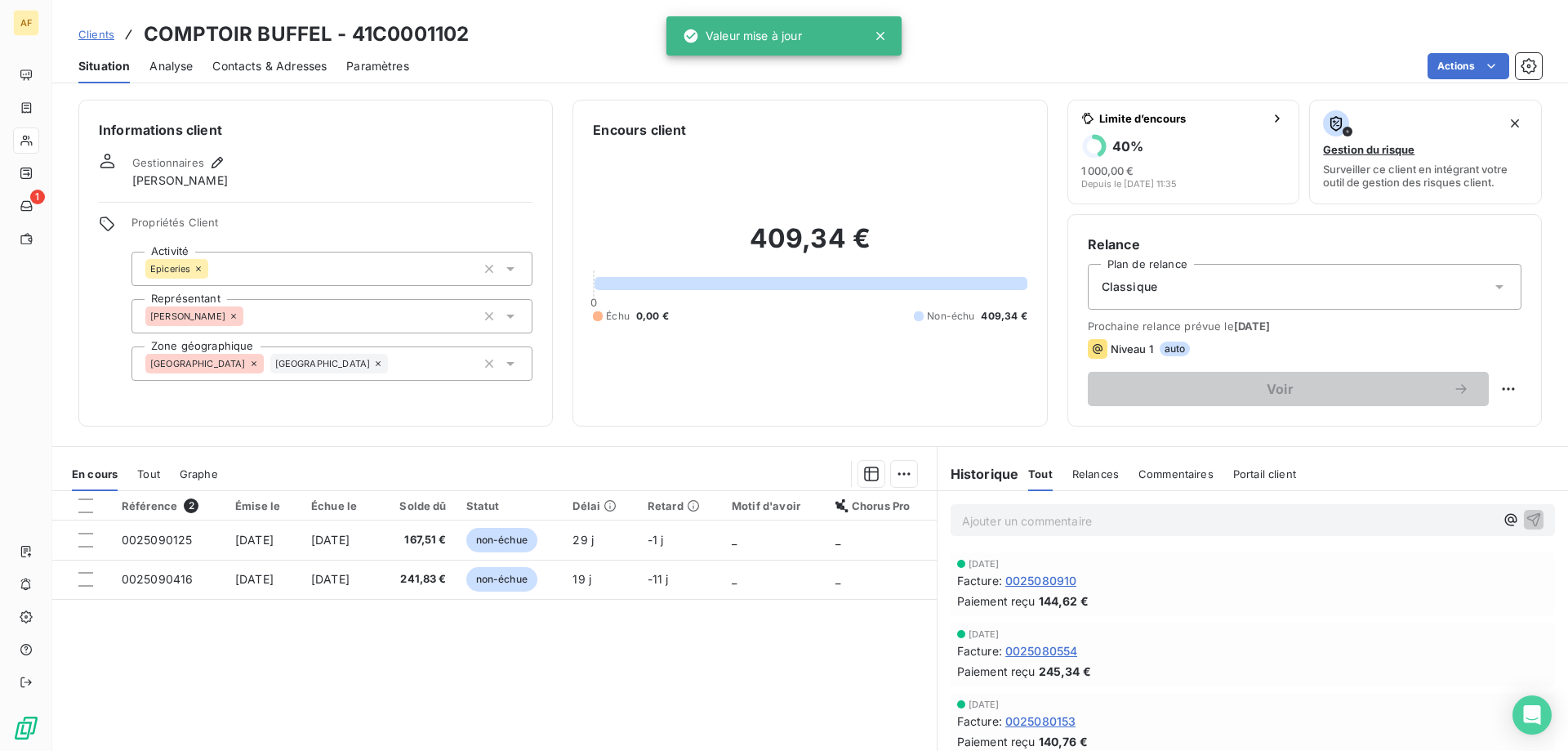
click at [329, 659] on div "Référence 2 Émise le Échue le Solde dû Statut Délai Retard Motif d'avoir Chorus…" at bounding box center [494, 648] width 884 height 315
click at [96, 33] on span "Clients" at bounding box center [96, 35] width 35 height 13
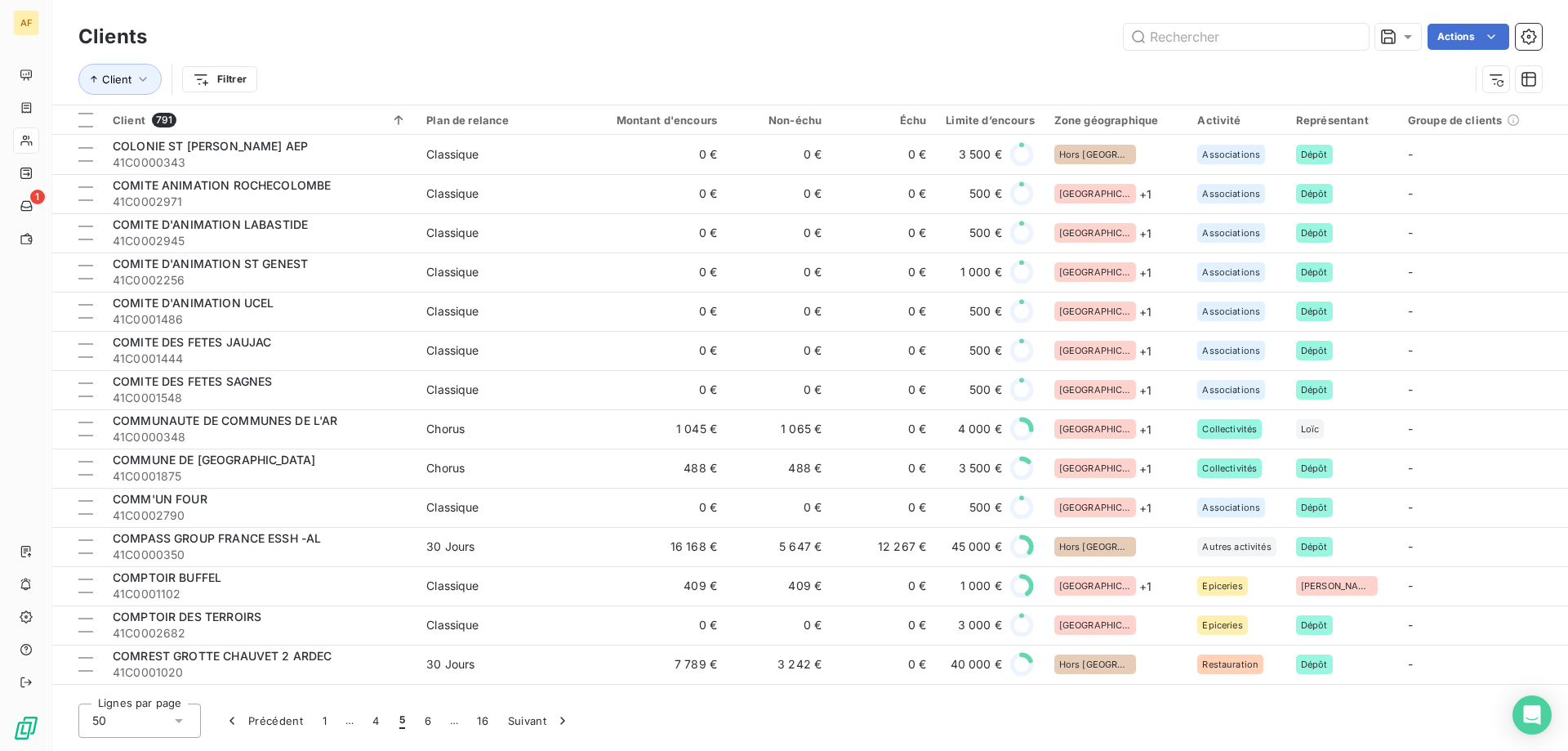
scroll to position [163, 0]
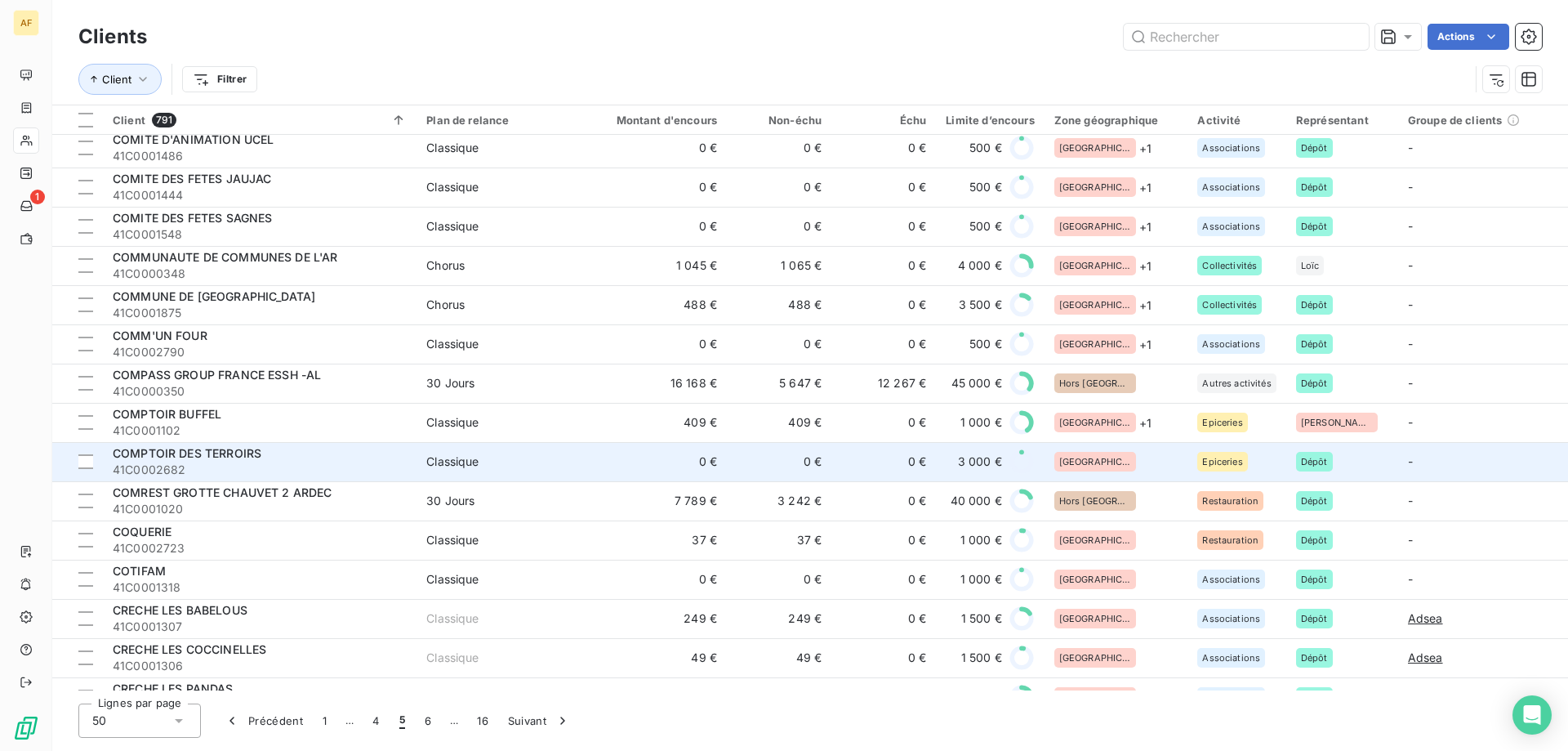
click at [1134, 462] on div "[GEOGRAPHIC_DATA]" at bounding box center [1116, 461] width 124 height 20
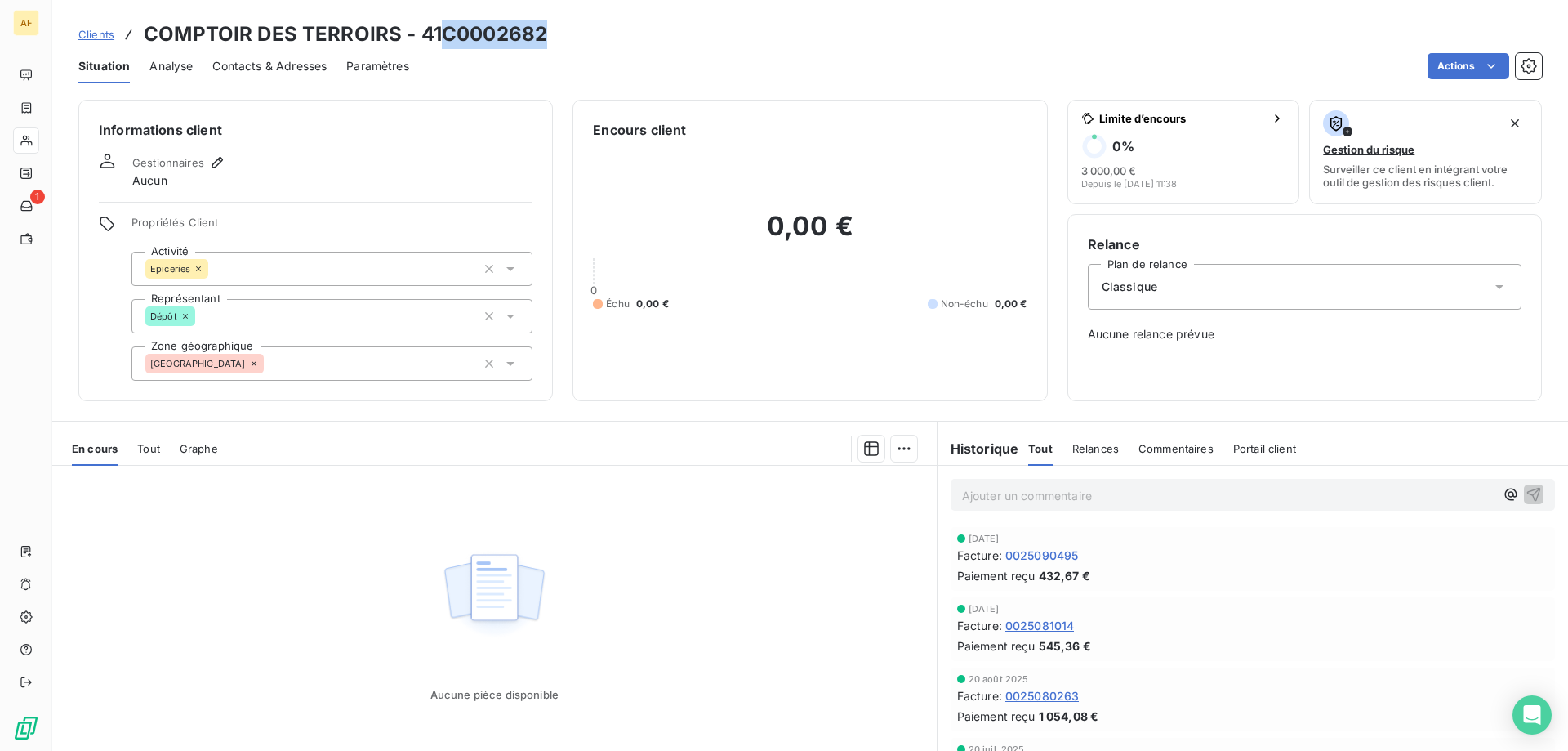
drag, startPoint x: 447, startPoint y: 34, endPoint x: 549, endPoint y: 37, distance: 102.0
click at [549, 37] on div "Clients COMPTOIR DES TERROIRS - 41C0002682" at bounding box center [810, 34] width 1516 height 29
click at [321, 376] on div "[GEOGRAPHIC_DATA]" at bounding box center [332, 363] width 401 height 35
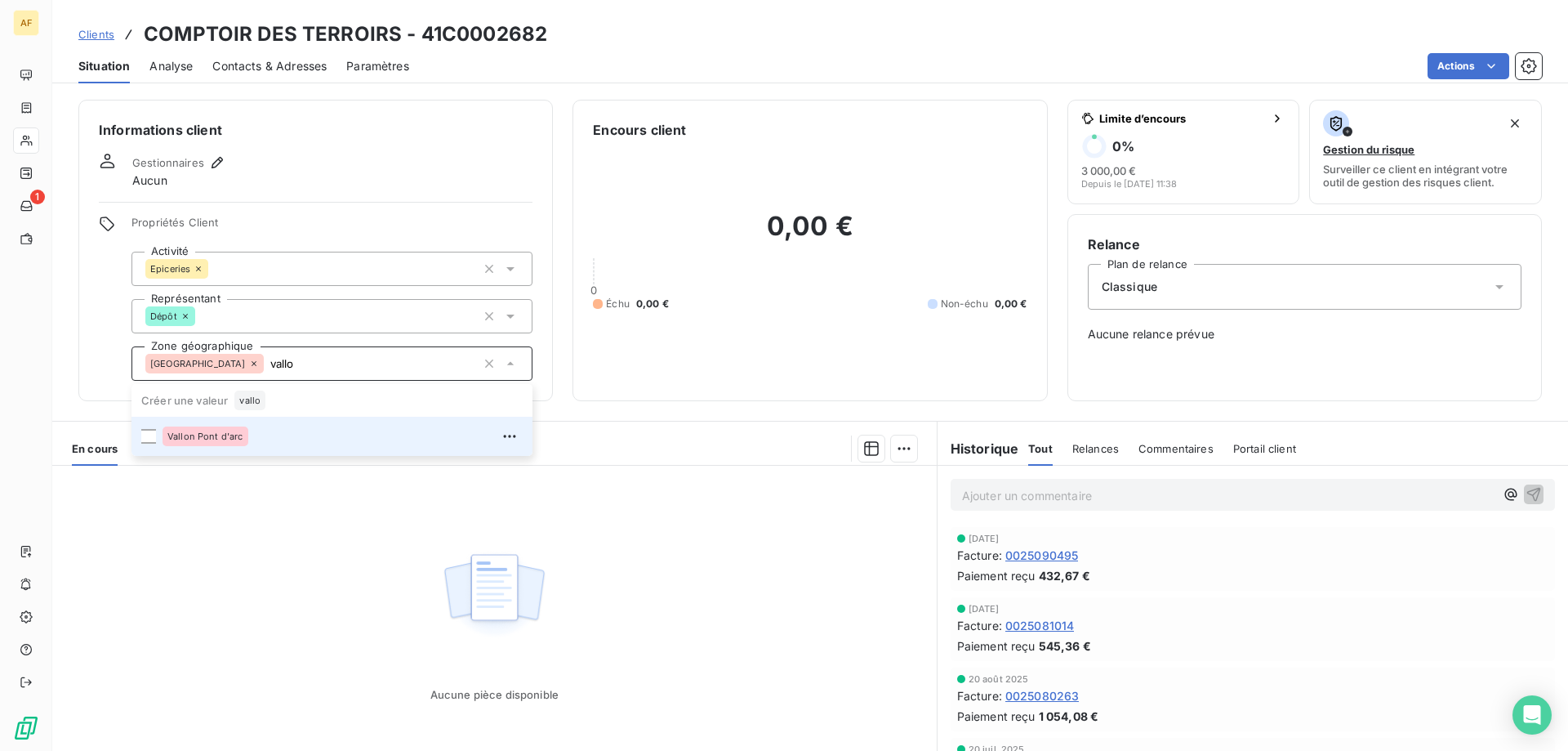
click at [253, 437] on div "Vallon Pont d'arc" at bounding box center [343, 436] width 360 height 26
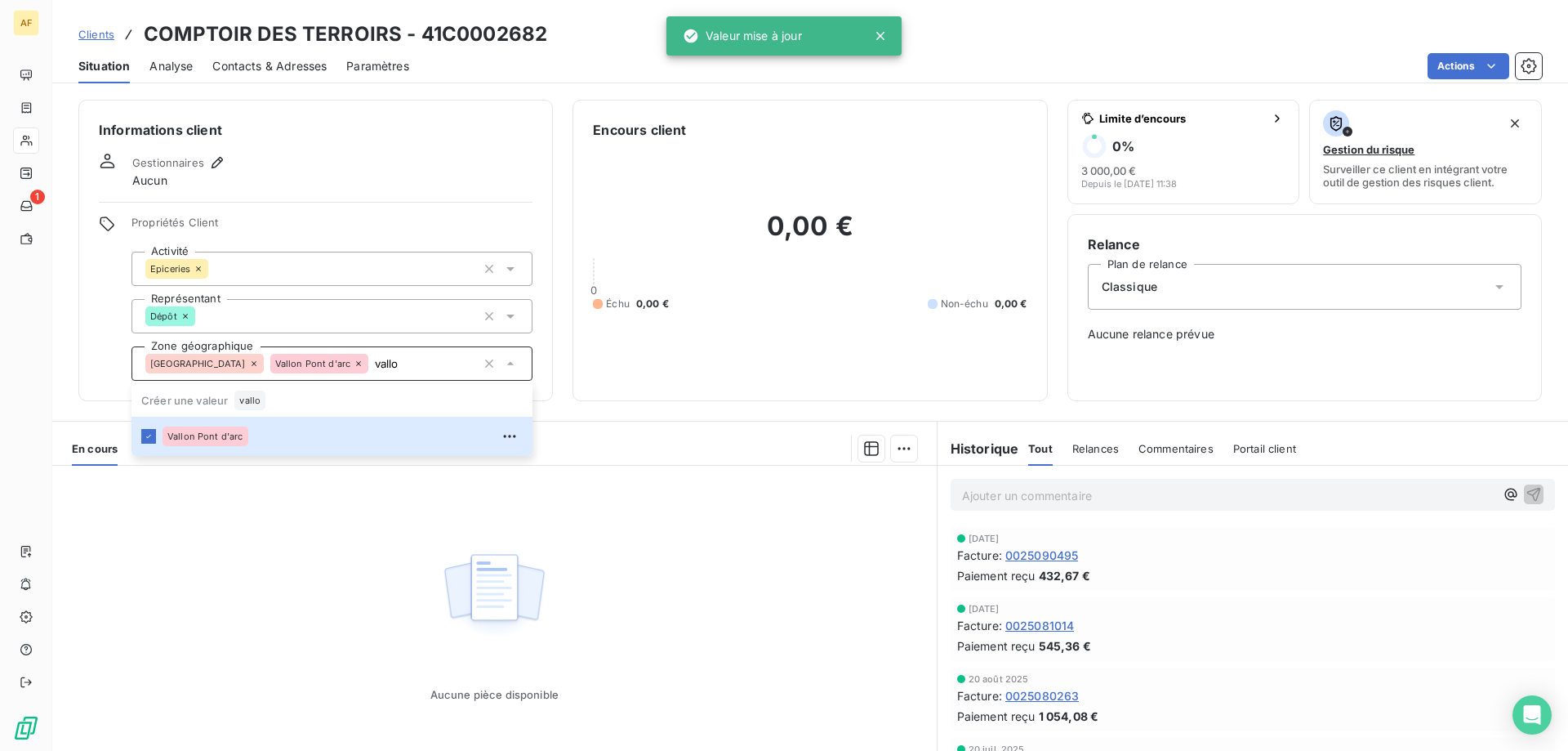
type input "vallo"
click at [265, 586] on div "Aucune pièce disponible" at bounding box center [494, 622] width 884 height 315
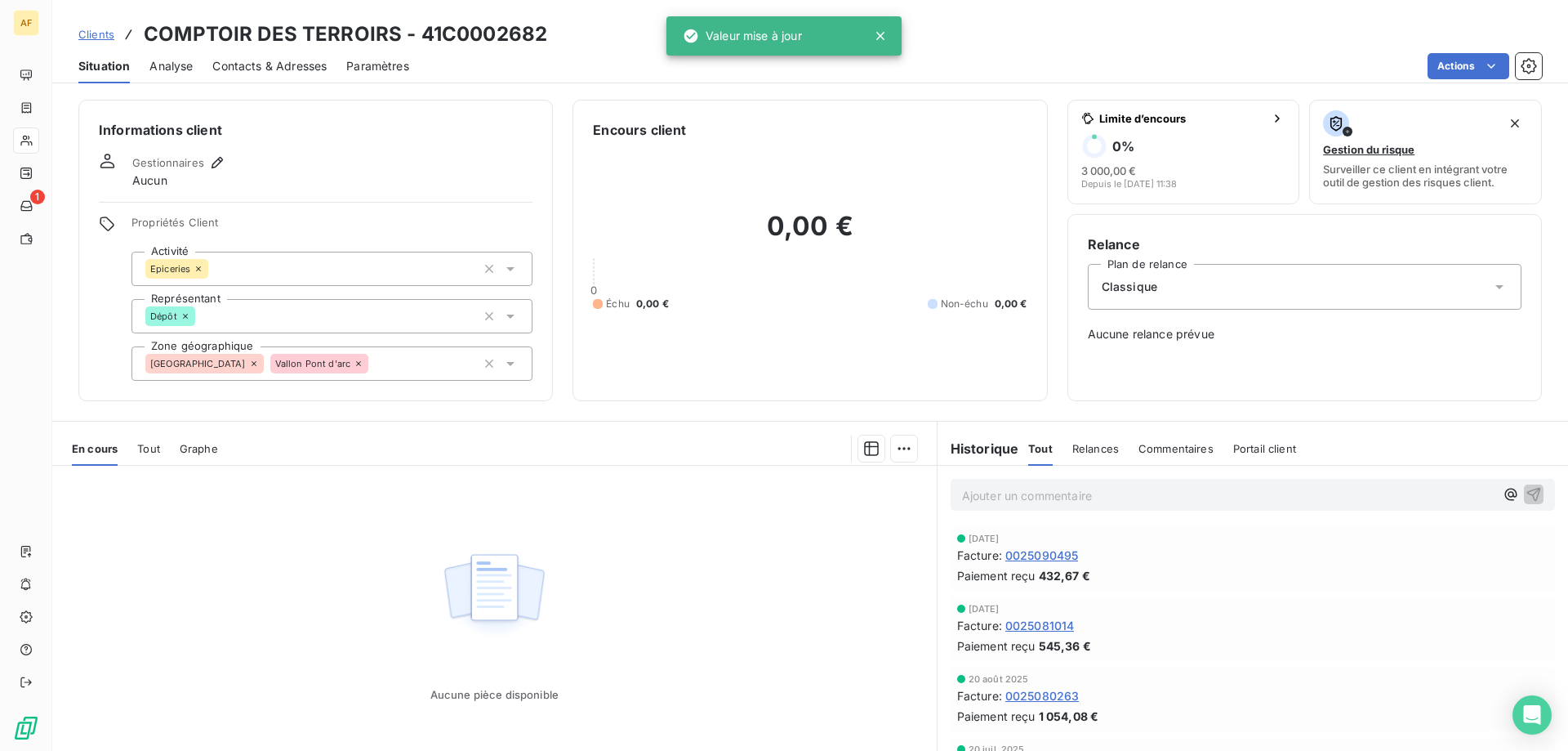
click at [104, 34] on span "Clients" at bounding box center [96, 35] width 35 height 13
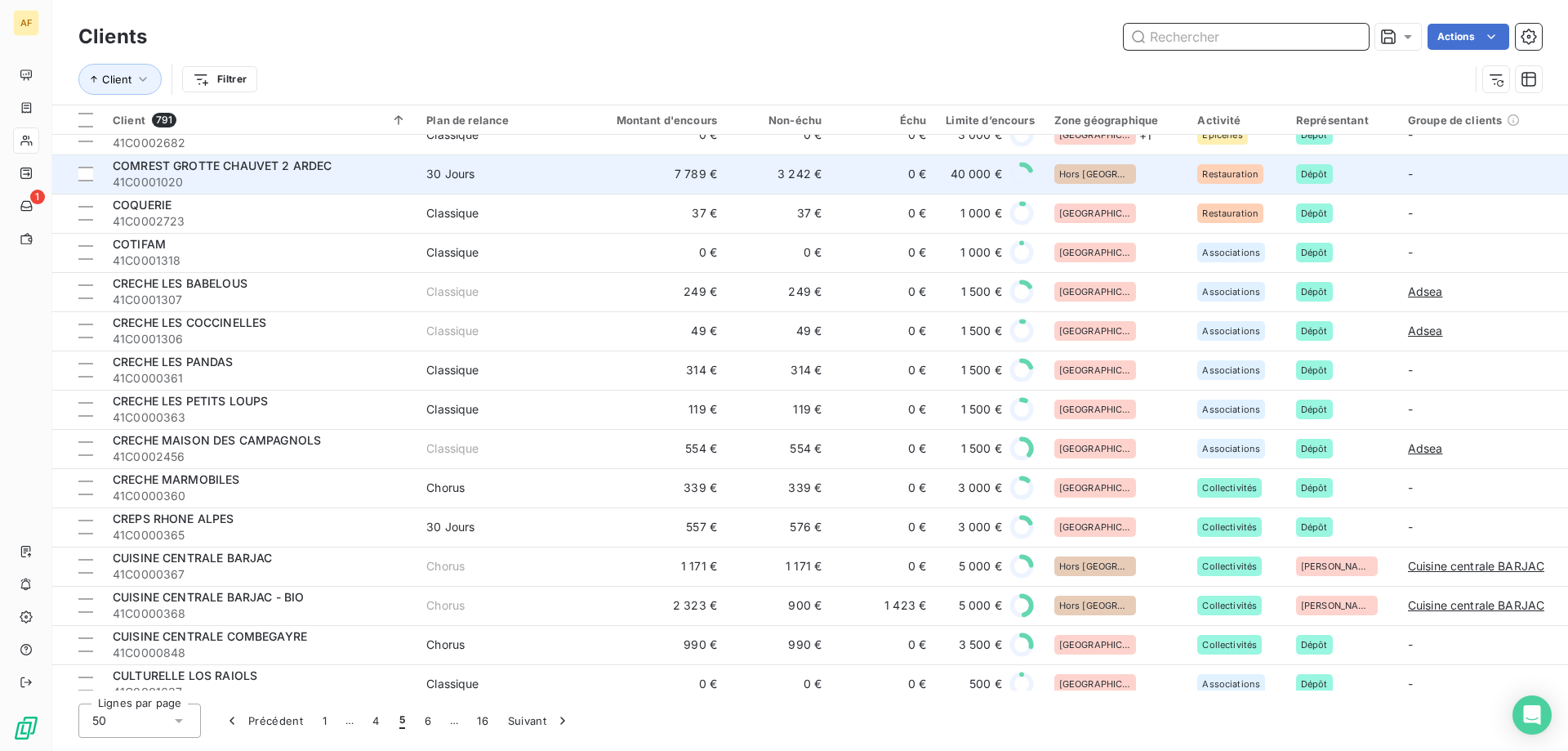
scroll to position [327, 0]
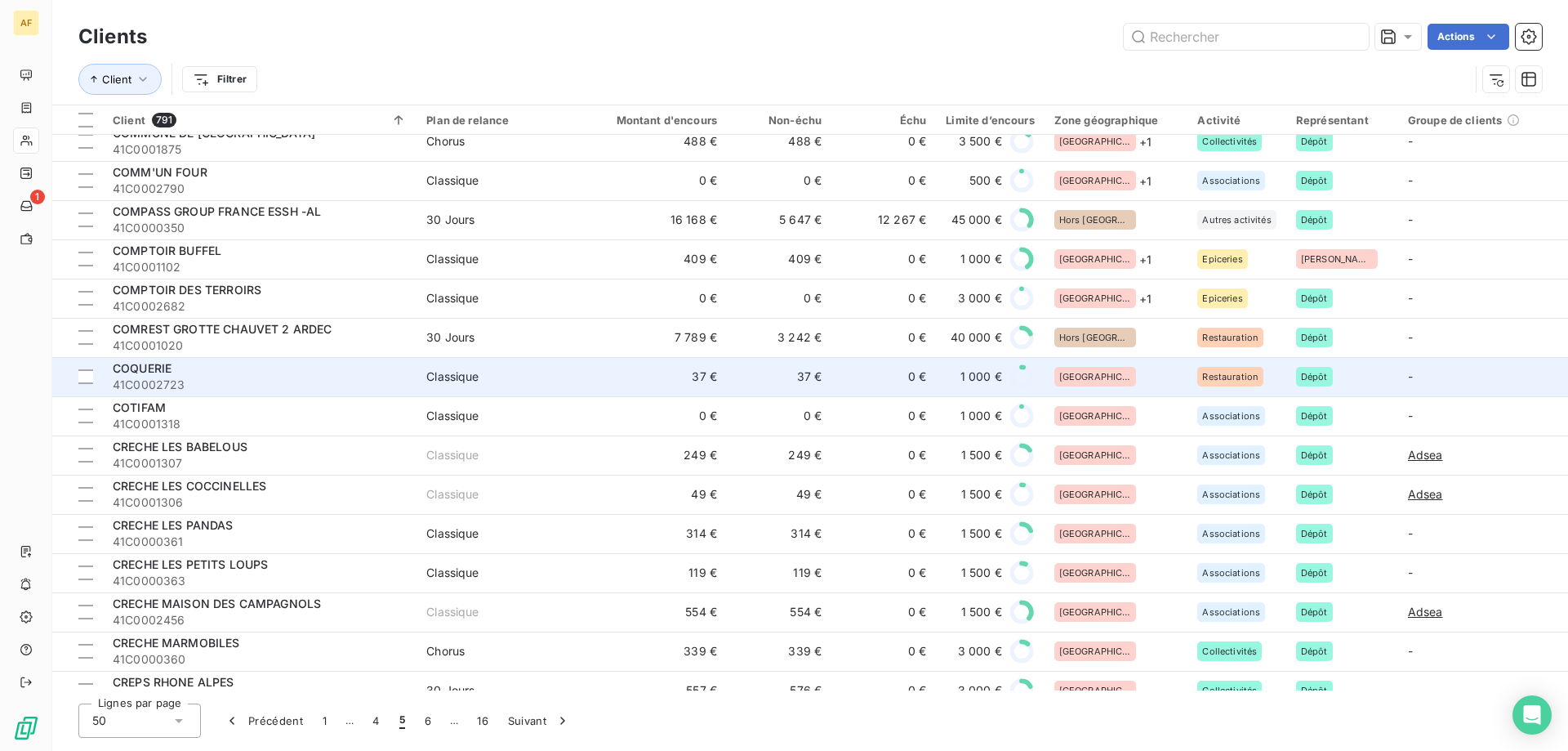
click at [1113, 377] on div "[GEOGRAPHIC_DATA]" at bounding box center [1116, 376] width 124 height 20
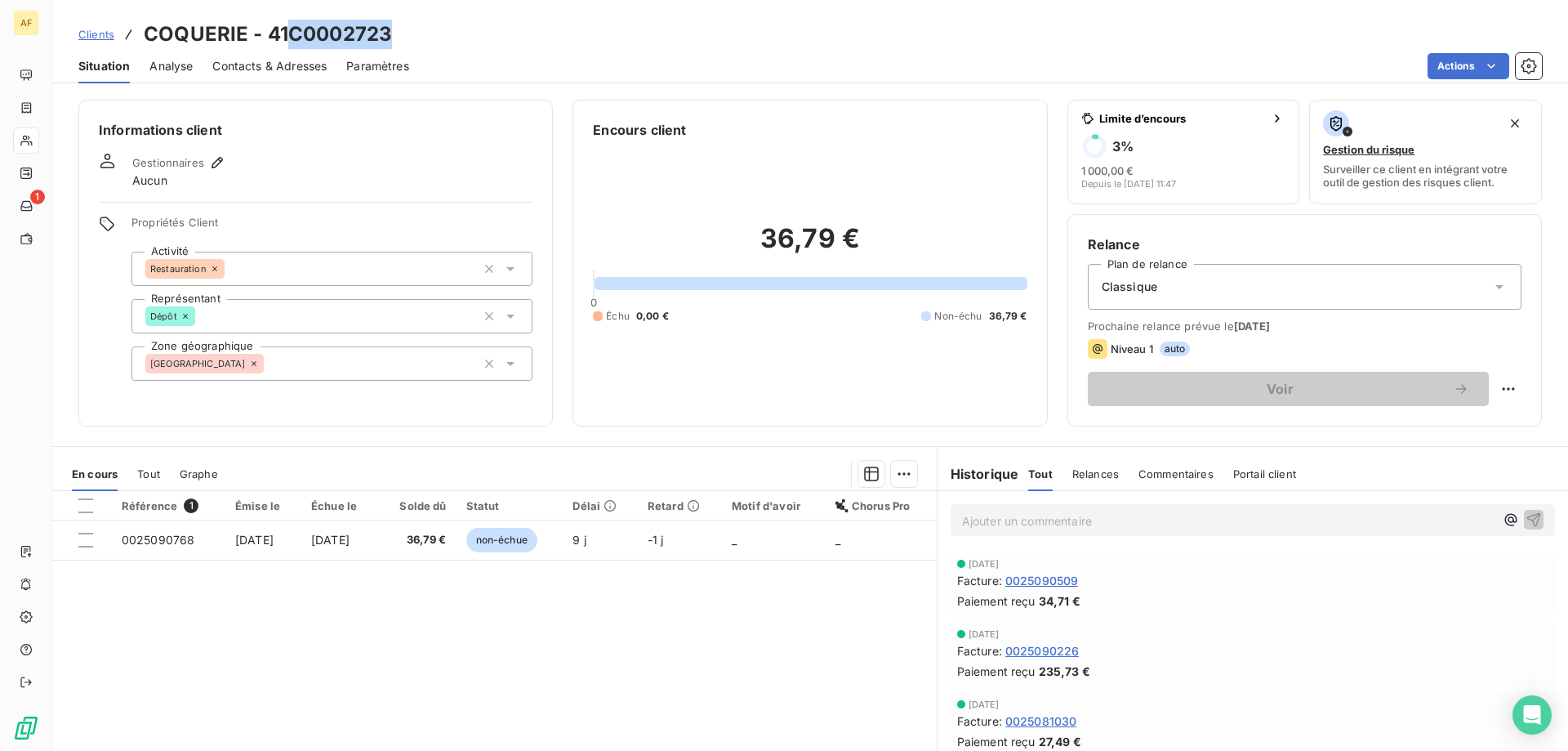
drag, startPoint x: 296, startPoint y: 34, endPoint x: 397, endPoint y: 31, distance: 101.0
click at [397, 31] on div "Clients COQUERIE - 41C0002723" at bounding box center [810, 34] width 1516 height 29
click at [296, 356] on div "[GEOGRAPHIC_DATA]" at bounding box center [332, 363] width 401 height 35
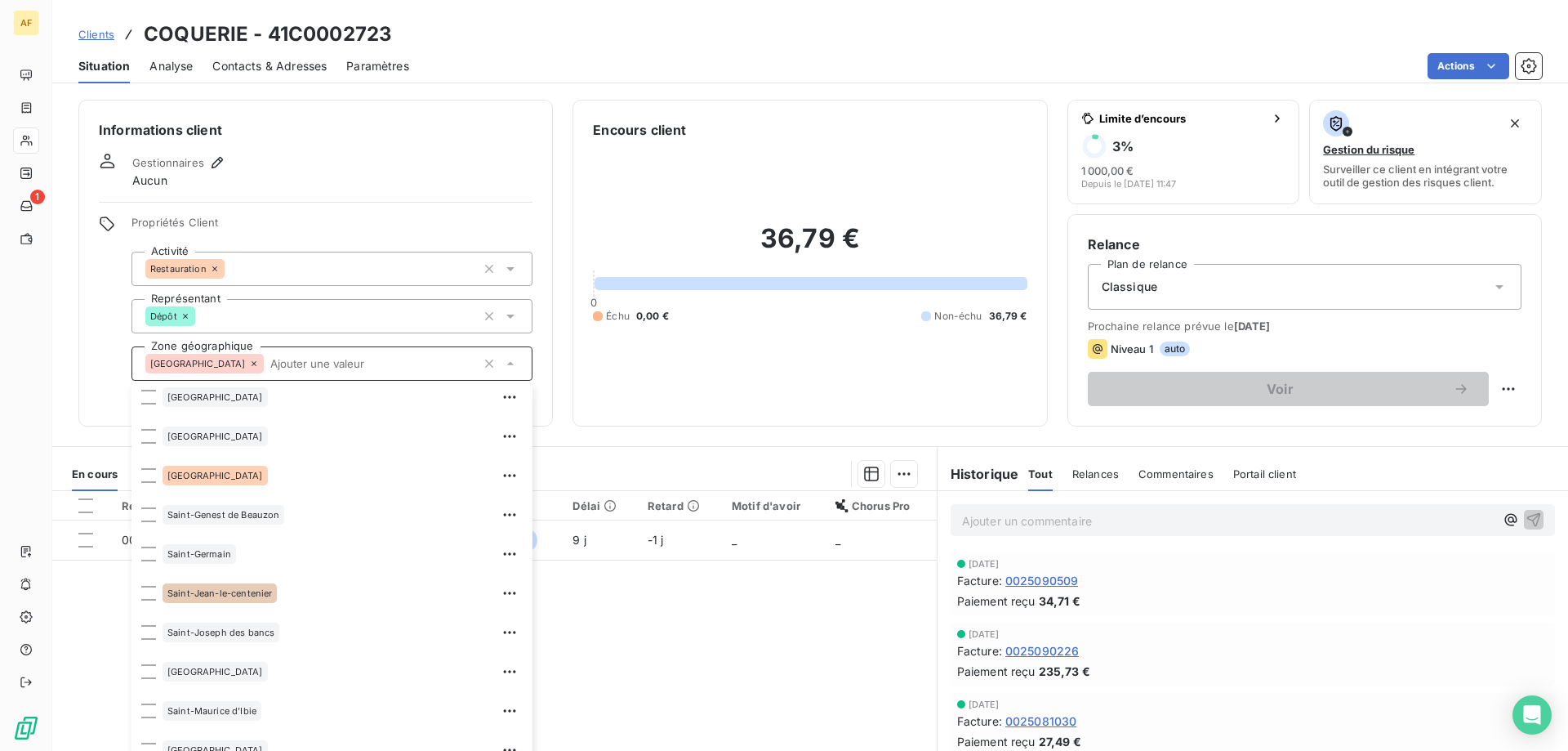
scroll to position [2232, 0]
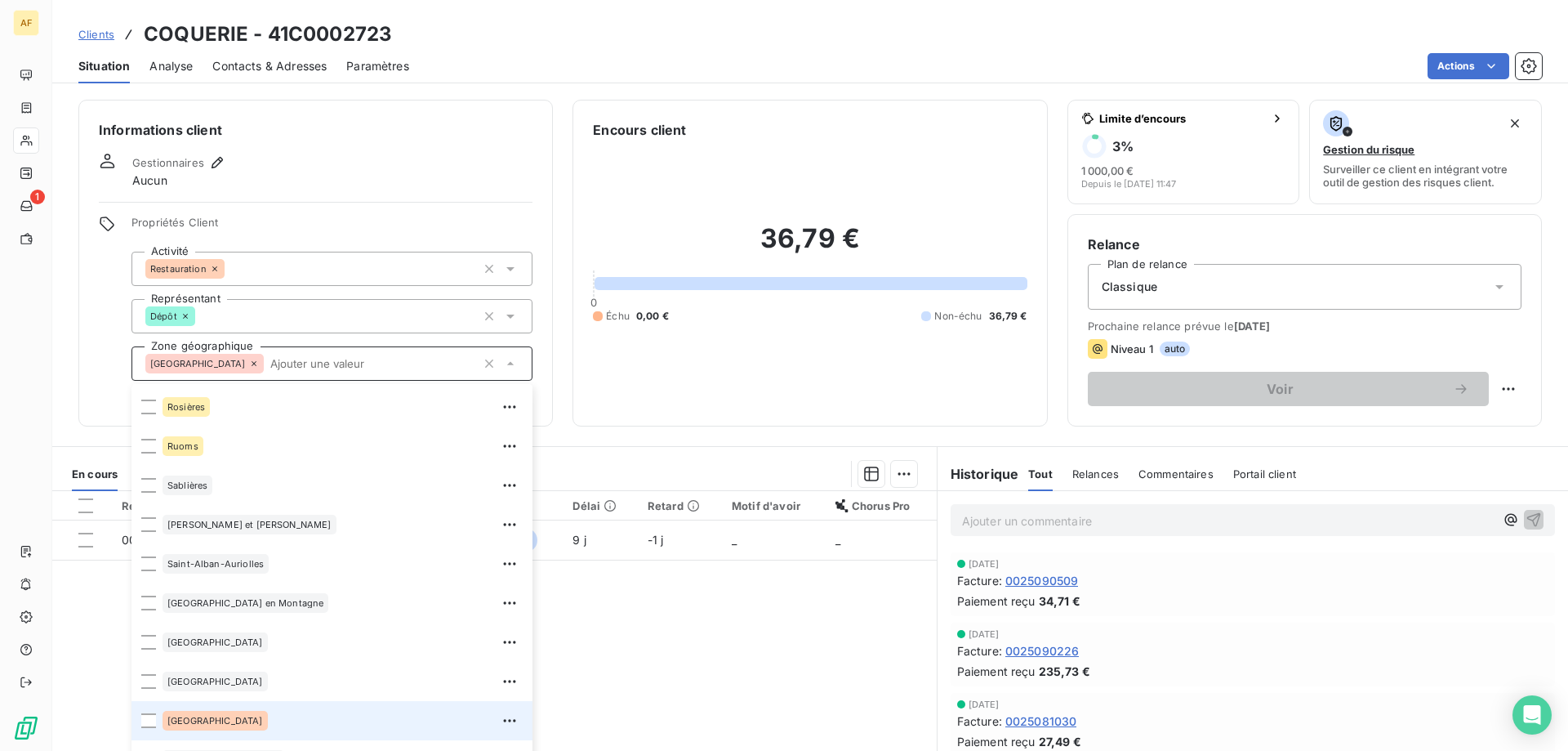
click at [307, 716] on div "[GEOGRAPHIC_DATA]" at bounding box center [343, 720] width 360 height 26
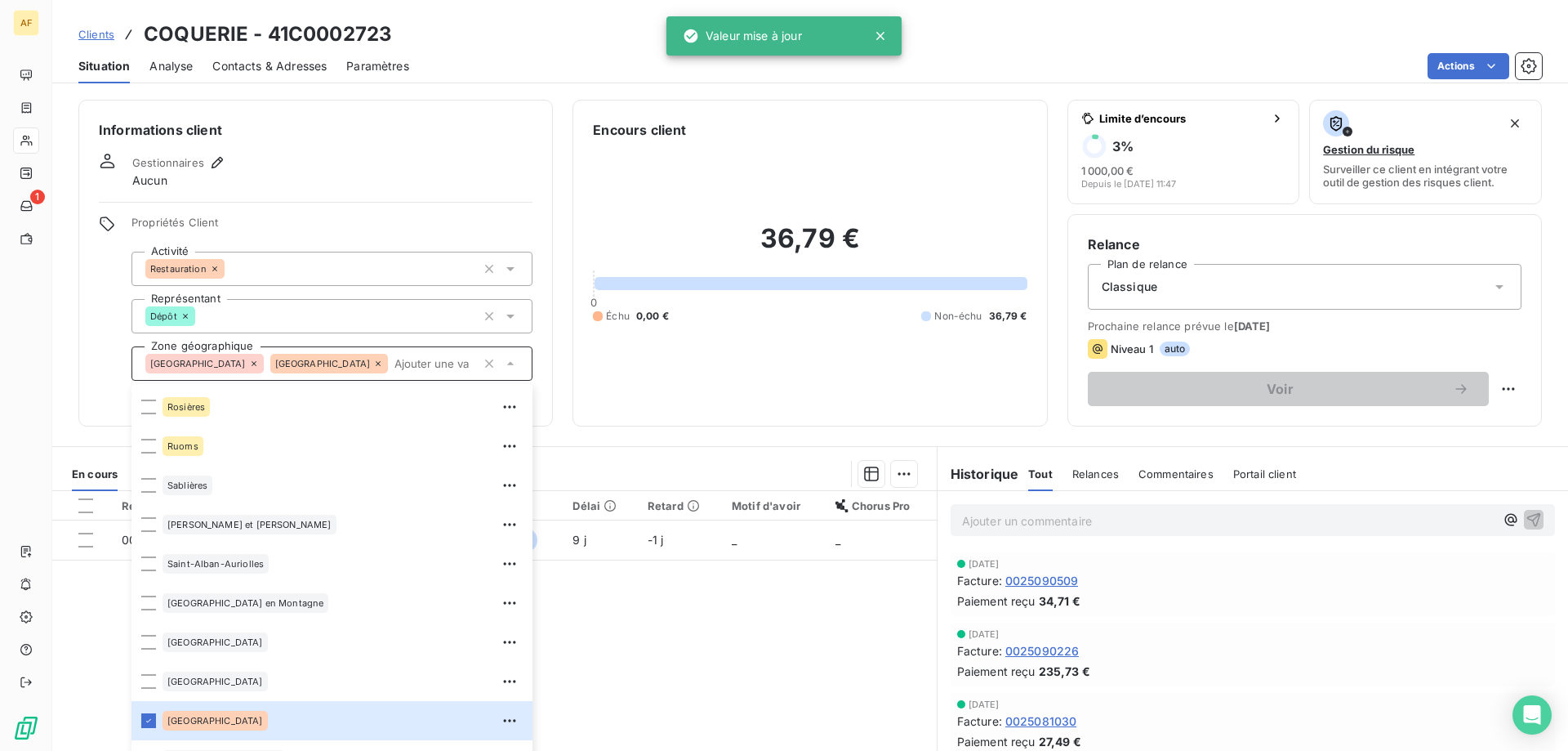
click at [699, 686] on div "Référence 1 Émise le Échue le Solde dû Statut Délai Retard Motif d'avoir Chorus…" at bounding box center [494, 648] width 884 height 315
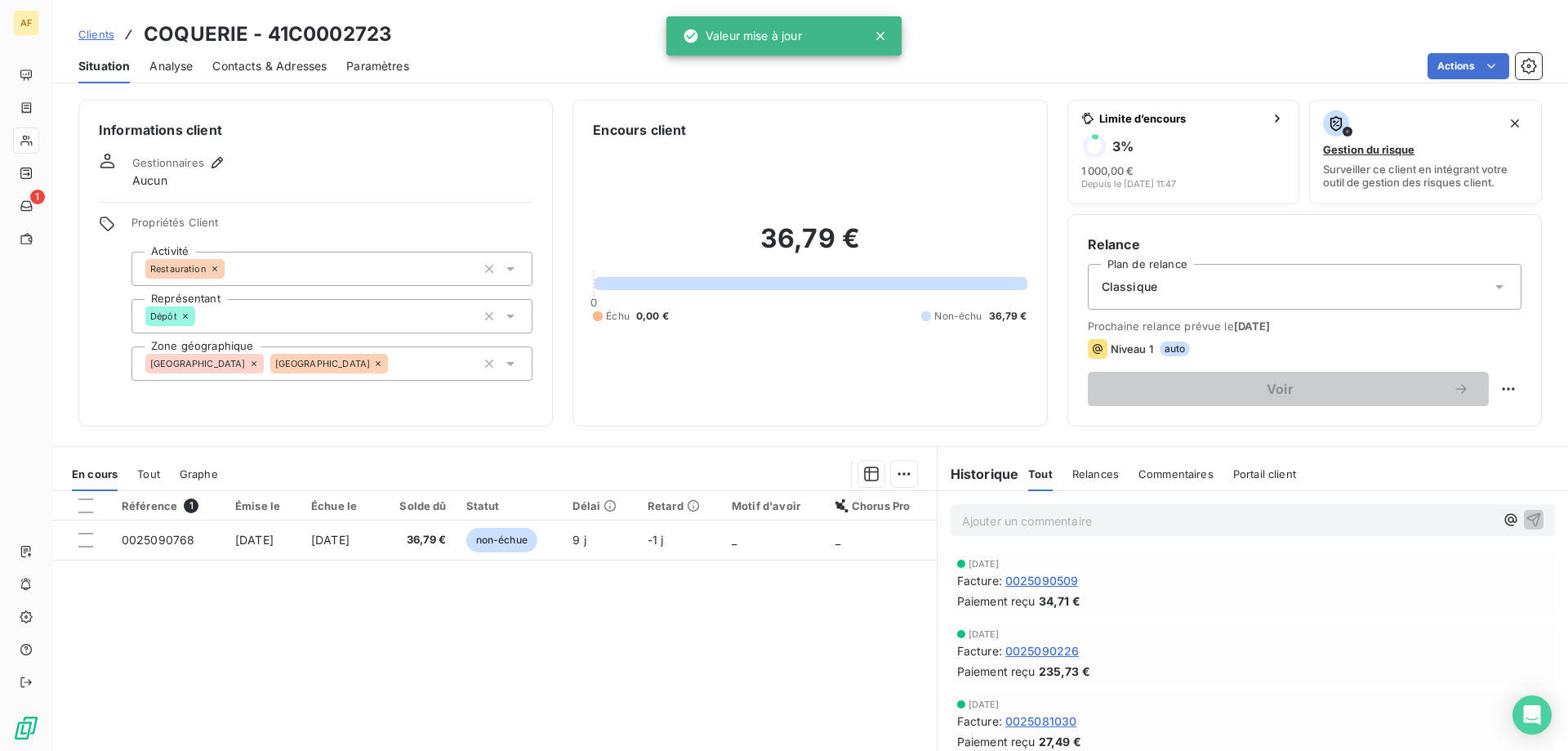
click at [101, 35] on span "Clients" at bounding box center [96, 35] width 35 height 13
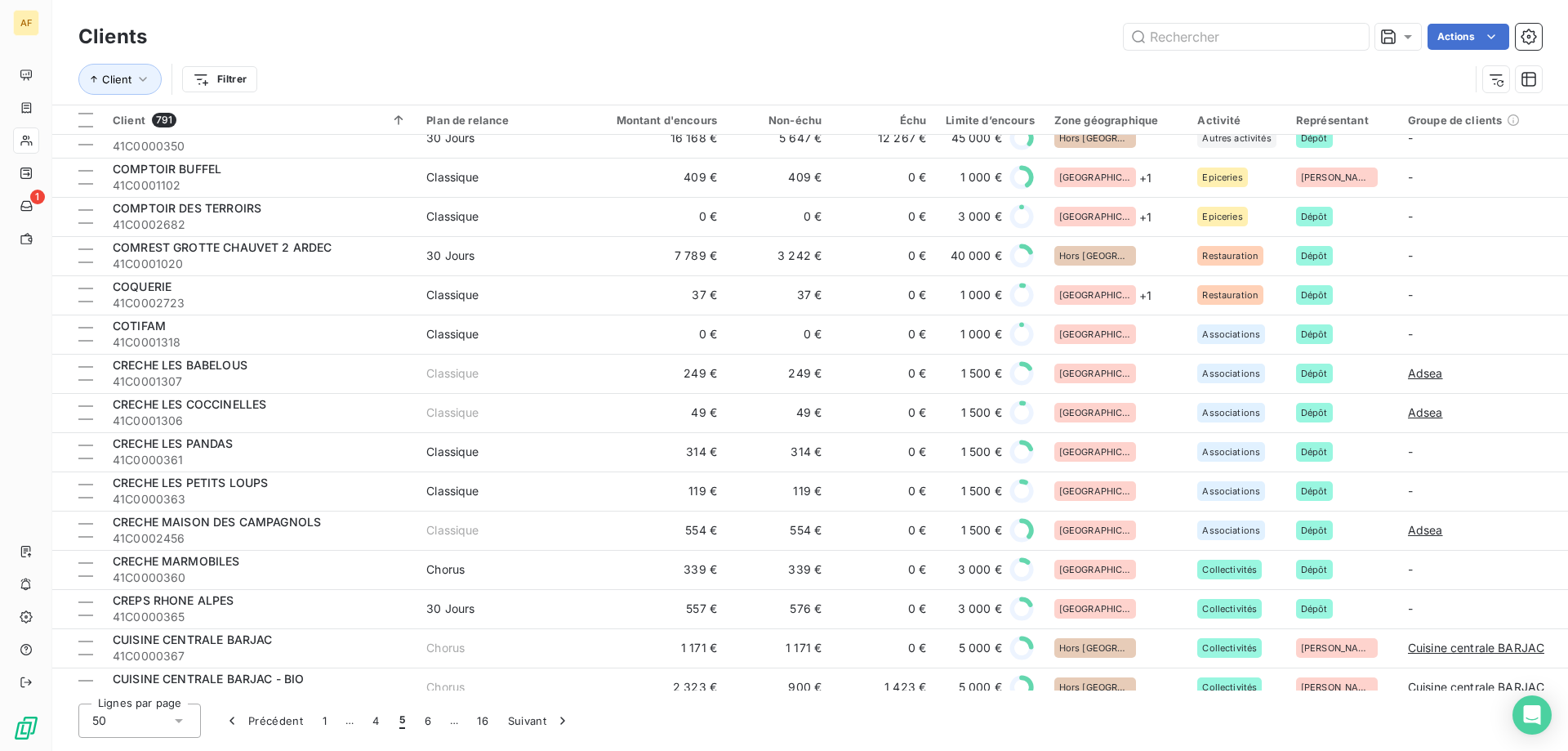
scroll to position [327, 0]
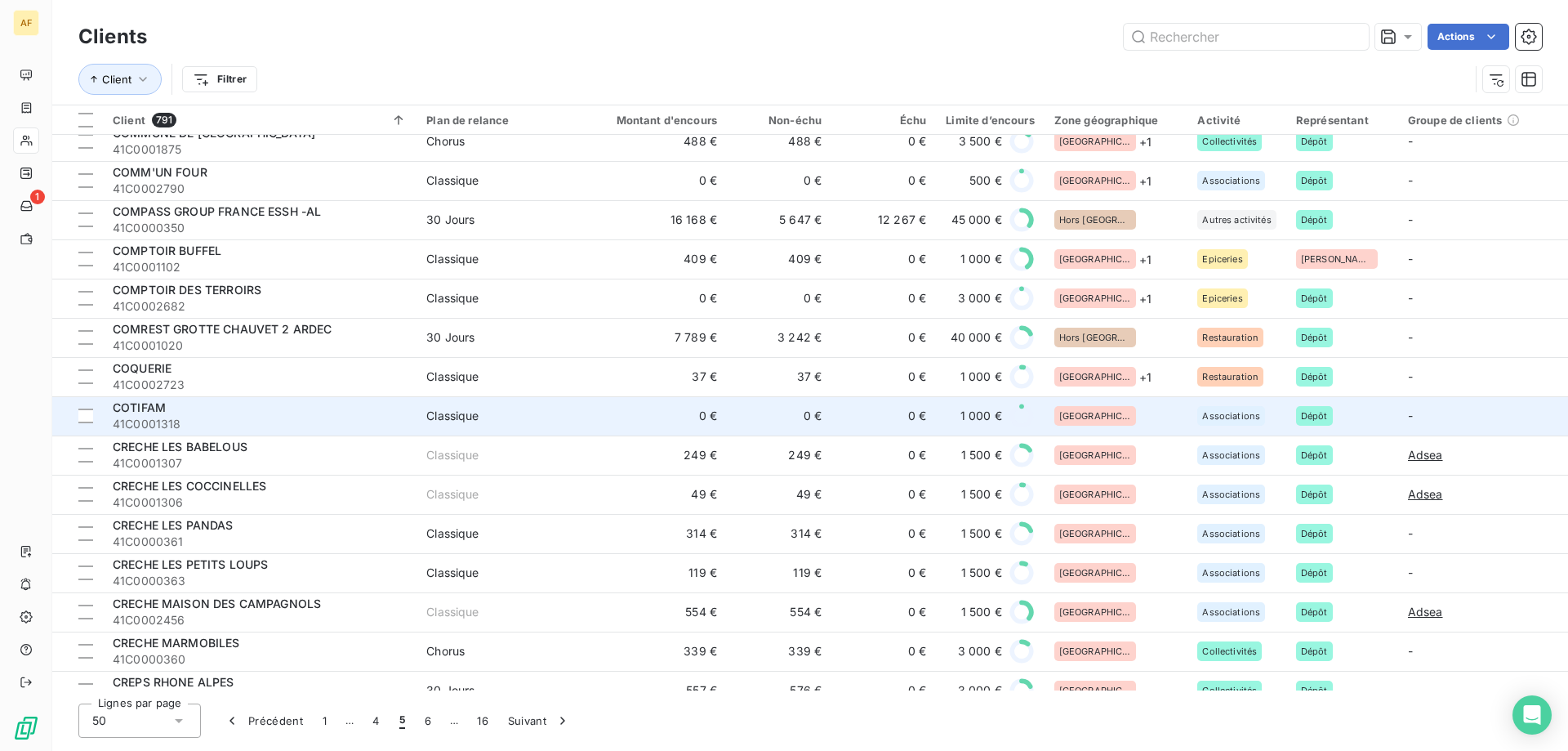
click at [1113, 419] on div "[GEOGRAPHIC_DATA]" at bounding box center [1116, 416] width 124 height 20
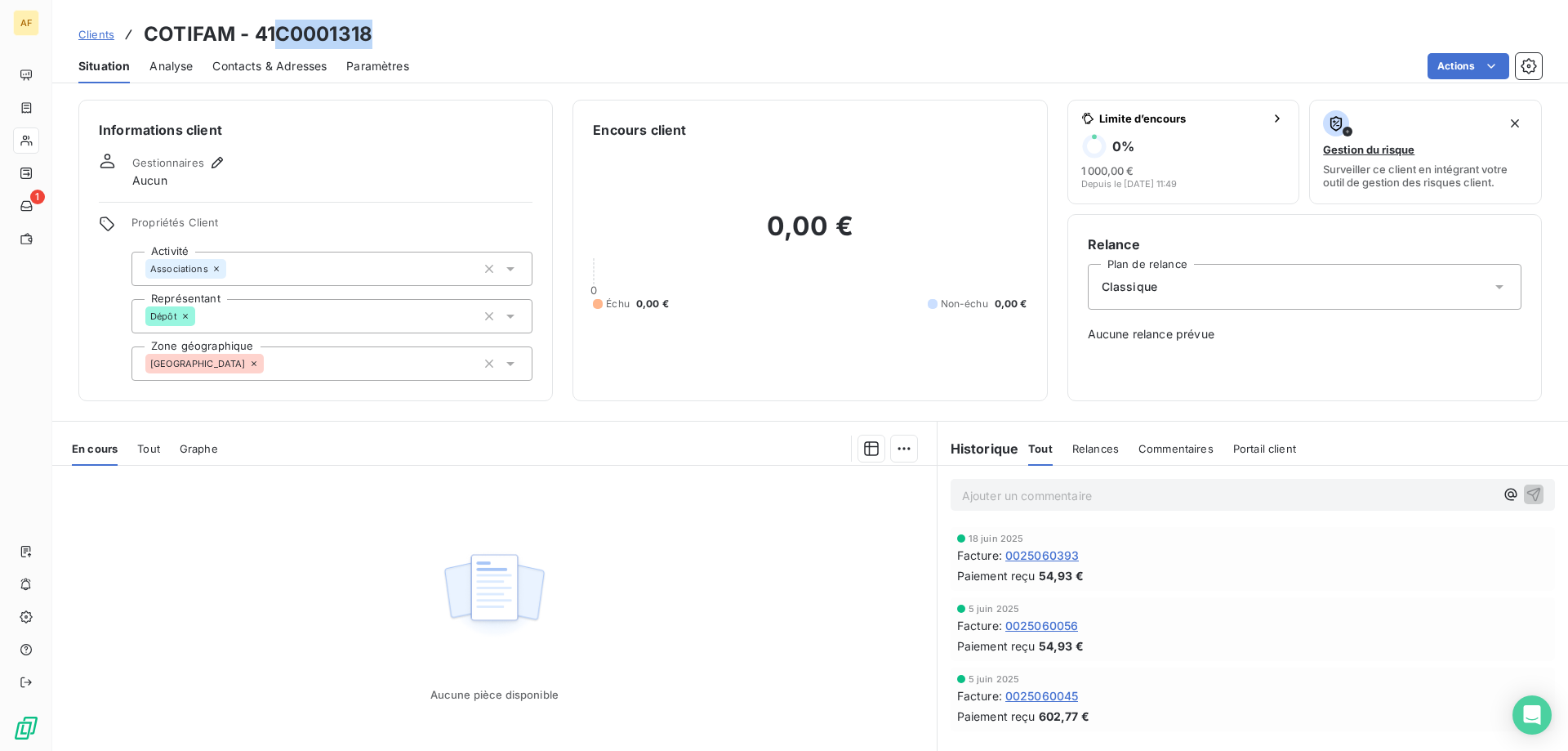
drag, startPoint x: 279, startPoint y: 29, endPoint x: 367, endPoint y: 25, distance: 88.1
click at [367, 25] on h3 "COTIFAM - 41C0001318" at bounding box center [258, 34] width 229 height 29
click at [285, 35] on h3 "COTIFAM - 41C0001318" at bounding box center [258, 34] width 229 height 29
drag, startPoint x: 279, startPoint y: 28, endPoint x: 367, endPoint y: 29, distance: 88.0
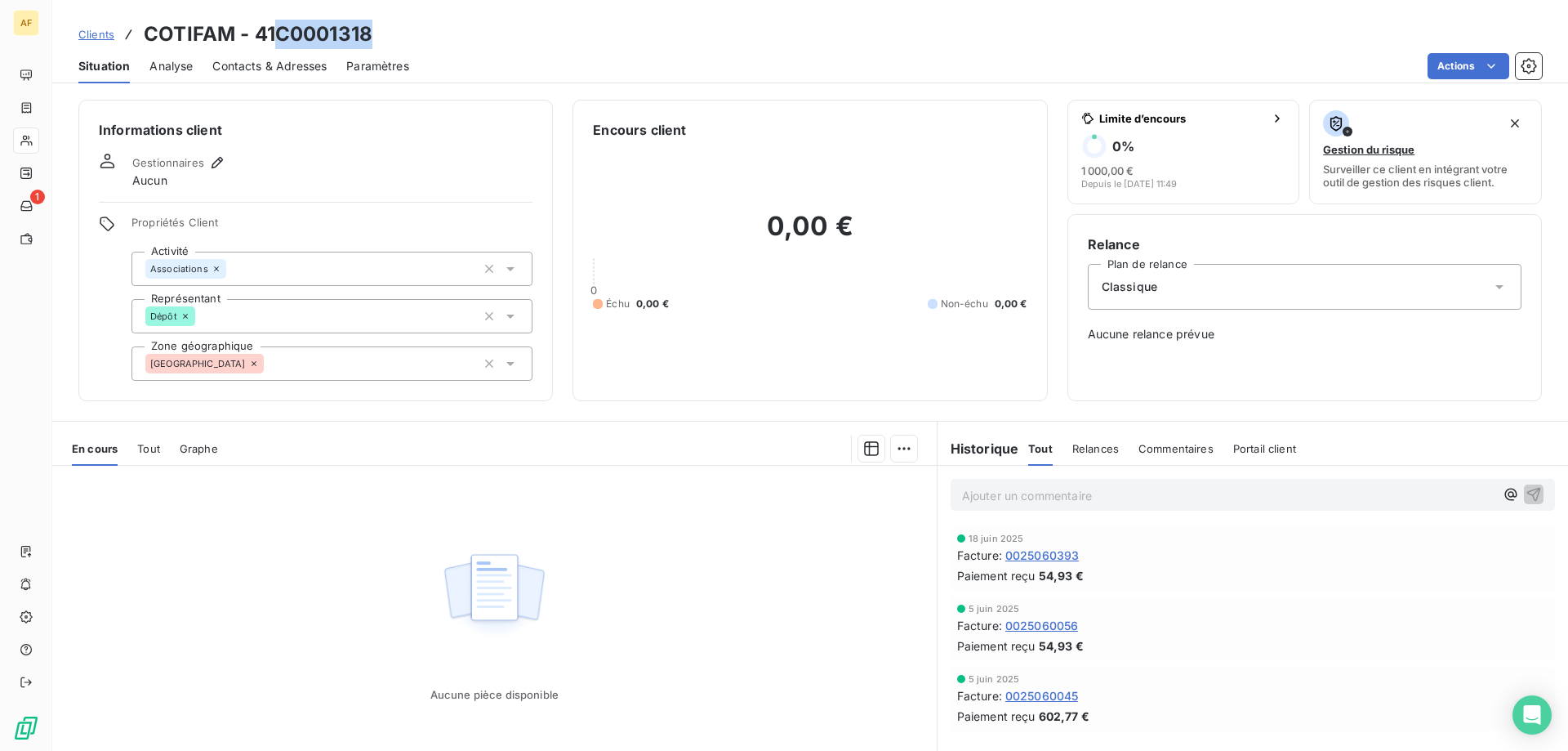
click at [367, 29] on h3 "COTIFAM - 41C0001318" at bounding box center [258, 34] width 229 height 29
click at [416, 355] on div "[GEOGRAPHIC_DATA]" at bounding box center [332, 363] width 401 height 35
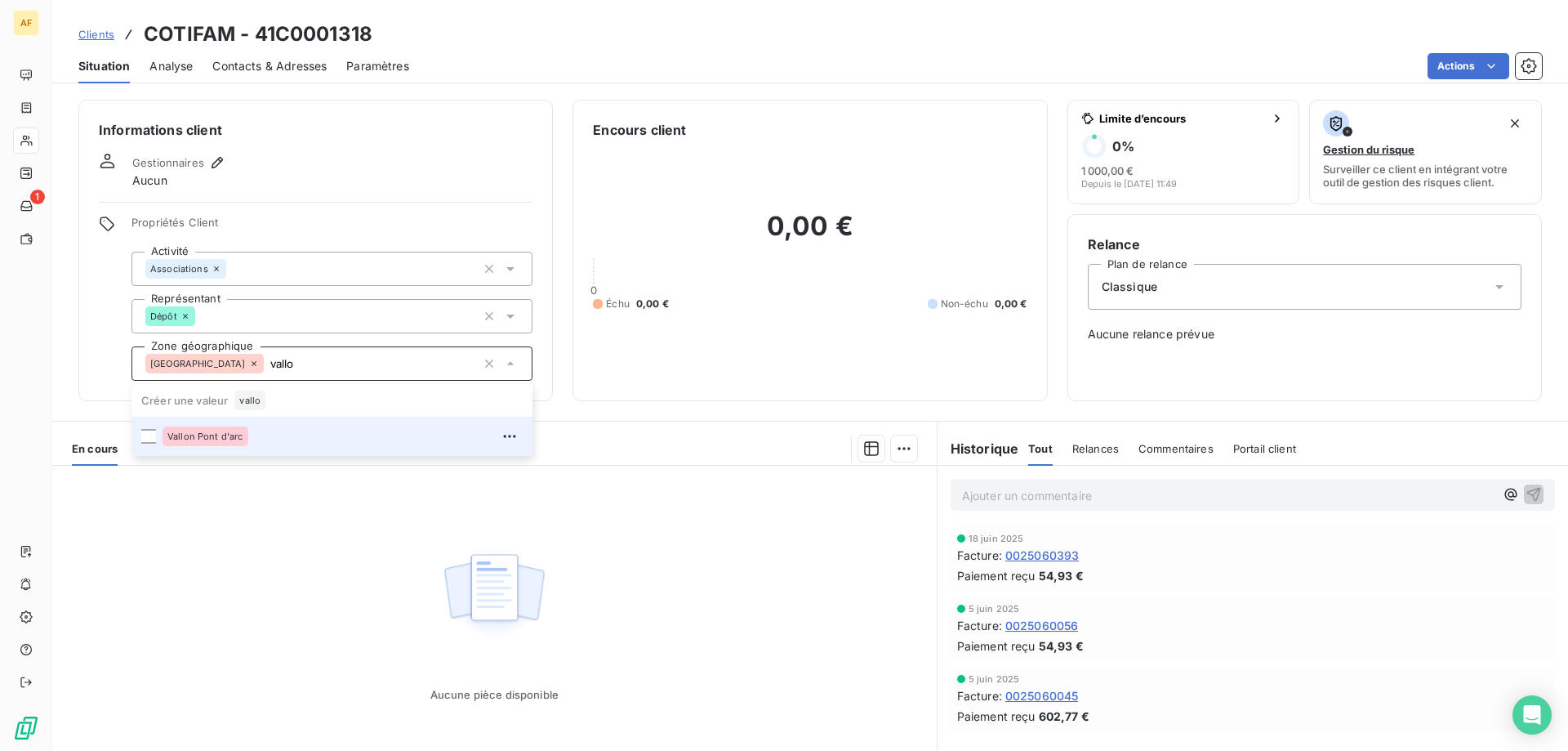
click at [270, 442] on div "Vallon Pont d'arc" at bounding box center [343, 436] width 360 height 26
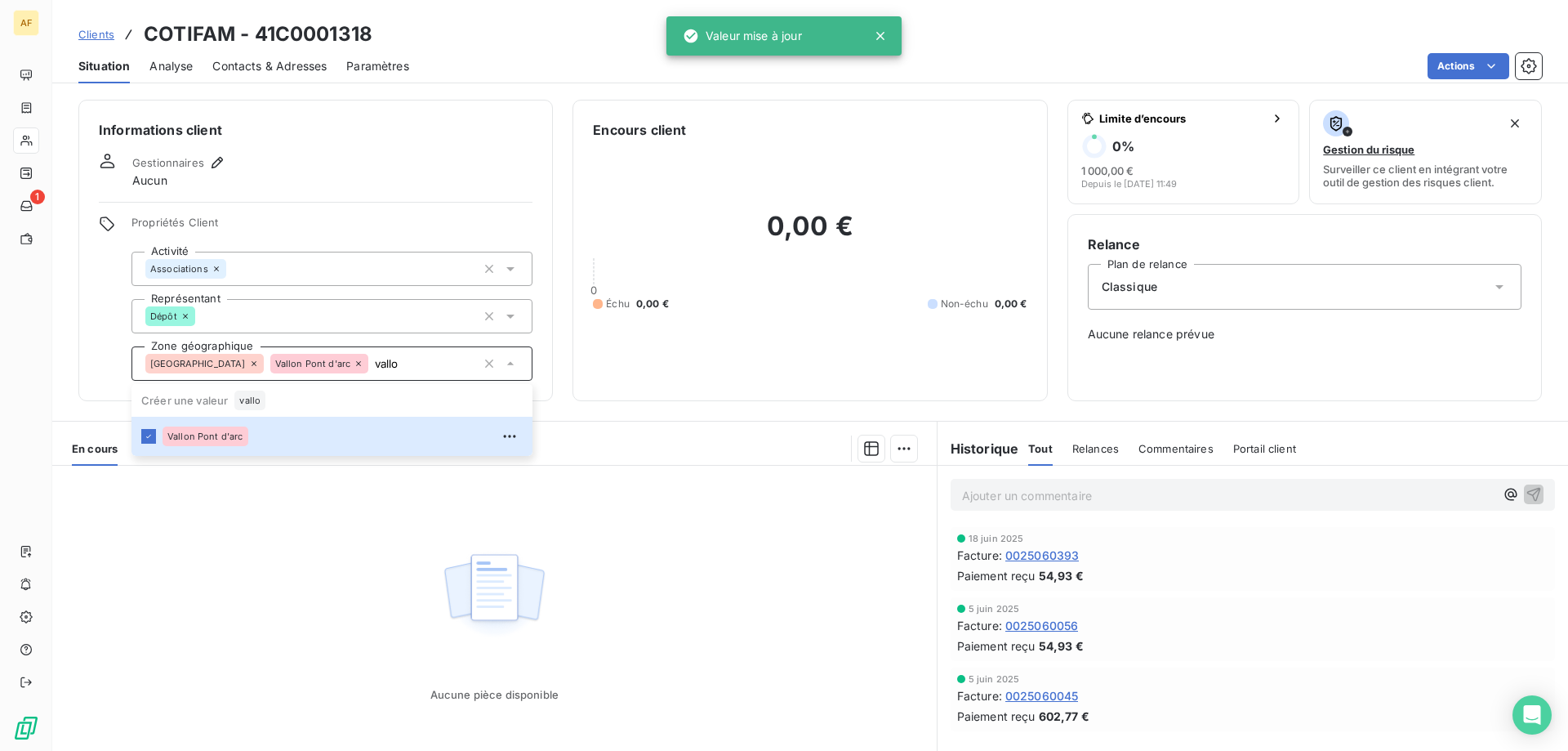
type input "vallo"
click at [371, 636] on div "Aucune pièce disponible" at bounding box center [494, 622] width 884 height 315
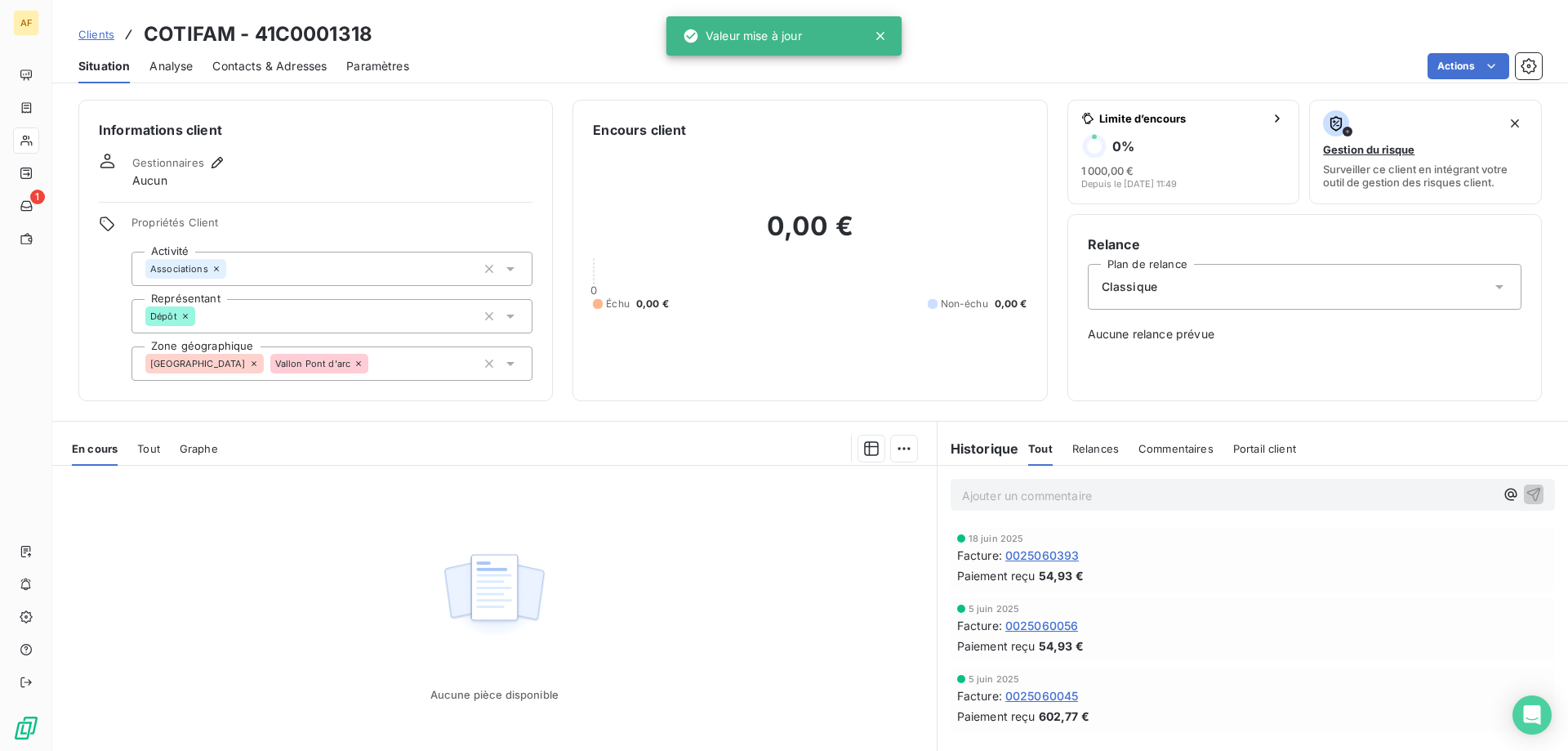
click at [98, 29] on span "Clients" at bounding box center [96, 35] width 35 height 13
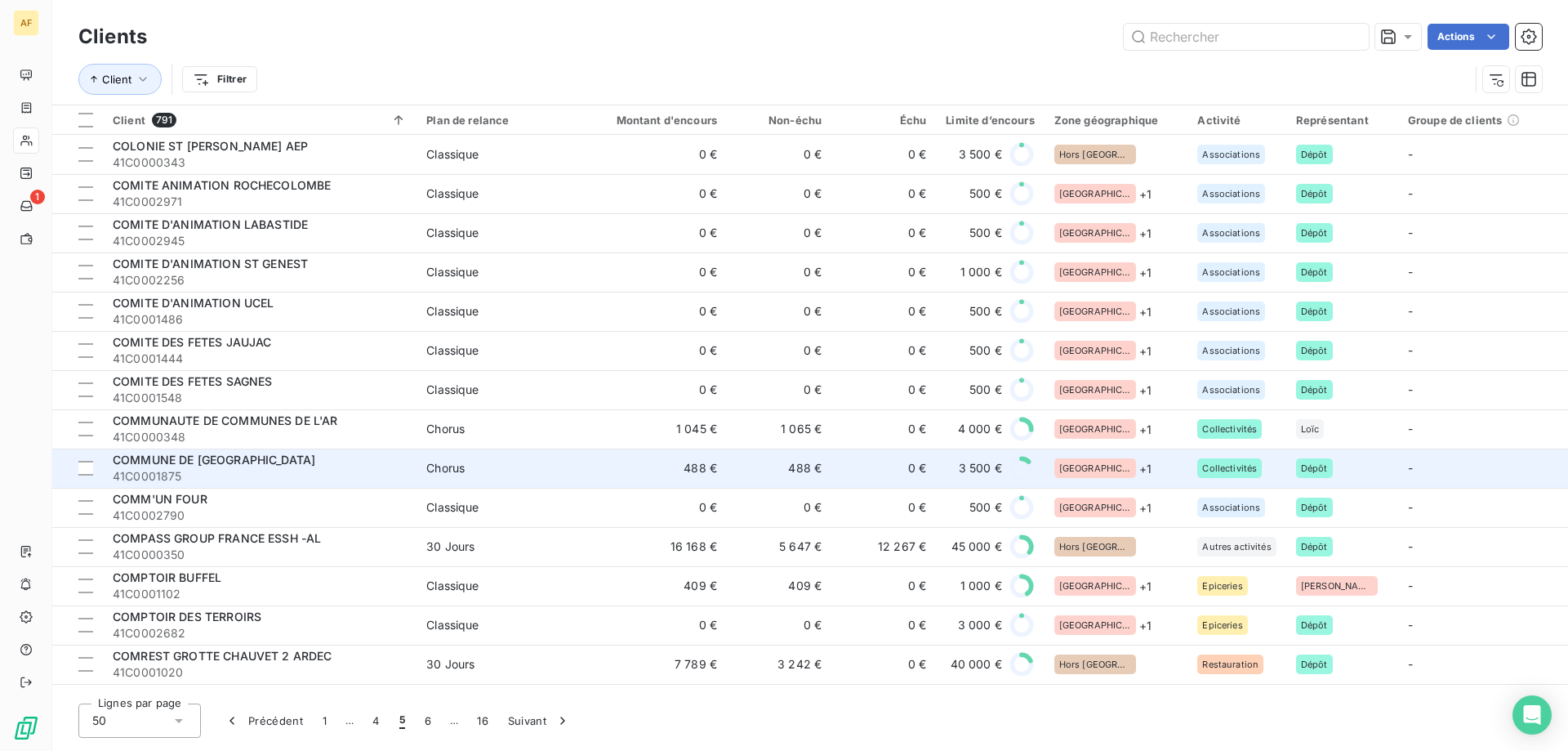
scroll to position [408, 0]
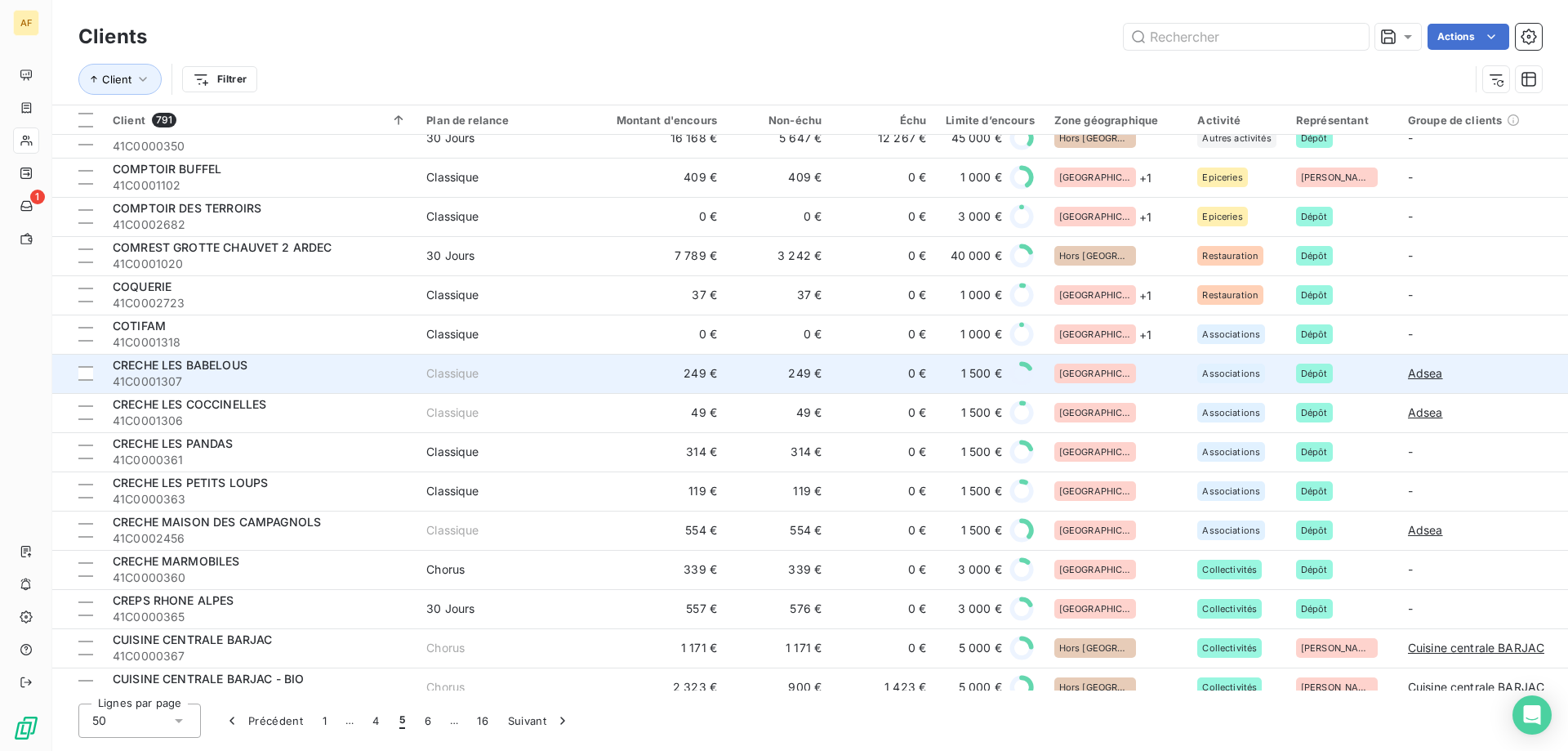
click at [1118, 364] on div "[GEOGRAPHIC_DATA]" at bounding box center [1116, 373] width 124 height 20
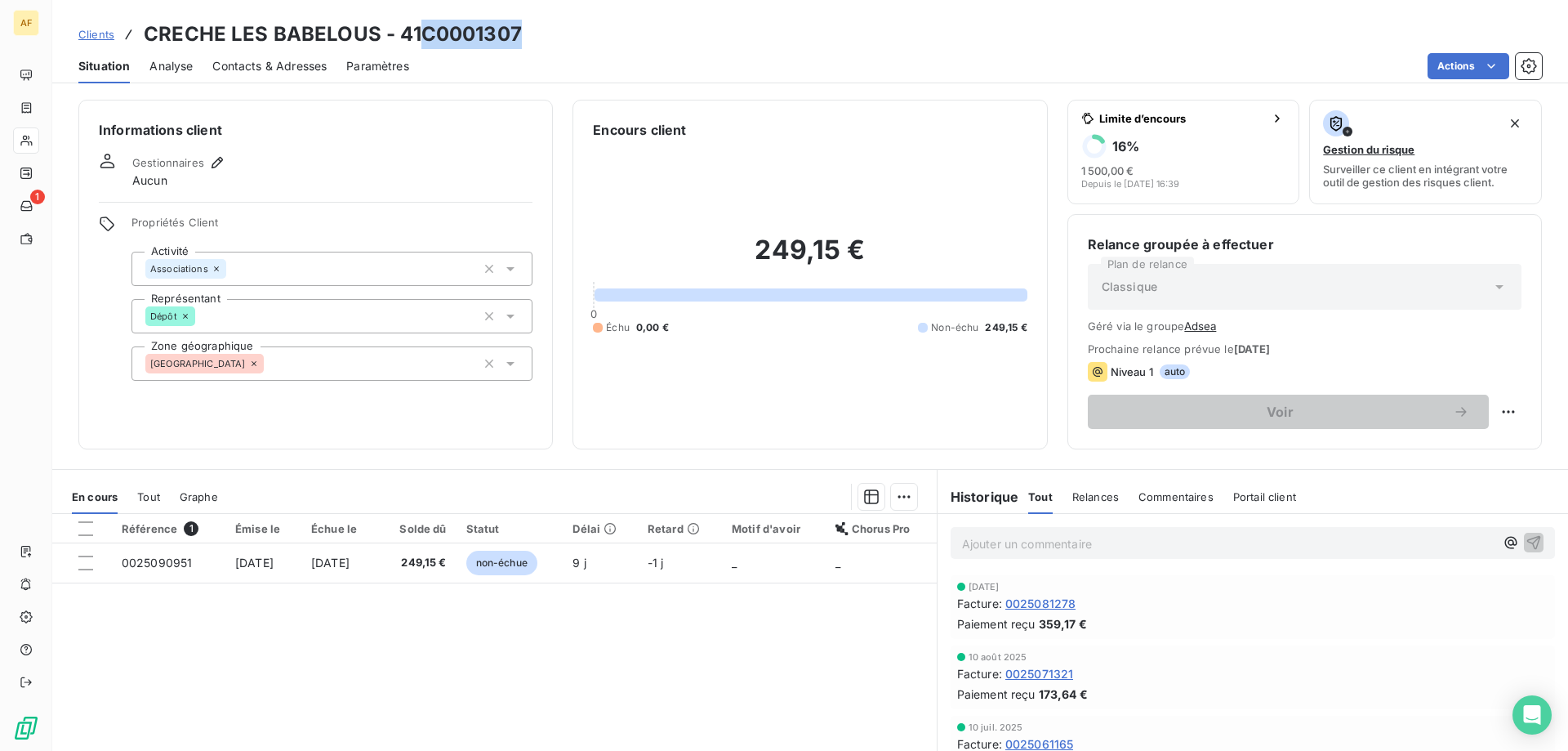
drag, startPoint x: 421, startPoint y: 35, endPoint x: 519, endPoint y: 32, distance: 98.0
click at [519, 32] on h3 "CRECHE LES BABELOUS - 41C0001307" at bounding box center [332, 34] width 378 height 29
click at [433, 375] on div "[GEOGRAPHIC_DATA]" at bounding box center [332, 363] width 401 height 35
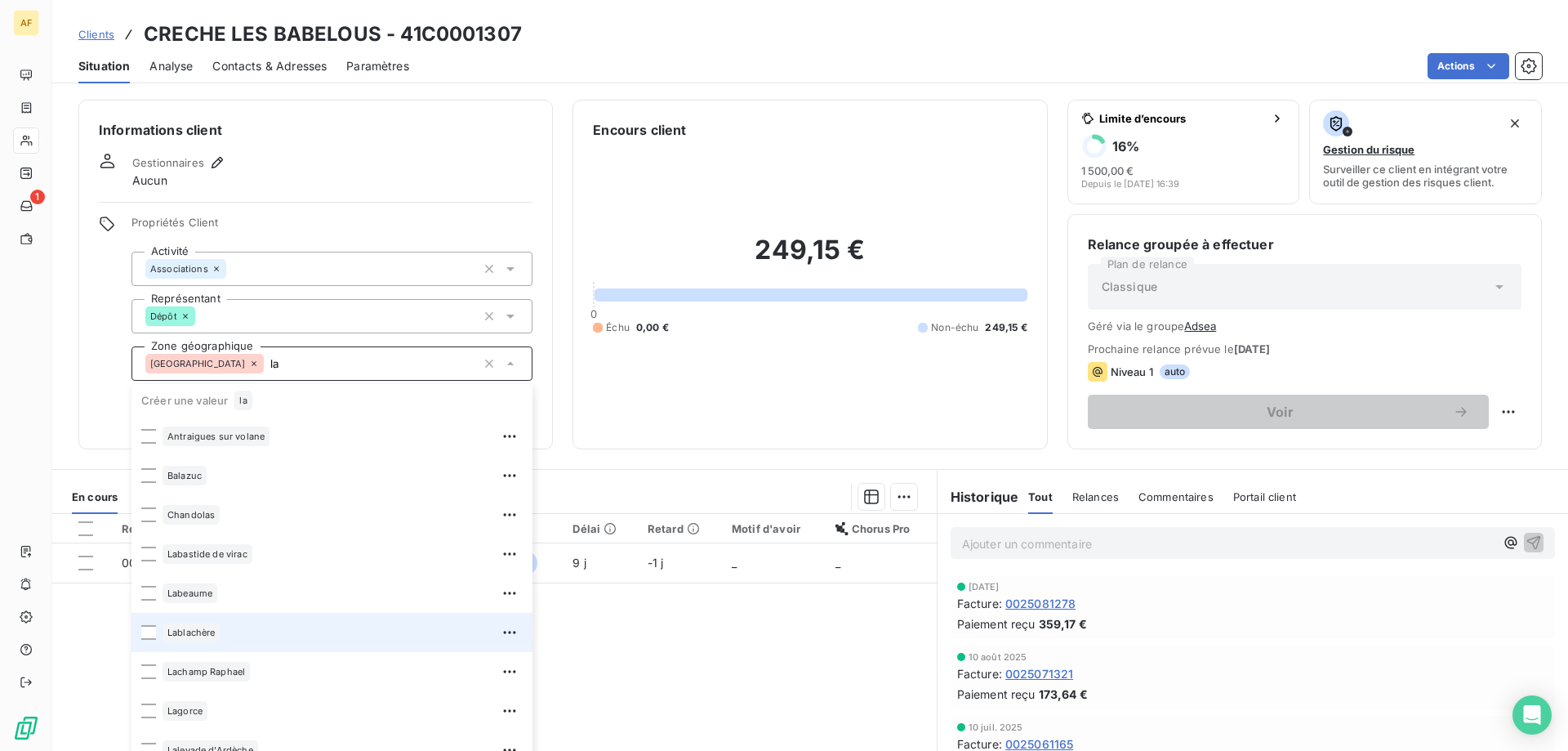
type input "l"
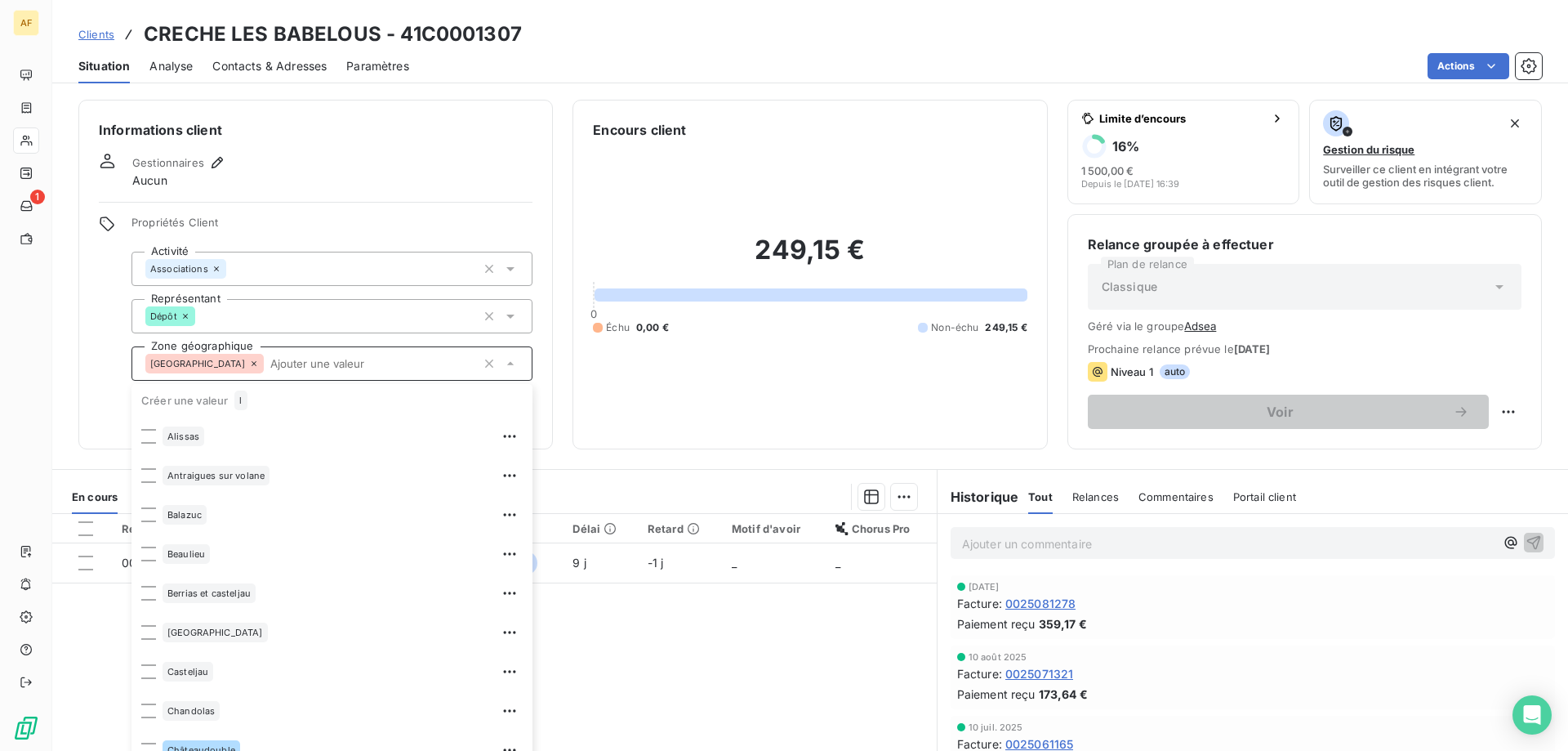
scroll to position [25, 0]
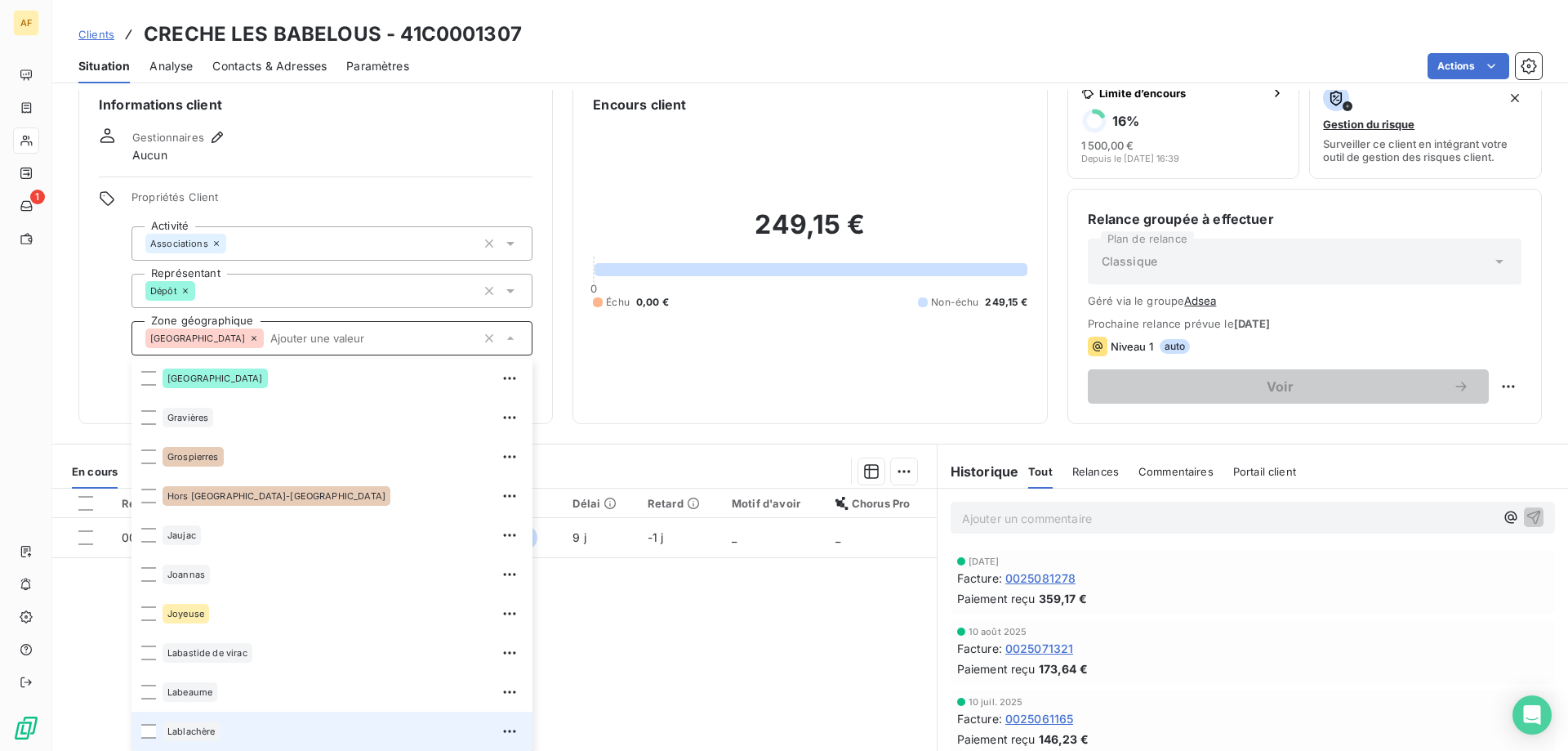
type input "L"
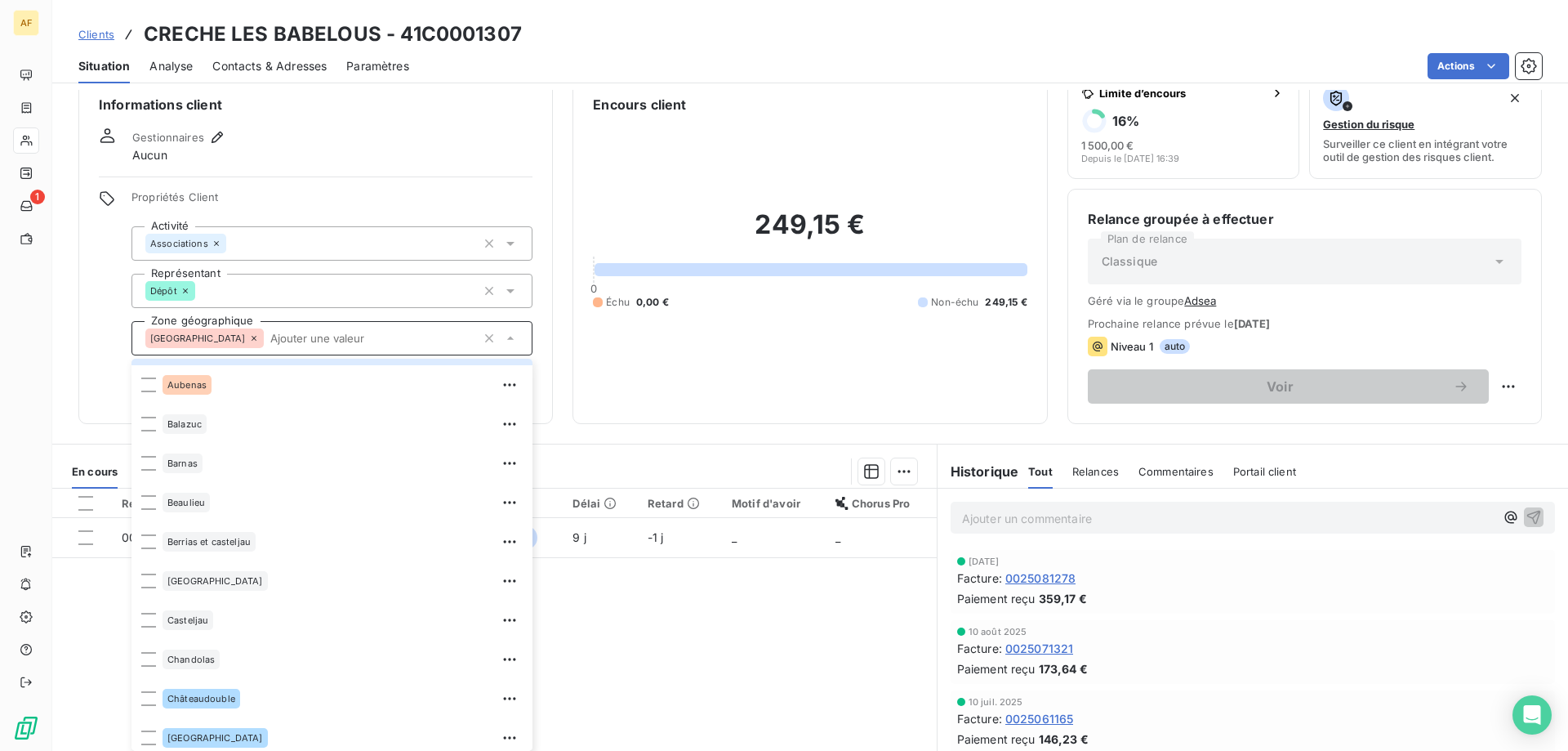
scroll to position [667, 0]
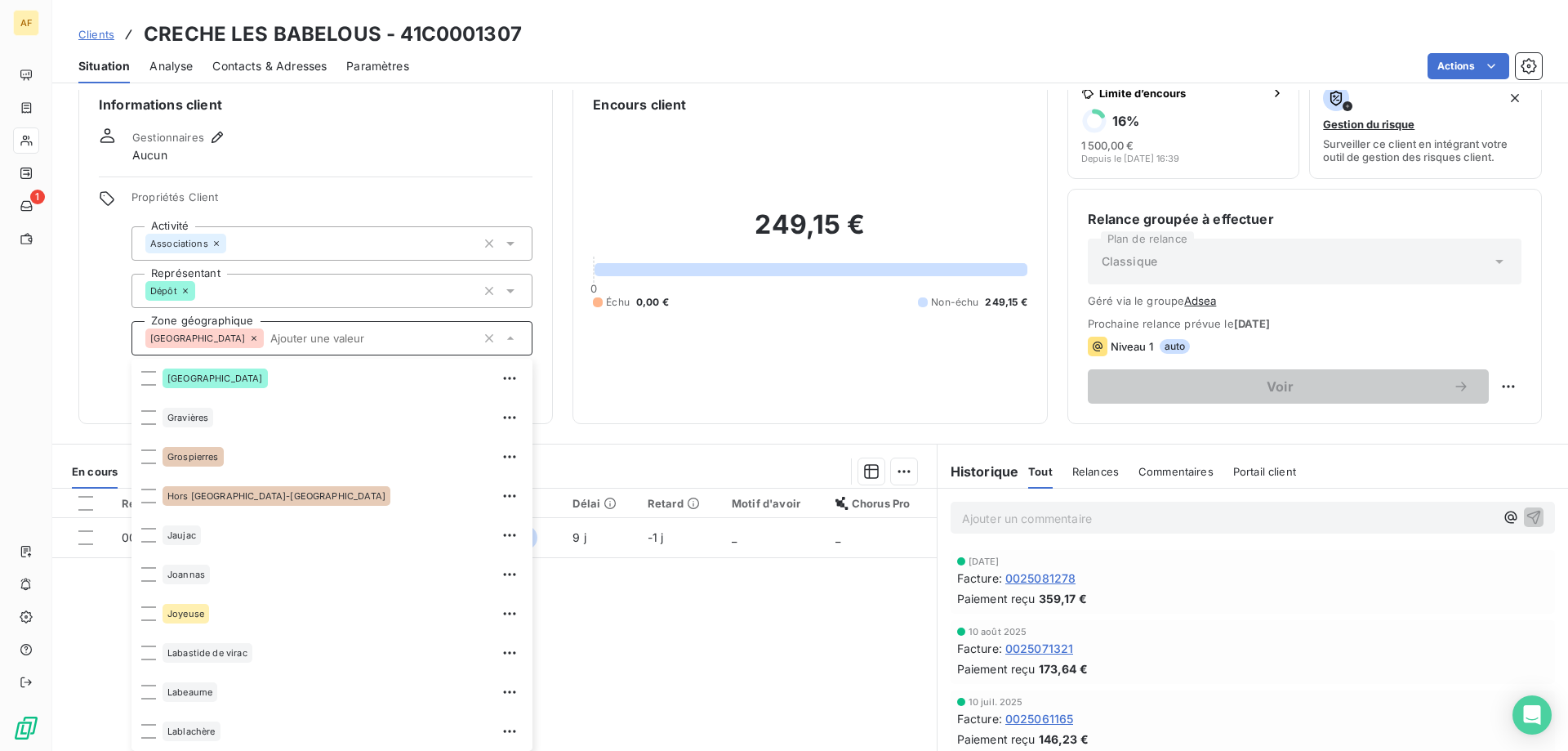
click at [673, 622] on div "Référence 1 Émise le Échue le Solde dû Statut Délai Retard Motif d'avoir Chorus…" at bounding box center [494, 645] width 884 height 315
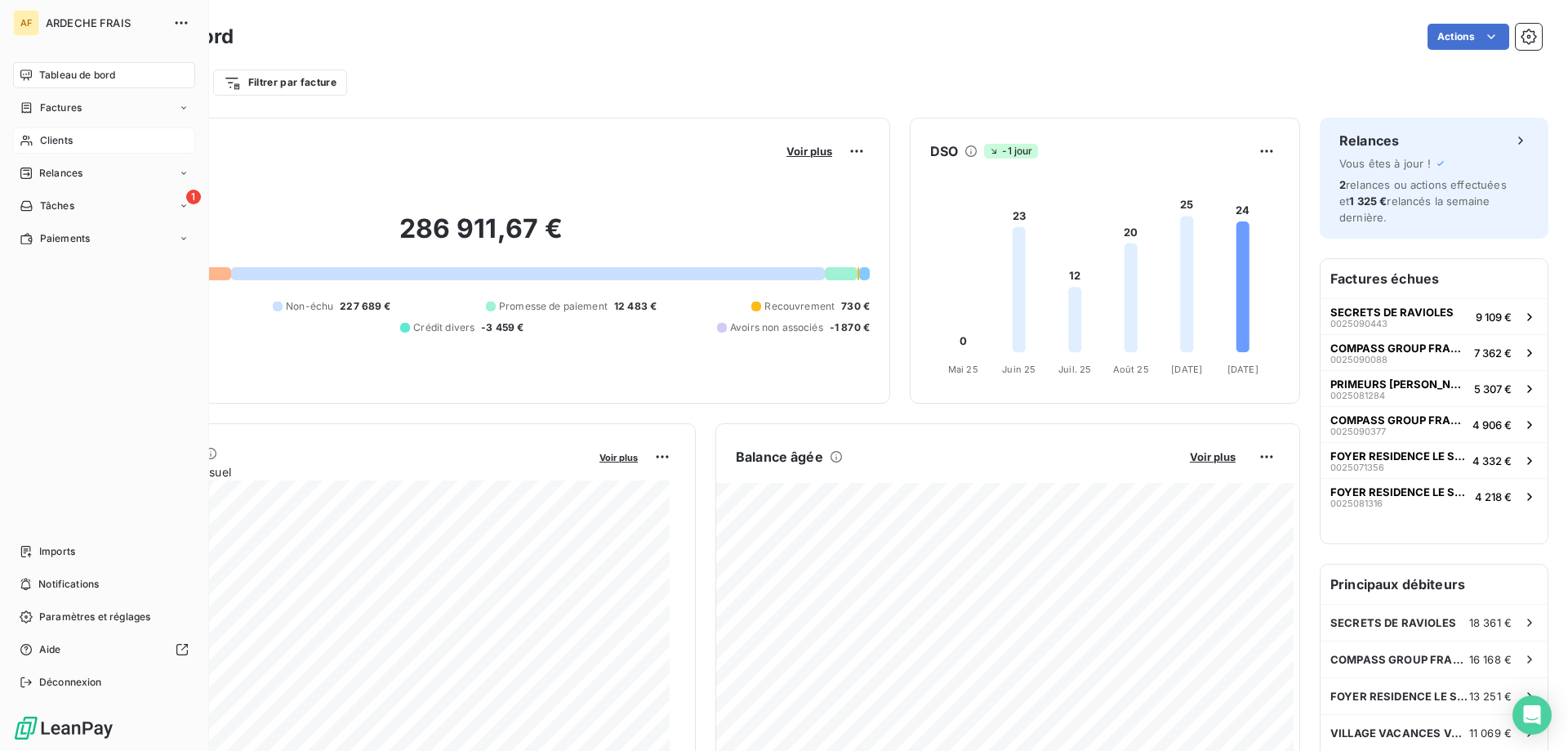
click at [62, 136] on span "Clients" at bounding box center [56, 141] width 33 height 15
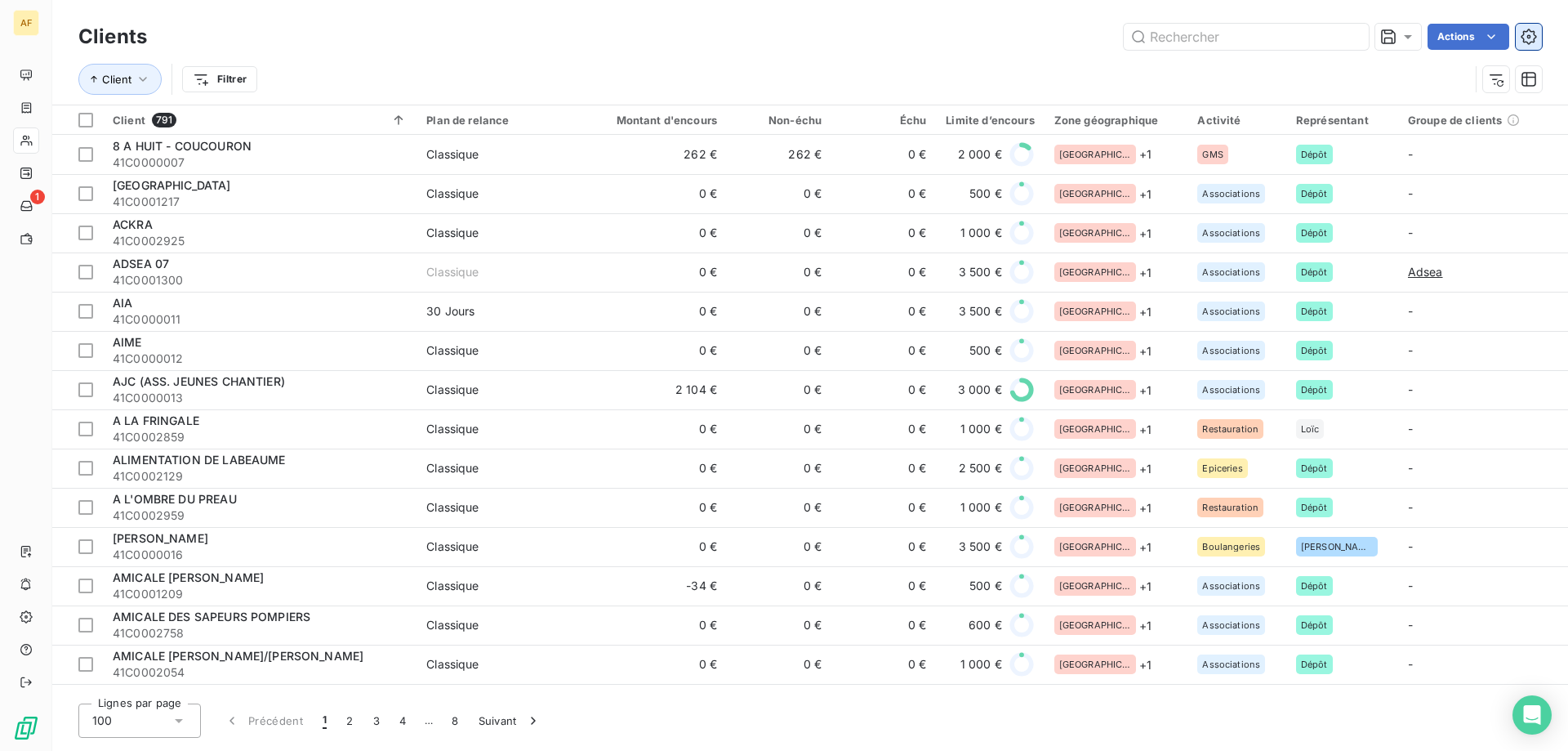
click at [1535, 42] on icon "button" at bounding box center [1528, 36] width 16 height 16
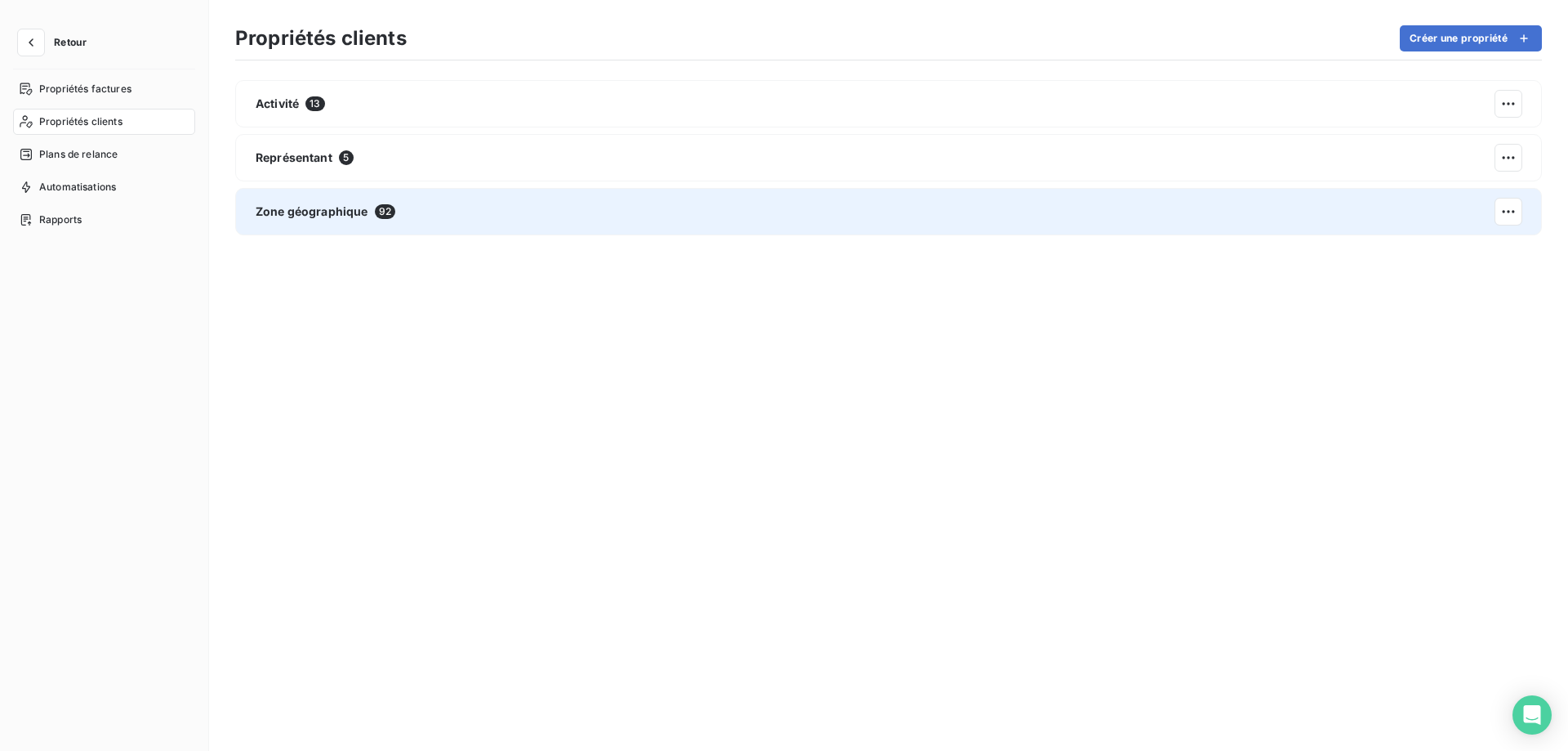
click at [755, 212] on div "Zone géographique 92" at bounding box center [888, 211] width 1307 height 48
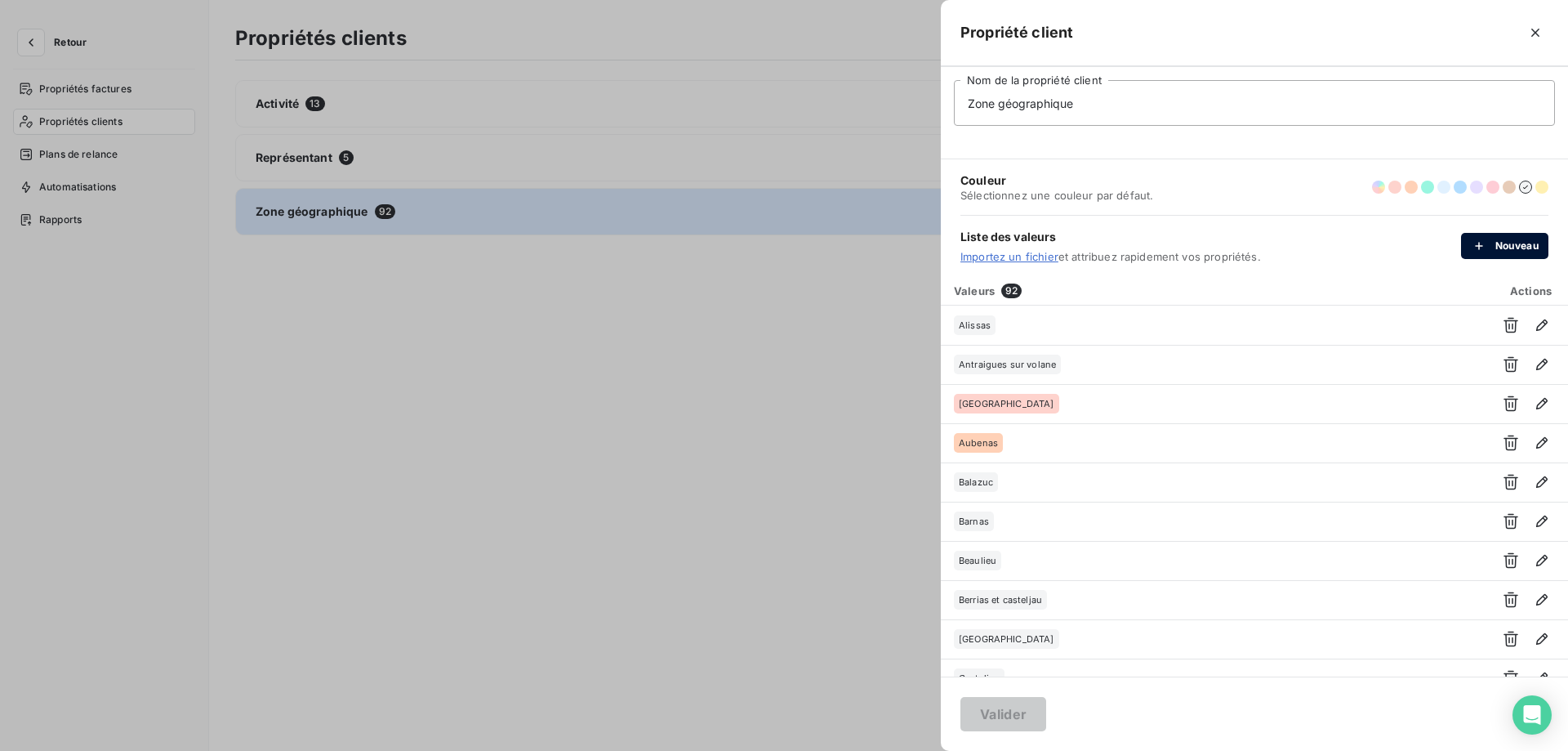
click at [1466, 236] on button "Nouveau" at bounding box center [1504, 246] width 88 height 26
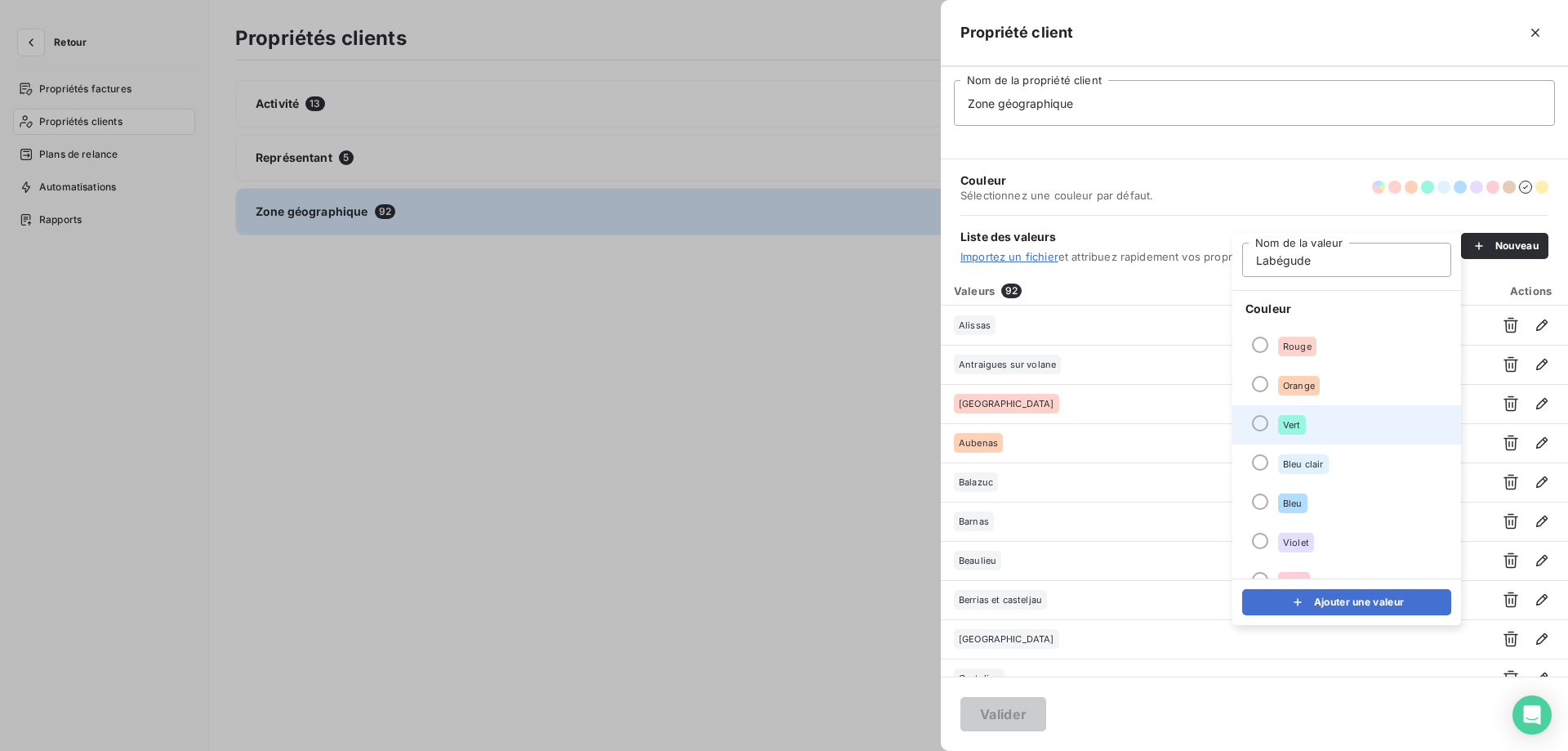
type input "Labégude"
click at [1310, 432] on li "Vert" at bounding box center [1346, 425] width 229 height 39
click at [1308, 601] on div "submit" at bounding box center [1302, 602] width 24 height 16
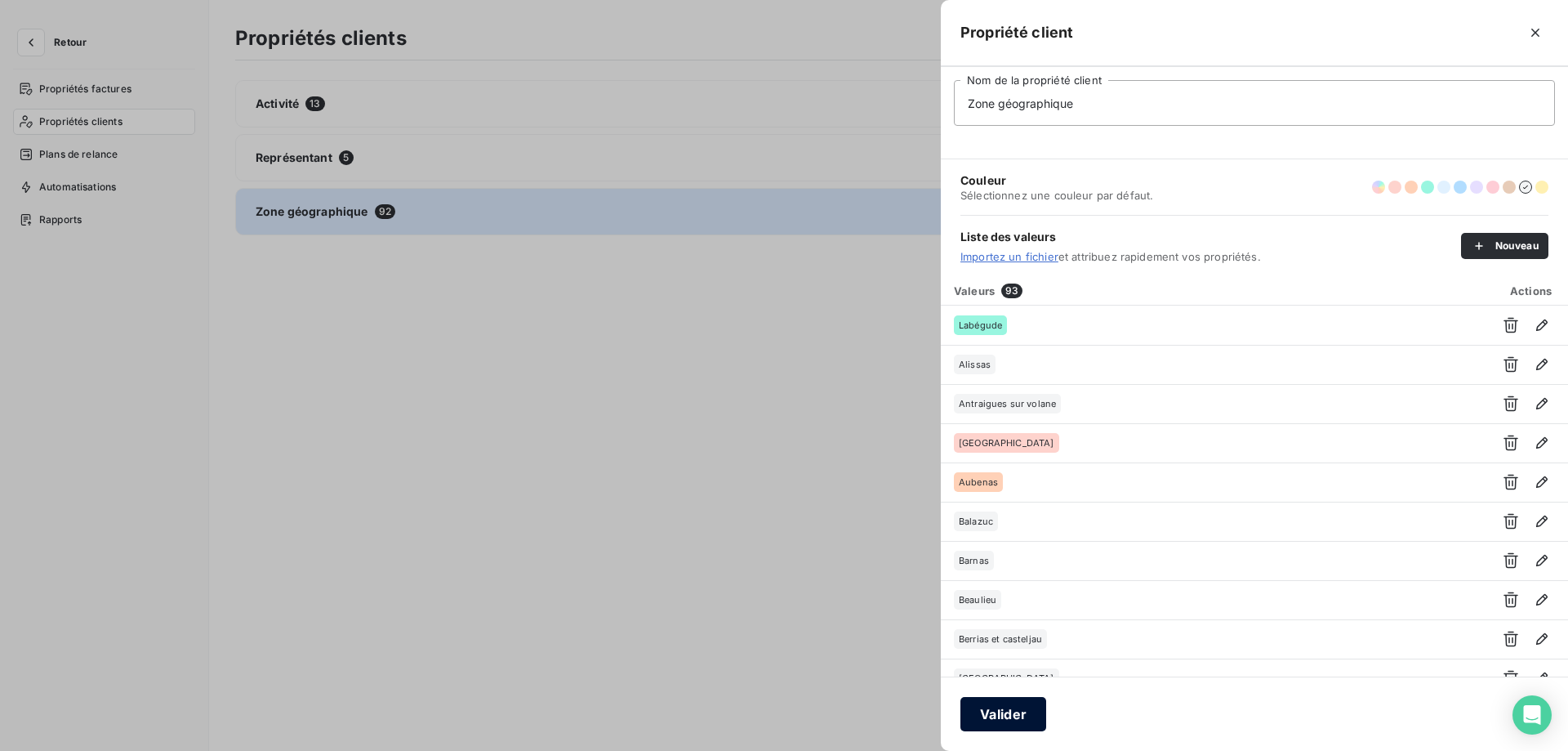
click at [1017, 712] on button "Valider" at bounding box center [1003, 714] width 86 height 35
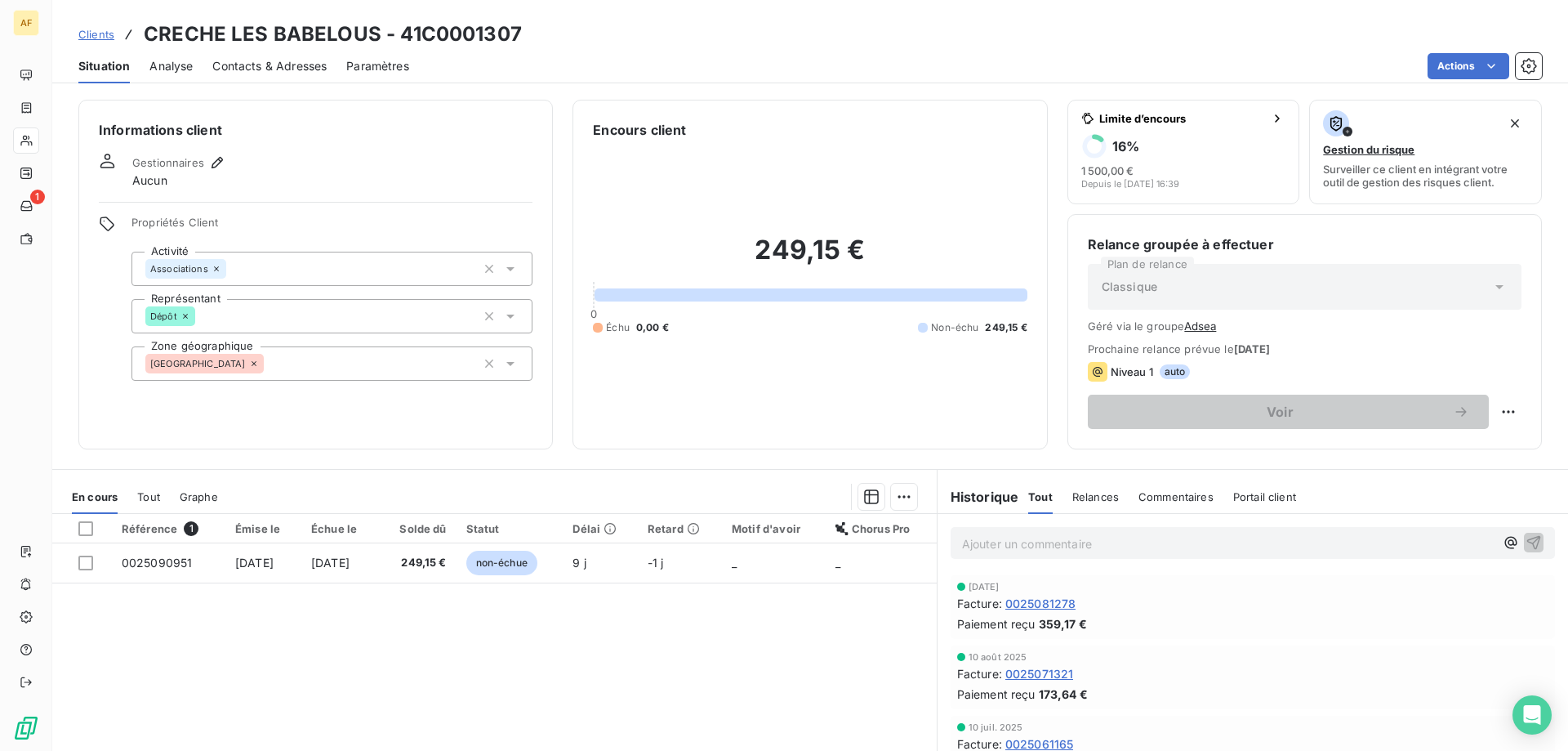
click at [281, 372] on div "[GEOGRAPHIC_DATA]" at bounding box center [332, 363] width 401 height 35
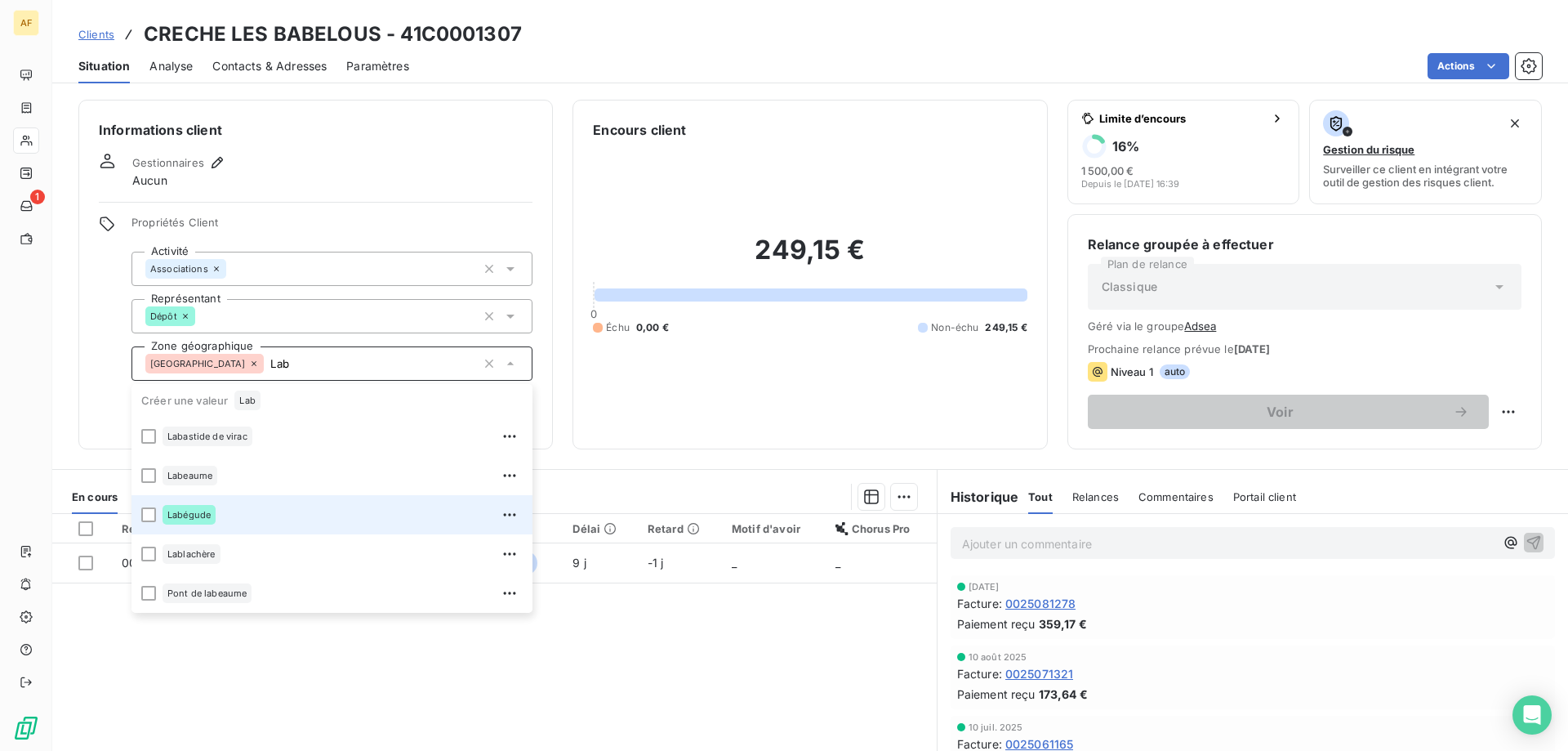
click at [236, 502] on div "Labégude" at bounding box center [343, 515] width 360 height 26
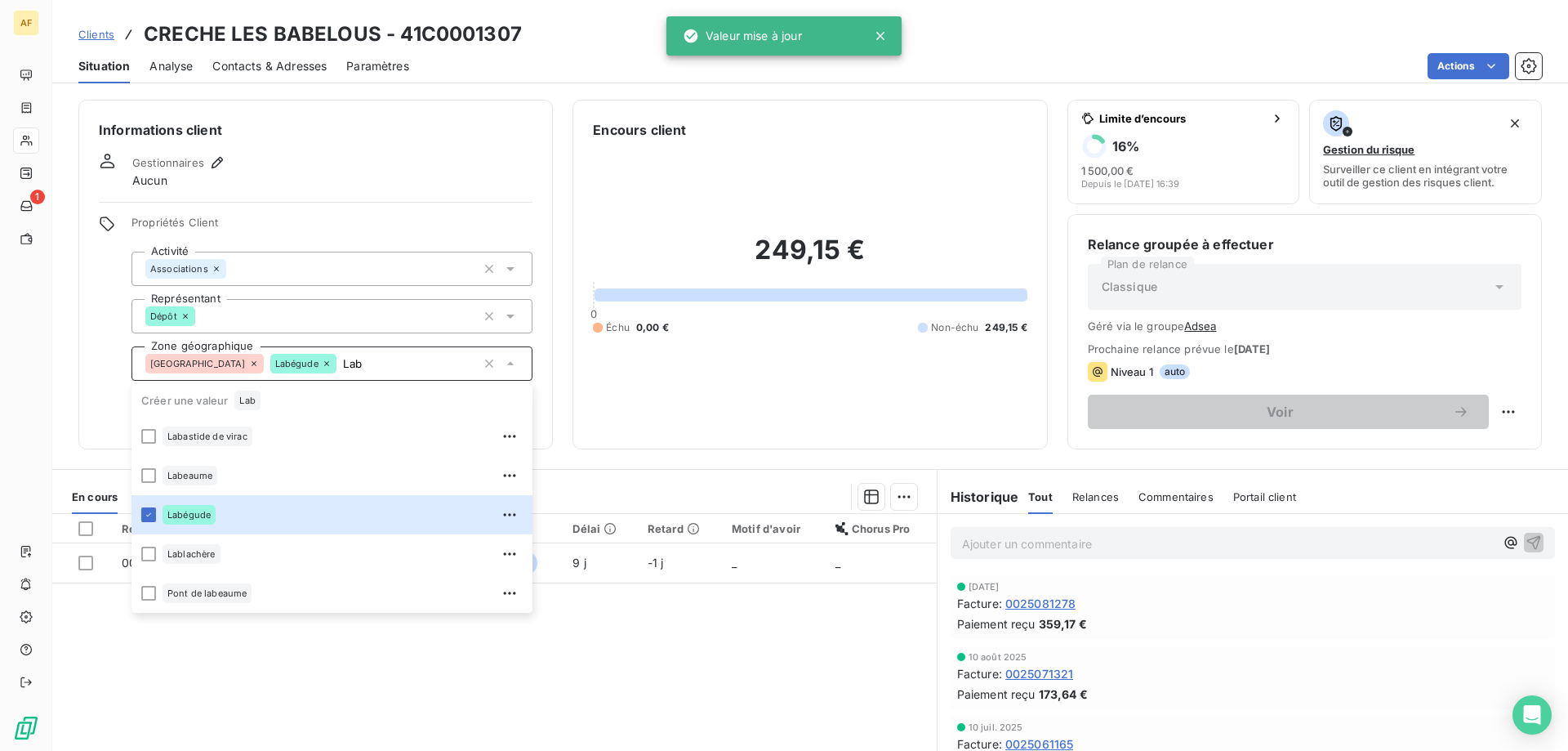
type input "Lab"
click at [277, 699] on div "Référence 1 Émise le Échue le Solde dû Statut Délai Retard Motif d'avoir Chorus…" at bounding box center [494, 671] width 884 height 315
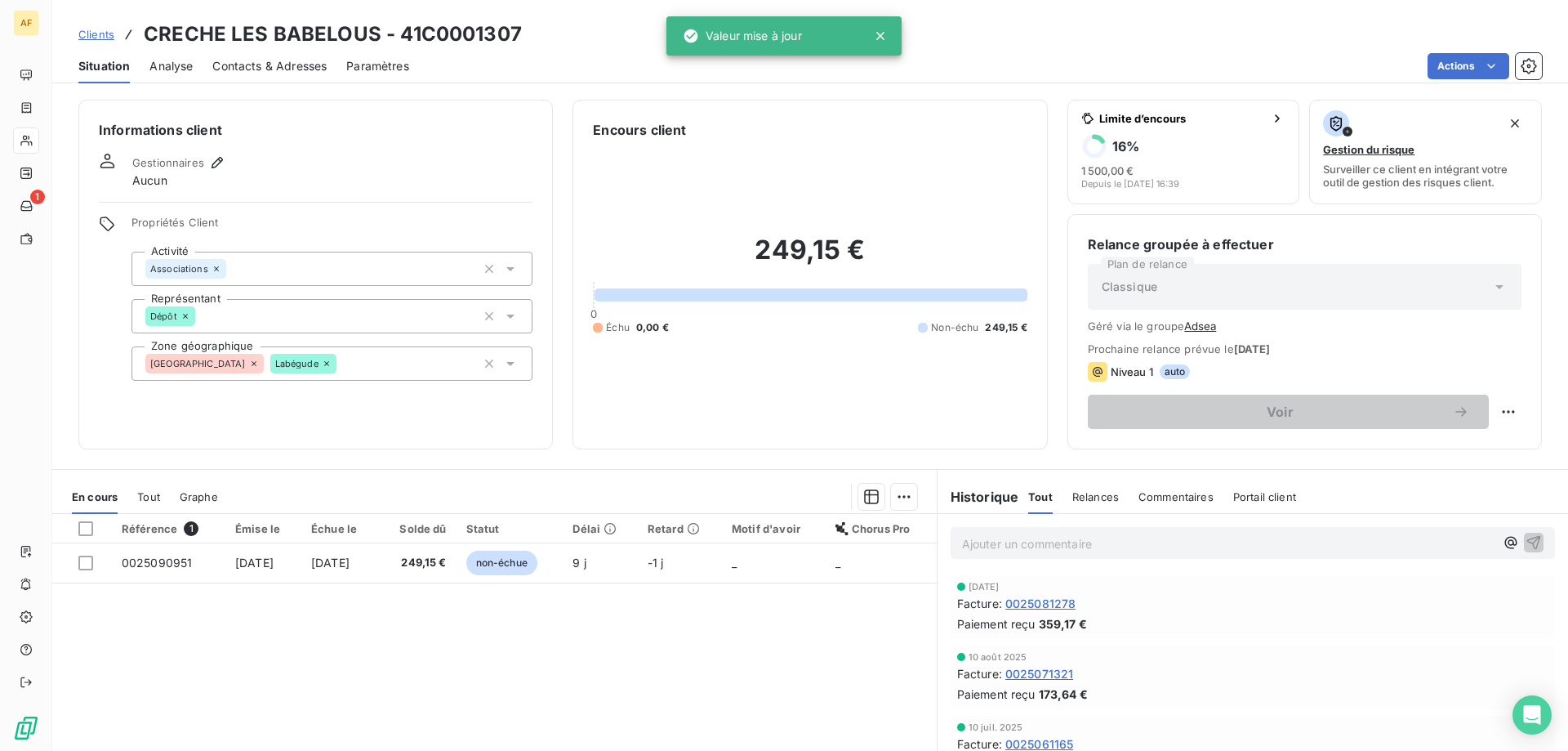
click at [108, 32] on span "Clients" at bounding box center [96, 35] width 35 height 13
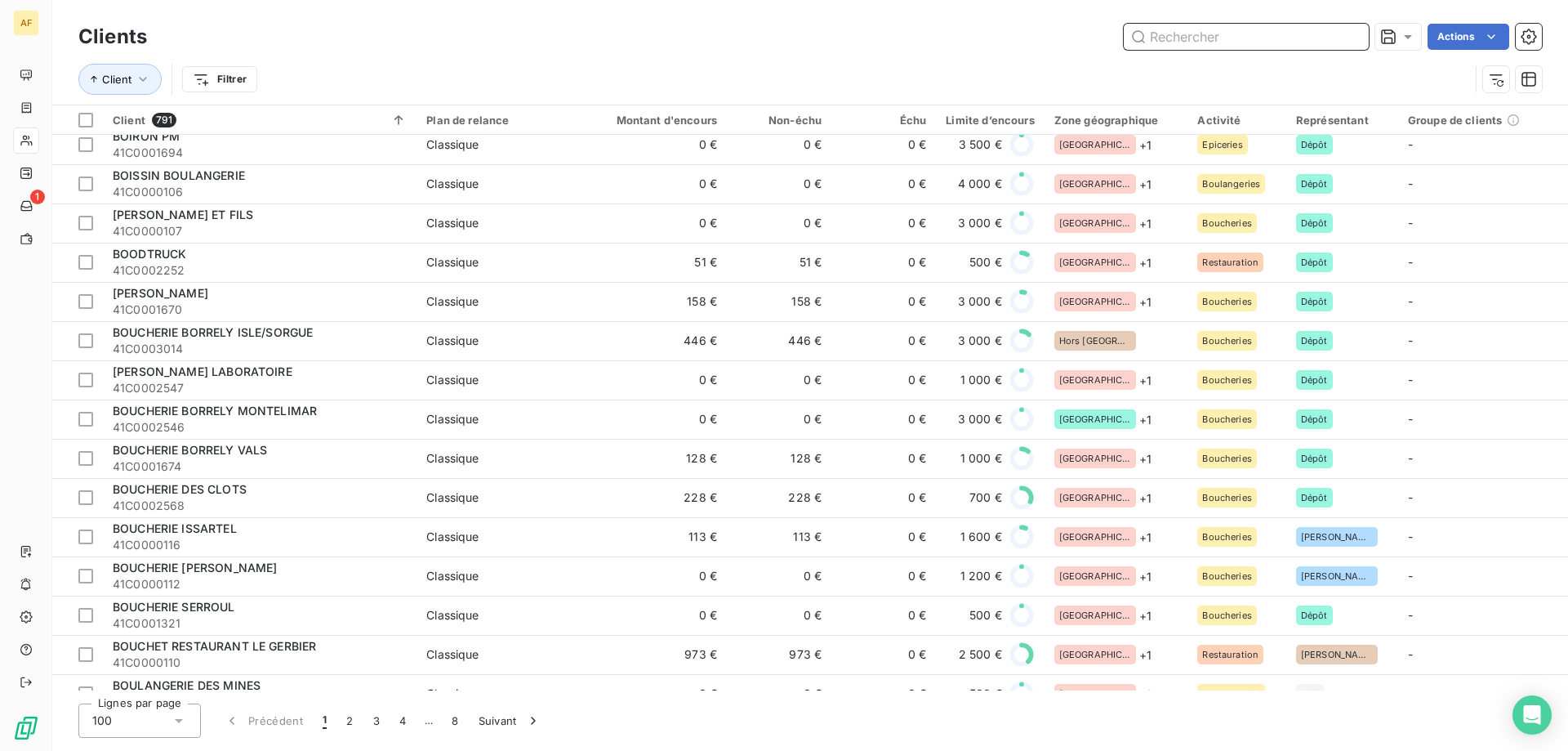
scroll to position [3372, 0]
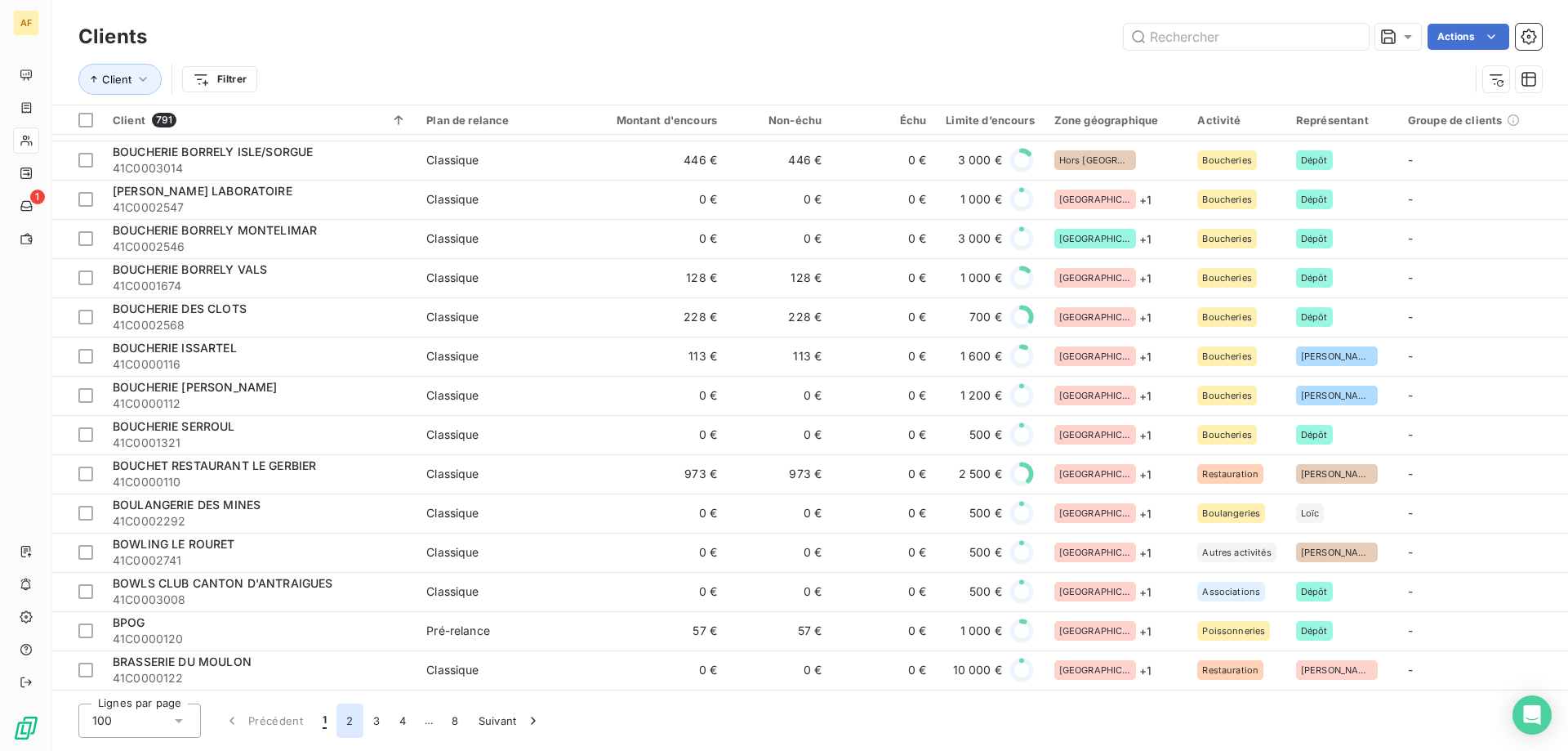
click at [345, 725] on button "2" at bounding box center [349, 720] width 26 height 35
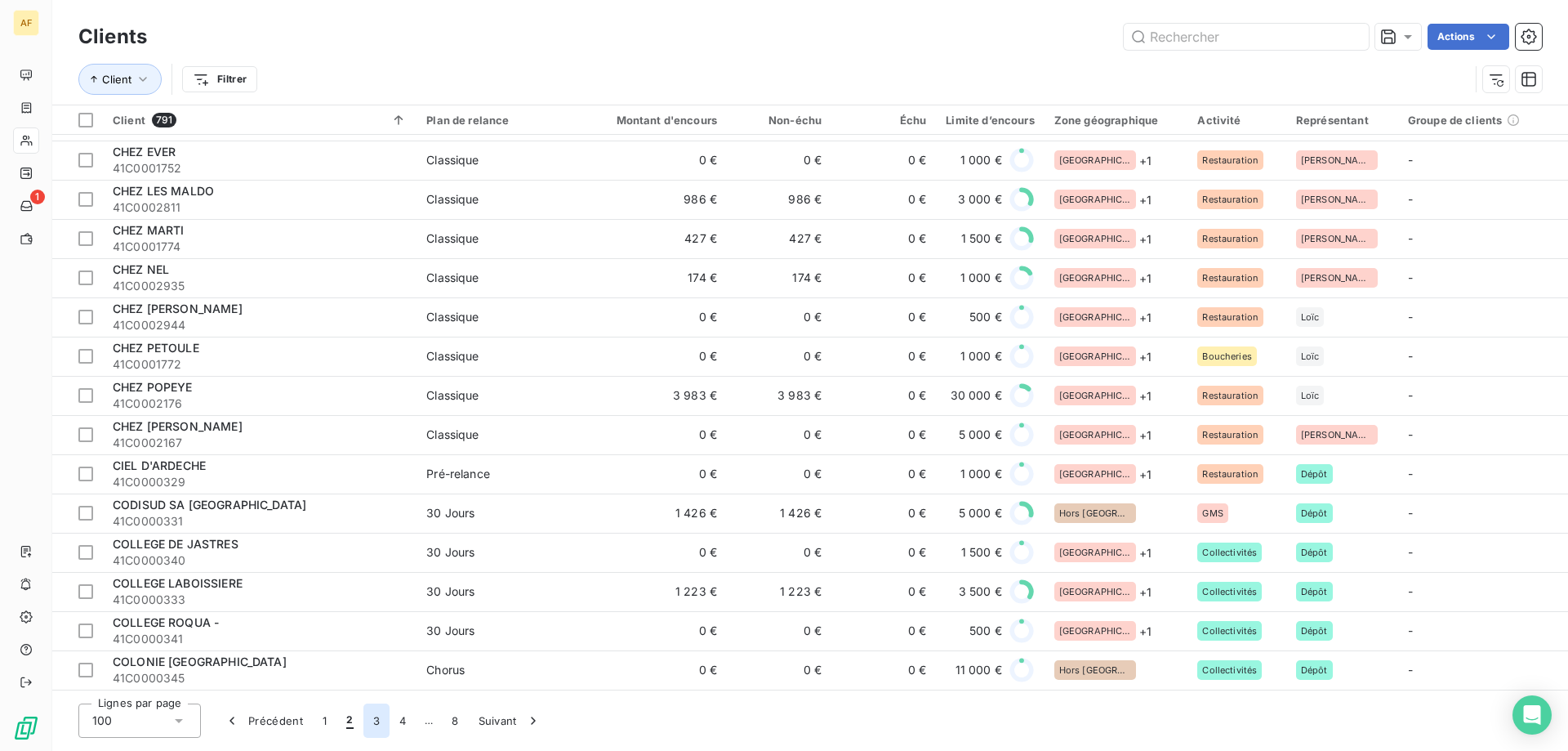
click at [367, 725] on button "3" at bounding box center [376, 720] width 26 height 35
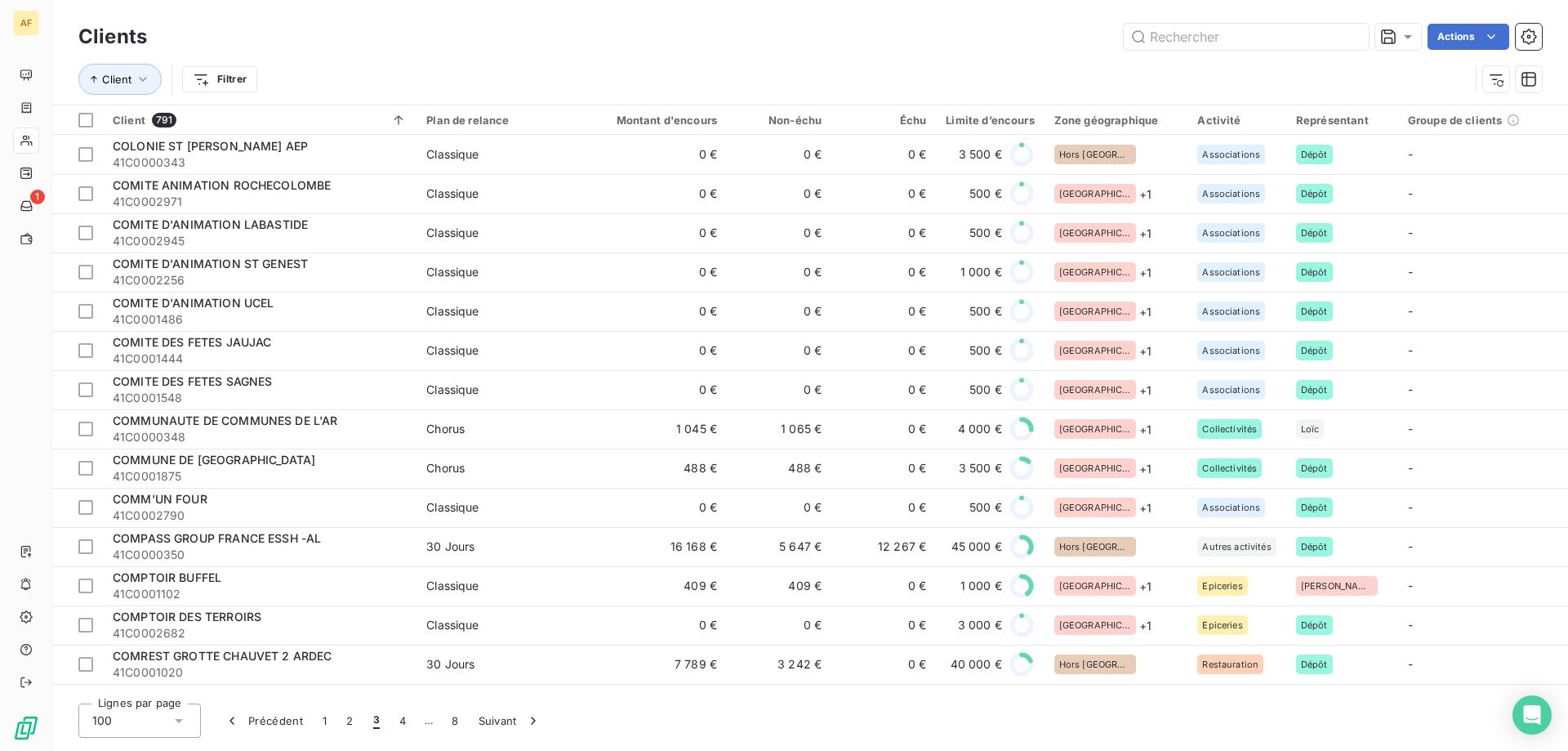
scroll to position [490, 0]
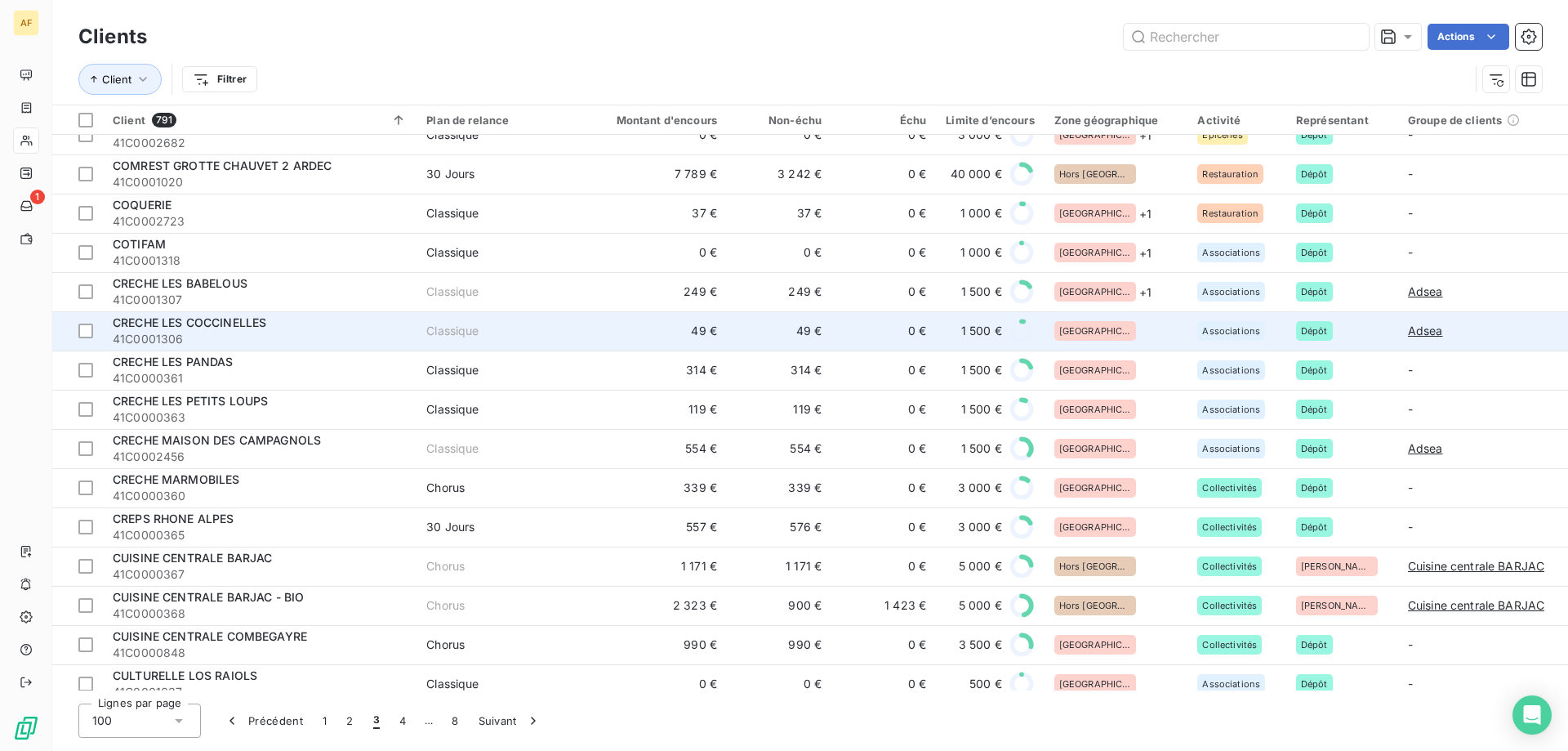
click at [1135, 327] on div "[GEOGRAPHIC_DATA]" at bounding box center [1116, 331] width 124 height 20
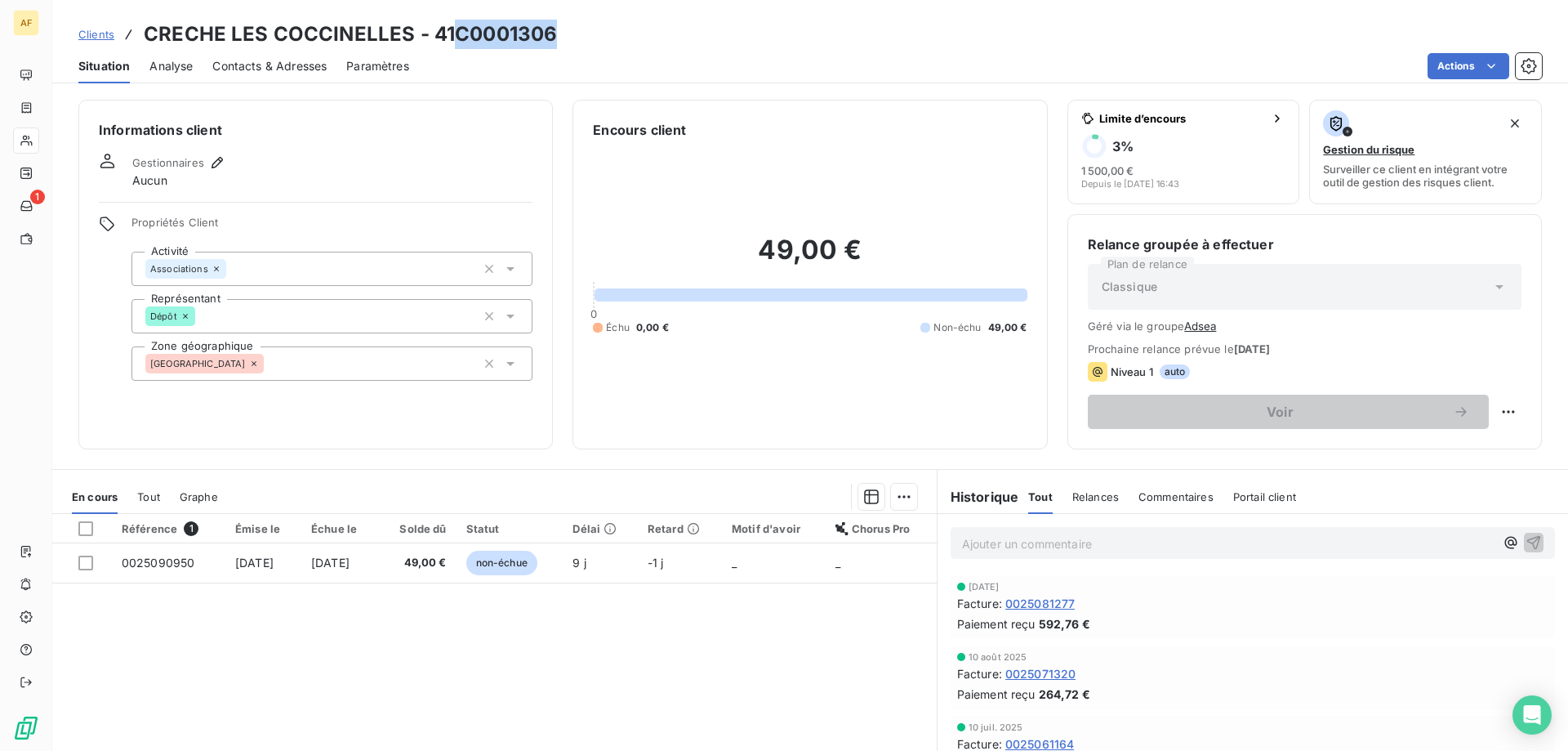
drag, startPoint x: 458, startPoint y: 31, endPoint x: 562, endPoint y: 38, distance: 104.2
click at [562, 38] on div "Clients CRECHE LES COCCINELLES - 41C0001306" at bounding box center [810, 34] width 1516 height 29
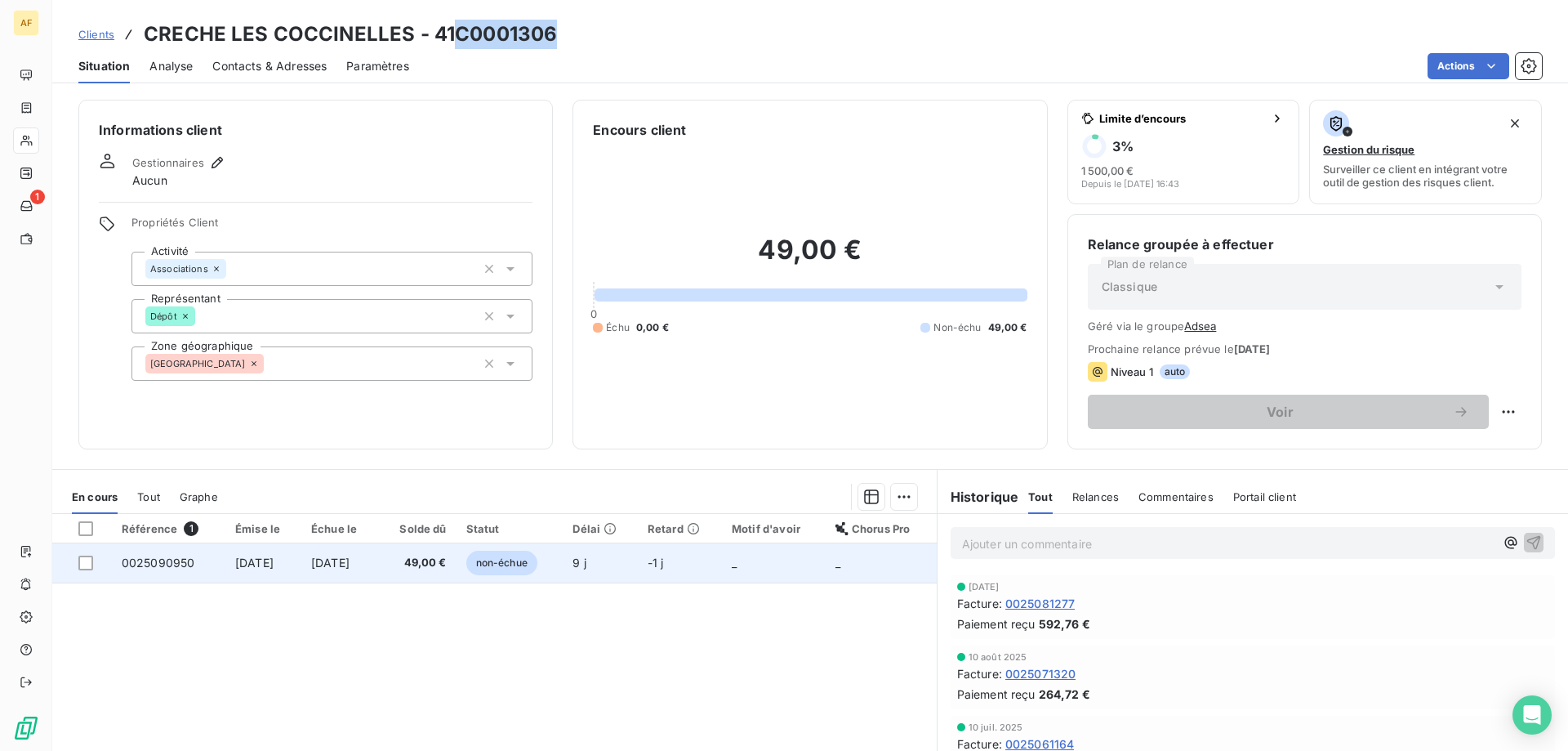
copy h3 "C0001306"
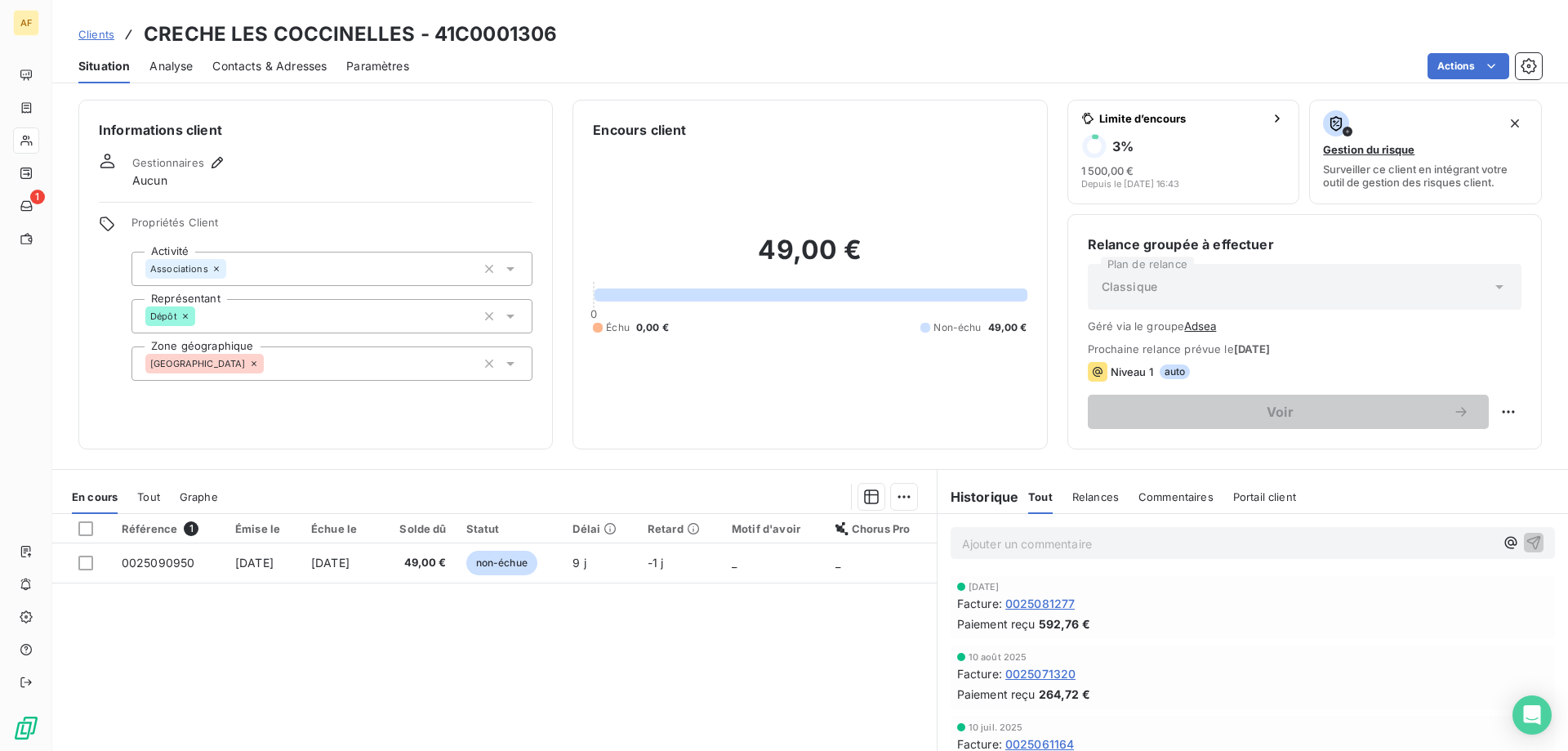
click at [277, 367] on div "[GEOGRAPHIC_DATA]" at bounding box center [332, 363] width 401 height 35
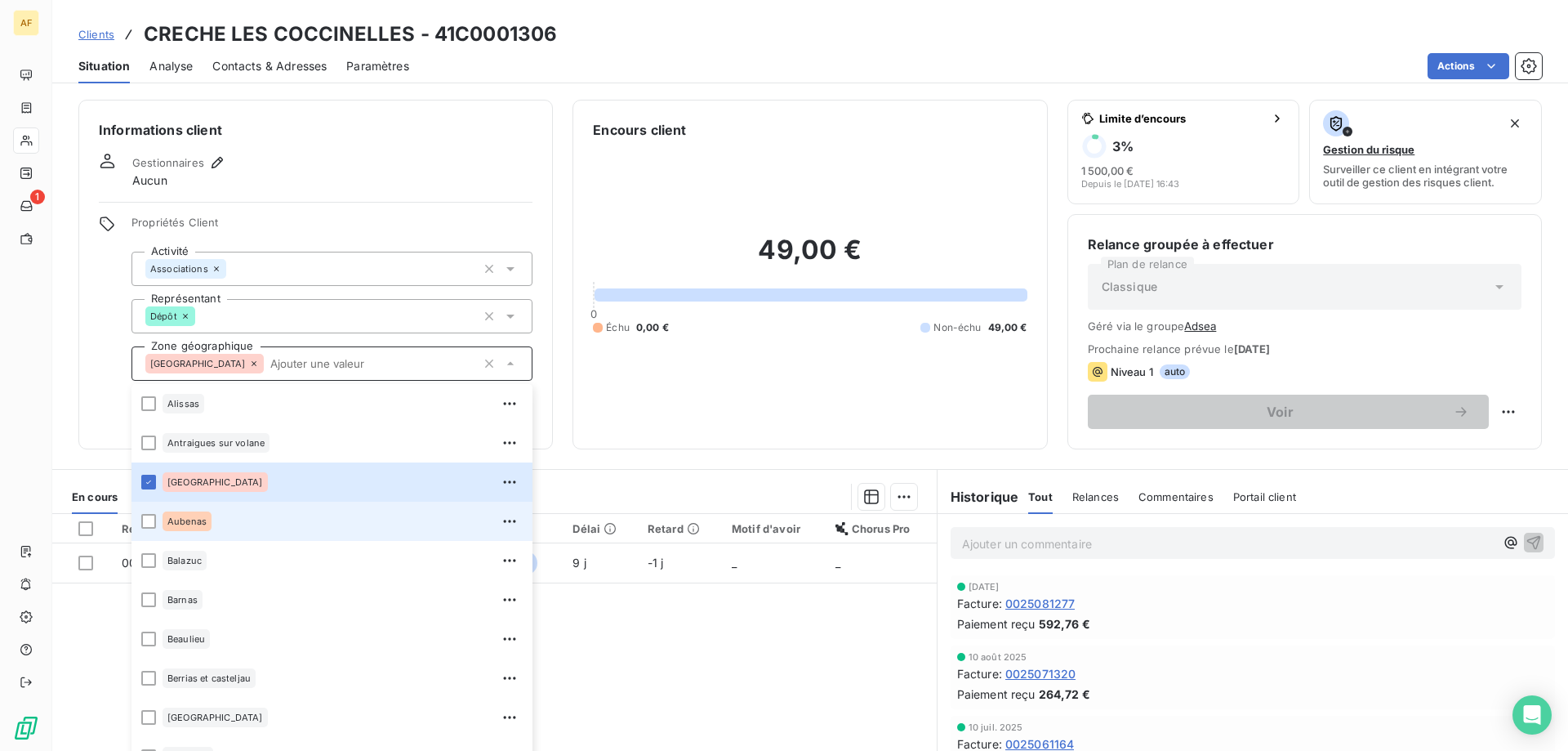
click at [200, 518] on span "Aubenas" at bounding box center [187, 521] width 39 height 9
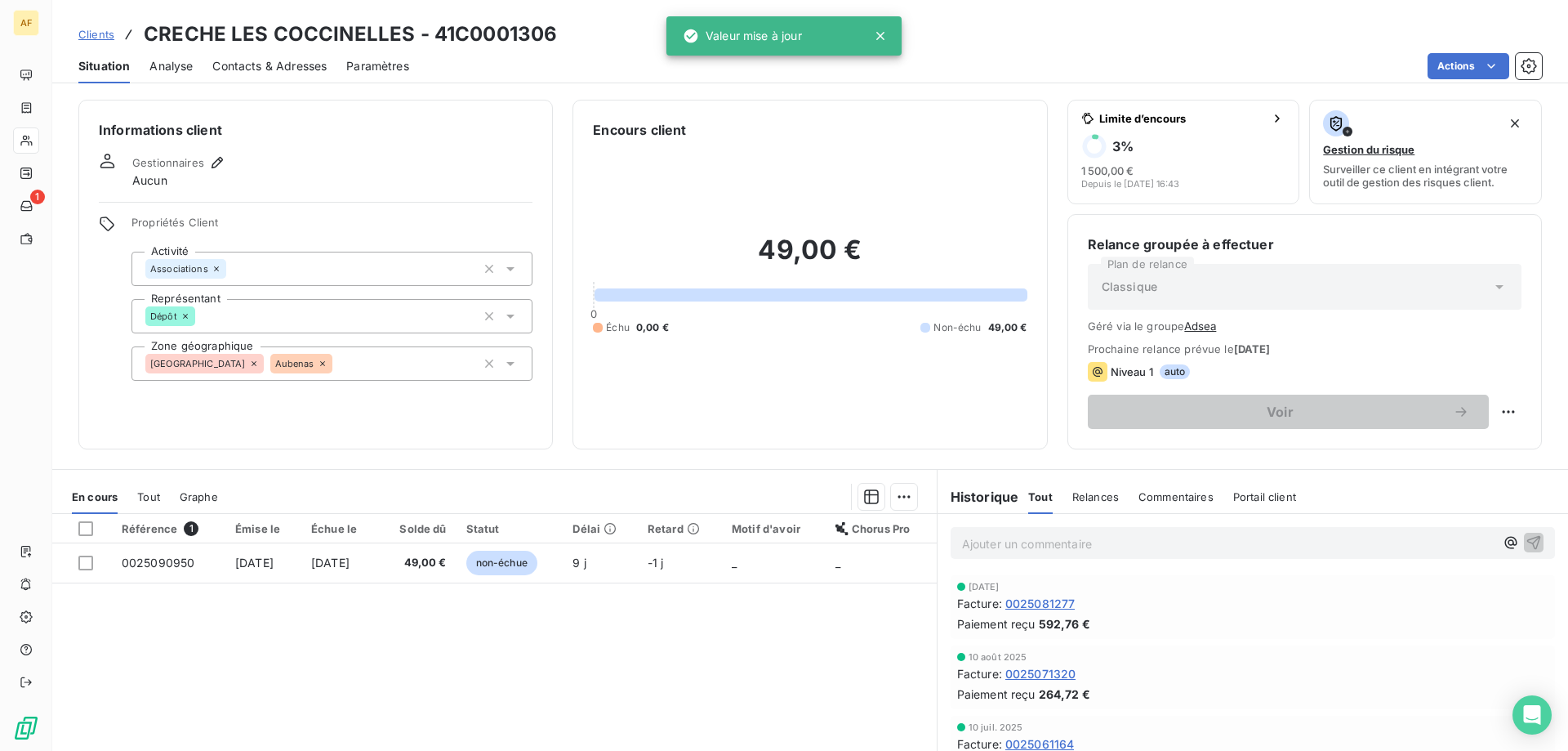
click at [413, 182] on div "Gestionnaires Aucun" at bounding box center [316, 171] width 433 height 35
click at [104, 32] on span "Clients" at bounding box center [96, 35] width 35 height 13
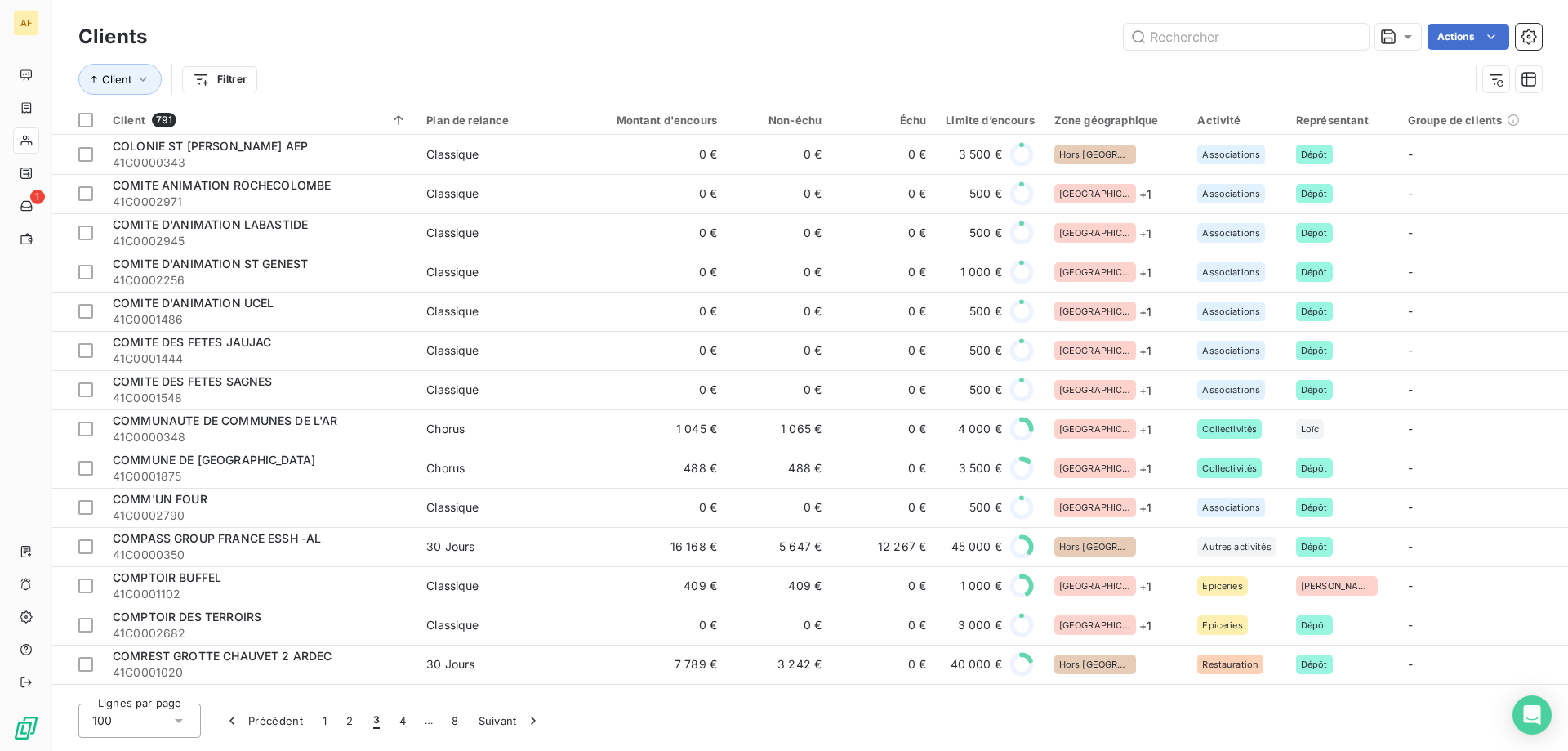
scroll to position [490, 0]
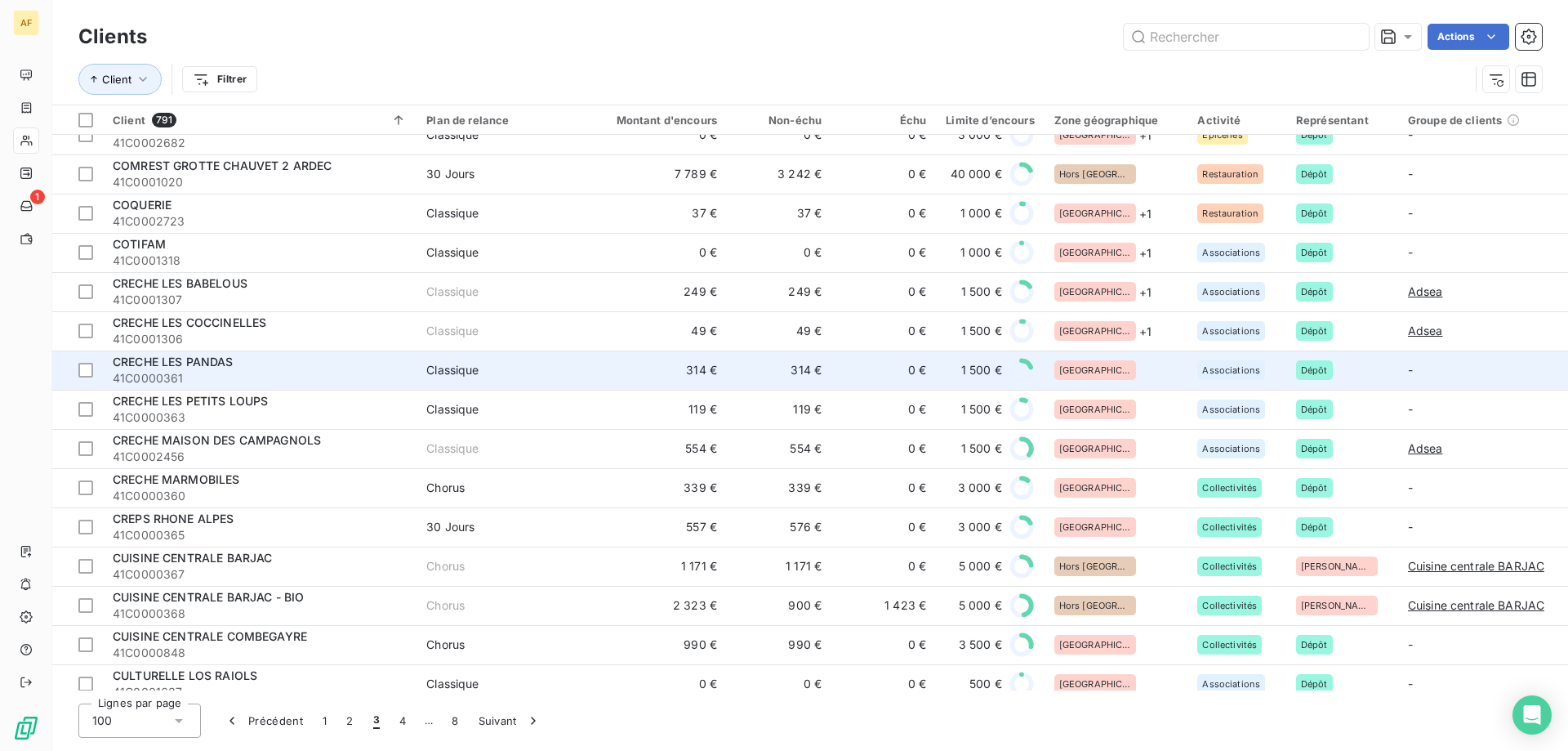
click at [1120, 369] on div "[GEOGRAPHIC_DATA]" at bounding box center [1116, 370] width 124 height 20
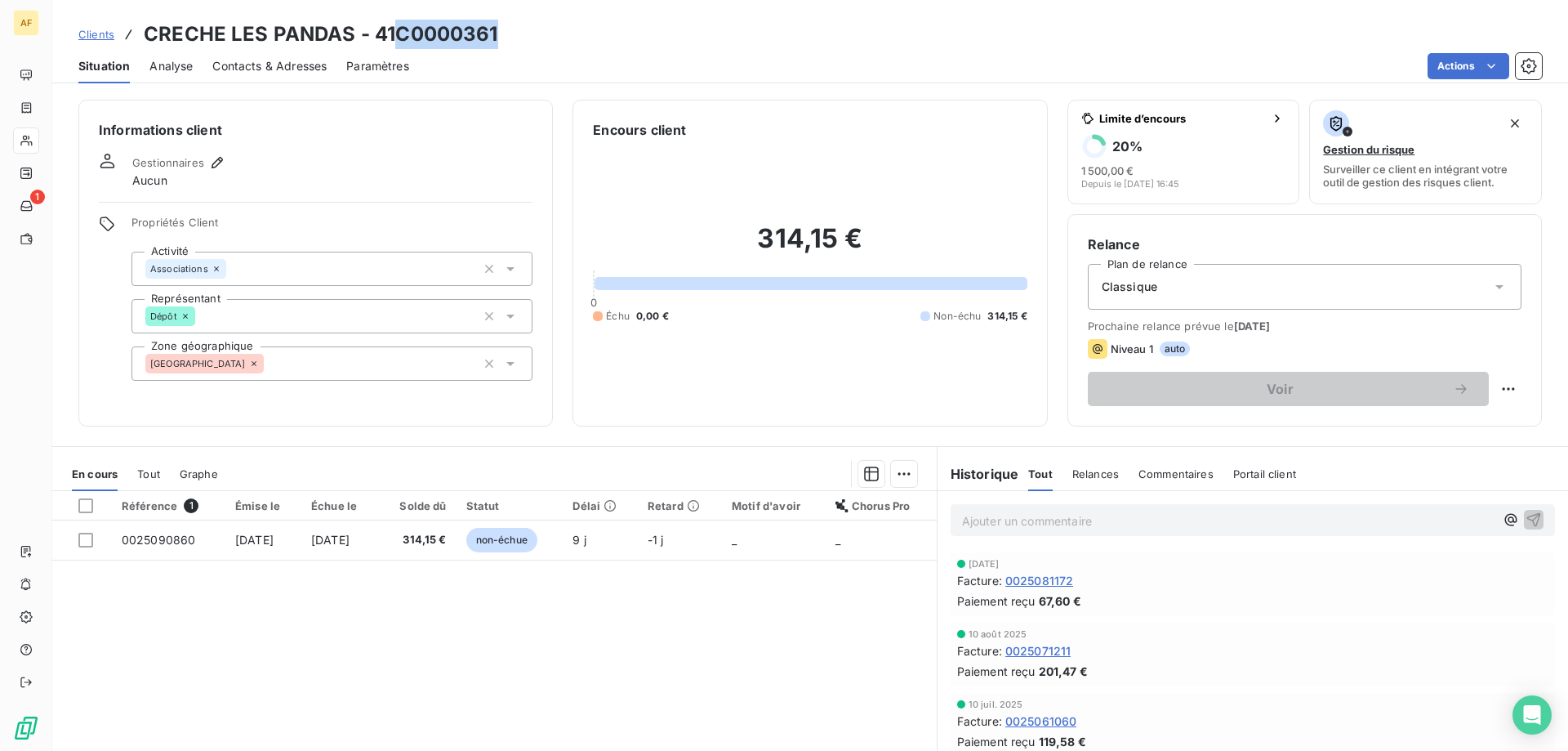
drag, startPoint x: 398, startPoint y: 33, endPoint x: 499, endPoint y: 34, distance: 101.0
click at [499, 34] on div "Clients CRECHE LES PANDAS - 41C0000361" at bounding box center [810, 34] width 1516 height 29
copy h3 "C0000361"
click at [381, 376] on div "[GEOGRAPHIC_DATA]" at bounding box center [332, 363] width 401 height 35
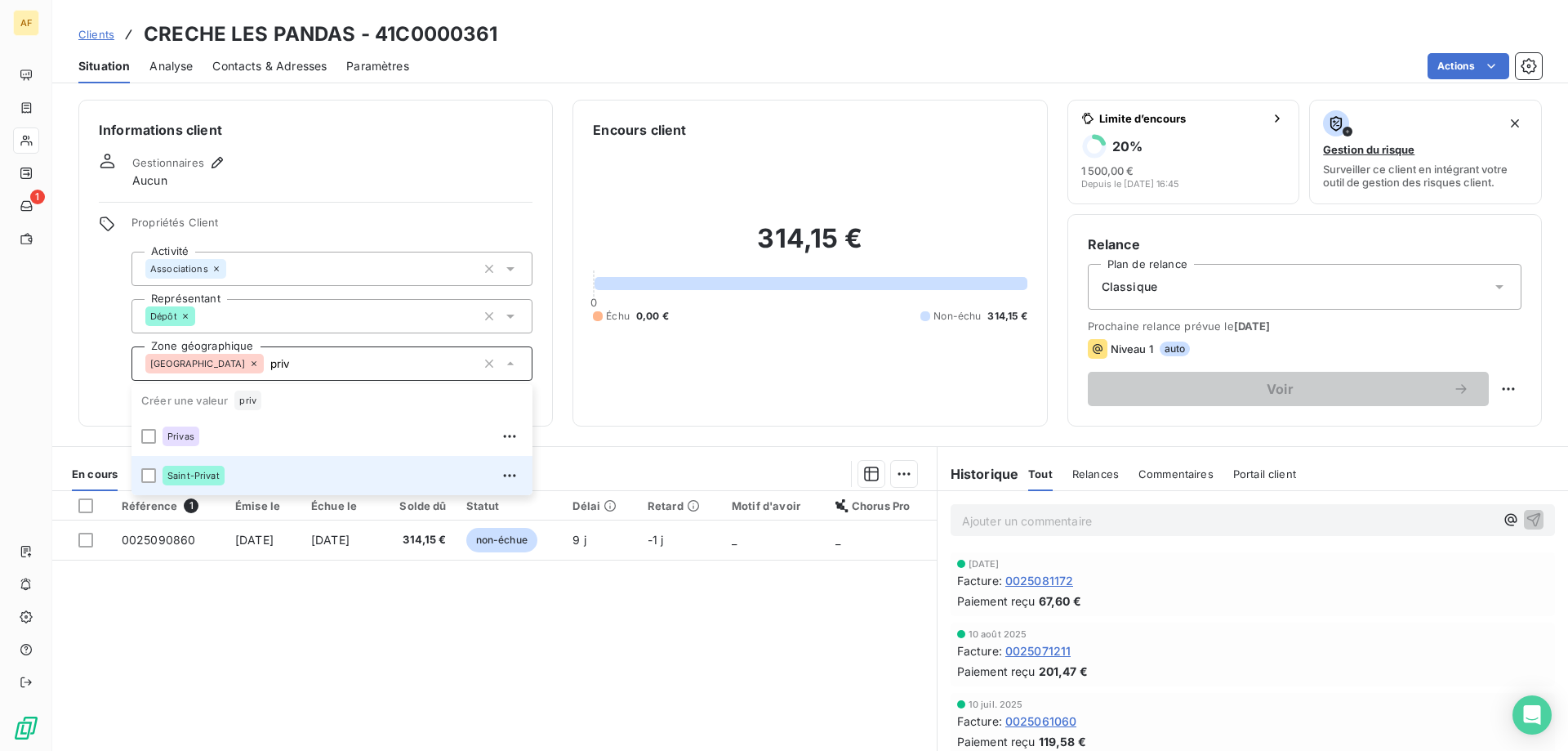
click at [331, 476] on div "Saint-Privat" at bounding box center [343, 475] width 360 height 26
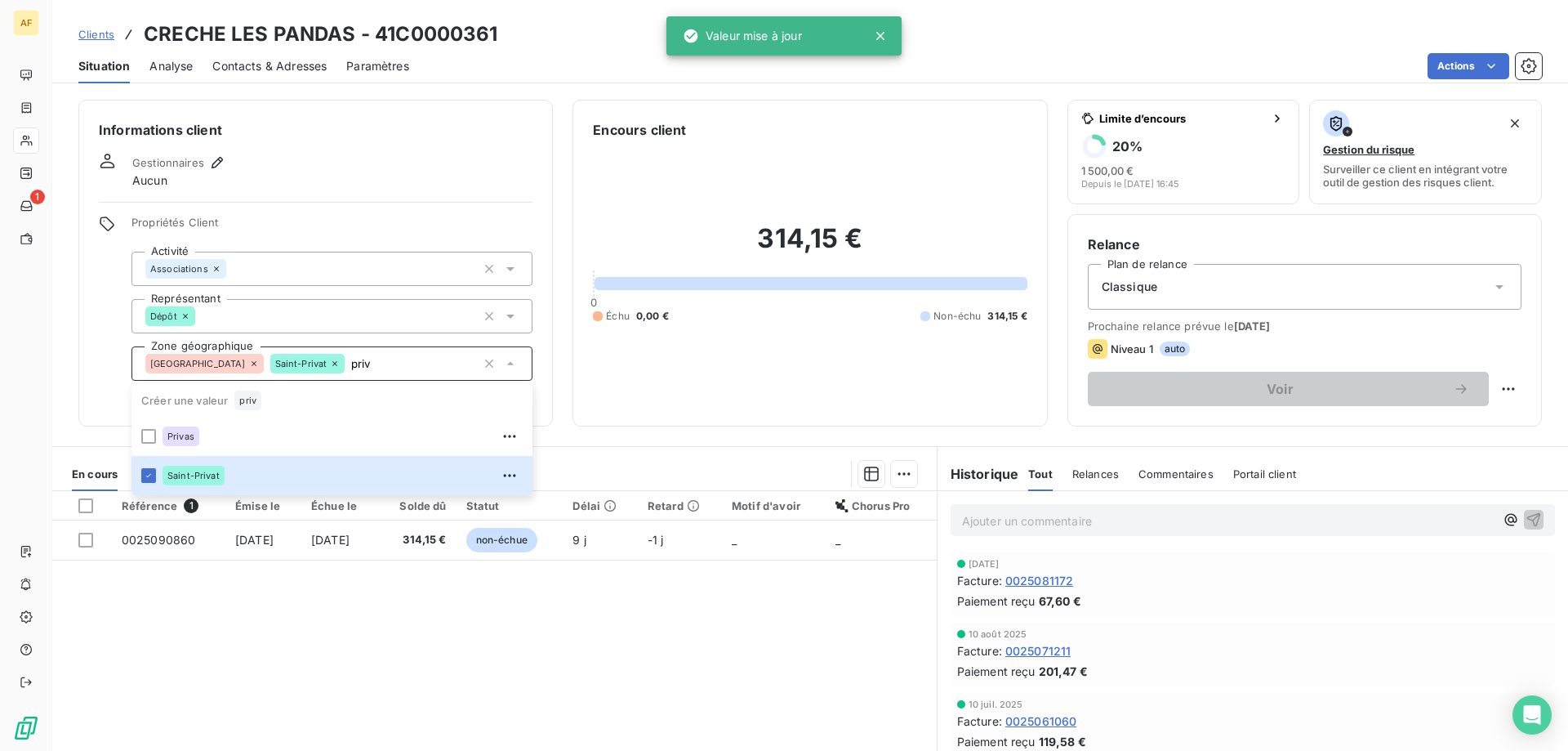
type input "priv"
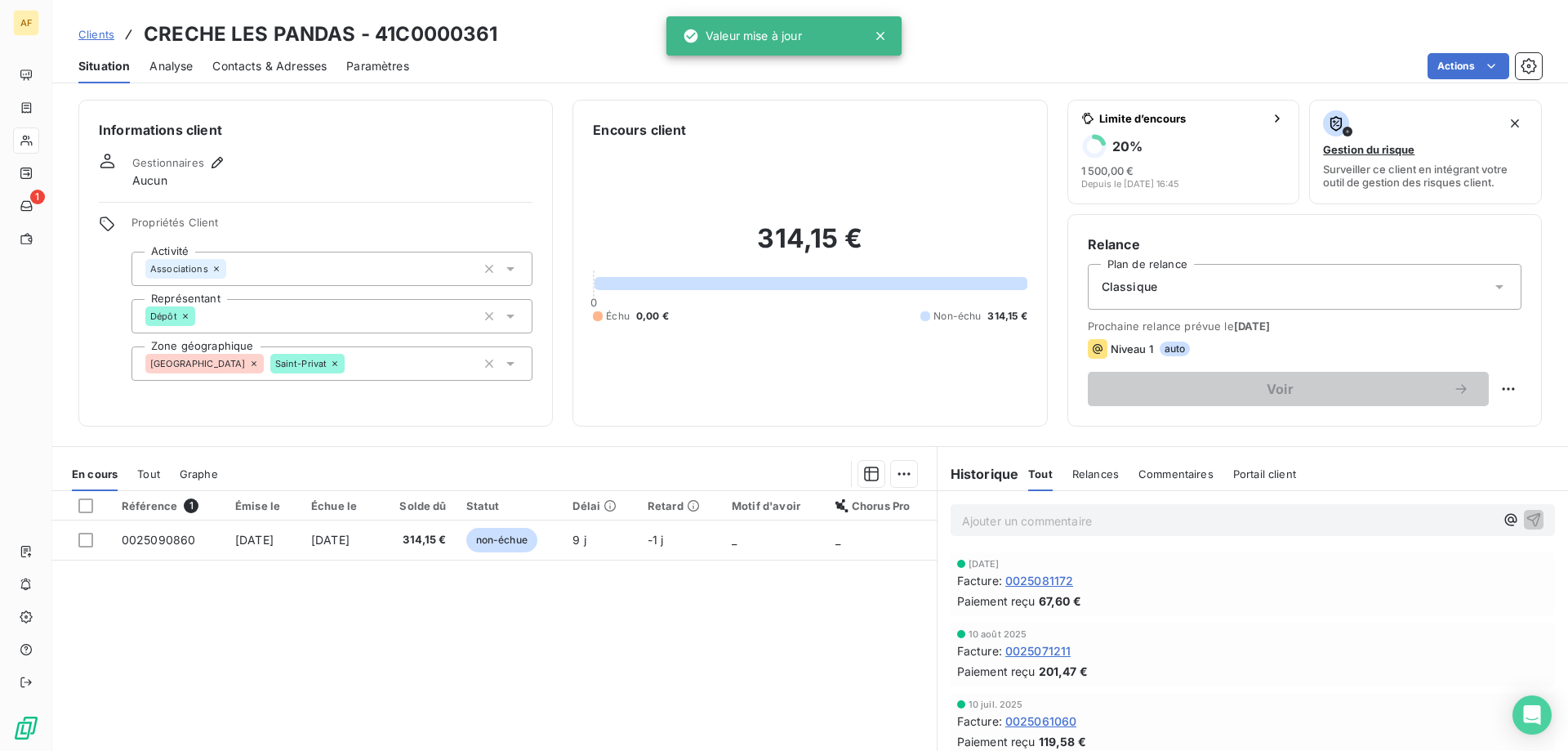
click at [346, 621] on div "Référence 1 Émise le Échue le Solde dû Statut Délai Retard Motif d'avoir Chorus…" at bounding box center [494, 648] width 884 height 315
click at [101, 36] on span "Clients" at bounding box center [96, 35] width 35 height 13
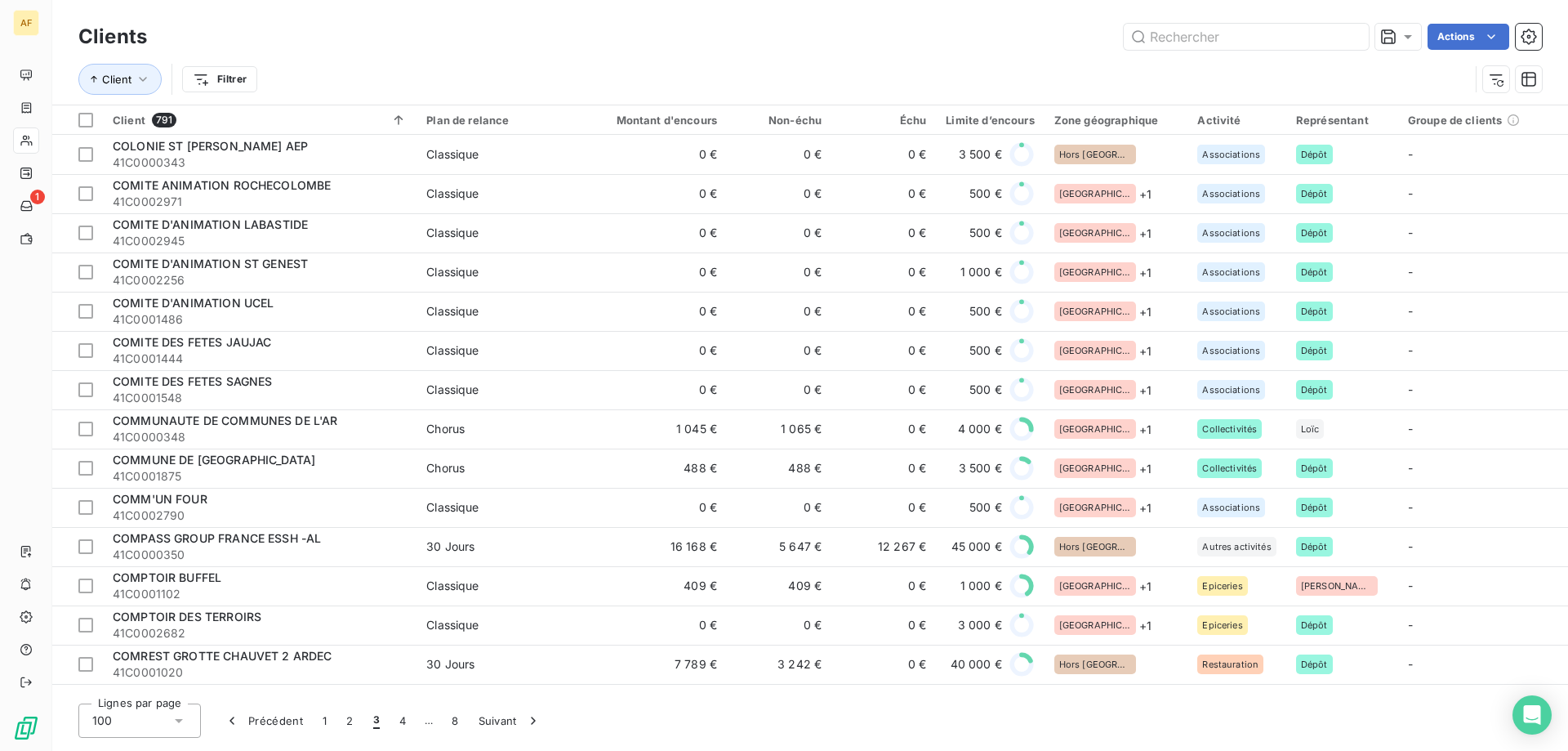
scroll to position [490, 0]
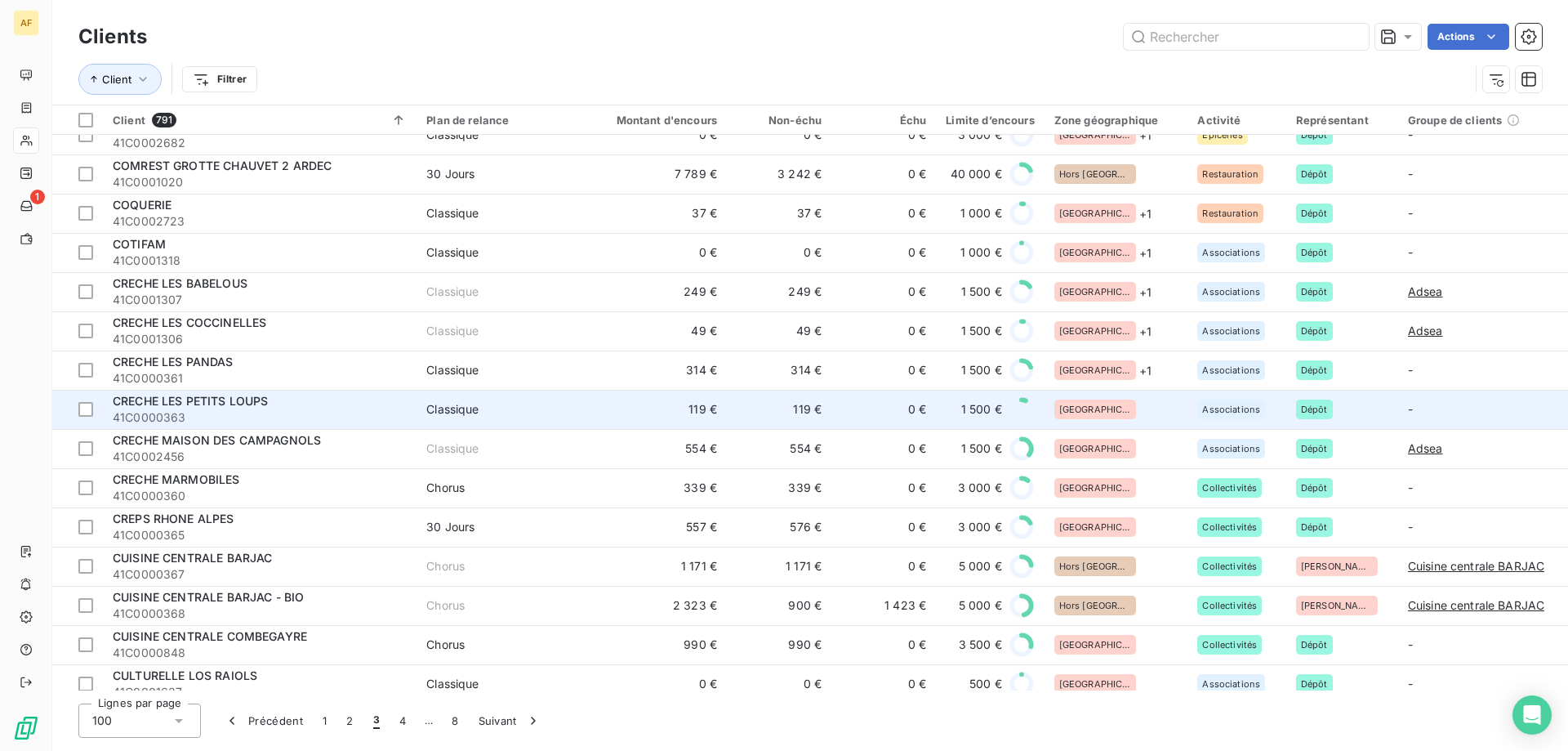
click at [1152, 393] on td "[GEOGRAPHIC_DATA]" at bounding box center [1116, 409] width 144 height 39
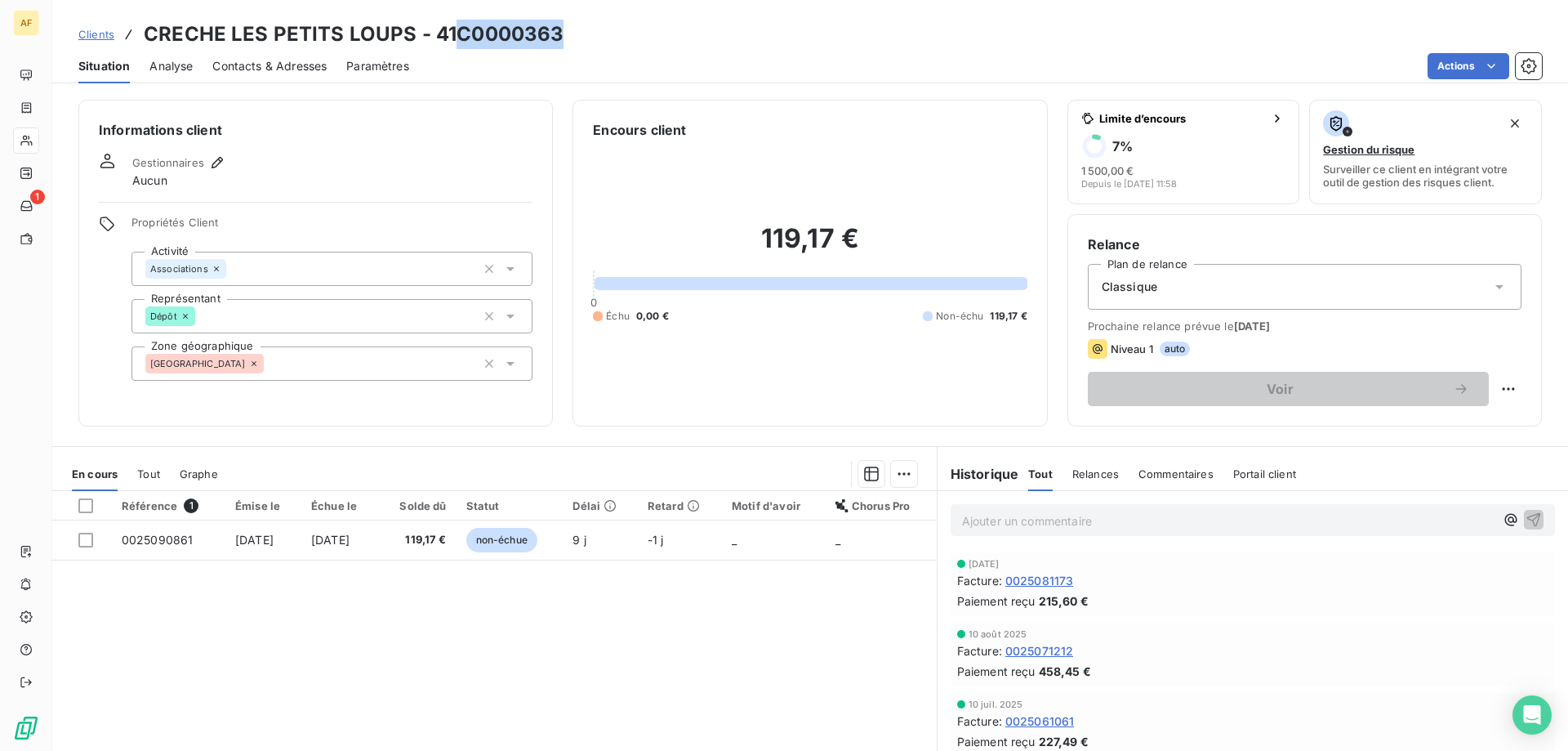
drag, startPoint x: 461, startPoint y: 32, endPoint x: 559, endPoint y: 30, distance: 98.0
click at [559, 30] on h3 "CRECHE LES PETITS LOUPS - 41C0000363" at bounding box center [353, 34] width 419 height 29
copy h3 "C0000363"
click at [428, 373] on div "[GEOGRAPHIC_DATA]" at bounding box center [332, 363] width 401 height 35
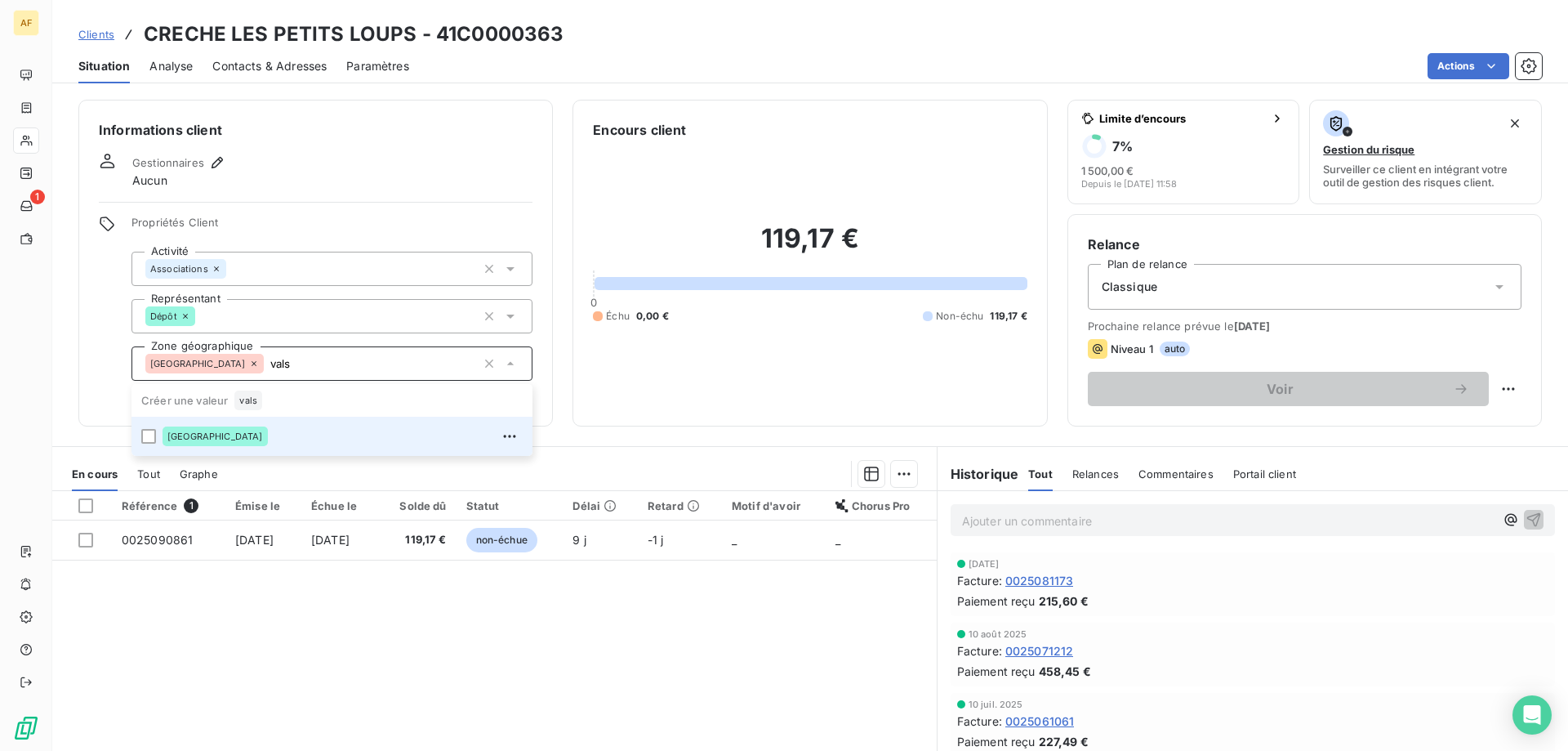
click at [362, 436] on div "[GEOGRAPHIC_DATA]" at bounding box center [343, 436] width 360 height 26
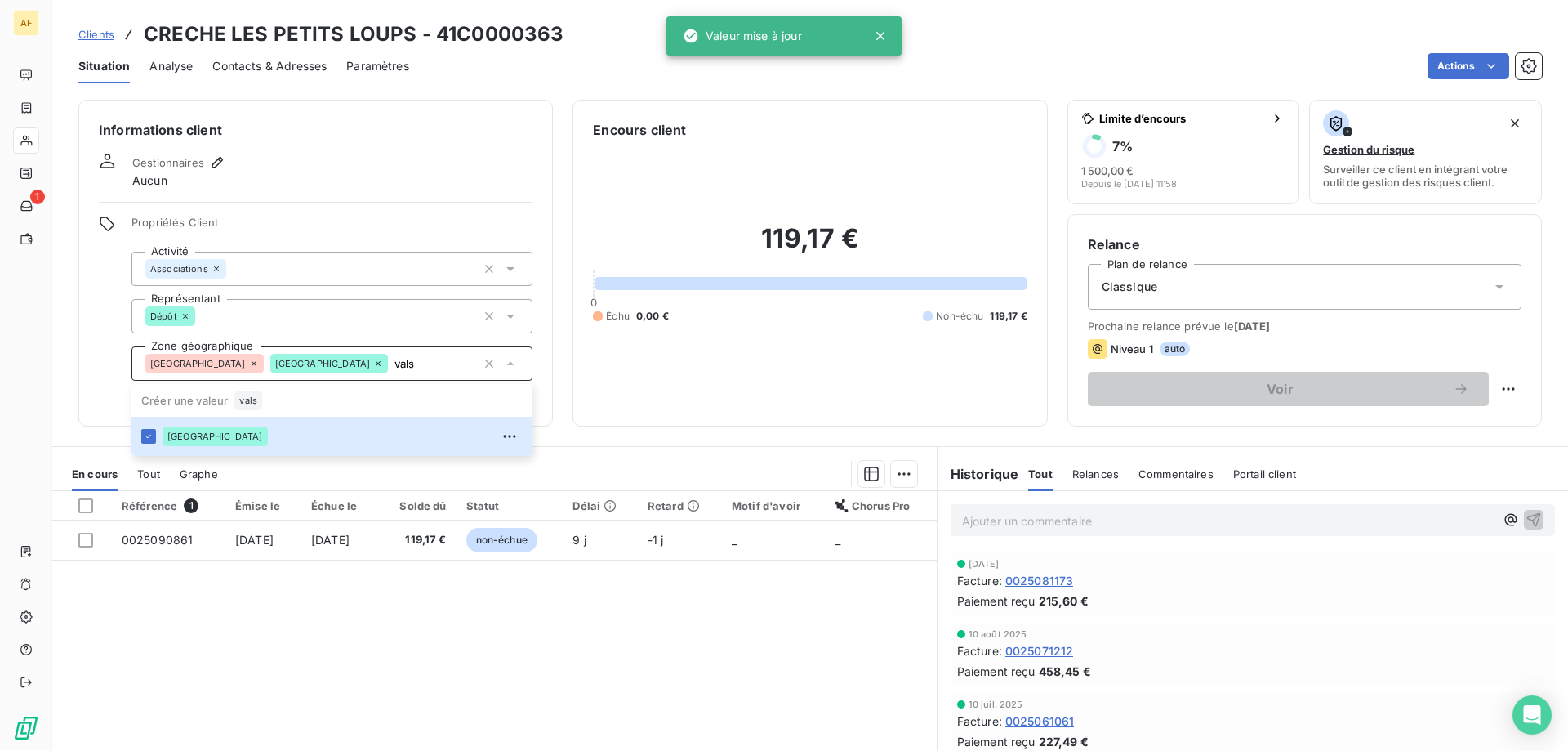
type input "vals"
click at [367, 628] on div "Référence 1 Émise le Échue le Solde dû Statut Délai Retard Motif d'avoir Chorus…" at bounding box center [494, 648] width 884 height 315
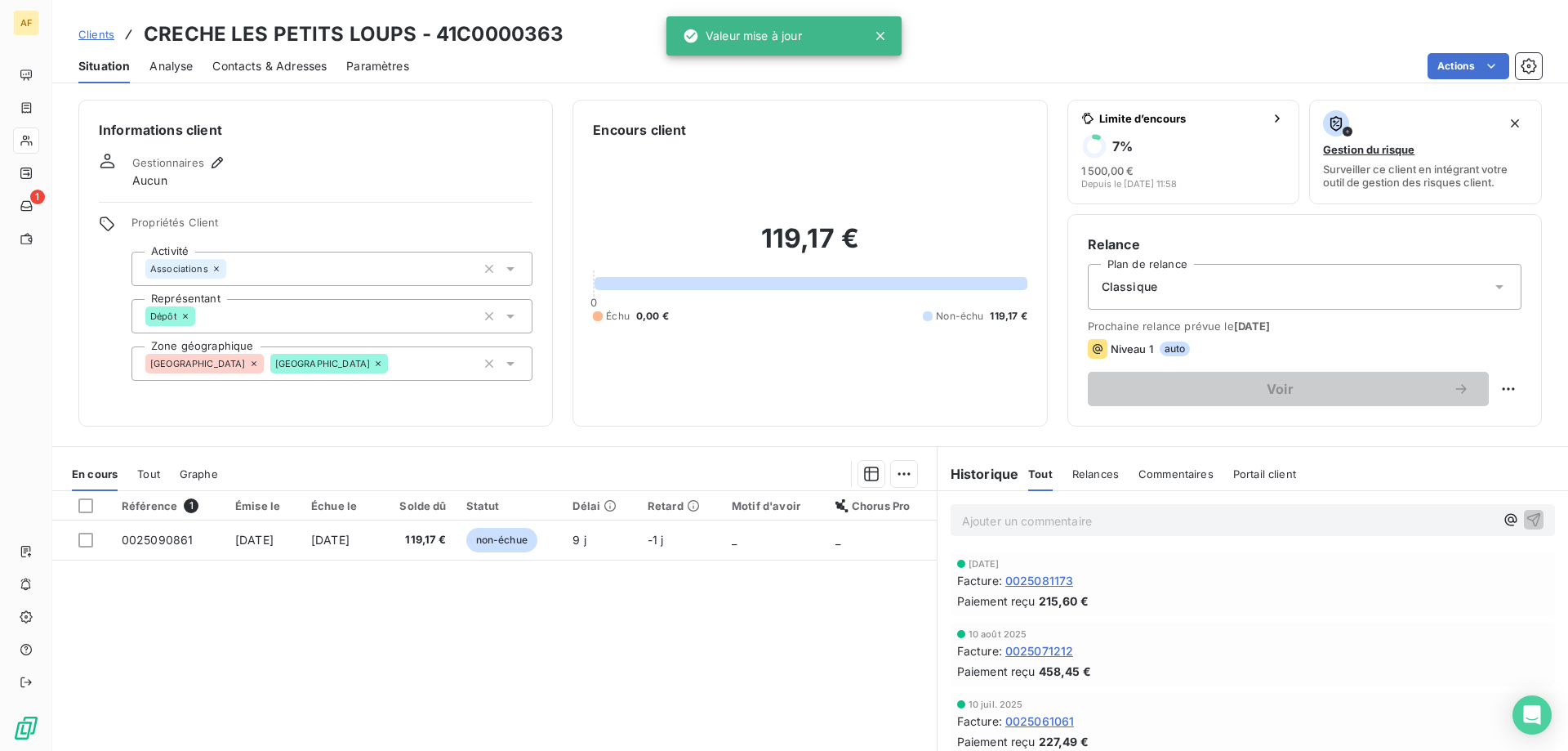
click at [112, 29] on span "Clients" at bounding box center [96, 35] width 35 height 13
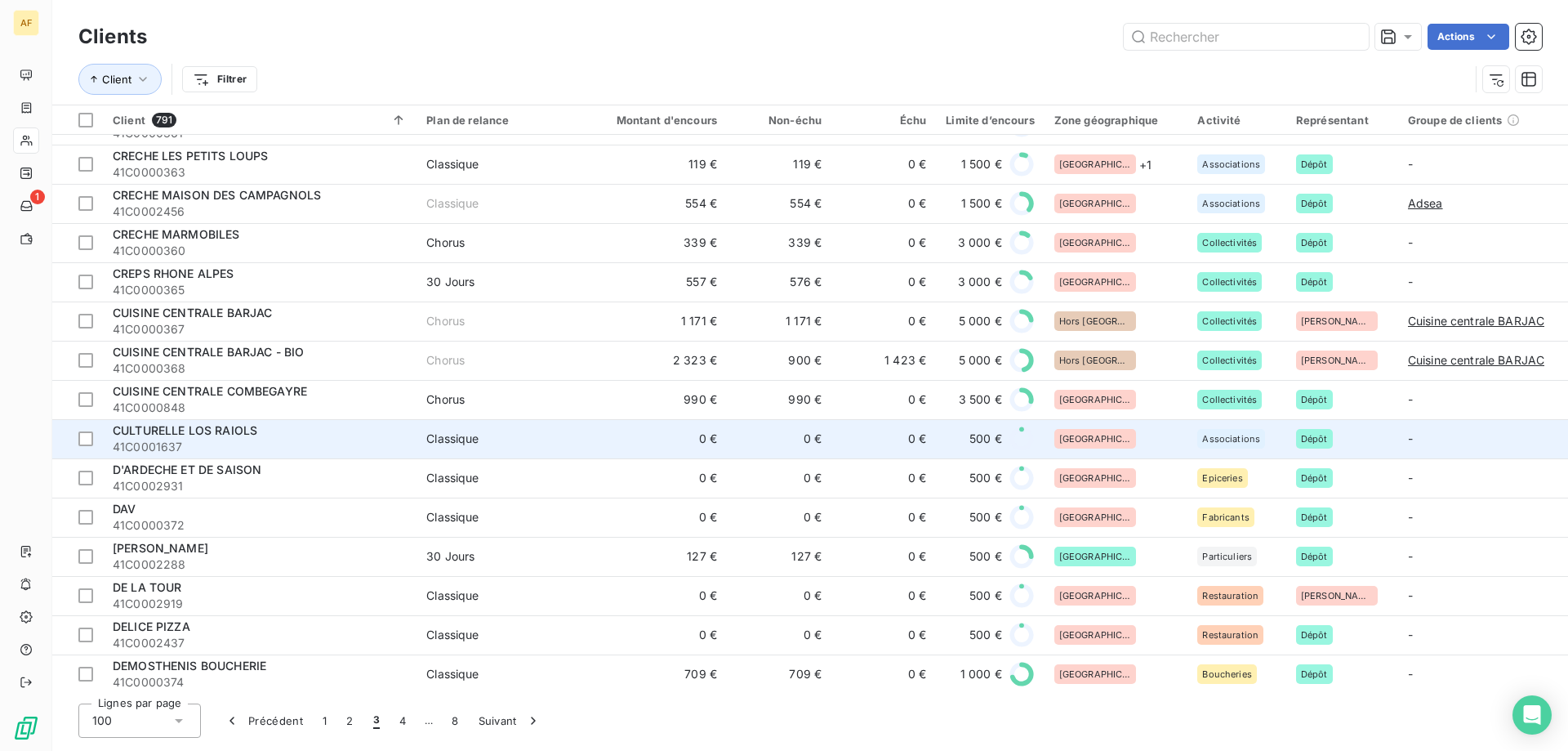
scroll to position [654, 0]
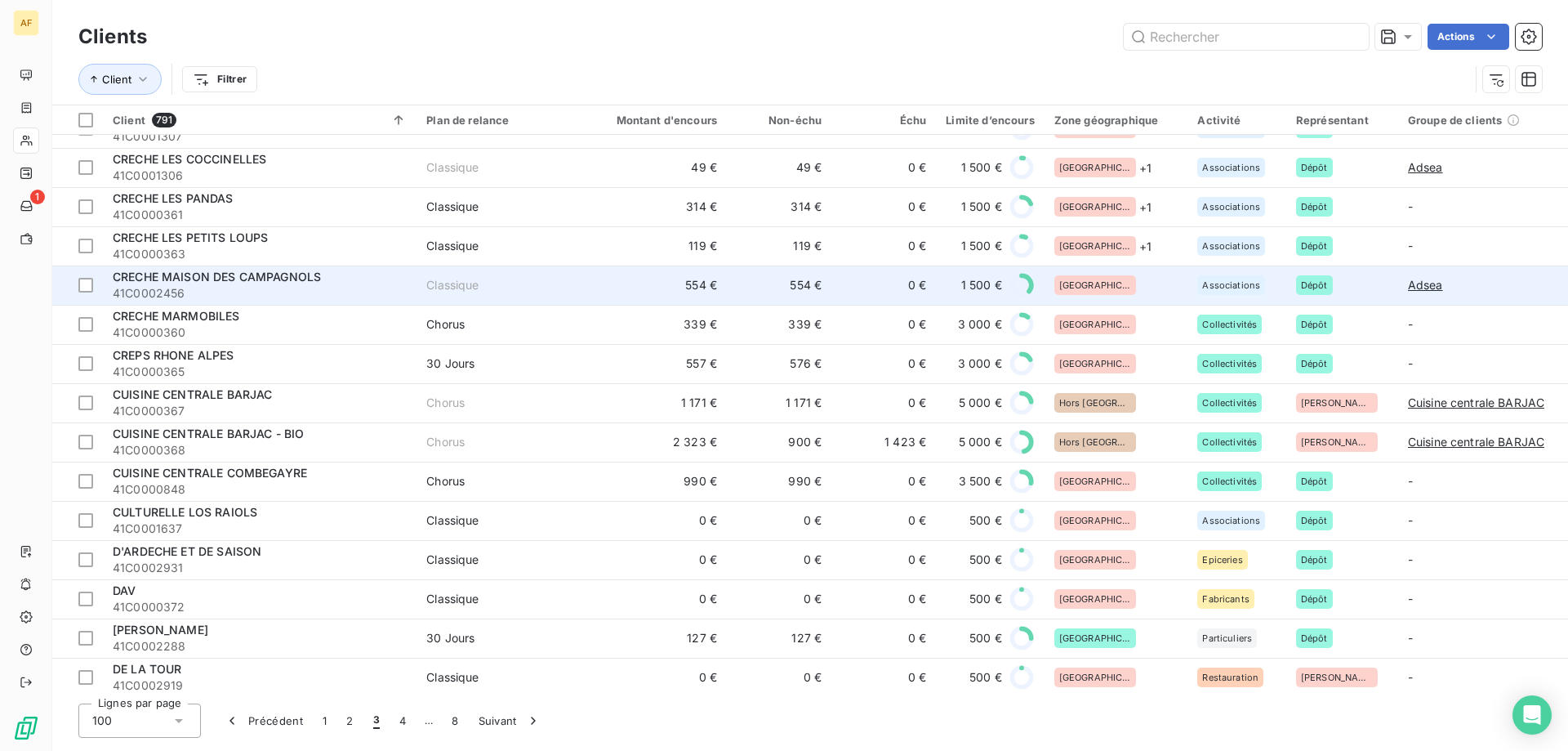
click at [1114, 288] on div "[GEOGRAPHIC_DATA]" at bounding box center [1116, 285] width 124 height 20
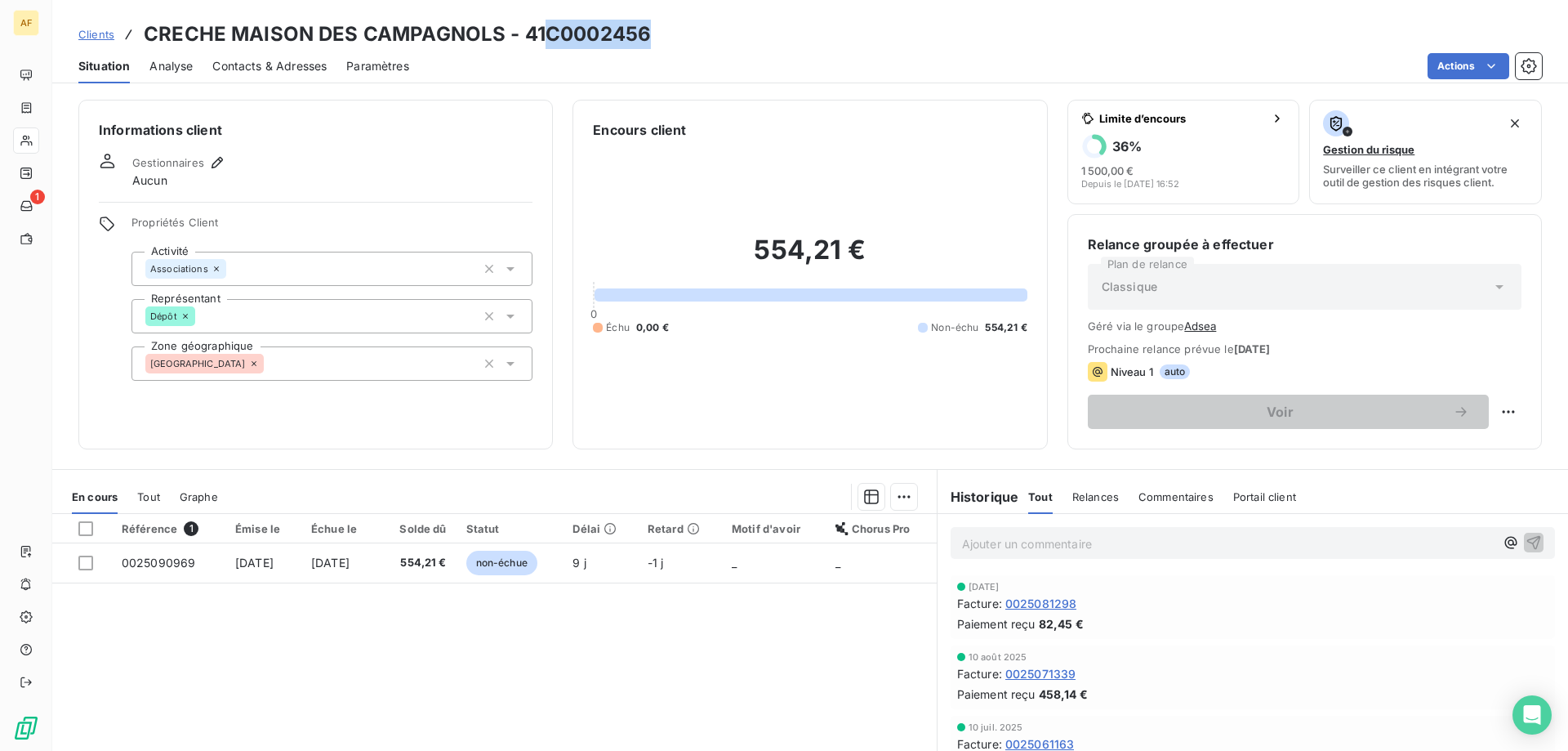
drag, startPoint x: 549, startPoint y: 29, endPoint x: 648, endPoint y: 33, distance: 99.1
click at [648, 33] on h3 "CRECHE MAISON DES CAMPAGNOLS - 41C0002456" at bounding box center [397, 34] width 507 height 29
copy h3 "C0002456"
click at [426, 365] on div "[GEOGRAPHIC_DATA]" at bounding box center [332, 363] width 401 height 35
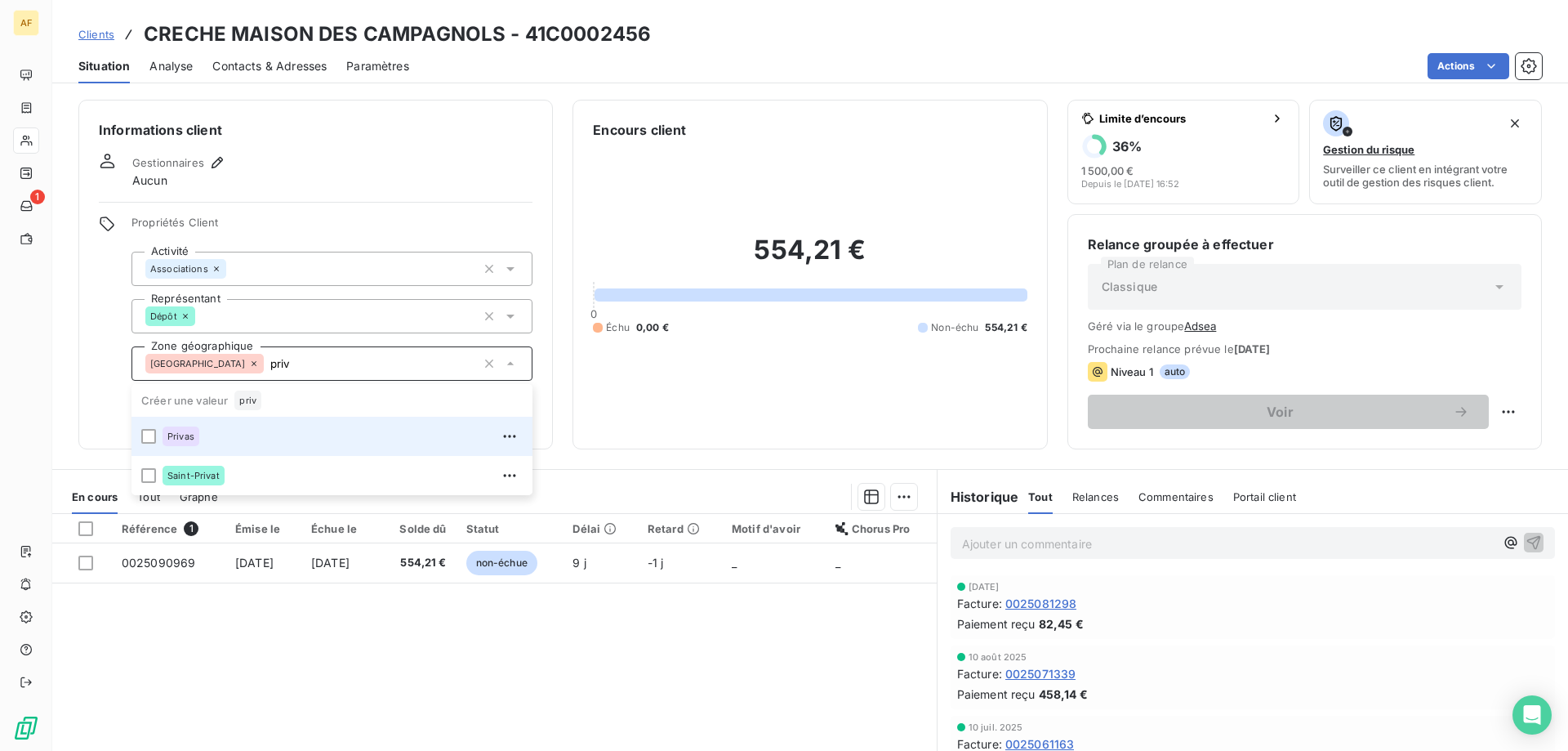
click at [379, 432] on div "Privas" at bounding box center [343, 436] width 360 height 26
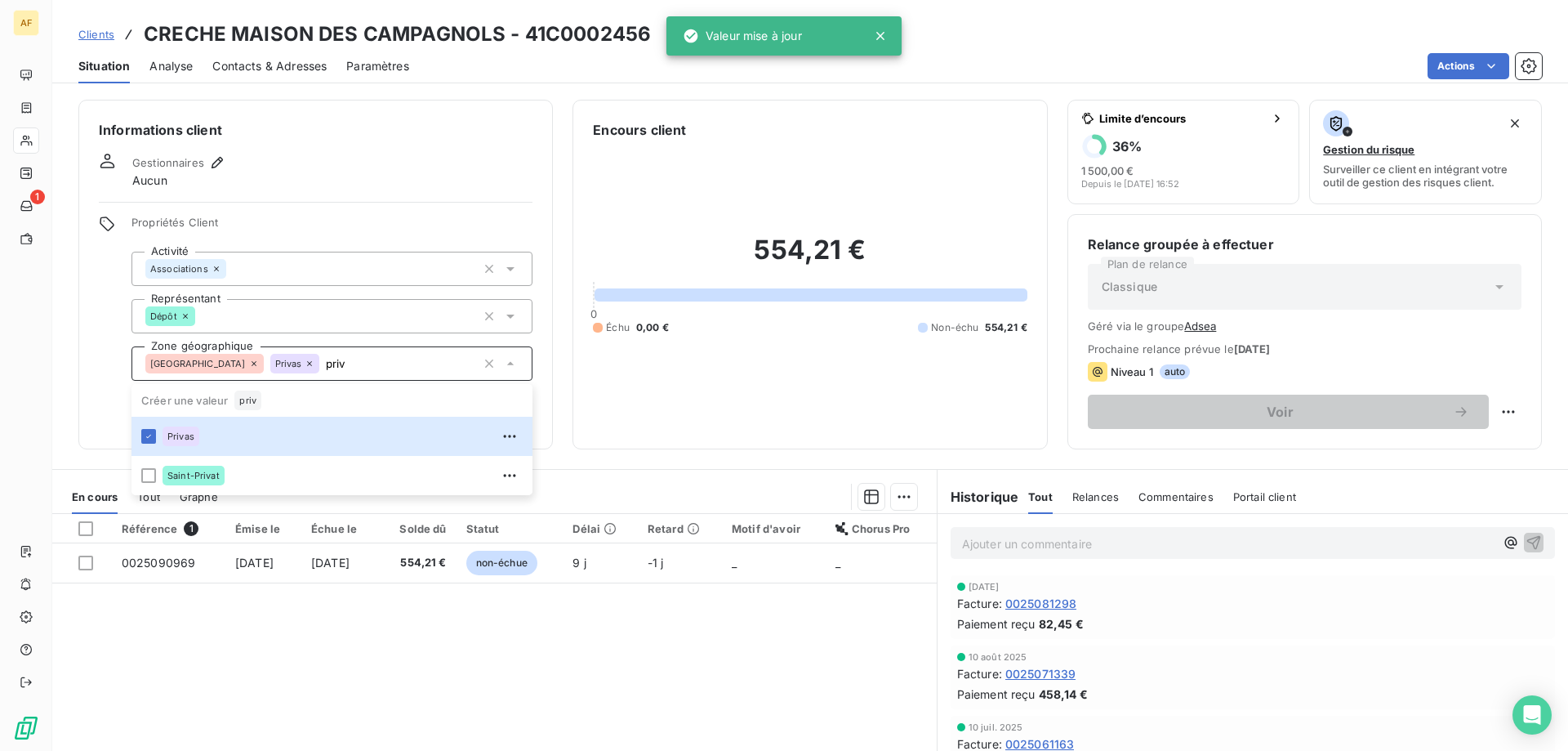
type input "priv"
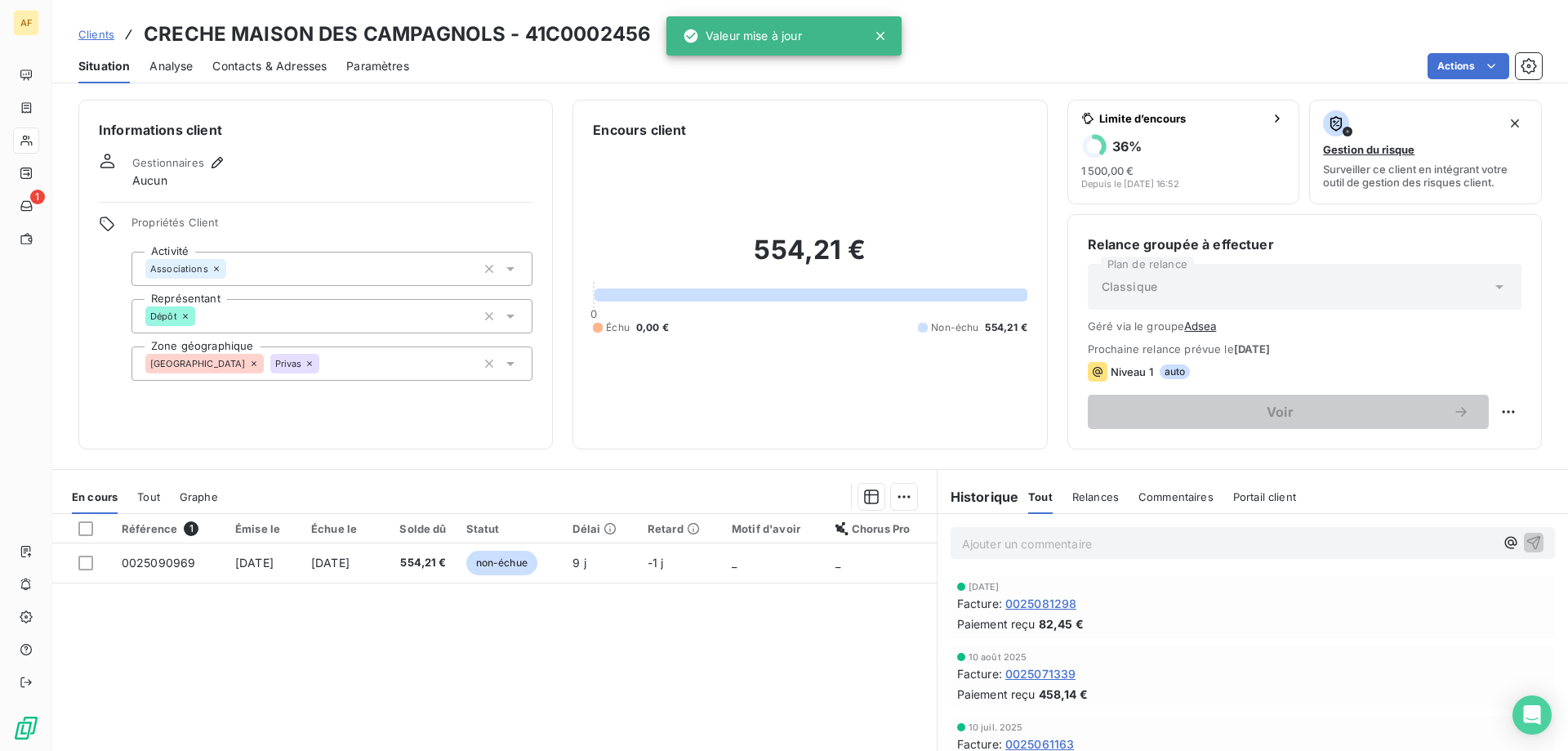
click at [331, 647] on div "Référence 1 Émise le Échue le Solde dû Statut Délai Retard Motif d'avoir Chorus…" at bounding box center [494, 671] width 884 height 315
click at [92, 24] on div "Clients CRECHE MAISON DES CAMPAGNOLS - 41C0002456" at bounding box center [364, 34] width 572 height 29
click at [95, 26] on link "Clients" at bounding box center [96, 34] width 35 height 16
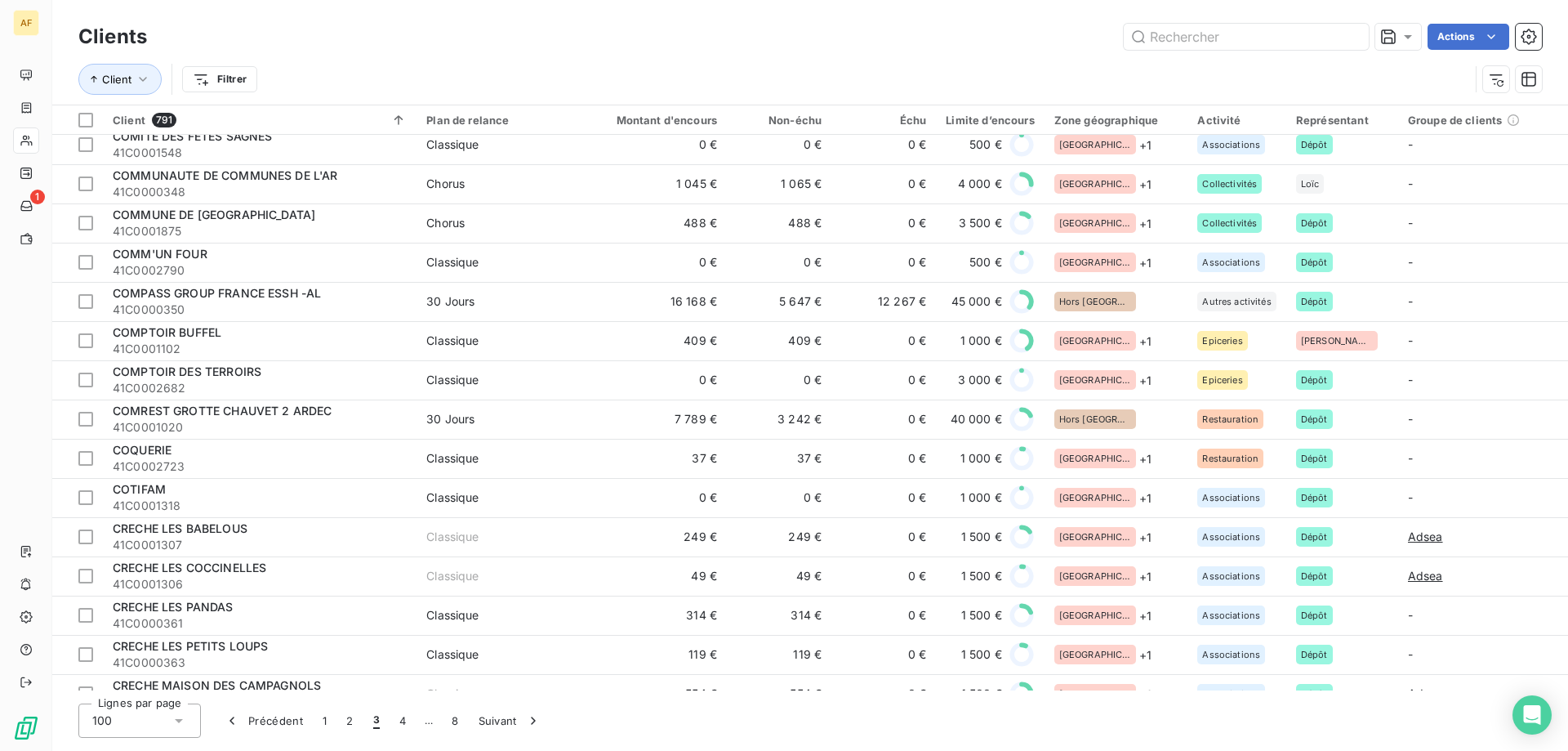
scroll to position [572, 0]
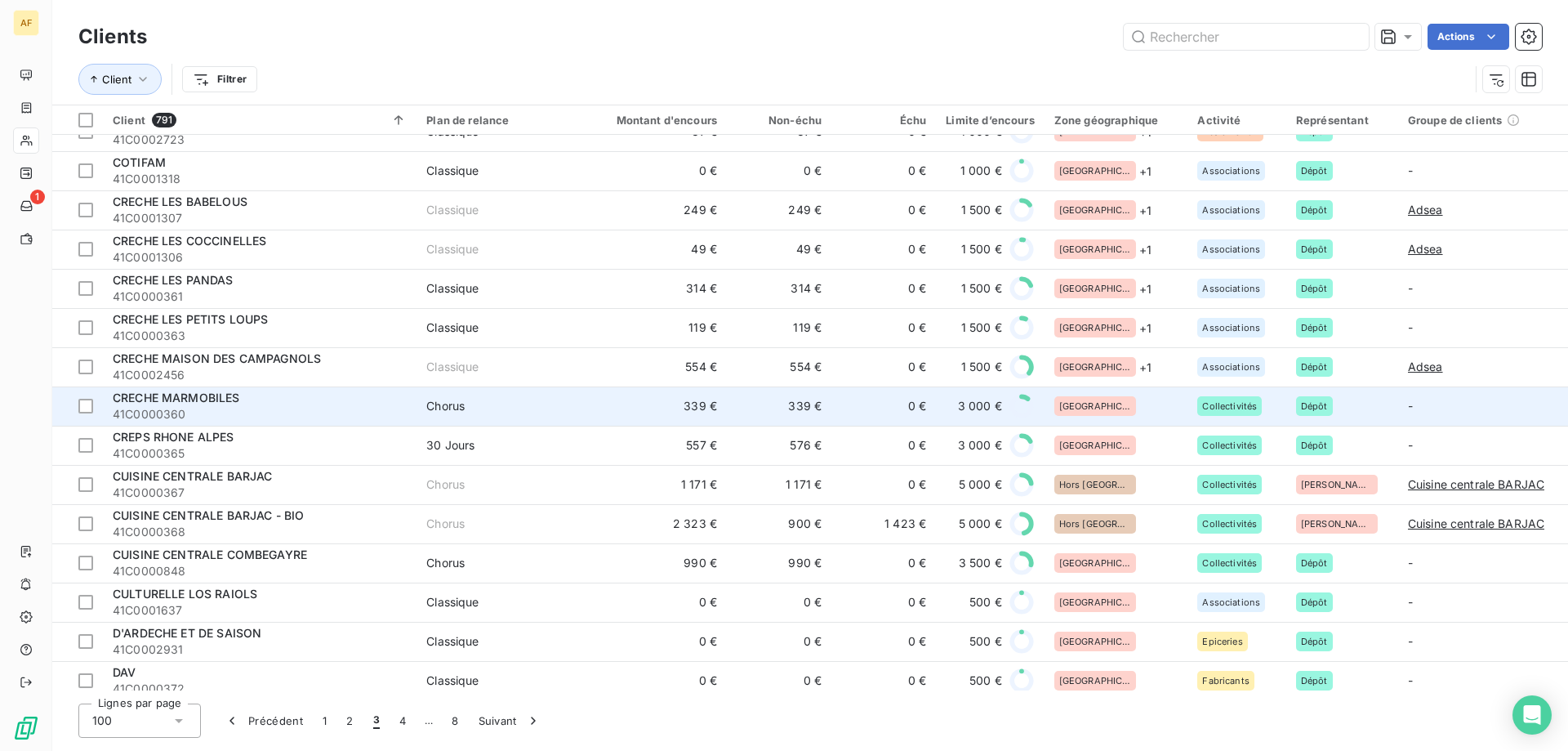
click at [1117, 412] on div "[GEOGRAPHIC_DATA]" at bounding box center [1116, 405] width 124 height 20
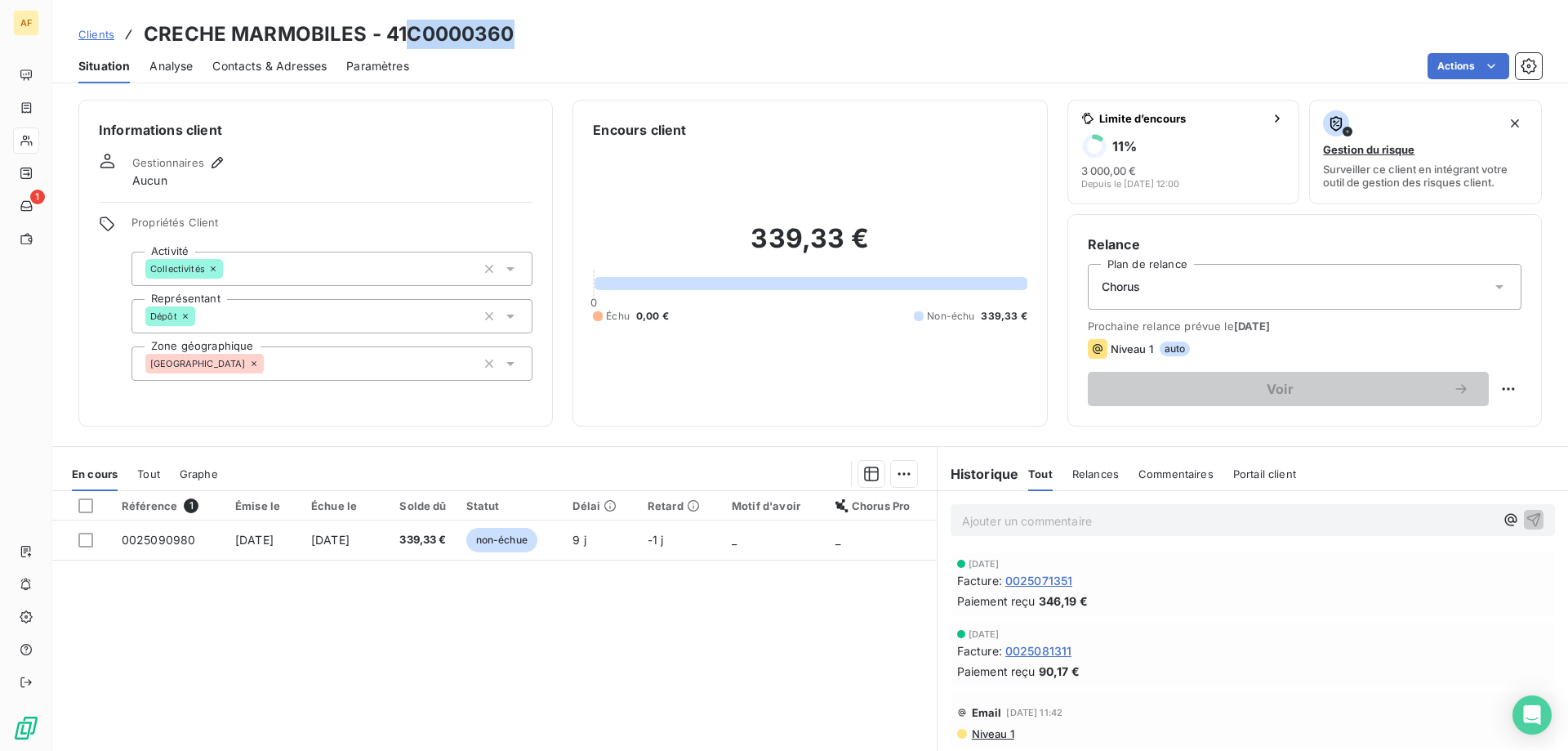
drag, startPoint x: 411, startPoint y: 26, endPoint x: 509, endPoint y: 33, distance: 98.2
click at [509, 33] on h3 "CRECHE MARMOBILES - 41C0000360" at bounding box center [329, 34] width 371 height 29
copy h3 "C0000360"
click at [393, 361] on div "[GEOGRAPHIC_DATA]" at bounding box center [332, 363] width 401 height 35
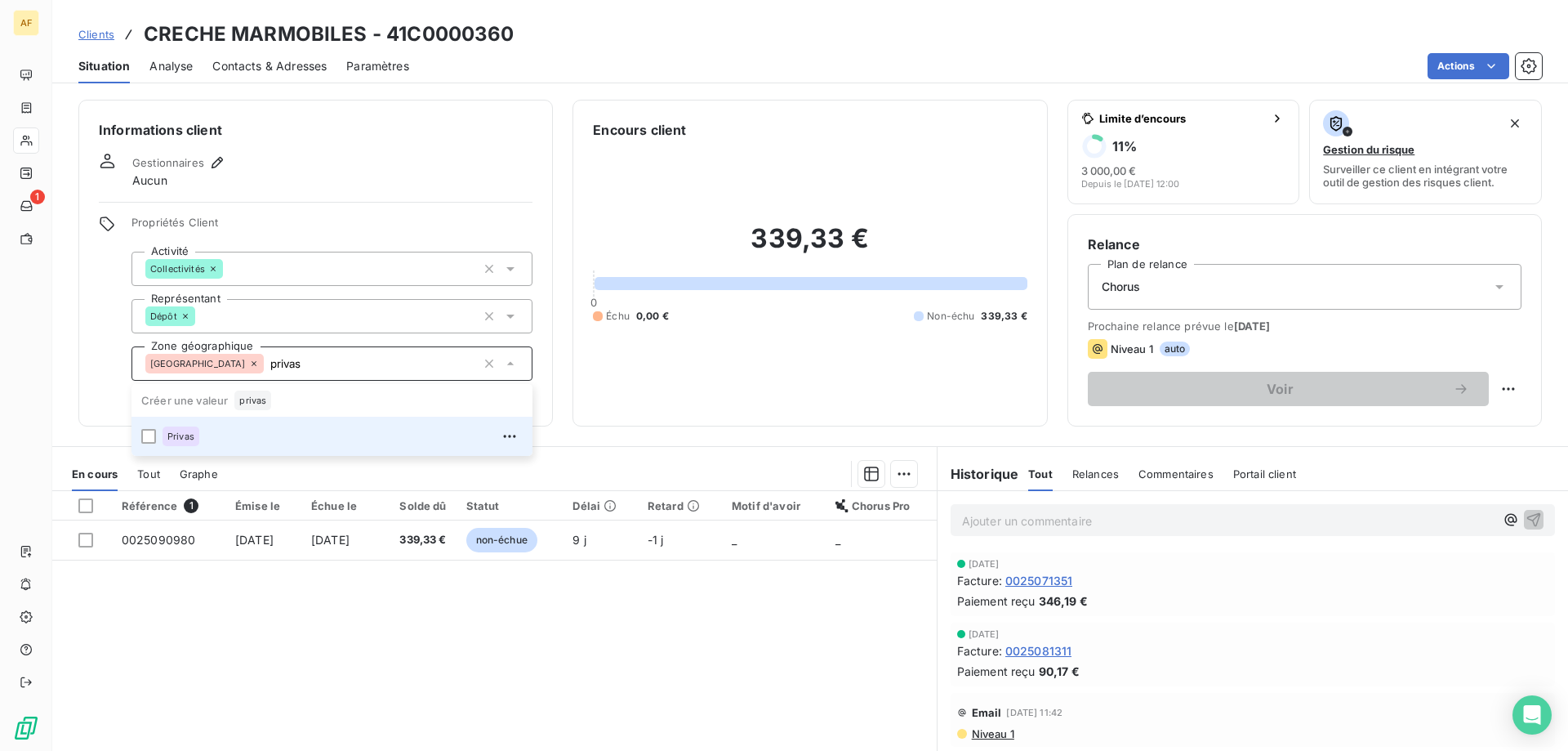
click at [340, 439] on div "Privas" at bounding box center [343, 436] width 360 height 26
type input "privas"
click at [315, 644] on div "Référence 1 Émise le Échue le Solde dû Statut Délai Retard Motif d'avoir Chorus…" at bounding box center [494, 648] width 884 height 315
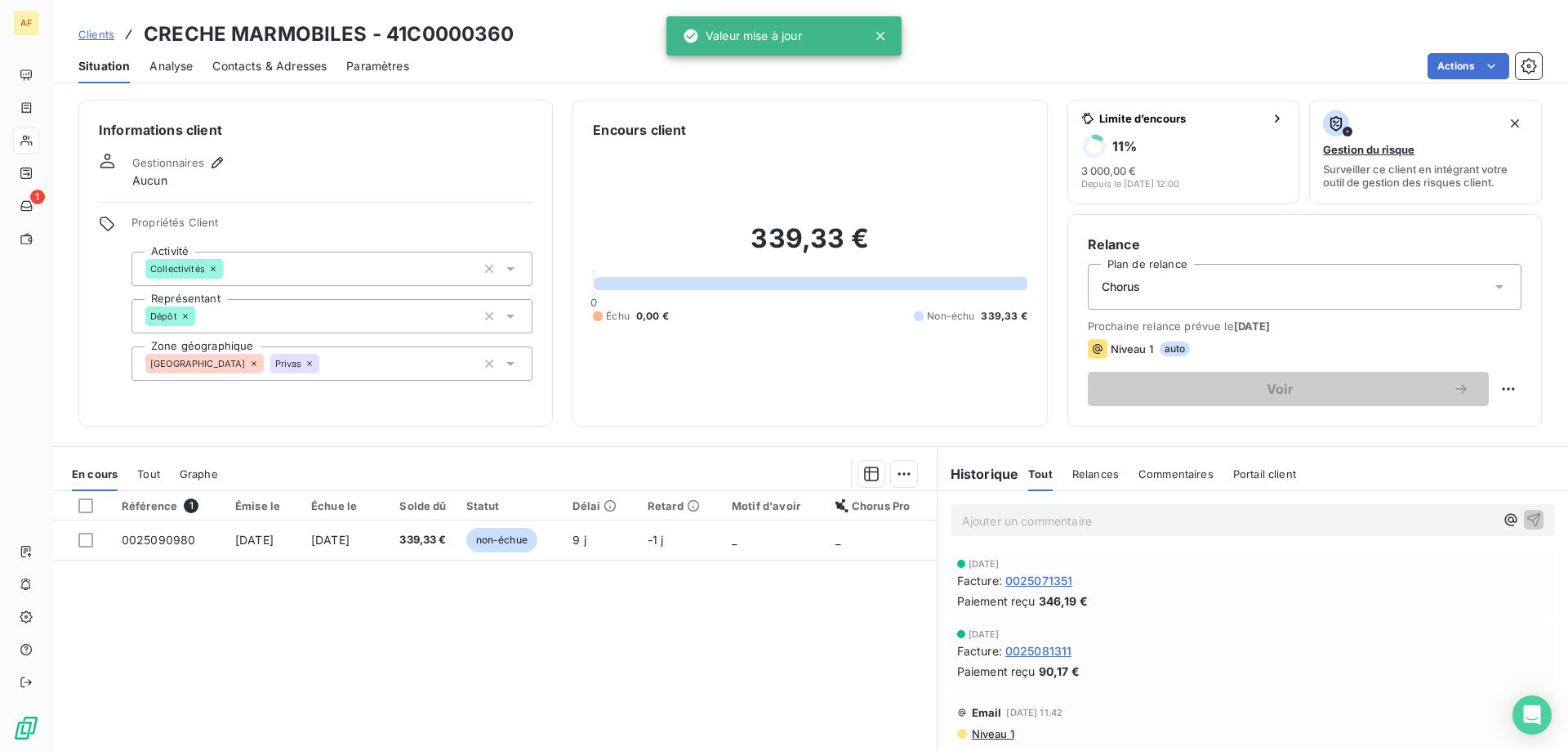
click at [108, 35] on span "Clients" at bounding box center [96, 35] width 35 height 13
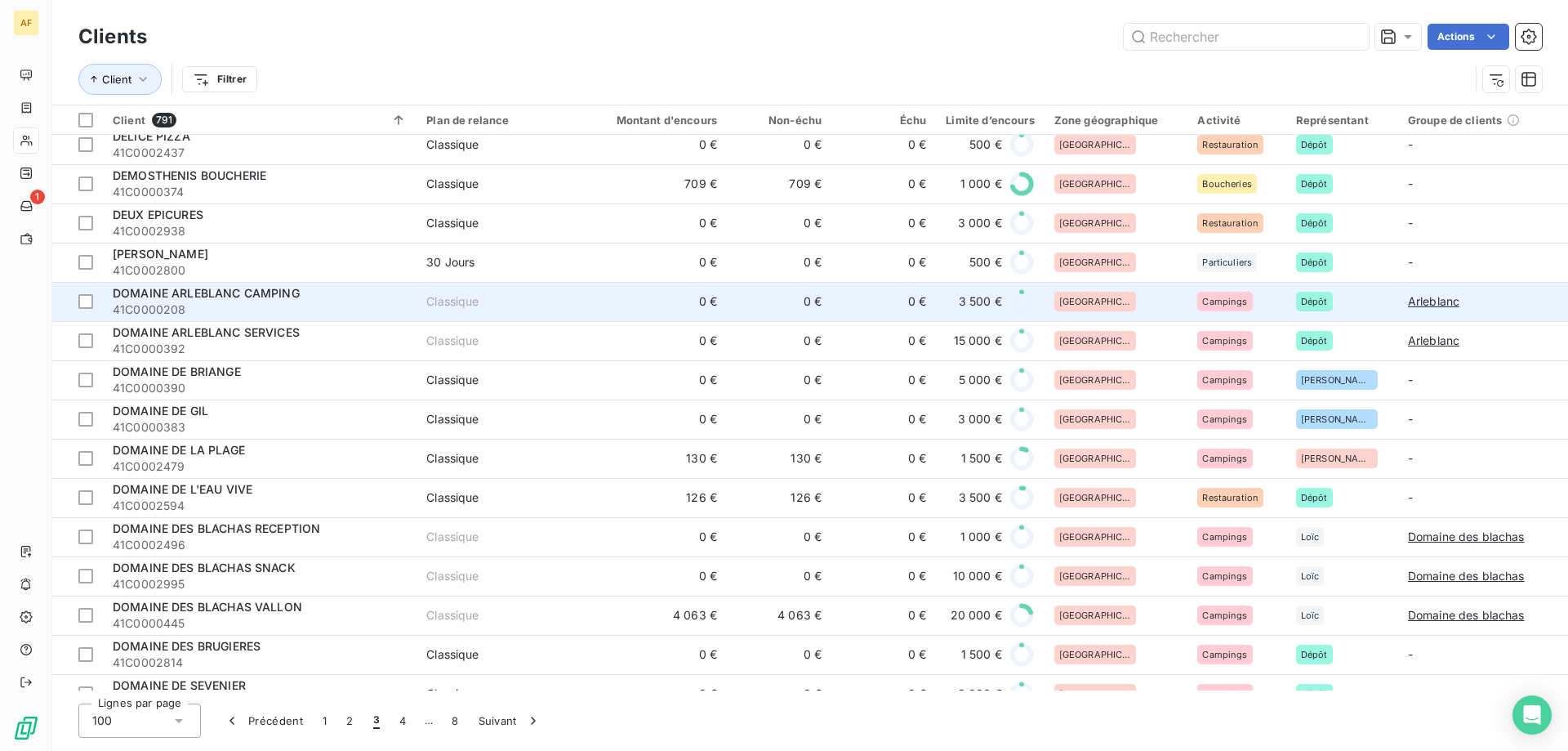
scroll to position [735, 0]
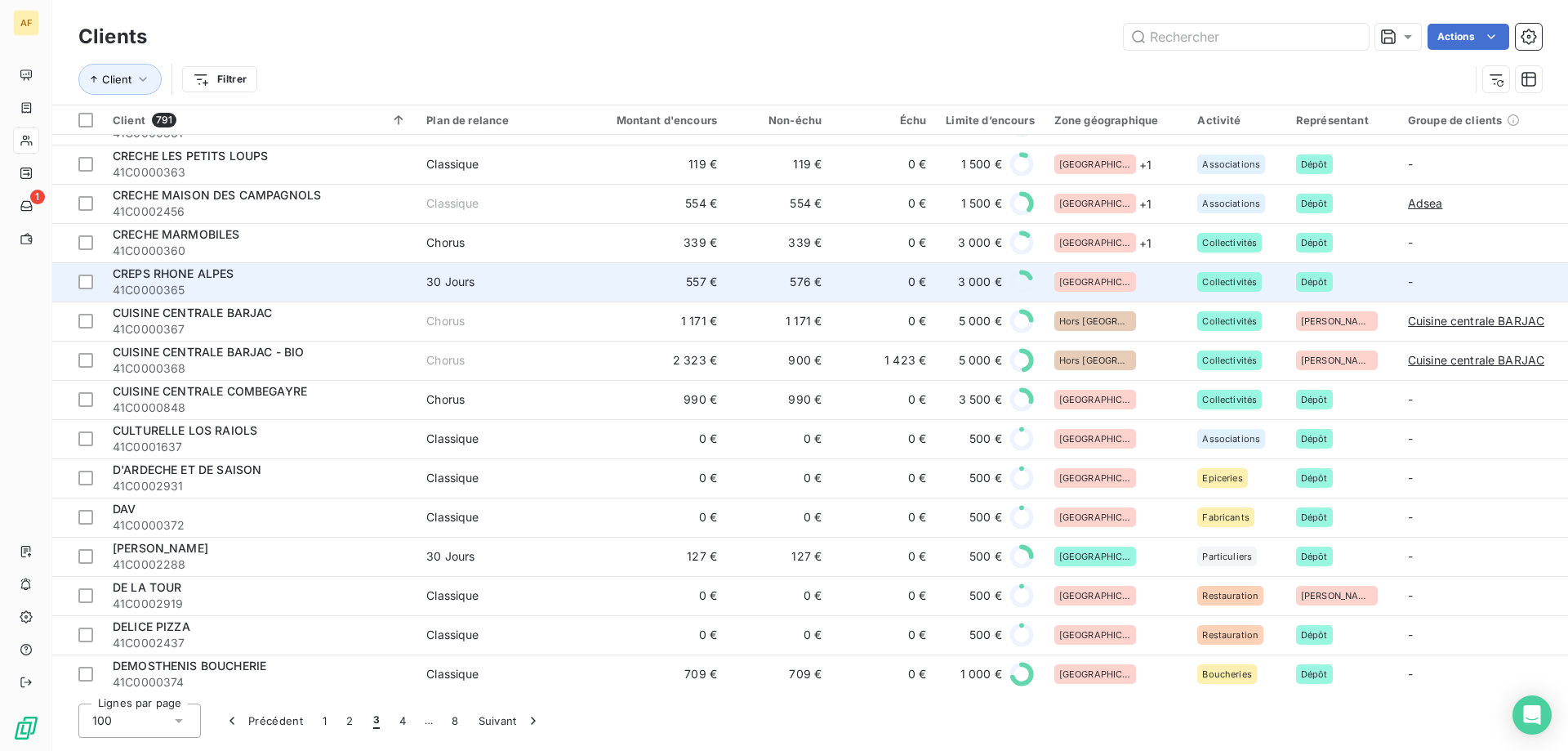
click at [1123, 281] on div "[GEOGRAPHIC_DATA]" at bounding box center [1116, 281] width 124 height 20
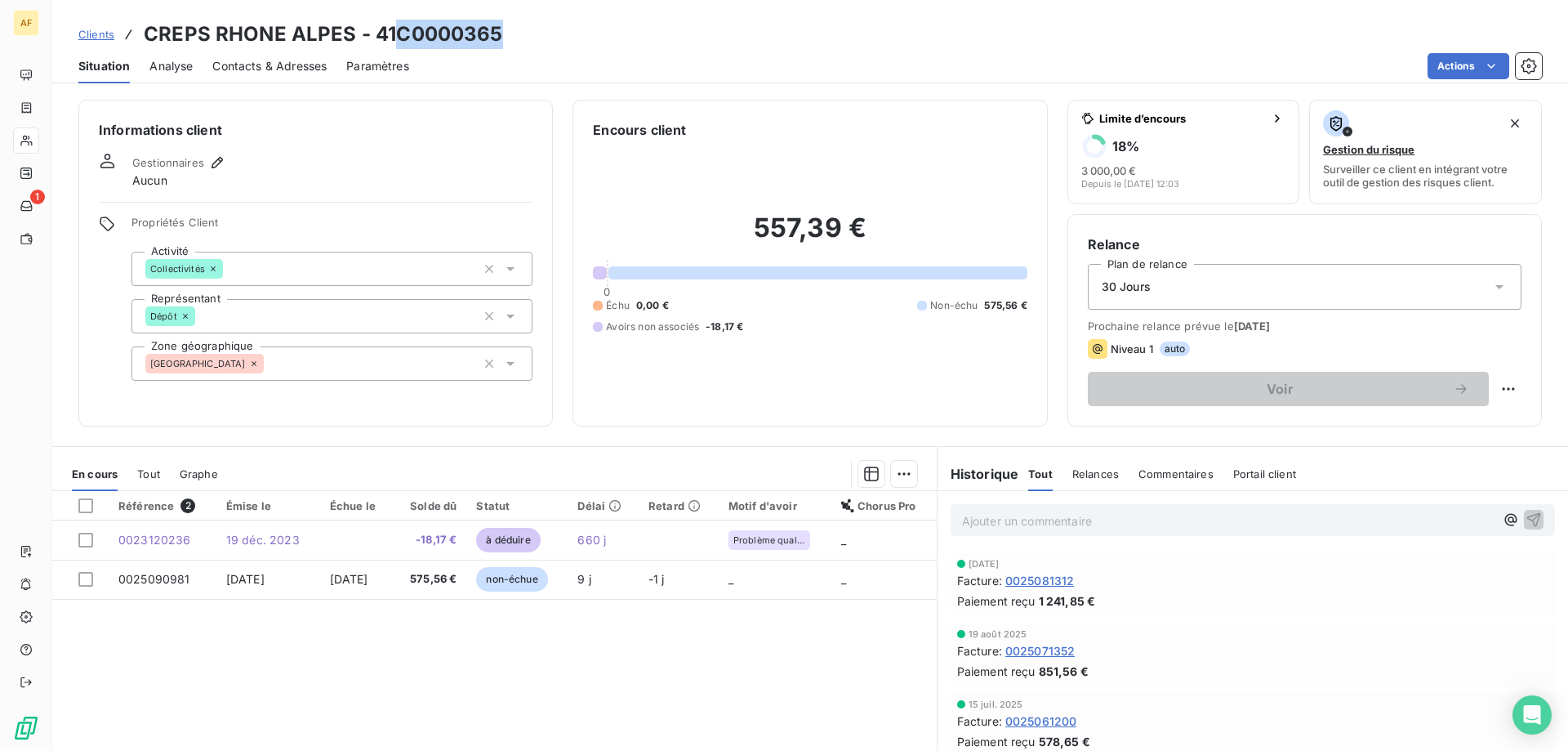
drag, startPoint x: 397, startPoint y: 31, endPoint x: 516, endPoint y: 35, distance: 119.1
click at [516, 35] on div "Clients CREPS RHONE ALPES - 41C0000365" at bounding box center [810, 34] width 1516 height 29
copy h3 "C0000365"
click at [289, 372] on div "[GEOGRAPHIC_DATA]" at bounding box center [332, 363] width 401 height 35
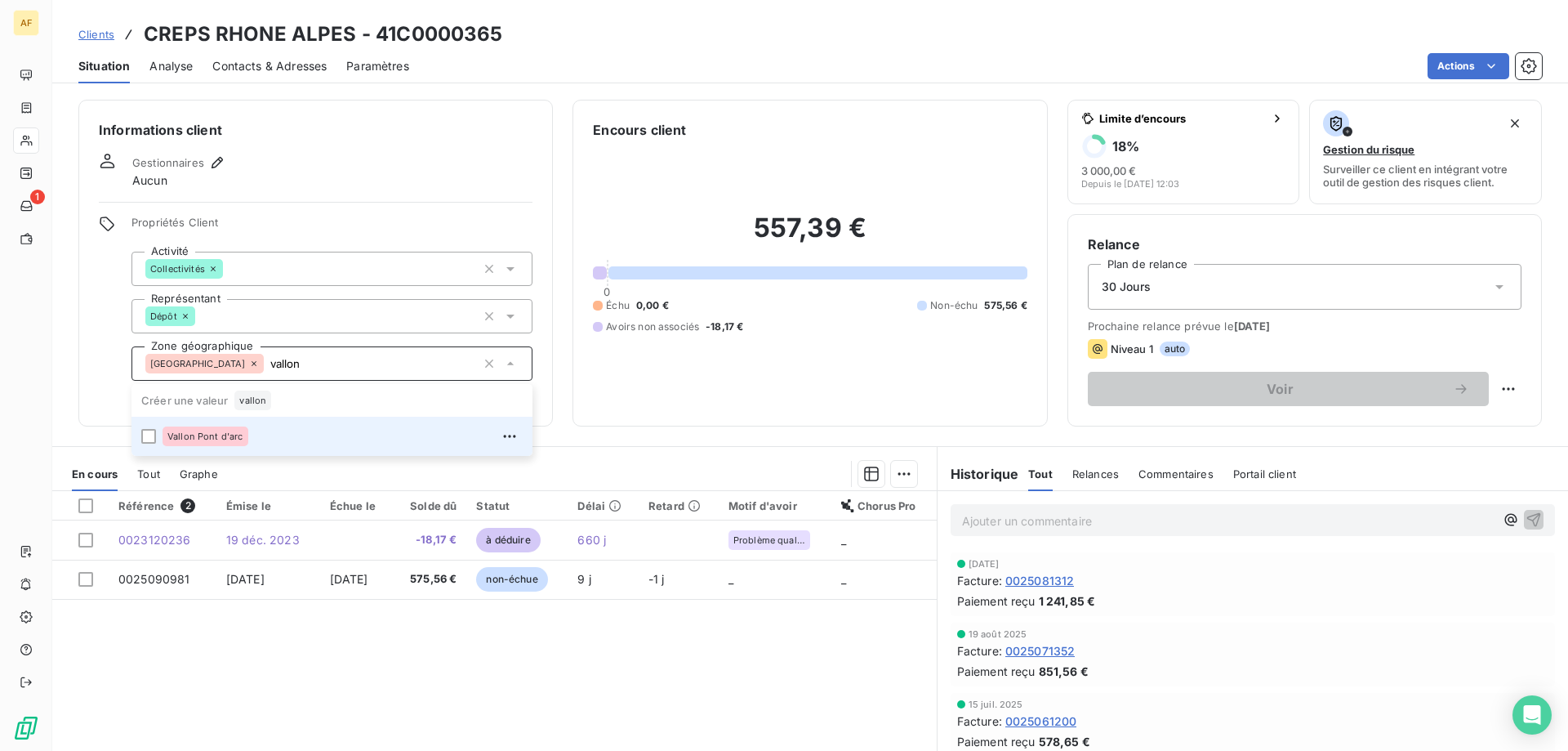
click at [266, 440] on div "Vallon Pont d'arc" at bounding box center [343, 436] width 360 height 26
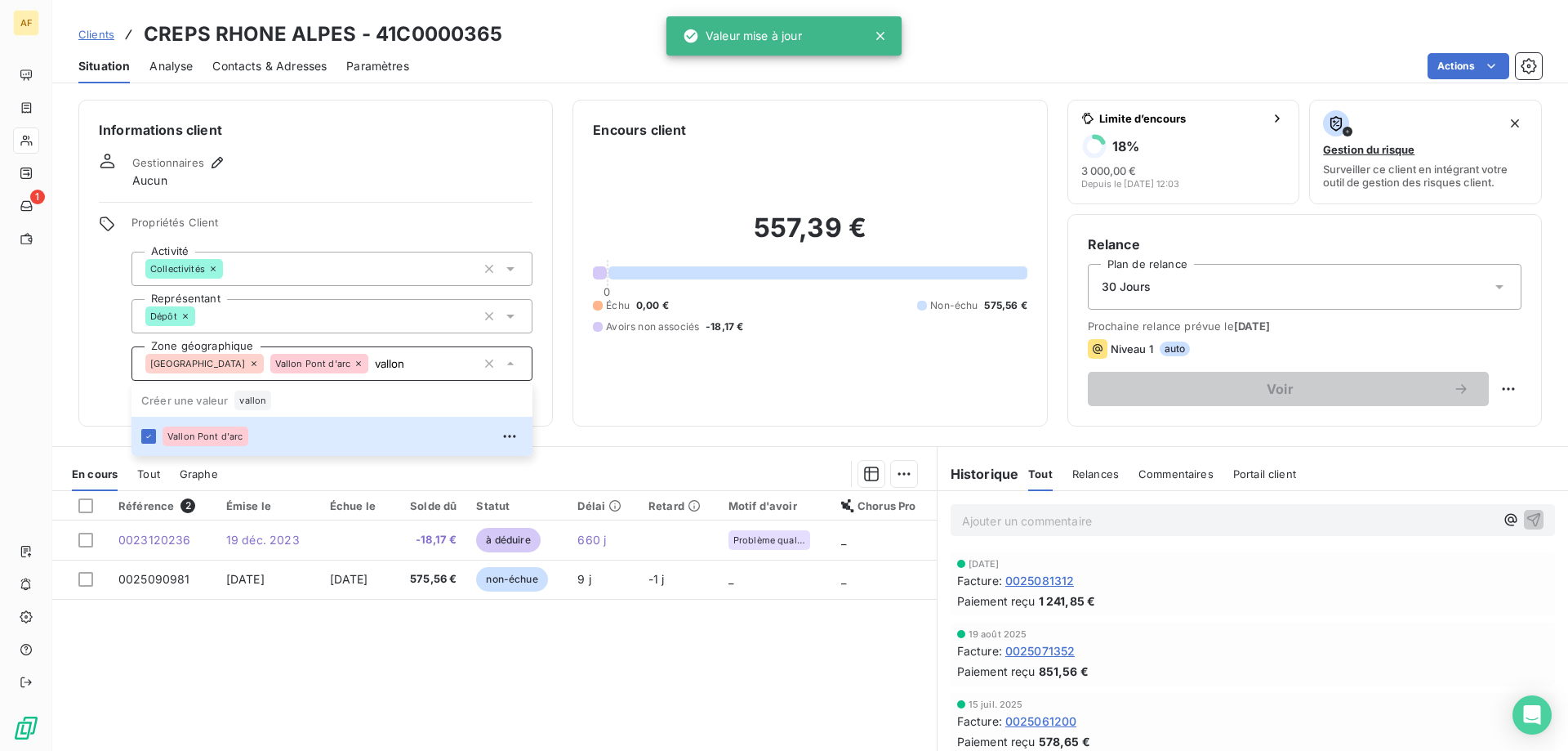
type input "vallon"
click at [244, 665] on div "Référence 2 Émise le Échue le Solde dû Statut Délai Retard Motif d'avoir Chorus…" at bounding box center [494, 648] width 884 height 315
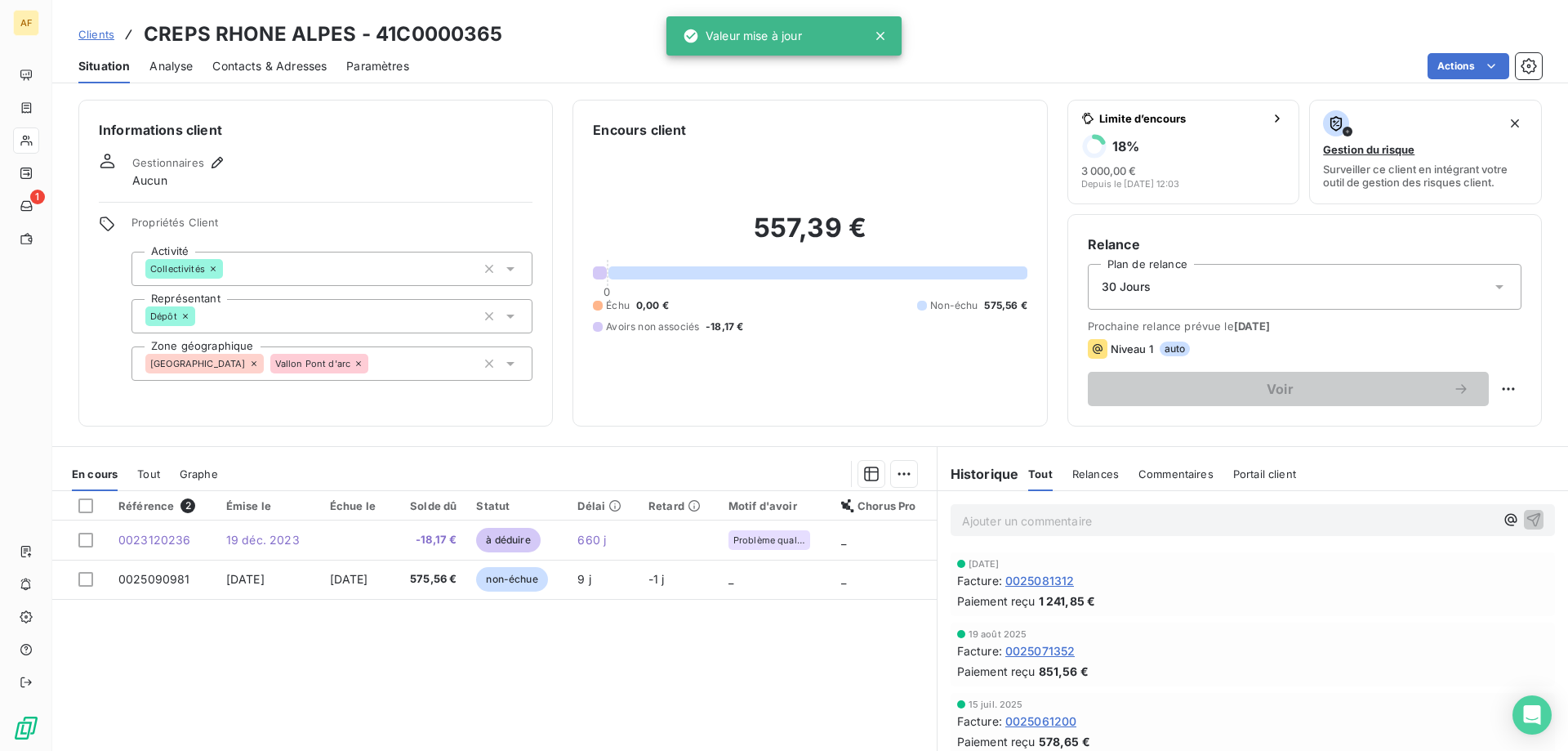
click at [99, 32] on span "Clients" at bounding box center [96, 35] width 35 height 13
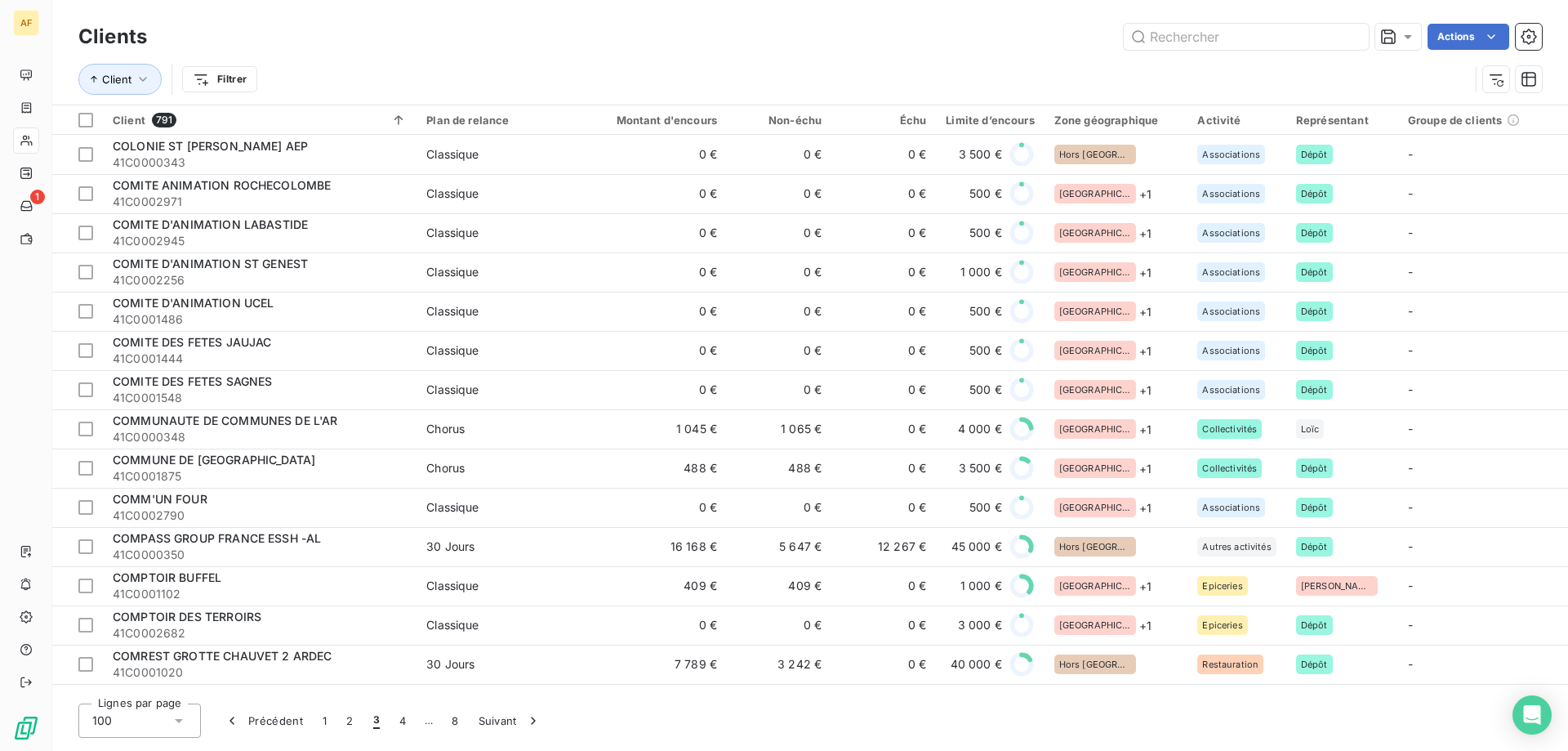
scroll to position [572, 0]
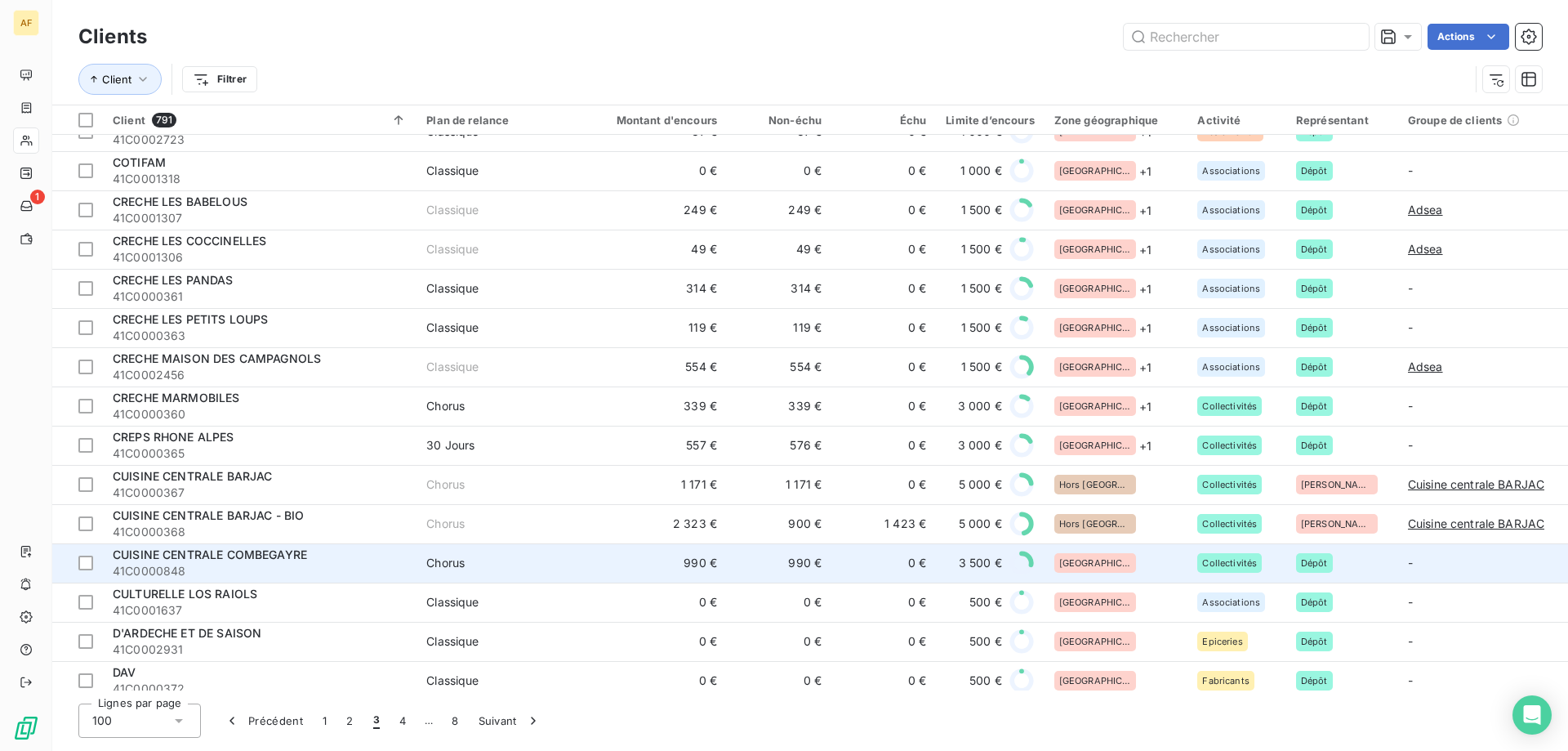
click at [1149, 566] on div "[GEOGRAPHIC_DATA]" at bounding box center [1116, 562] width 124 height 20
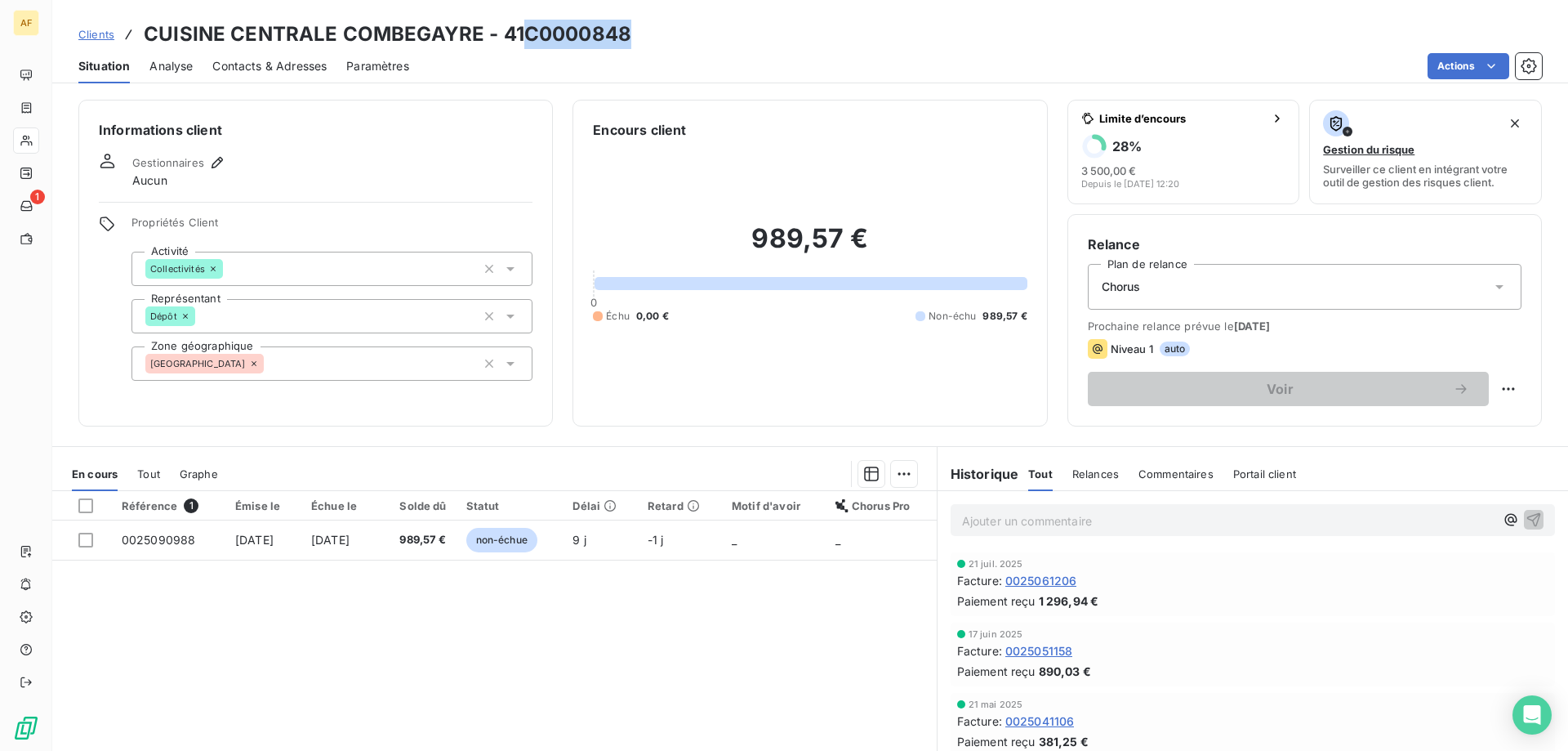
drag, startPoint x: 530, startPoint y: 35, endPoint x: 629, endPoint y: 36, distance: 99.0
click at [629, 36] on h3 "CUISINE CENTRALE COMBEGAYRE - 41C0000848" at bounding box center [388, 34] width 487 height 29
copy h3 "C0000848"
click at [309, 361] on div "[GEOGRAPHIC_DATA]" at bounding box center [332, 363] width 401 height 35
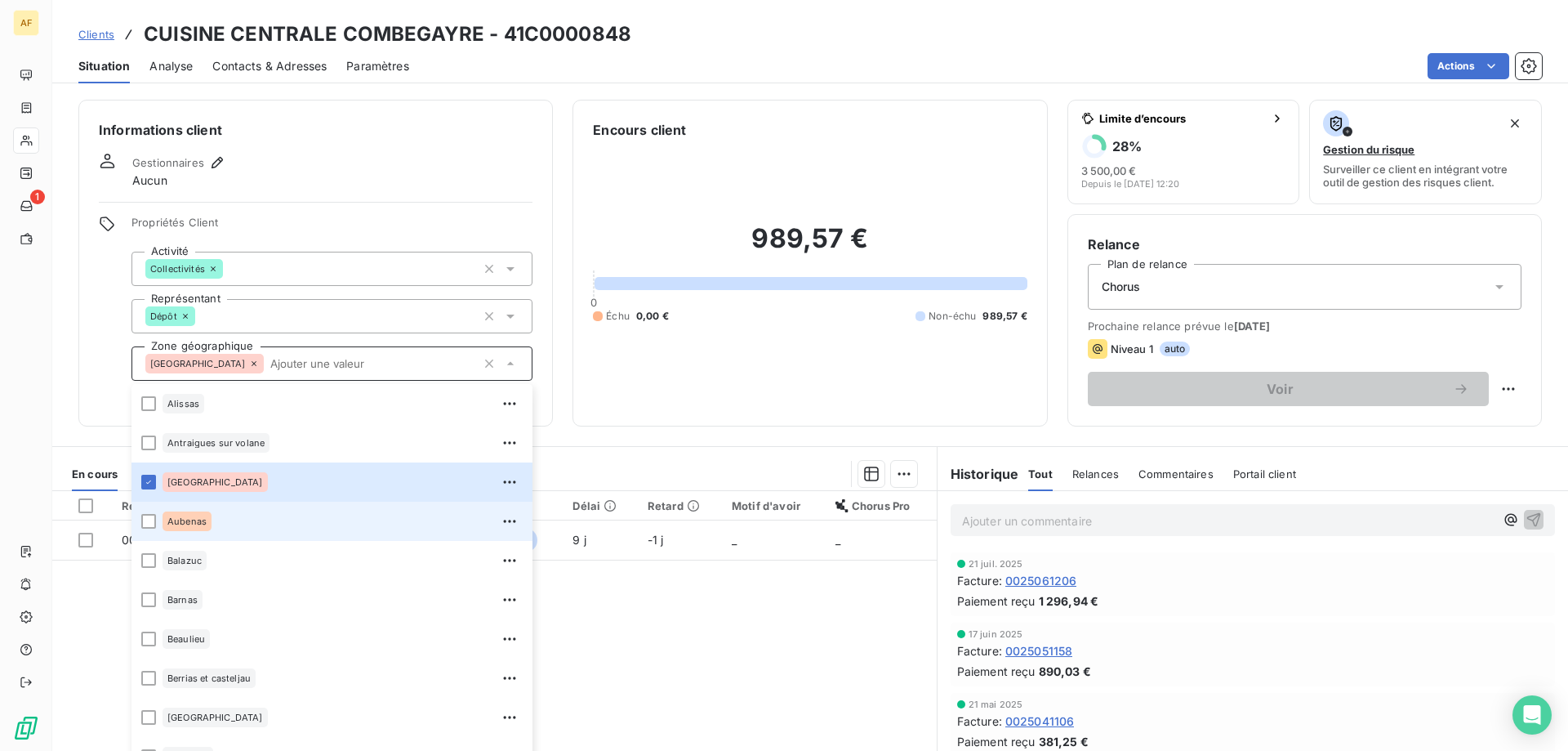
click at [214, 524] on div "Aubenas" at bounding box center [343, 521] width 360 height 26
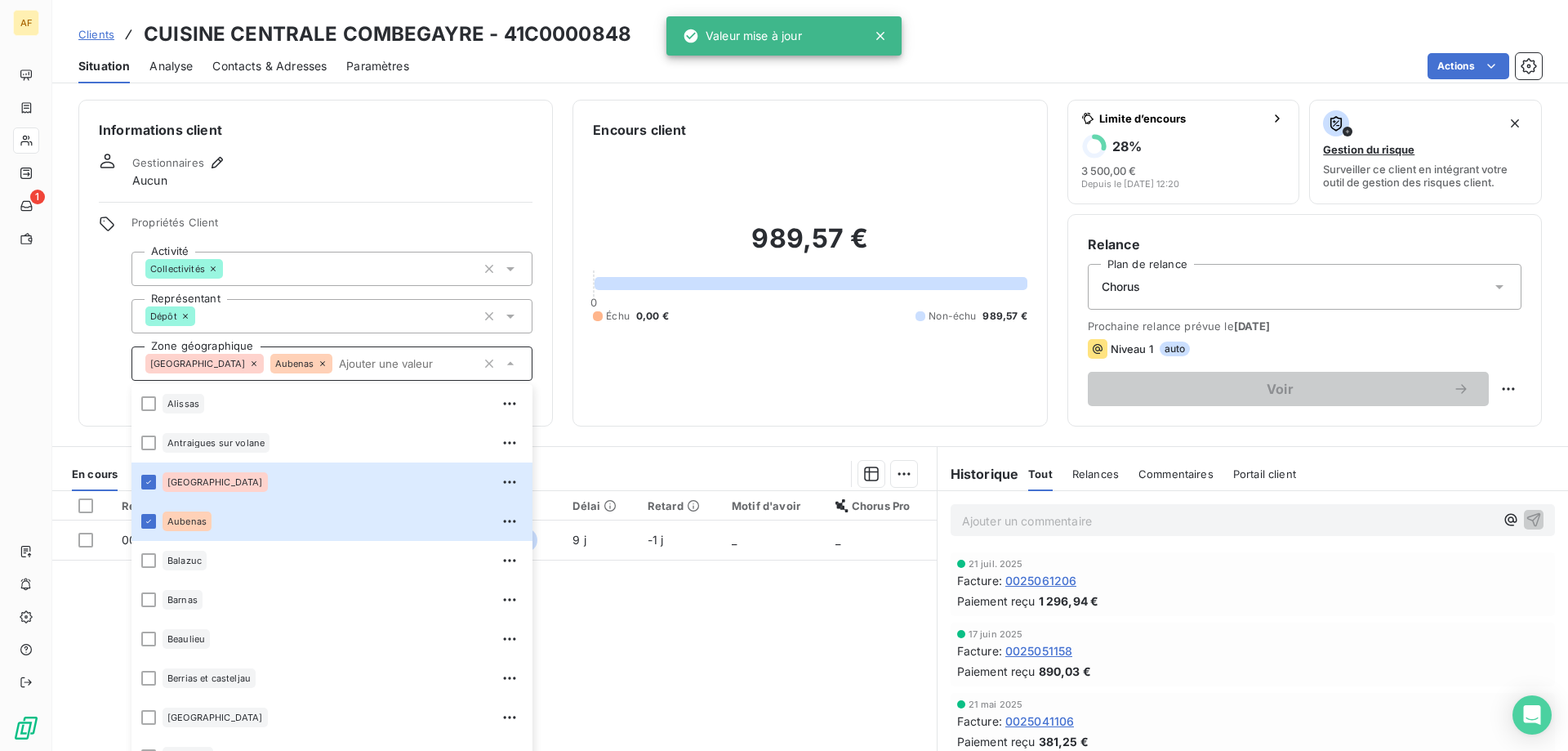
click at [753, 645] on div "Référence 1 Émise le Échue le Solde dû Statut Délai Retard Motif d'avoir Chorus…" at bounding box center [494, 648] width 884 height 315
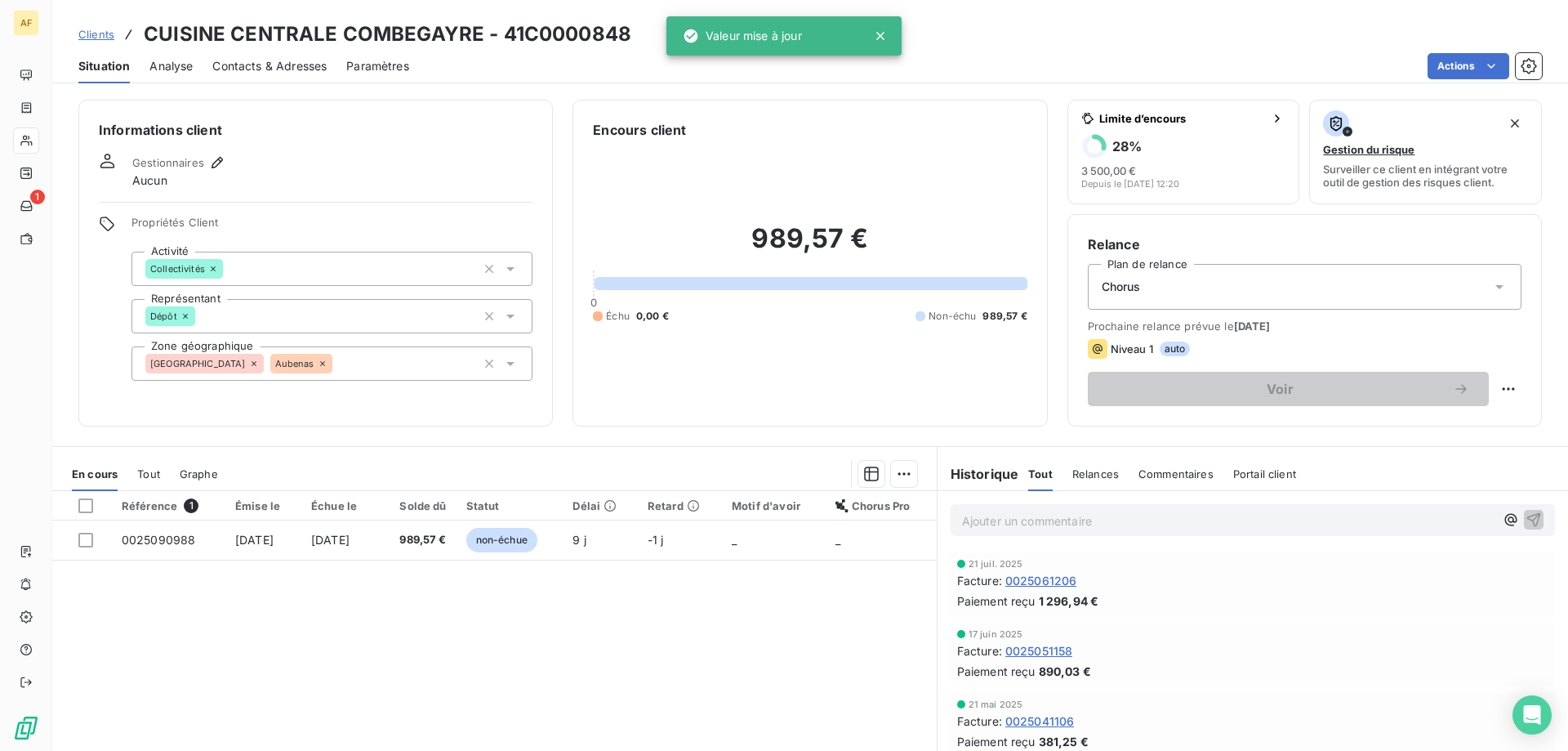
click at [106, 37] on span "Clients" at bounding box center [96, 35] width 35 height 13
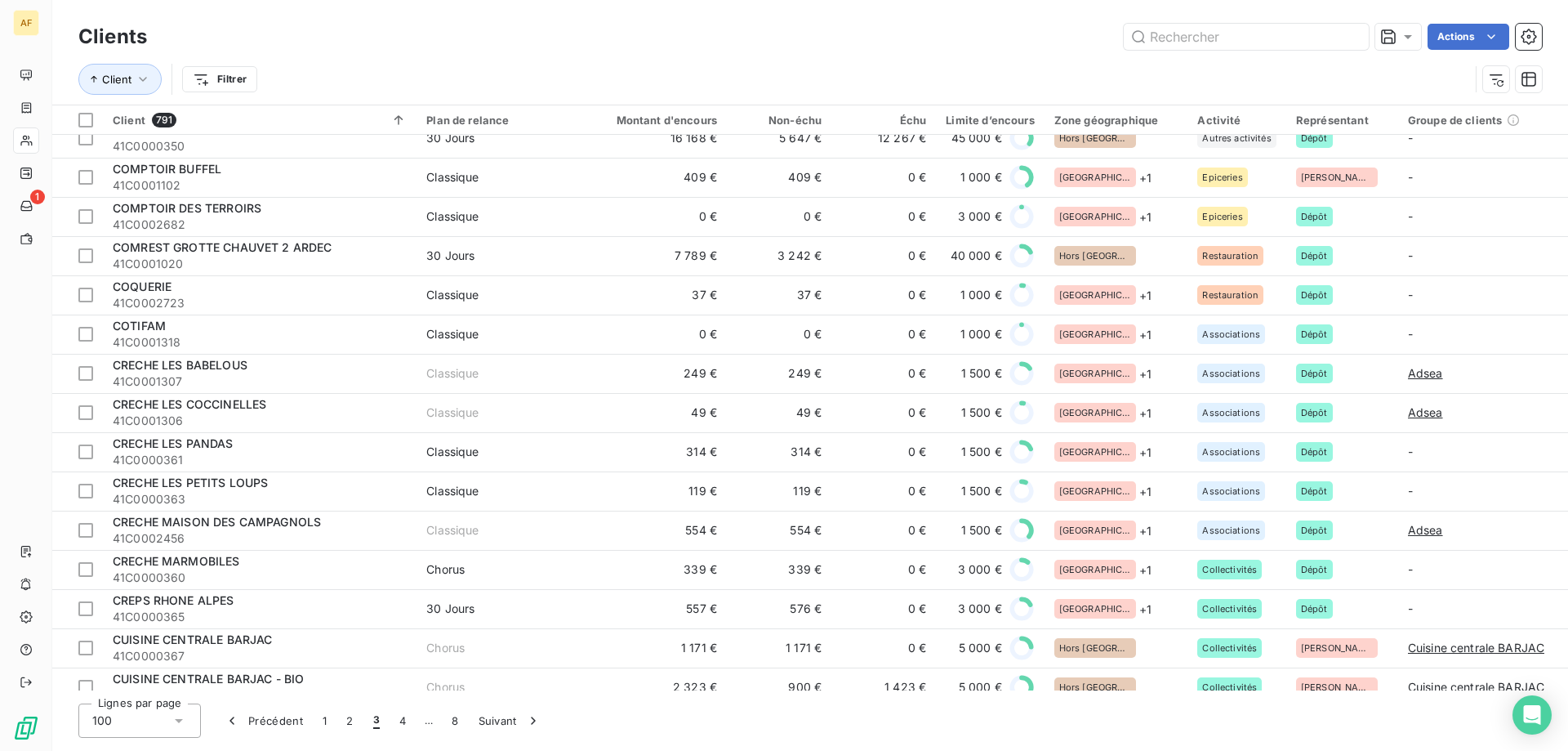
scroll to position [899, 0]
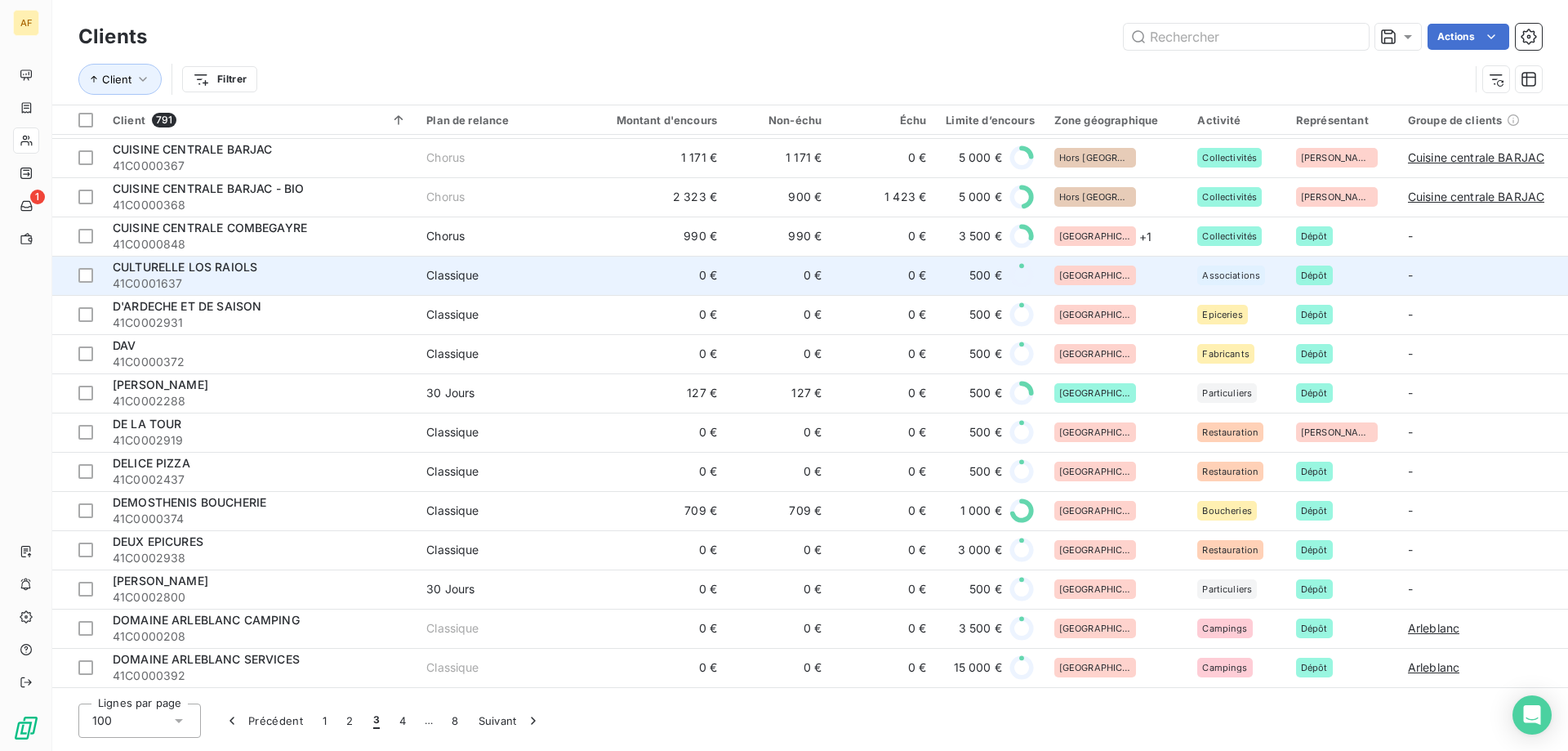
click at [1118, 270] on div "[GEOGRAPHIC_DATA]" at bounding box center [1116, 275] width 124 height 20
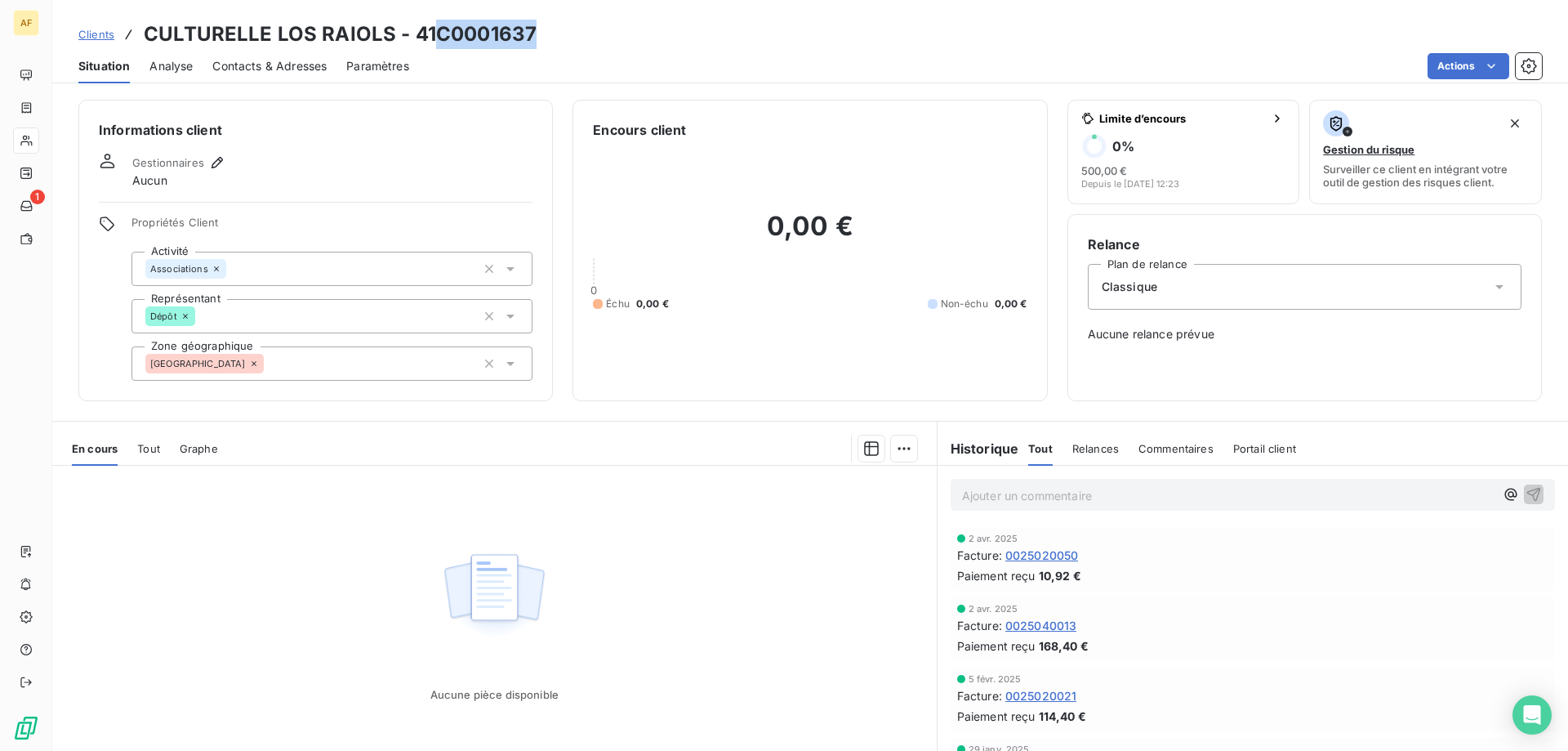
drag, startPoint x: 439, startPoint y: 27, endPoint x: 540, endPoint y: 34, distance: 101.2
click at [540, 34] on div "Clients CULTURELLE LOS RAIOLS - 41C0001637" at bounding box center [810, 34] width 1516 height 29
copy h3 "C0001637"
click at [322, 366] on div "[GEOGRAPHIC_DATA]" at bounding box center [332, 363] width 401 height 35
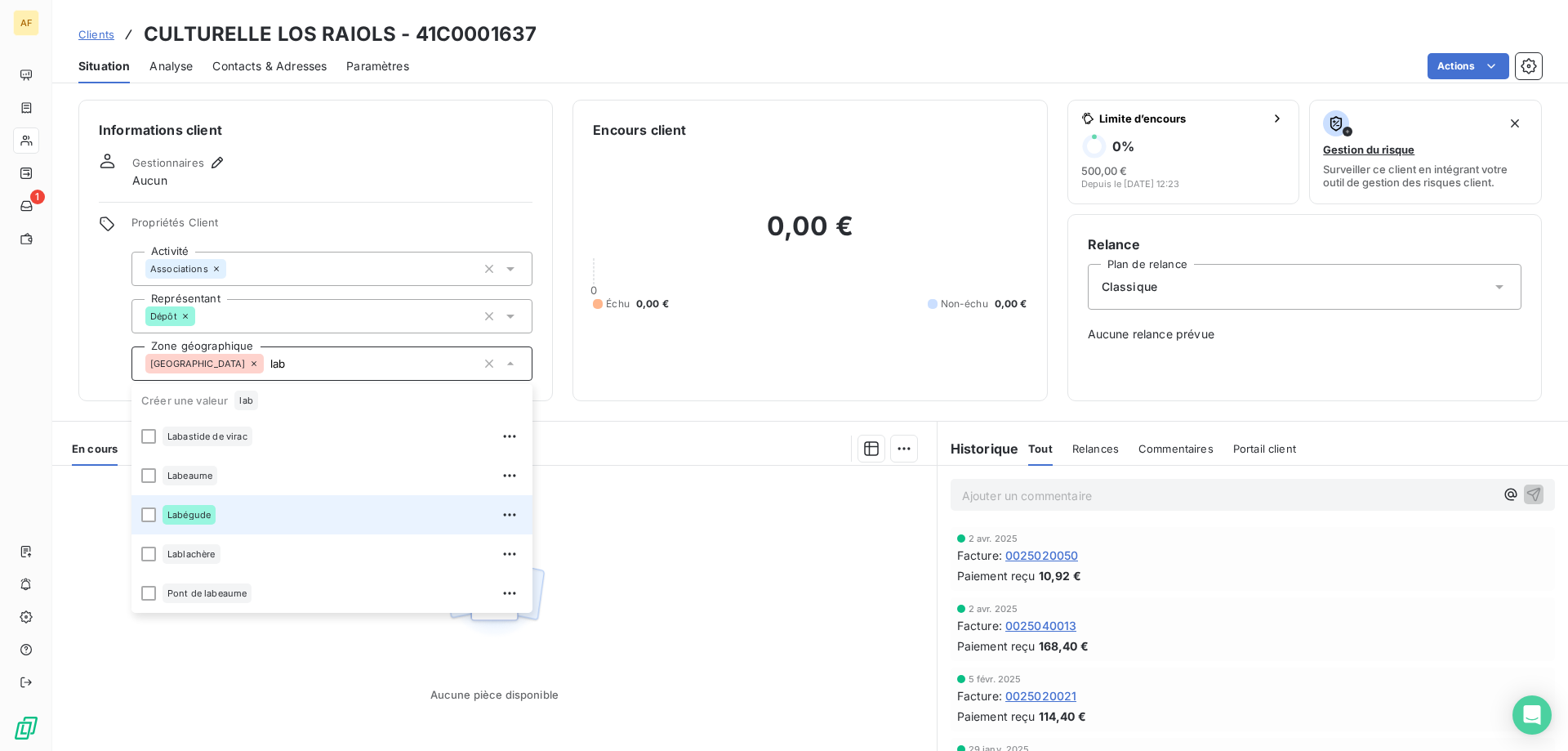
click at [216, 507] on div "Labégude" at bounding box center [343, 515] width 360 height 26
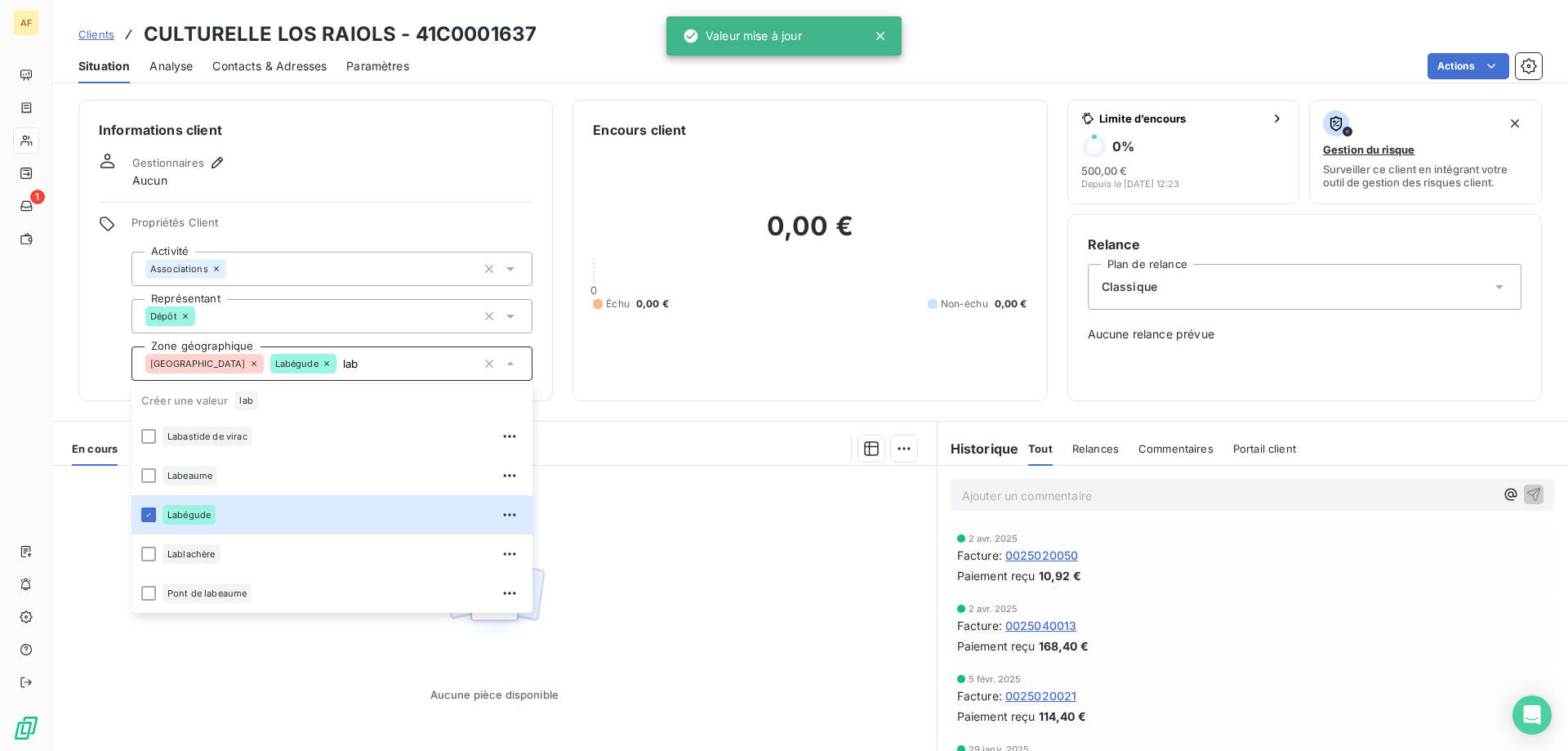
type input "lab"
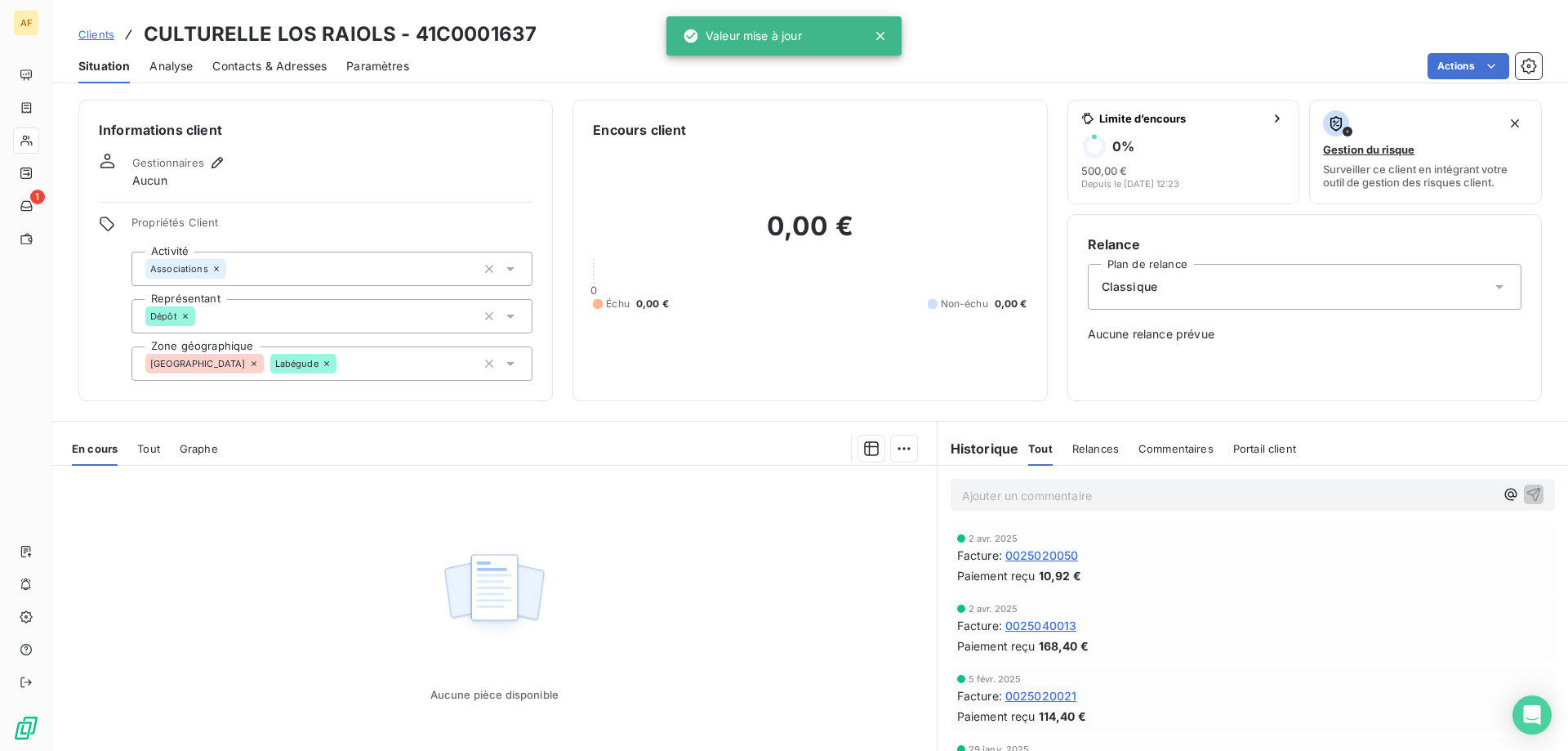
click at [756, 523] on div "Aucune pièce disponible" at bounding box center [494, 622] width 884 height 315
click at [107, 37] on span "Clients" at bounding box center [96, 35] width 35 height 13
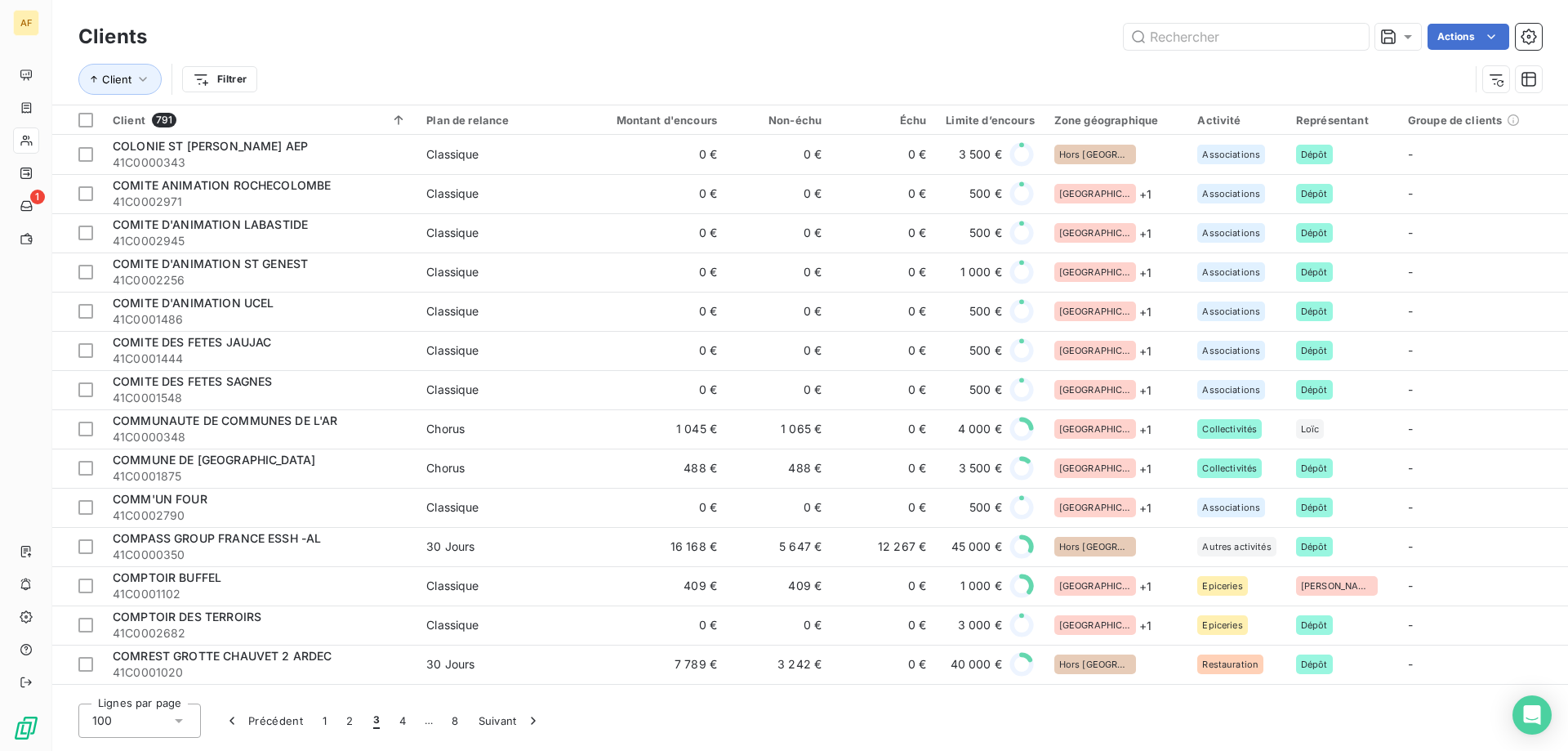
scroll to position [654, 0]
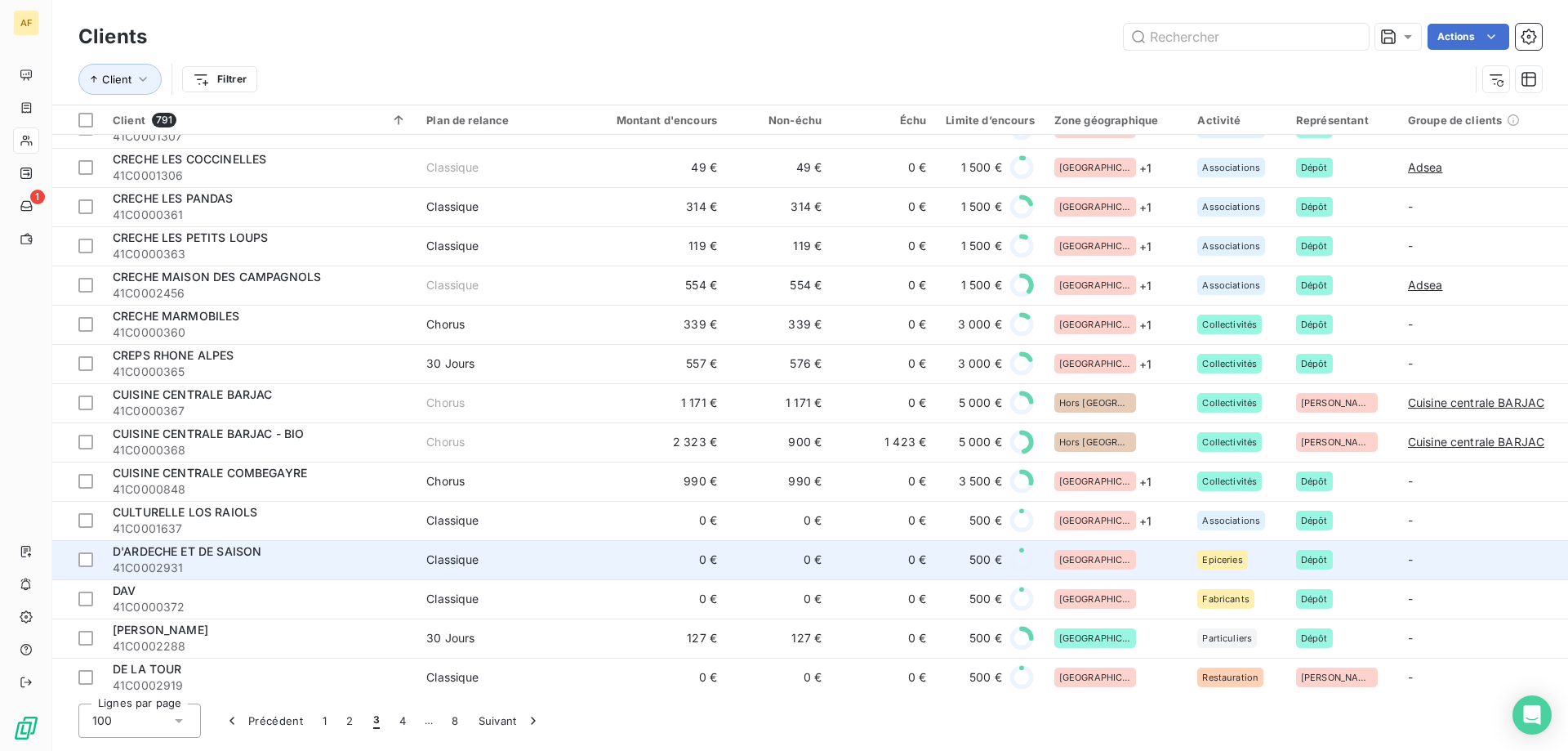
click at [1106, 562] on div "[GEOGRAPHIC_DATA]" at bounding box center [1116, 559] width 124 height 20
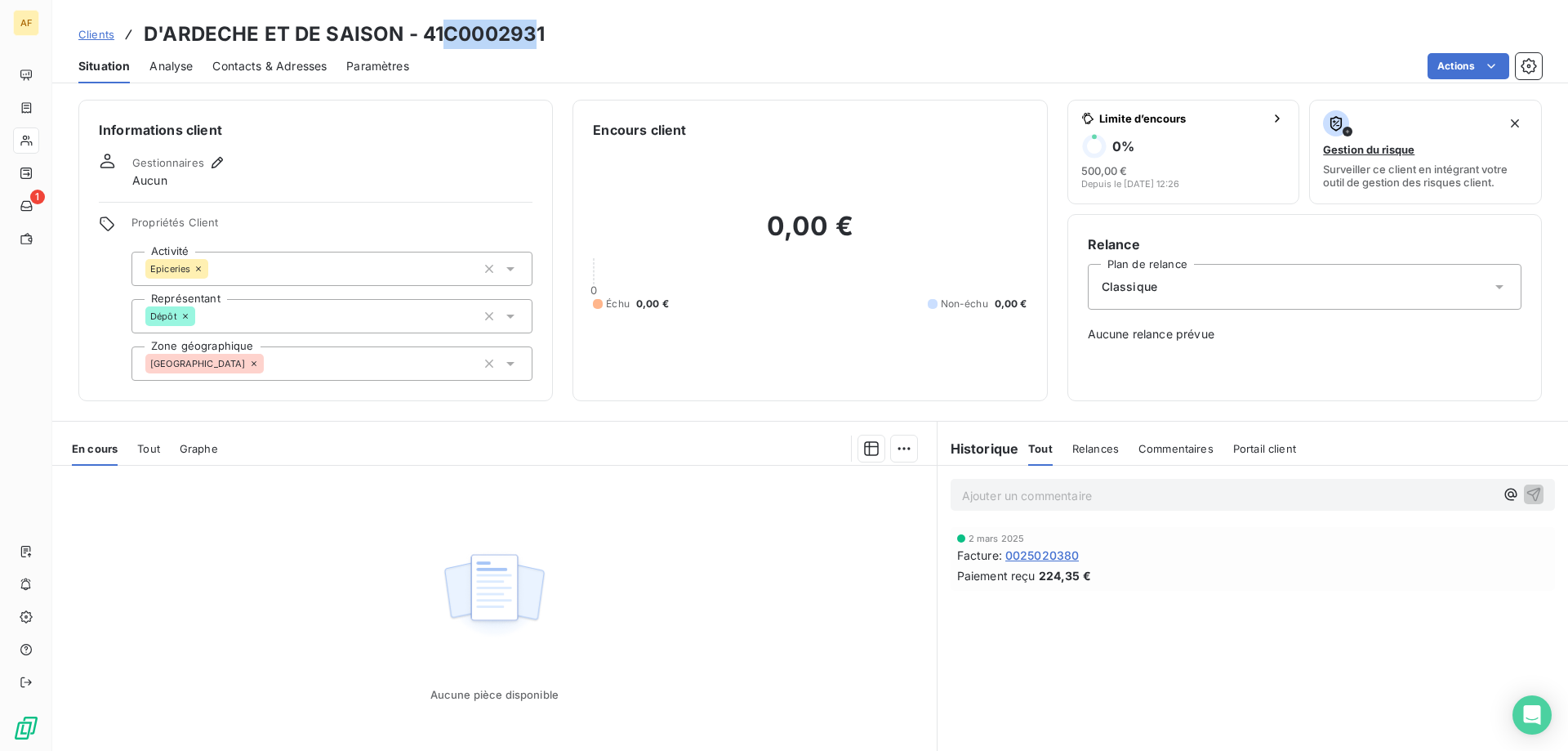
drag, startPoint x: 446, startPoint y: 32, endPoint x: 540, endPoint y: 37, distance: 94.1
click at [540, 37] on h3 "D'ARDECHE ET DE SAISON - 41C0002931" at bounding box center [344, 34] width 401 height 29
click at [499, 36] on h3 "D'ARDECHE ET DE SAISON - 41C0002931" at bounding box center [344, 34] width 401 height 29
drag, startPoint x: 449, startPoint y: 30, endPoint x: 566, endPoint y: 38, distance: 117.3
click at [566, 38] on div "Clients D'ARDECHE ET DE SAISON - 41C0002931" at bounding box center [810, 34] width 1516 height 29
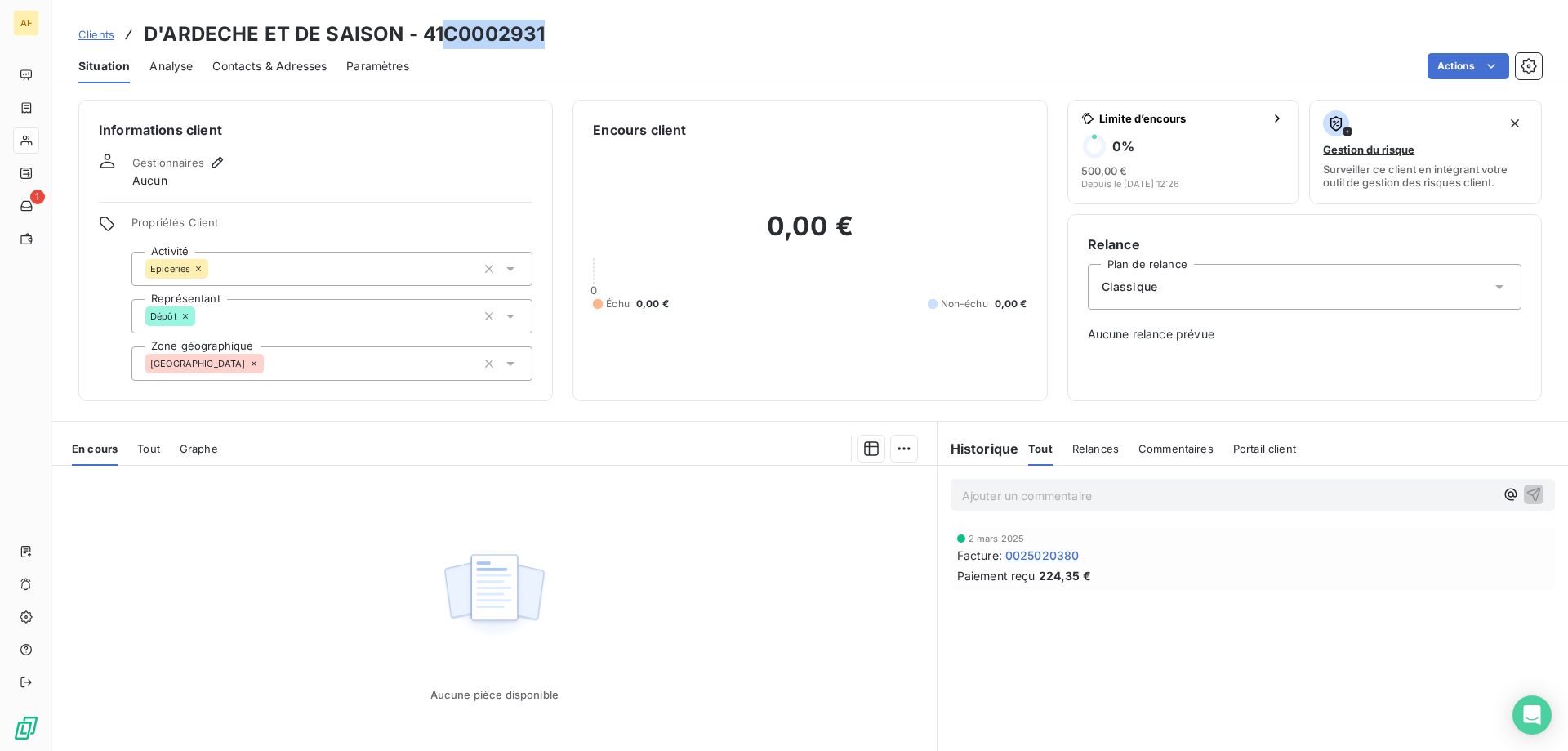
copy h3 "C0002931"
click at [300, 366] on div "[GEOGRAPHIC_DATA]" at bounding box center [332, 363] width 401 height 35
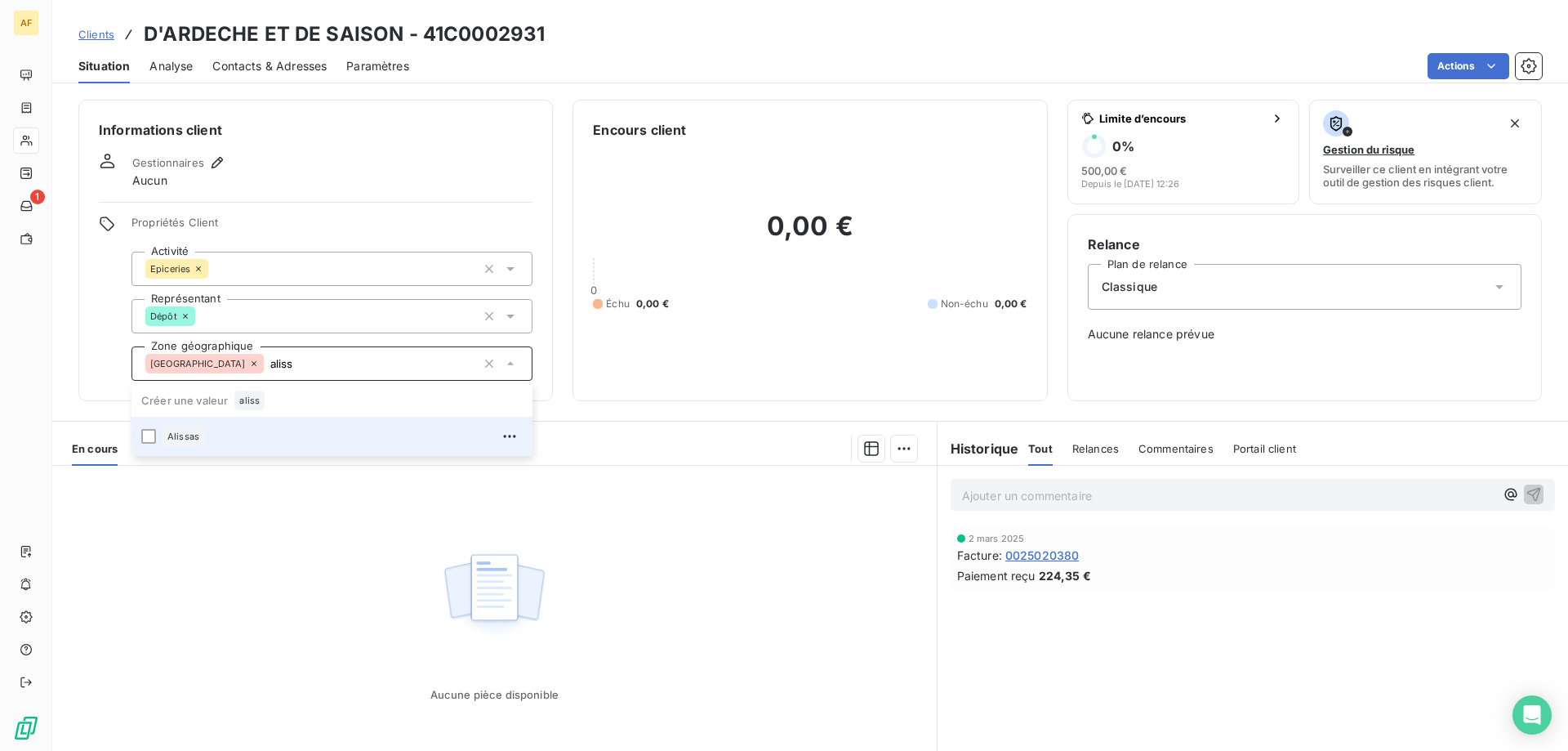
click at [286, 439] on div "Alissas" at bounding box center [343, 436] width 360 height 26
type input "aliss"
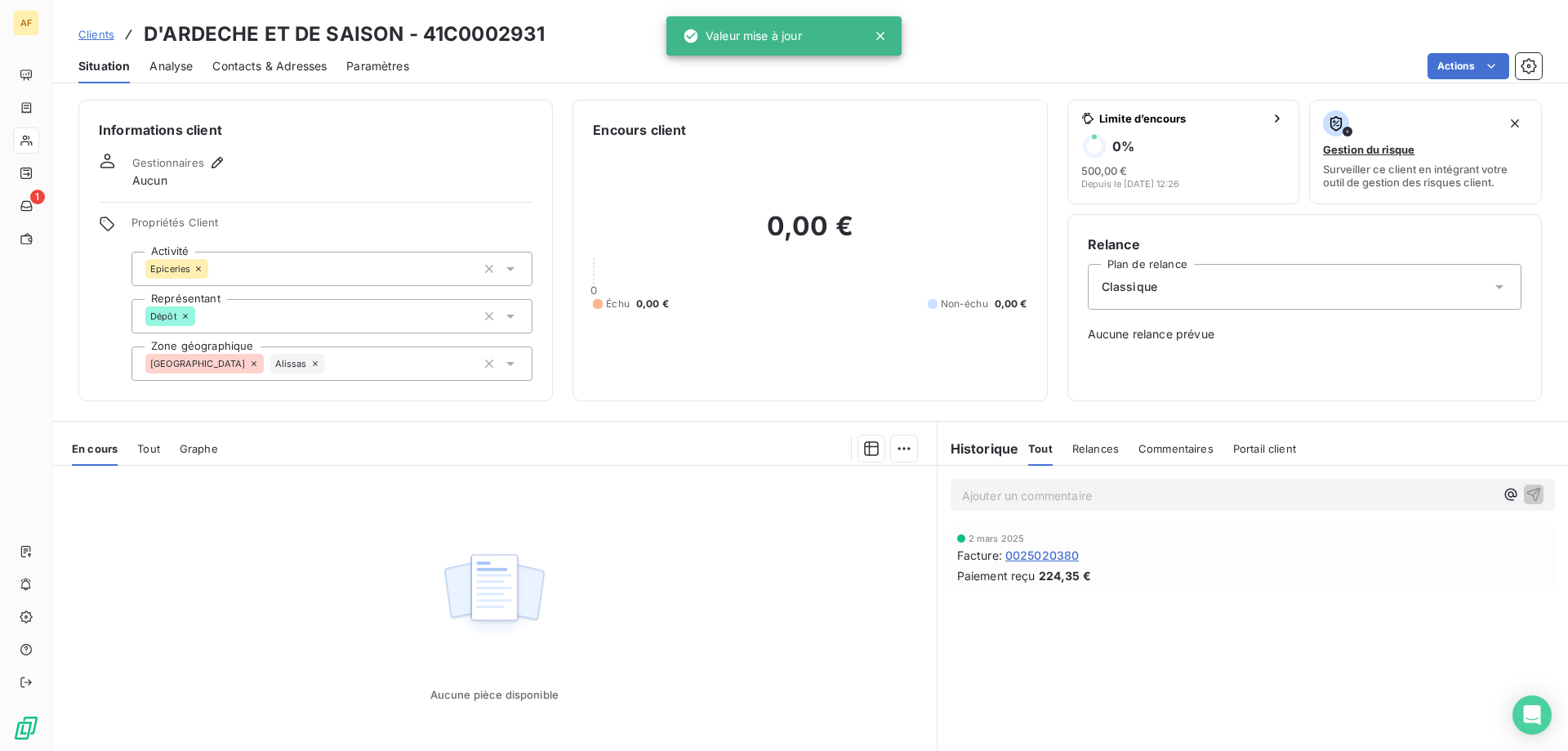
click at [301, 573] on div "Aucune pièce disponible" at bounding box center [494, 622] width 884 height 315
click at [100, 41] on link "Clients" at bounding box center [96, 34] width 35 height 16
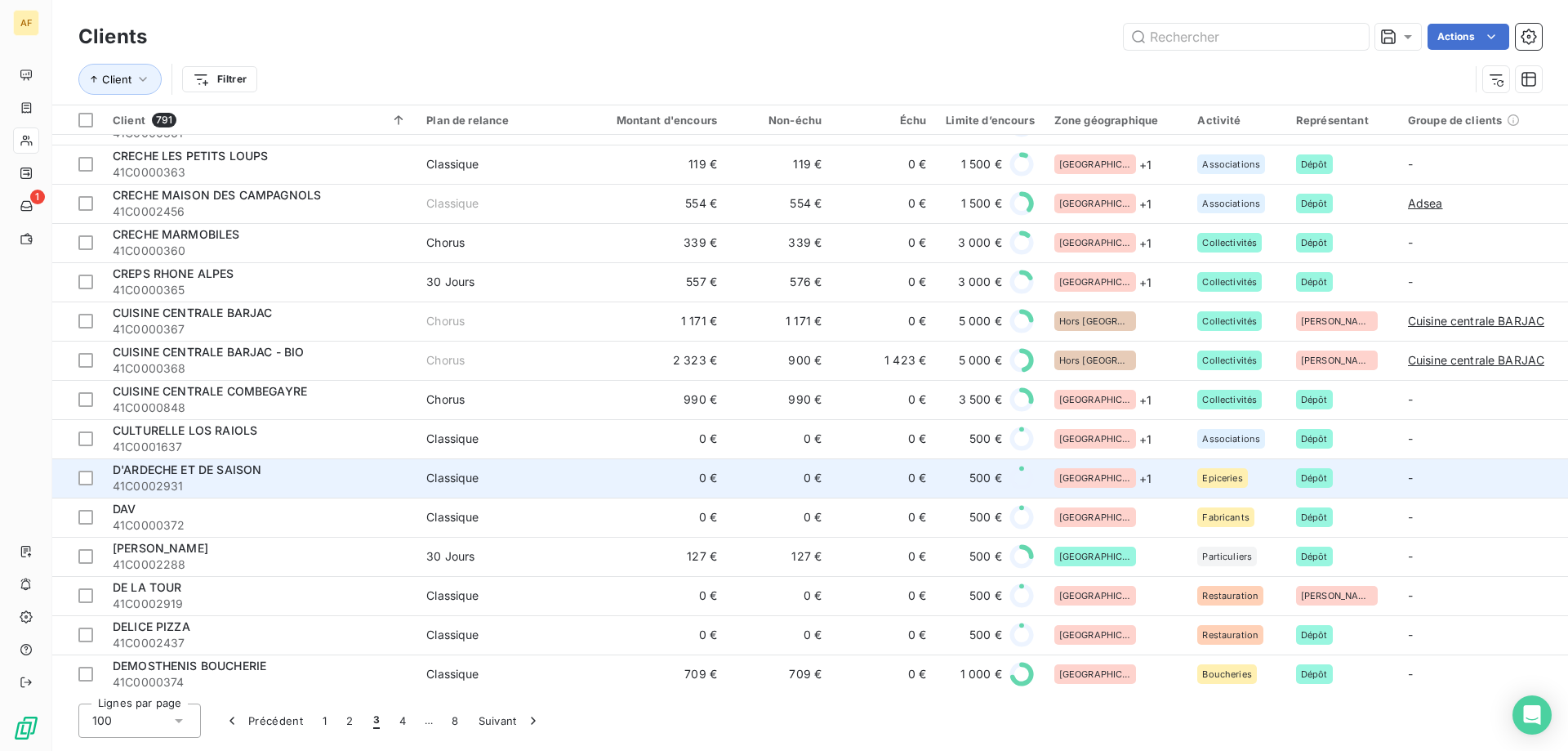
scroll to position [816, 0]
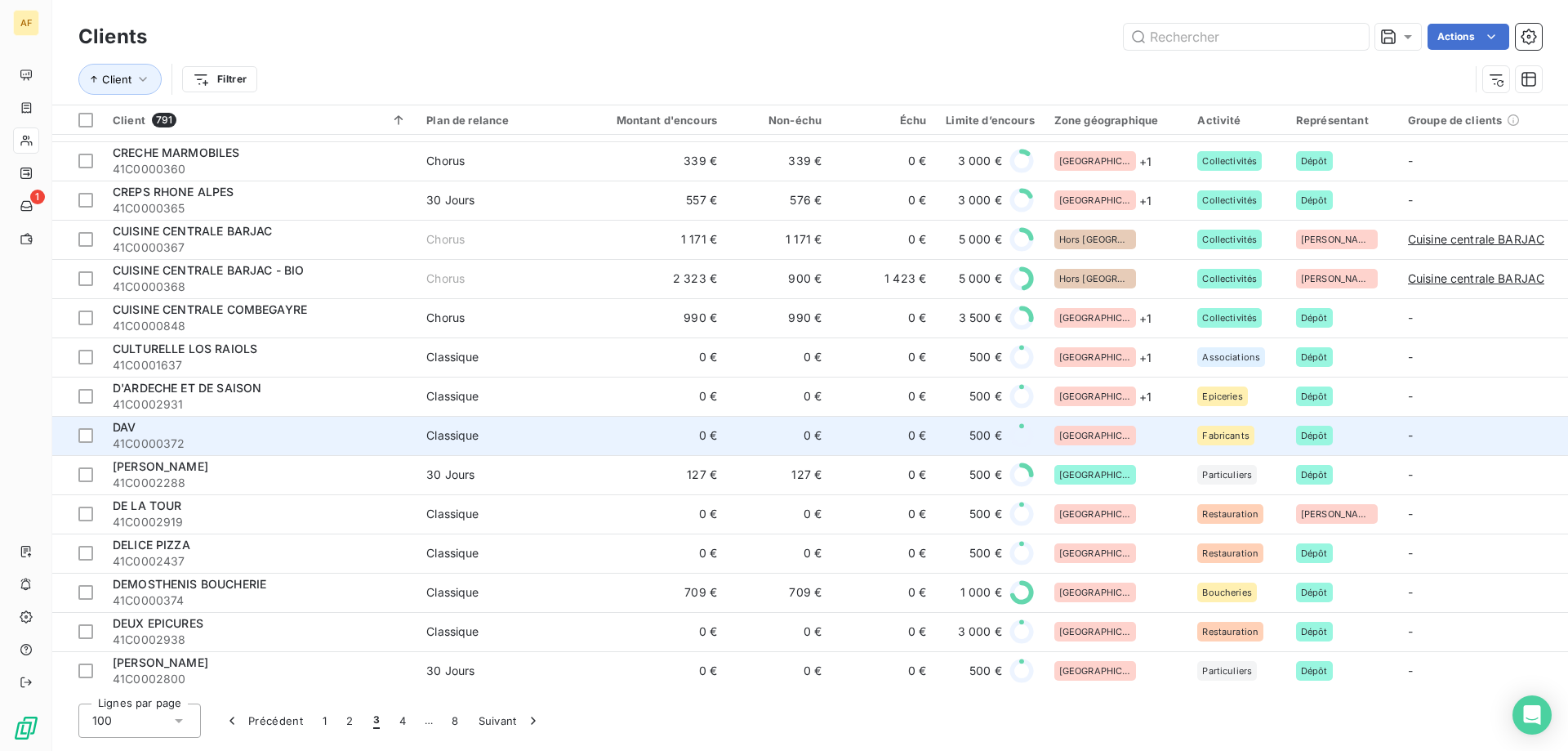
click at [1113, 444] on div "[GEOGRAPHIC_DATA]" at bounding box center [1116, 435] width 124 height 20
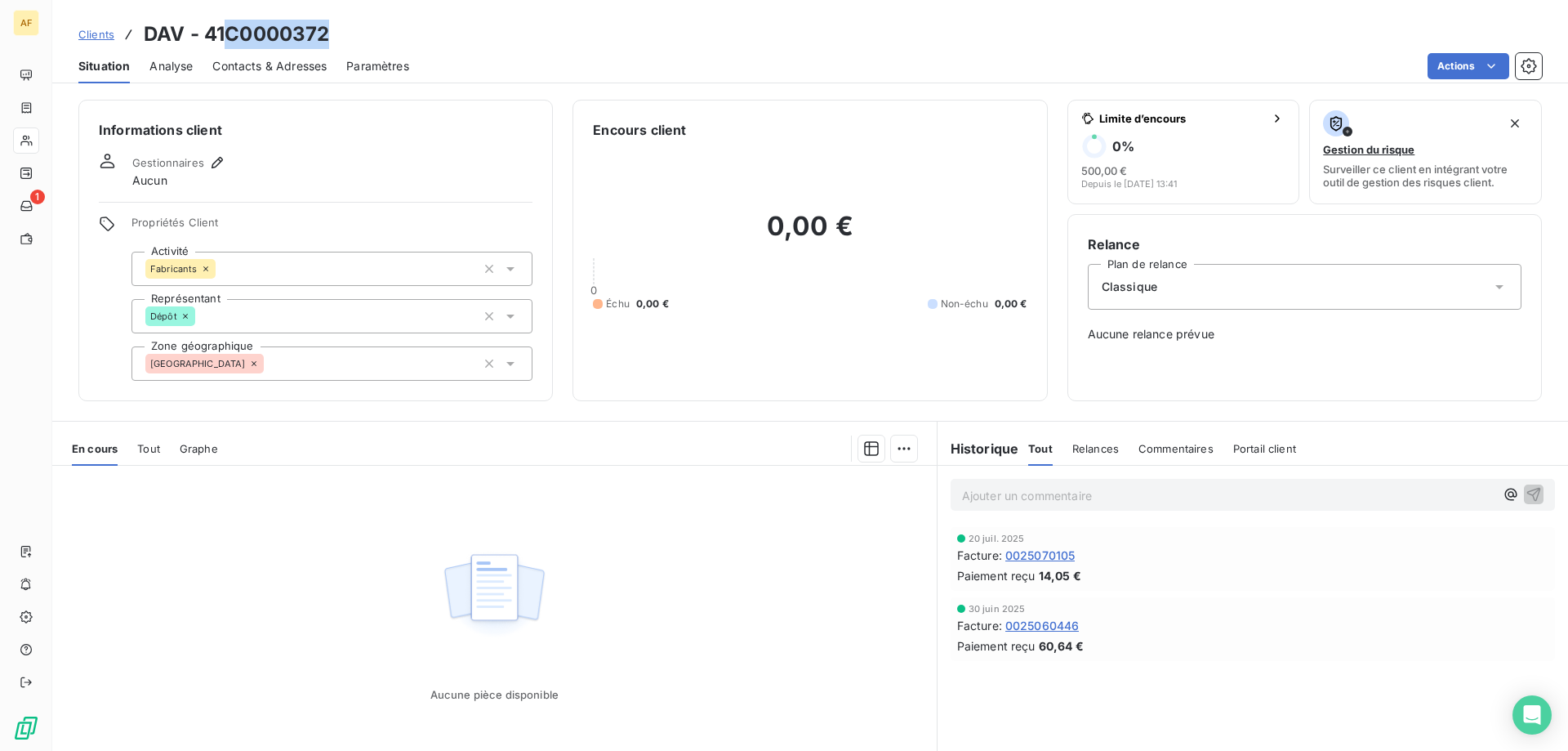
drag, startPoint x: 231, startPoint y: 26, endPoint x: 347, endPoint y: 27, distance: 116.0
click at [347, 27] on div "Clients DAV - 41C0000372" at bounding box center [810, 34] width 1516 height 29
copy h3 "C0000372"
click at [334, 370] on div "[GEOGRAPHIC_DATA]" at bounding box center [332, 363] width 401 height 35
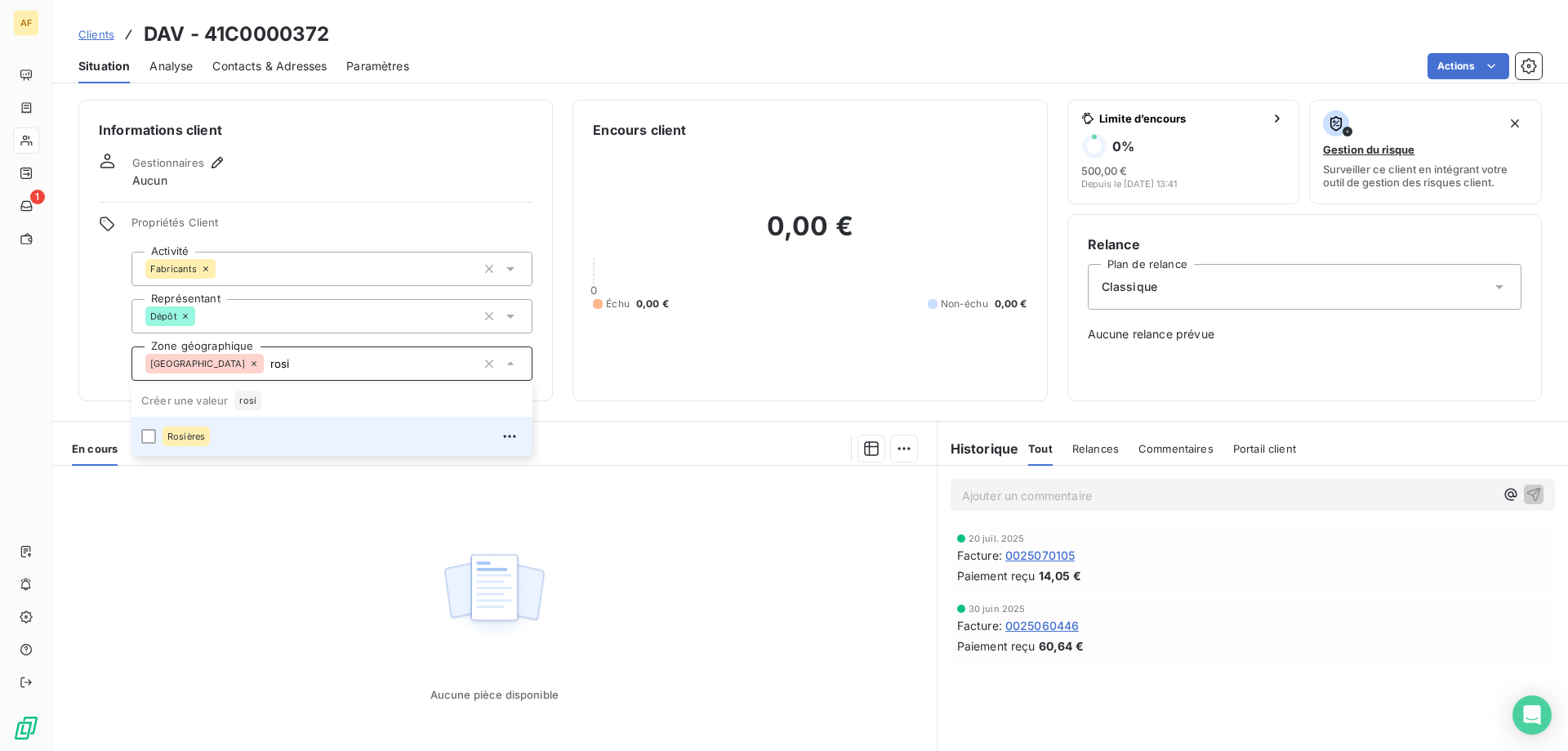
click at [289, 430] on div "Rosières" at bounding box center [343, 436] width 360 height 26
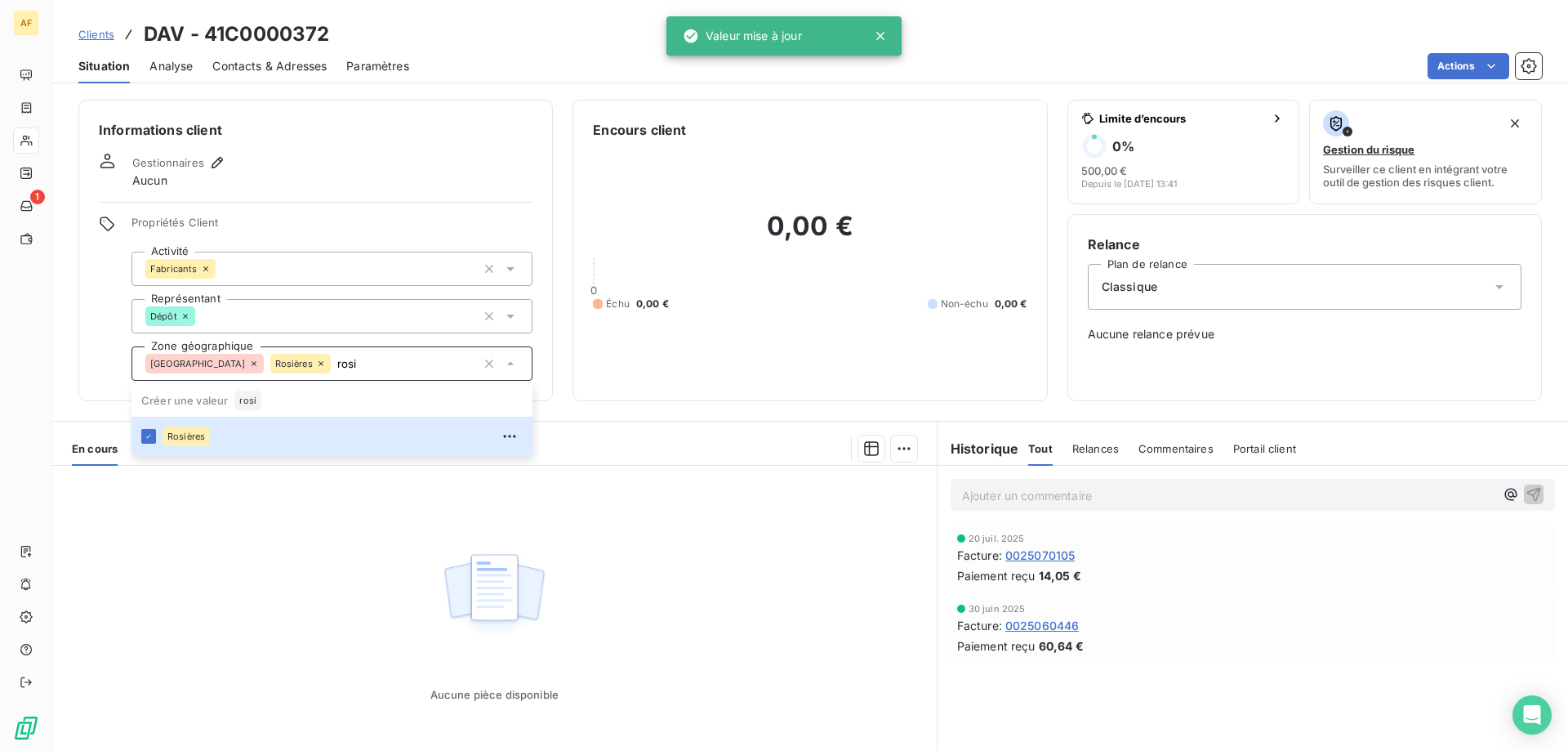
type input "rosi"
click at [301, 608] on div "Aucune pièce disponible" at bounding box center [494, 622] width 884 height 315
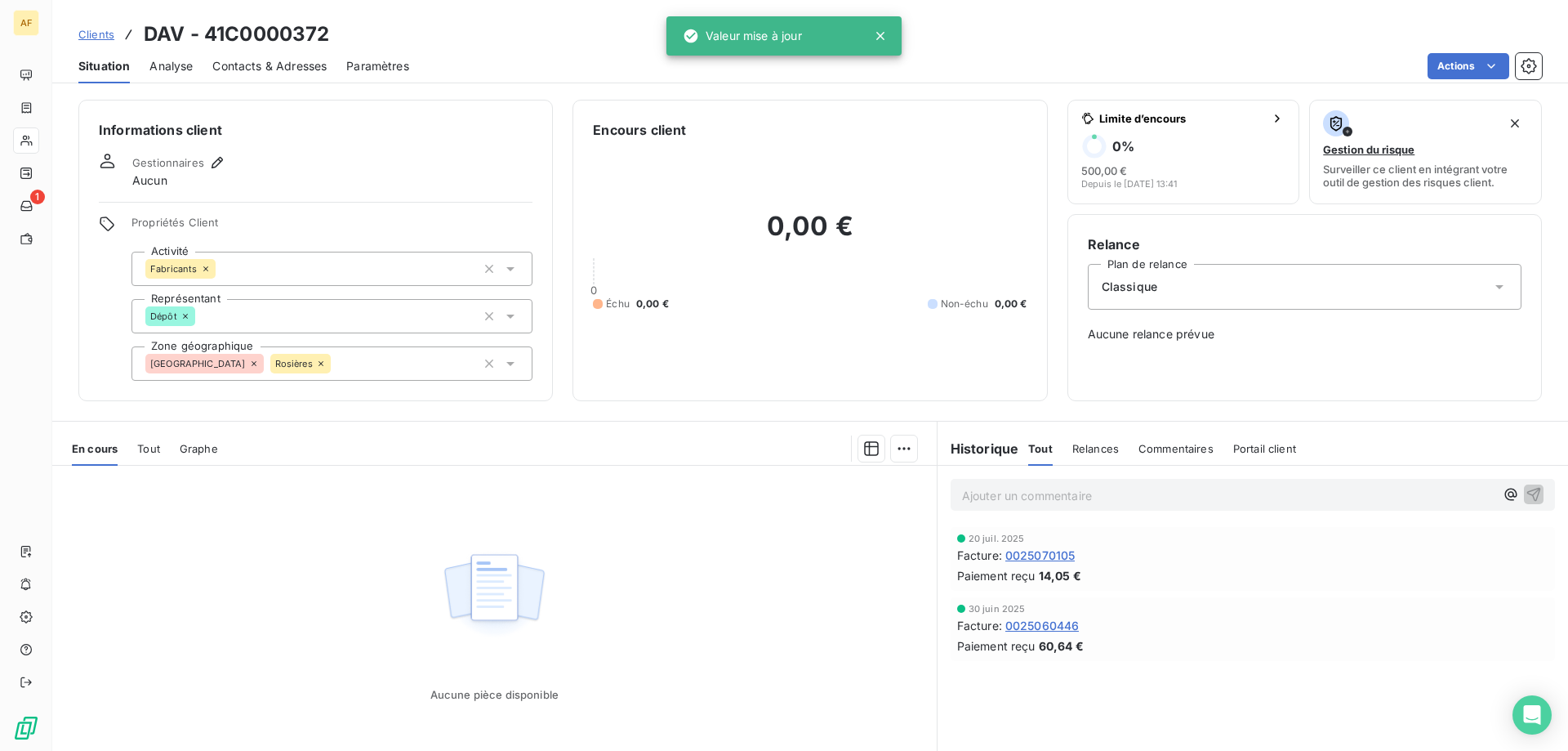
click at [100, 35] on span "Clients" at bounding box center [96, 35] width 35 height 13
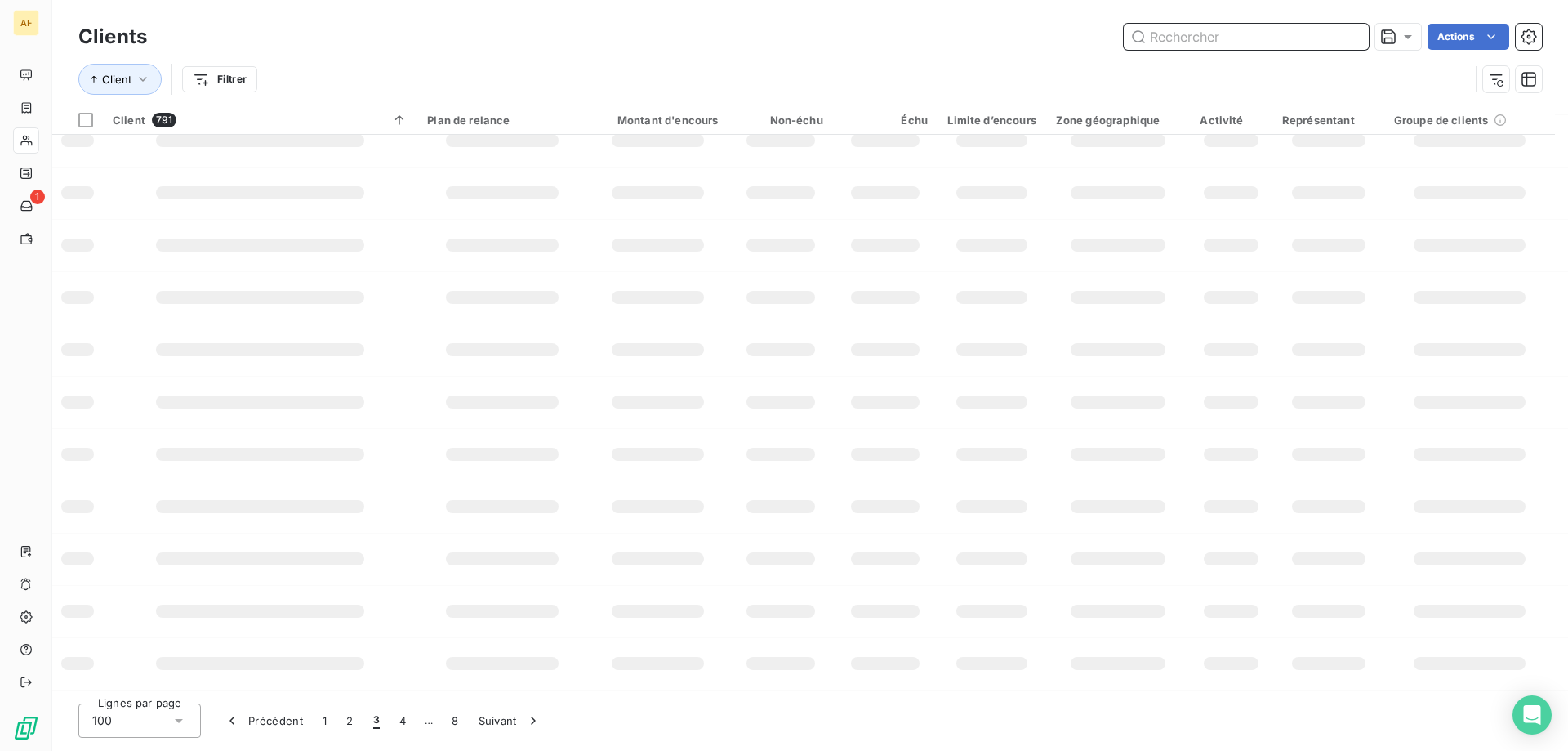
scroll to position [236, 0]
